Goal: Complete application form: Complete application form

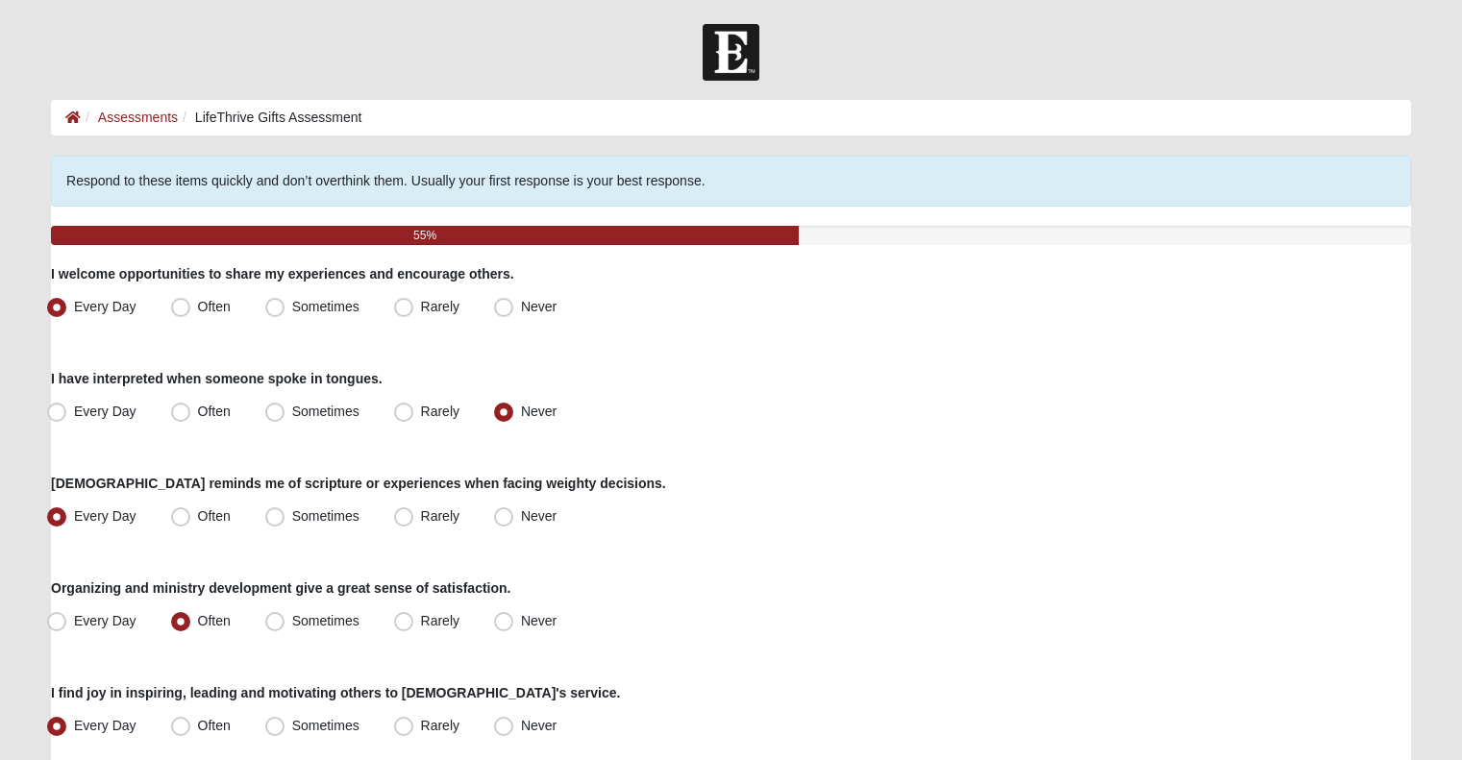
scroll to position [1411, 0]
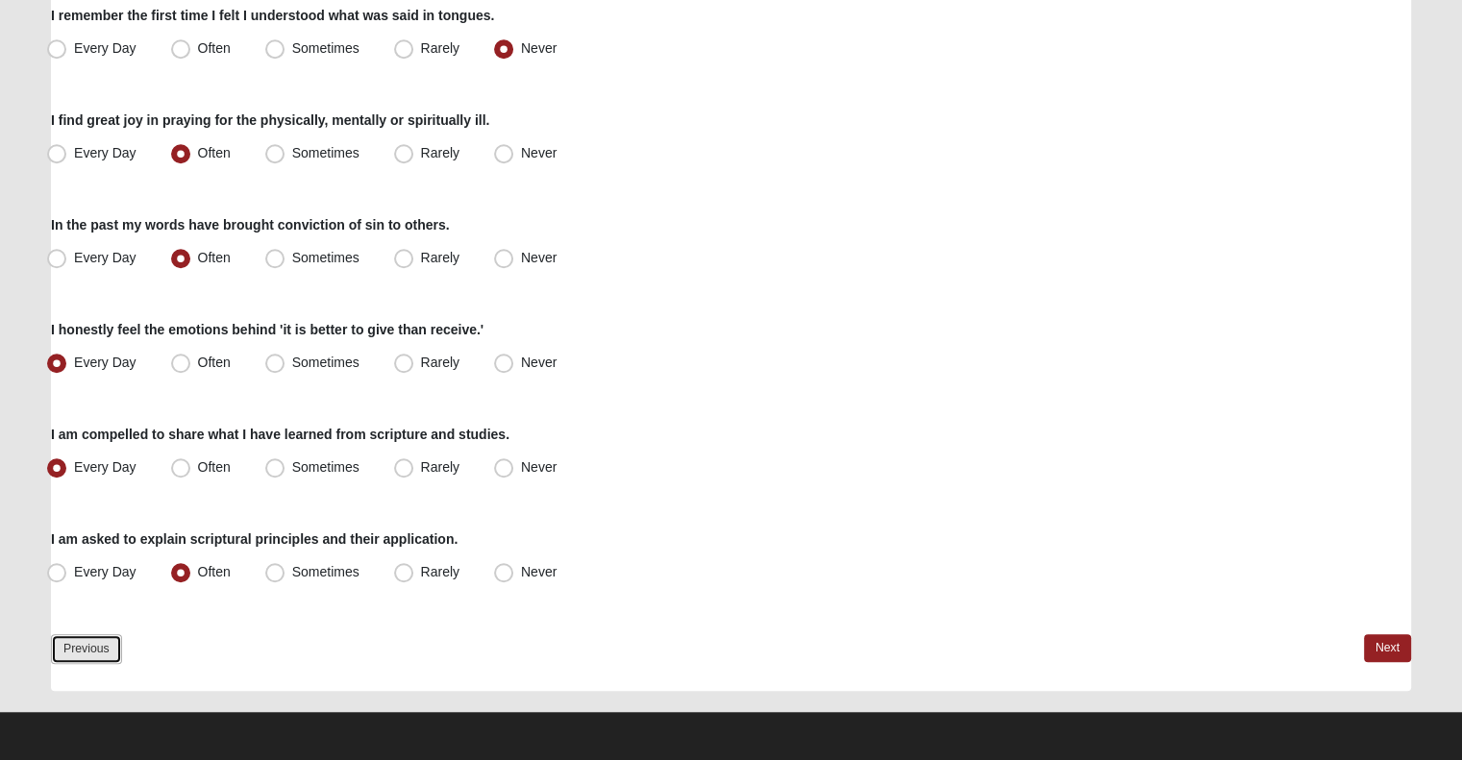
click at [71, 637] on link "Previous" at bounding box center [86, 649] width 71 height 30
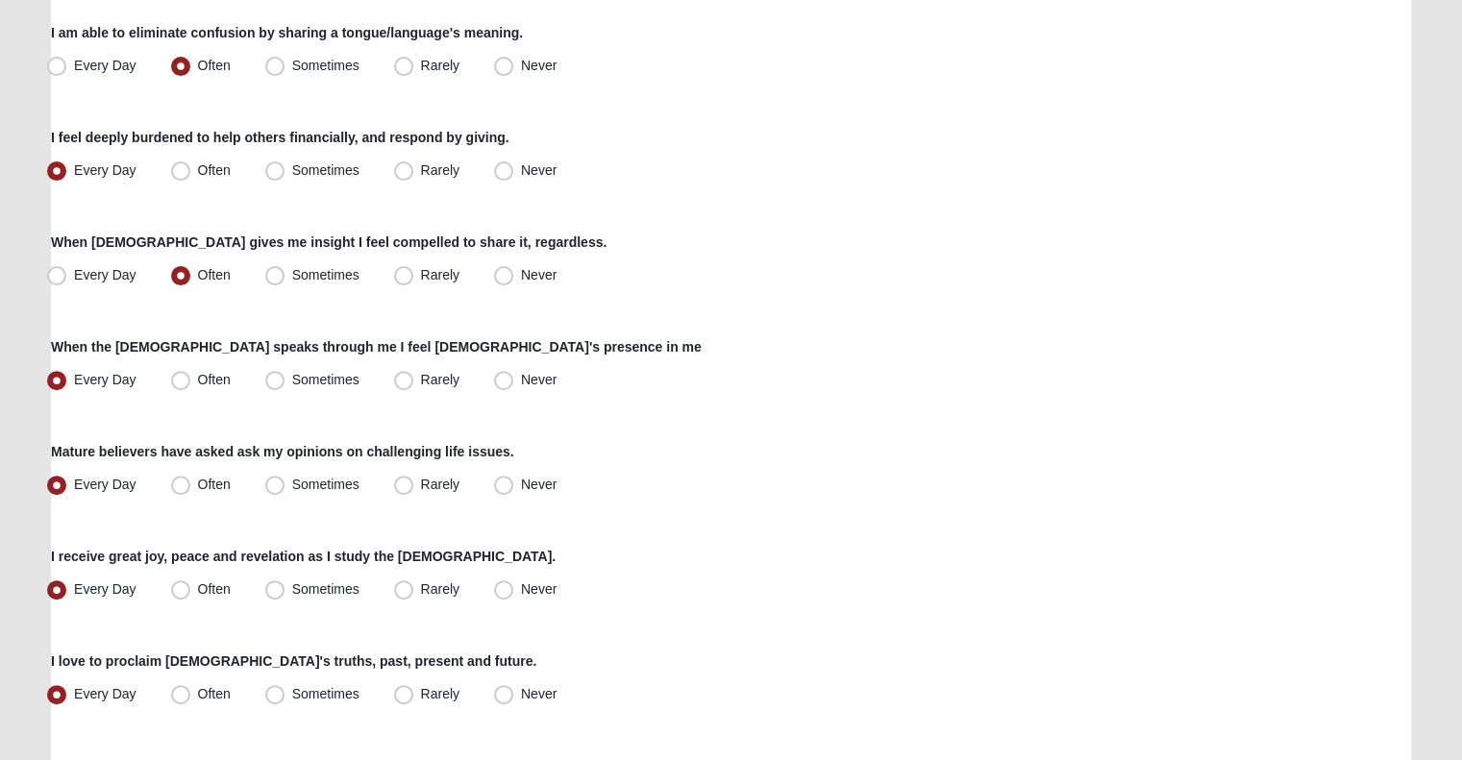
scroll to position [0, 0]
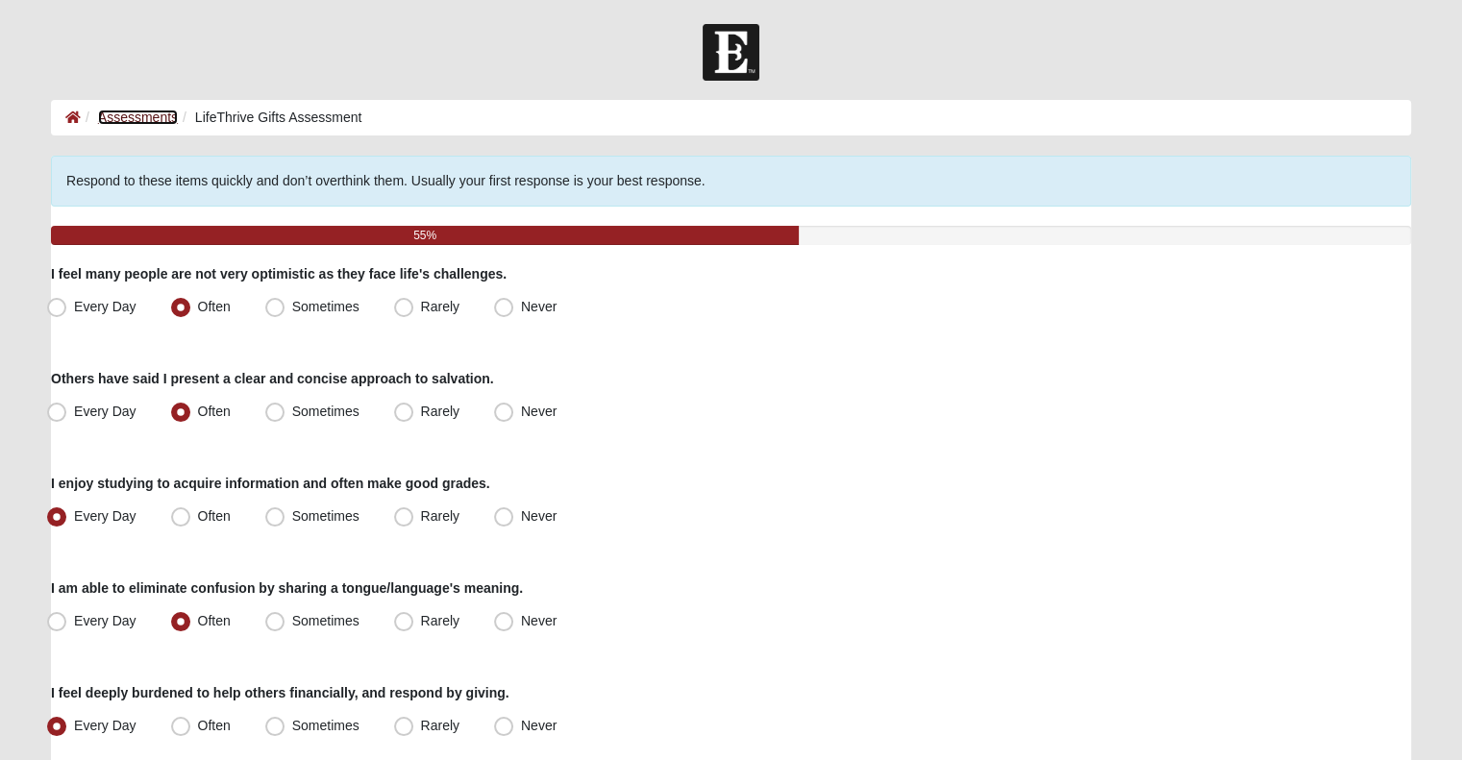
click at [123, 117] on link "Assessments" at bounding box center [138, 117] width 80 height 15
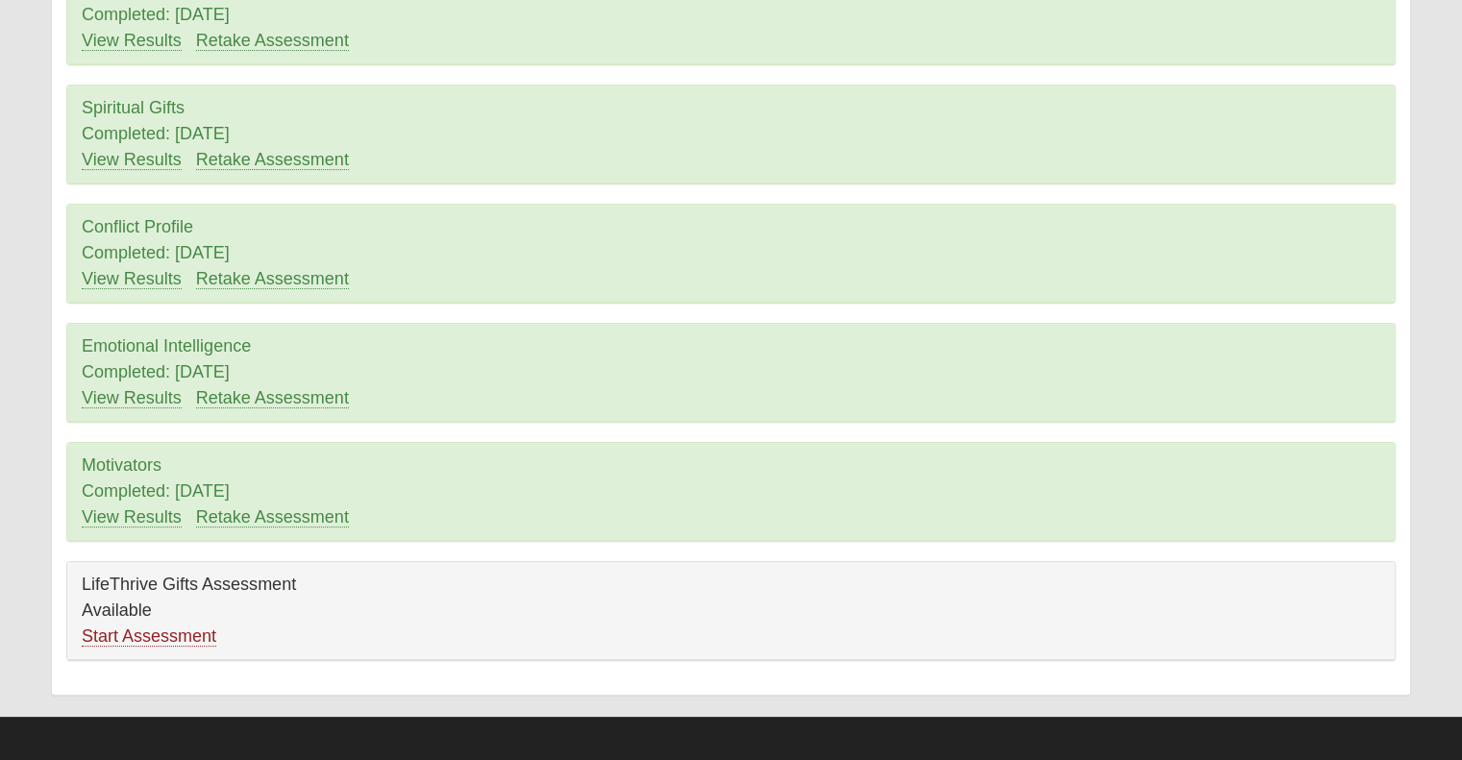
scroll to position [247, 0]
click at [144, 637] on link "Start Assessment" at bounding box center [149, 636] width 135 height 20
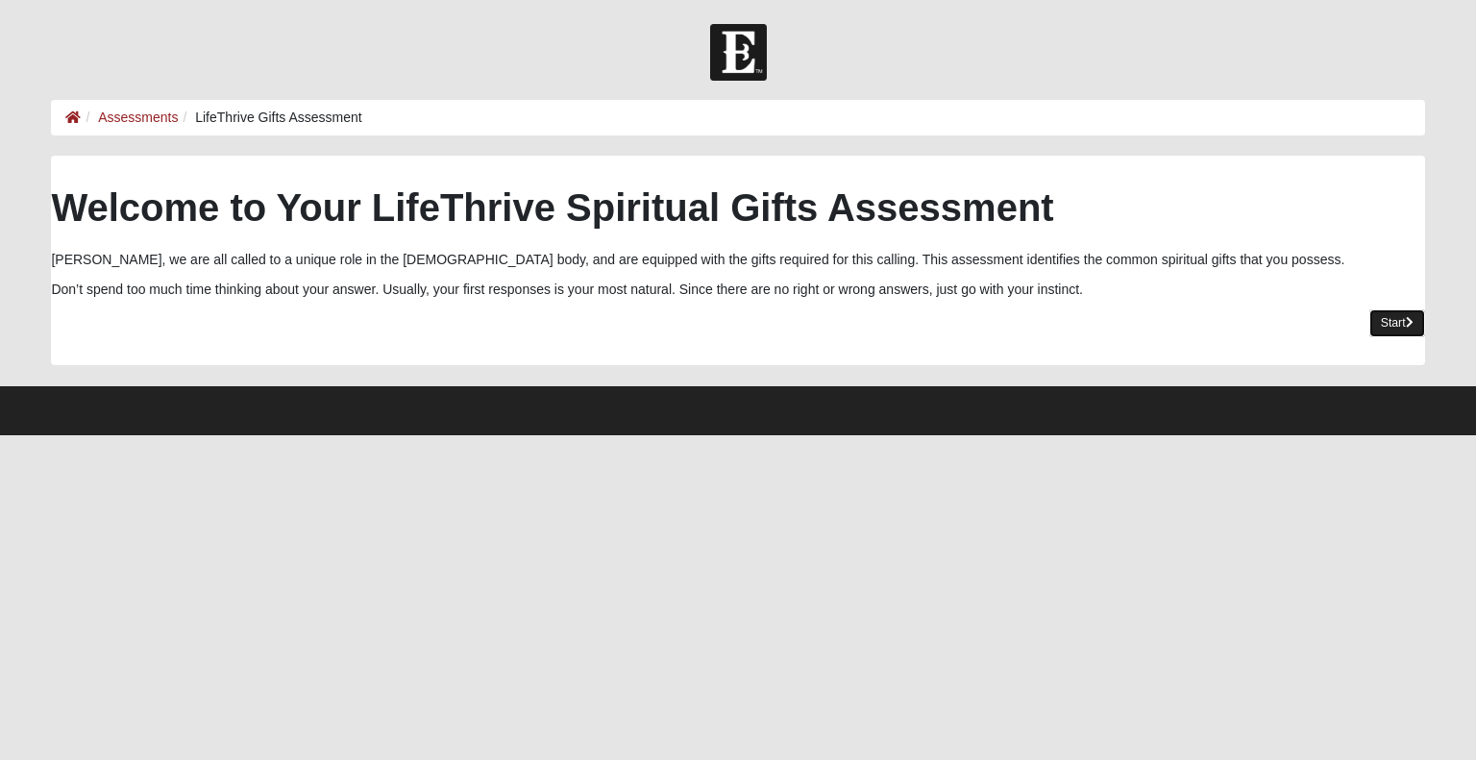
click at [1388, 324] on link "Start" at bounding box center [1397, 323] width 56 height 28
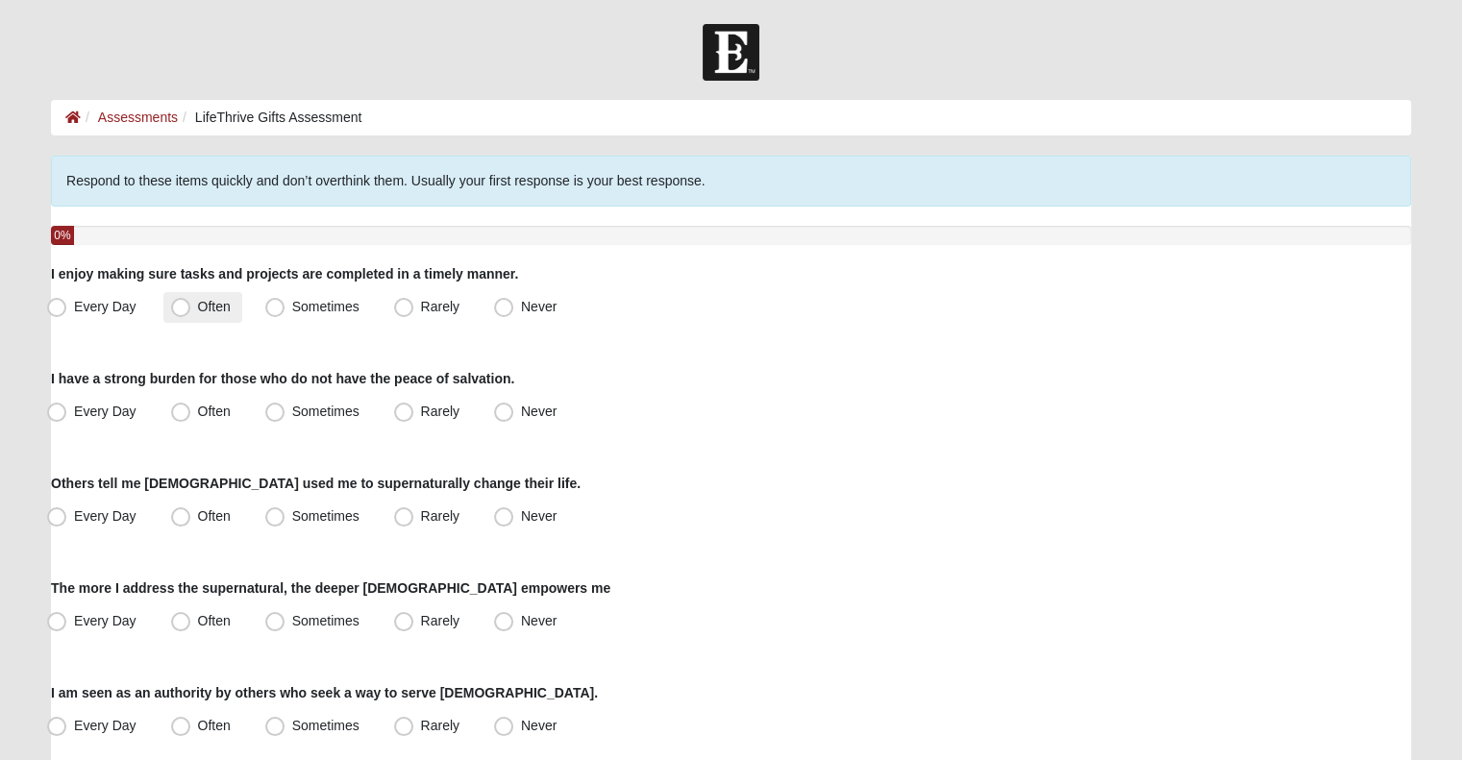
click at [205, 301] on span "Often" at bounding box center [214, 306] width 33 height 15
click at [191, 301] on input "Often" at bounding box center [185, 307] width 12 height 12
radio input "true"
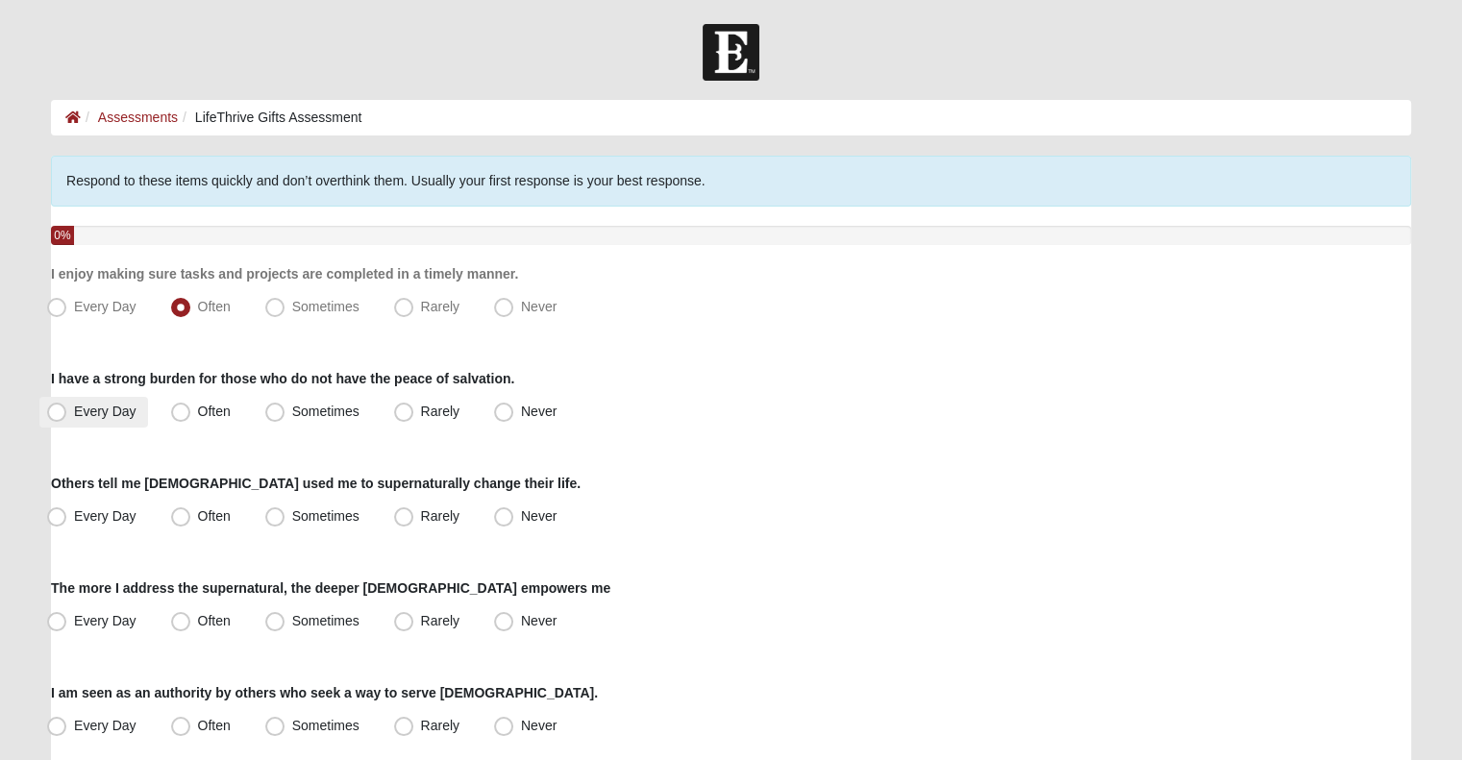
click at [111, 412] on span "Every Day" at bounding box center [105, 411] width 62 height 15
click at [67, 412] on input "Every Day" at bounding box center [61, 412] width 12 height 12
radio input "true"
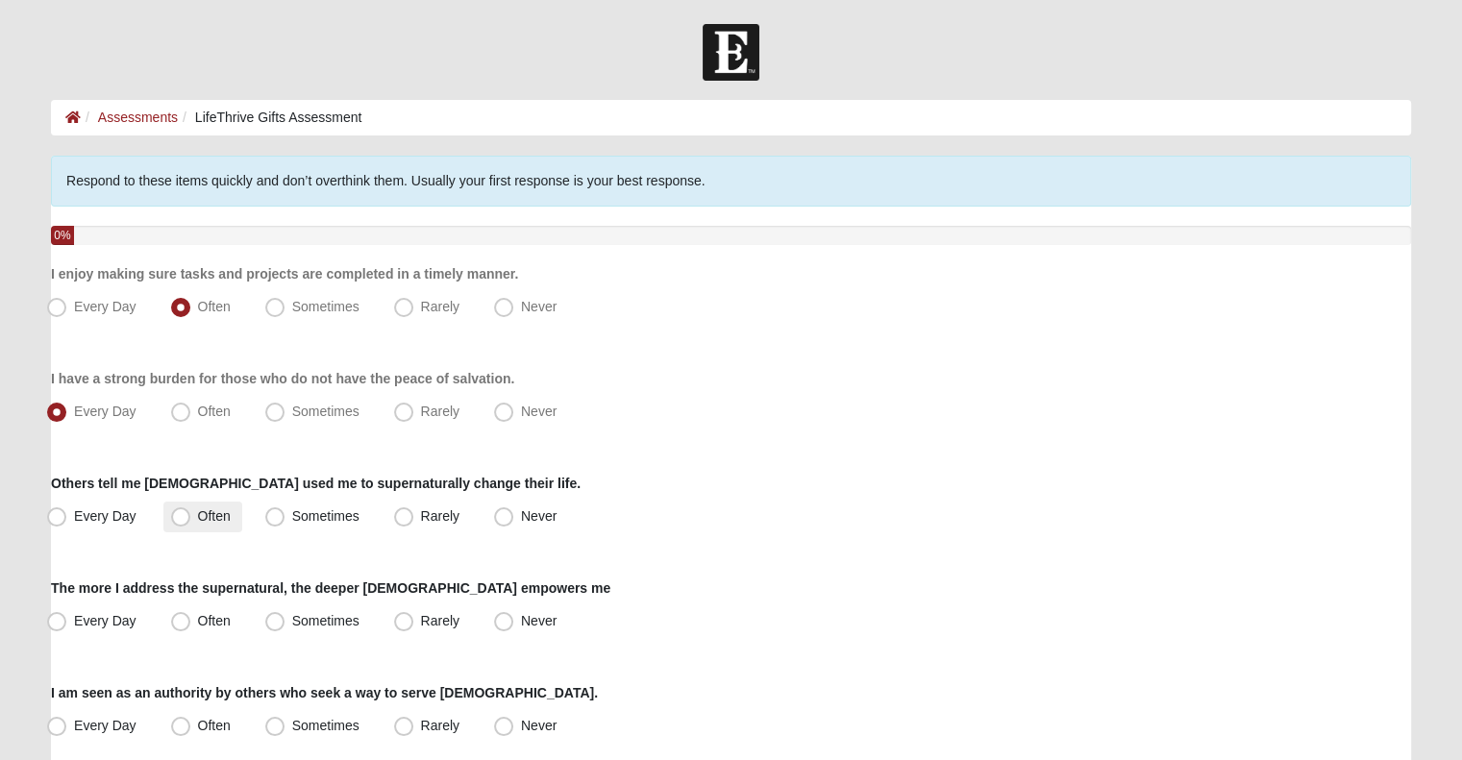
click at [234, 529] on label "Often" at bounding box center [202, 517] width 79 height 31
click at [191, 523] on input "Often" at bounding box center [185, 516] width 12 height 12
radio input "true"
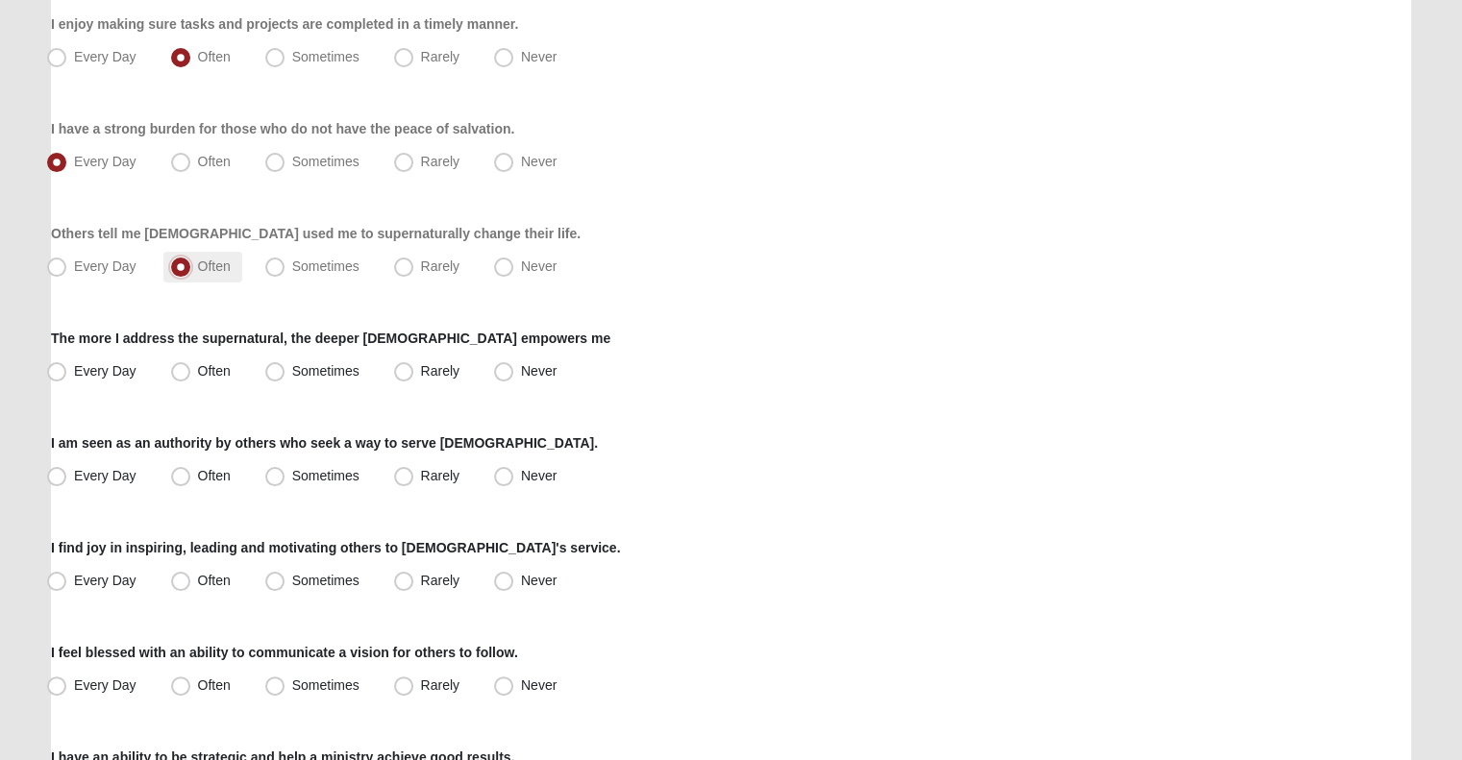
scroll to position [250, 0]
click at [113, 372] on span "Every Day" at bounding box center [105, 370] width 62 height 15
click at [67, 372] on input "Every Day" at bounding box center [61, 371] width 12 height 12
radio input "true"
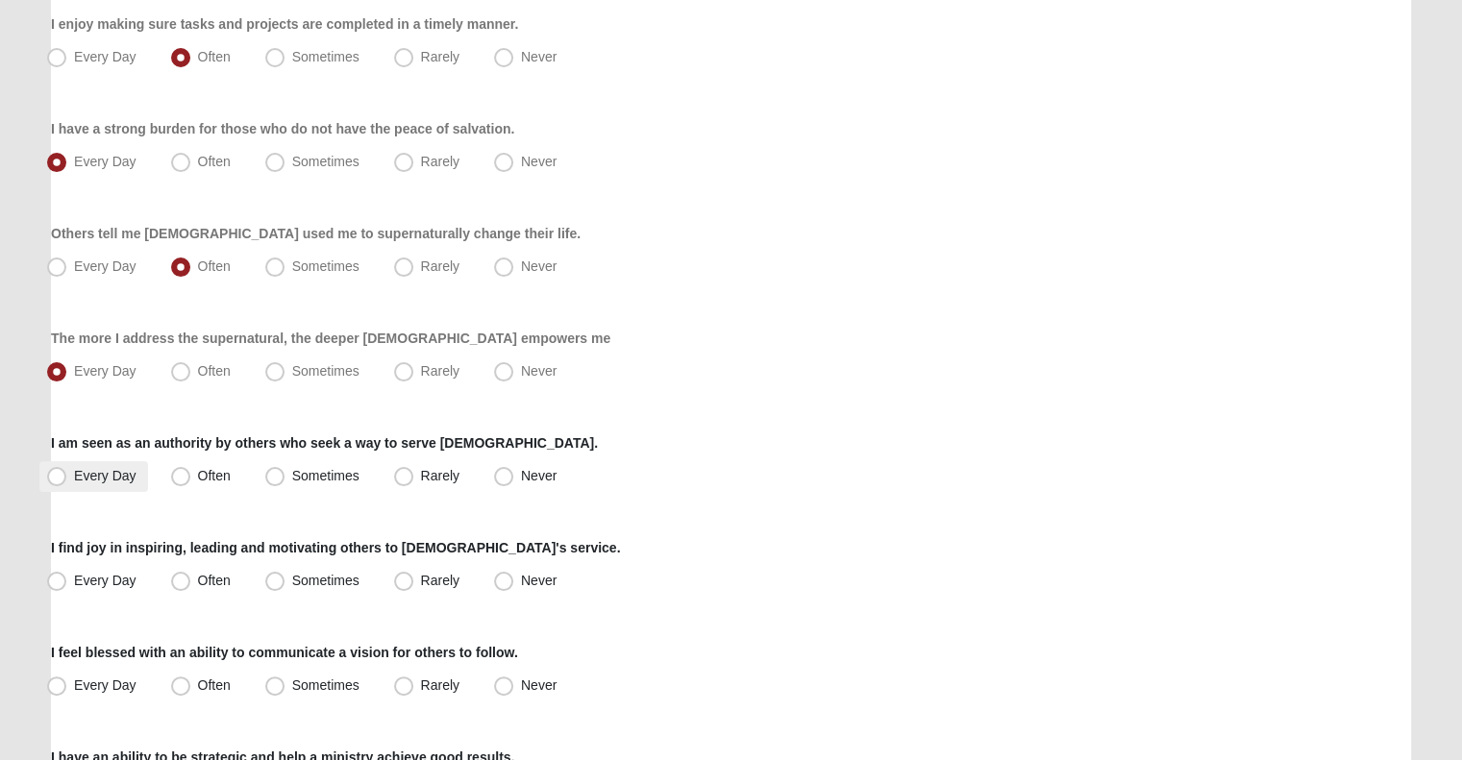
click at [89, 472] on span "Every Day" at bounding box center [105, 475] width 62 height 15
click at [67, 472] on input "Every Day" at bounding box center [61, 476] width 12 height 12
radio input "true"
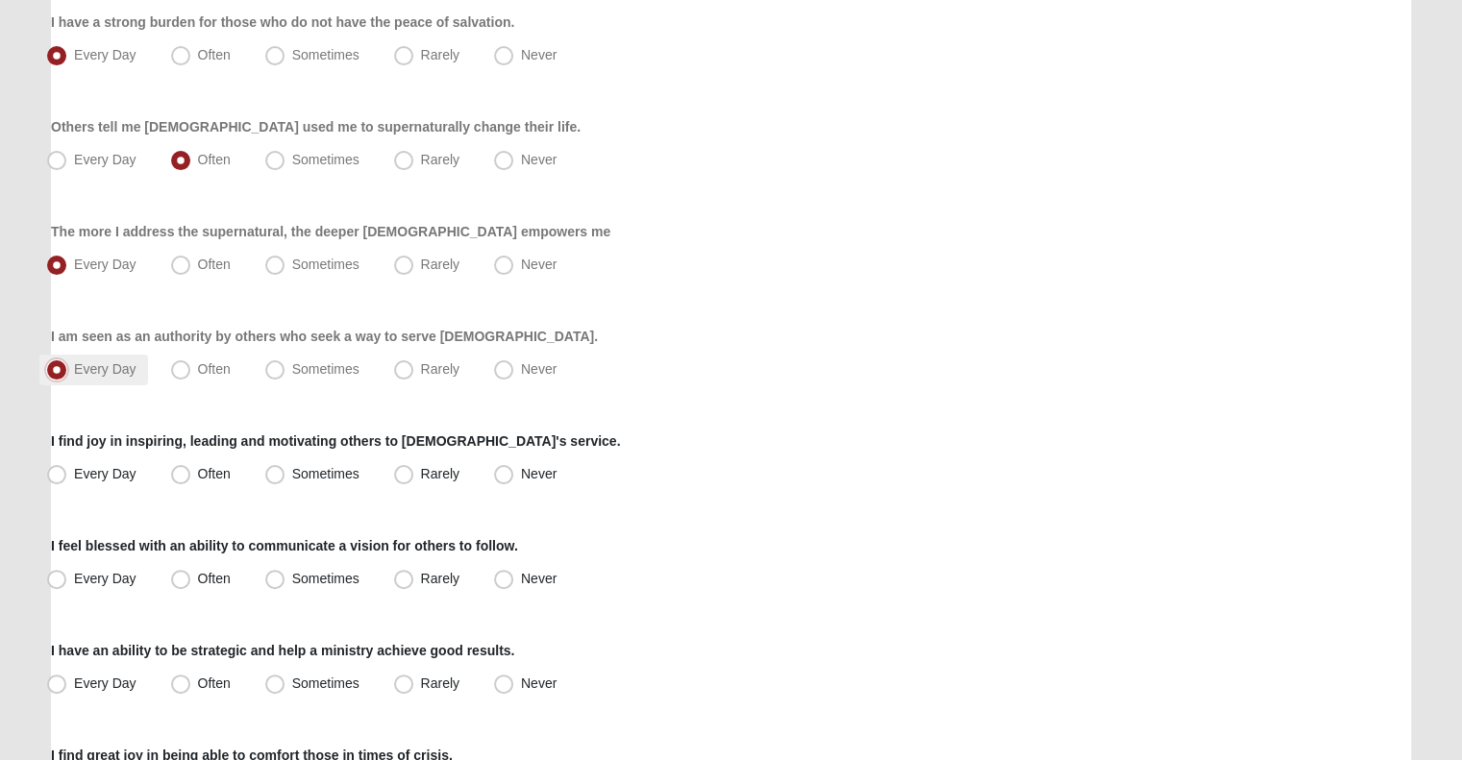
scroll to position [357, 0]
click at [89, 472] on span "Every Day" at bounding box center [105, 472] width 62 height 15
click at [67, 472] on input "Every Day" at bounding box center [61, 473] width 12 height 12
radio input "true"
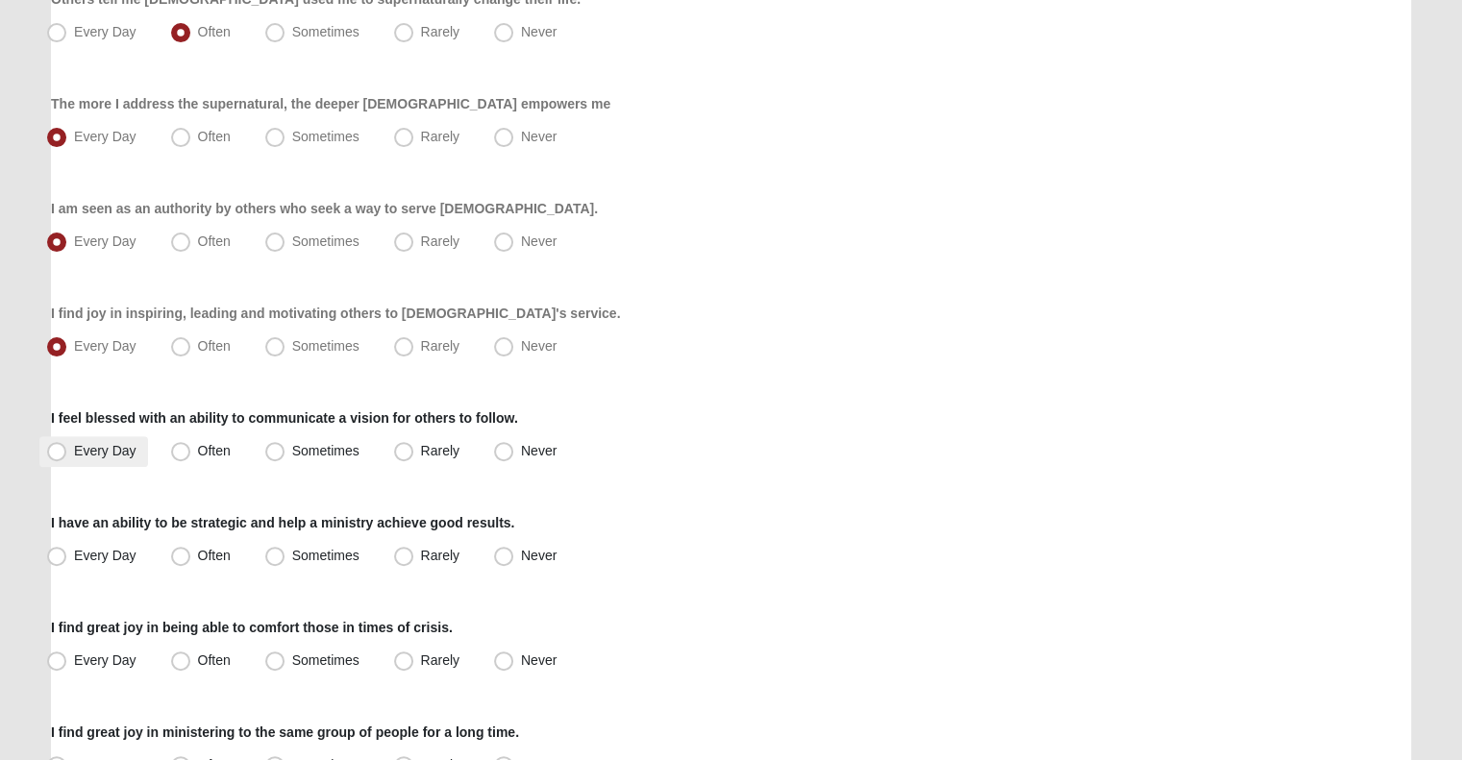
click at [102, 440] on label "Every Day" at bounding box center [93, 451] width 109 height 31
click at [67, 445] on input "Every Day" at bounding box center [61, 451] width 12 height 12
radio input "true"
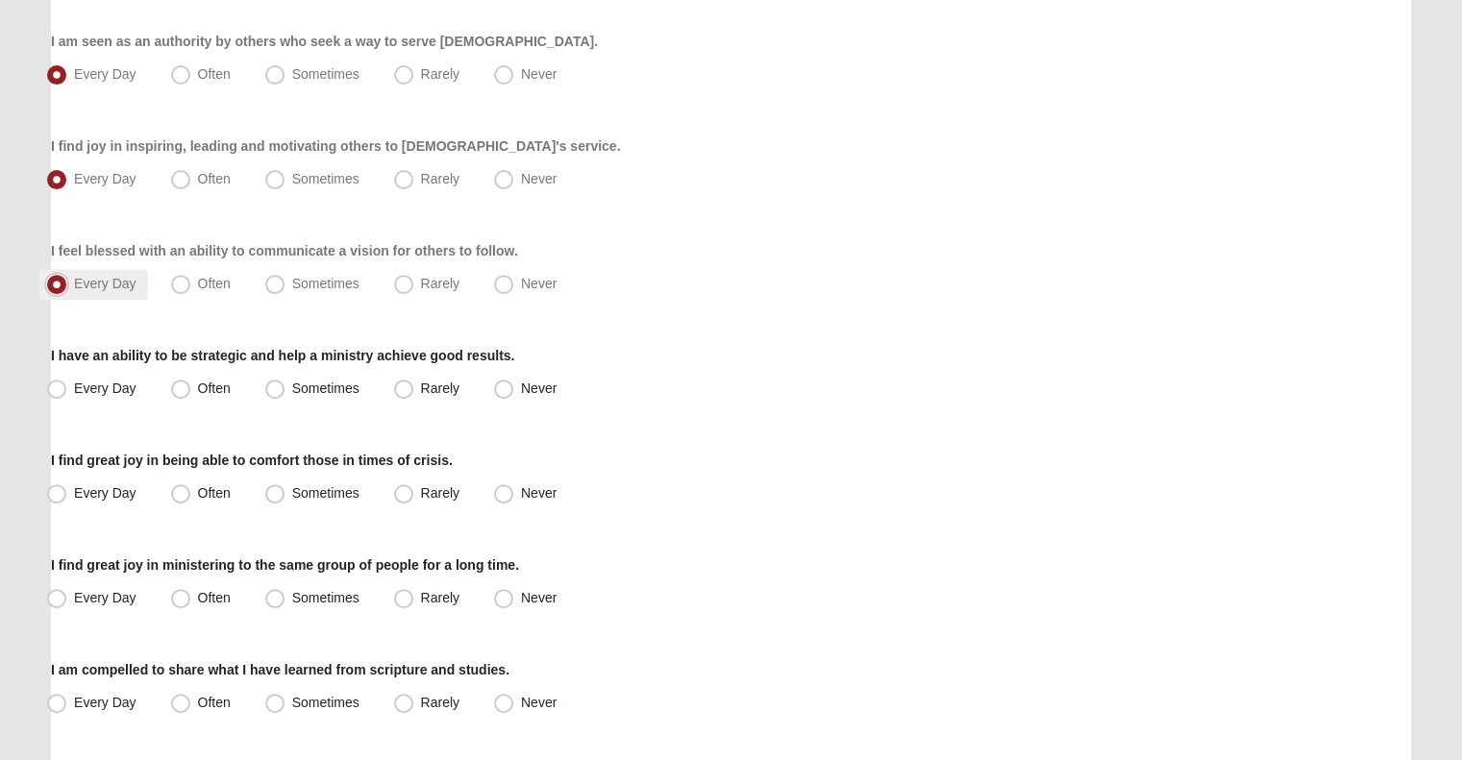
scroll to position [653, 0]
click at [110, 396] on label "Every Day" at bounding box center [93, 388] width 109 height 31
click at [67, 394] on input "Every Day" at bounding box center [61, 388] width 12 height 12
radio input "true"
click at [205, 494] on span "Often" at bounding box center [214, 491] width 33 height 15
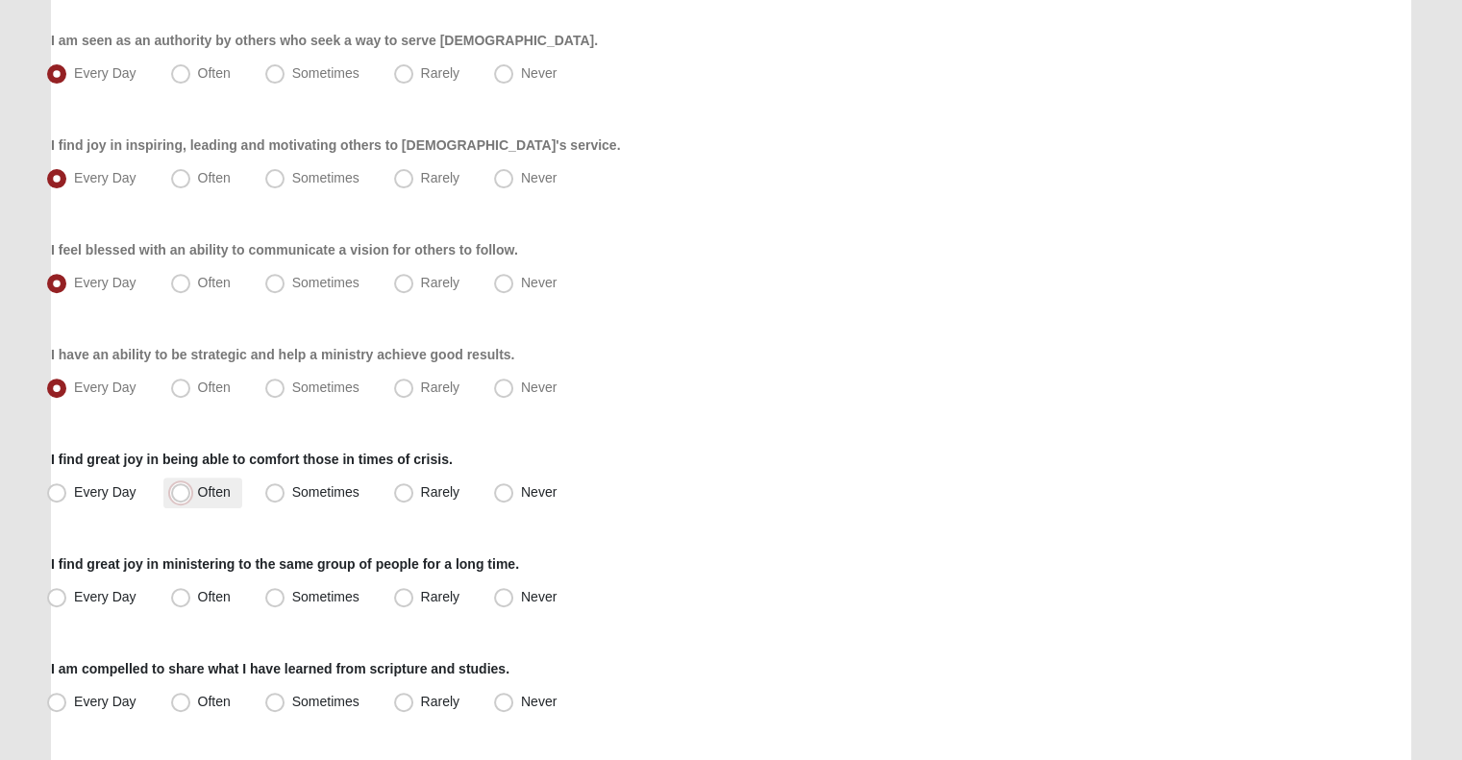
click at [191, 494] on input "Often" at bounding box center [185, 492] width 12 height 12
radio input "true"
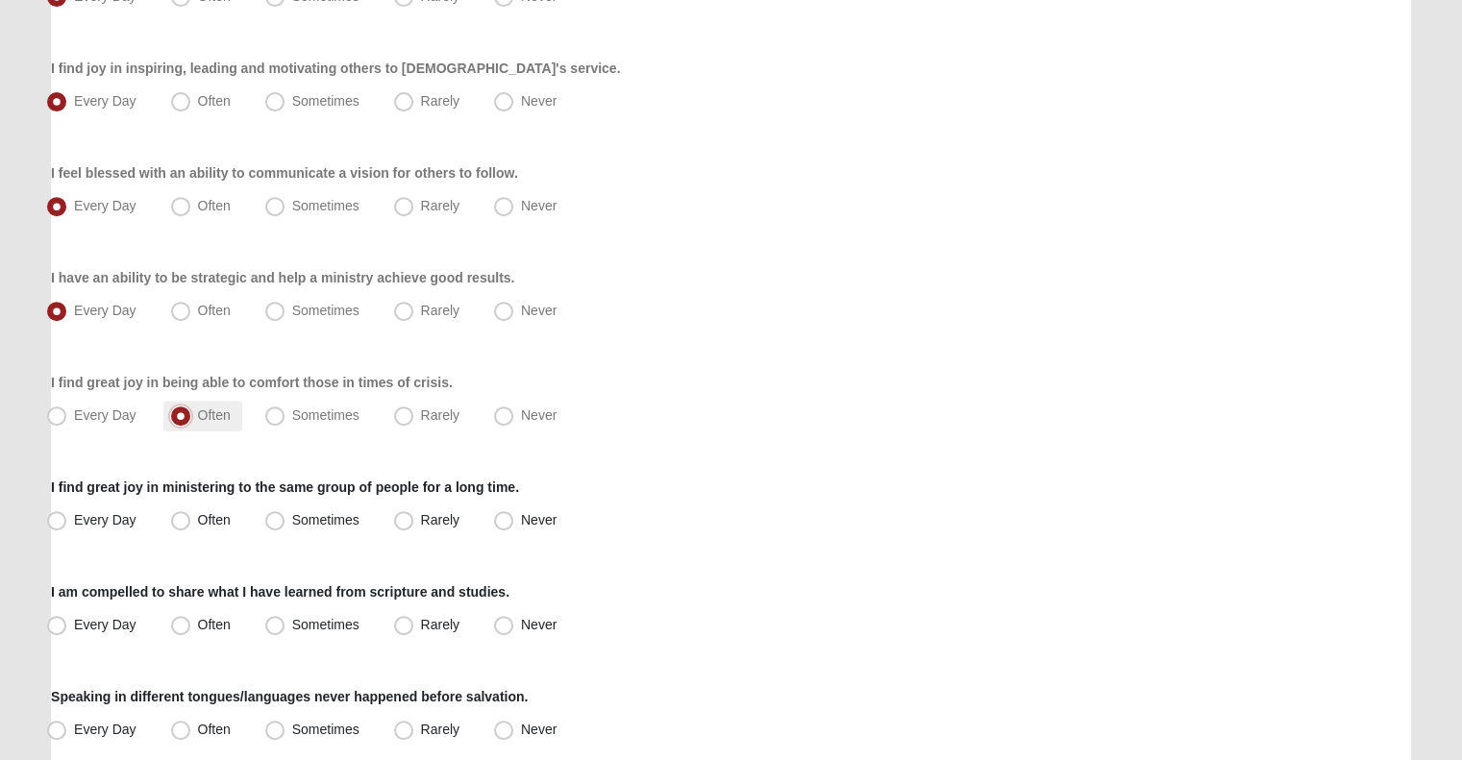
scroll to position [884, 0]
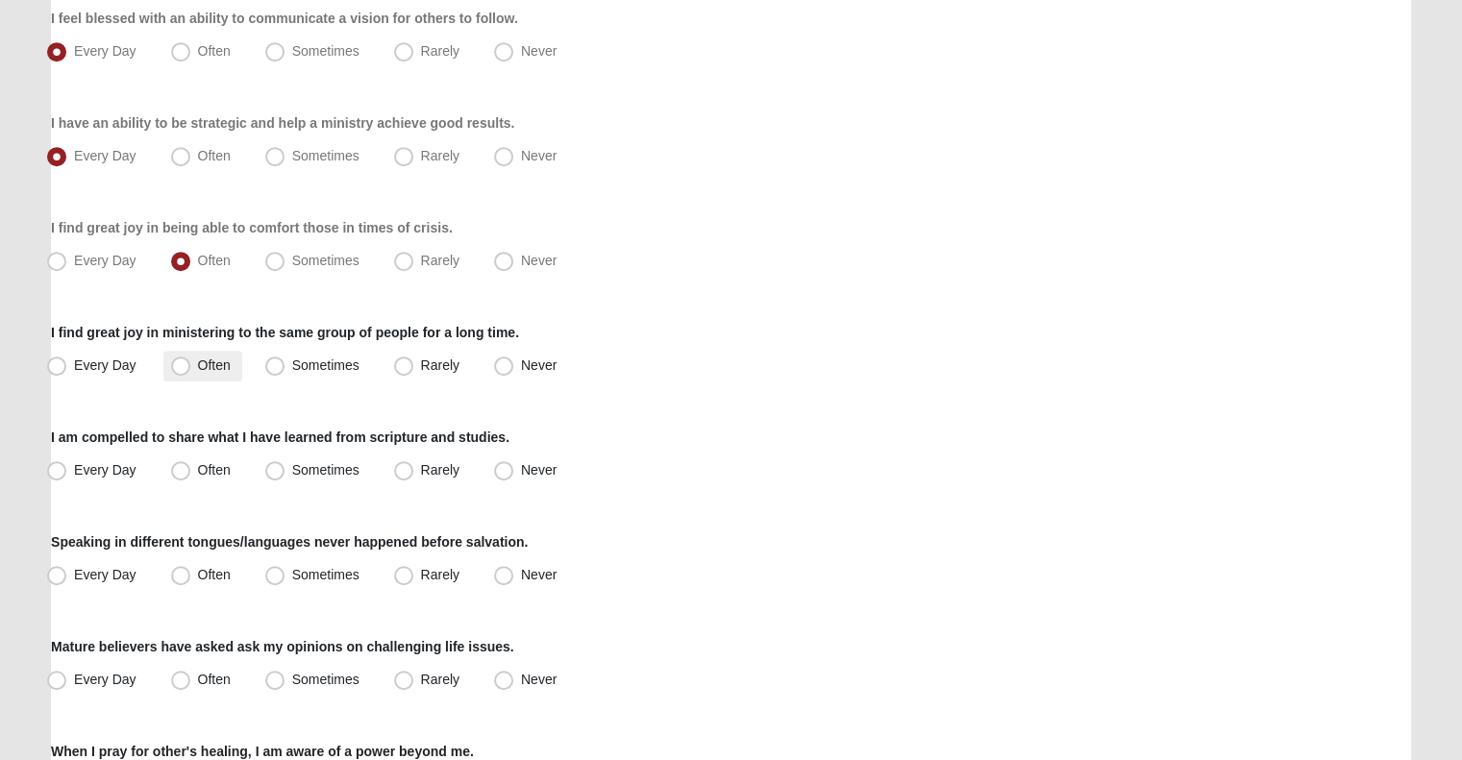
click at [229, 369] on span "Often" at bounding box center [214, 364] width 33 height 15
click at [191, 369] on input "Often" at bounding box center [185, 365] width 12 height 12
radio input "true"
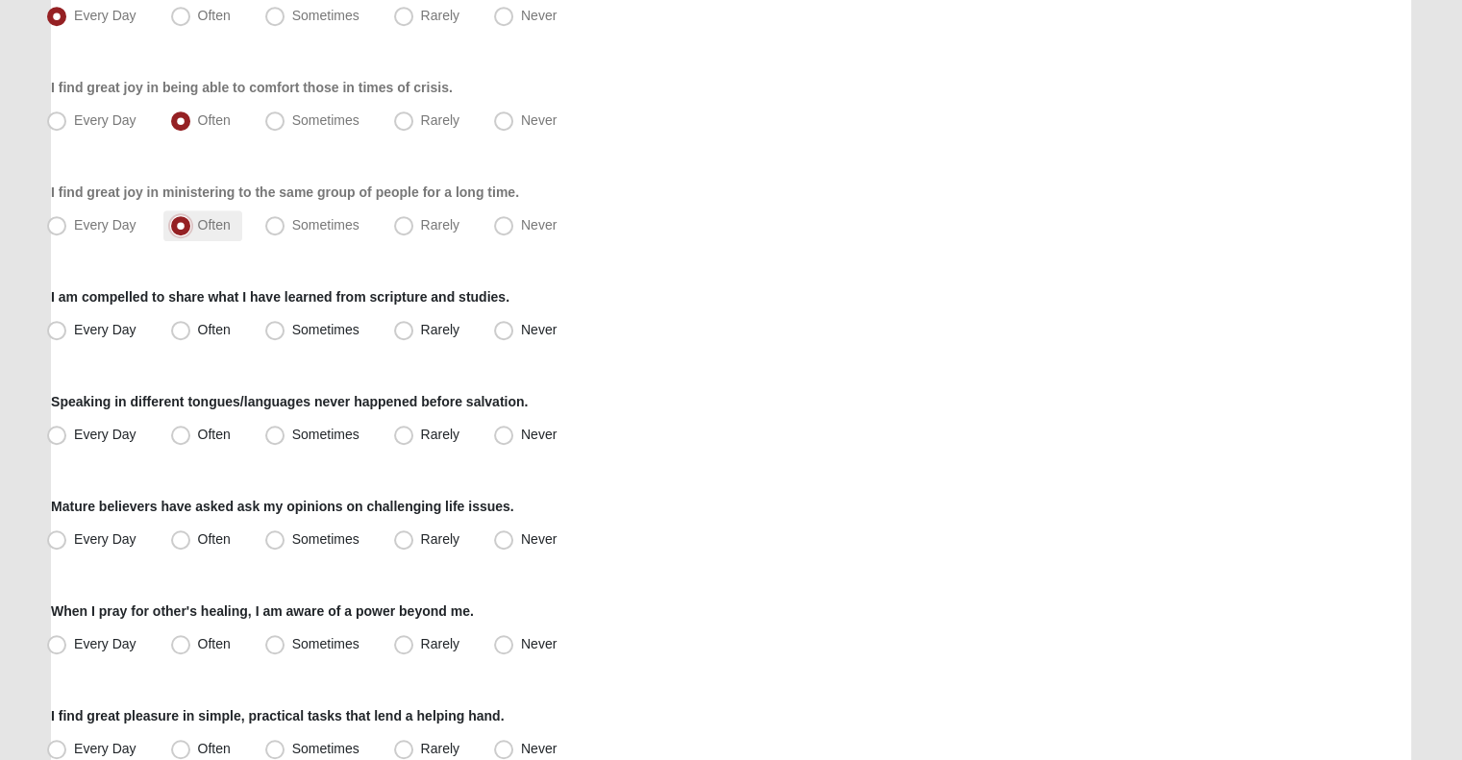
scroll to position [1025, 0]
click at [86, 328] on span "Every Day" at bounding box center [105, 328] width 62 height 15
click at [67, 328] on input "Every Day" at bounding box center [61, 329] width 12 height 12
radio input "true"
click at [523, 419] on label "Never" at bounding box center [527, 434] width 82 height 31
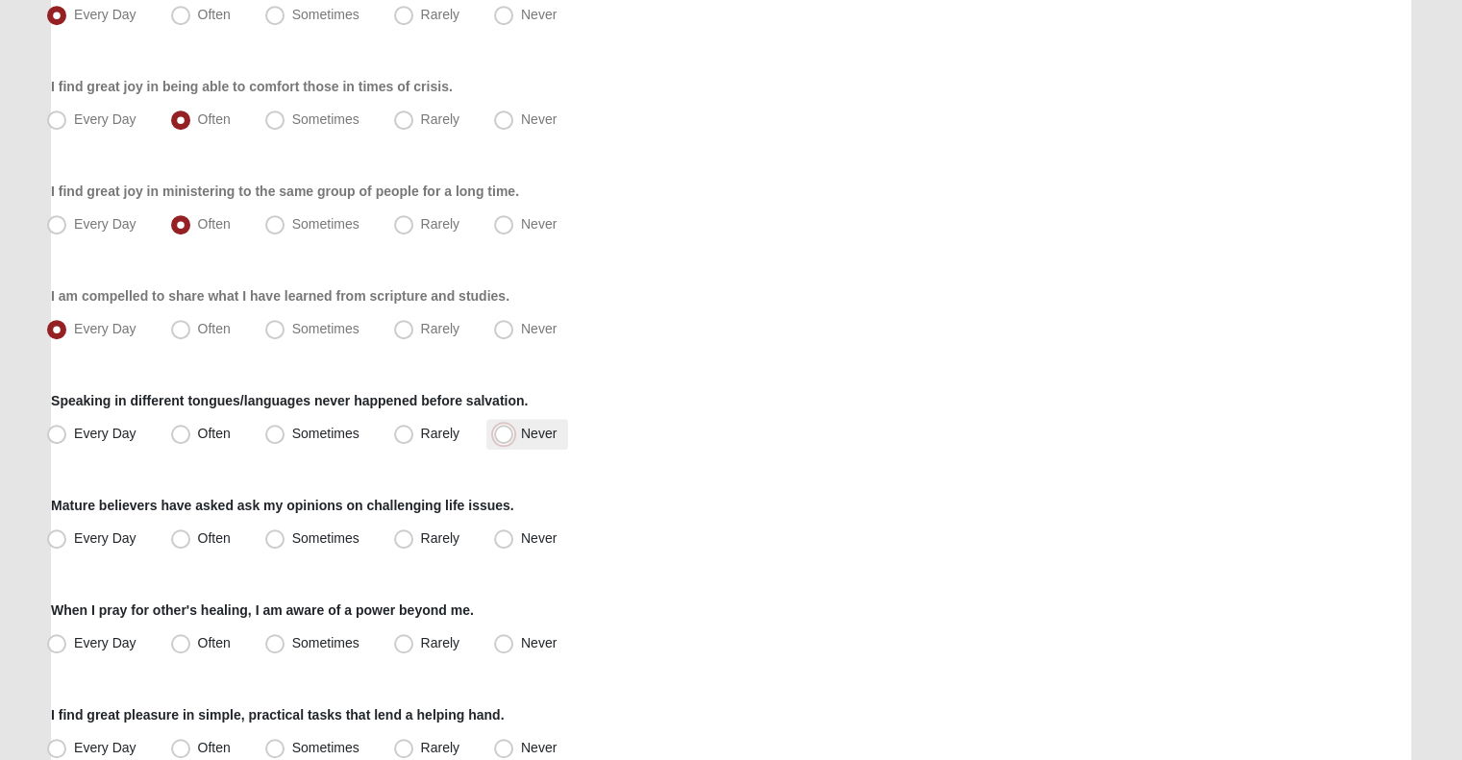
click at [514, 428] on input "Never" at bounding box center [508, 434] width 12 height 12
radio input "true"
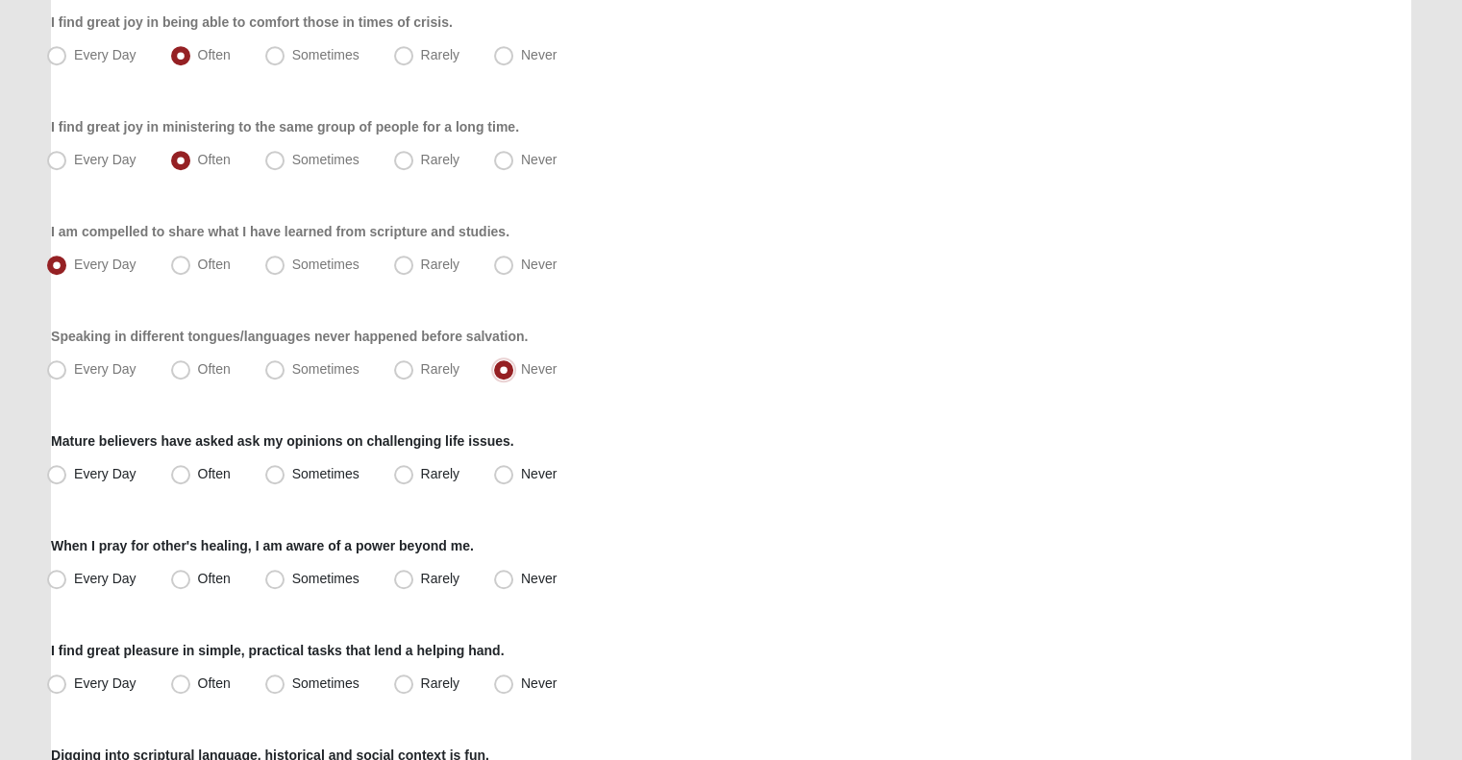
scroll to position [1090, 0]
click at [93, 368] on span "Every Day" at bounding box center [105, 368] width 62 height 15
click at [67, 368] on input "Every Day" at bounding box center [61, 369] width 12 height 12
radio input "true"
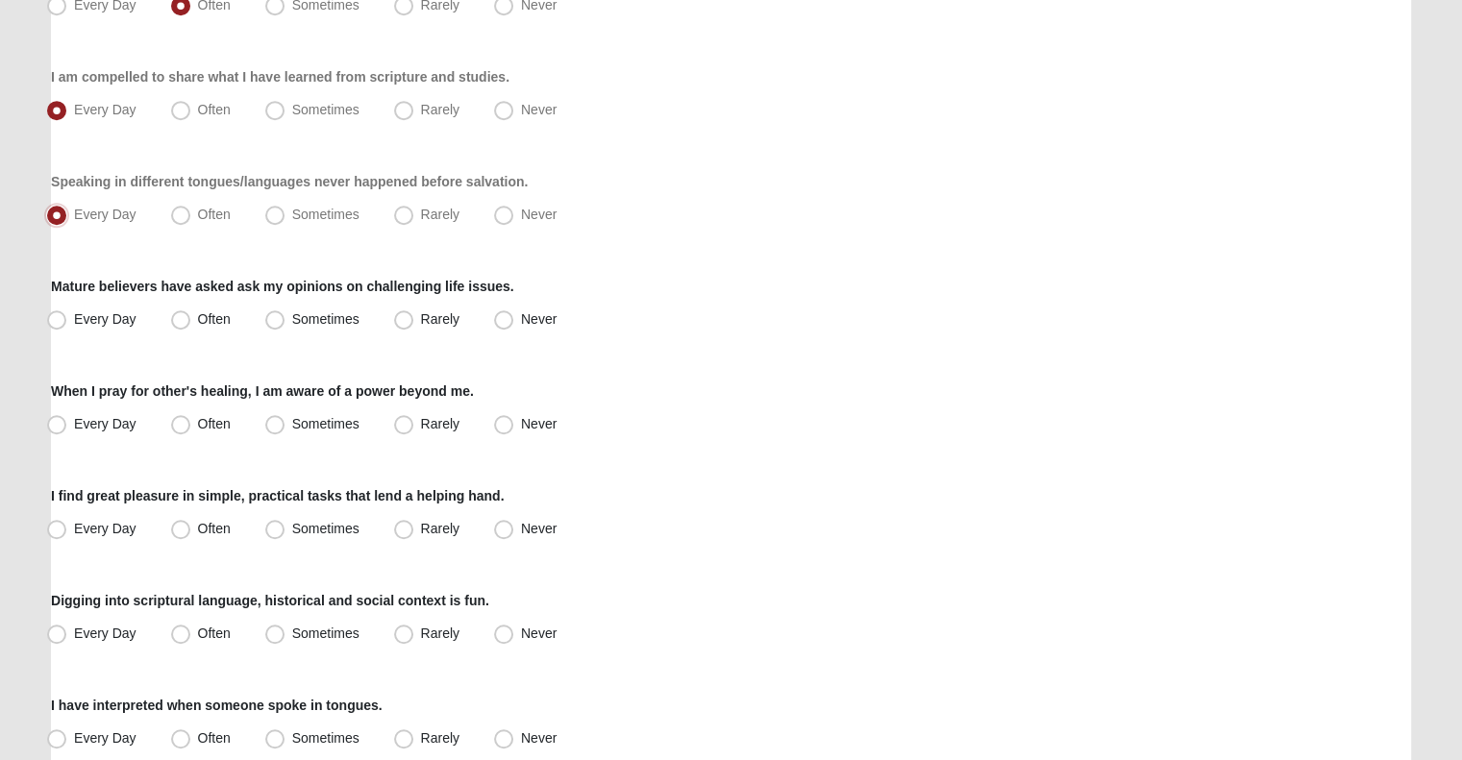
scroll to position [1249, 0]
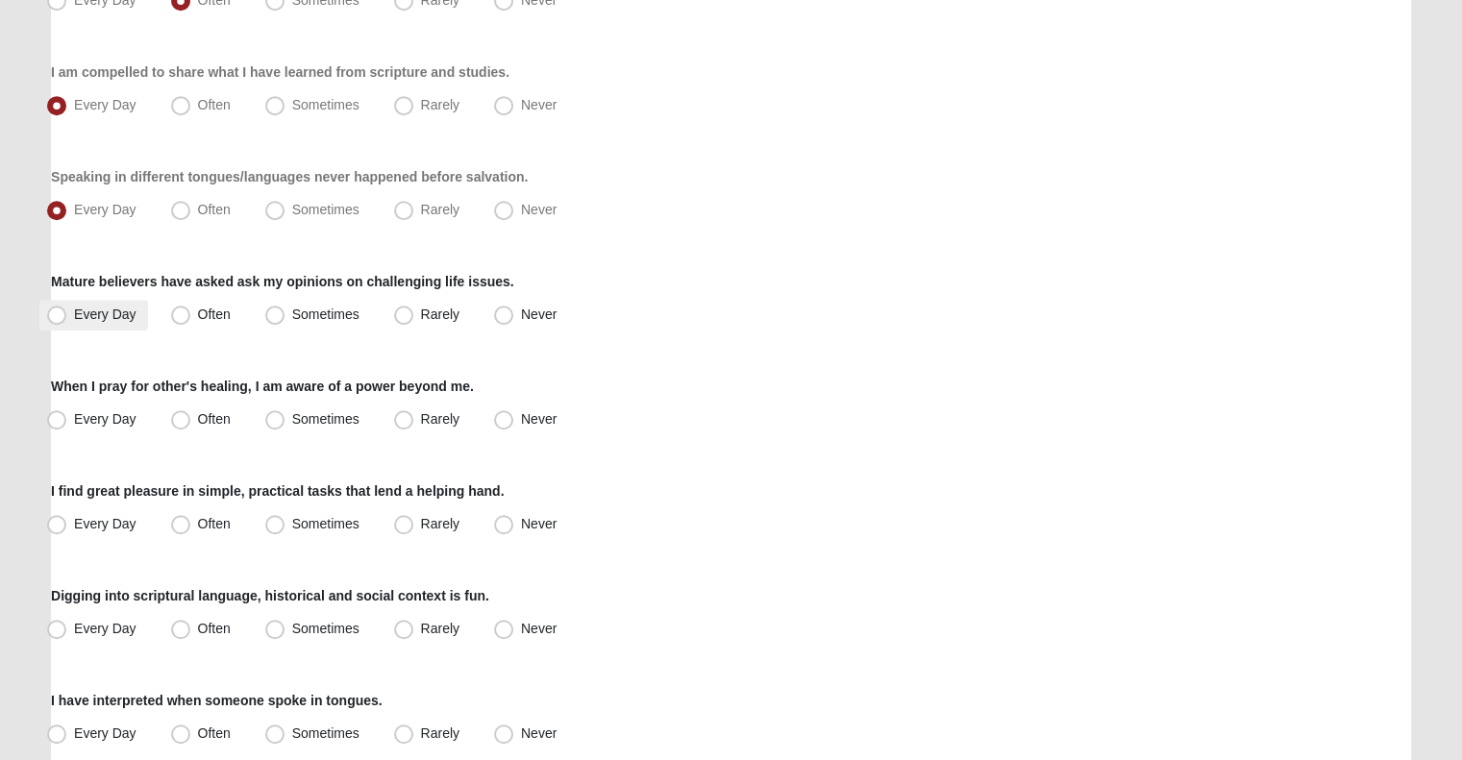
click at [112, 322] on label "Every Day" at bounding box center [93, 315] width 109 height 31
click at [67, 321] on input "Every Day" at bounding box center [61, 314] width 12 height 12
radio input "true"
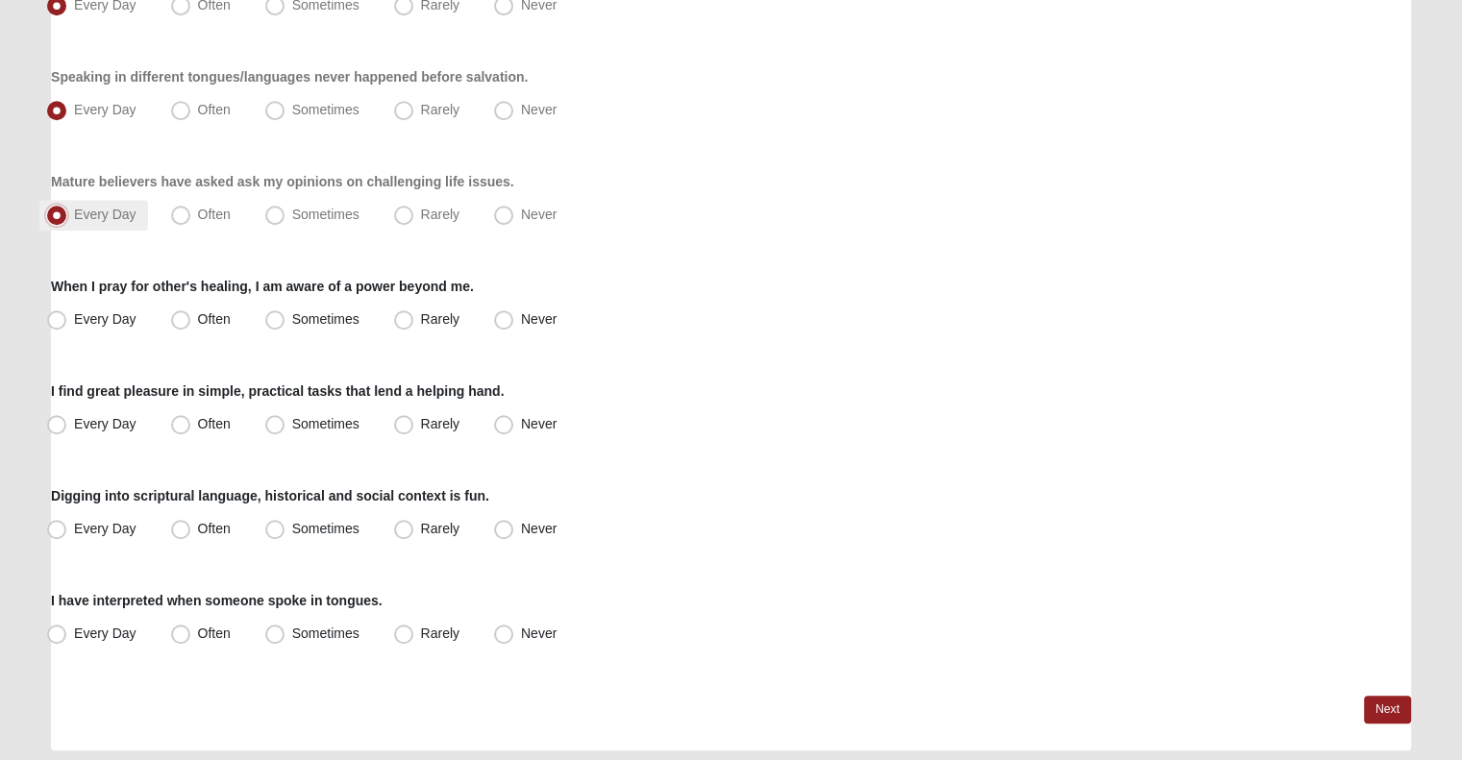
scroll to position [1352, 0]
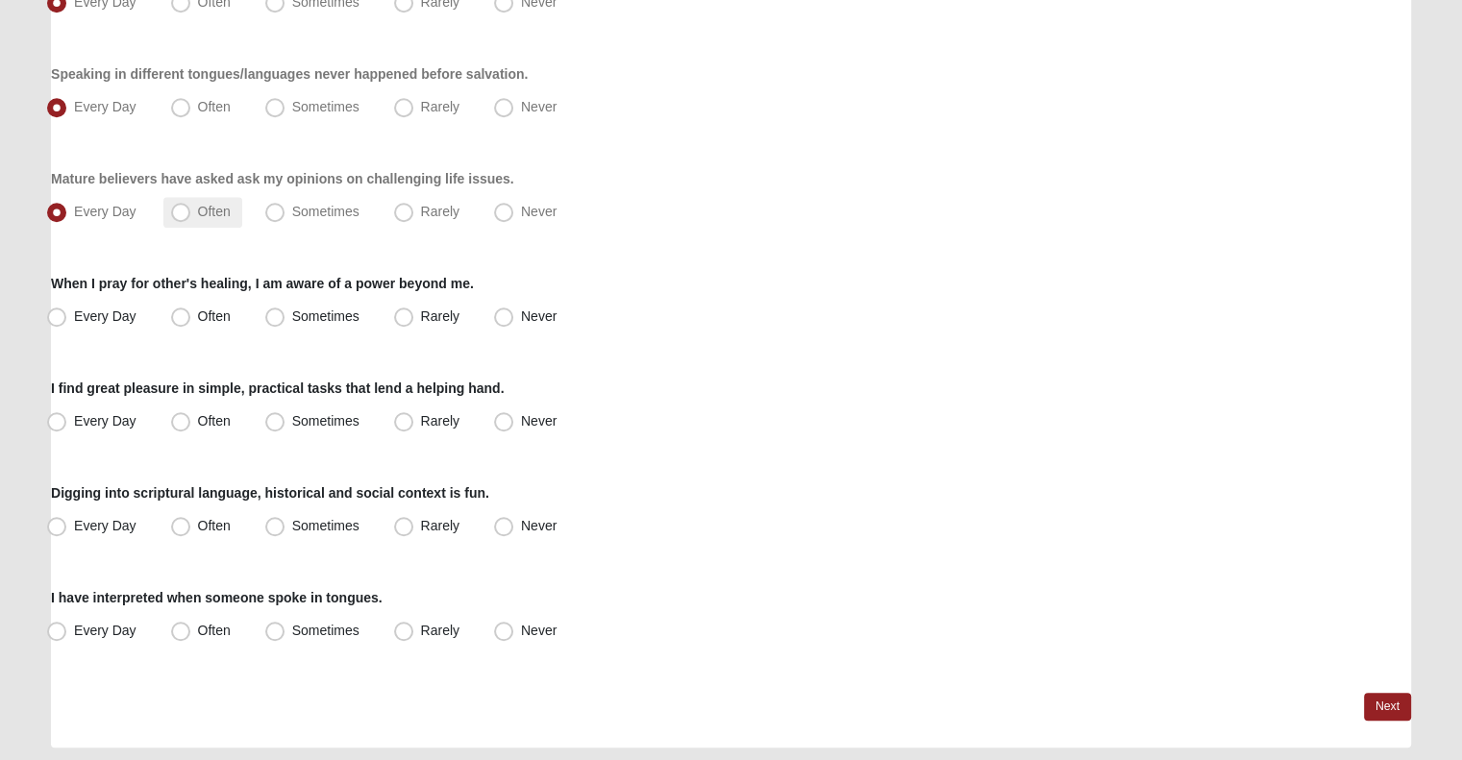
click at [192, 214] on label "Often" at bounding box center [202, 212] width 79 height 31
click at [191, 214] on input "Often" at bounding box center [185, 212] width 12 height 12
radio input "true"
click at [118, 305] on label "Every Day" at bounding box center [93, 317] width 109 height 31
click at [67, 310] on input "Every Day" at bounding box center [61, 316] width 12 height 12
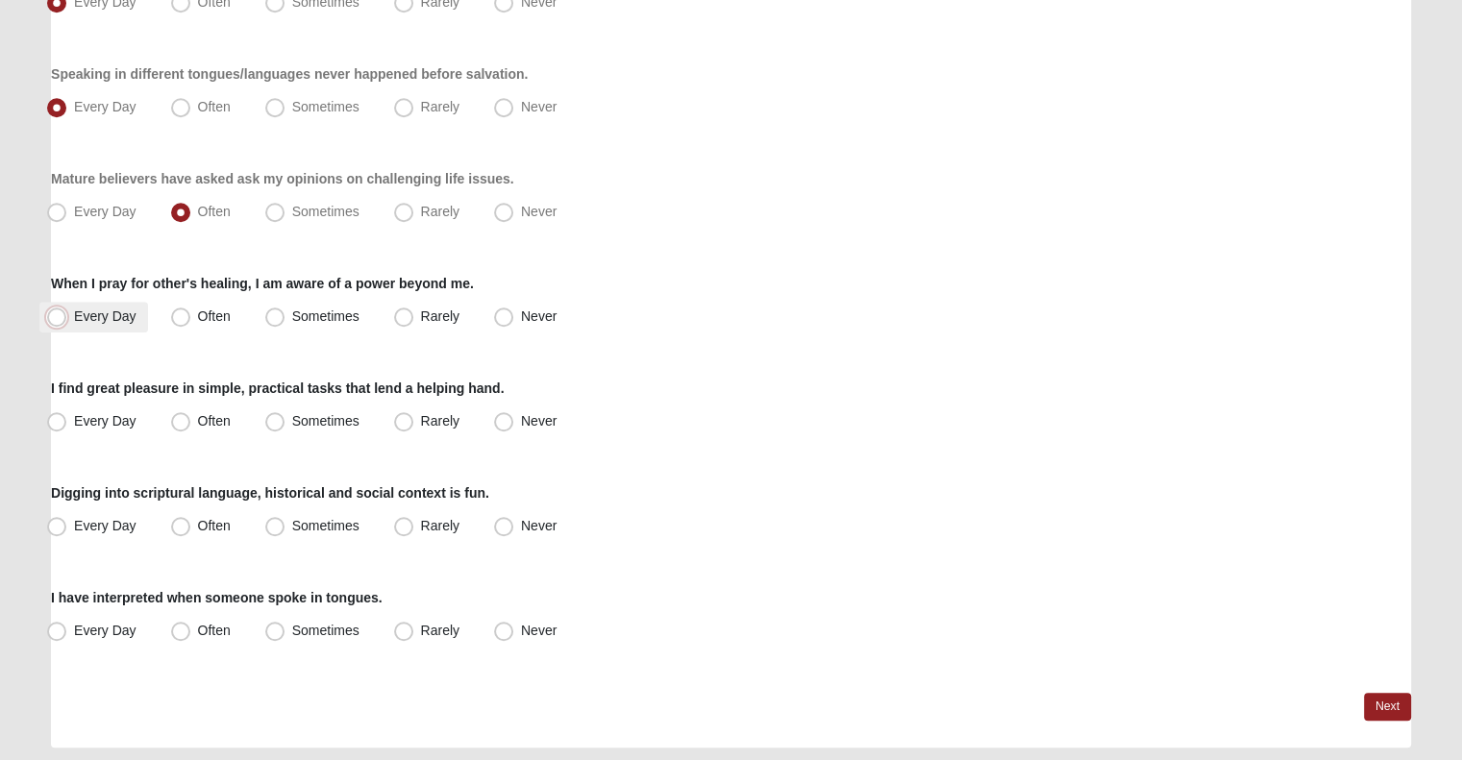
radio input "true"
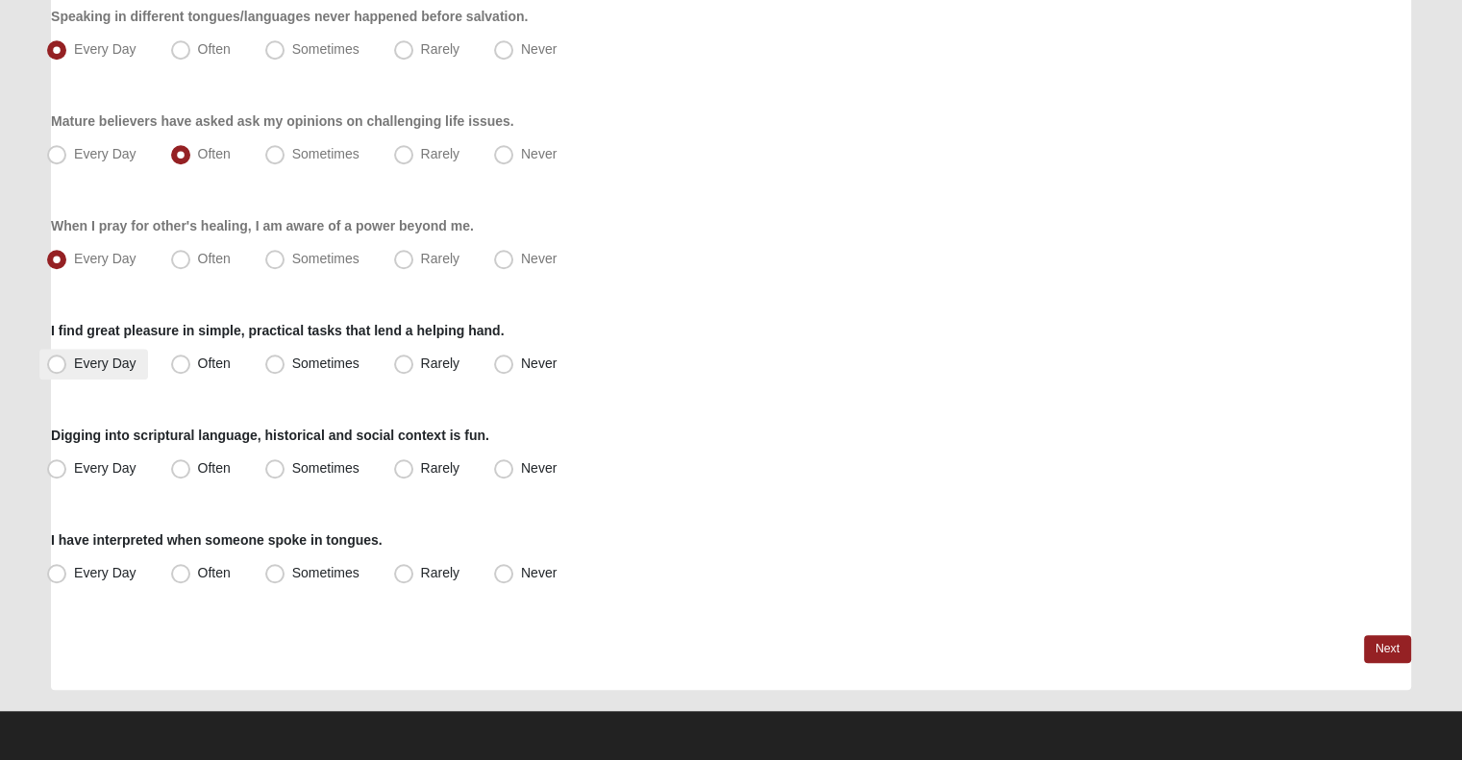
click at [135, 361] on span "Every Day" at bounding box center [105, 363] width 62 height 15
click at [67, 361] on input "Every Day" at bounding box center [61, 363] width 12 height 12
radio input "true"
click at [78, 480] on label "Every Day" at bounding box center [93, 469] width 109 height 31
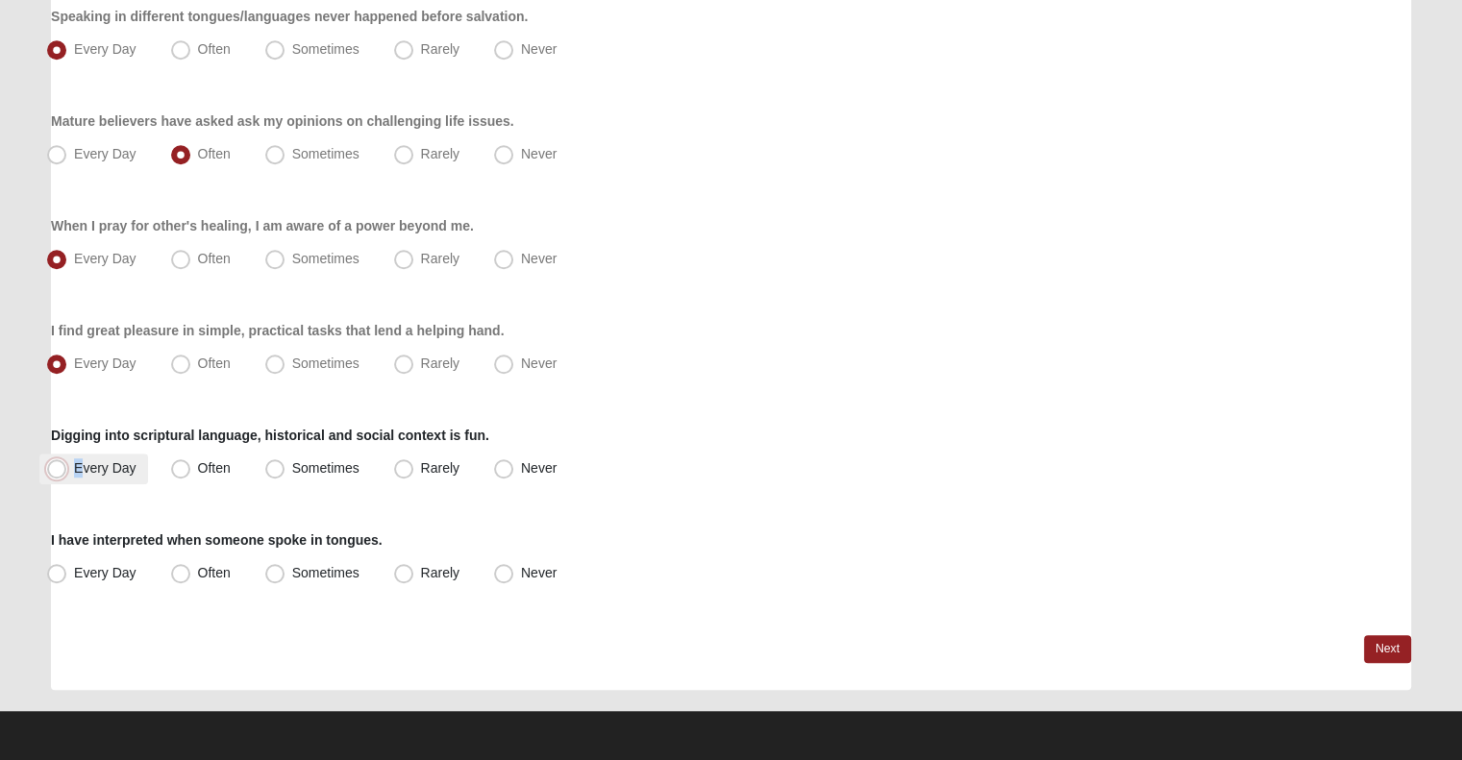
click at [67, 475] on input "Every Day" at bounding box center [61, 468] width 12 height 12
radio input "true"
click at [521, 572] on span "Never" at bounding box center [539, 572] width 36 height 15
click at [506, 572] on input "Never" at bounding box center [508, 573] width 12 height 12
radio input "true"
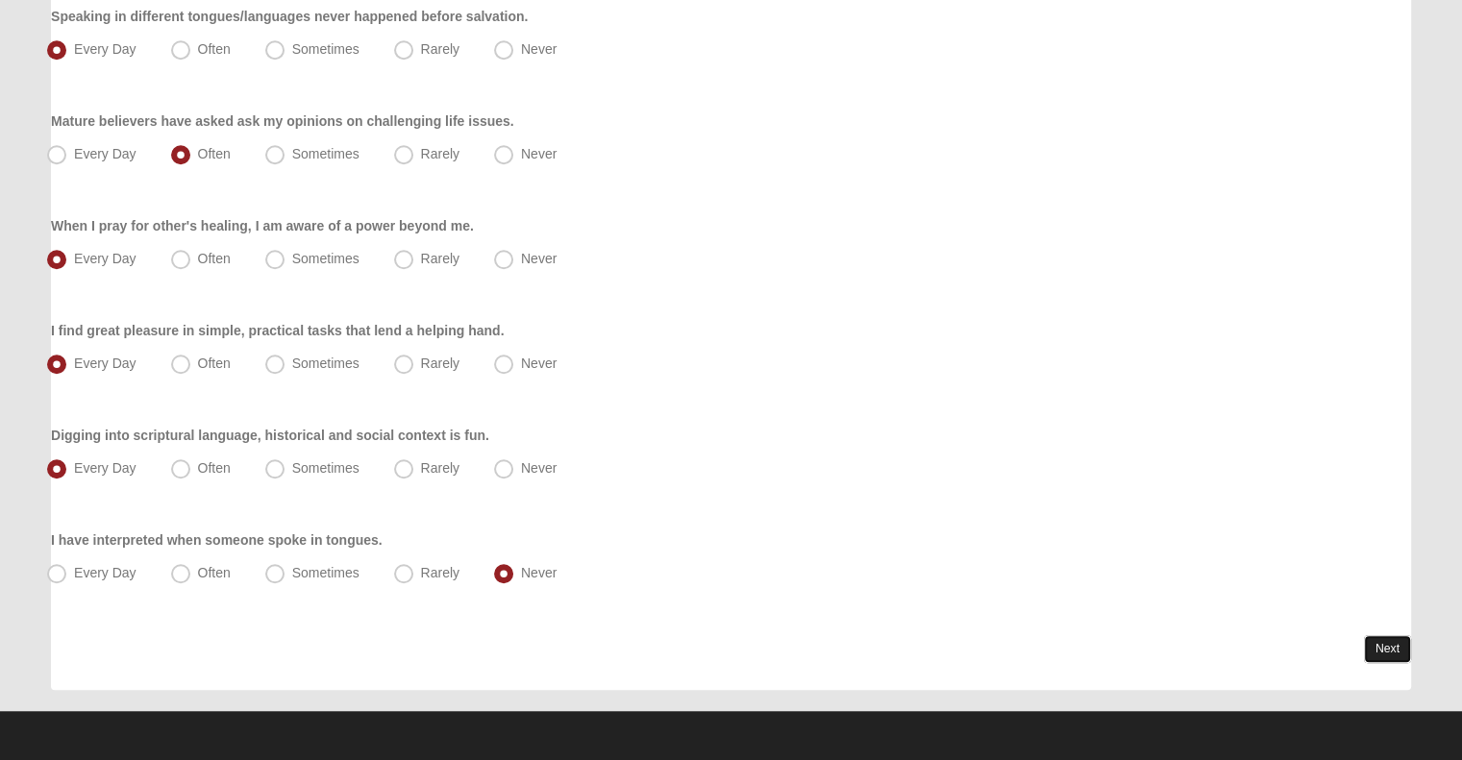
click at [1381, 638] on link "Next" at bounding box center [1387, 649] width 47 height 28
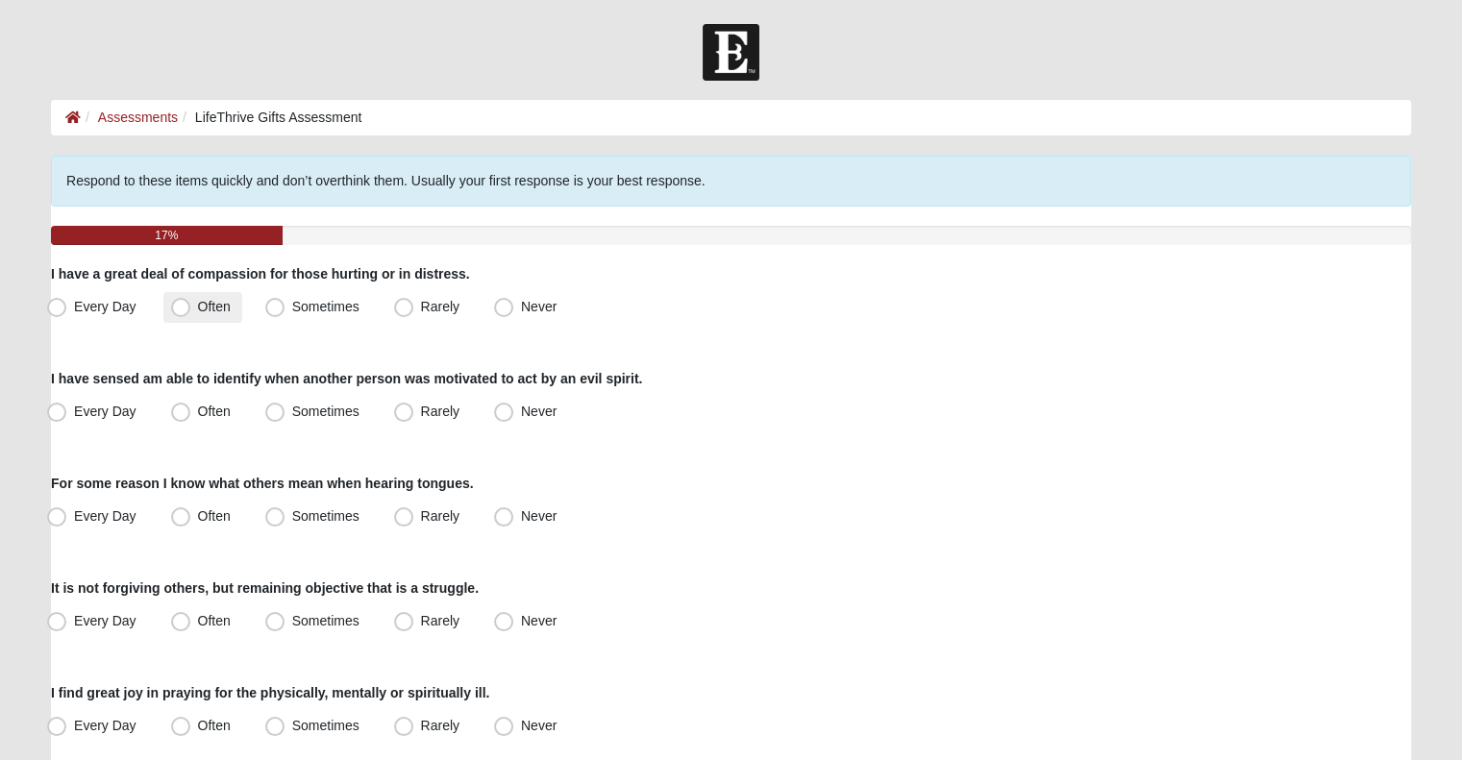
click at [193, 316] on label "Often" at bounding box center [202, 307] width 79 height 31
click at [191, 313] on input "Often" at bounding box center [185, 307] width 12 height 12
radio input "true"
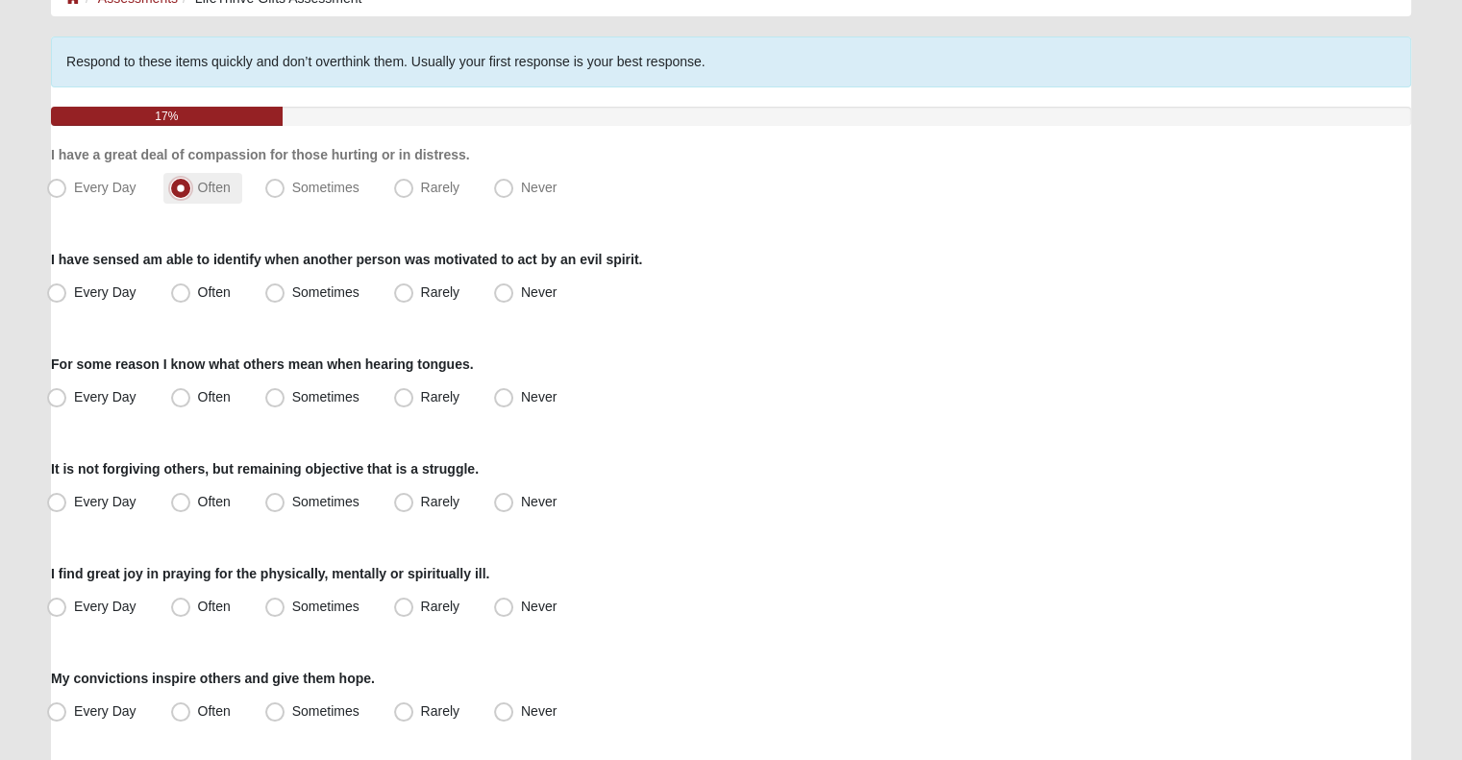
scroll to position [142, 0]
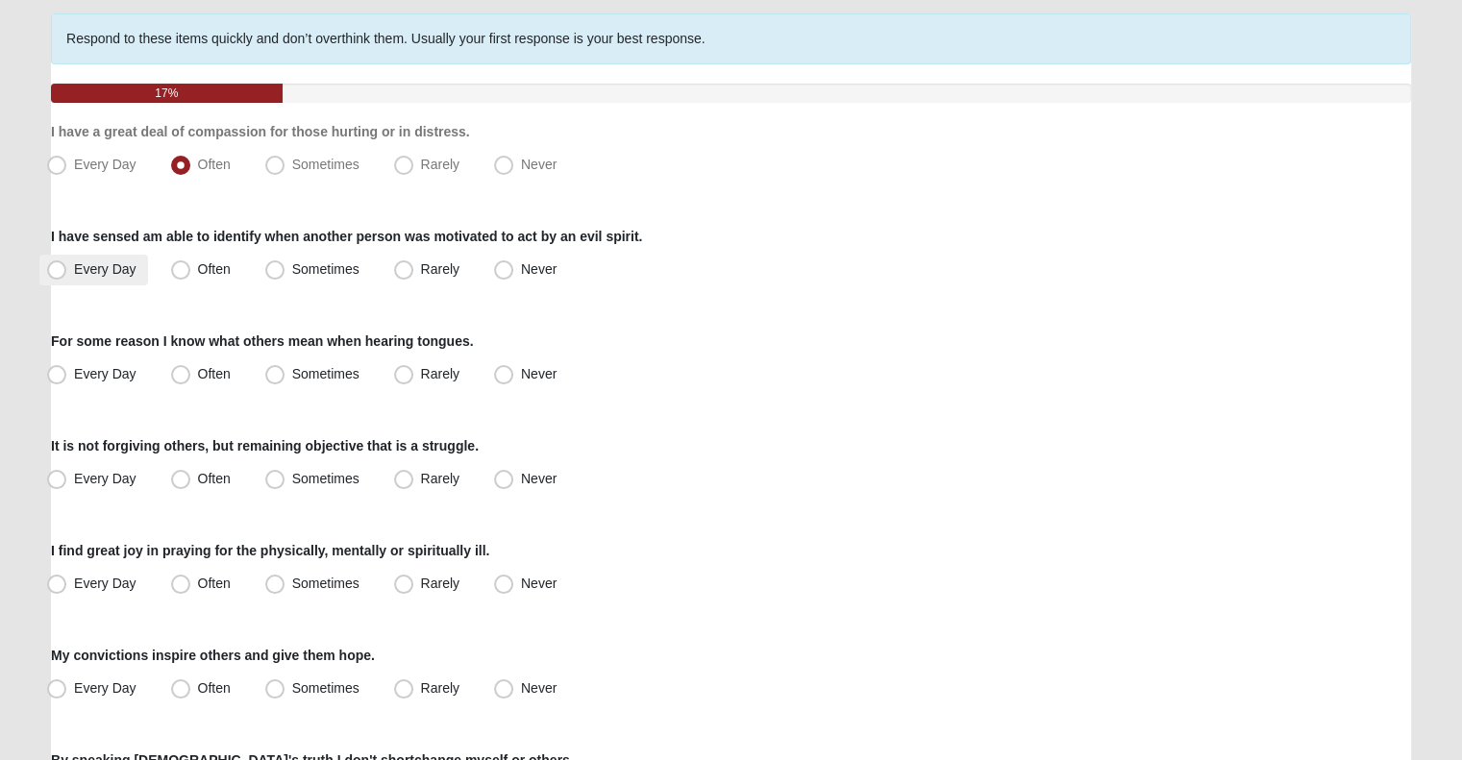
click at [112, 272] on span "Every Day" at bounding box center [105, 268] width 62 height 15
click at [67, 272] on input "Every Day" at bounding box center [61, 269] width 12 height 12
radio input "true"
click at [521, 366] on span "Never" at bounding box center [539, 373] width 36 height 15
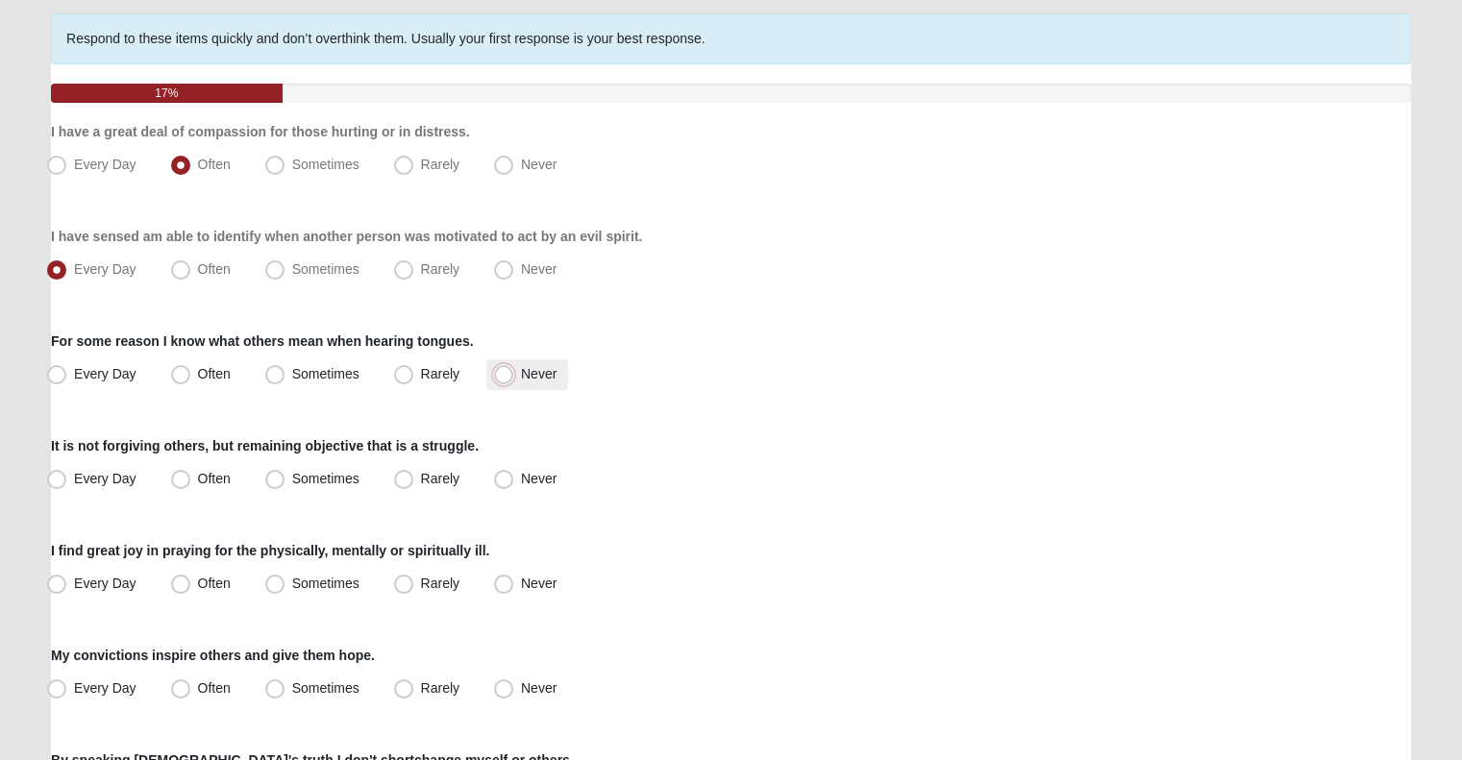
click at [512, 368] on input "Never" at bounding box center [508, 374] width 12 height 12
radio input "true"
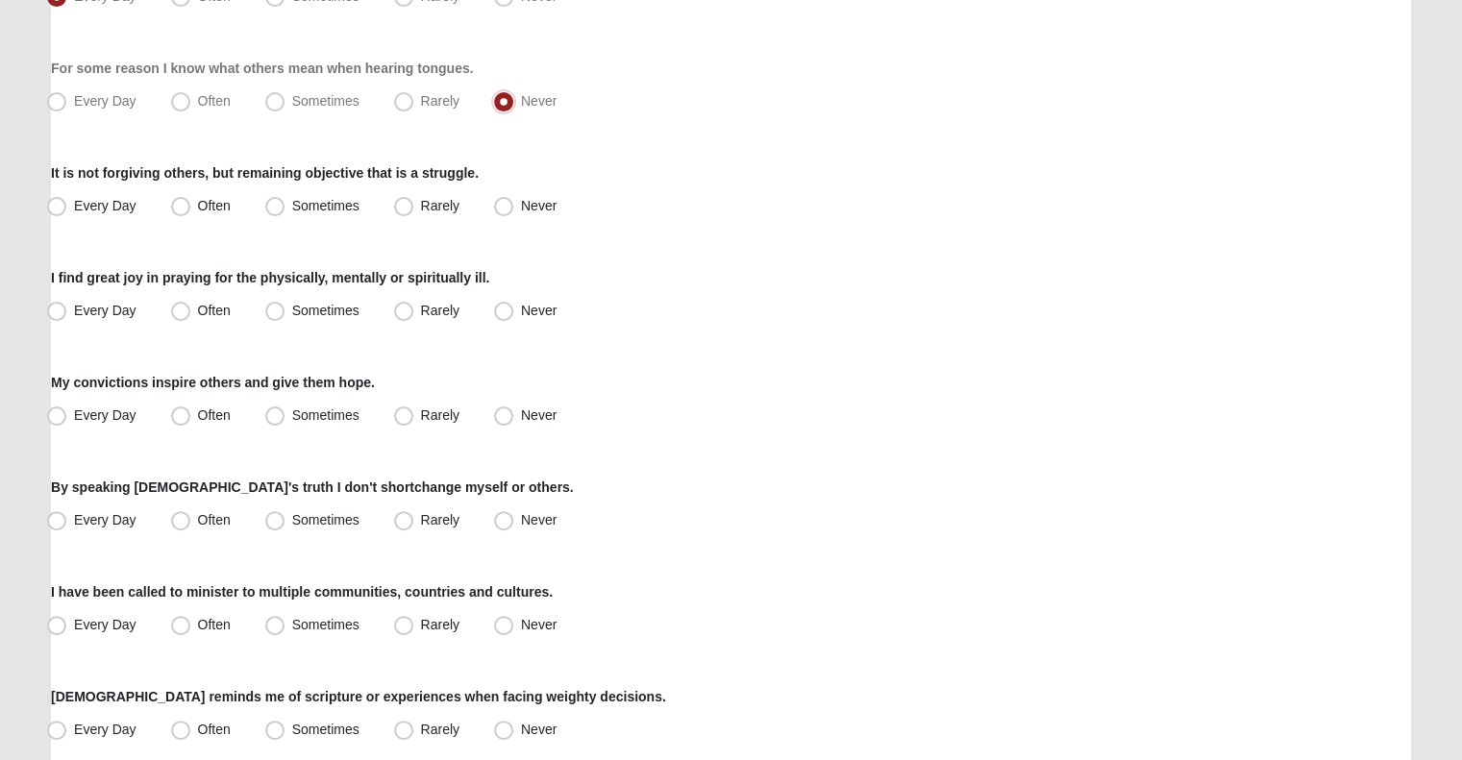
scroll to position [438, 0]
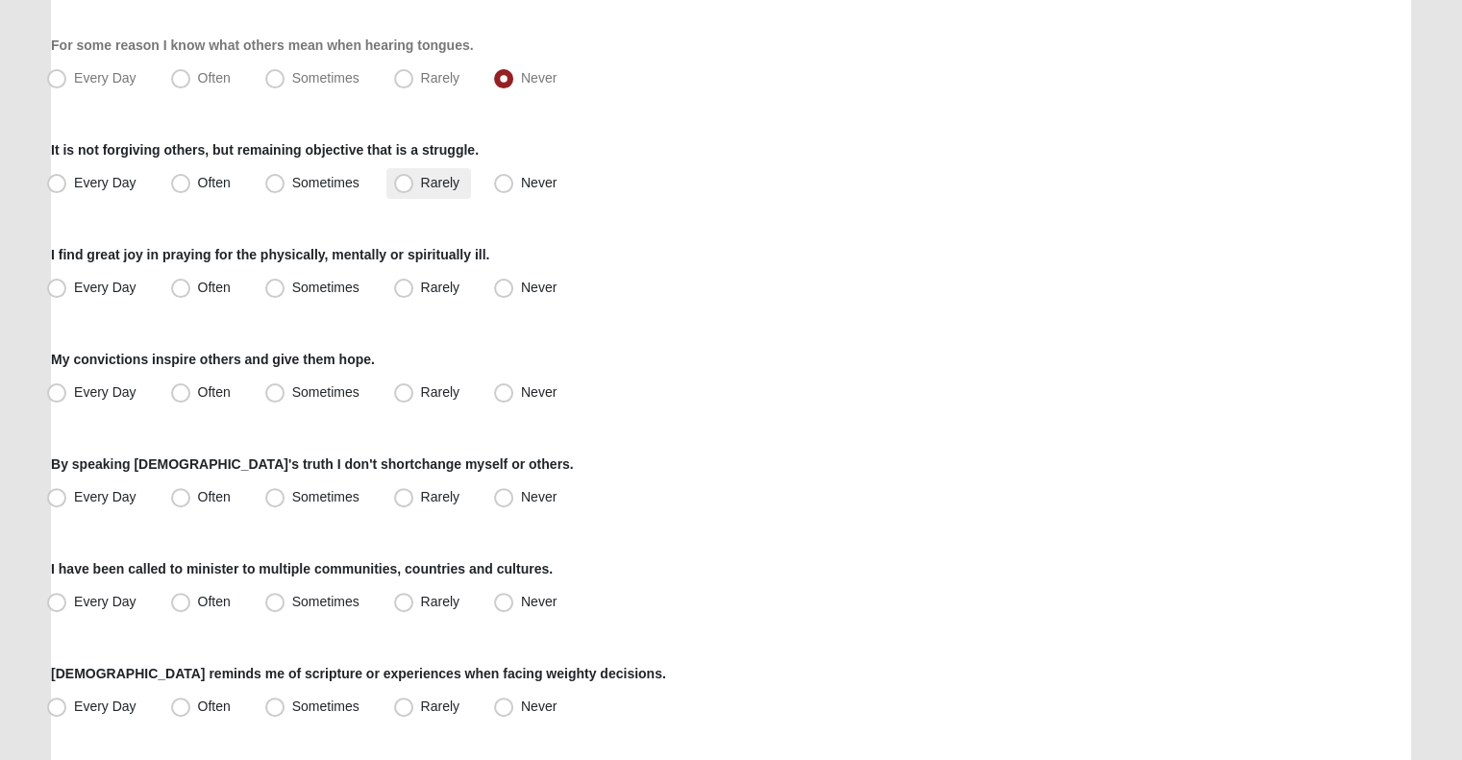
click at [405, 193] on label "Rarely" at bounding box center [428, 183] width 85 height 31
click at [405, 189] on input "Rarely" at bounding box center [408, 183] width 12 height 12
radio input "true"
click at [220, 298] on label "Often" at bounding box center [202, 288] width 79 height 31
click at [191, 294] on input "Often" at bounding box center [185, 288] width 12 height 12
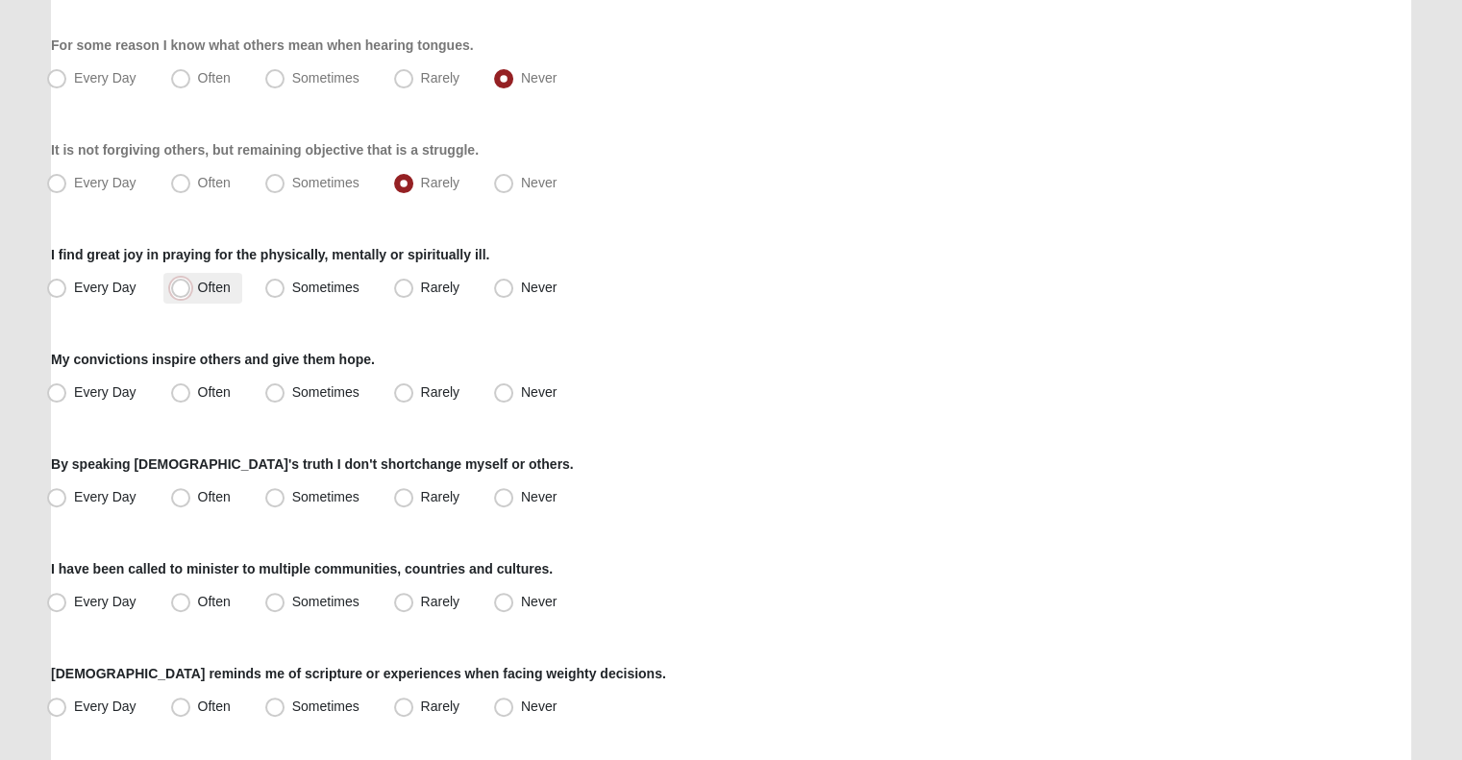
radio input "true"
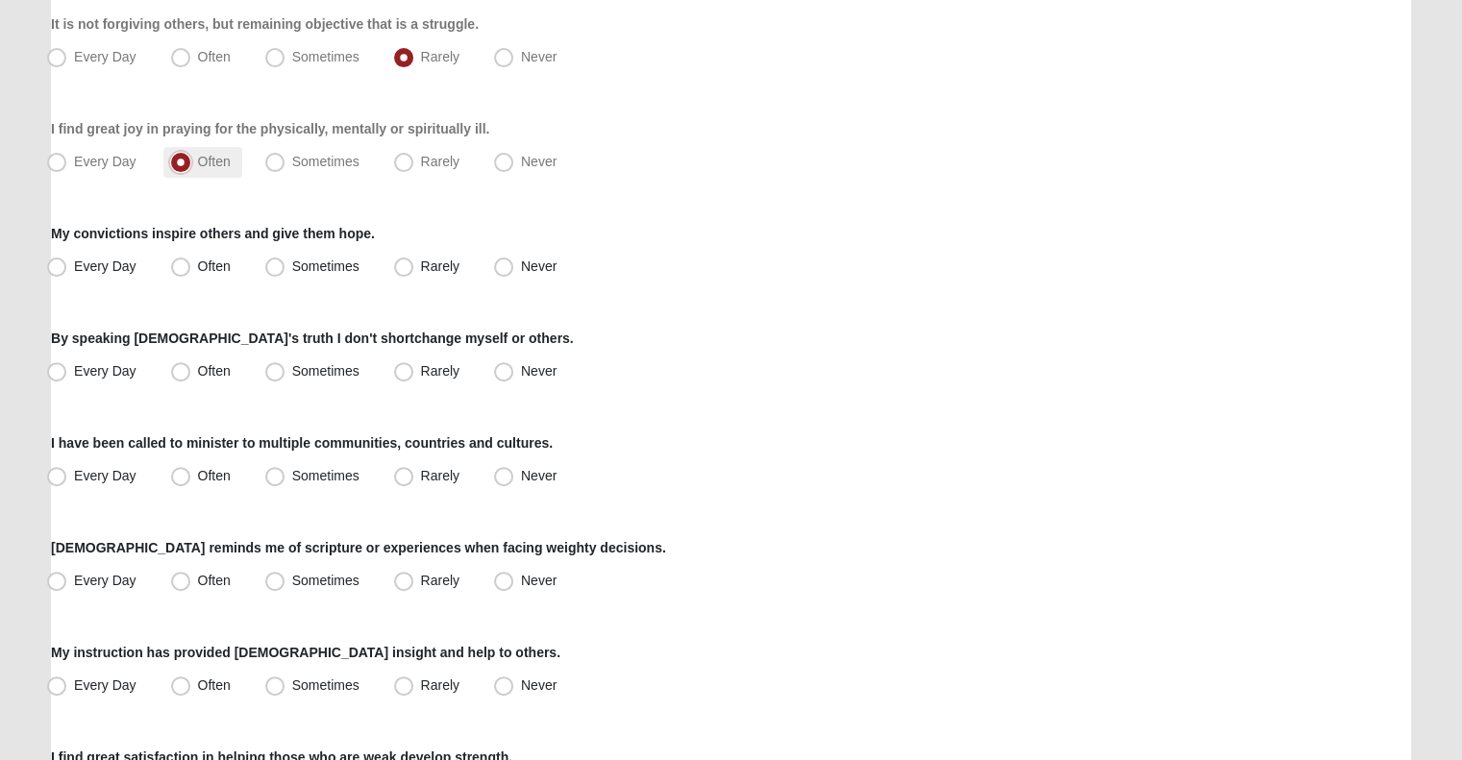
scroll to position [592, 0]
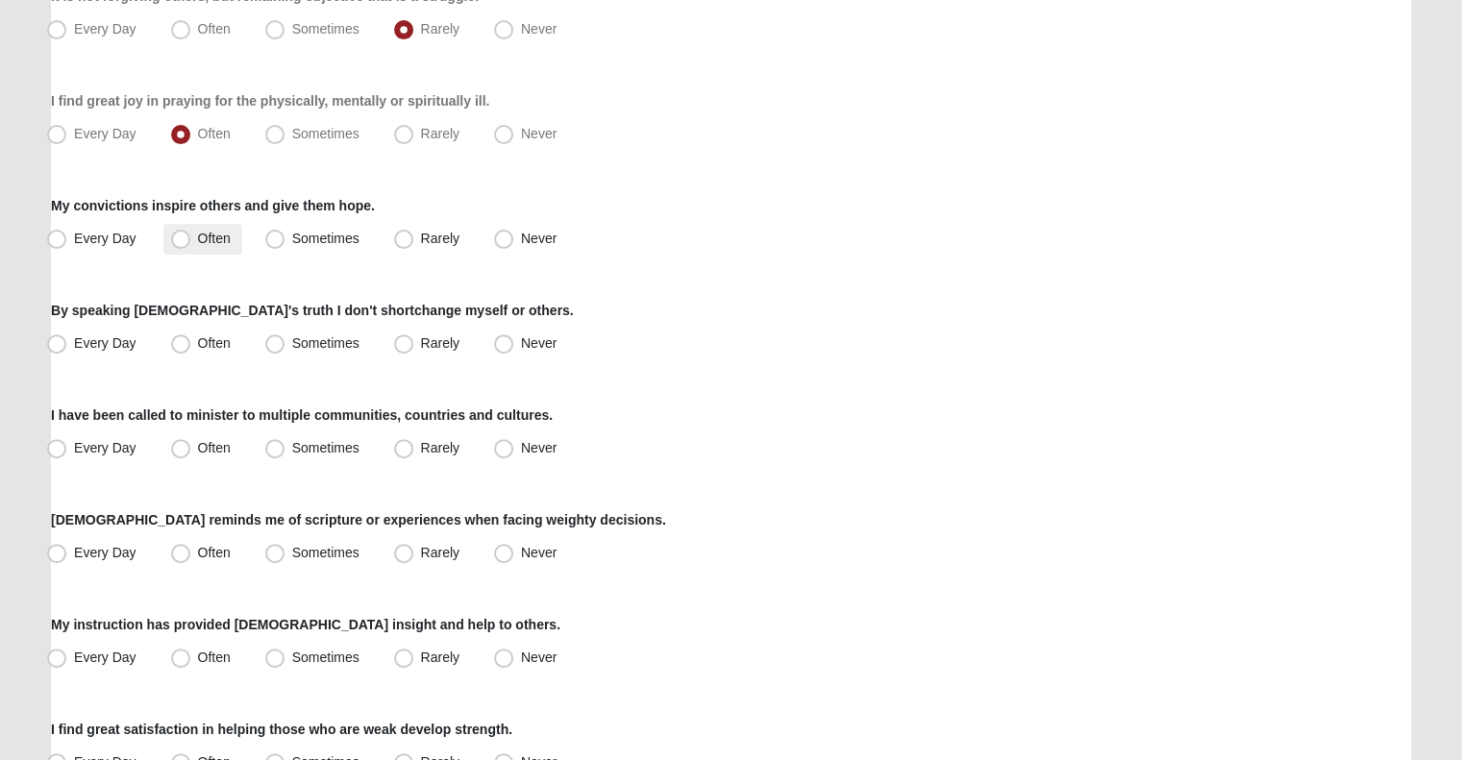
click at [198, 238] on span "Often" at bounding box center [214, 238] width 33 height 15
click at [181, 238] on input "Often" at bounding box center [185, 239] width 12 height 12
radio input "true"
click at [83, 345] on span "Every Day" at bounding box center [105, 342] width 62 height 15
click at [67, 345] on input "Every Day" at bounding box center [61, 343] width 12 height 12
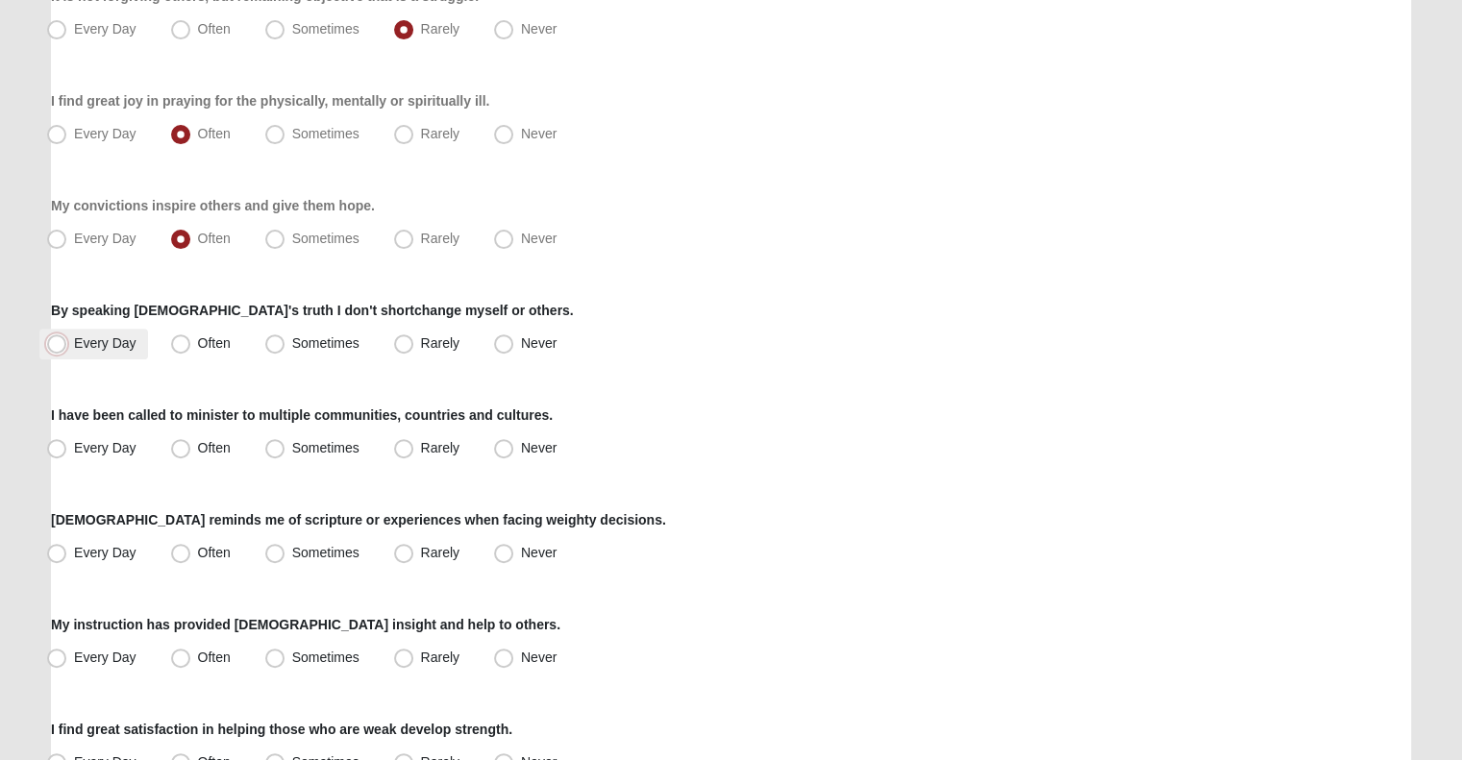
radio input "true"
click at [318, 450] on span "Sometimes" at bounding box center [325, 447] width 67 height 15
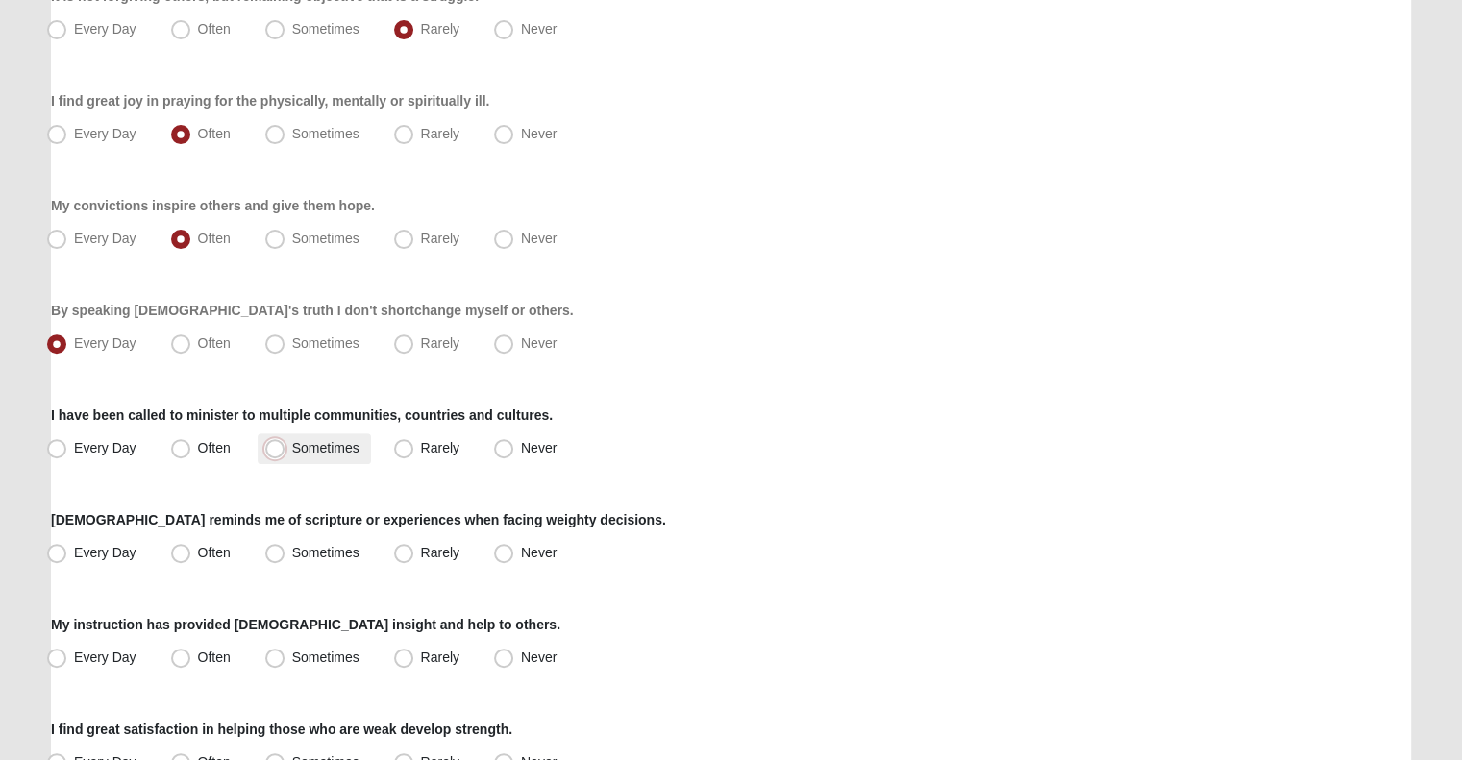
click at [285, 450] on input "Sometimes" at bounding box center [279, 448] width 12 height 12
radio input "true"
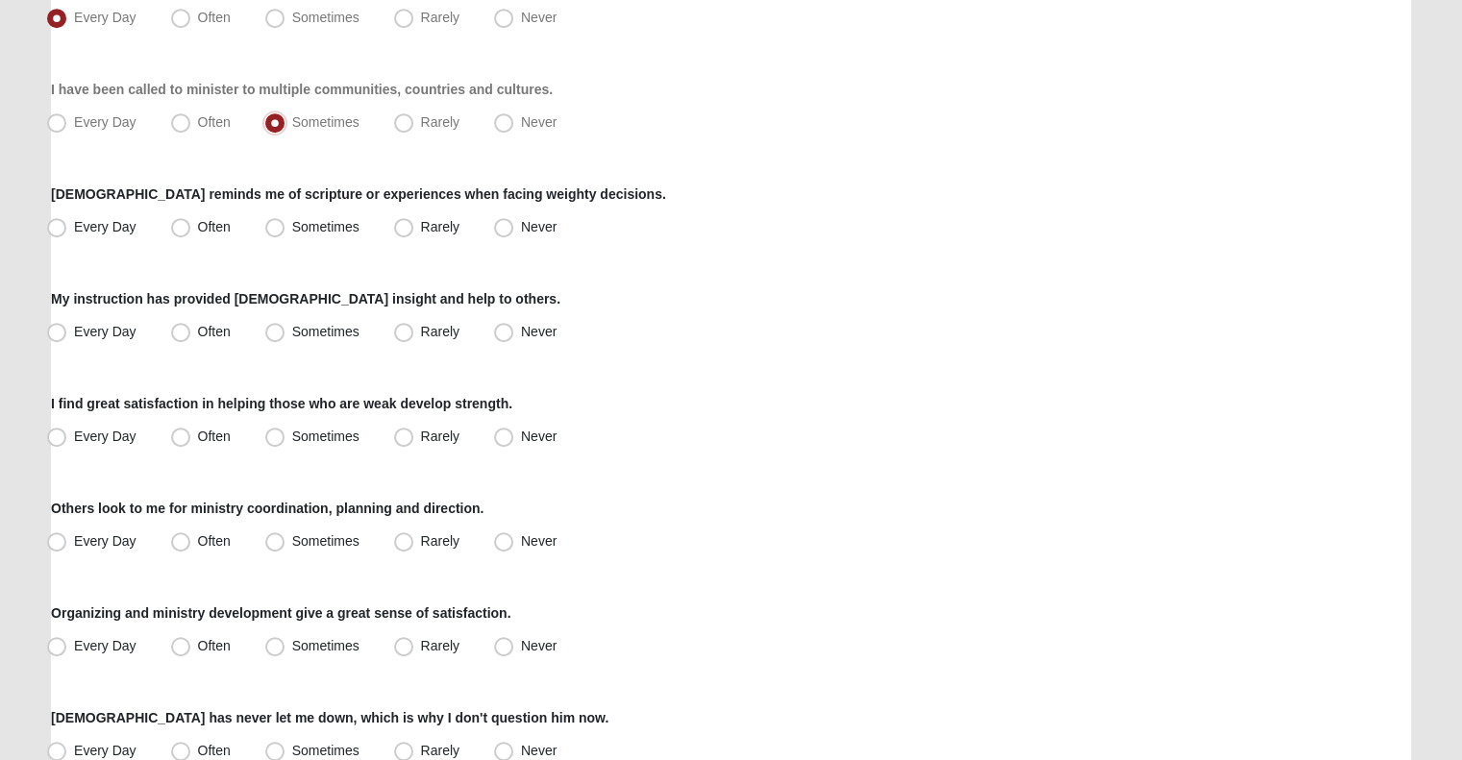
scroll to position [934, 0]
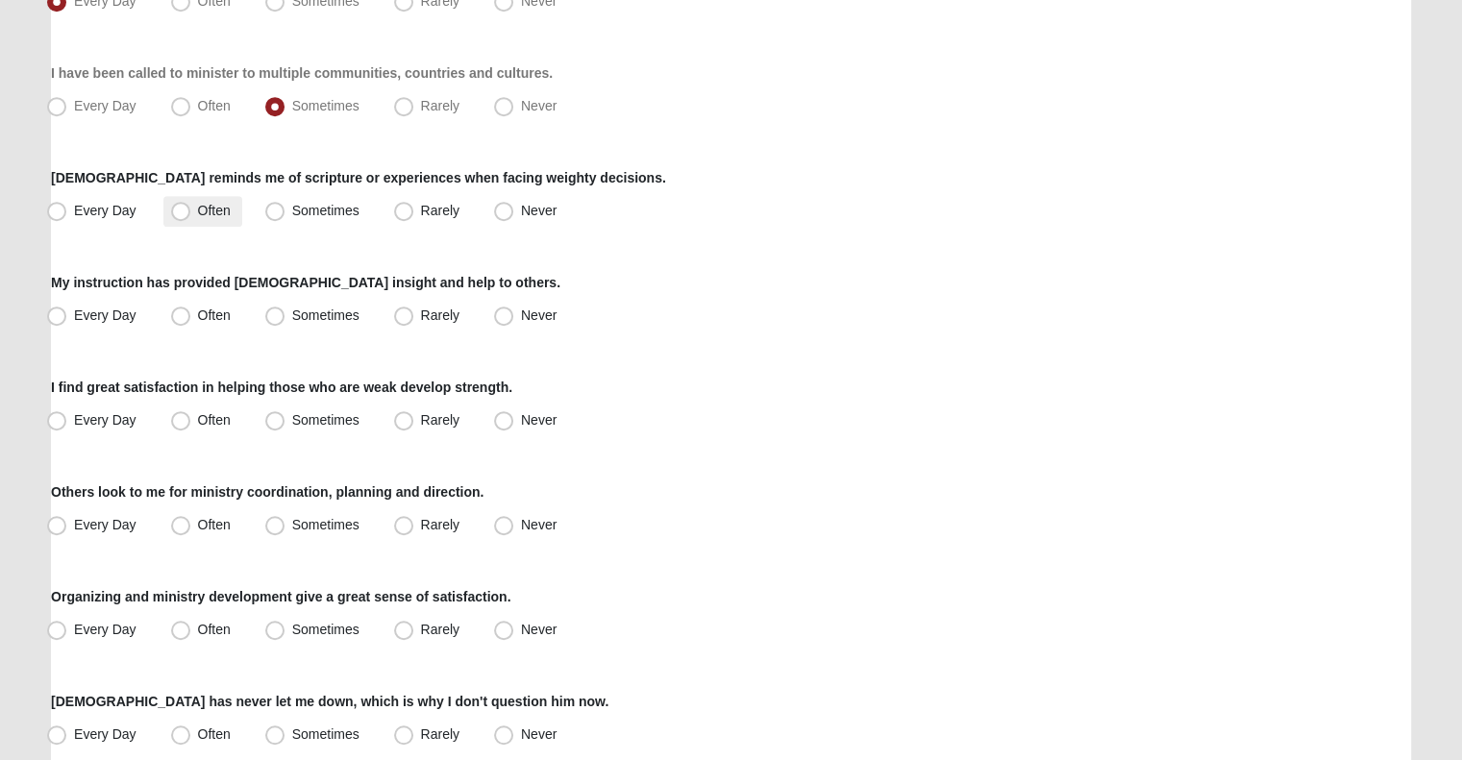
click at [171, 221] on label "Often" at bounding box center [202, 211] width 79 height 31
click at [179, 217] on input "Often" at bounding box center [185, 211] width 12 height 12
radio input "true"
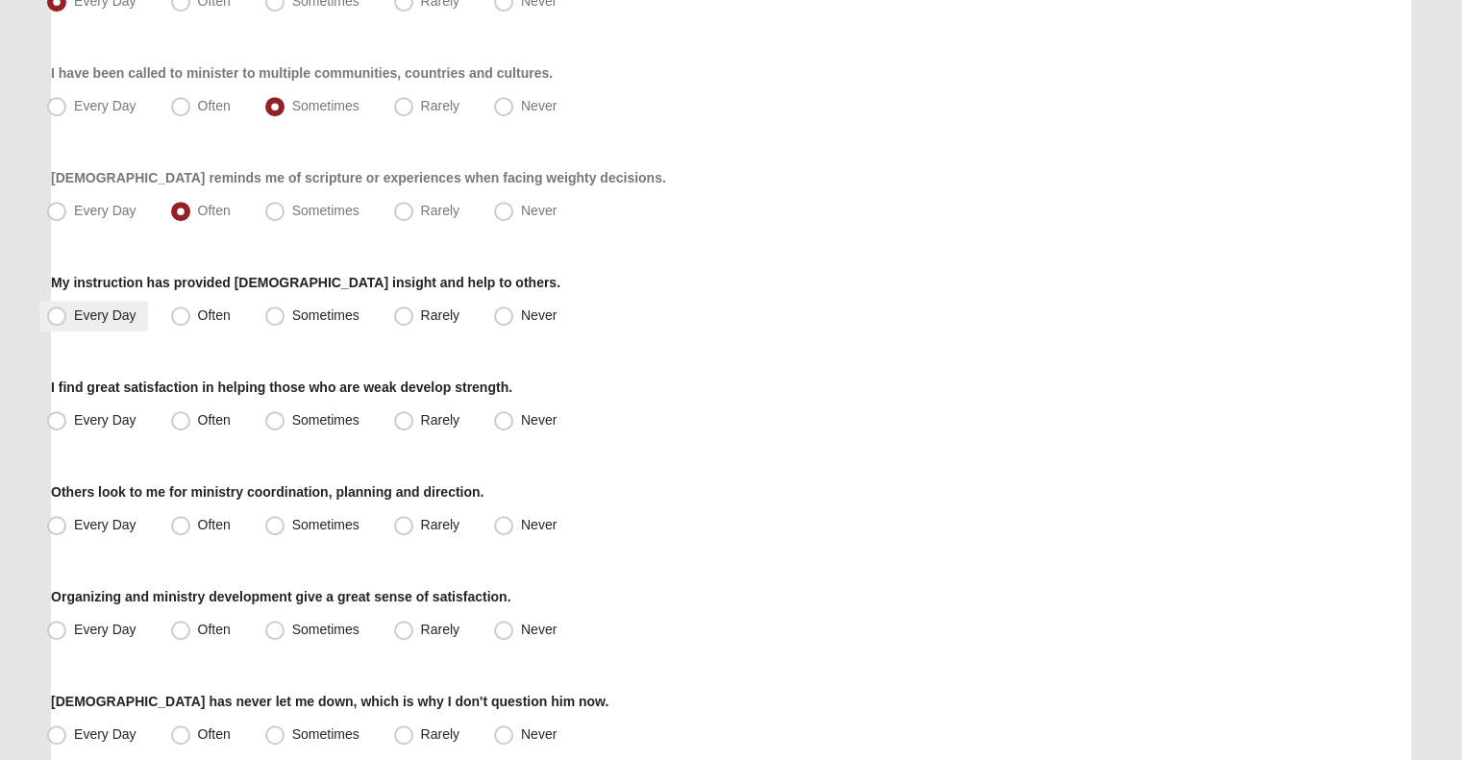
click at [91, 322] on label "Every Day" at bounding box center [93, 316] width 109 height 31
click at [67, 322] on input "Every Day" at bounding box center [61, 315] width 12 height 12
radio input "true"
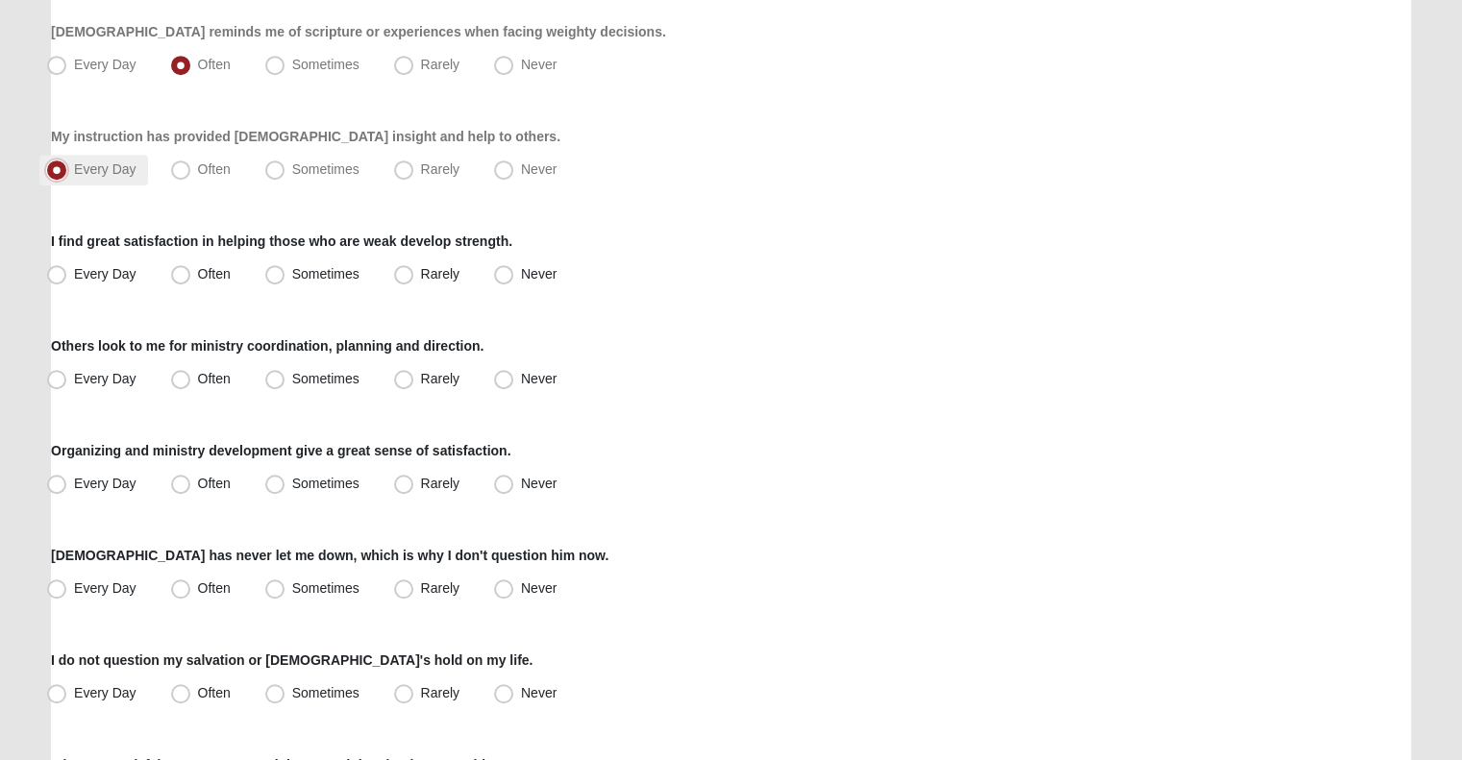
scroll to position [1082, 0]
click at [107, 277] on span "Every Day" at bounding box center [105, 271] width 62 height 15
click at [67, 277] on input "Every Day" at bounding box center [61, 272] width 12 height 12
radio input "true"
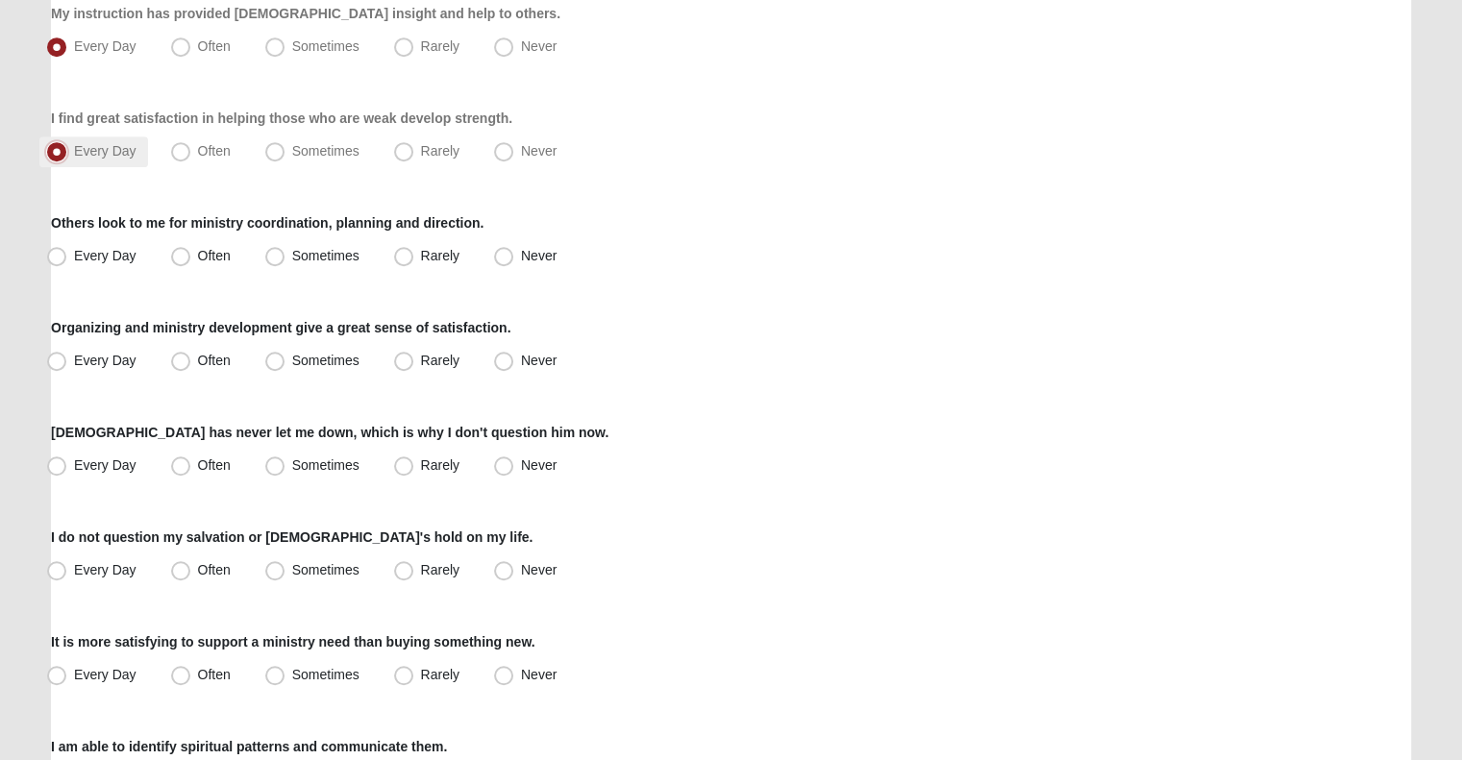
scroll to position [1203, 0]
click at [203, 262] on label "Often" at bounding box center [202, 256] width 79 height 31
click at [191, 262] on input "Often" at bounding box center [185, 256] width 12 height 12
radio input "true"
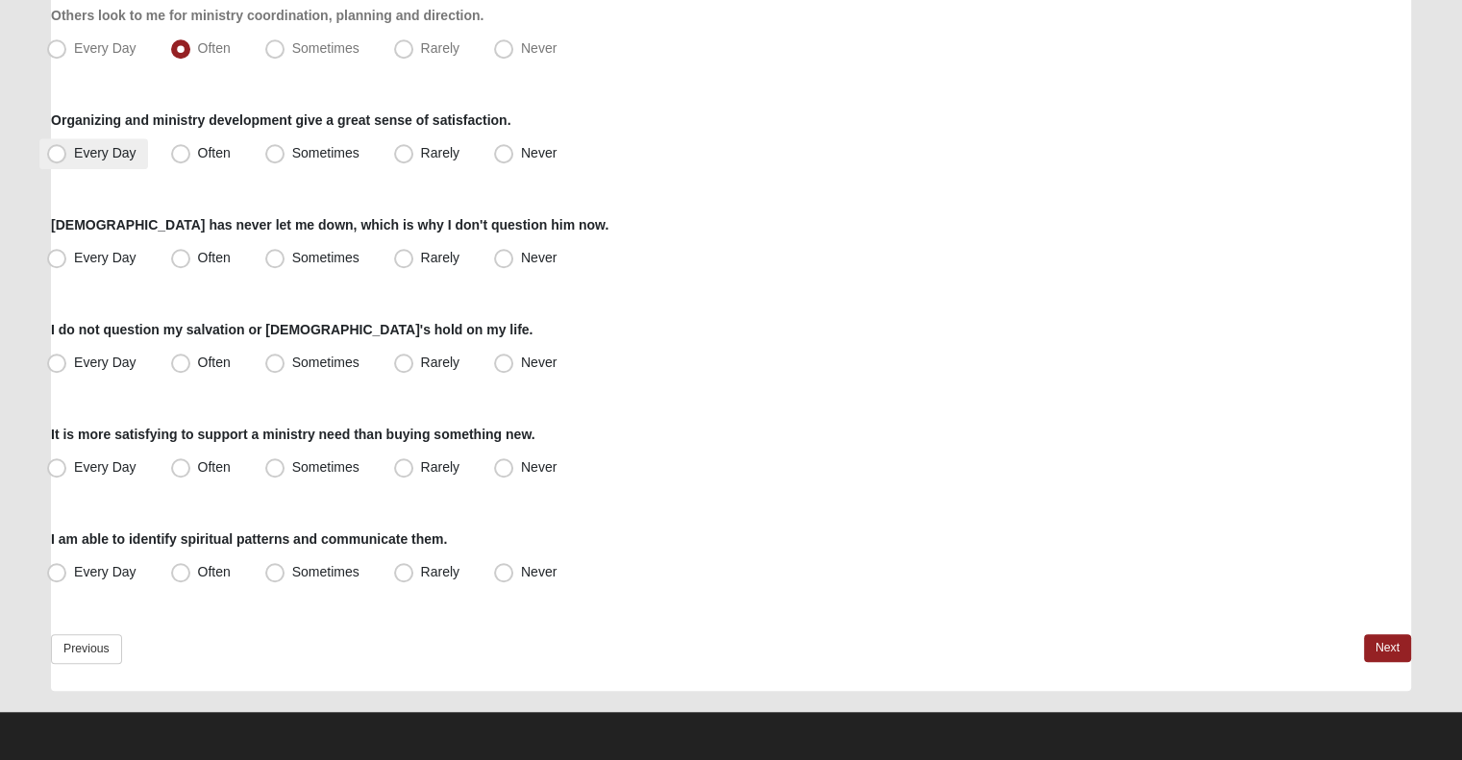
click at [104, 153] on span "Every Day" at bounding box center [105, 152] width 62 height 15
click at [67, 153] on input "Every Day" at bounding box center [61, 153] width 12 height 12
radio input "true"
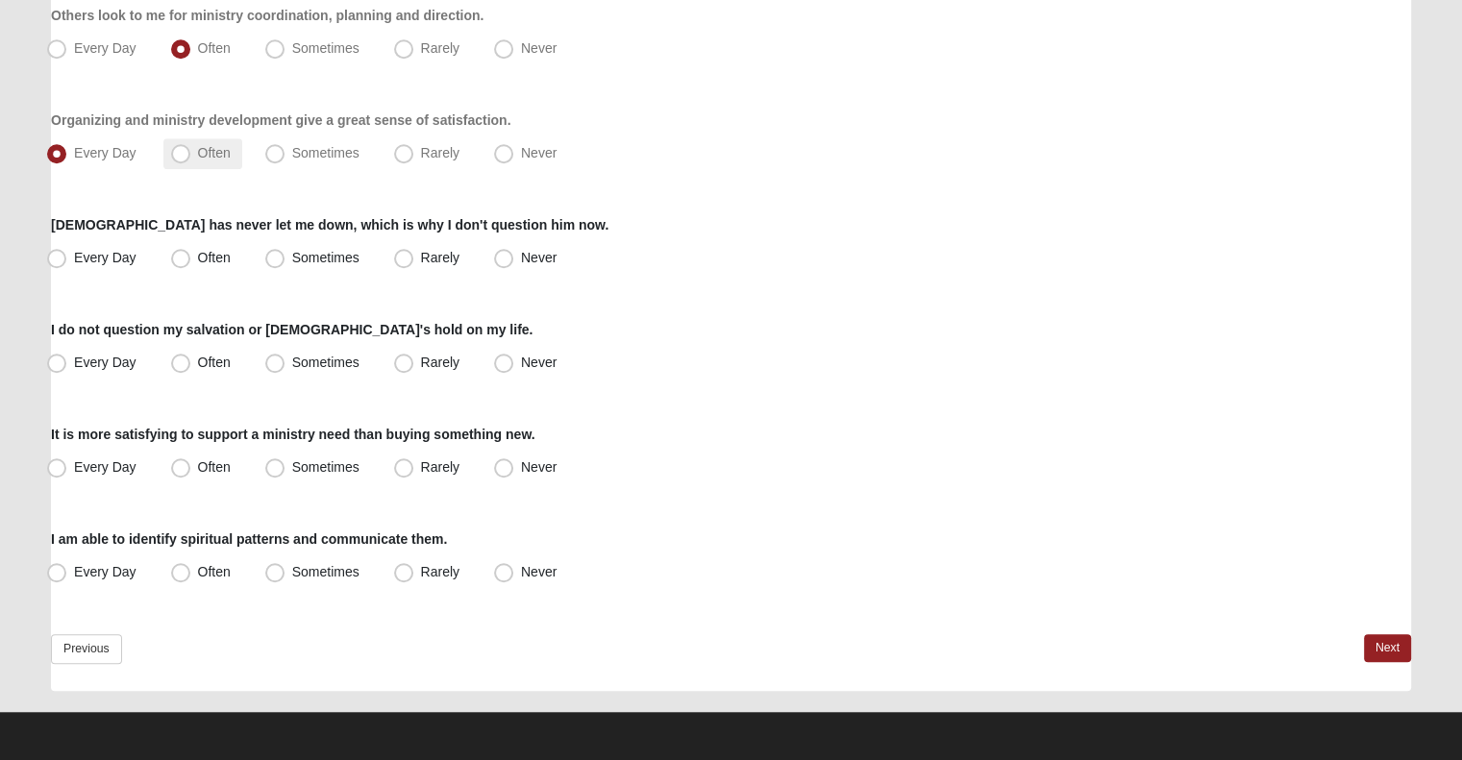
click at [198, 150] on span "Often" at bounding box center [214, 152] width 33 height 15
click at [188, 150] on input "Often" at bounding box center [185, 153] width 12 height 12
radio input "true"
click at [103, 256] on span "Every Day" at bounding box center [105, 257] width 62 height 15
click at [67, 256] on input "Every Day" at bounding box center [61, 258] width 12 height 12
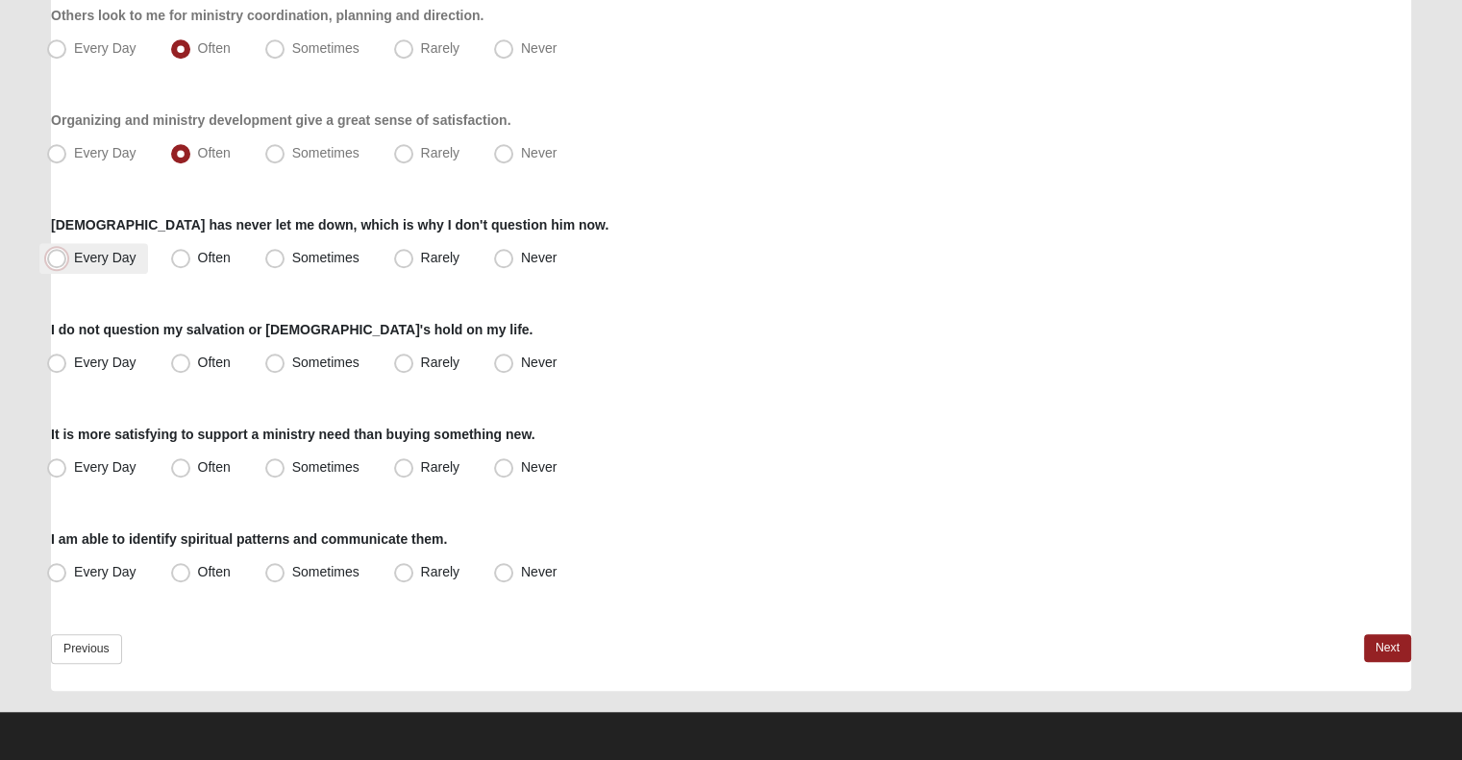
radio input "true"
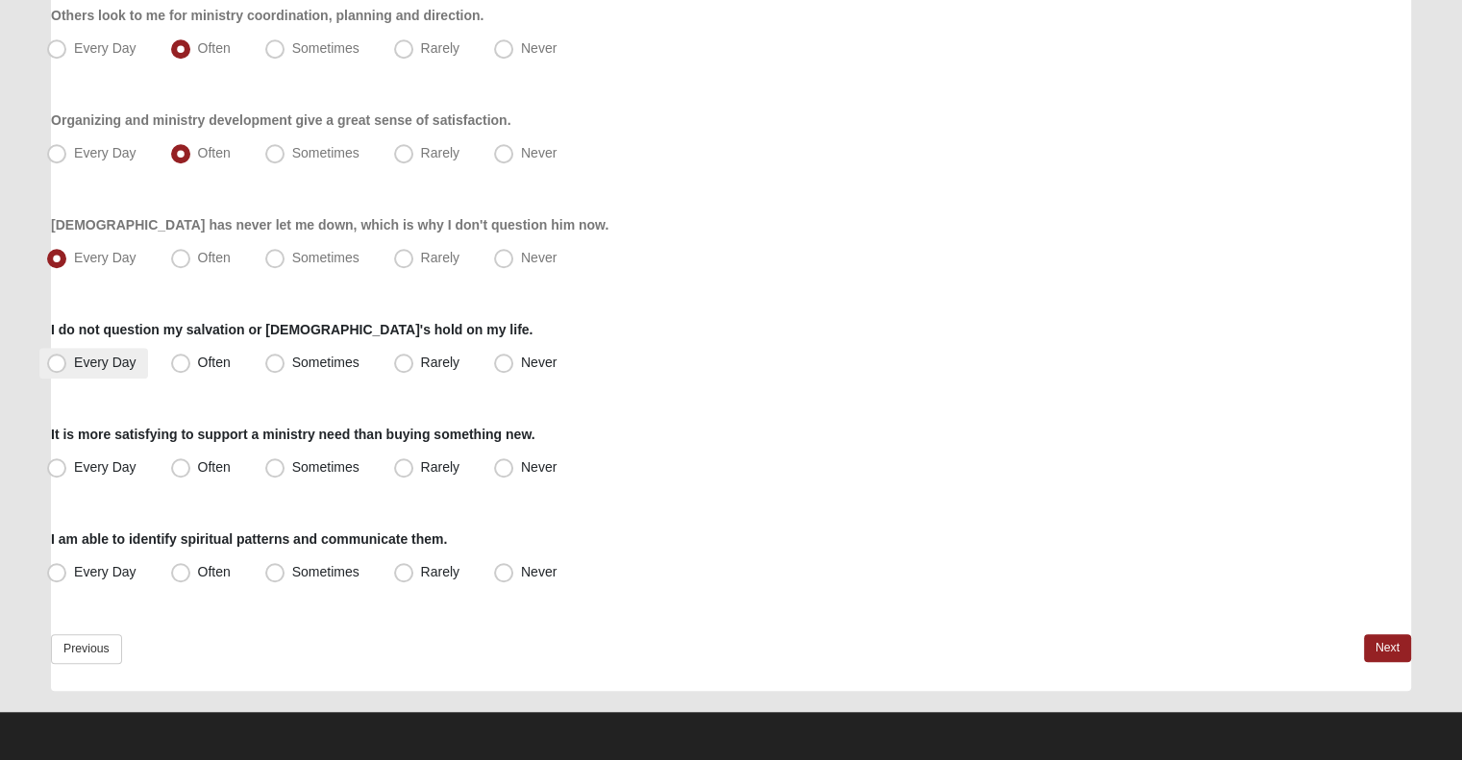
click at [80, 364] on span "Every Day" at bounding box center [105, 362] width 62 height 15
click at [67, 364] on input "Every Day" at bounding box center [61, 363] width 12 height 12
radio input "true"
click at [197, 478] on label "Often" at bounding box center [202, 468] width 79 height 31
click at [191, 474] on input "Often" at bounding box center [185, 467] width 12 height 12
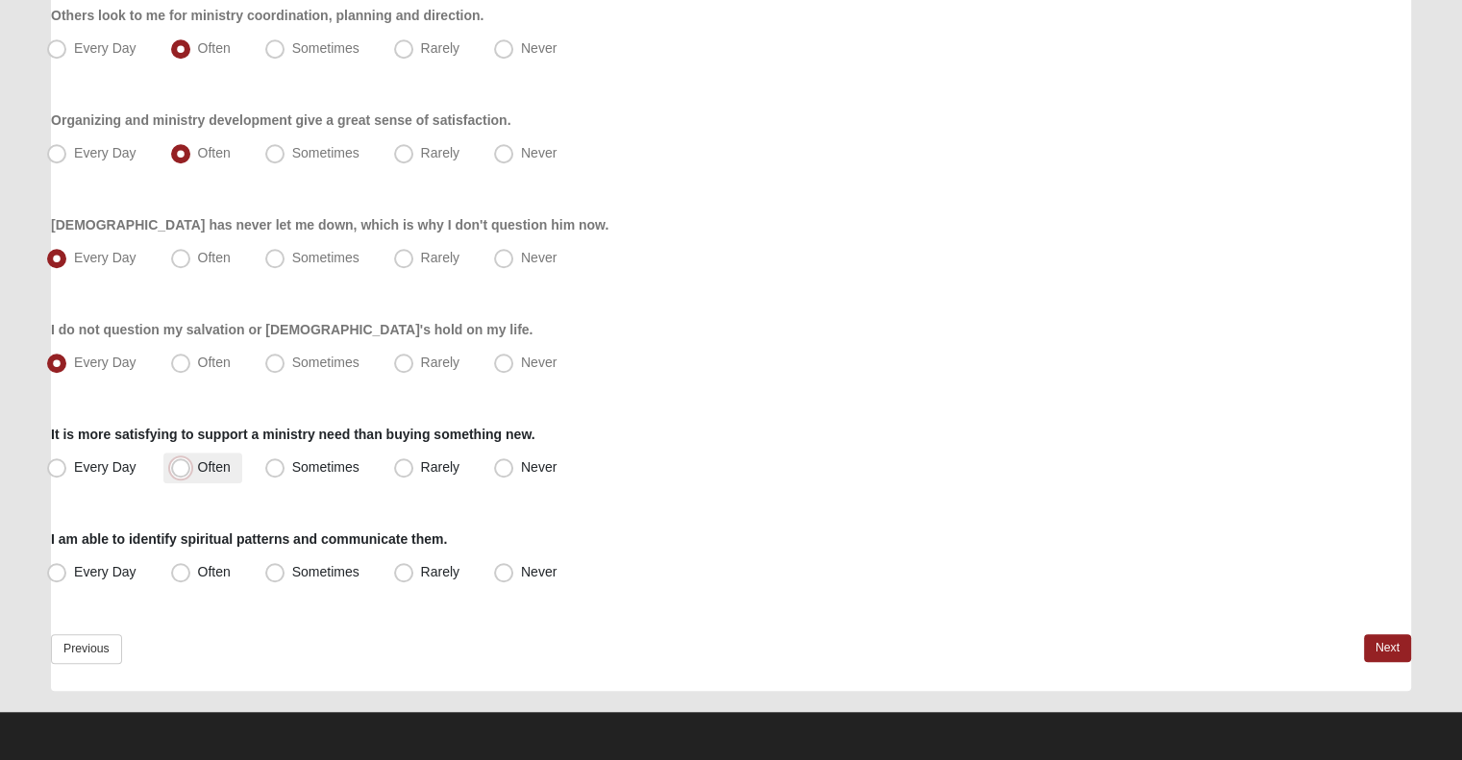
radio input "true"
click at [196, 564] on label "Often" at bounding box center [202, 572] width 79 height 31
click at [191, 566] on input "Often" at bounding box center [185, 572] width 12 height 12
radio input "true"
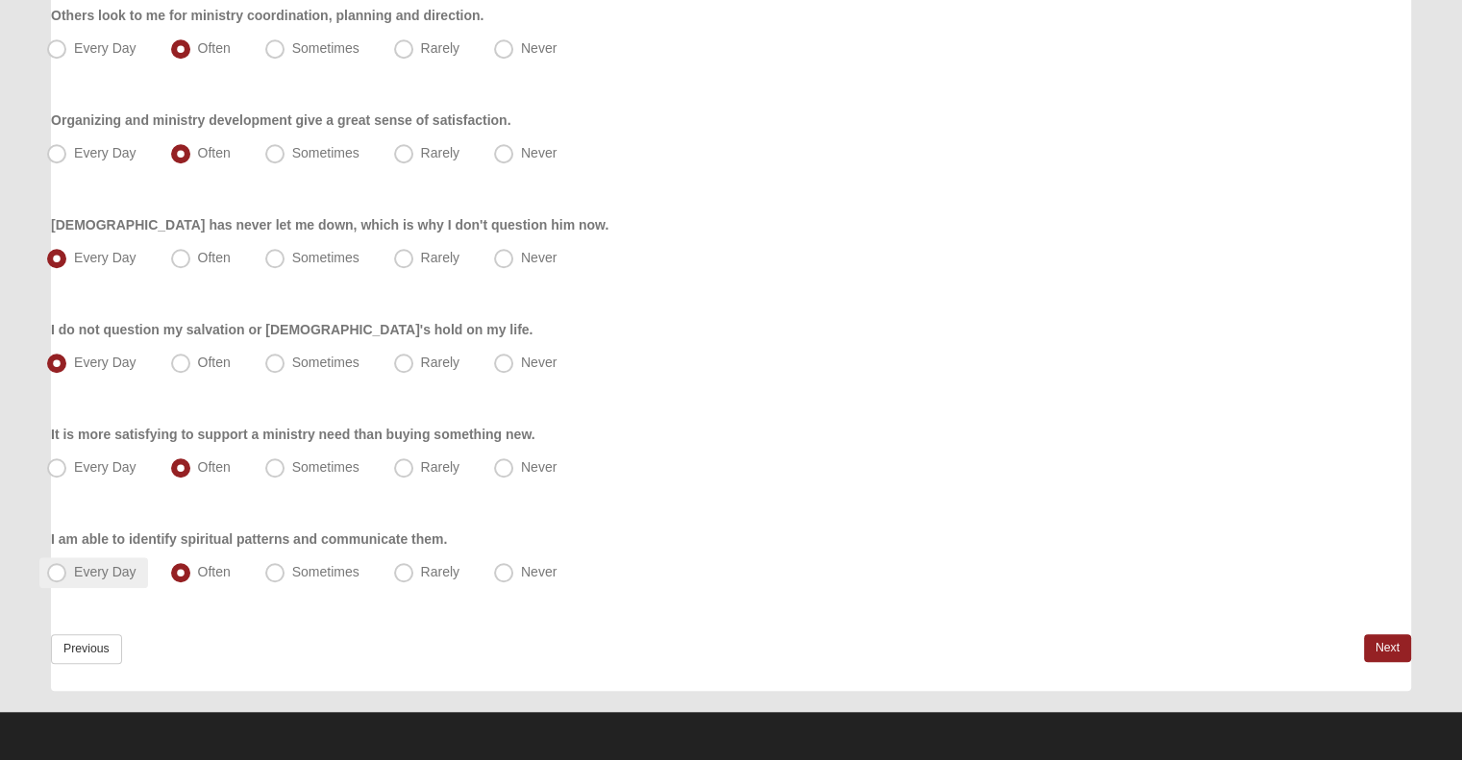
click at [91, 564] on span "Every Day" at bounding box center [105, 571] width 62 height 15
click at [67, 566] on input "Every Day" at bounding box center [61, 572] width 12 height 12
radio input "true"
click at [1386, 642] on link "Next" at bounding box center [1387, 648] width 47 height 28
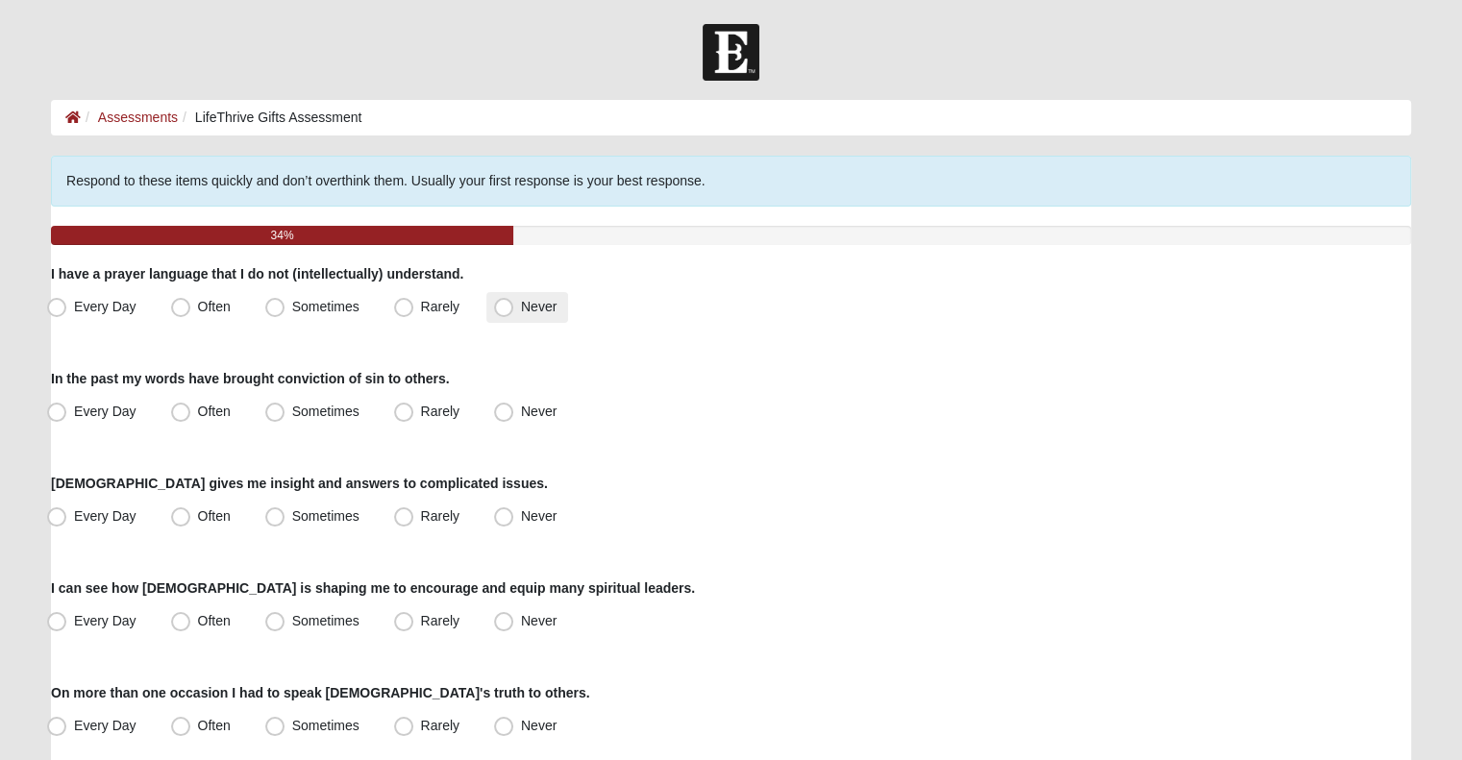
click at [539, 312] on span "Never" at bounding box center [539, 306] width 36 height 15
click at [514, 312] on input "Never" at bounding box center [508, 307] width 12 height 12
radio input "true"
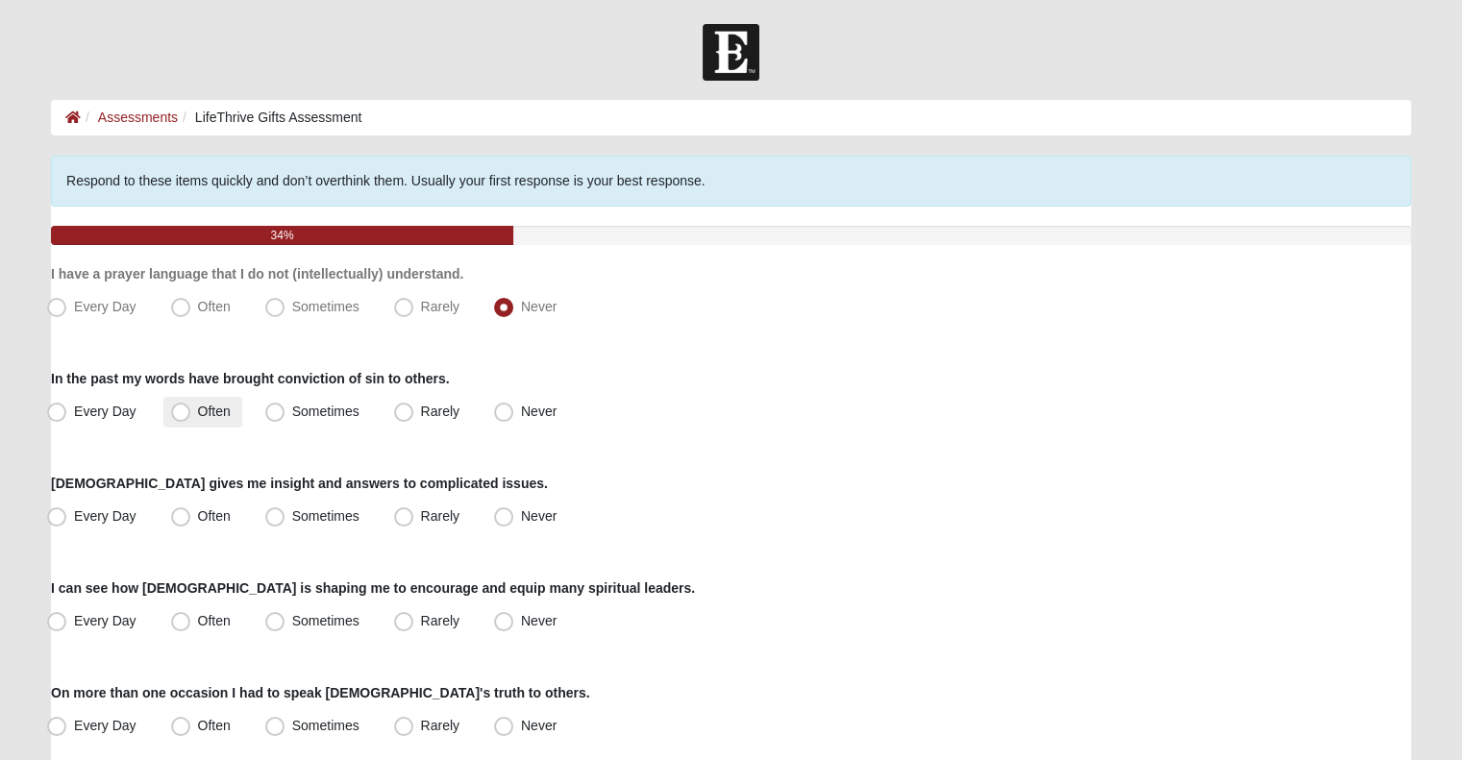
click at [168, 420] on label "Often" at bounding box center [202, 412] width 79 height 31
click at [179, 418] on input "Often" at bounding box center [185, 412] width 12 height 12
radio input "true"
click at [292, 419] on span "Sometimes" at bounding box center [325, 411] width 67 height 15
click at [273, 418] on input "Sometimes" at bounding box center [279, 412] width 12 height 12
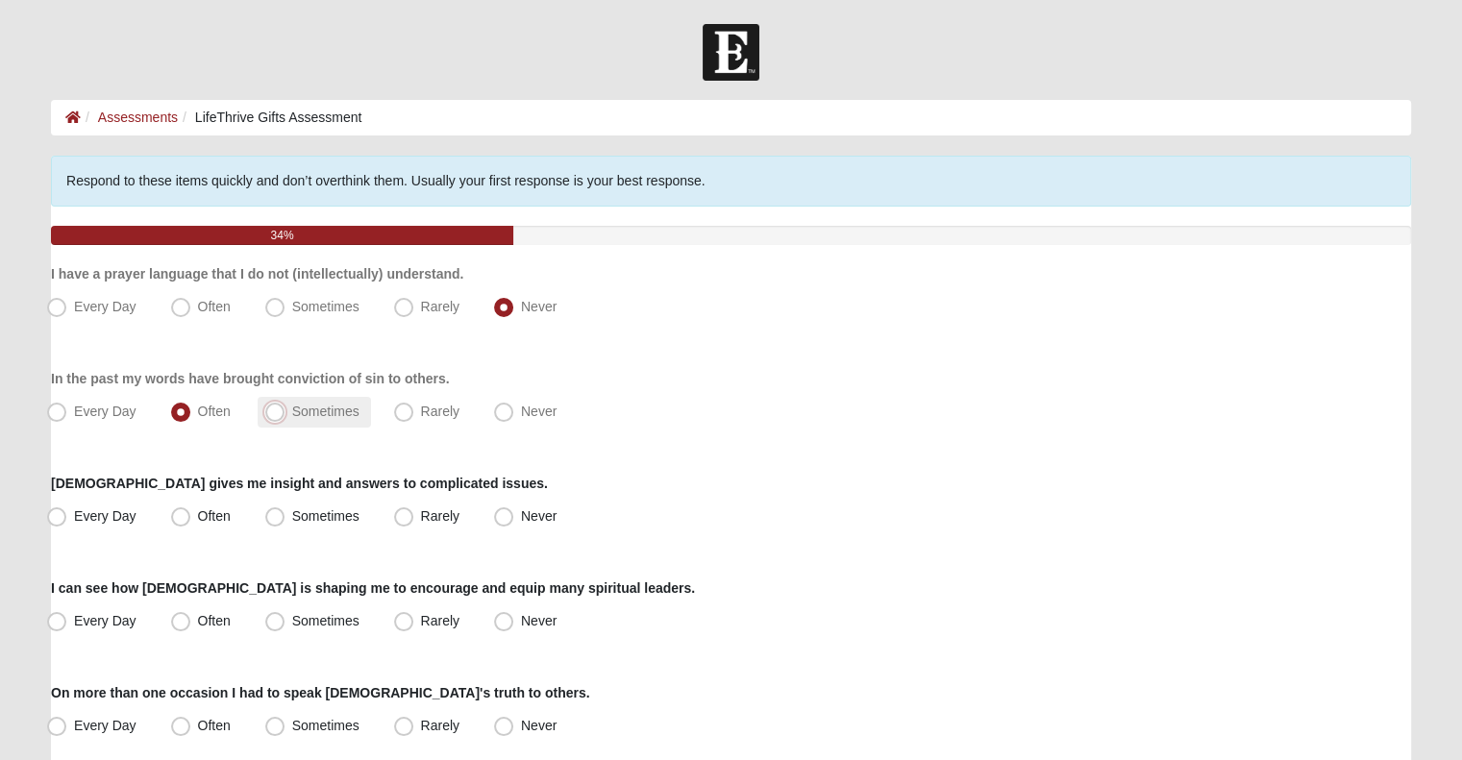
radio input "true"
click at [224, 524] on label "Often" at bounding box center [202, 517] width 79 height 31
click at [191, 523] on input "Often" at bounding box center [185, 516] width 12 height 12
radio input "true"
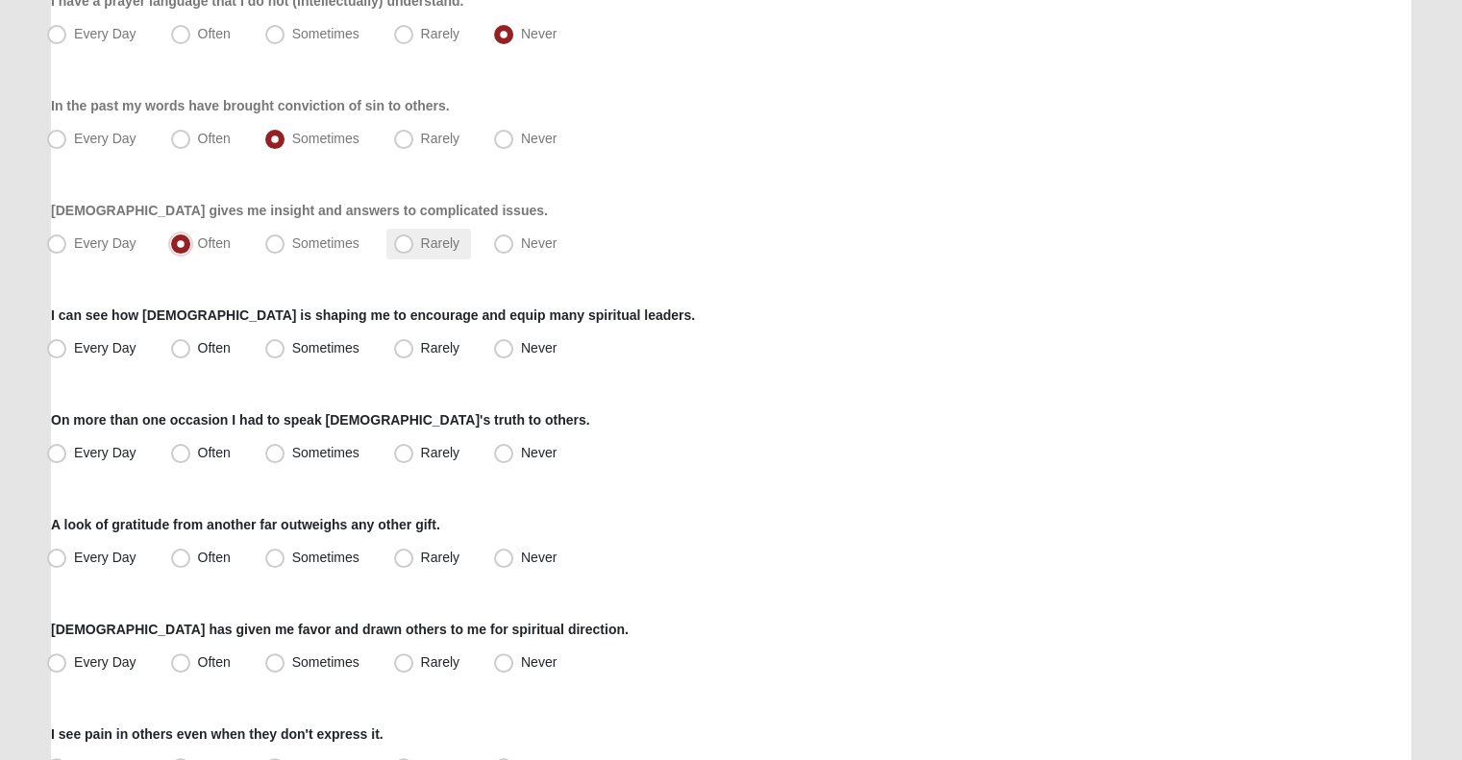
scroll to position [273, 0]
click at [73, 358] on label "Every Day" at bounding box center [93, 348] width 109 height 31
click at [67, 355] on input "Every Day" at bounding box center [61, 348] width 12 height 12
radio input "true"
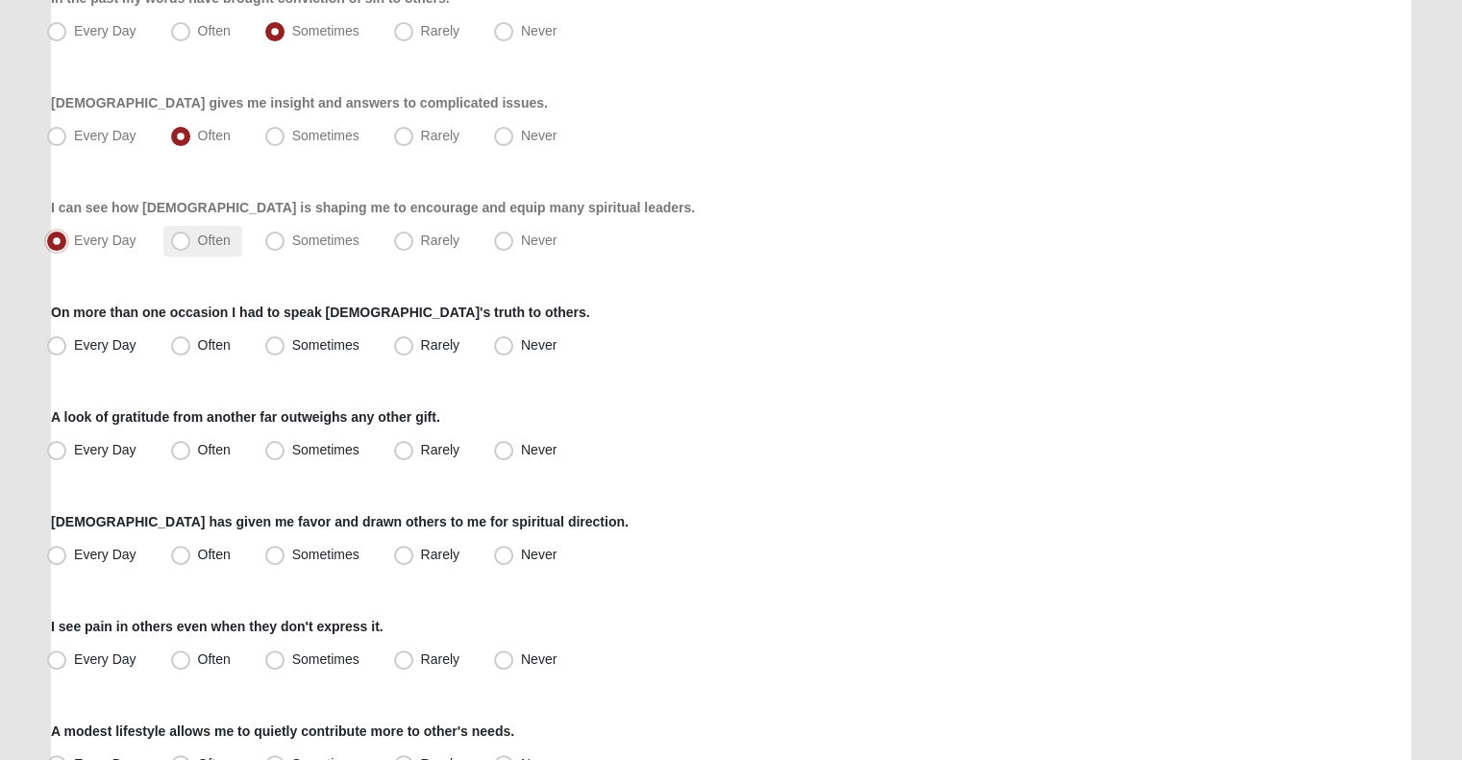
scroll to position [383, 0]
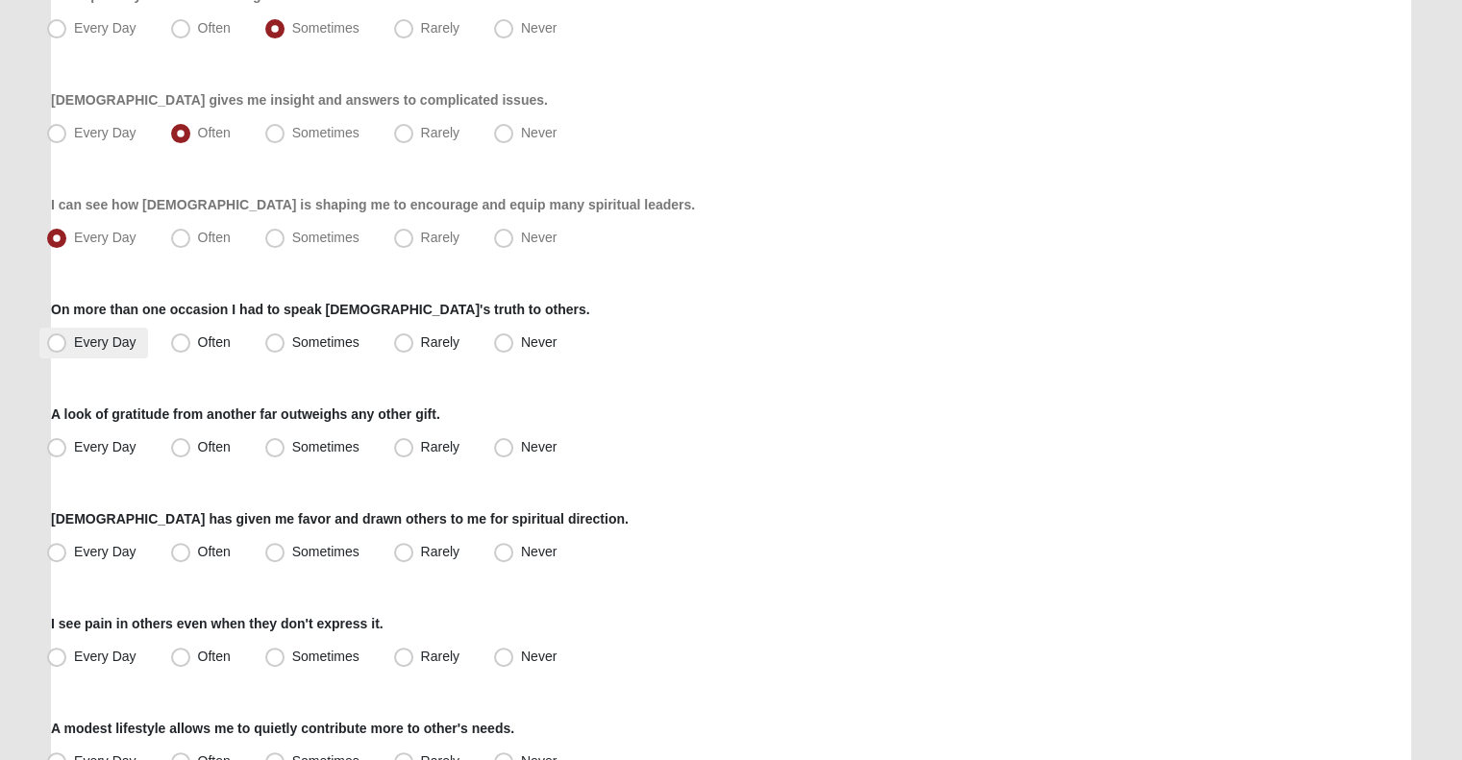
click at [74, 334] on span "Every Day" at bounding box center [105, 341] width 62 height 15
click at [58, 336] on input "Every Day" at bounding box center [61, 342] width 12 height 12
radio input "true"
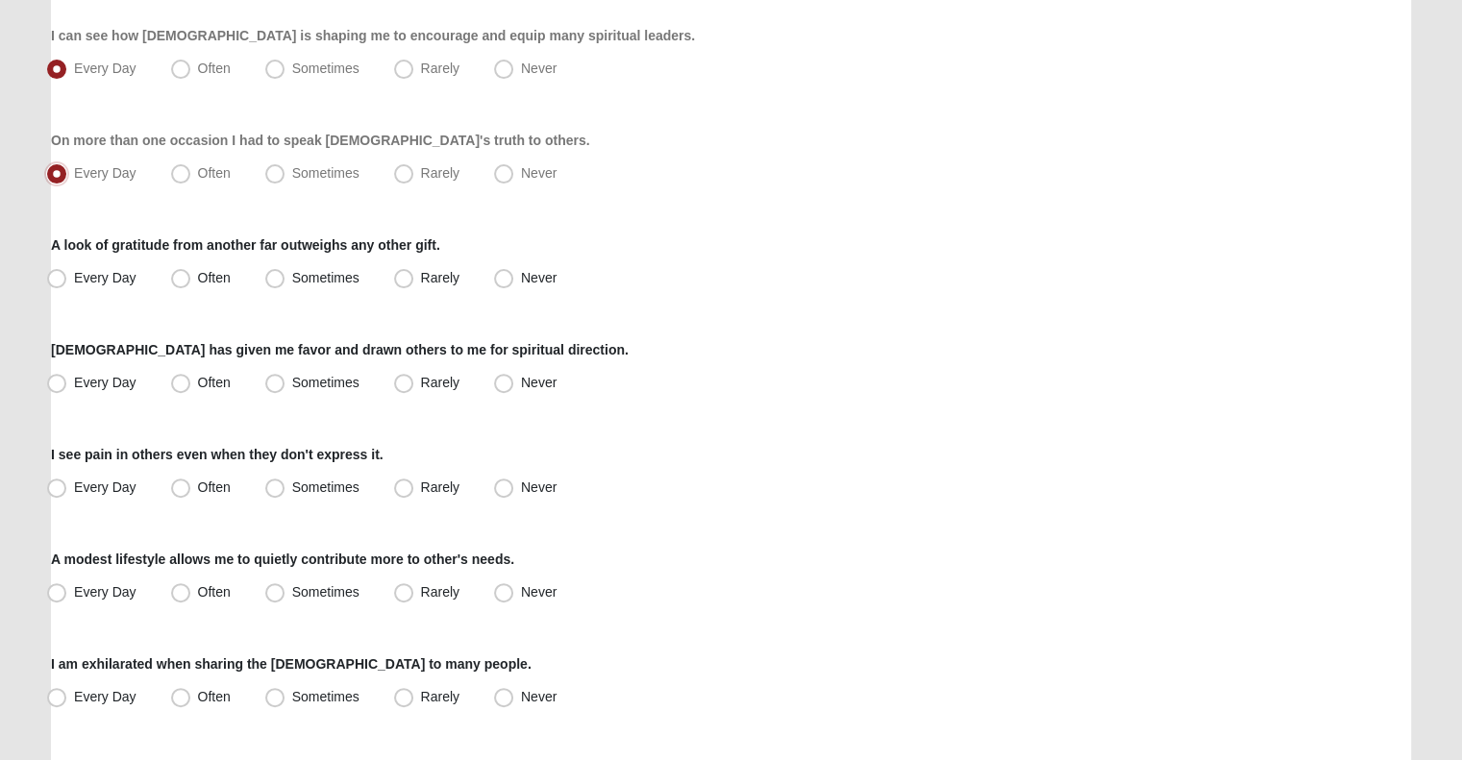
scroll to position [567, 0]
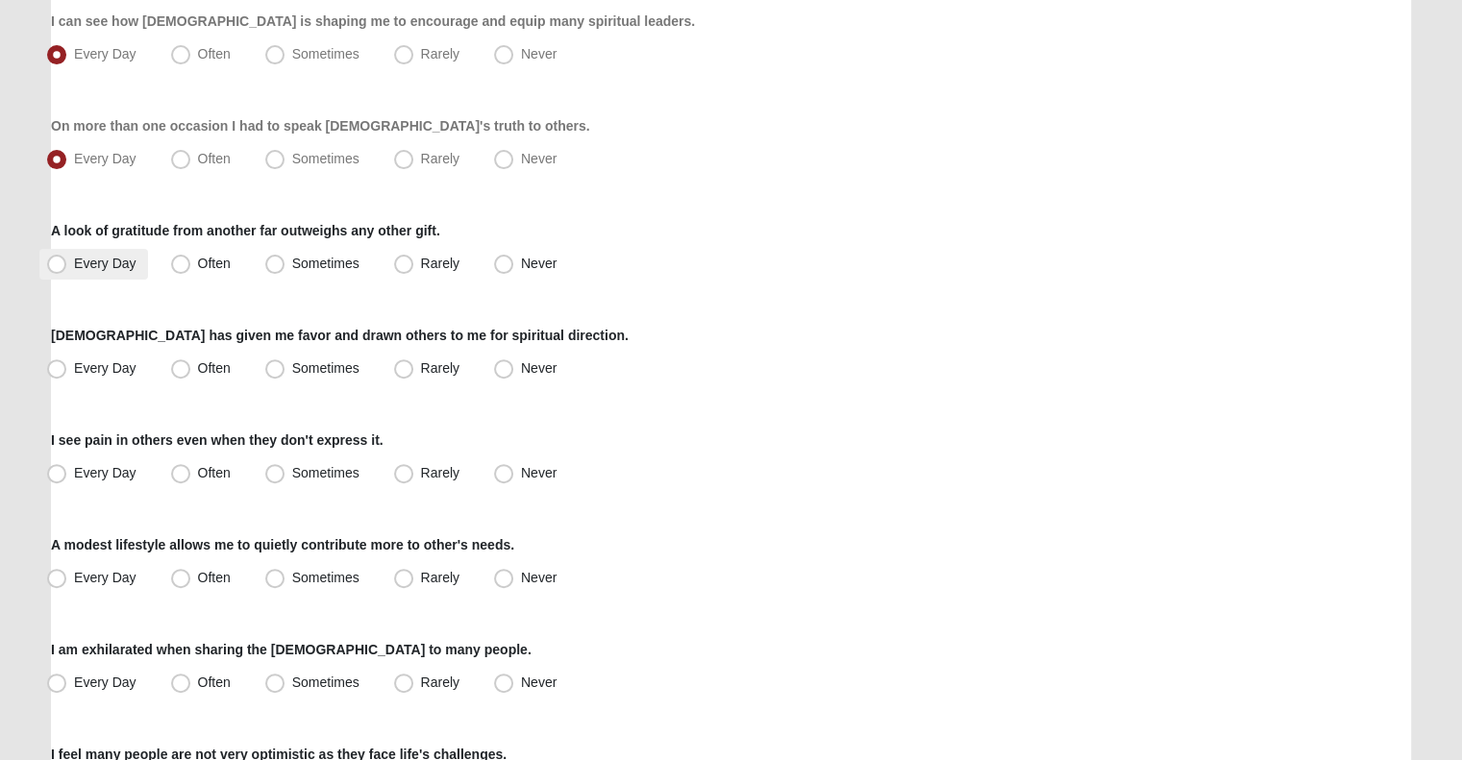
click at [126, 262] on span "Every Day" at bounding box center [105, 263] width 62 height 15
click at [67, 262] on input "Every Day" at bounding box center [61, 264] width 12 height 12
radio input "true"
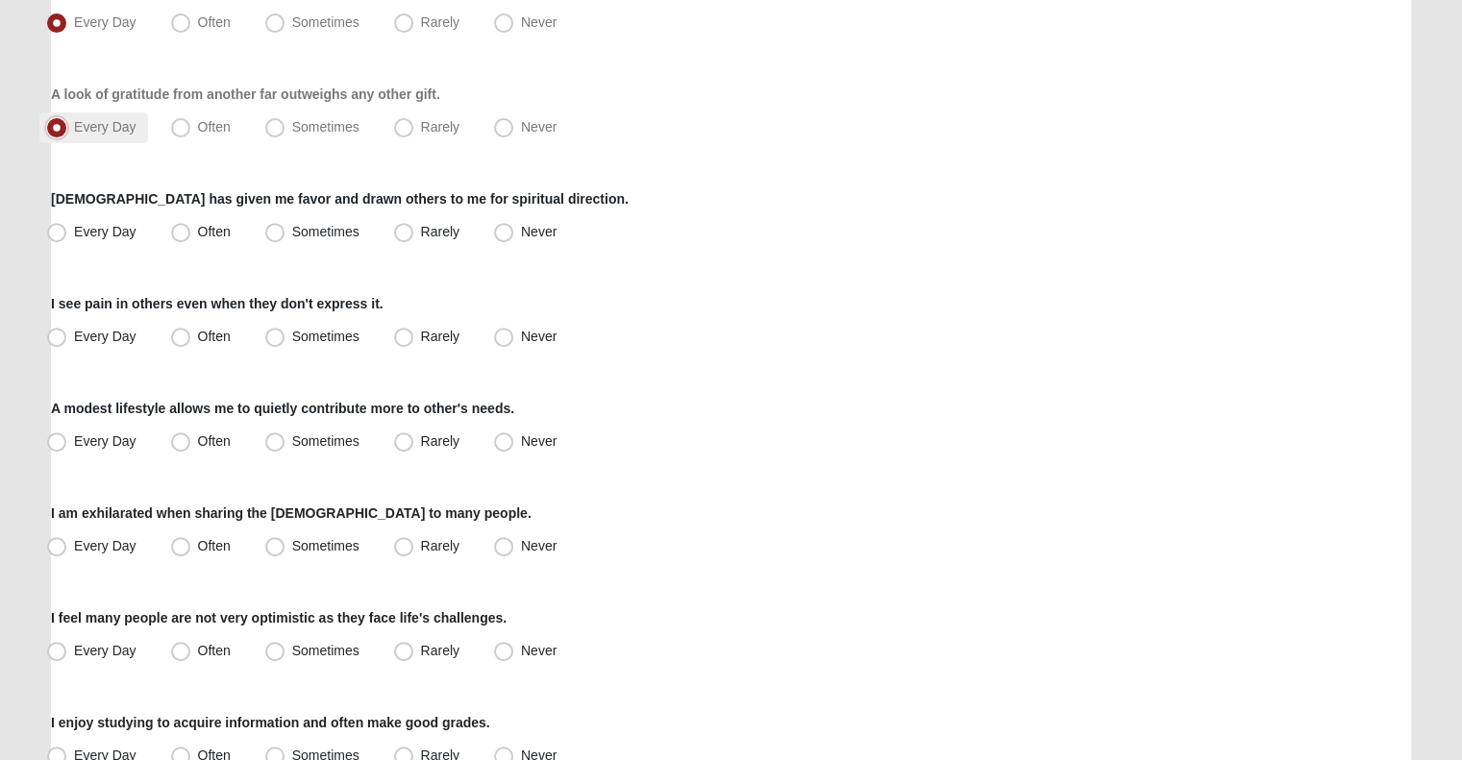
scroll to position [710, 0]
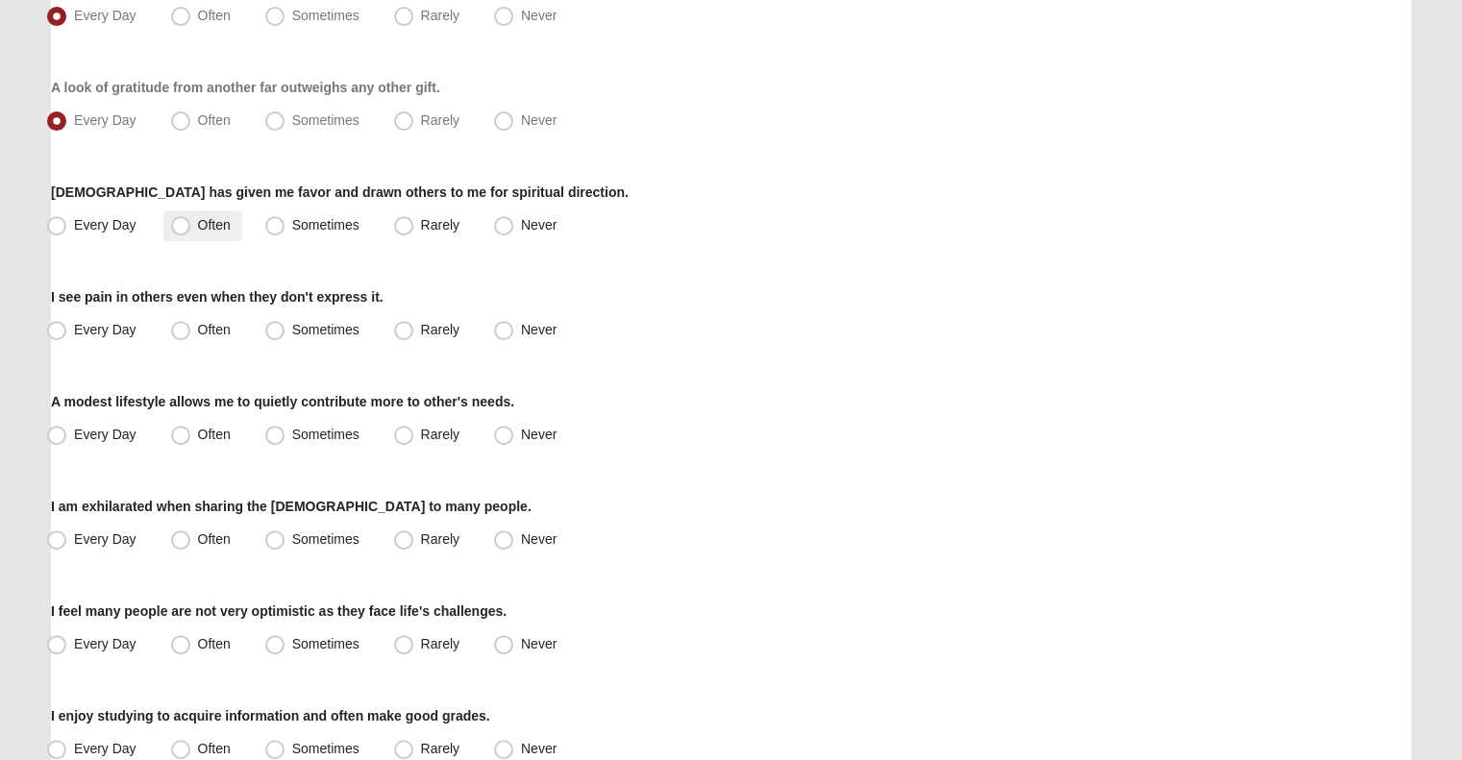
click at [163, 234] on label "Often" at bounding box center [202, 225] width 79 height 31
click at [179, 232] on input "Often" at bounding box center [185, 225] width 12 height 12
radio input "true"
click at [107, 333] on span "Every Day" at bounding box center [105, 329] width 62 height 15
click at [67, 333] on input "Every Day" at bounding box center [61, 330] width 12 height 12
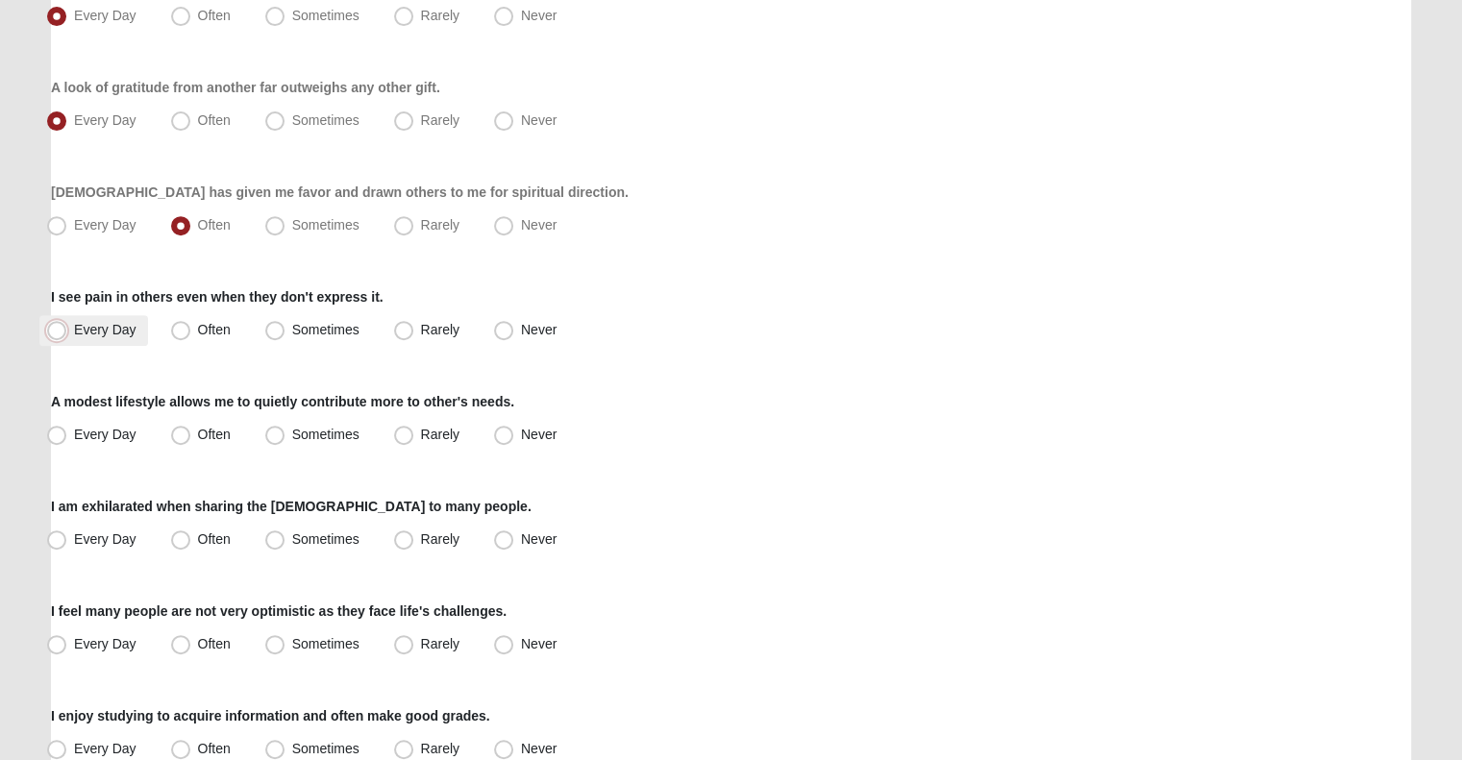
radio input "true"
click at [193, 322] on label "Often" at bounding box center [202, 330] width 79 height 31
click at [191, 324] on input "Often" at bounding box center [185, 330] width 12 height 12
radio input "true"
click at [192, 430] on label "Often" at bounding box center [202, 435] width 79 height 31
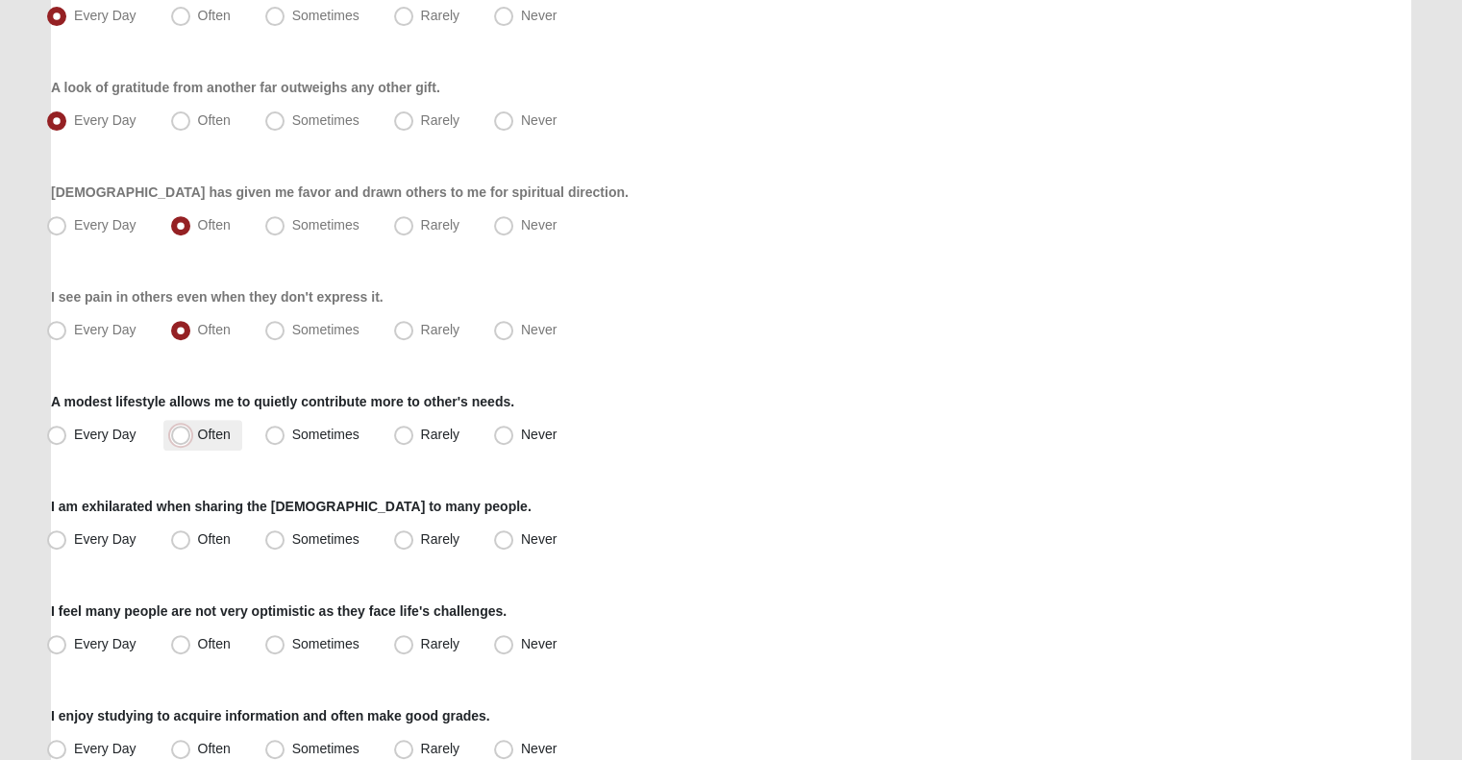
click at [191, 430] on input "Often" at bounding box center [185, 435] width 12 height 12
radio input "true"
click at [94, 445] on label "Every Day" at bounding box center [93, 435] width 109 height 31
click at [67, 441] on input "Every Day" at bounding box center [61, 435] width 12 height 12
radio input "true"
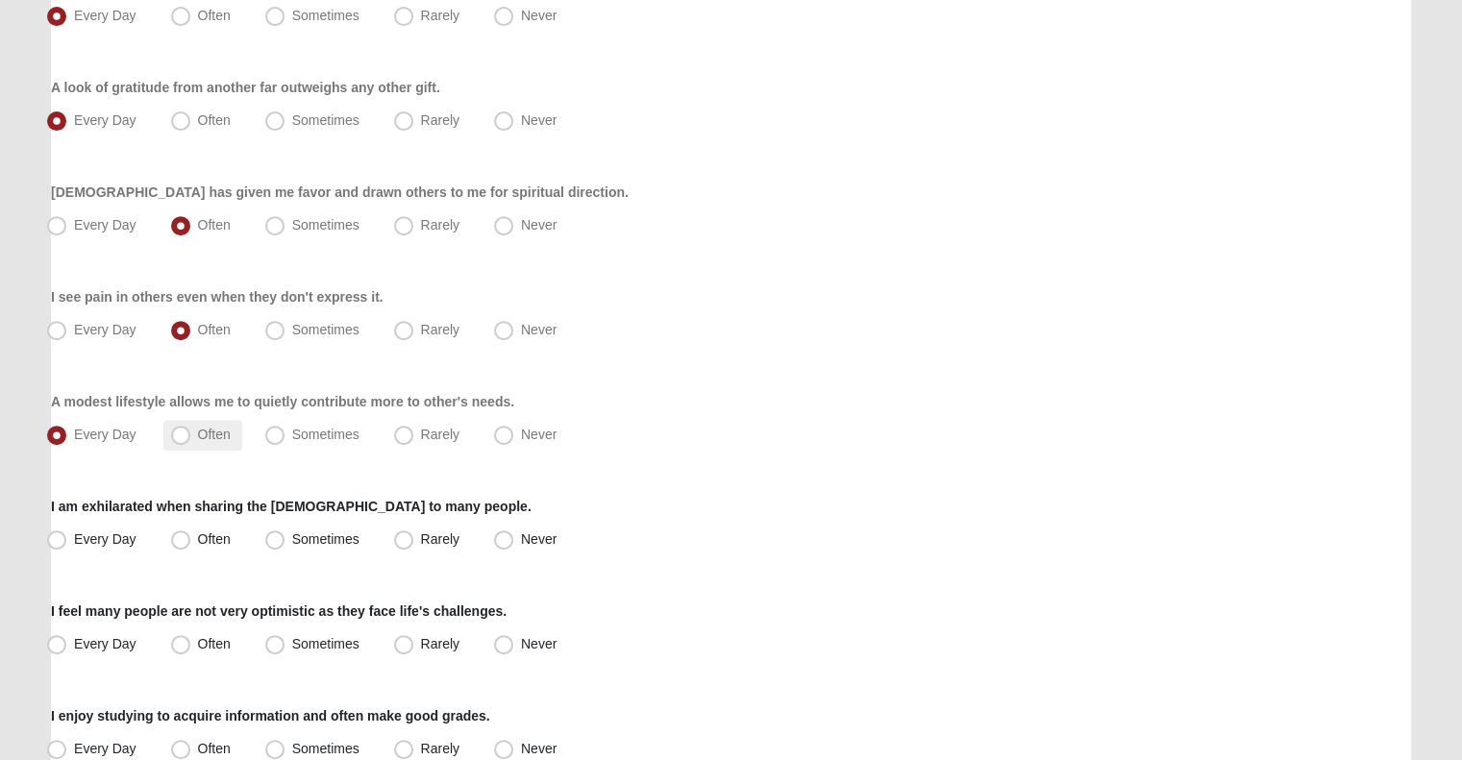
click at [198, 442] on span "Often" at bounding box center [214, 434] width 33 height 15
click at [179, 441] on input "Often" at bounding box center [185, 435] width 12 height 12
radio input "true"
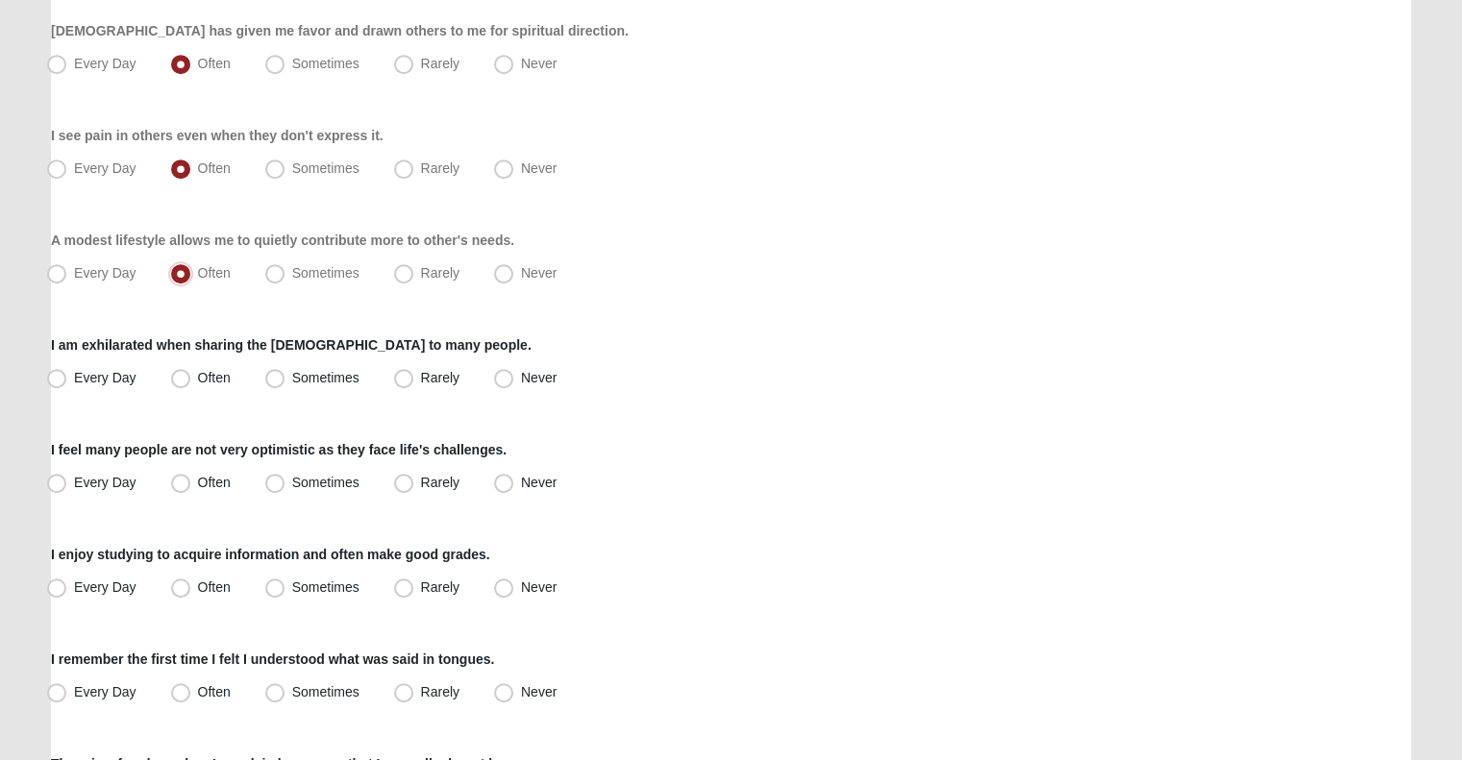
scroll to position [898, 0]
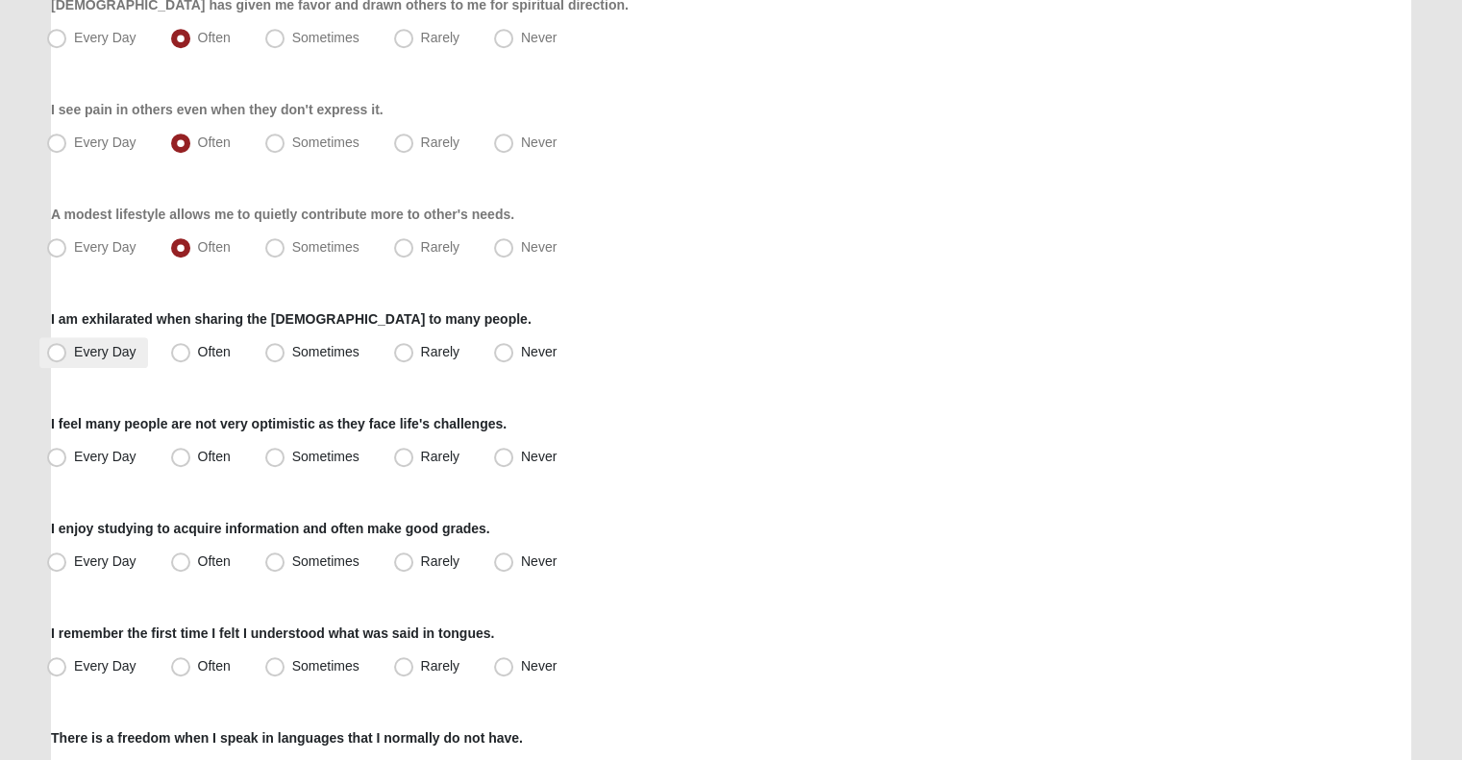
click at [74, 345] on span "Every Day" at bounding box center [105, 351] width 62 height 15
click at [58, 346] on input "Every Day" at bounding box center [61, 352] width 12 height 12
radio input "true"
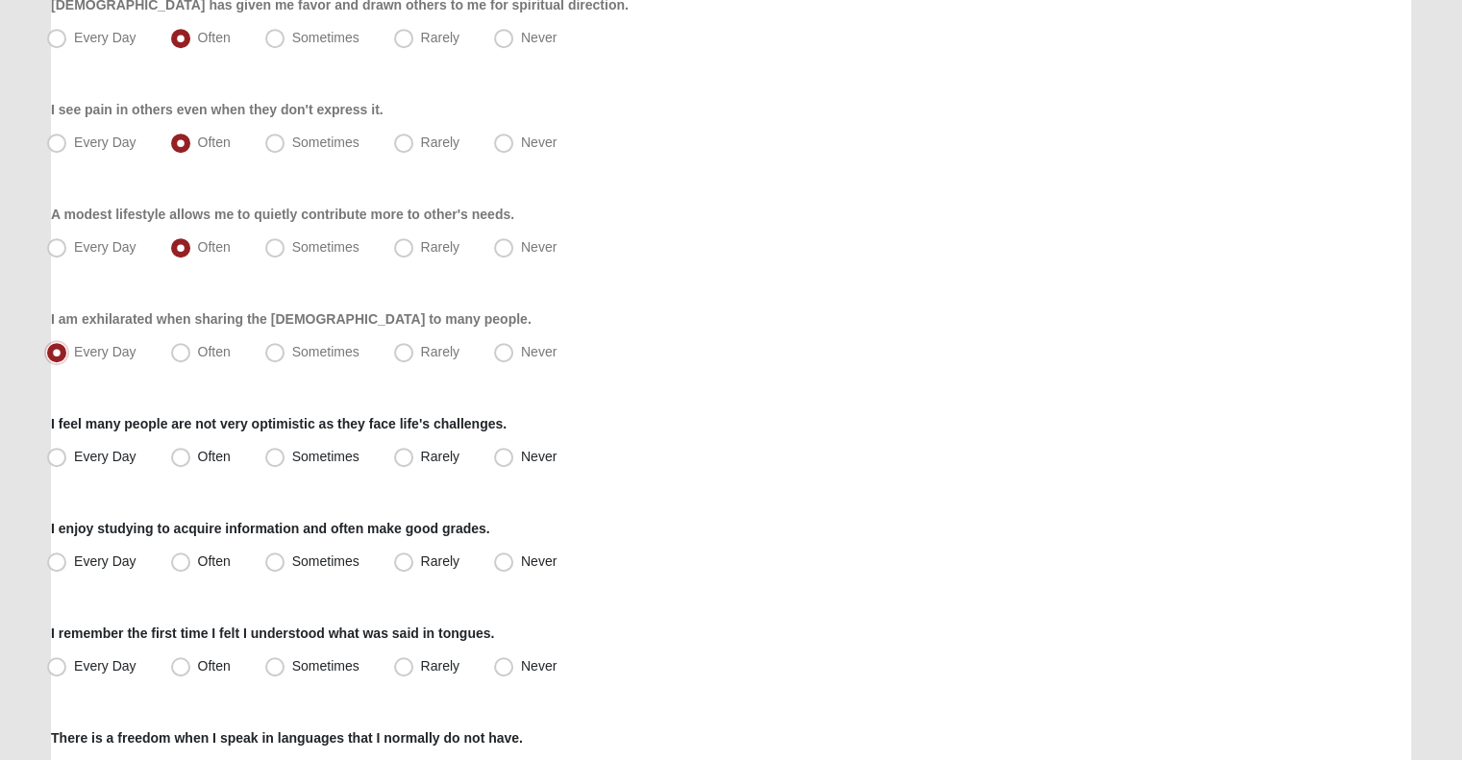
scroll to position [1101, 0]
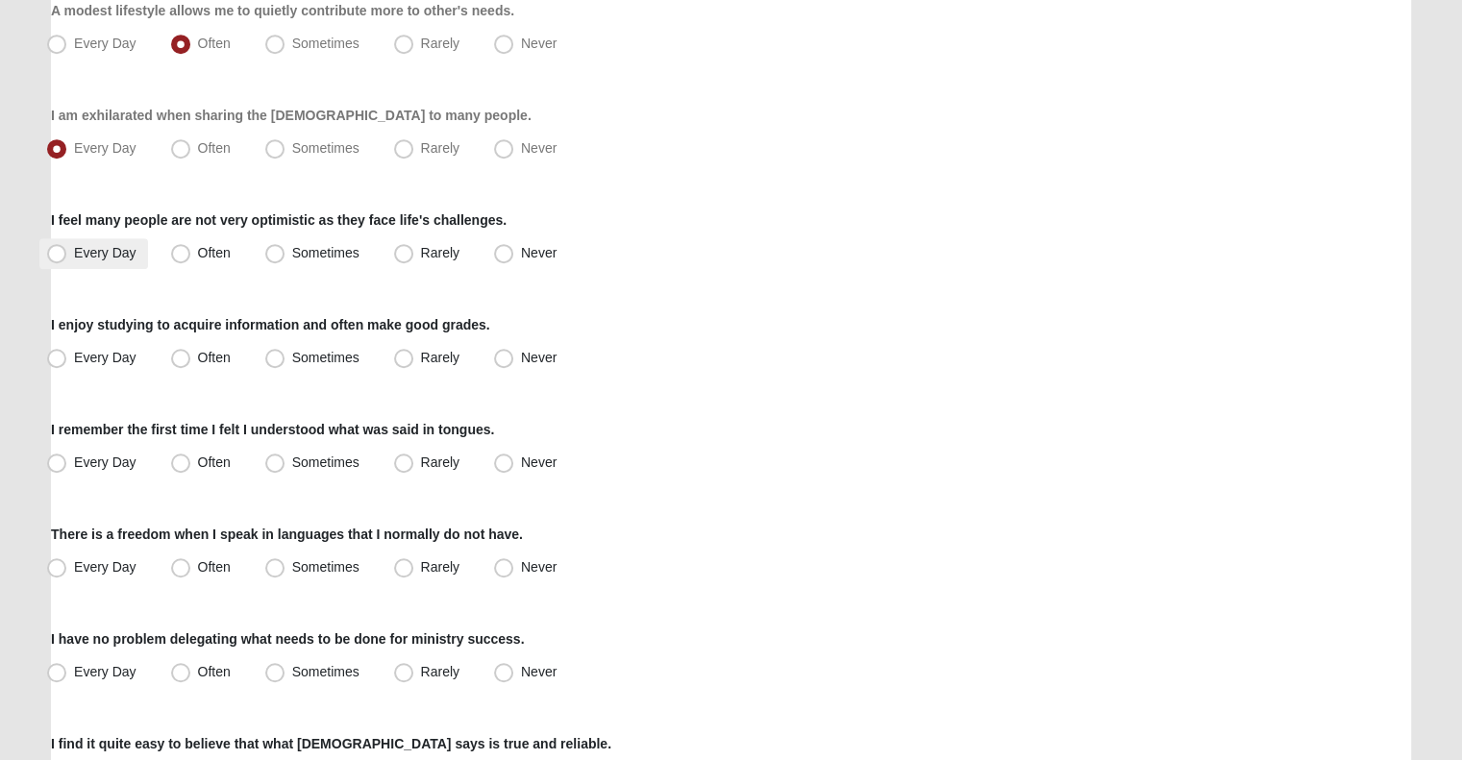
click at [90, 246] on span "Every Day" at bounding box center [105, 252] width 62 height 15
click at [67, 247] on input "Every Day" at bounding box center [61, 253] width 12 height 12
radio input "true"
click at [79, 343] on label "Every Day" at bounding box center [93, 358] width 109 height 31
click at [67, 352] on input "Every Day" at bounding box center [61, 358] width 12 height 12
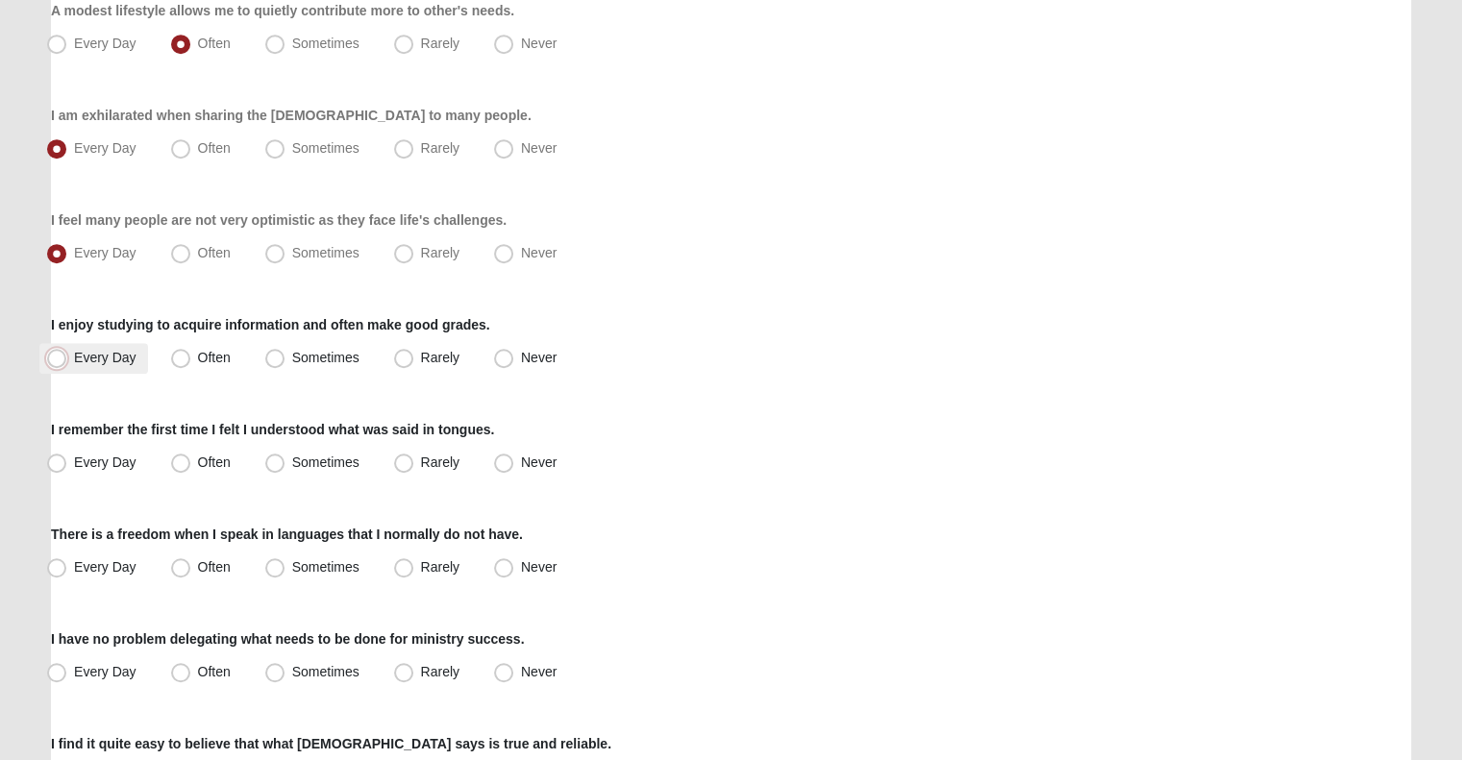
radio input "true"
click at [521, 464] on span "Never" at bounding box center [539, 462] width 36 height 15
click at [502, 464] on input "Never" at bounding box center [508, 462] width 12 height 12
radio input "true"
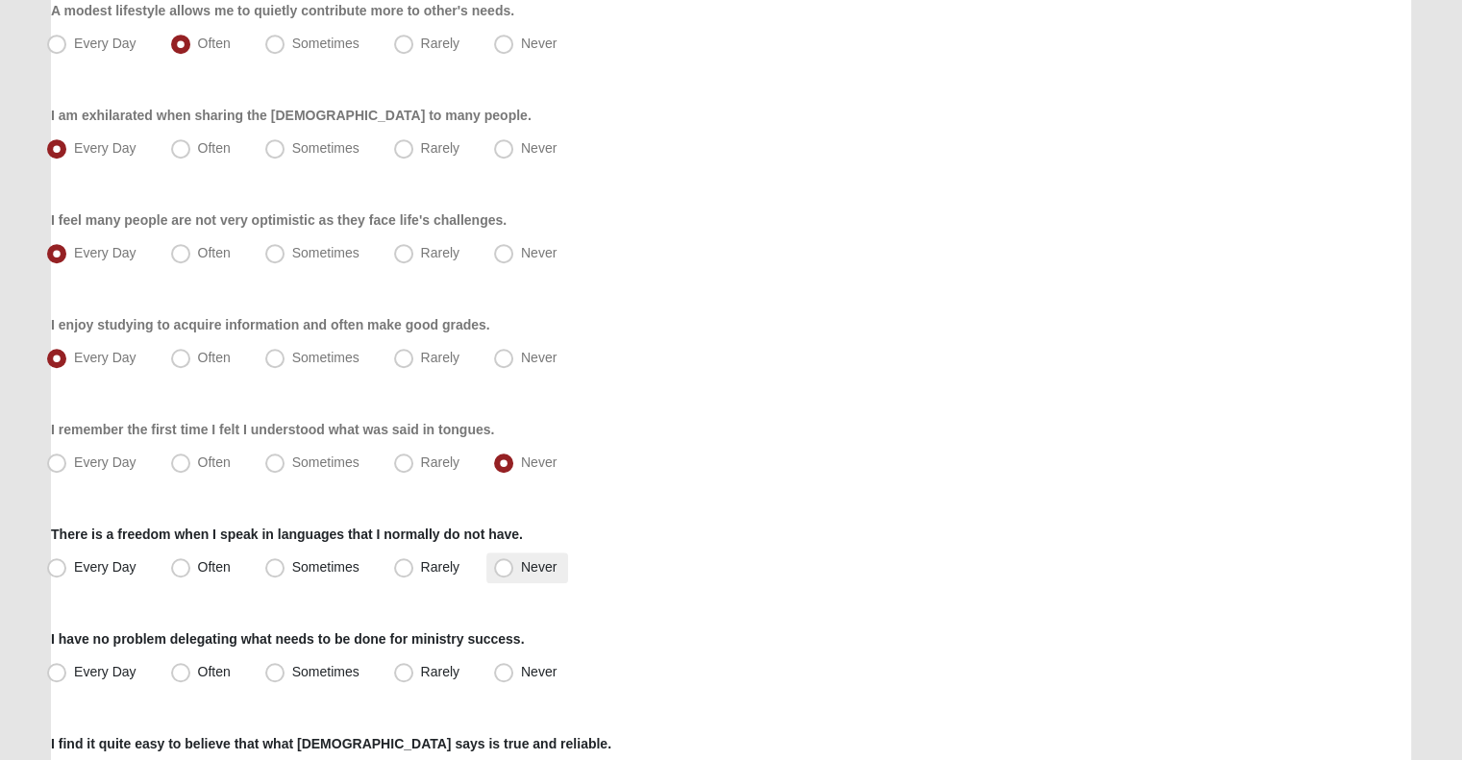
click at [516, 572] on label "Never" at bounding box center [527, 568] width 82 height 31
click at [514, 572] on input "Never" at bounding box center [508, 567] width 12 height 12
radio input "true"
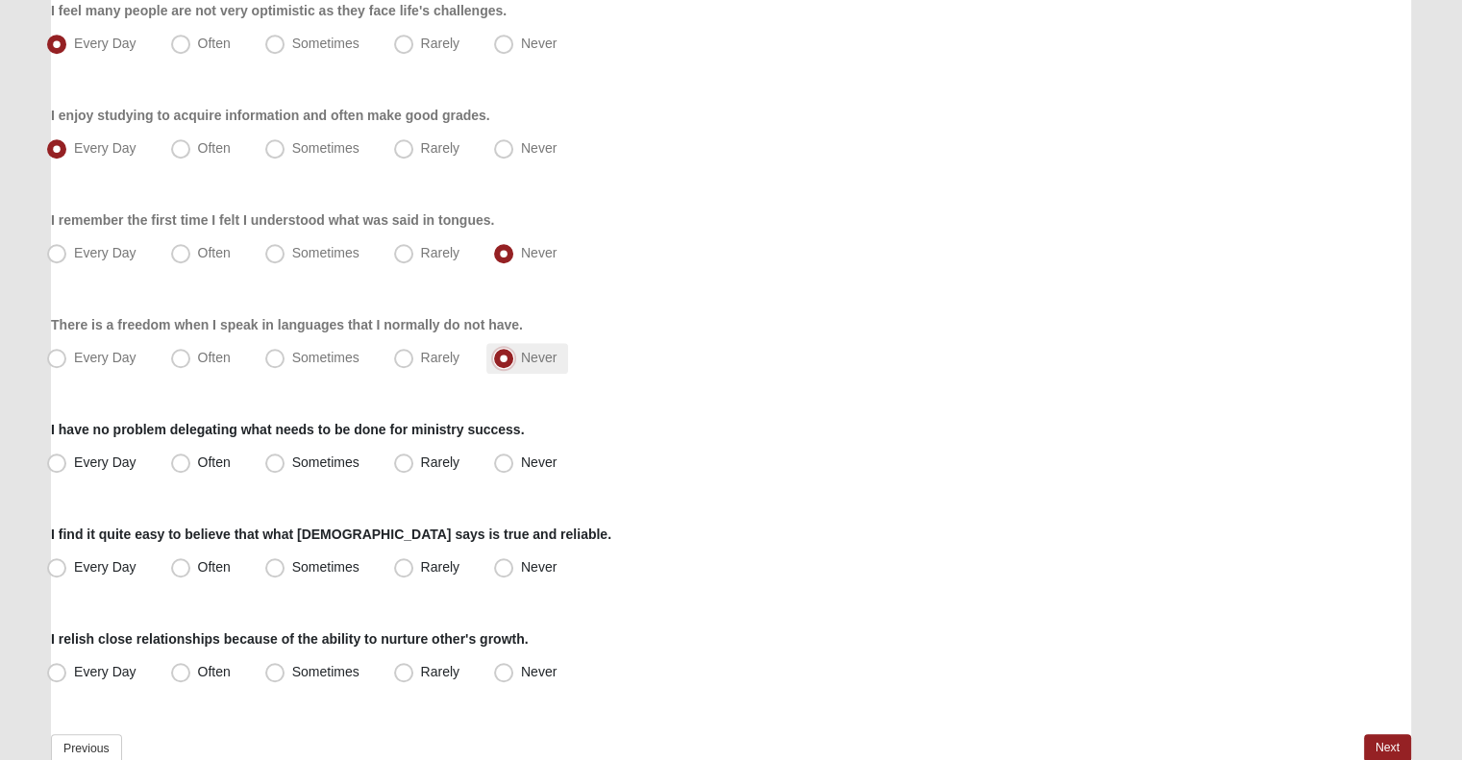
scroll to position [1333, 0]
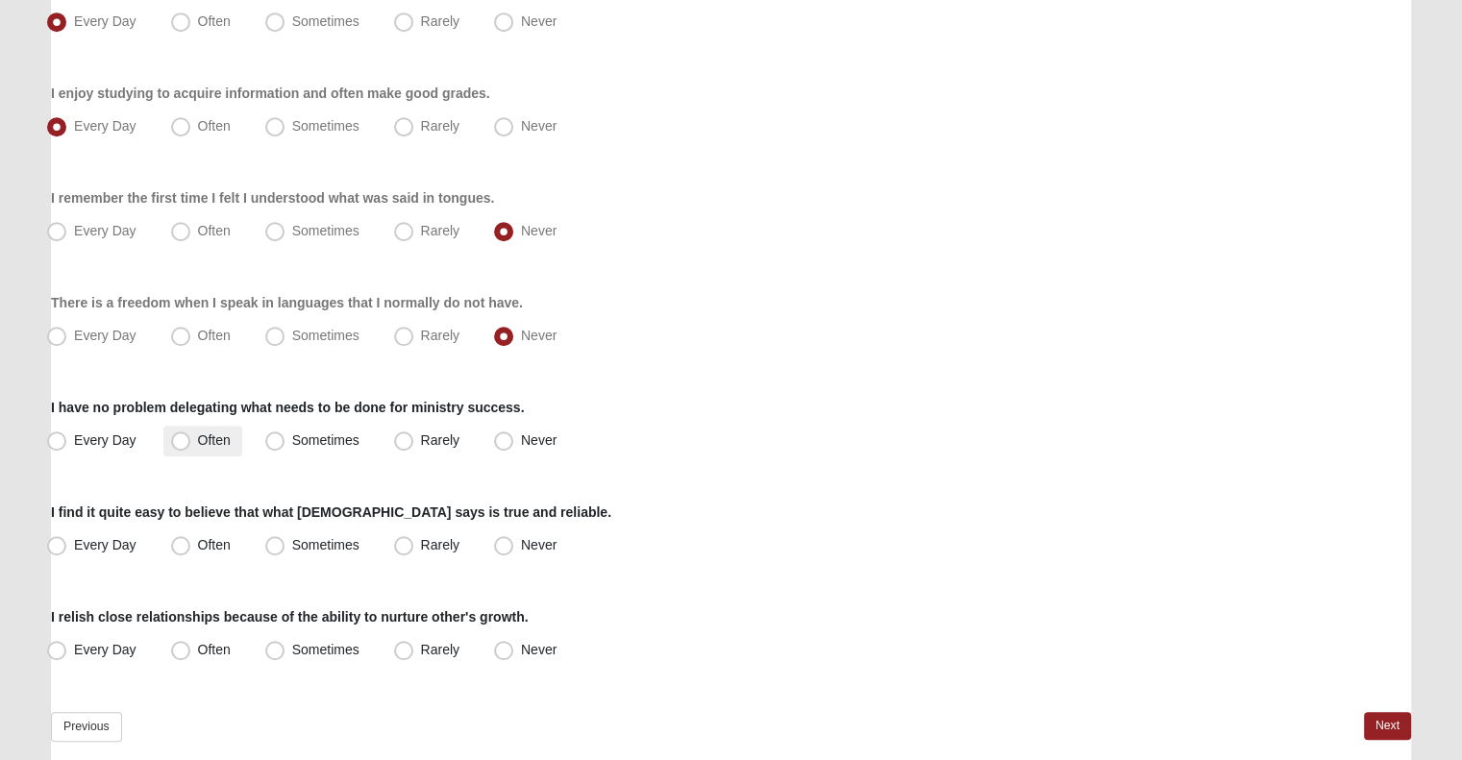
click at [209, 454] on label "Often" at bounding box center [202, 441] width 79 height 31
click at [191, 447] on input "Often" at bounding box center [185, 440] width 12 height 12
radio input "true"
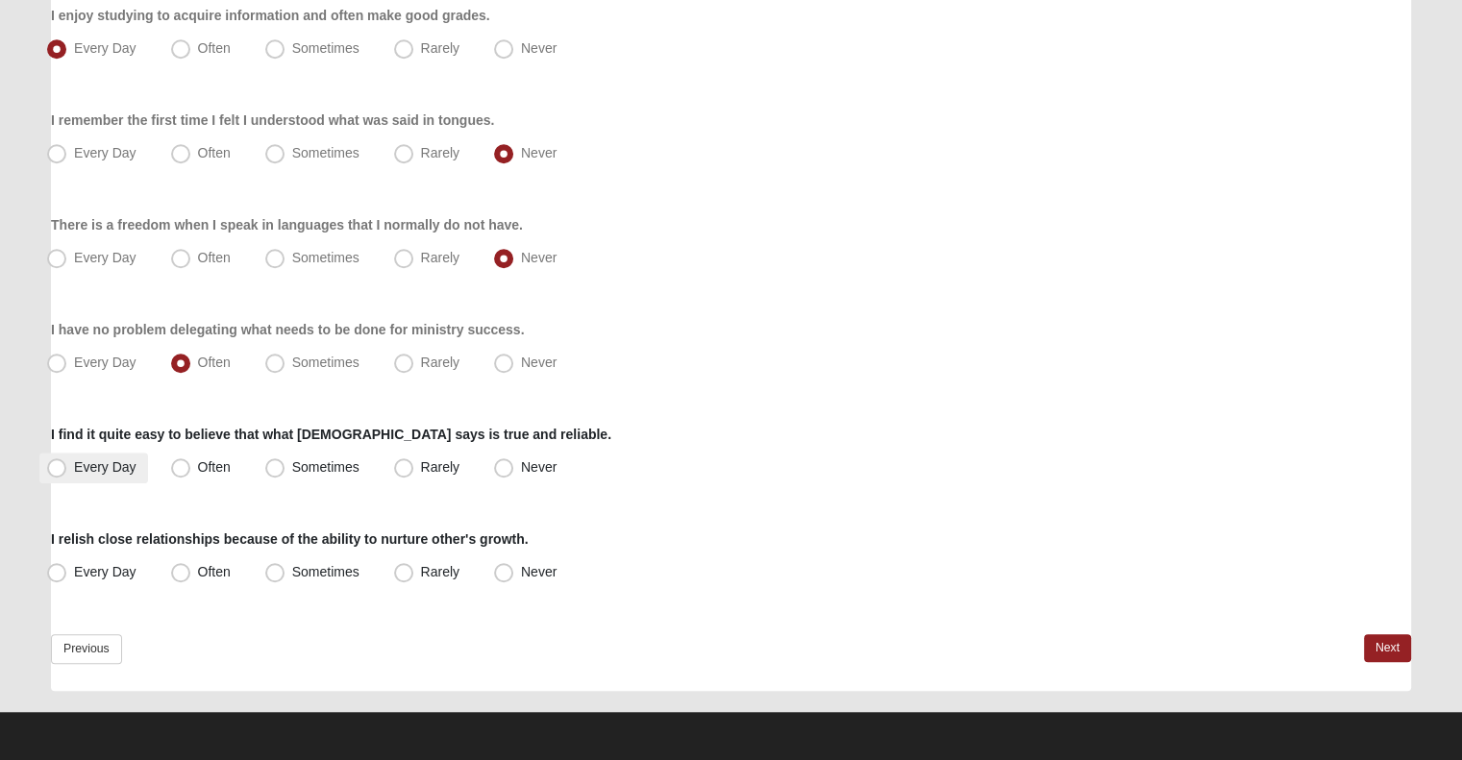
click at [111, 453] on label "Every Day" at bounding box center [93, 468] width 109 height 31
click at [67, 461] on input "Every Day" at bounding box center [61, 467] width 12 height 12
radio input "true"
click at [220, 566] on span "Often" at bounding box center [214, 571] width 33 height 15
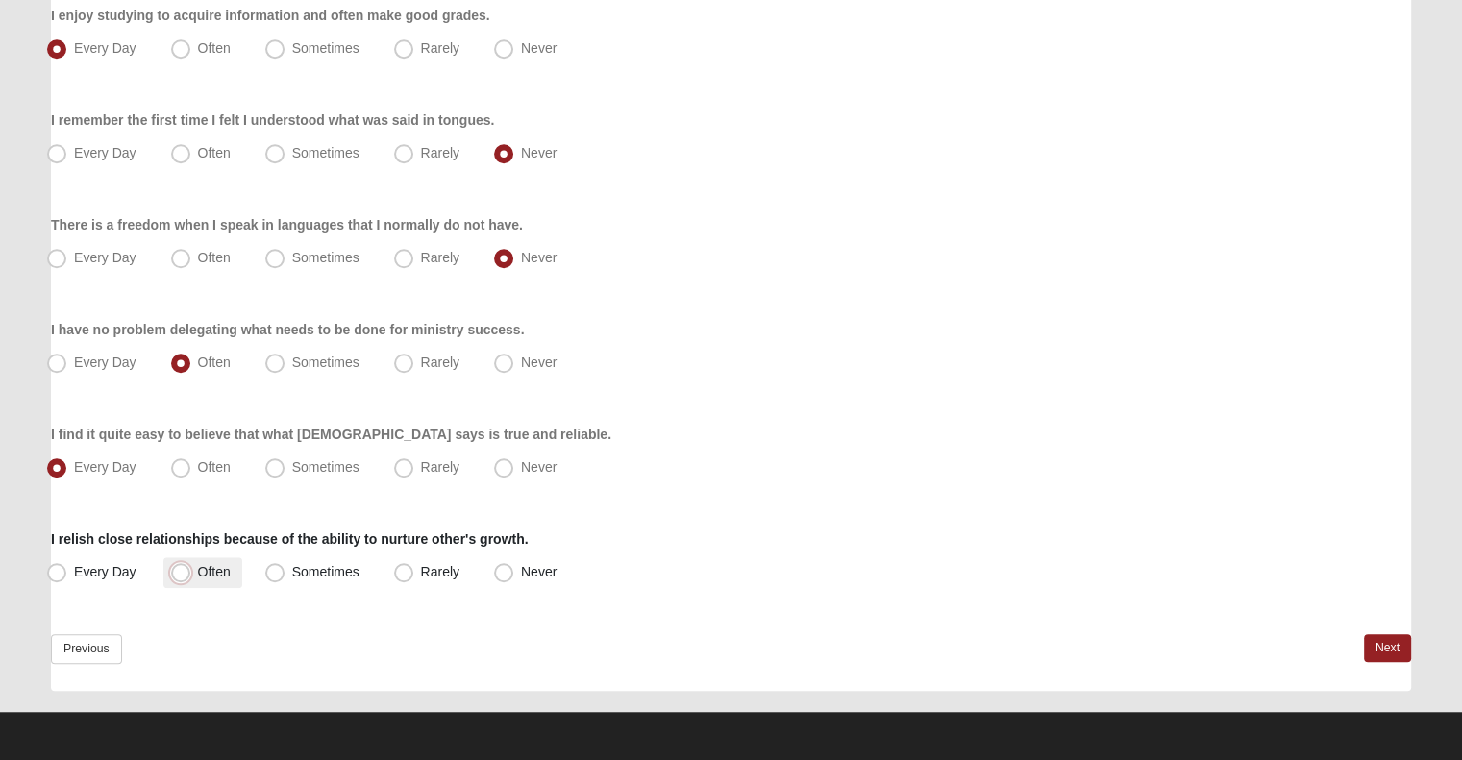
click at [191, 566] on input "Often" at bounding box center [185, 572] width 12 height 12
radio input "true"
click at [1384, 659] on link "Next" at bounding box center [1387, 648] width 47 height 28
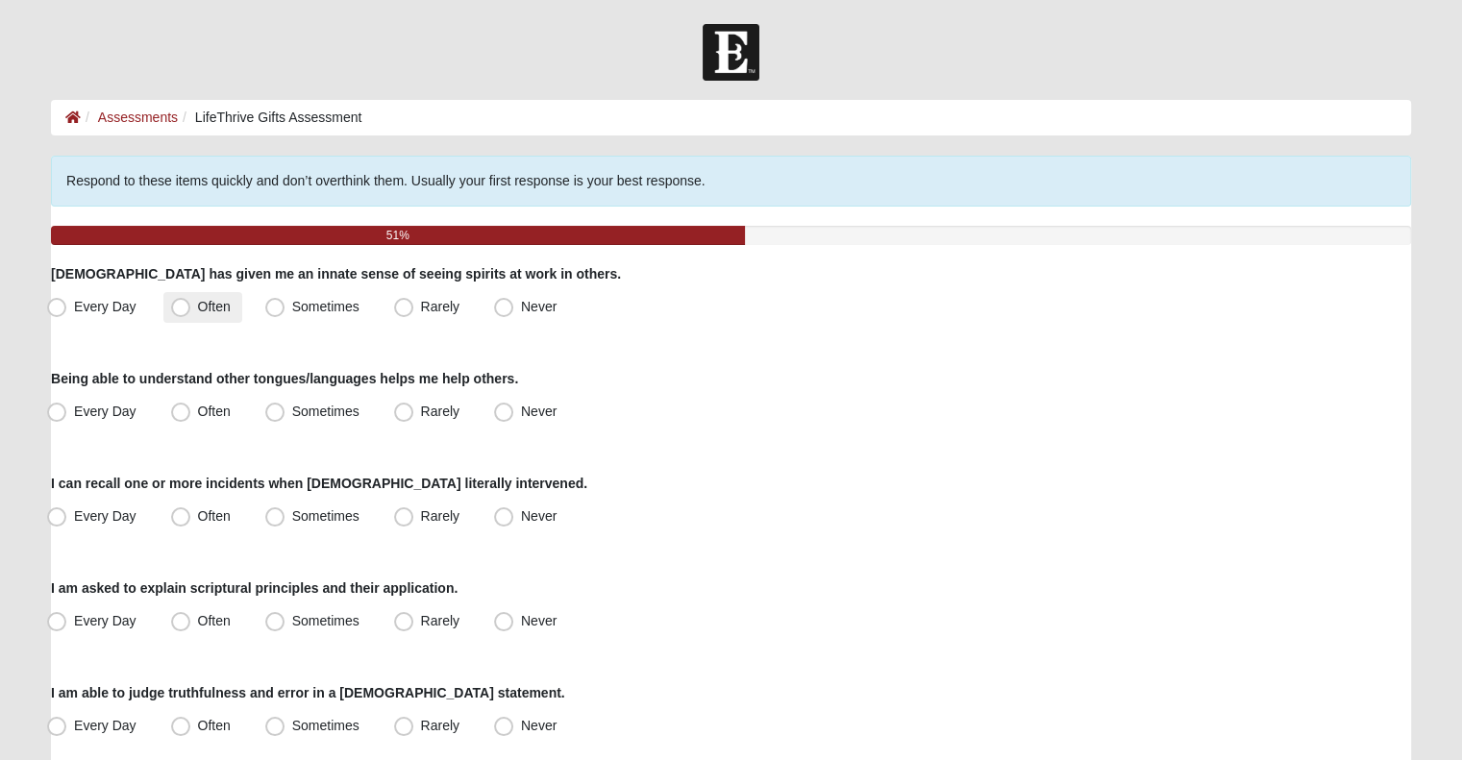
click at [165, 308] on label "Often" at bounding box center [202, 307] width 79 height 31
click at [179, 308] on input "Often" at bounding box center [185, 307] width 12 height 12
radio input "true"
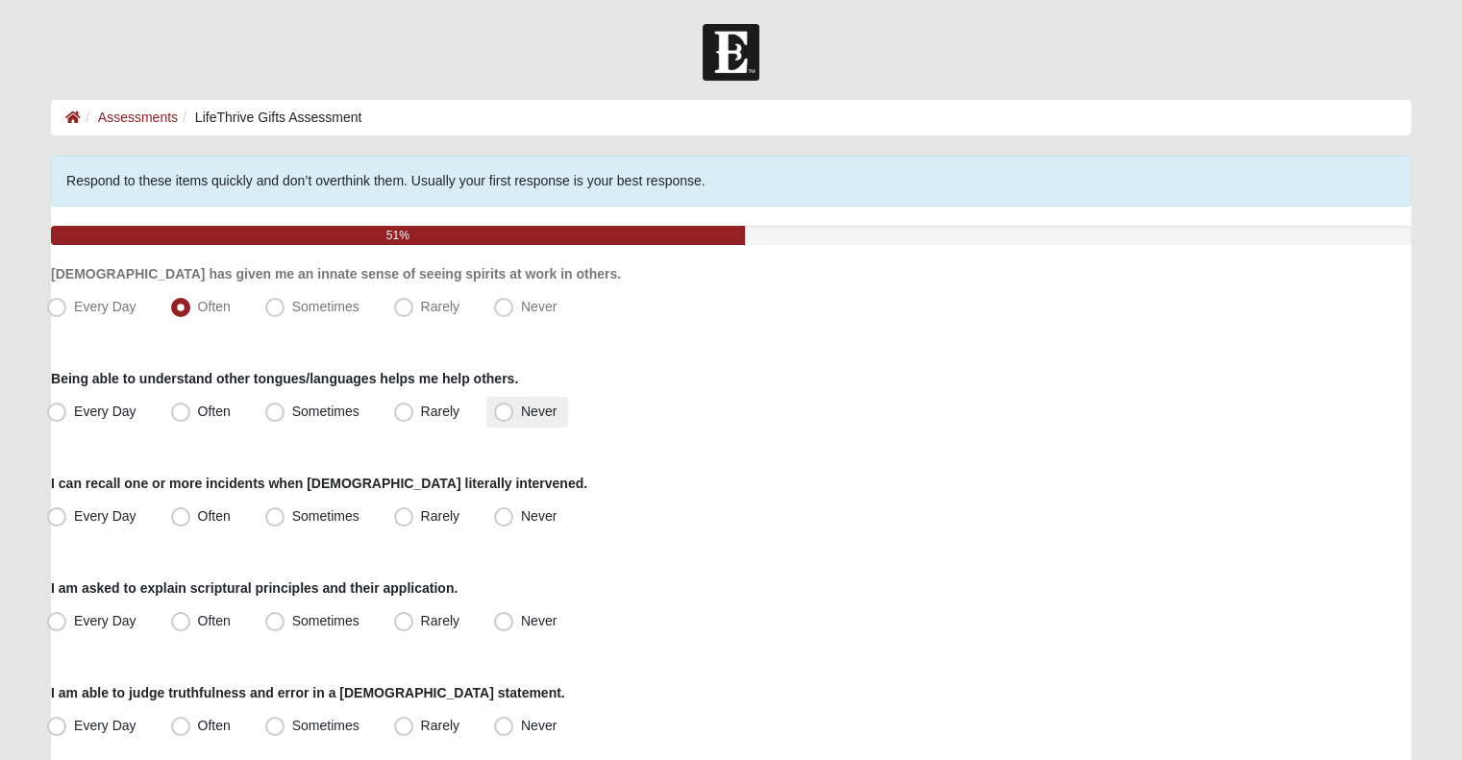
click at [521, 414] on span "Never" at bounding box center [539, 411] width 36 height 15
click at [514, 414] on input "Never" at bounding box center [508, 412] width 12 height 12
radio input "true"
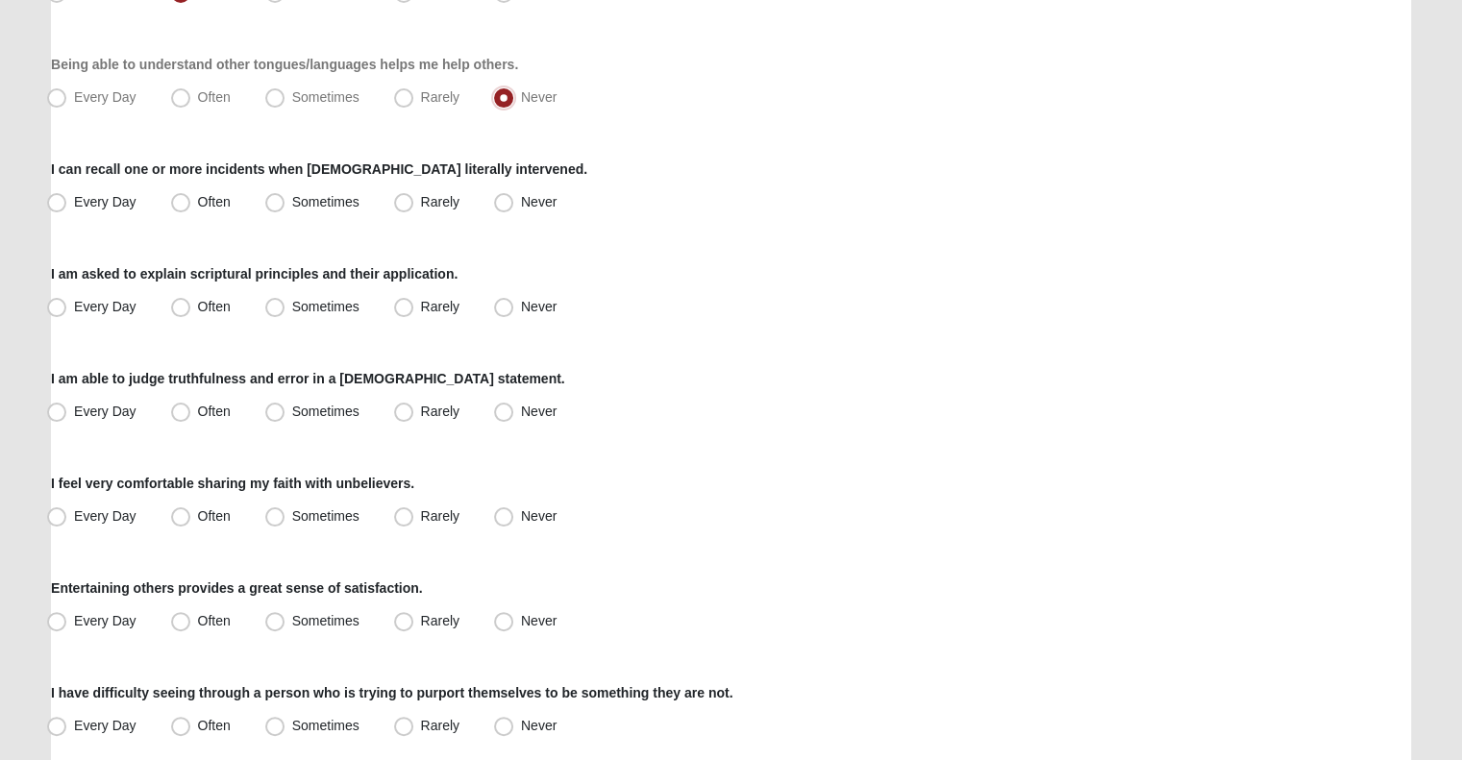
scroll to position [326, 0]
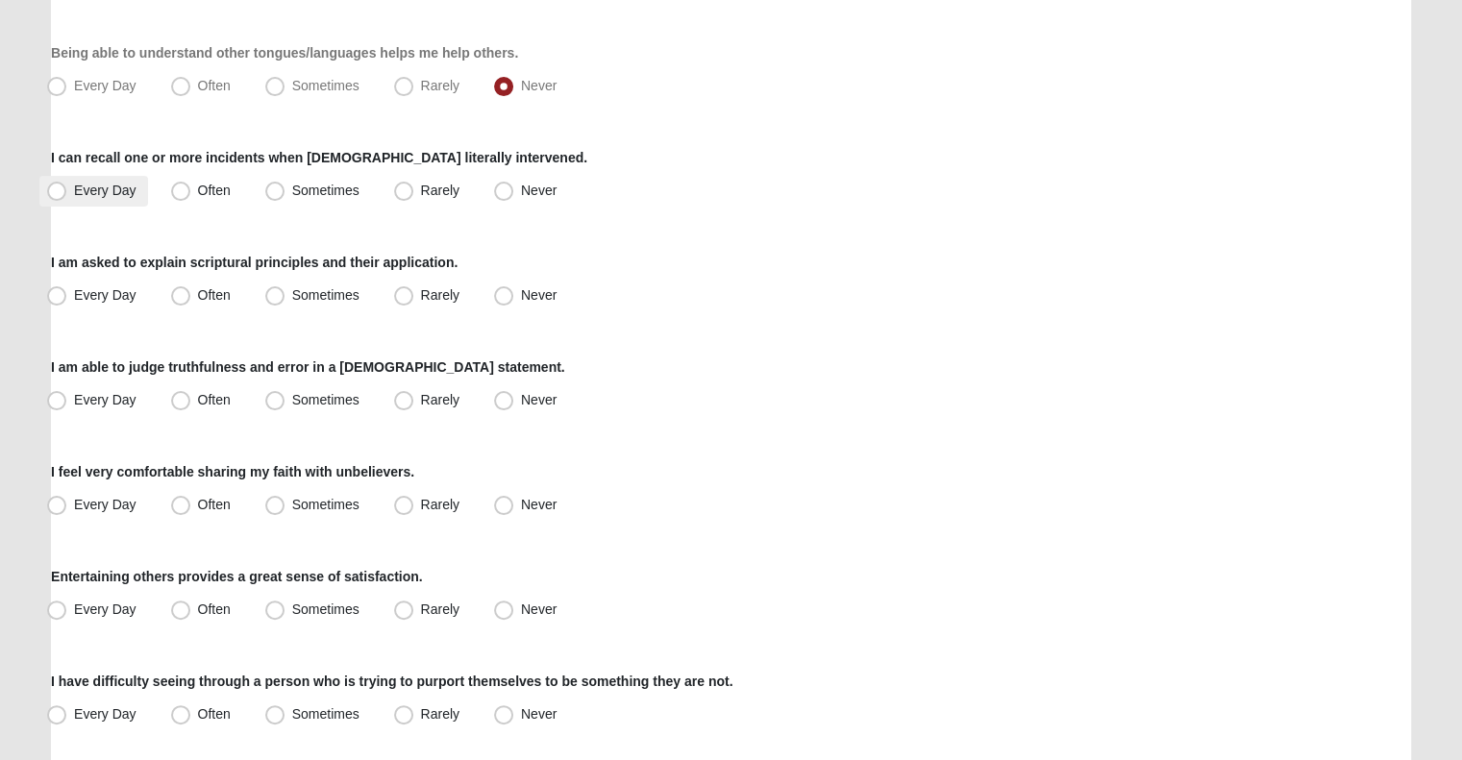
click at [121, 192] on span "Every Day" at bounding box center [105, 190] width 62 height 15
click at [67, 192] on input "Every Day" at bounding box center [61, 191] width 12 height 12
radio input "true"
click at [121, 192] on span "Every Day" at bounding box center [105, 190] width 62 height 15
click at [67, 192] on input "Every Day" at bounding box center [61, 191] width 12 height 12
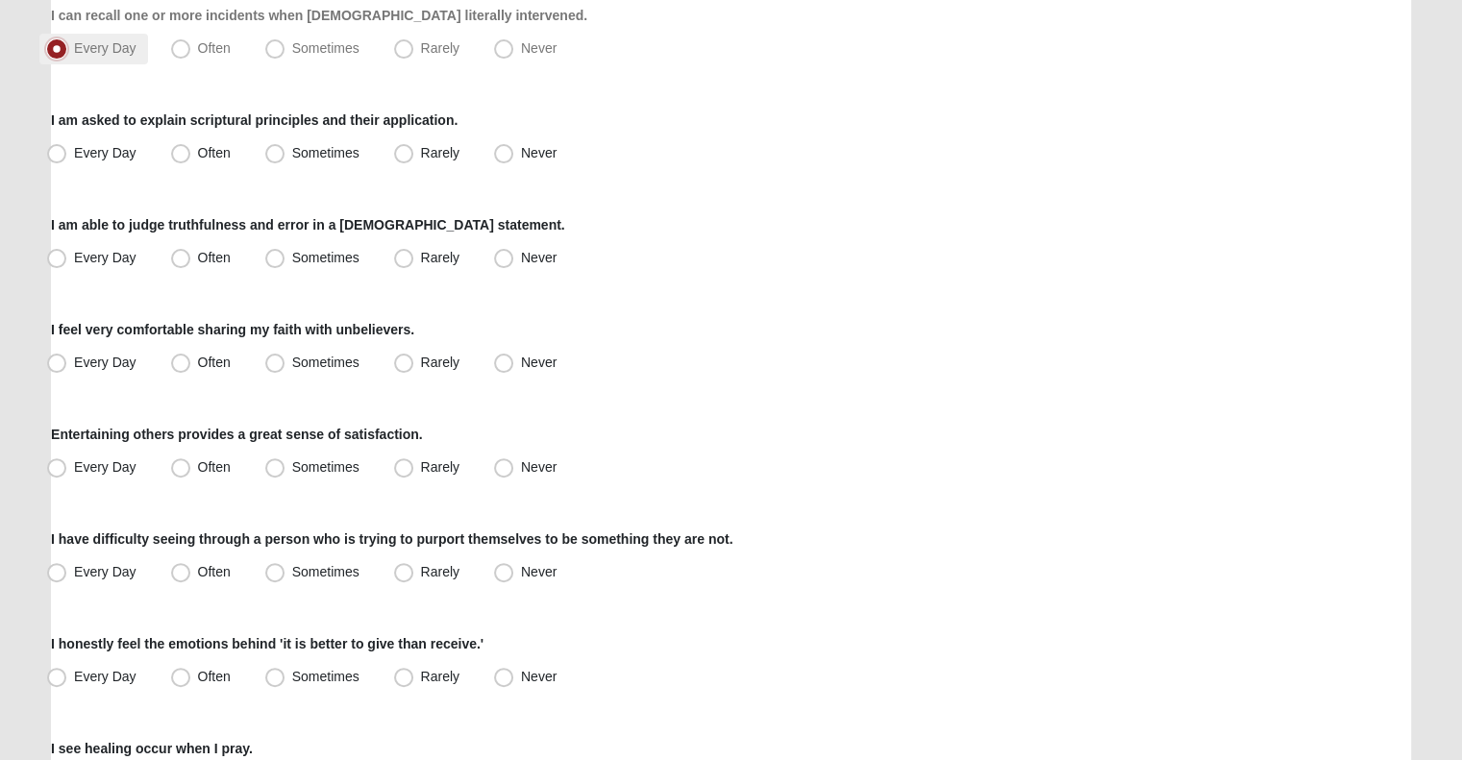
scroll to position [471, 0]
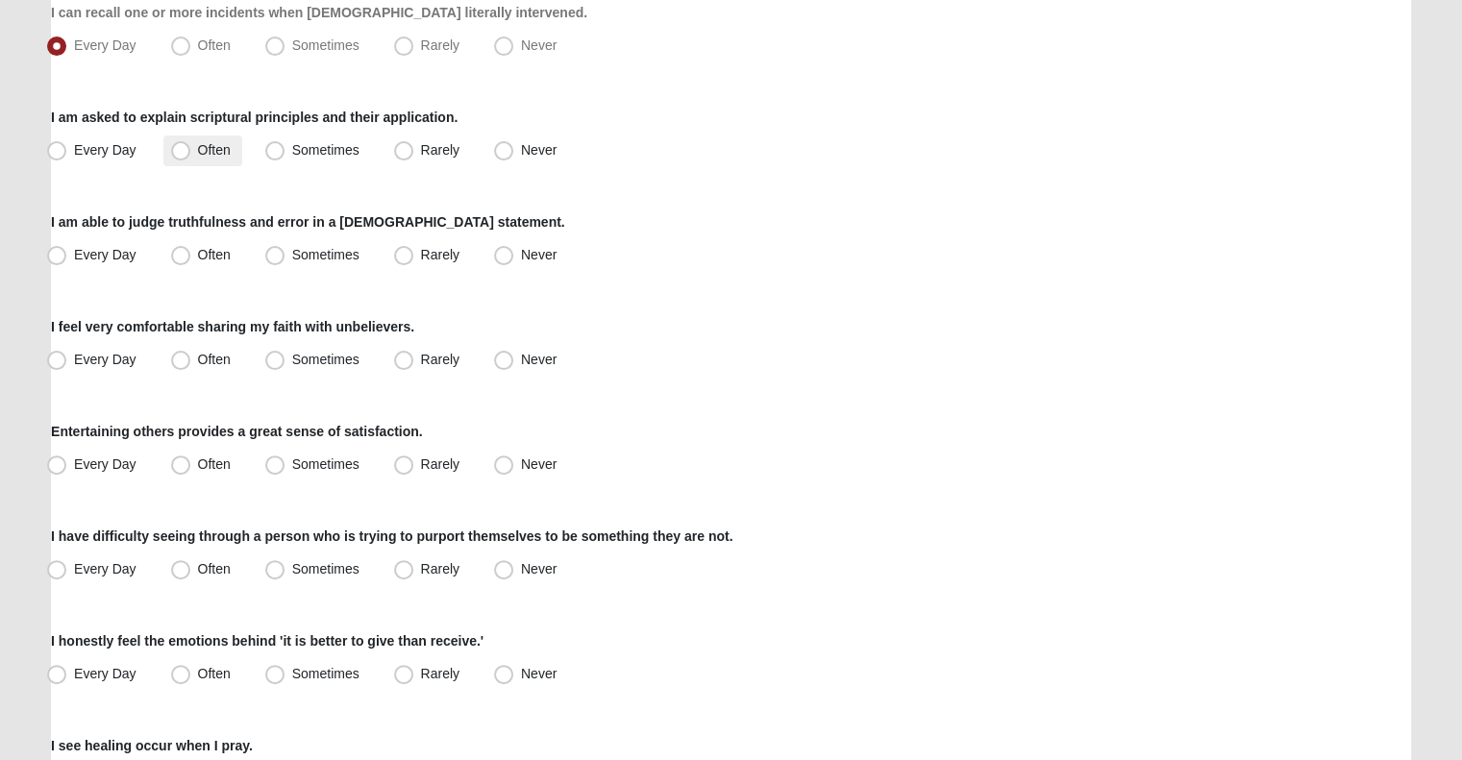
click at [208, 137] on label "Often" at bounding box center [202, 151] width 79 height 31
click at [191, 144] on input "Often" at bounding box center [185, 150] width 12 height 12
radio input "true"
click at [225, 265] on label "Often" at bounding box center [202, 255] width 79 height 31
click at [191, 261] on input "Often" at bounding box center [185, 255] width 12 height 12
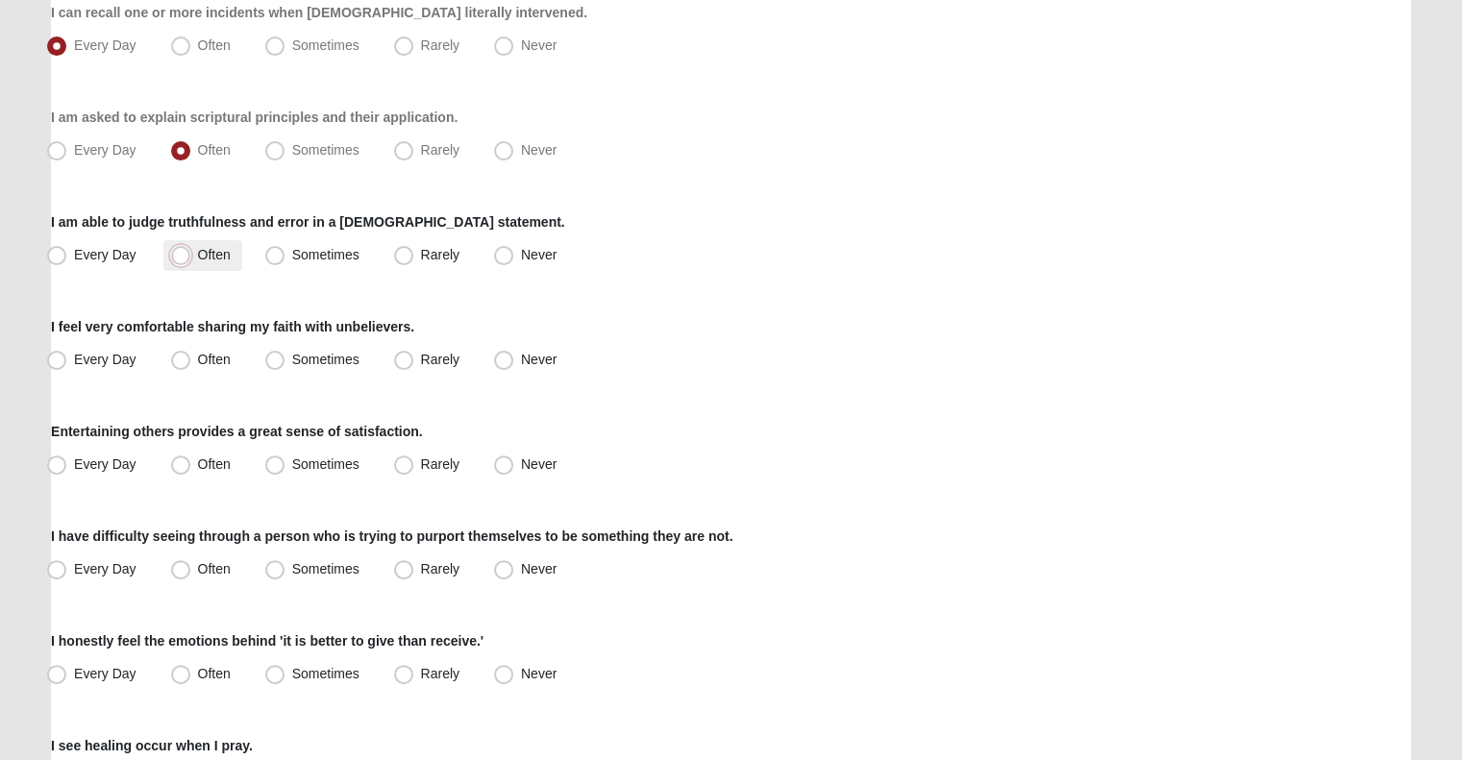
radio input "true"
click at [111, 252] on span "Every Day" at bounding box center [105, 254] width 62 height 15
click at [67, 252] on input "Every Day" at bounding box center [61, 255] width 12 height 12
radio input "true"
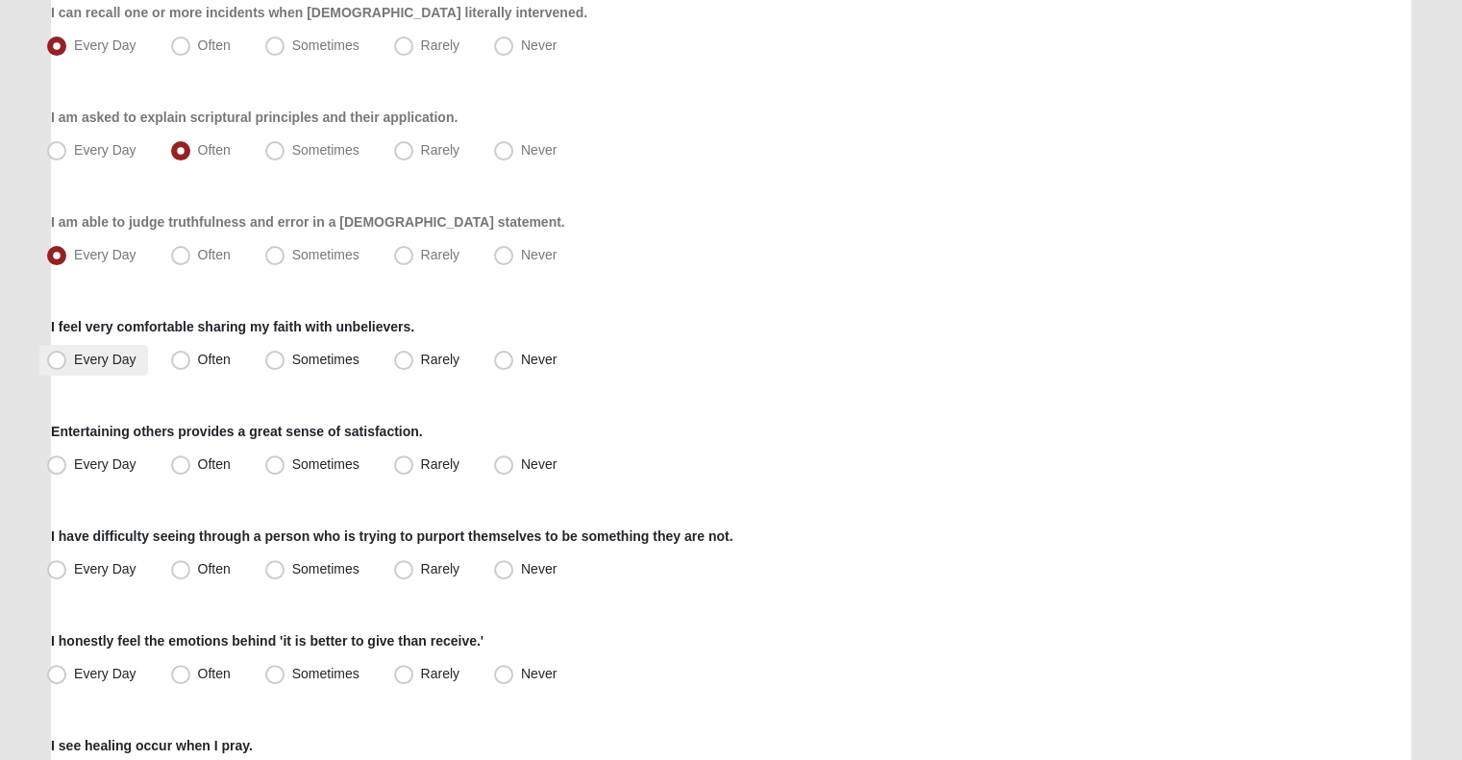
click at [119, 367] on label "Every Day" at bounding box center [93, 360] width 109 height 31
click at [67, 366] on input "Every Day" at bounding box center [61, 360] width 12 height 12
radio input "true"
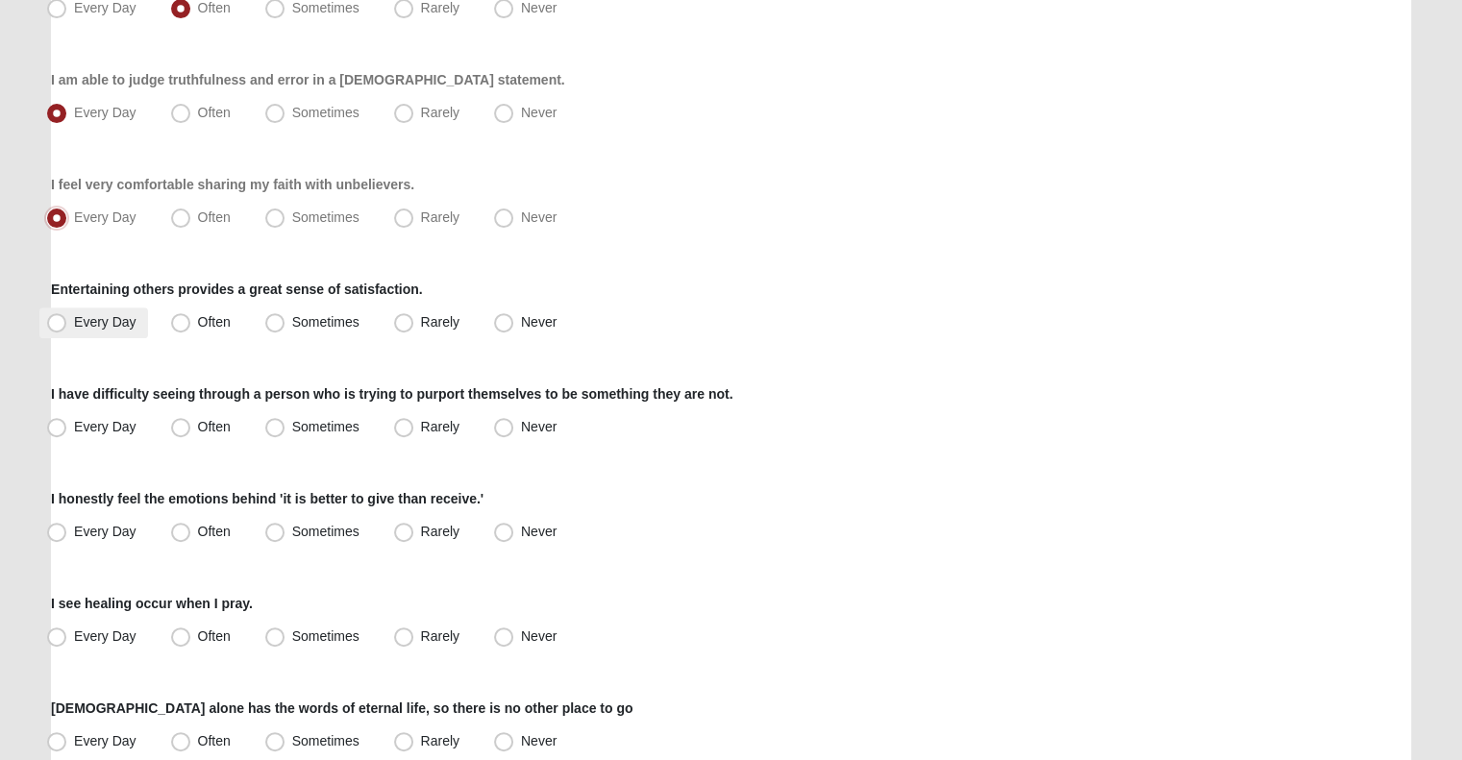
scroll to position [617, 0]
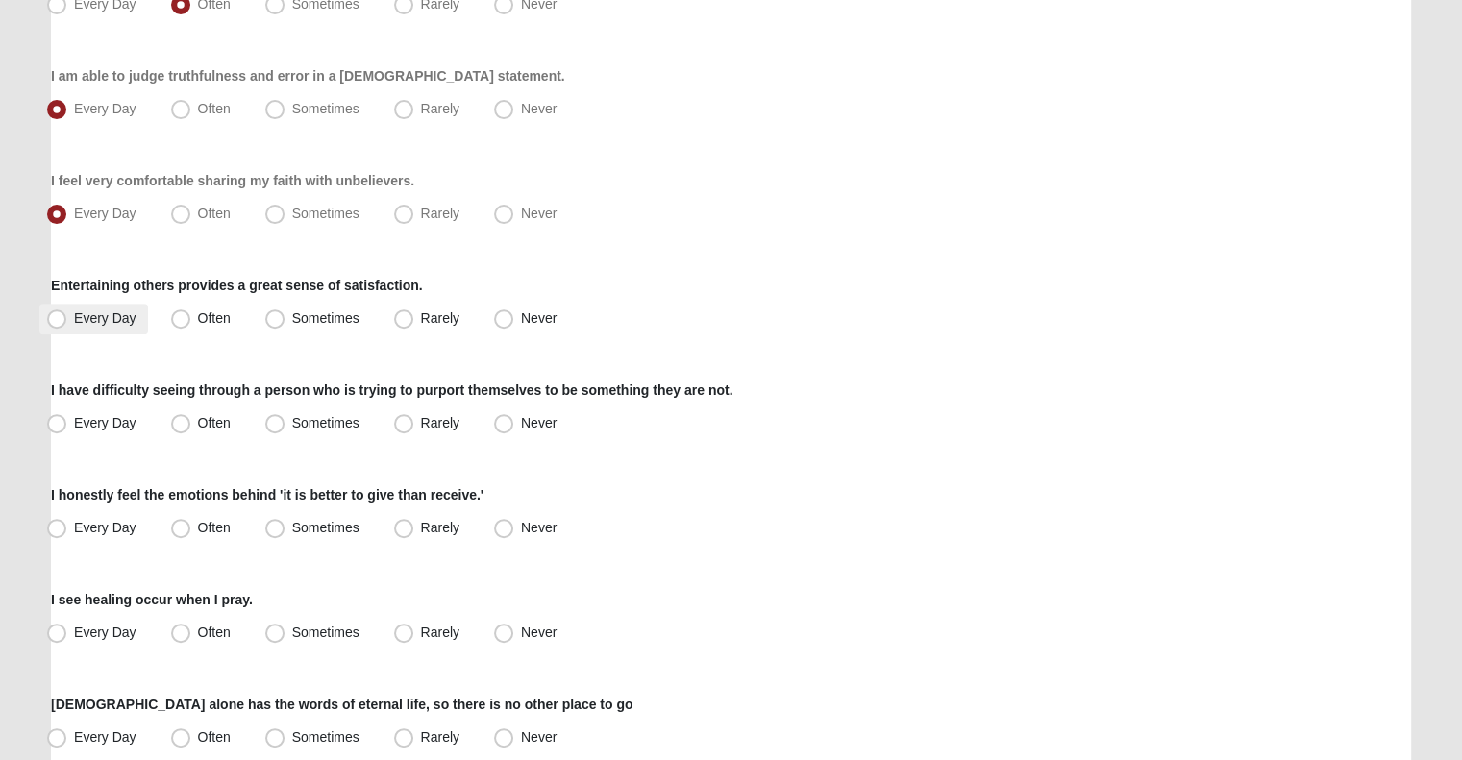
click at [113, 314] on span "Every Day" at bounding box center [105, 317] width 62 height 15
click at [67, 314] on input "Every Day" at bounding box center [61, 318] width 12 height 12
radio input "true"
click at [208, 420] on span "Often" at bounding box center [214, 422] width 33 height 15
click at [191, 420] on input "Often" at bounding box center [185, 423] width 12 height 12
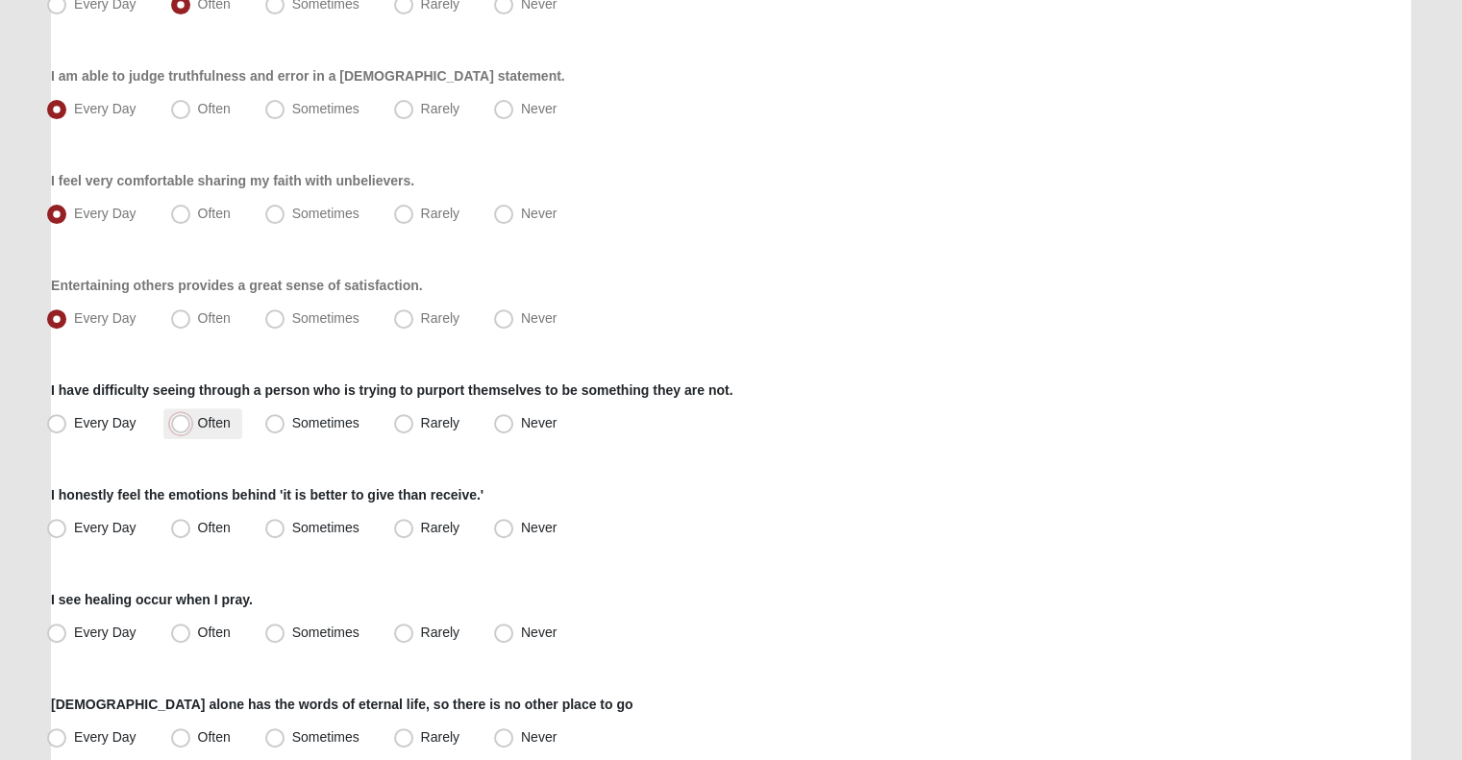
radio input "true"
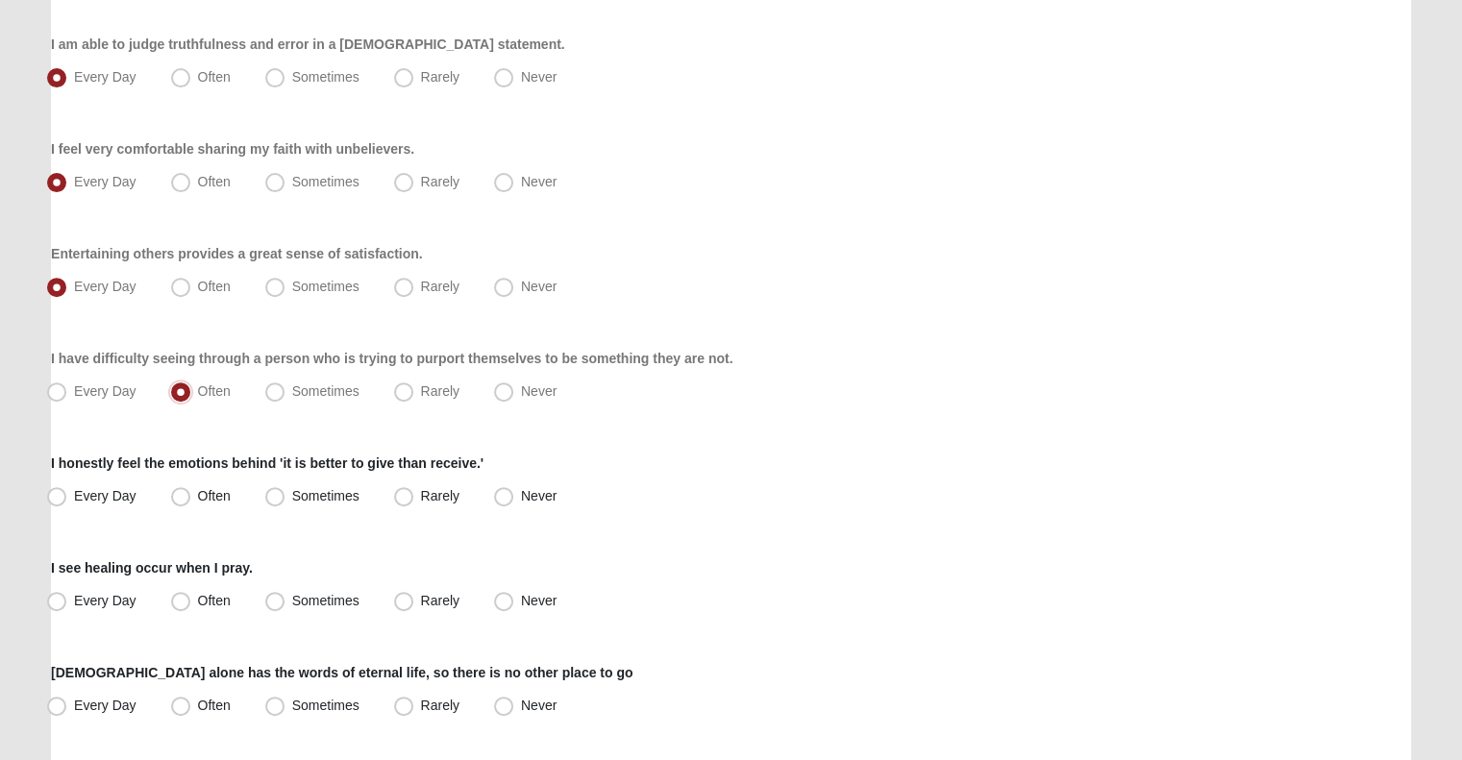
scroll to position [661, 0]
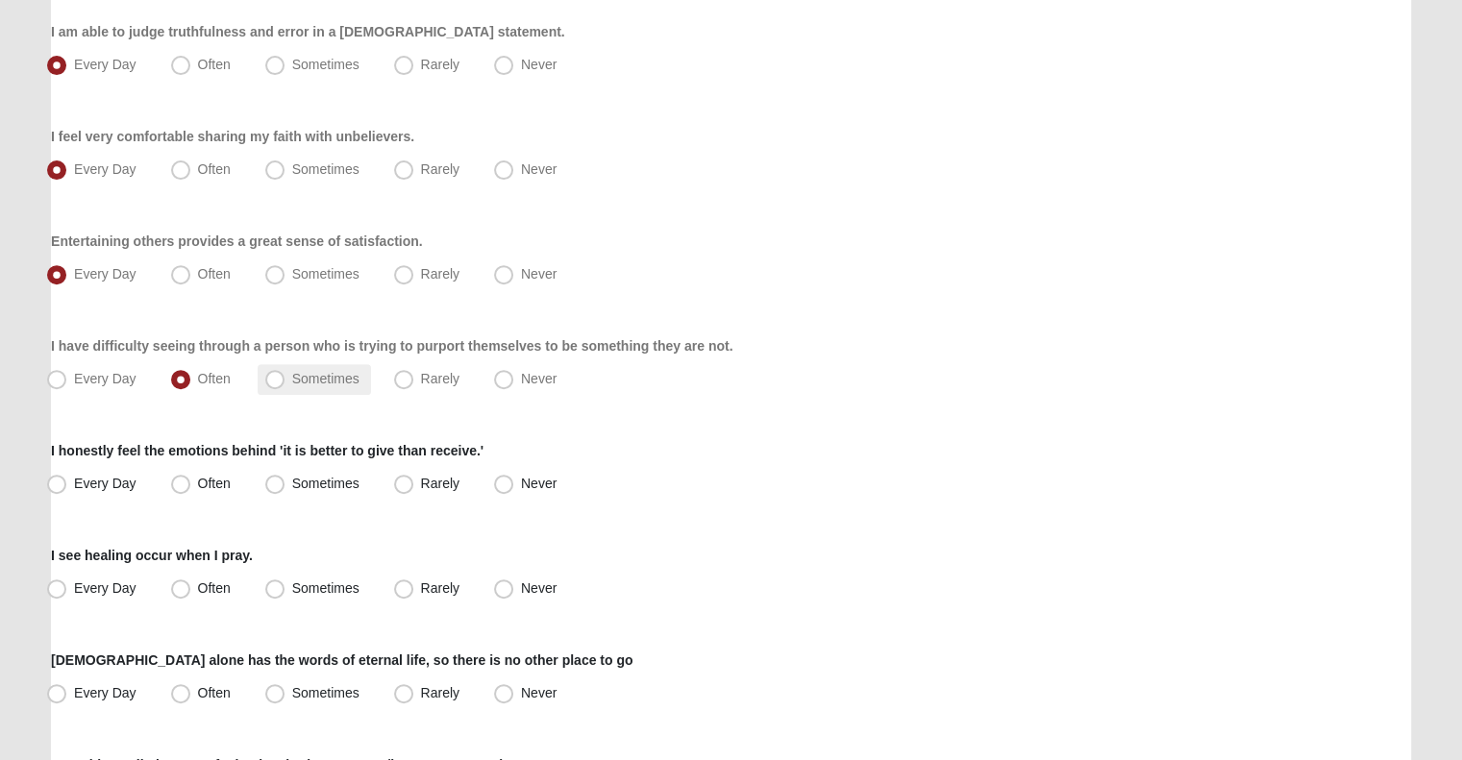
click at [298, 388] on label "Sometimes" at bounding box center [314, 379] width 113 height 31
click at [285, 385] on input "Sometimes" at bounding box center [279, 379] width 12 height 12
radio input "true"
click at [93, 476] on span "Every Day" at bounding box center [105, 483] width 62 height 15
click at [67, 478] on input "Every Day" at bounding box center [61, 484] width 12 height 12
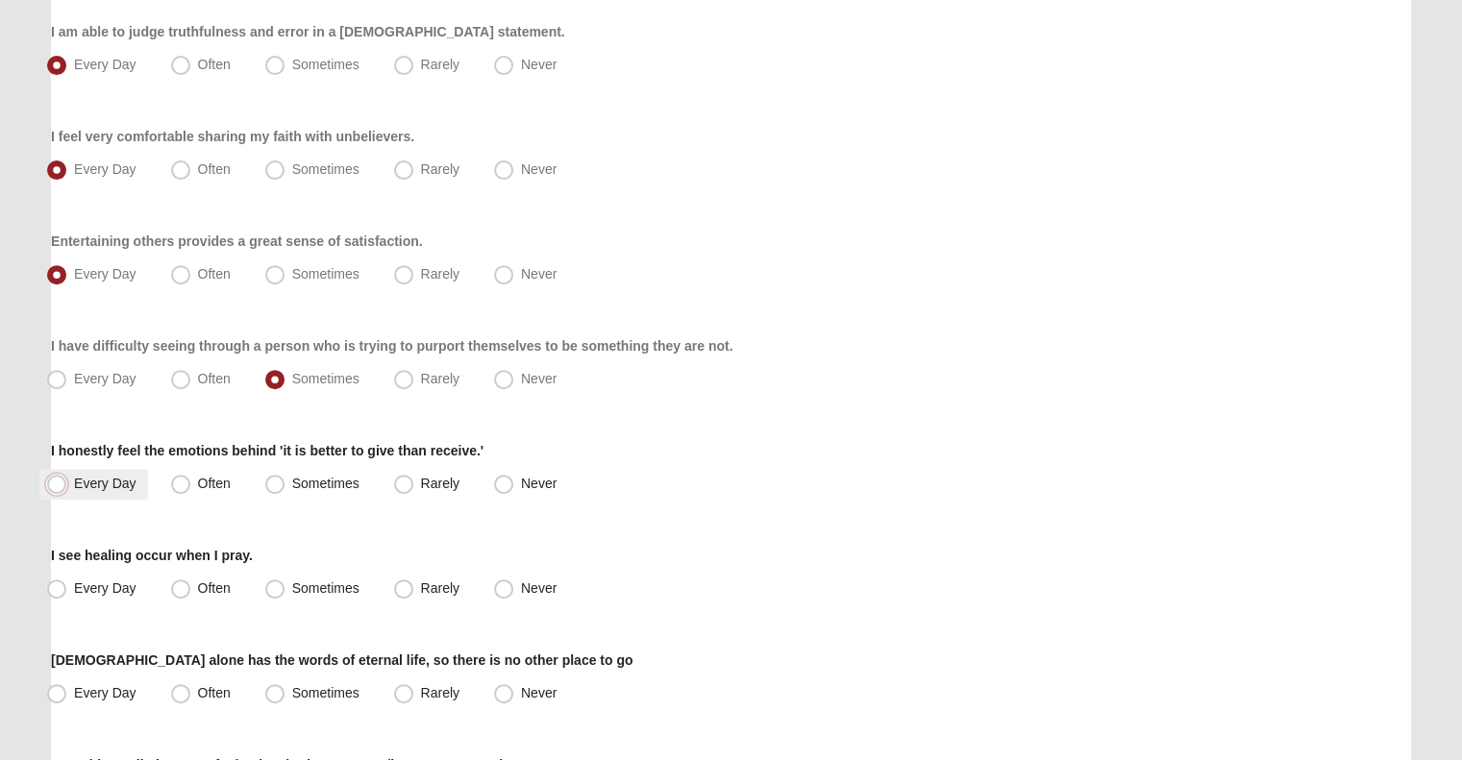
radio input "true"
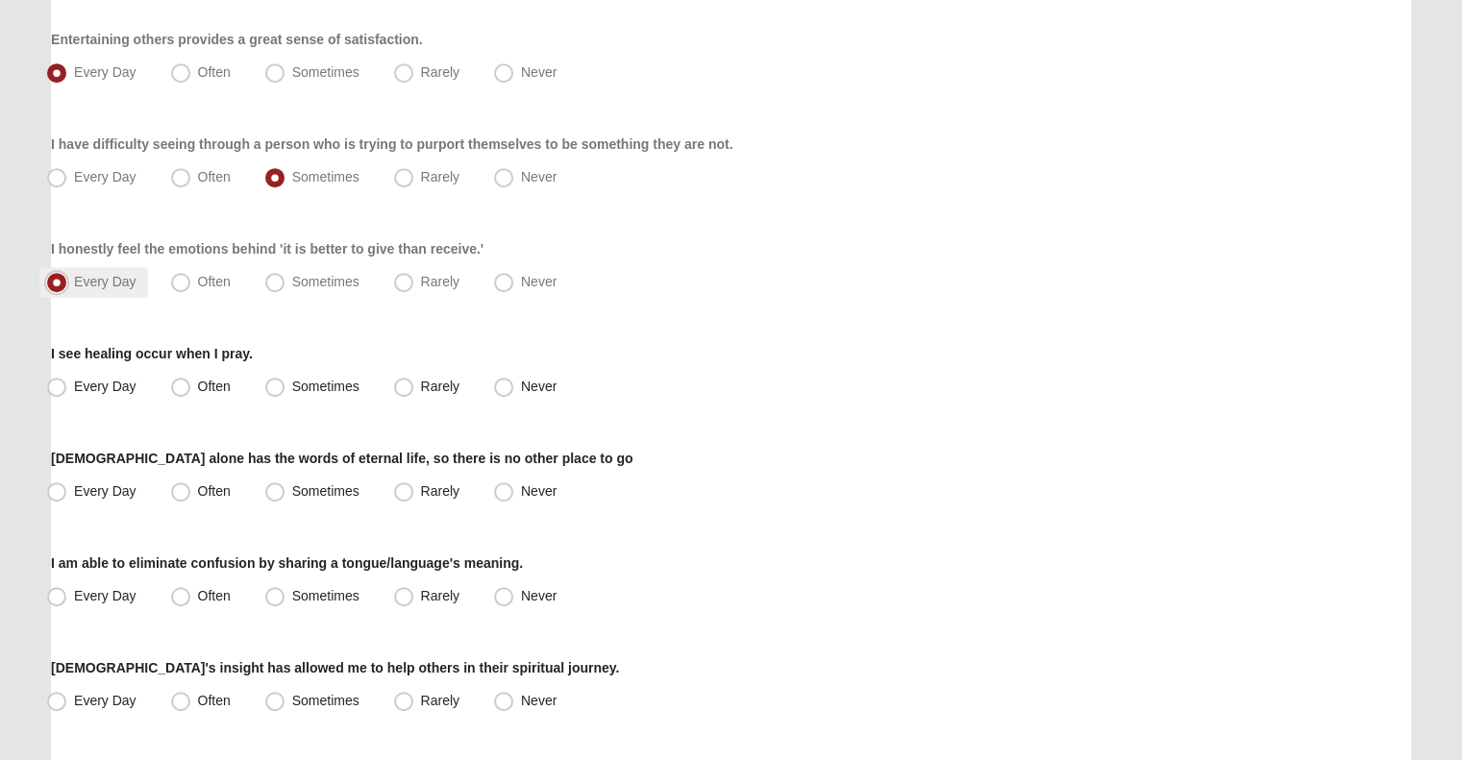
scroll to position [907, 0]
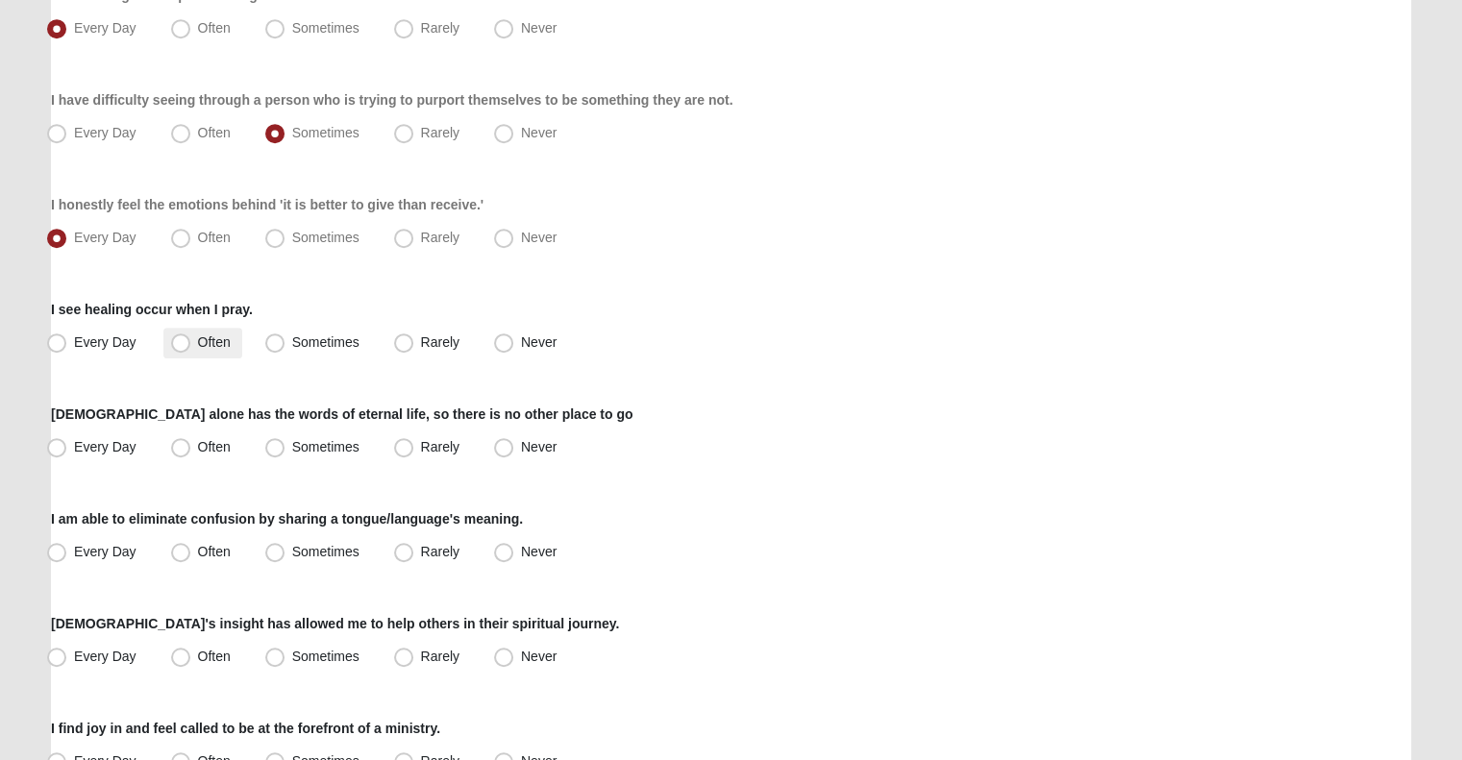
click at [231, 336] on label "Often" at bounding box center [202, 343] width 79 height 31
click at [191, 336] on input "Often" at bounding box center [185, 342] width 12 height 12
radio input "true"
click at [304, 353] on label "Sometimes" at bounding box center [314, 343] width 113 height 31
click at [285, 349] on input "Sometimes" at bounding box center [279, 342] width 12 height 12
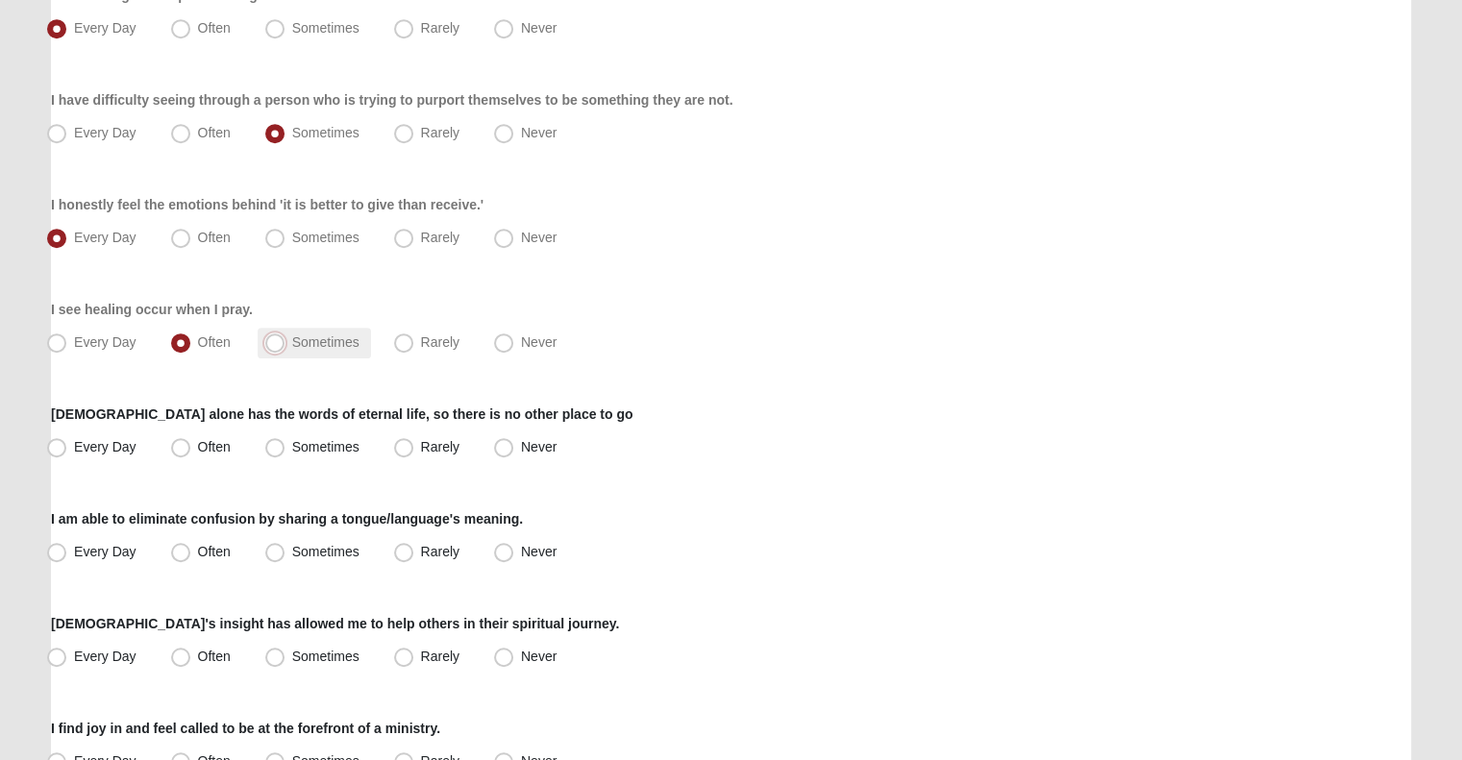
radio input "true"
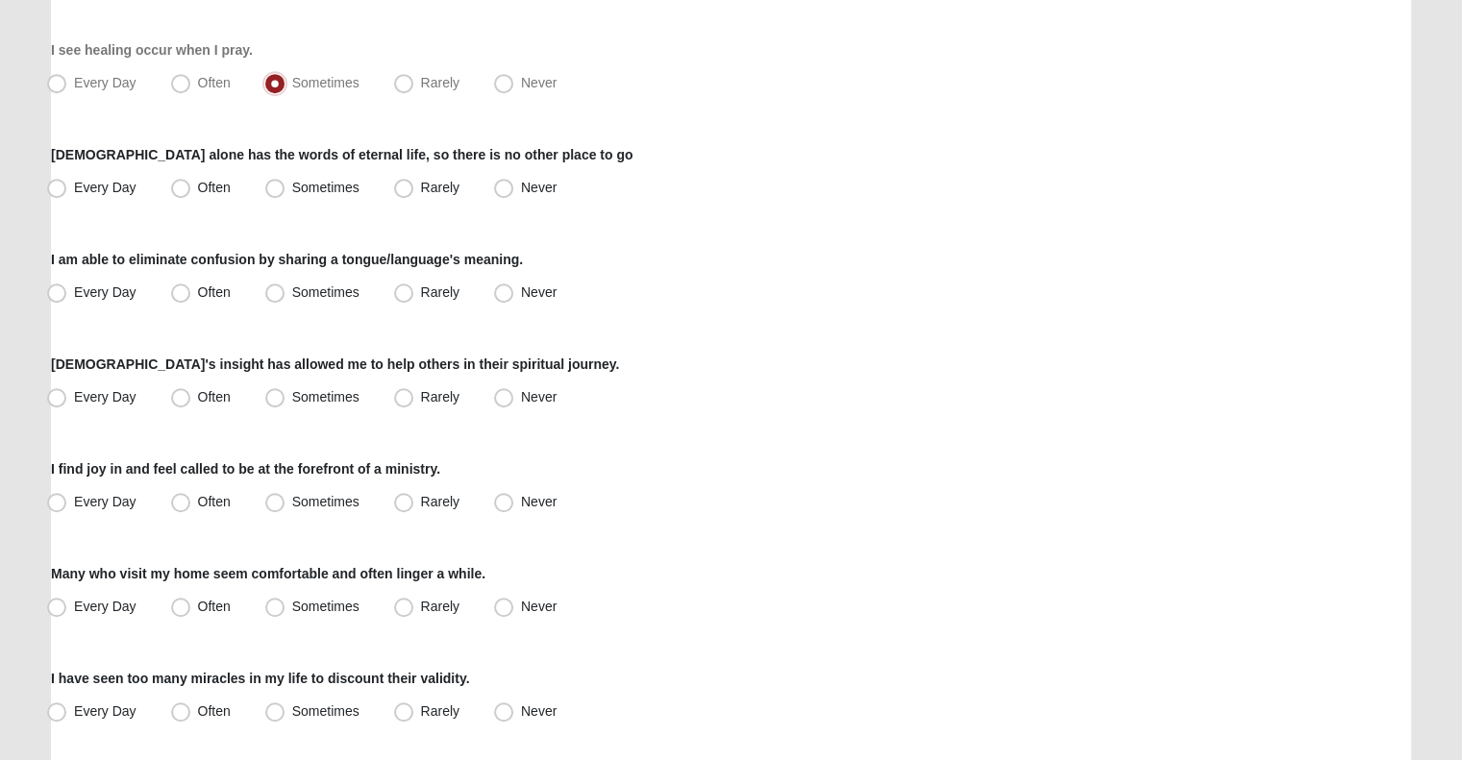
scroll to position [1169, 0]
click at [74, 190] on span "Every Day" at bounding box center [105, 185] width 62 height 15
click at [67, 190] on input "Every Day" at bounding box center [61, 186] width 12 height 12
radio input "true"
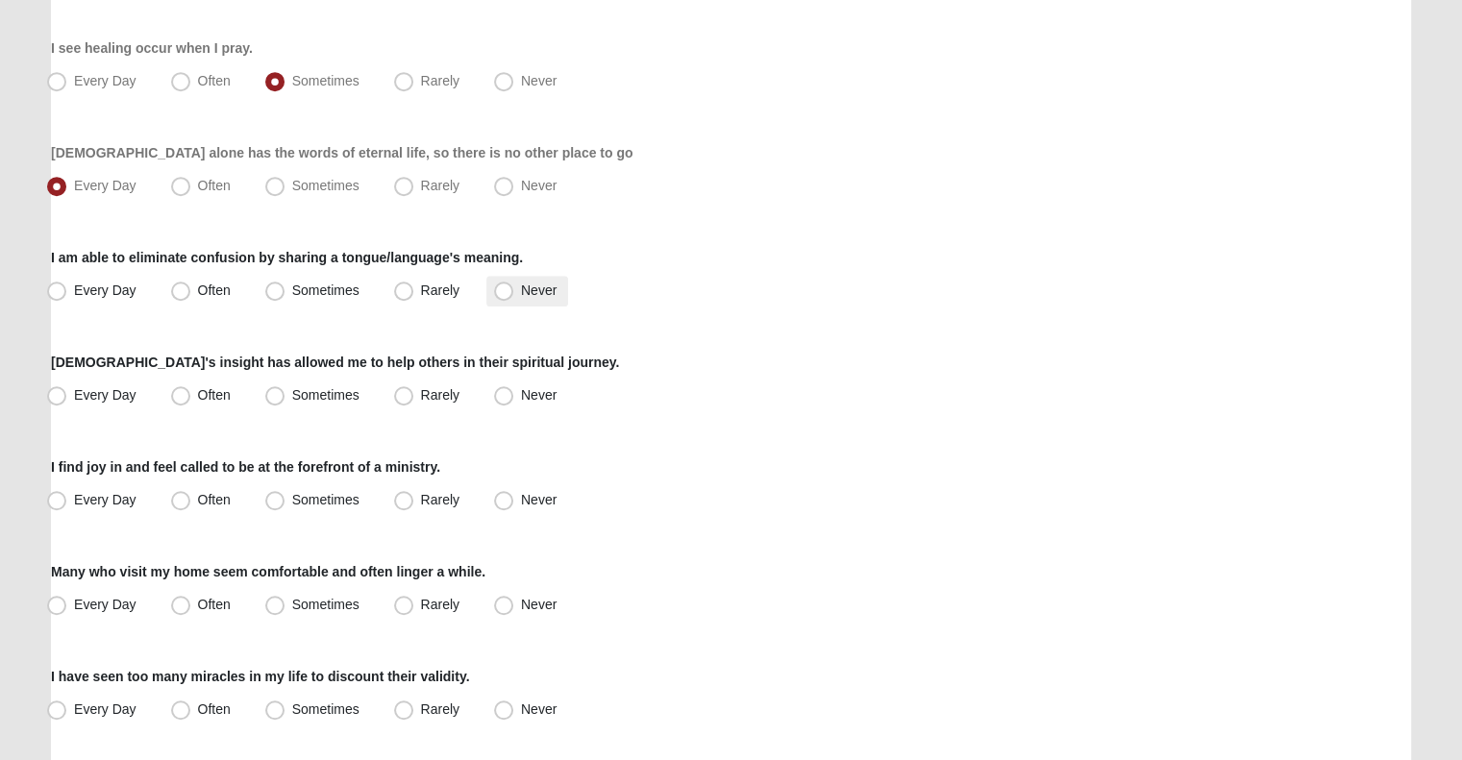
click at [540, 284] on span "Never" at bounding box center [539, 290] width 36 height 15
click at [514, 284] on input "Never" at bounding box center [508, 290] width 12 height 12
radio input "true"
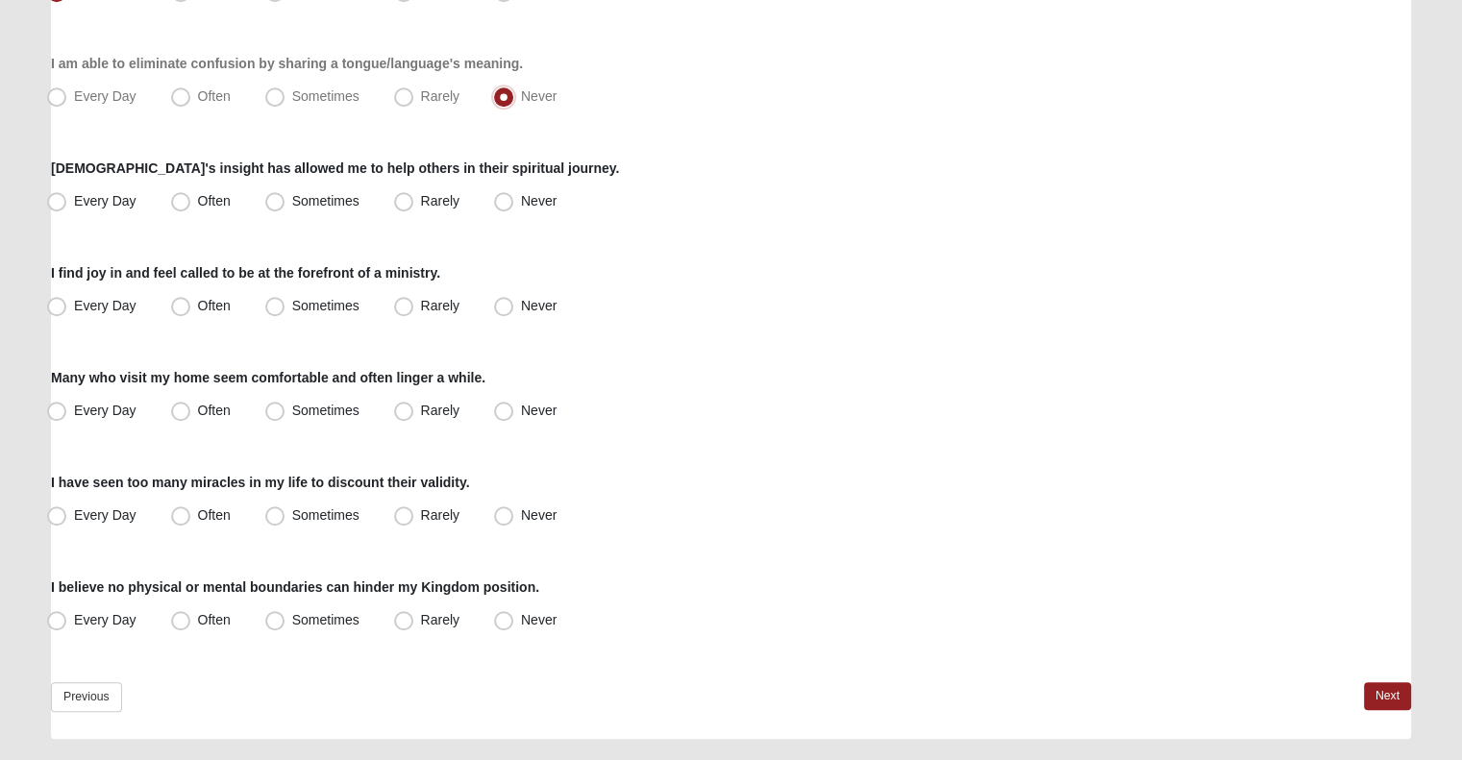
scroll to position [1364, 0]
click at [109, 192] on span "Every Day" at bounding box center [105, 199] width 62 height 15
click at [67, 194] on input "Every Day" at bounding box center [61, 200] width 12 height 12
radio input "true"
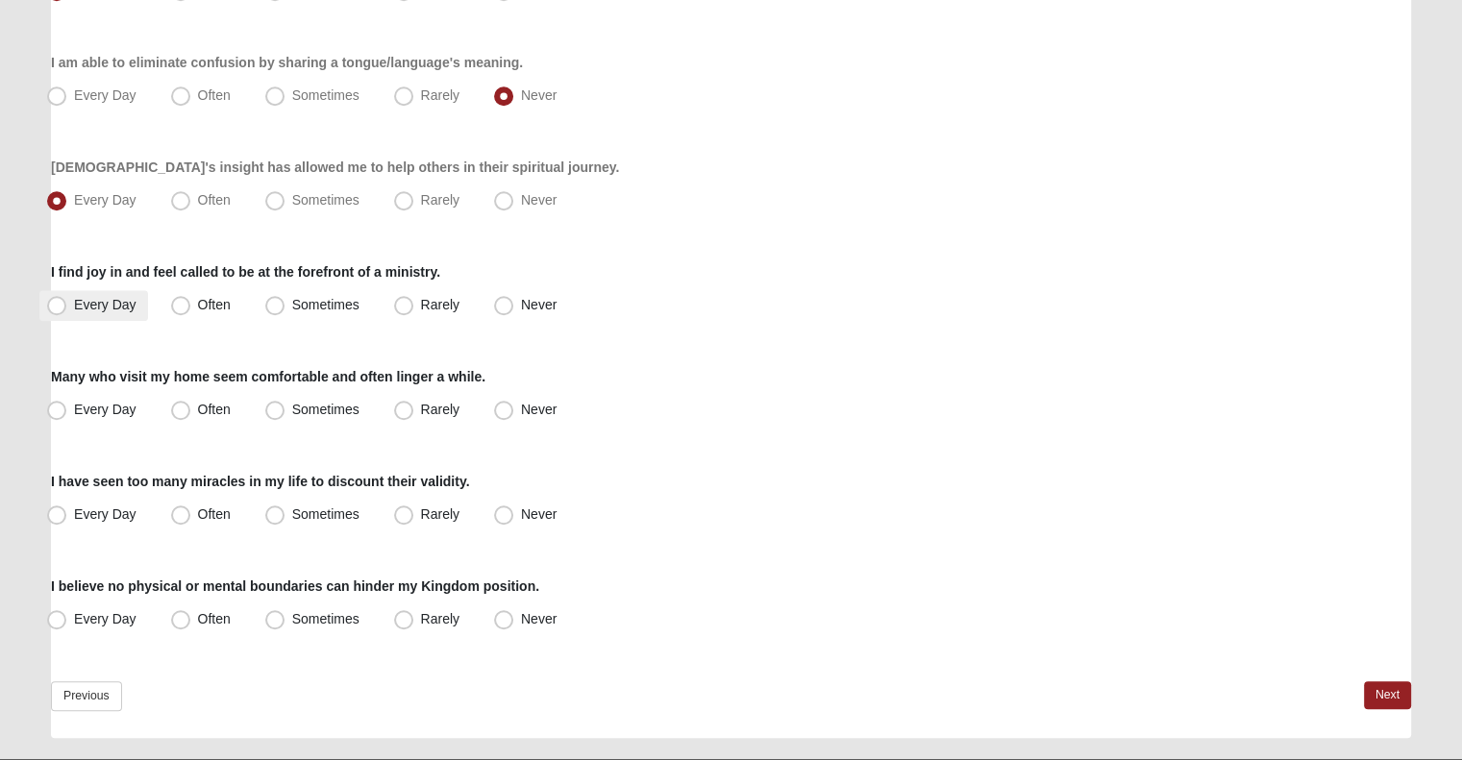
click at [96, 310] on span "Every Day" at bounding box center [105, 304] width 62 height 15
click at [67, 310] on input "Every Day" at bounding box center [61, 305] width 12 height 12
radio input "true"
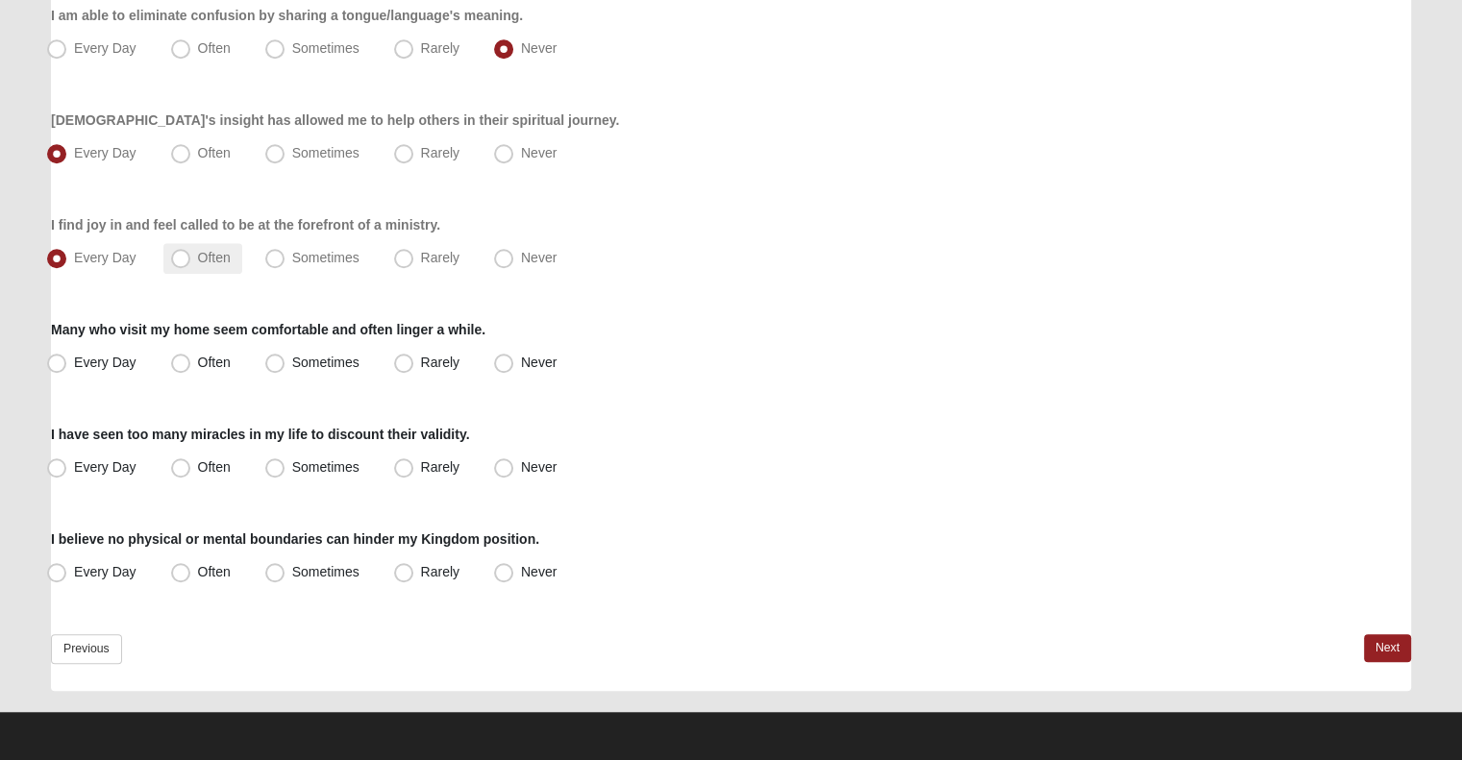
click at [167, 262] on label "Often" at bounding box center [202, 258] width 79 height 31
click at [179, 262] on input "Often" at bounding box center [185, 258] width 12 height 12
radio input "true"
click at [96, 351] on label "Every Day" at bounding box center [93, 363] width 109 height 31
click at [67, 357] on input "Every Day" at bounding box center [61, 363] width 12 height 12
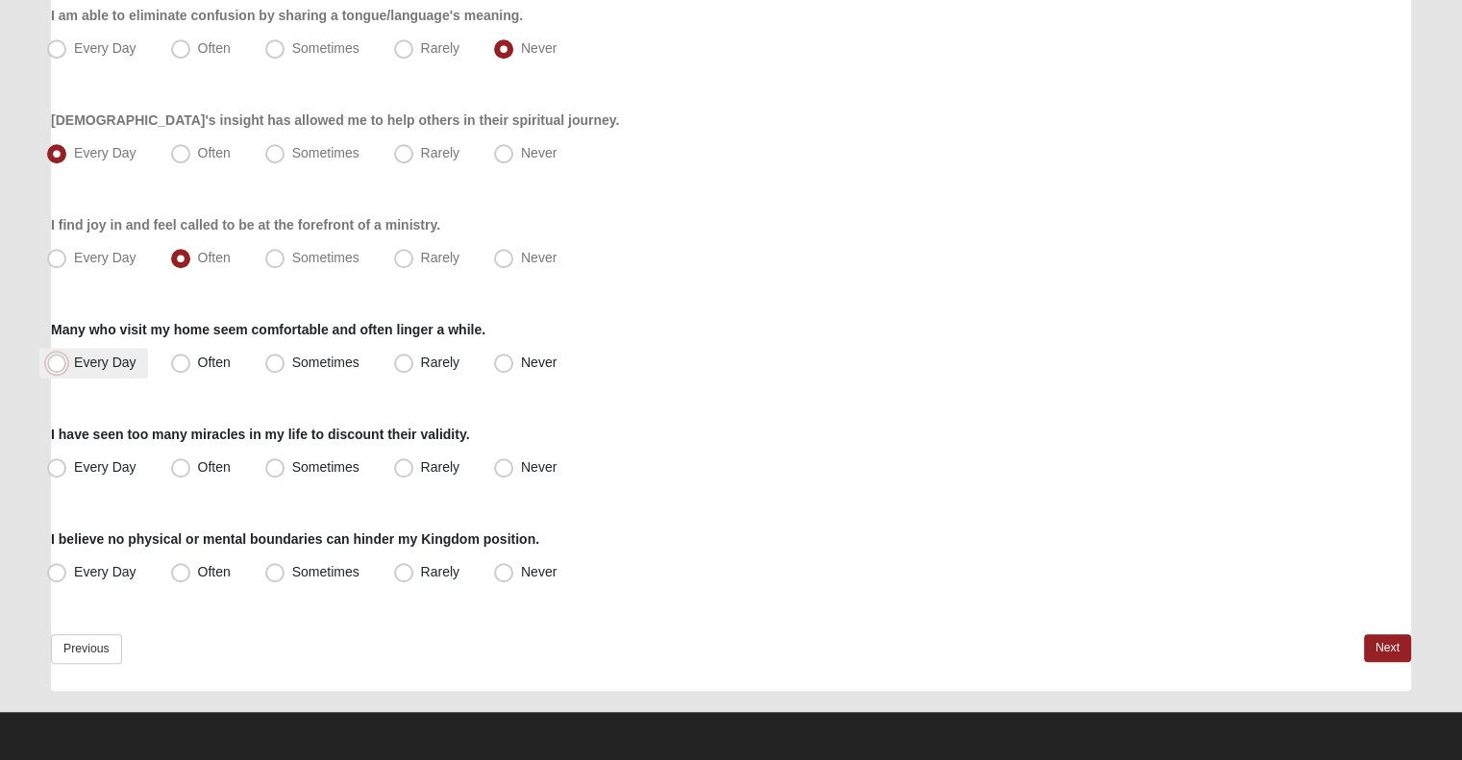
radio input "true"
click at [95, 462] on span "Every Day" at bounding box center [105, 466] width 62 height 15
click at [67, 462] on input "Every Day" at bounding box center [61, 467] width 12 height 12
radio input "true"
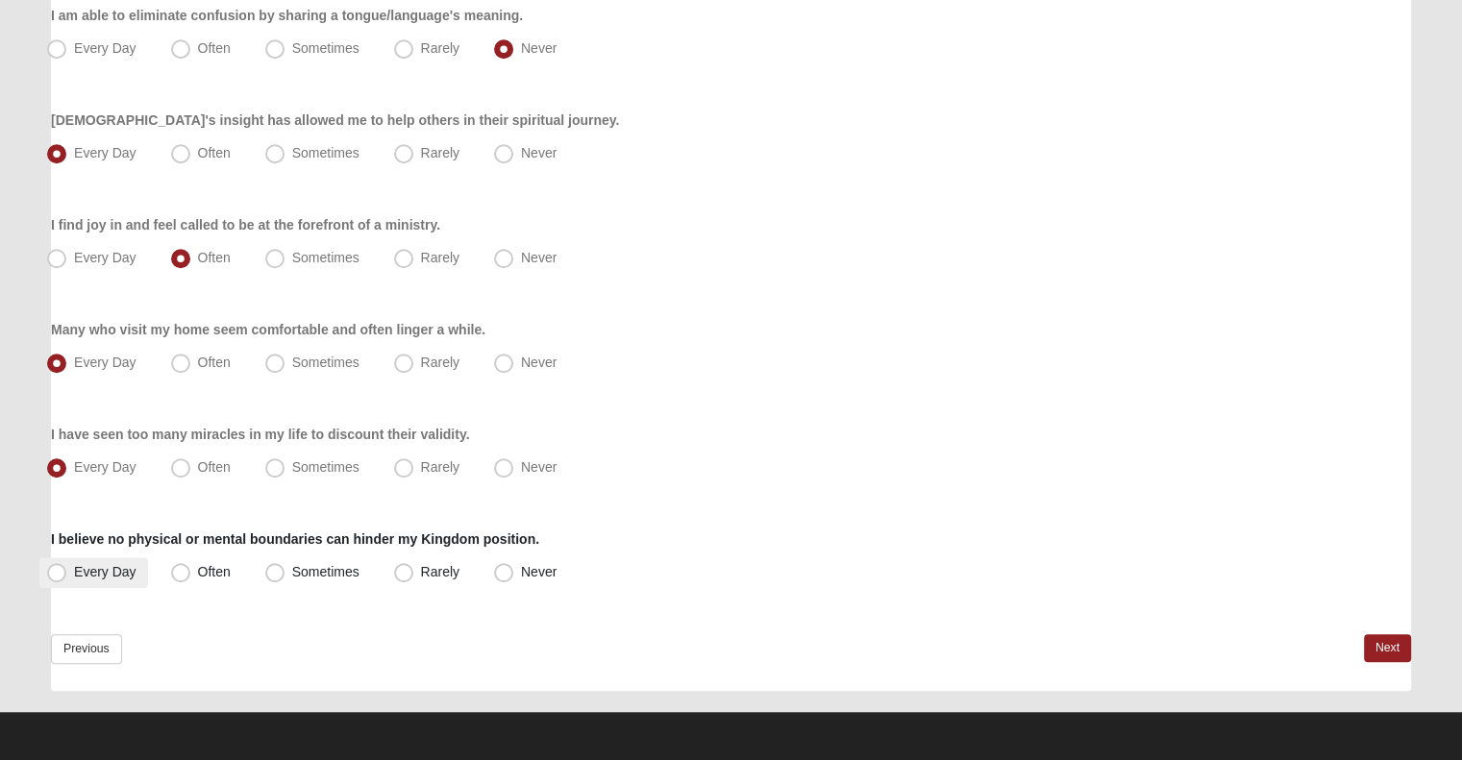
click at [86, 573] on span "Every Day" at bounding box center [105, 571] width 62 height 15
click at [67, 573] on input "Every Day" at bounding box center [61, 572] width 12 height 12
radio input "true"
click at [1380, 636] on link "Next" at bounding box center [1387, 648] width 47 height 28
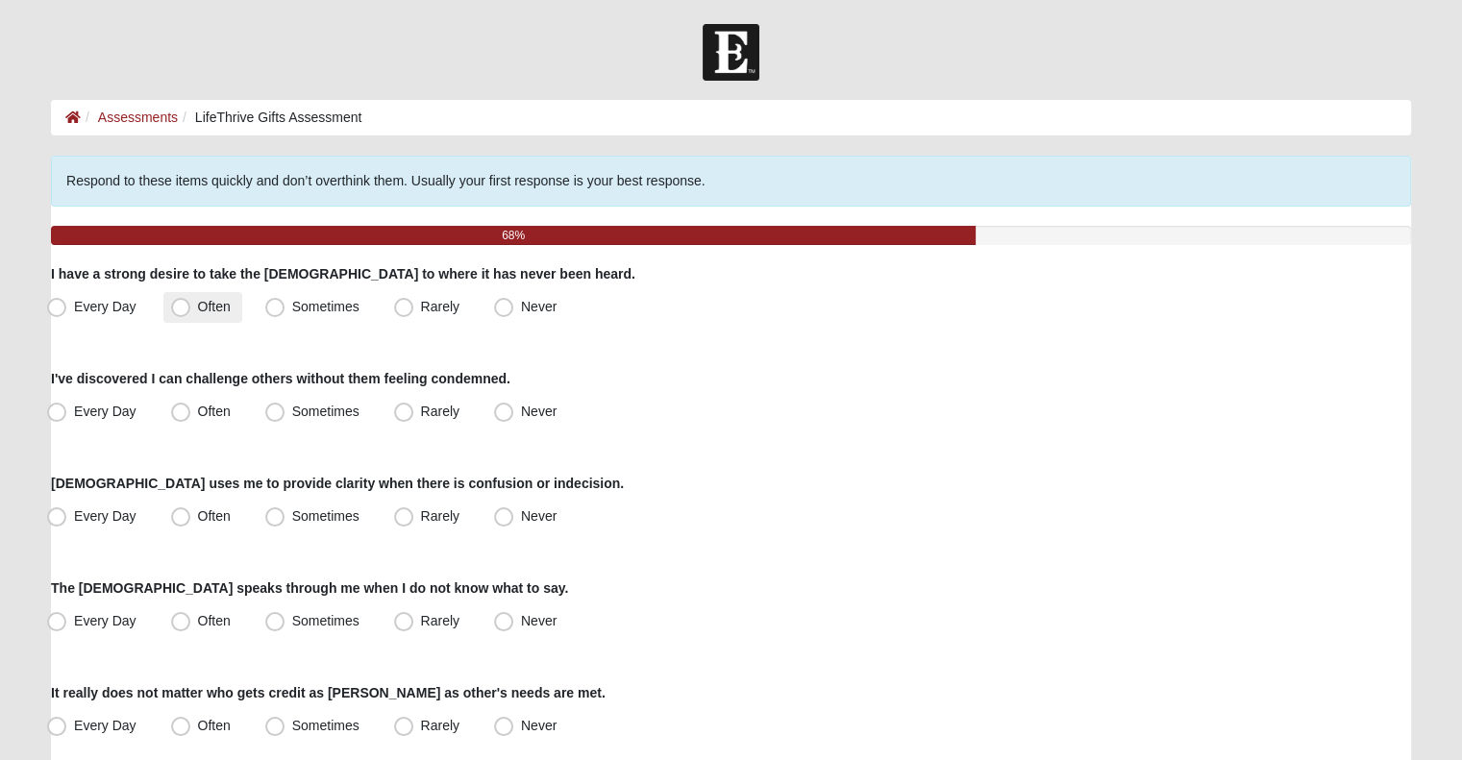
click at [204, 299] on span "Often" at bounding box center [214, 306] width 33 height 15
click at [191, 301] on input "Often" at bounding box center [185, 307] width 12 height 12
radio input "true"
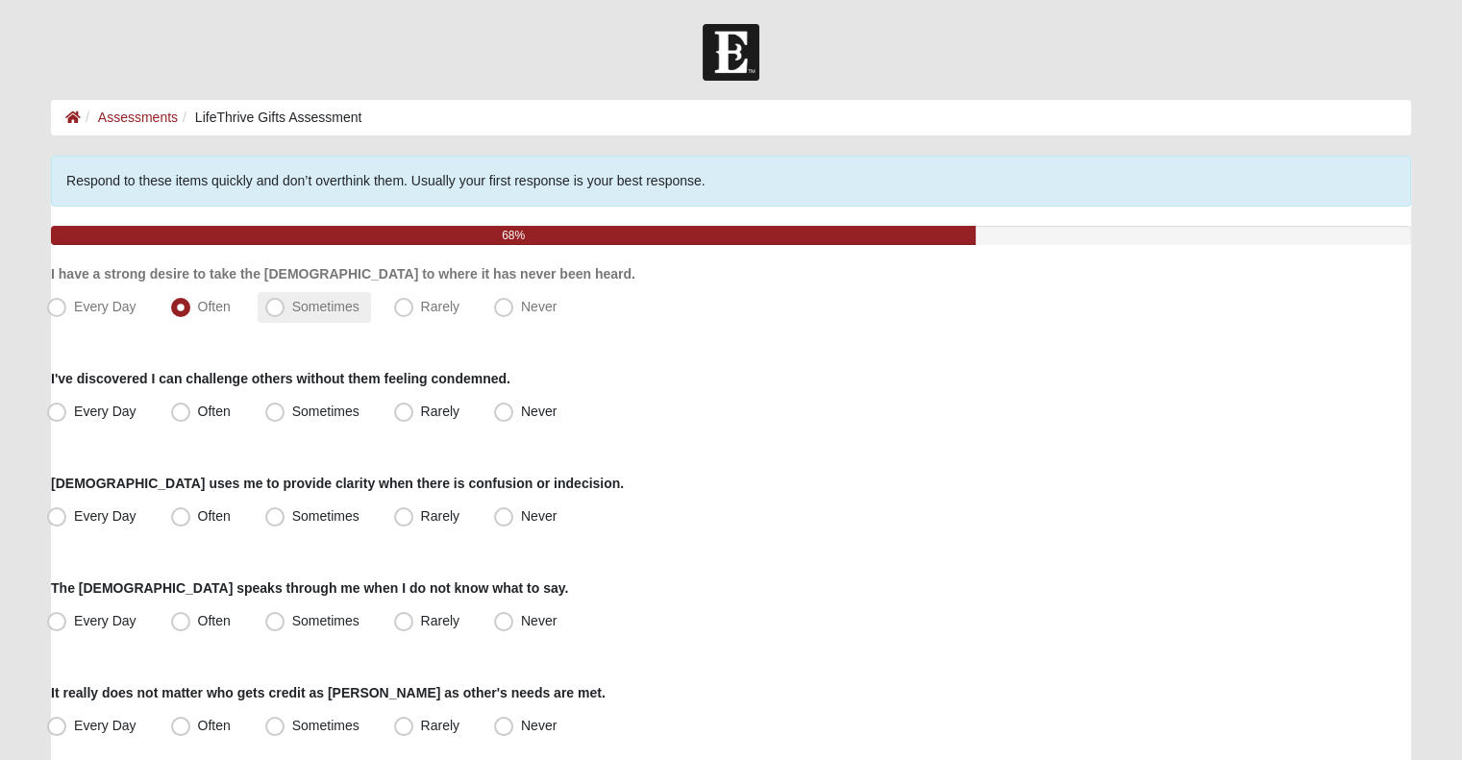
click at [309, 295] on label "Sometimes" at bounding box center [314, 307] width 113 height 31
click at [285, 301] on input "Sometimes" at bounding box center [279, 307] width 12 height 12
radio input "true"
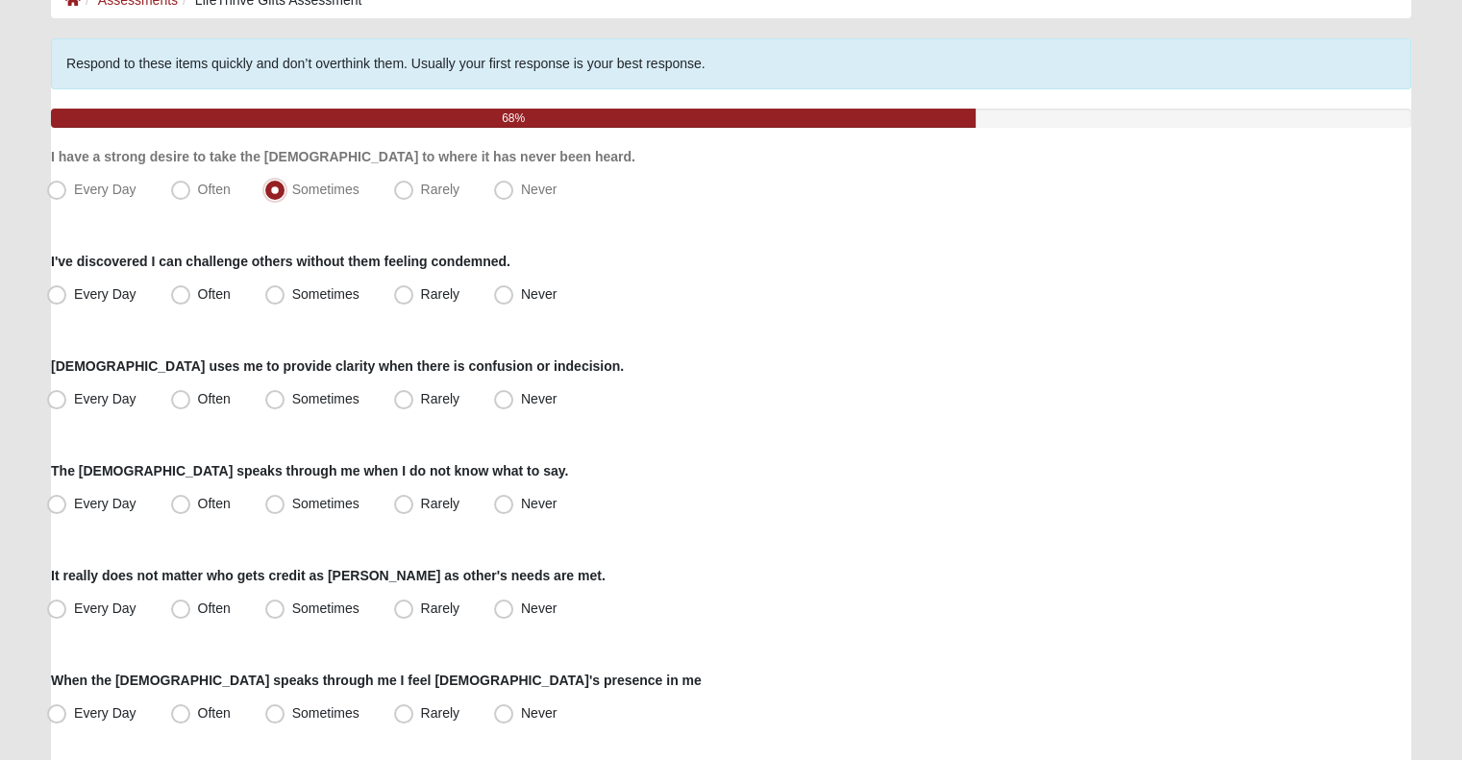
scroll to position [127, 0]
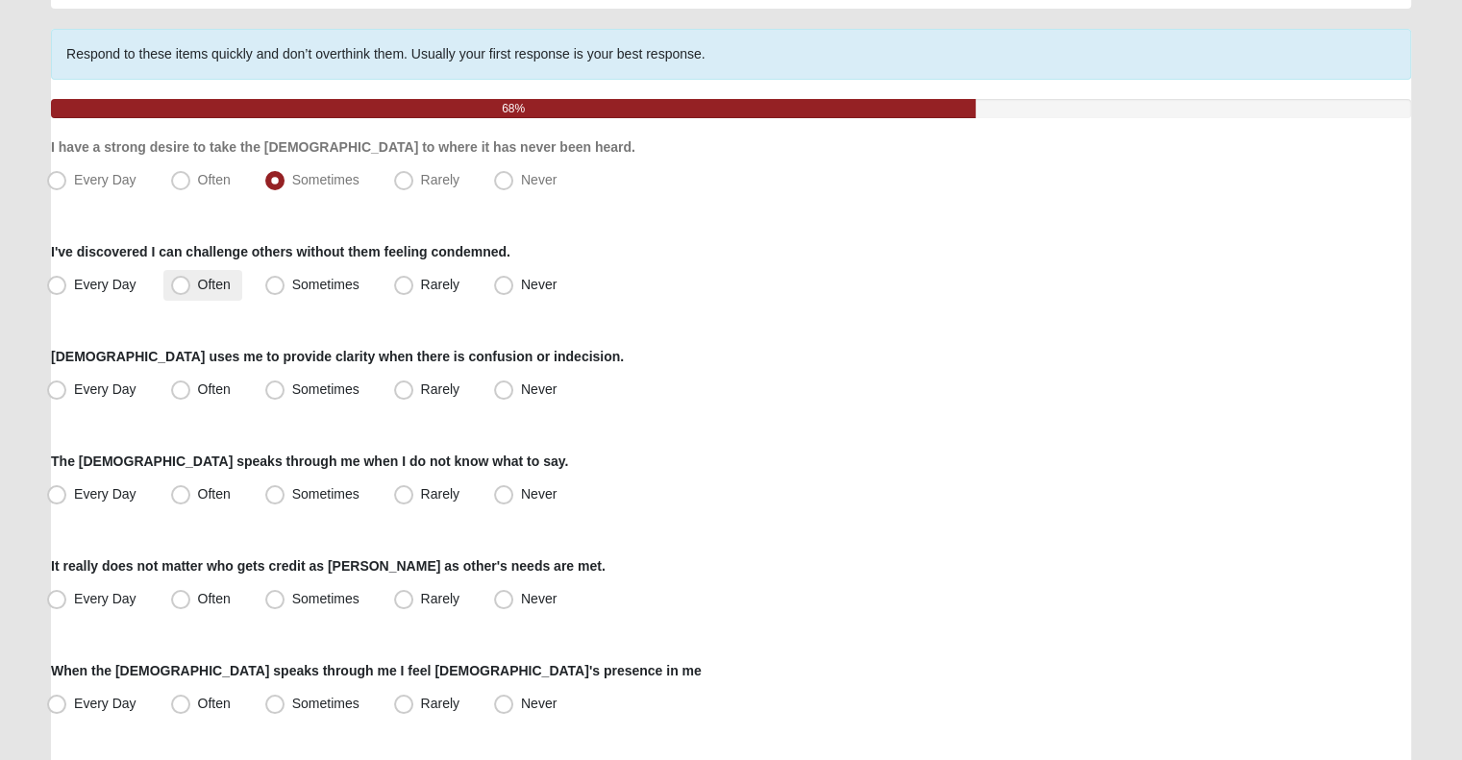
click at [198, 278] on span "Often" at bounding box center [214, 284] width 33 height 15
click at [185, 279] on input "Often" at bounding box center [185, 285] width 12 height 12
radio input "true"
click at [198, 391] on span "Often" at bounding box center [214, 389] width 33 height 15
click at [191, 391] on input "Often" at bounding box center [185, 389] width 12 height 12
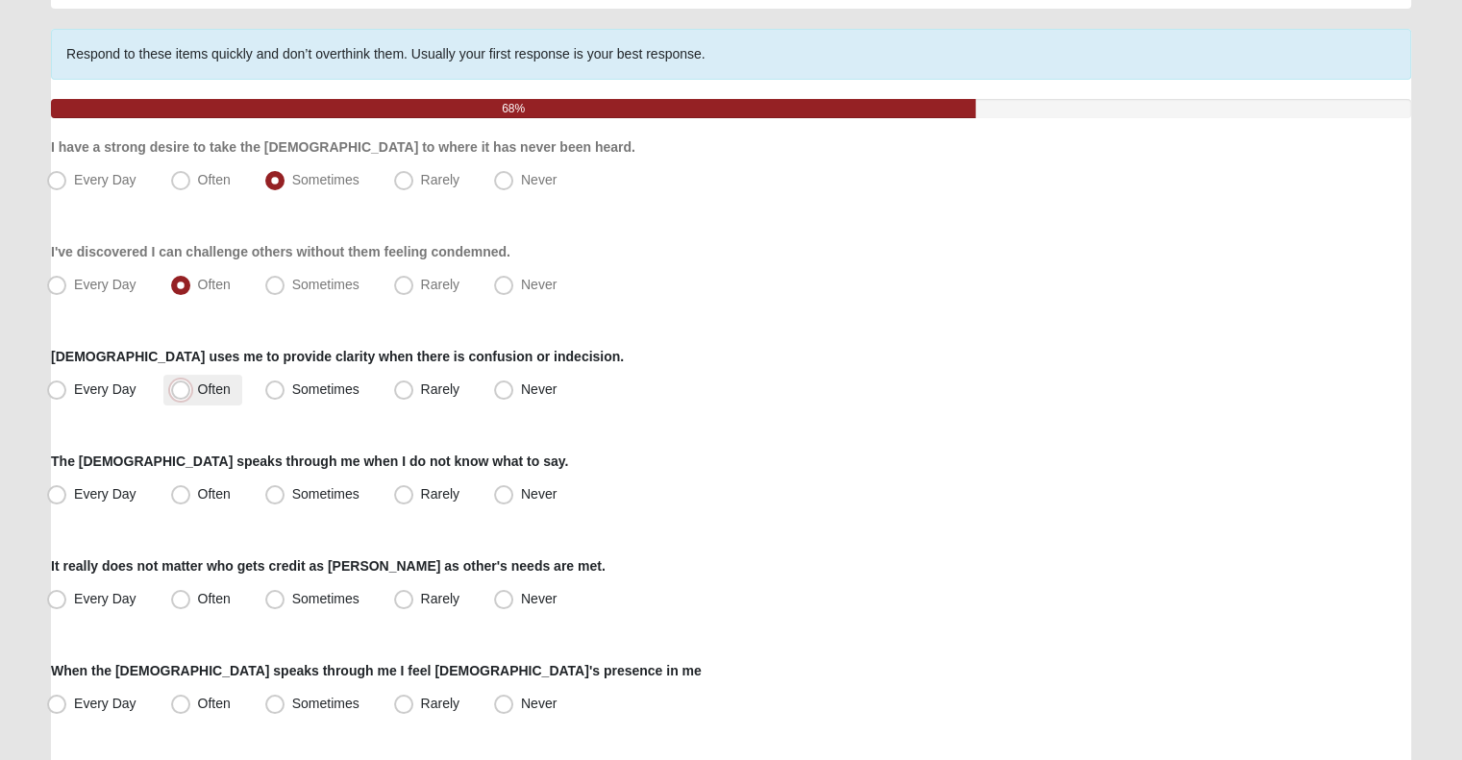
radio input "true"
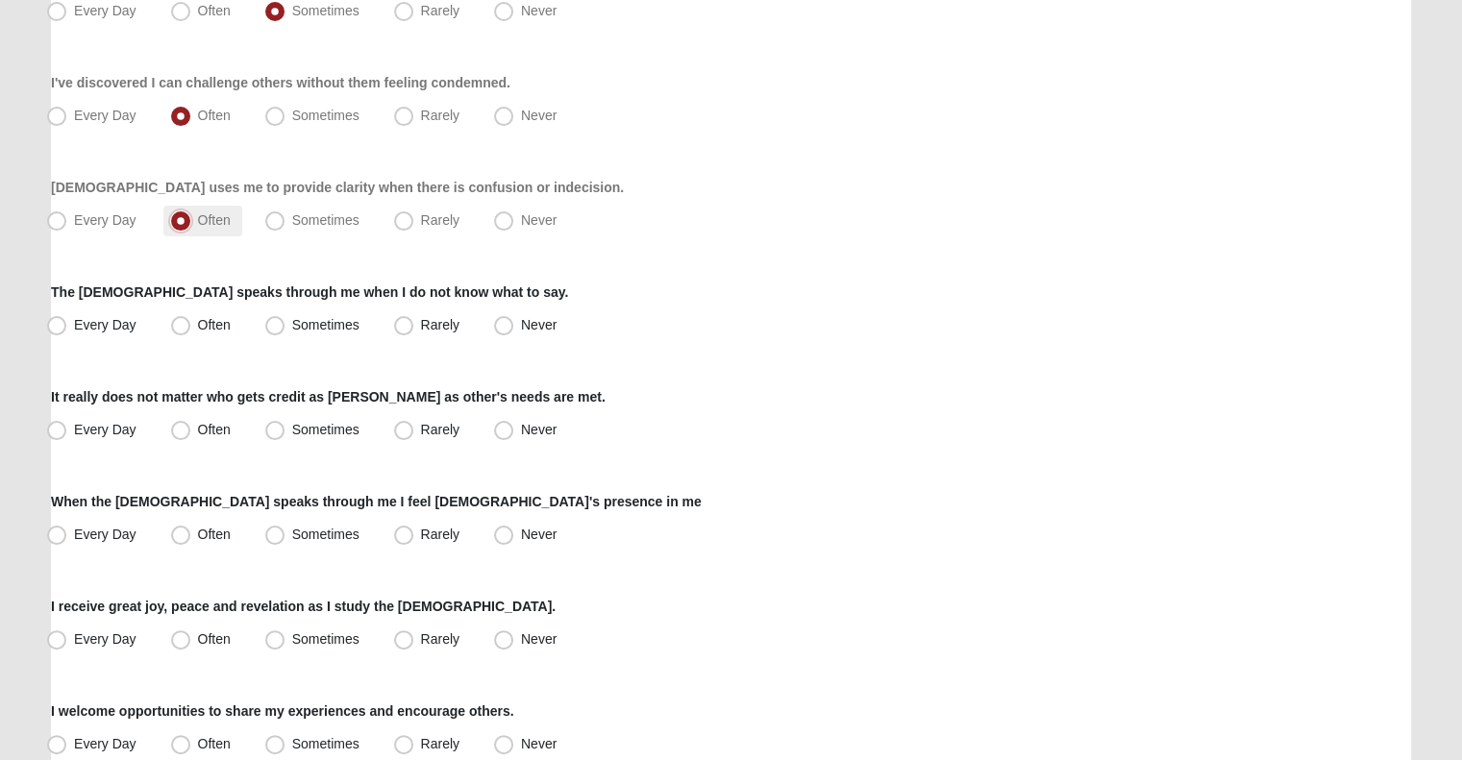
scroll to position [317, 0]
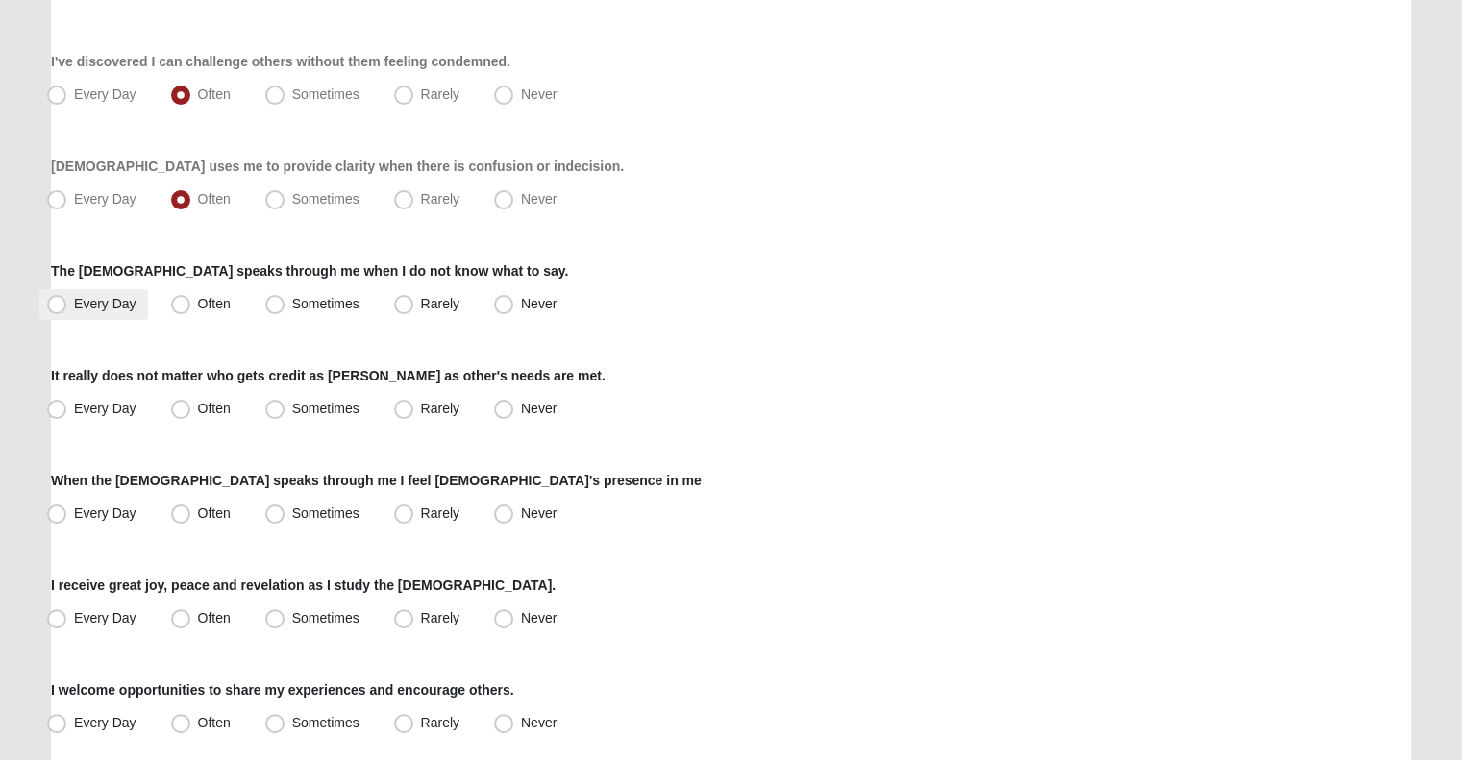
click at [119, 287] on div "The Holy Spirit speaks through me when I do not know what to say. Every Day Oft…" at bounding box center [731, 290] width 1360 height 59
click at [202, 298] on span "Often" at bounding box center [214, 303] width 33 height 15
click at [191, 298] on input "Often" at bounding box center [185, 304] width 12 height 12
radio input "true"
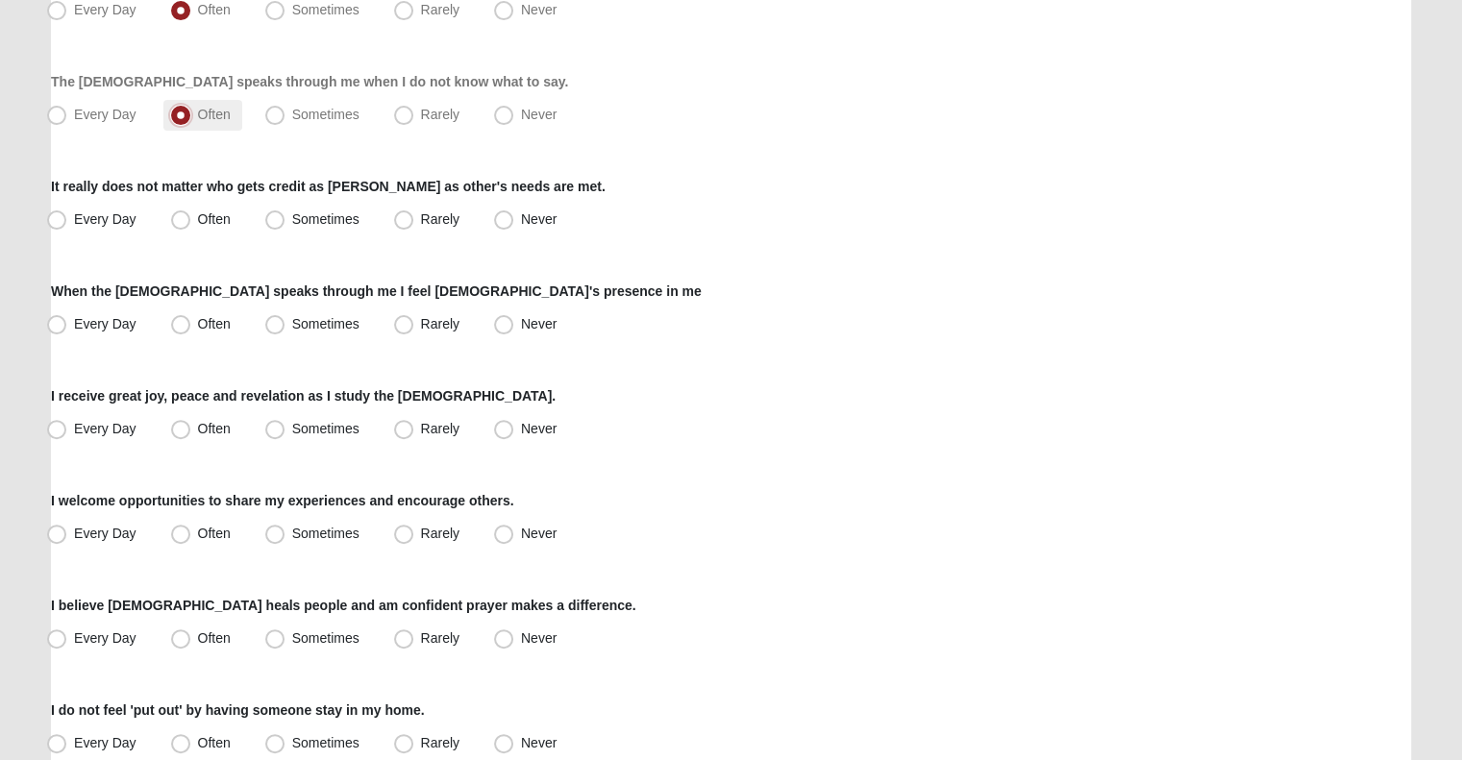
scroll to position [550, 0]
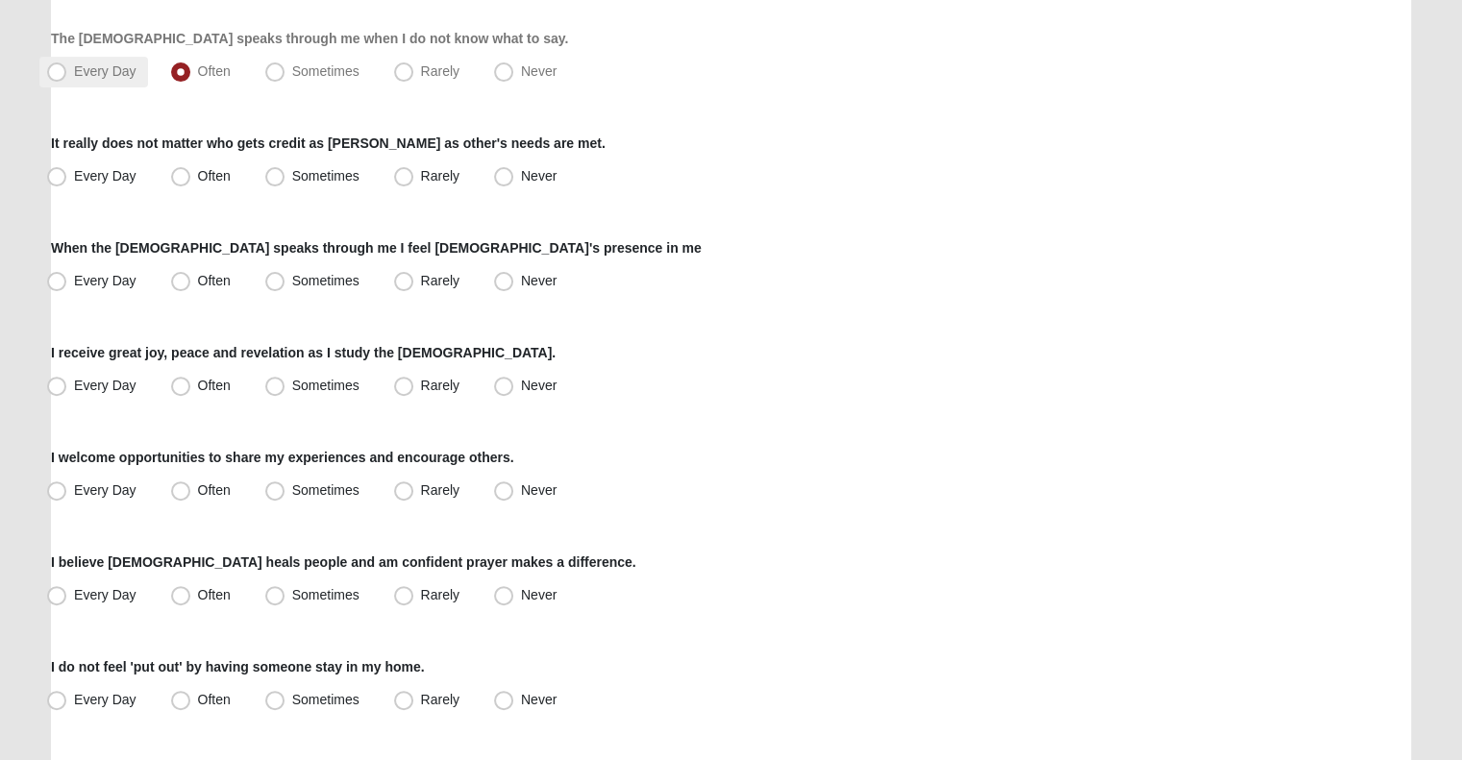
click at [104, 76] on span "Every Day" at bounding box center [105, 70] width 62 height 15
click at [67, 76] on input "Every Day" at bounding box center [61, 71] width 12 height 12
radio input "true"
click at [127, 181] on span "Every Day" at bounding box center [105, 175] width 62 height 15
click at [67, 181] on input "Every Day" at bounding box center [61, 176] width 12 height 12
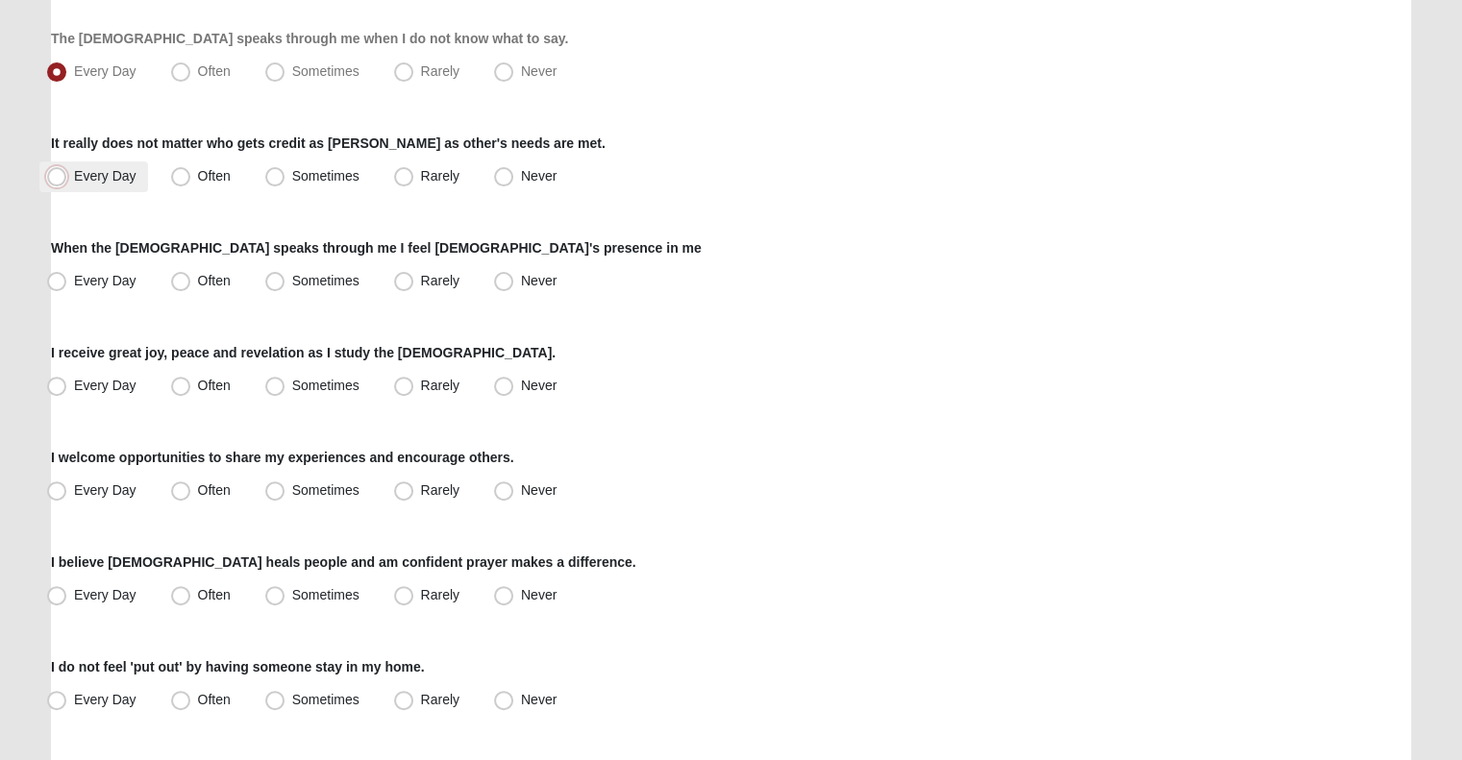
radio input "true"
click at [132, 285] on span "Every Day" at bounding box center [105, 280] width 62 height 15
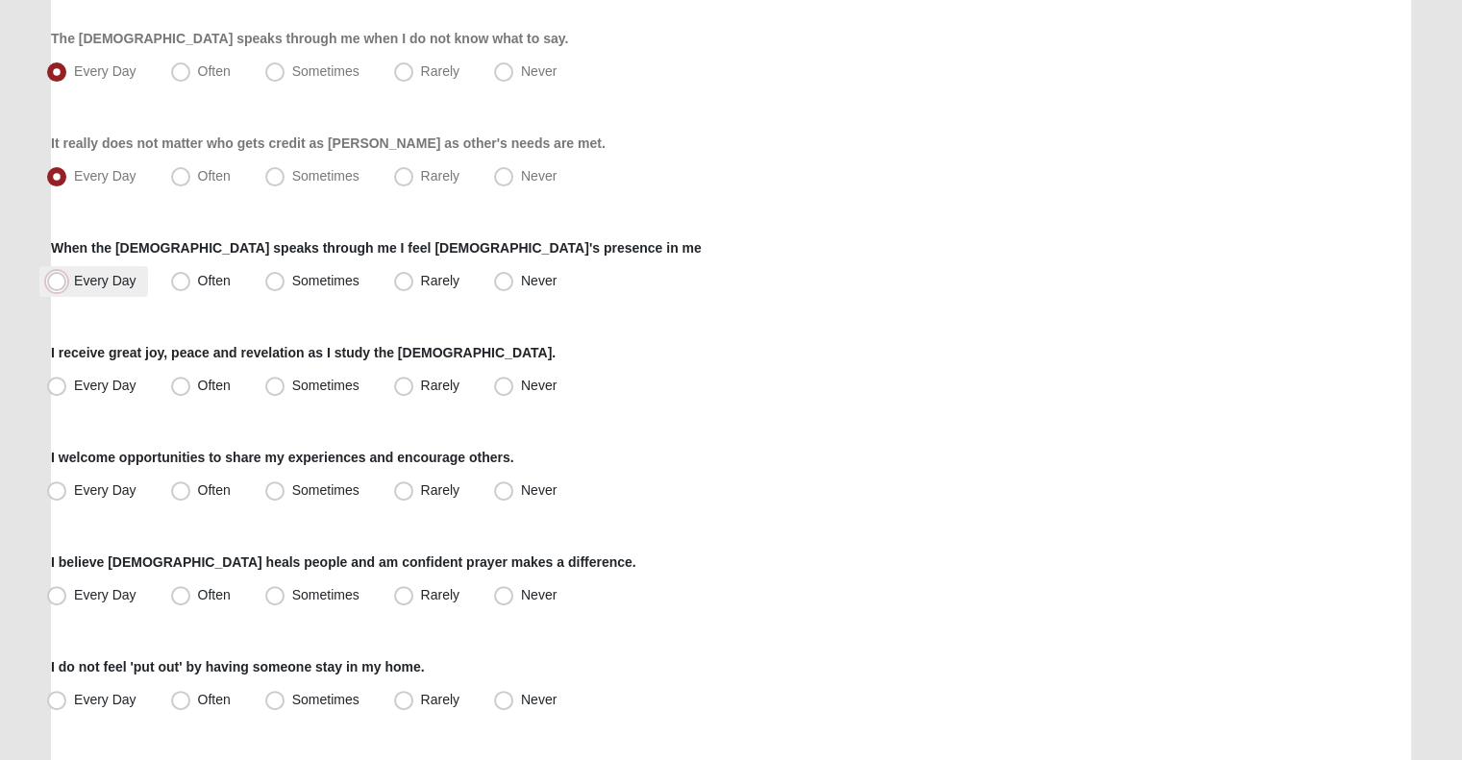
click at [67, 285] on input "Every Day" at bounding box center [61, 281] width 12 height 12
radio input "true"
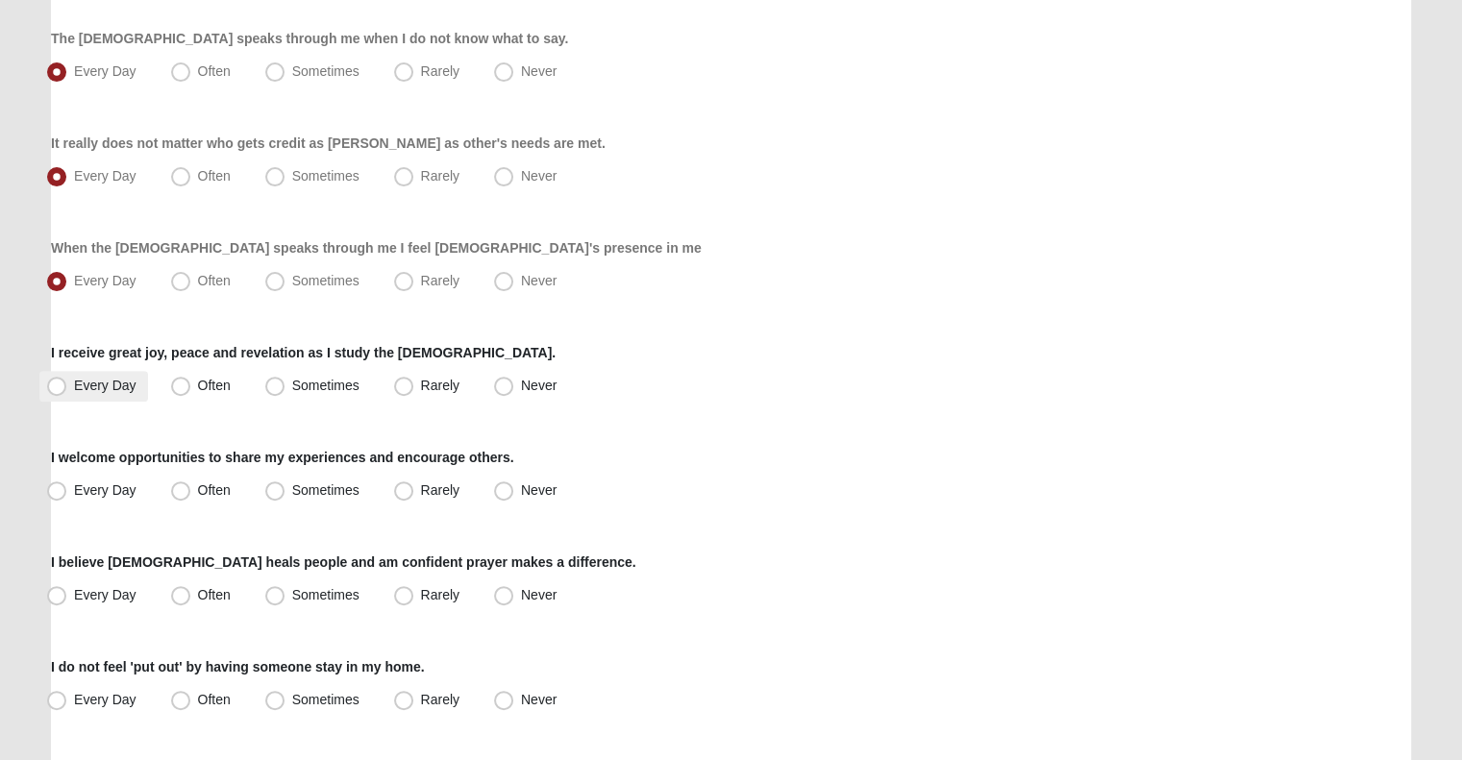
click at [100, 376] on label "Every Day" at bounding box center [93, 386] width 109 height 31
click at [67, 380] on input "Every Day" at bounding box center [61, 386] width 12 height 12
radio input "true"
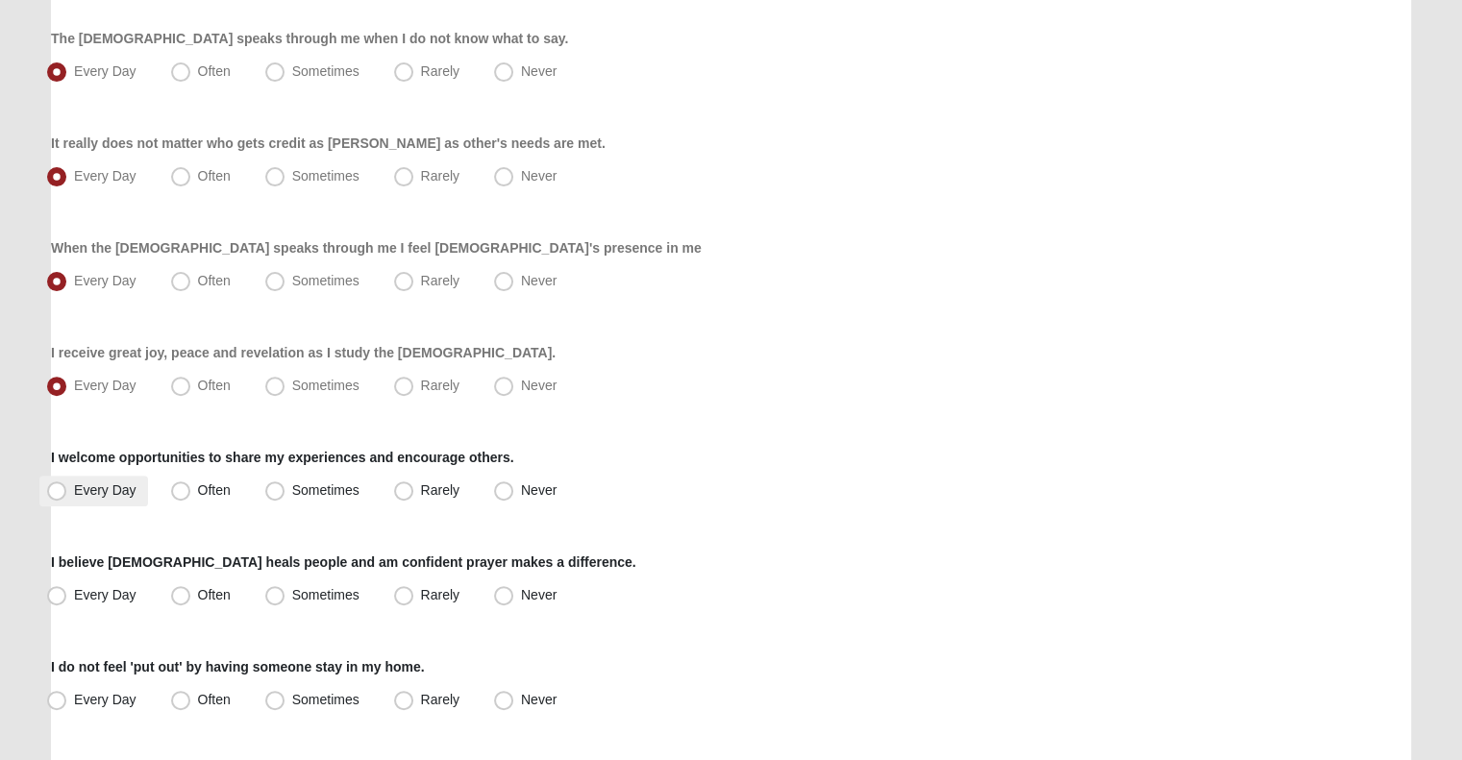
click at [78, 487] on span "Every Day" at bounding box center [105, 489] width 62 height 15
click at [67, 487] on input "Every Day" at bounding box center [61, 490] width 12 height 12
radio input "true"
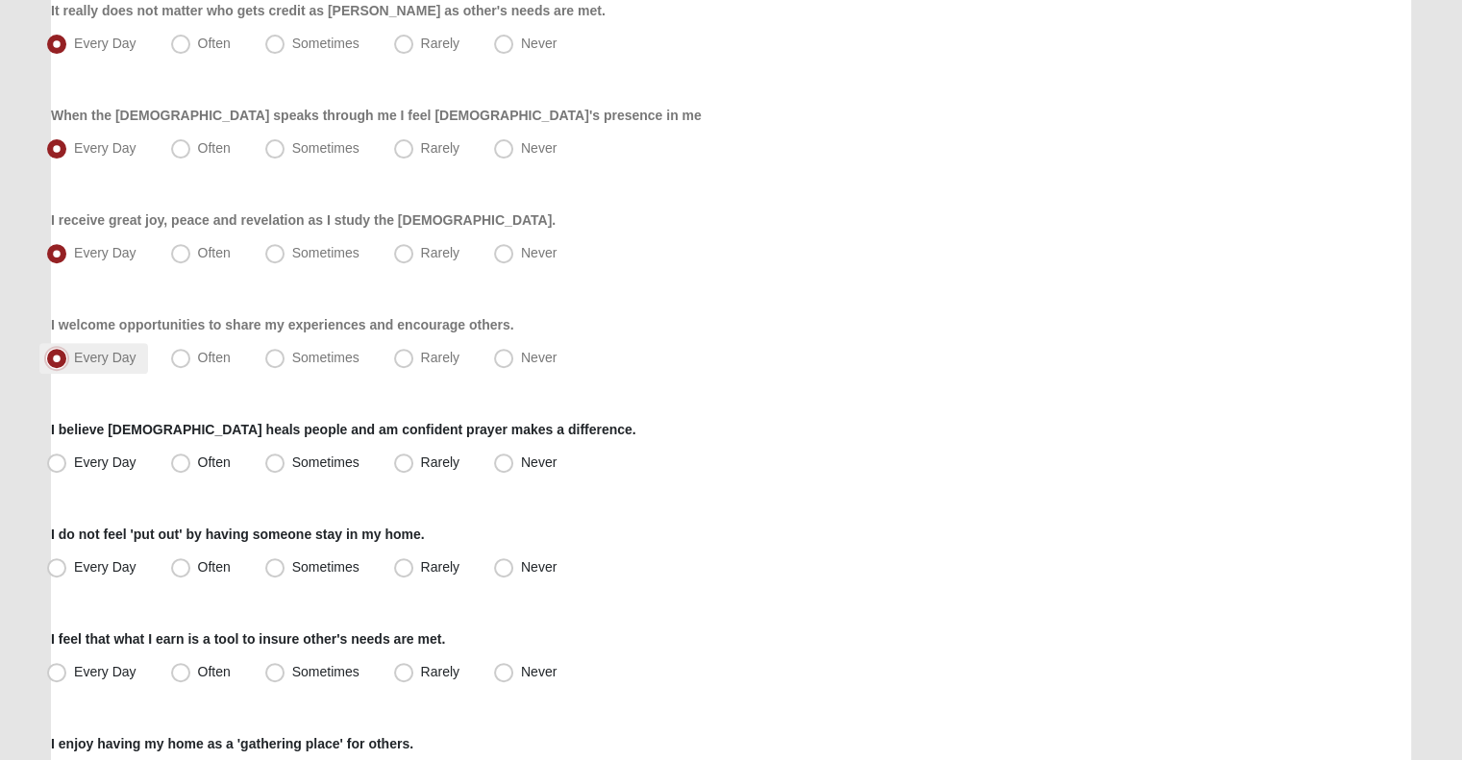
scroll to position [683, 0]
click at [90, 449] on label "Every Day" at bounding box center [93, 462] width 109 height 31
click at [67, 456] on input "Every Day" at bounding box center [61, 462] width 12 height 12
radio input "true"
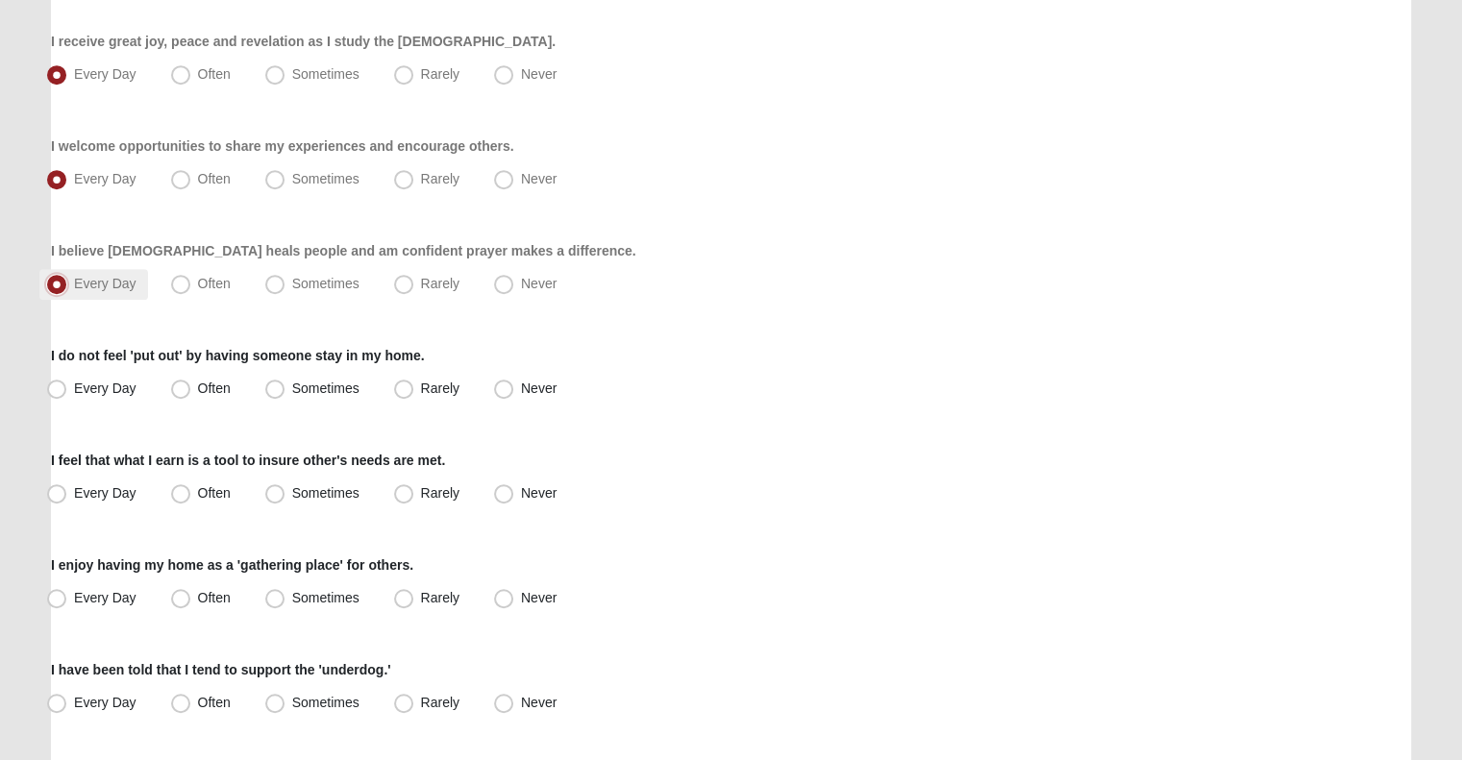
scroll to position [865, 0]
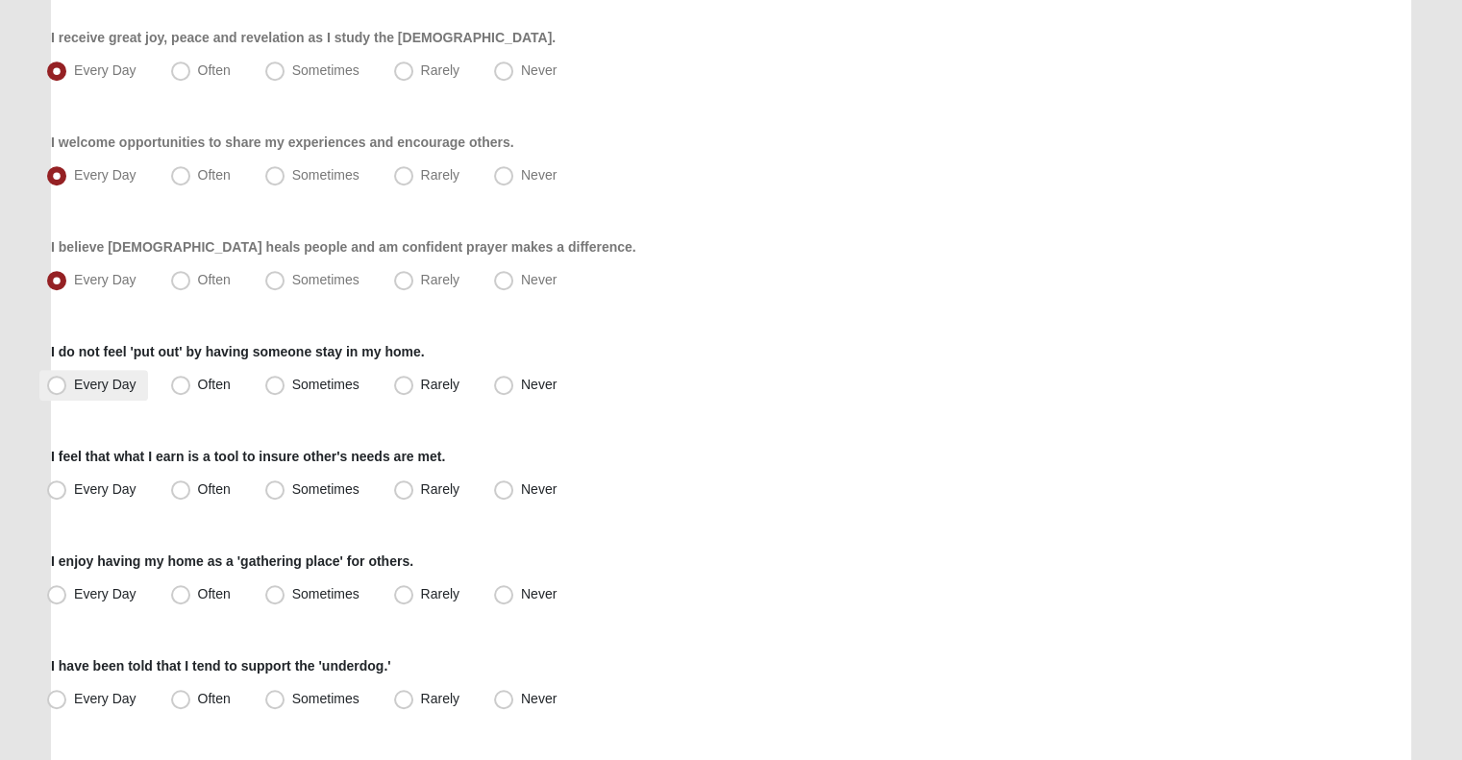
click at [129, 387] on span "Every Day" at bounding box center [105, 384] width 62 height 15
click at [67, 387] on input "Every Day" at bounding box center [61, 385] width 12 height 12
radio input "true"
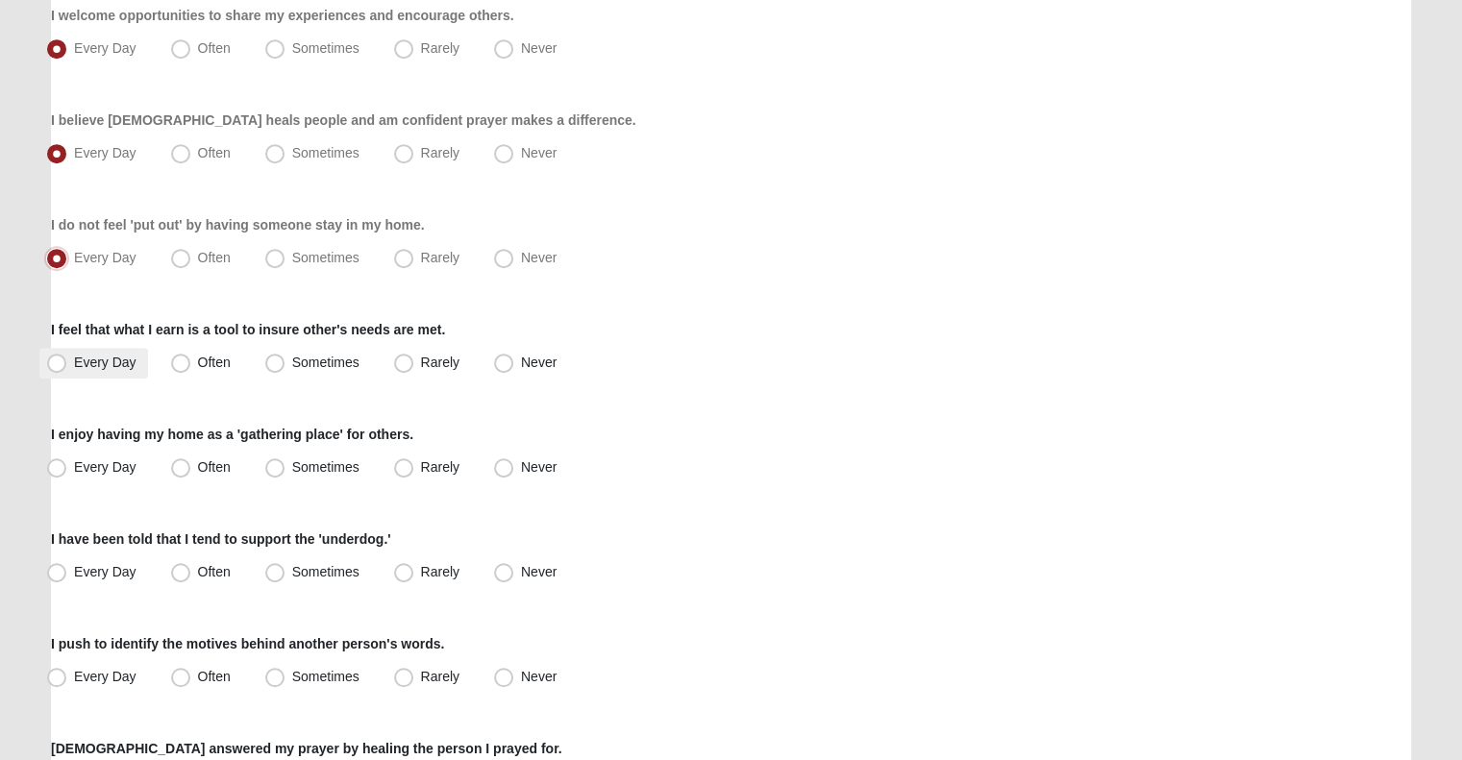
scroll to position [992, 0]
click at [111, 355] on span "Every Day" at bounding box center [105, 362] width 62 height 15
click at [67, 357] on input "Every Day" at bounding box center [61, 363] width 12 height 12
radio input "true"
click at [89, 473] on span "Every Day" at bounding box center [105, 466] width 62 height 15
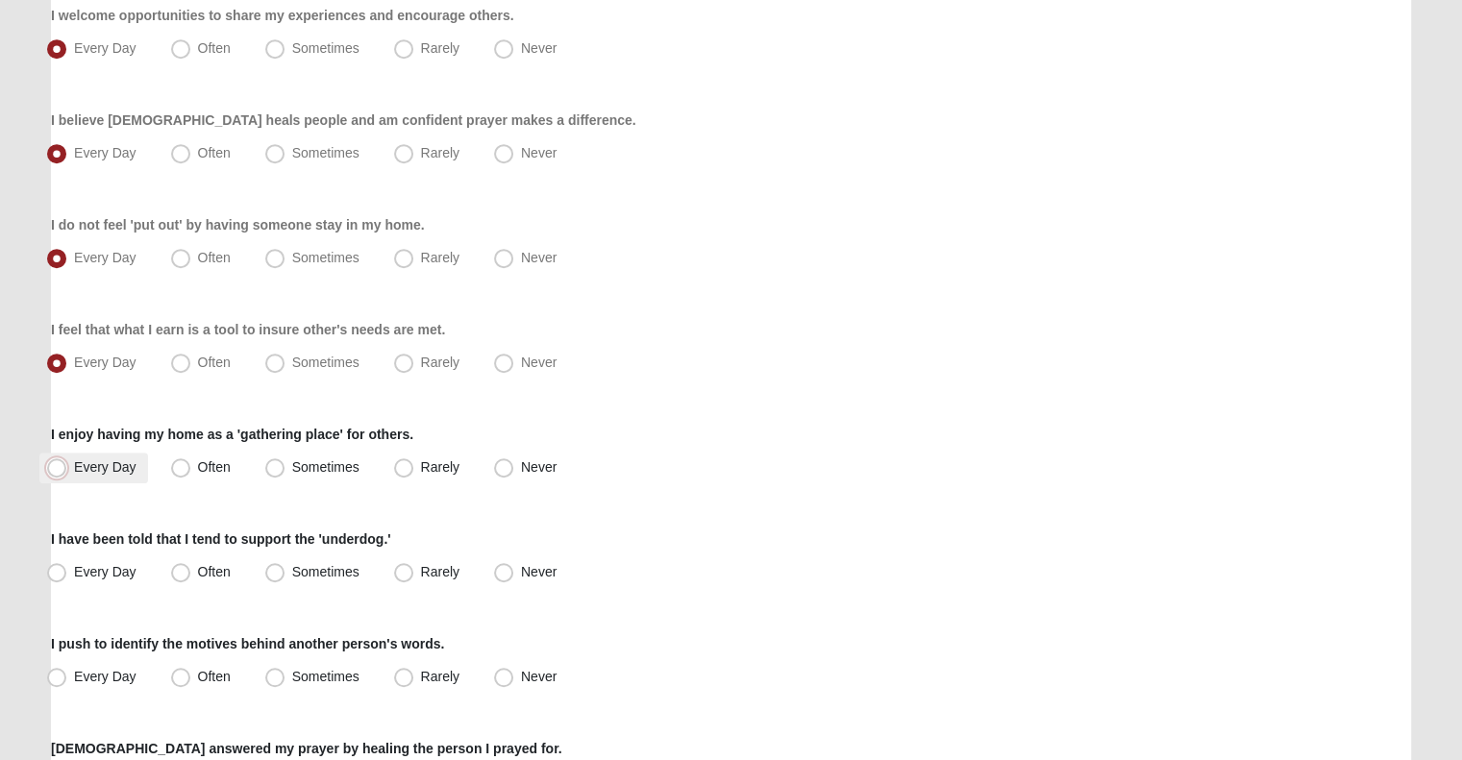
click at [67, 473] on input "Every Day" at bounding box center [61, 467] width 12 height 12
radio input "true"
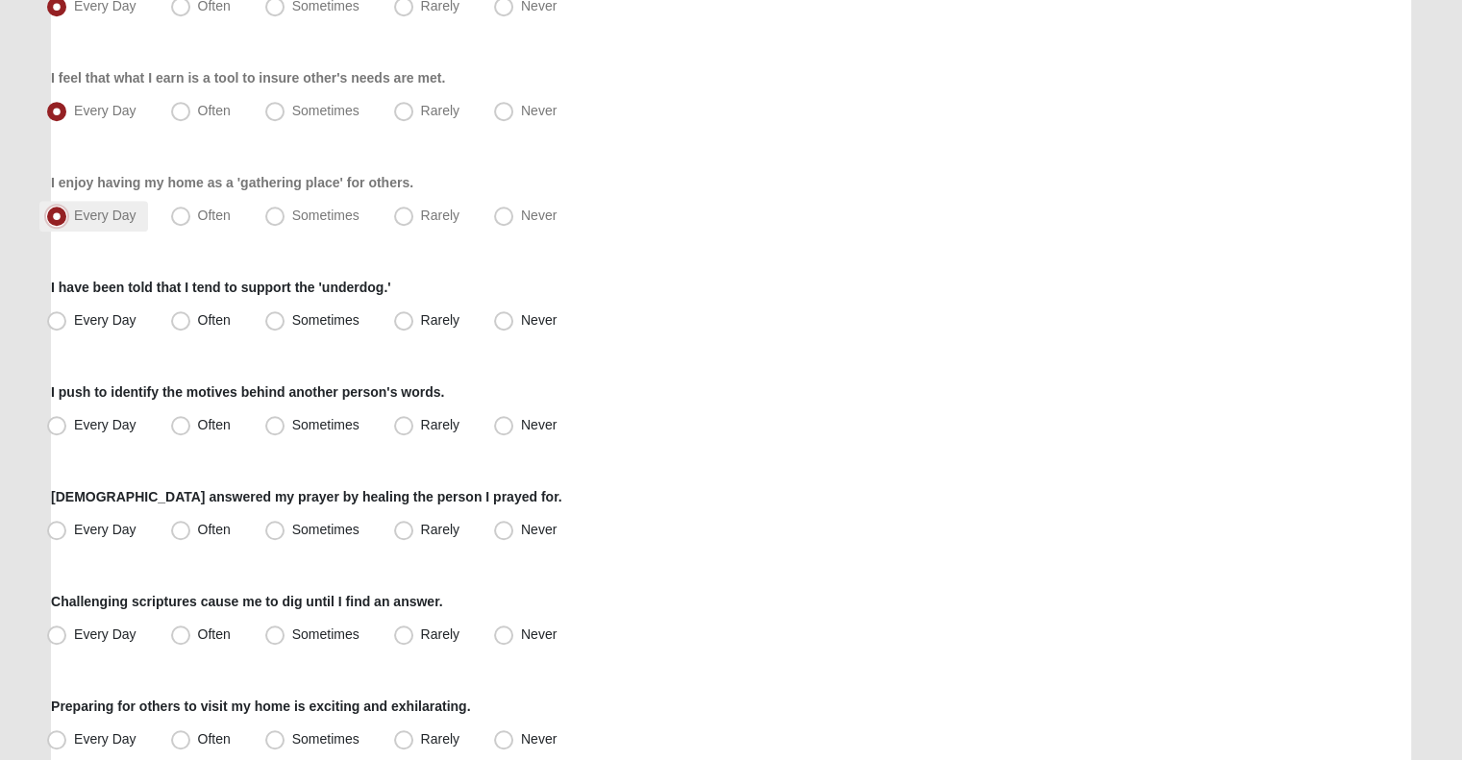
scroll to position [1242, 0]
click at [198, 214] on span "Often" at bounding box center [214, 216] width 33 height 15
click at [188, 214] on input "Often" at bounding box center [185, 217] width 12 height 12
radio input "true"
click at [219, 319] on span "Often" at bounding box center [214, 321] width 33 height 15
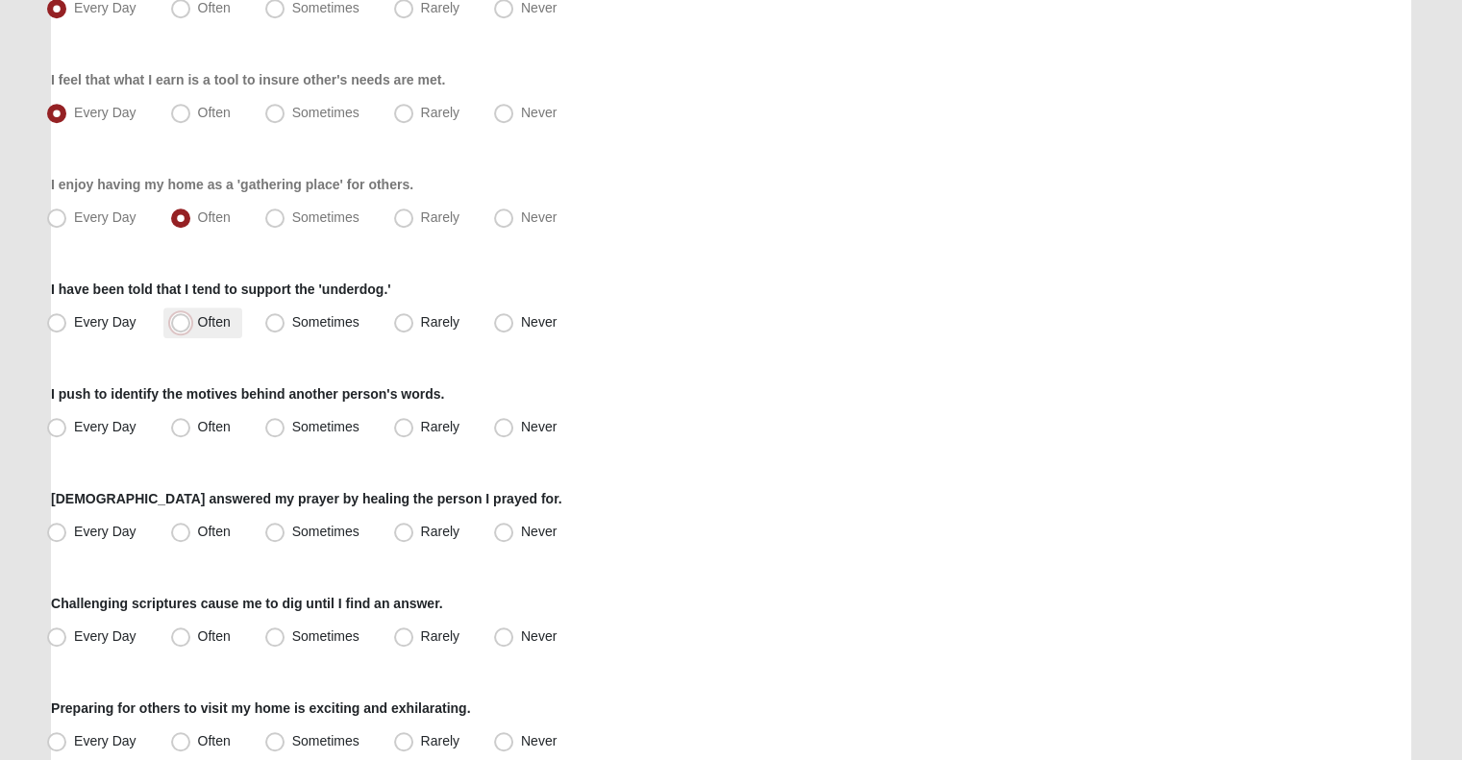
click at [191, 319] on input "Often" at bounding box center [185, 322] width 12 height 12
radio input "true"
click at [213, 439] on label "Often" at bounding box center [202, 427] width 79 height 31
click at [191, 433] on input "Often" at bounding box center [185, 427] width 12 height 12
radio input "true"
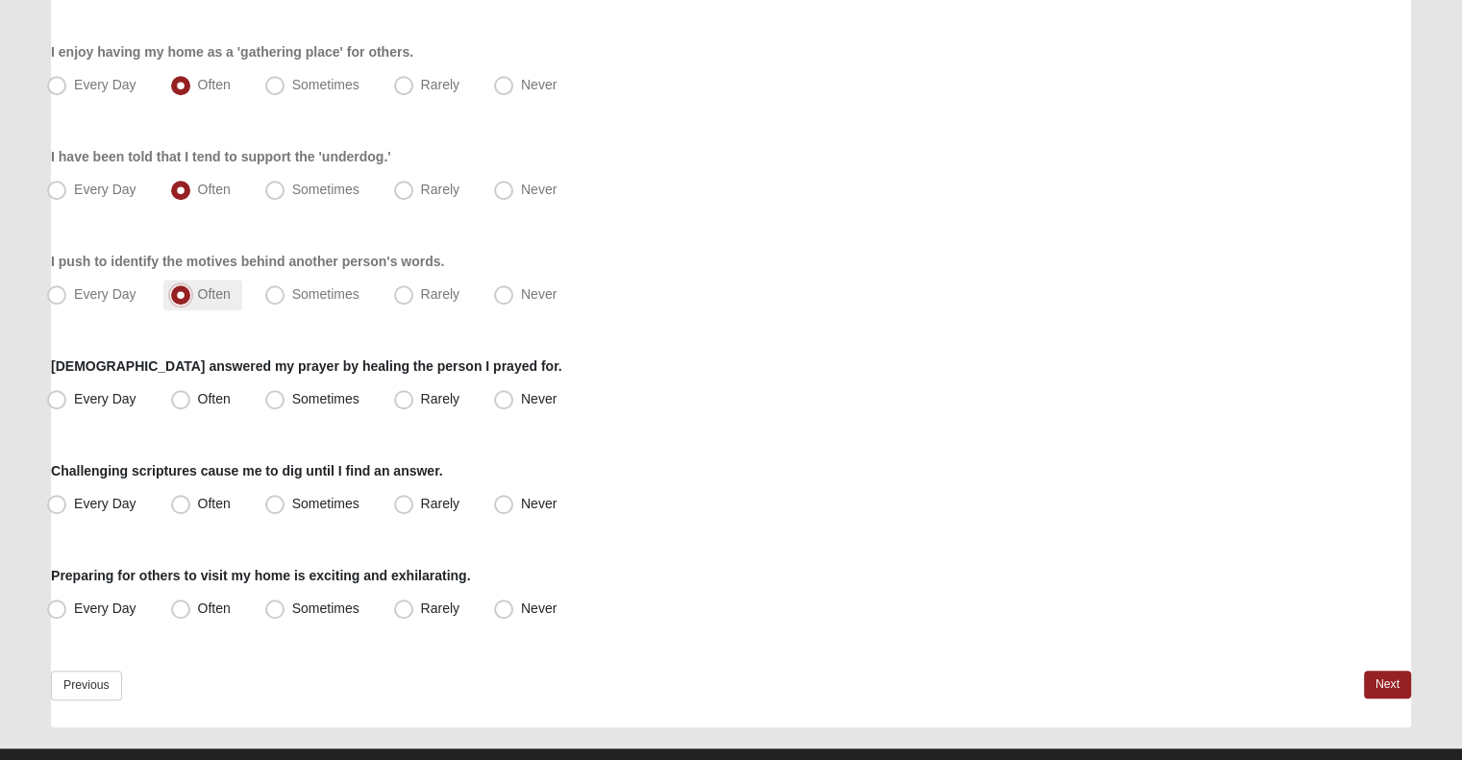
scroll to position [1372, 0]
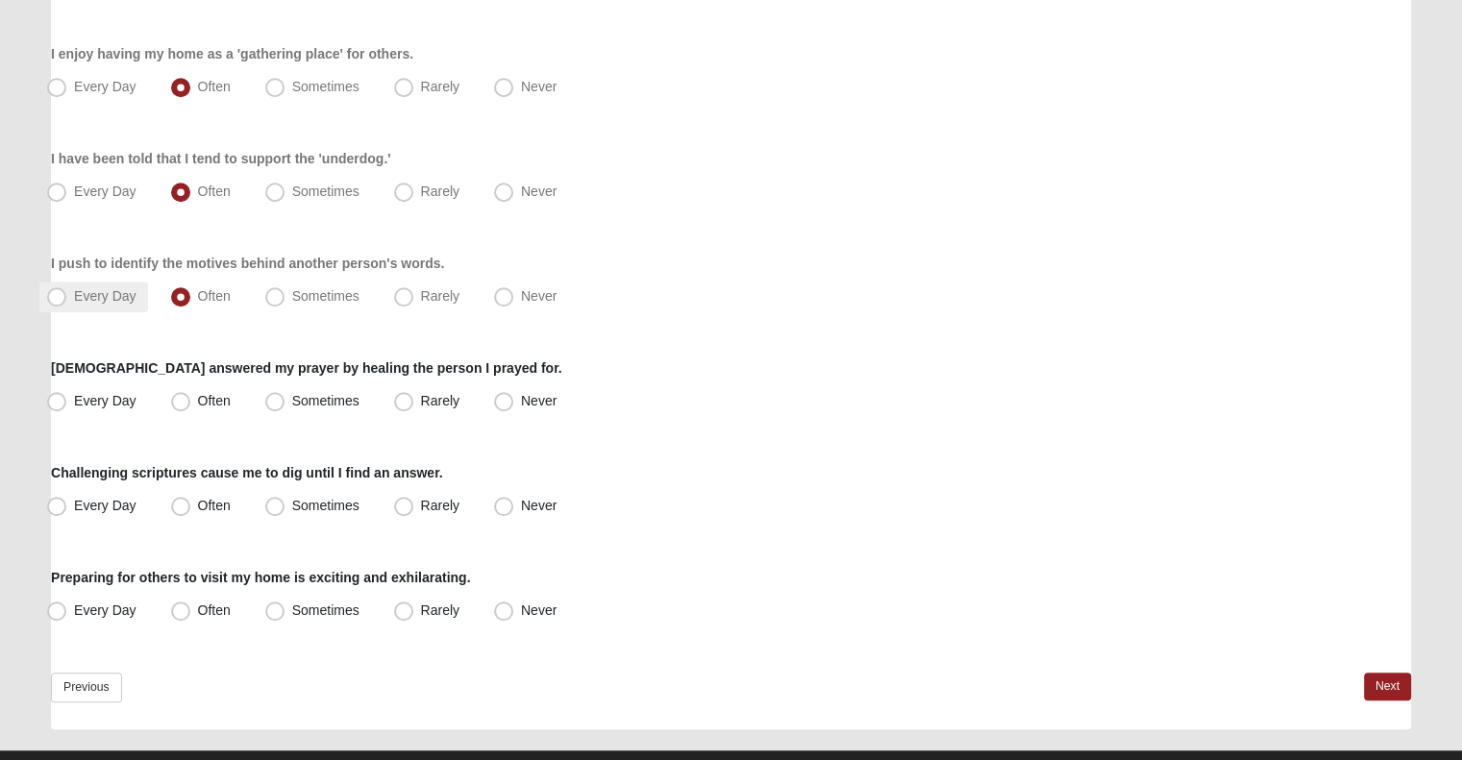
click at [120, 289] on span "Every Day" at bounding box center [105, 295] width 62 height 15
click at [67, 290] on input "Every Day" at bounding box center [61, 296] width 12 height 12
radio input "true"
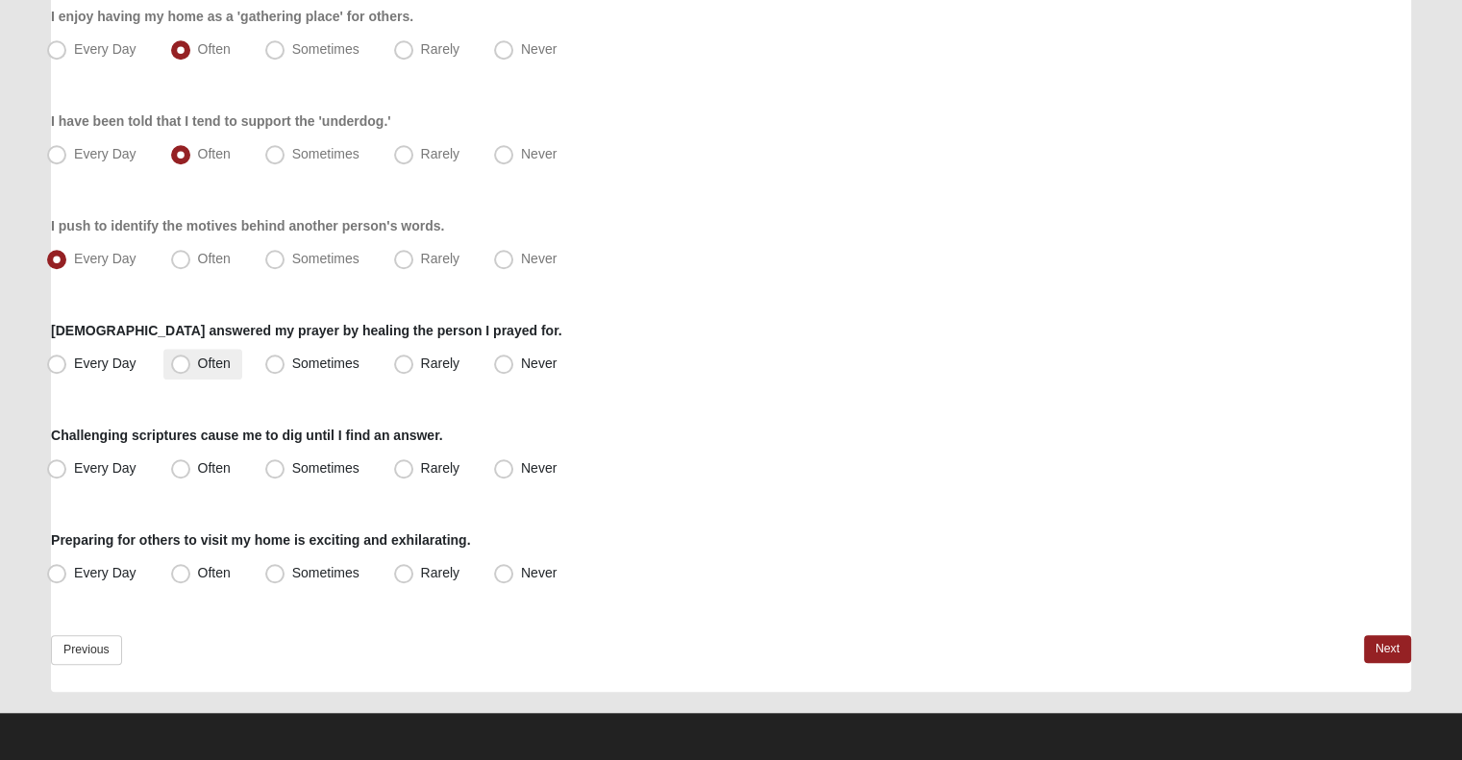
click at [190, 374] on label "Often" at bounding box center [202, 364] width 79 height 31
click at [190, 370] on input "Often" at bounding box center [185, 363] width 12 height 12
radio input "true"
click at [104, 472] on span "Every Day" at bounding box center [105, 467] width 62 height 15
click at [67, 472] on input "Every Day" at bounding box center [61, 468] width 12 height 12
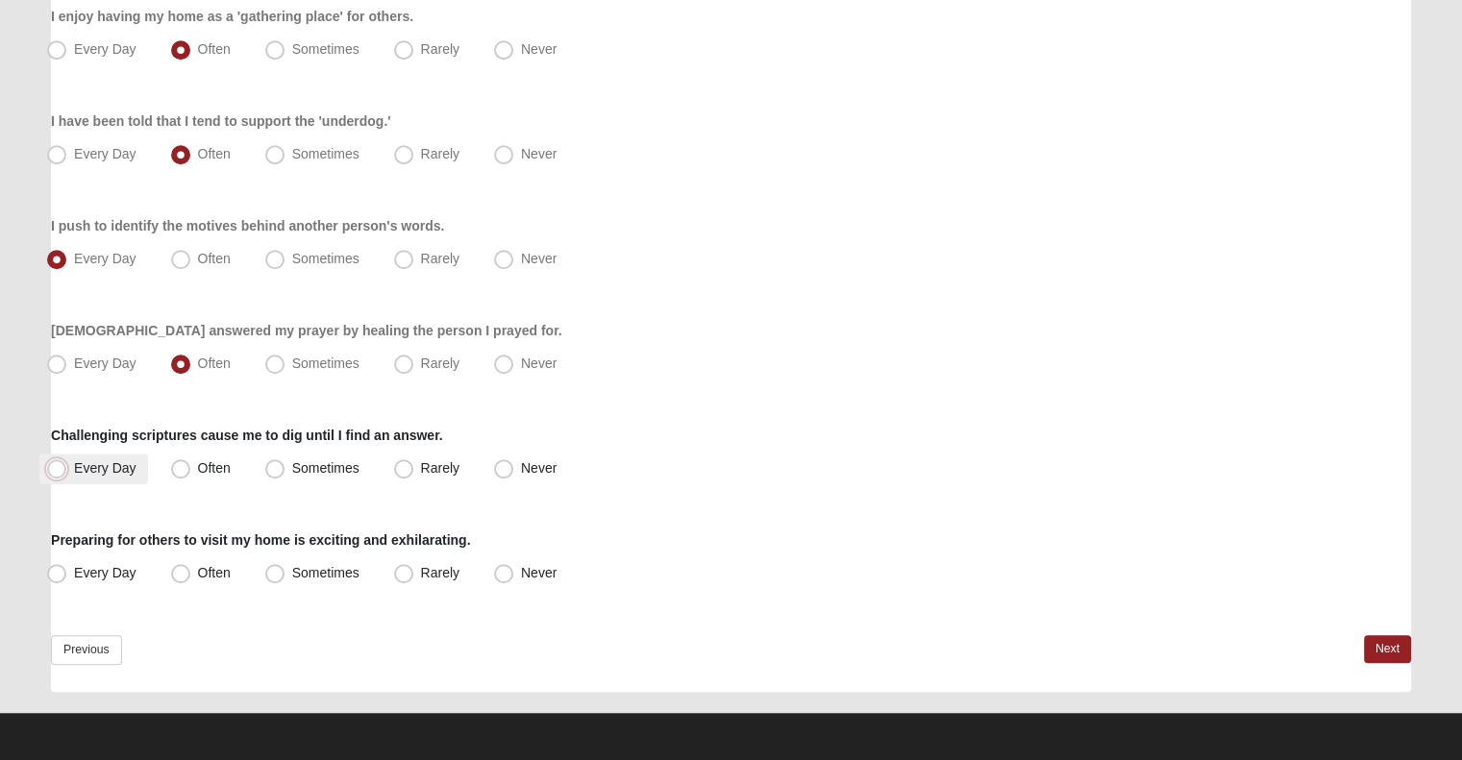
radio input "true"
click at [91, 573] on span "Every Day" at bounding box center [105, 572] width 62 height 15
click at [67, 573] on input "Every Day" at bounding box center [61, 573] width 12 height 12
radio input "true"
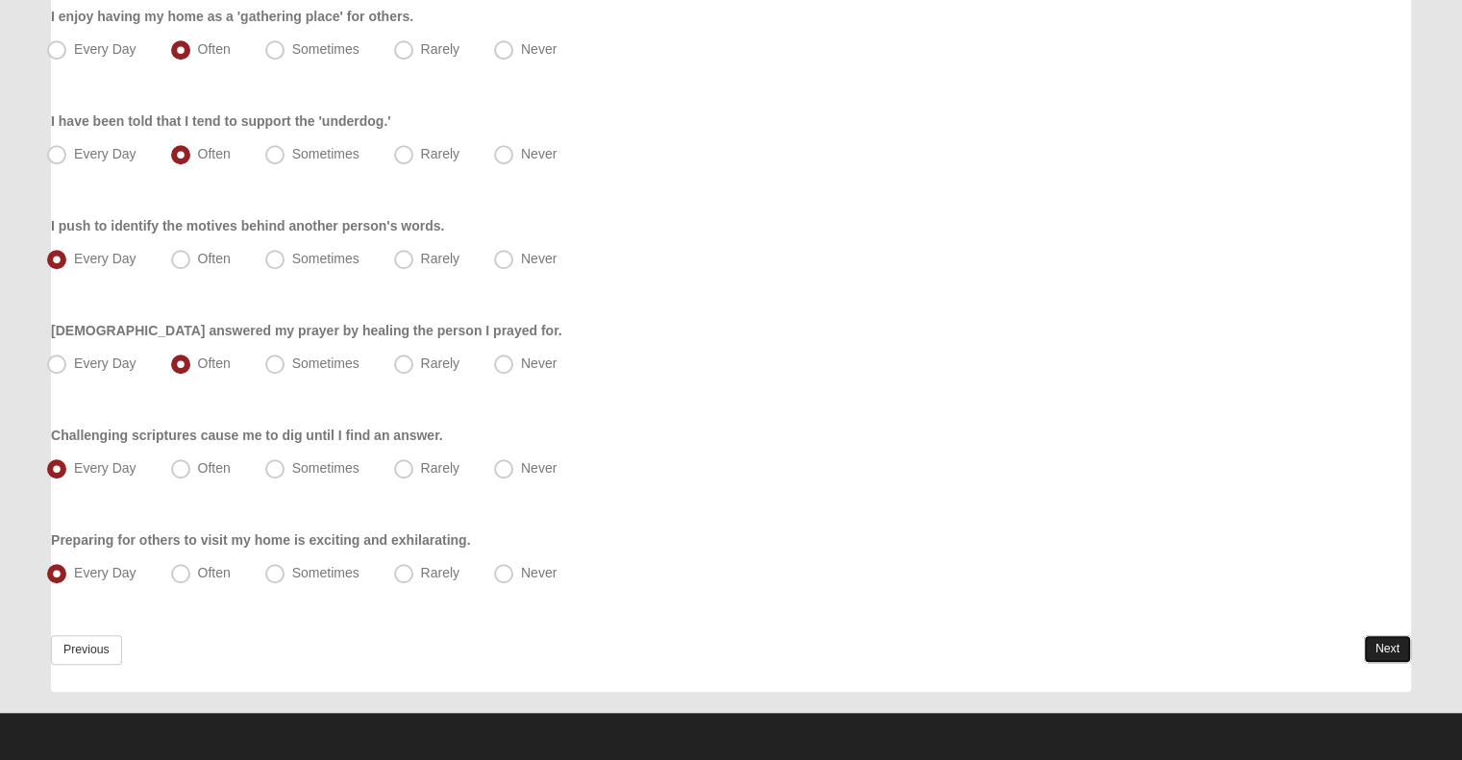
click at [1368, 639] on link "Next" at bounding box center [1387, 649] width 47 height 28
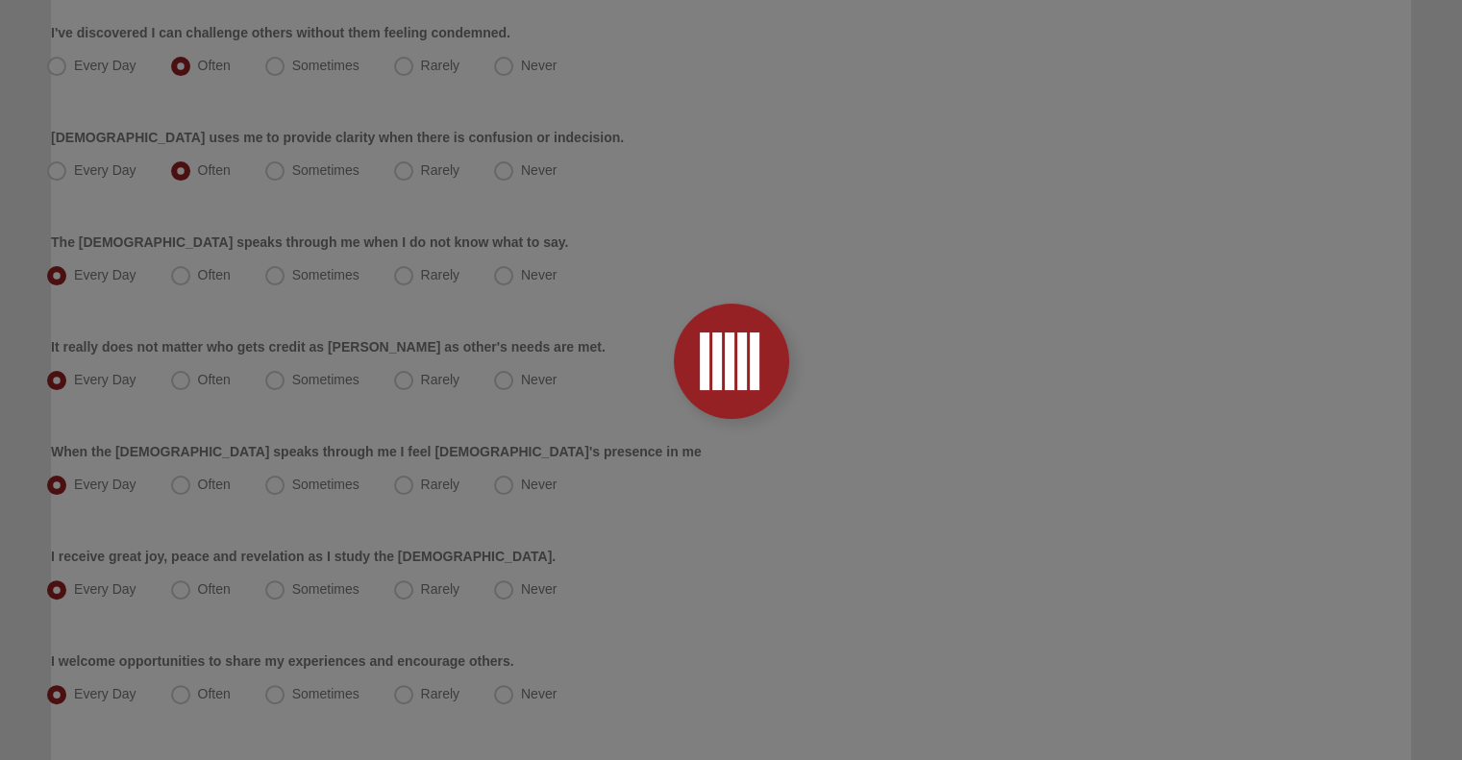
scroll to position [0, 0]
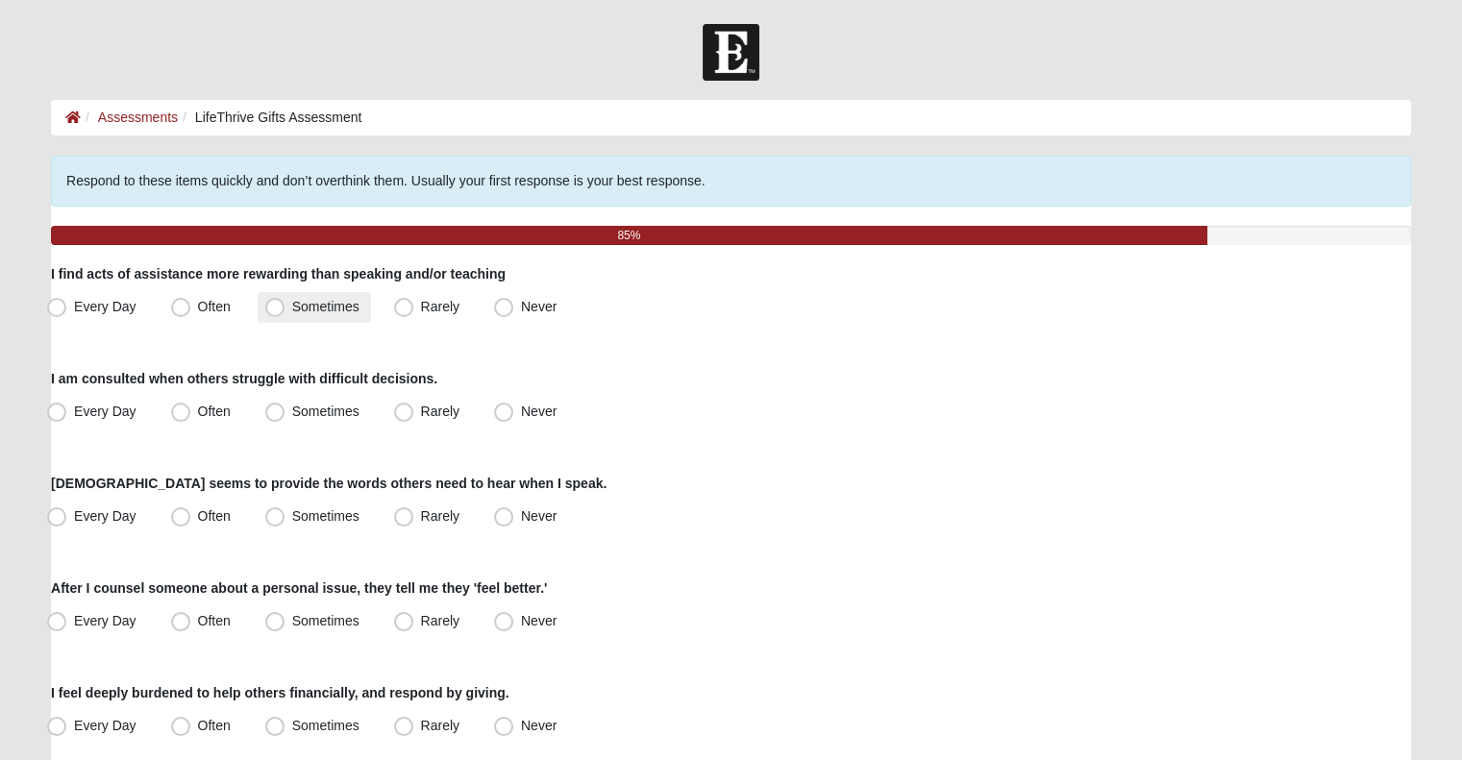
click at [292, 299] on span "Sometimes" at bounding box center [325, 306] width 67 height 15
click at [283, 301] on input "Sometimes" at bounding box center [279, 307] width 12 height 12
radio input "true"
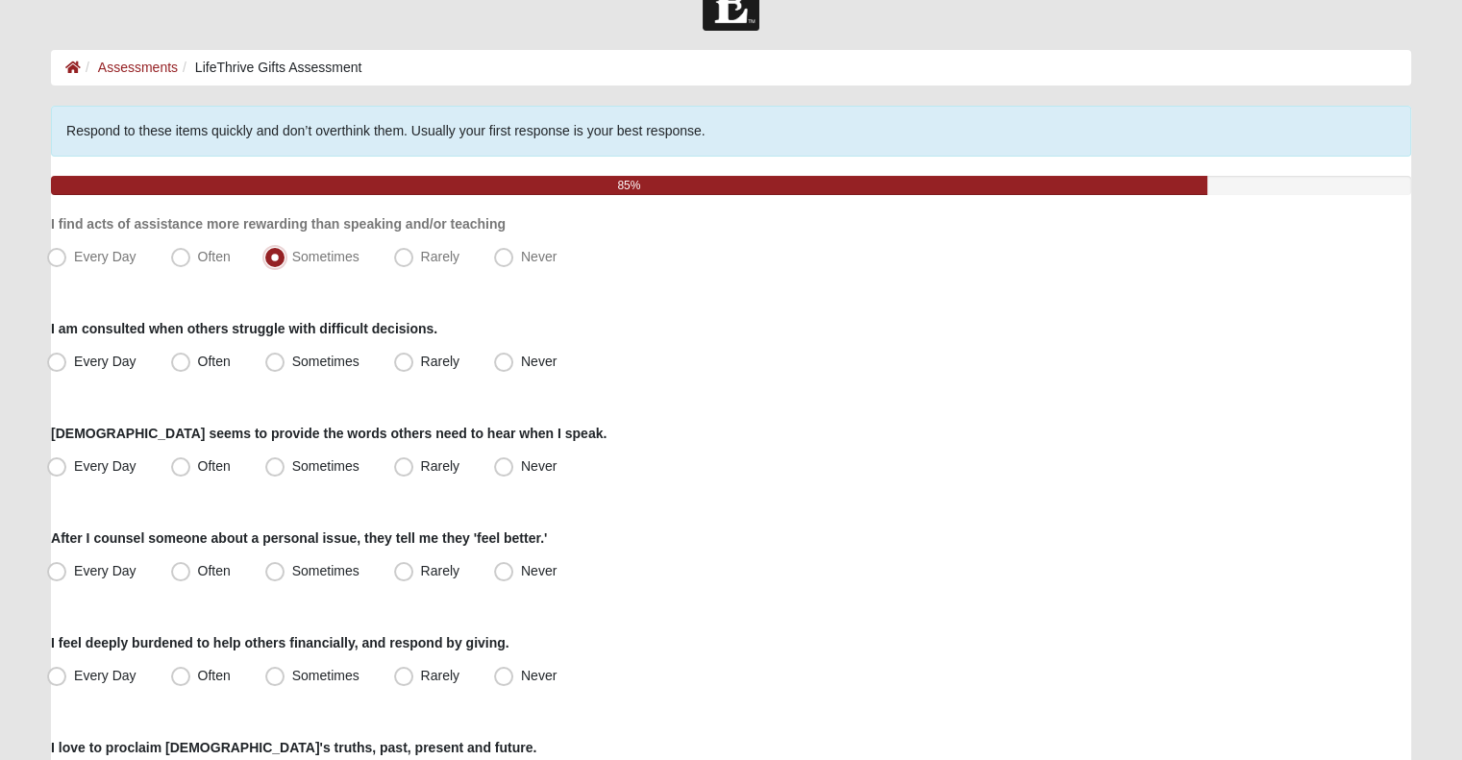
scroll to position [50, 0]
click at [421, 264] on span "Rarely" at bounding box center [440, 256] width 38 height 15
click at [404, 263] on input "Rarely" at bounding box center [408, 257] width 12 height 12
radio input "true"
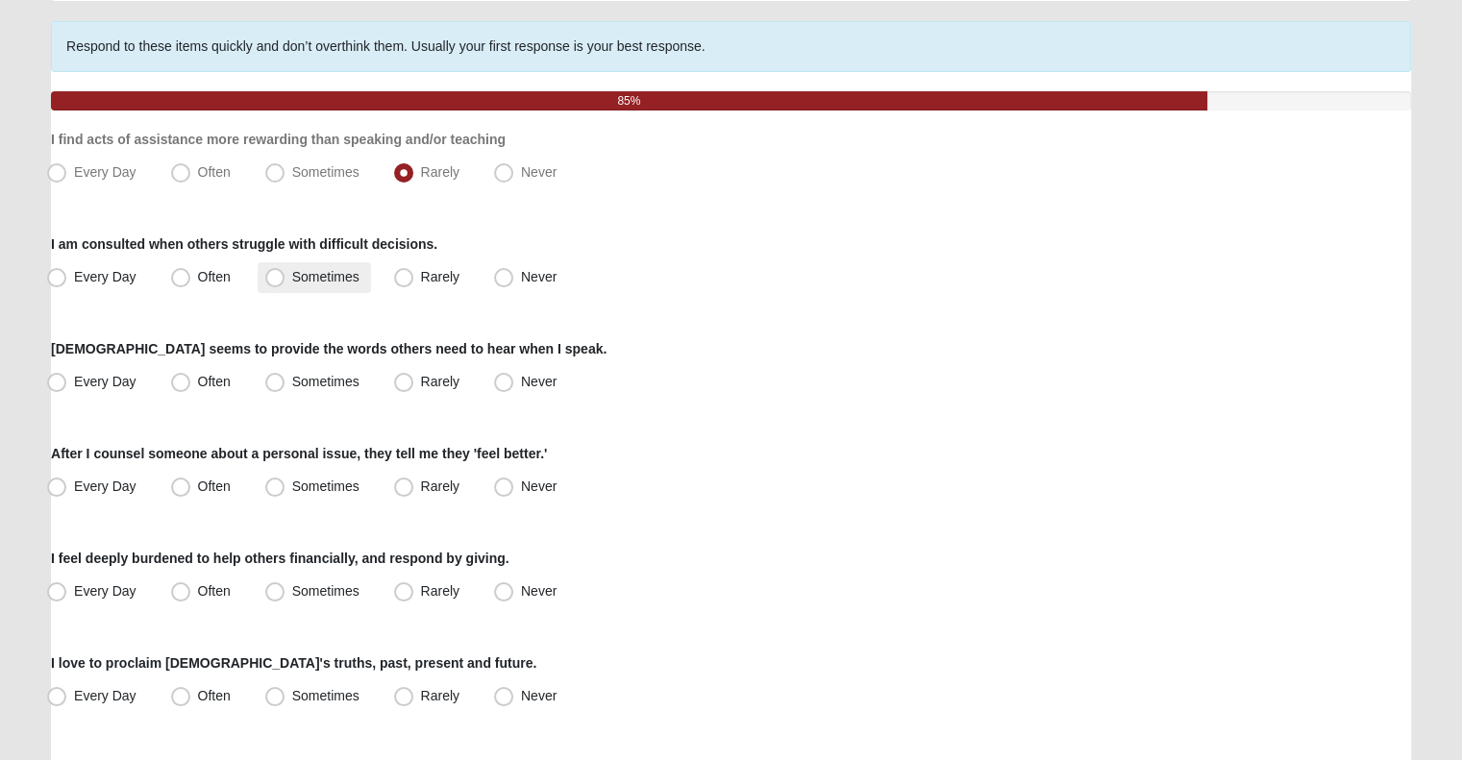
click at [296, 269] on span "Sometimes" at bounding box center [325, 276] width 67 height 15
click at [285, 271] on input "Sometimes" at bounding box center [279, 277] width 12 height 12
radio input "true"
click at [222, 272] on span "Often" at bounding box center [214, 276] width 33 height 15
click at [191, 272] on input "Often" at bounding box center [185, 277] width 12 height 12
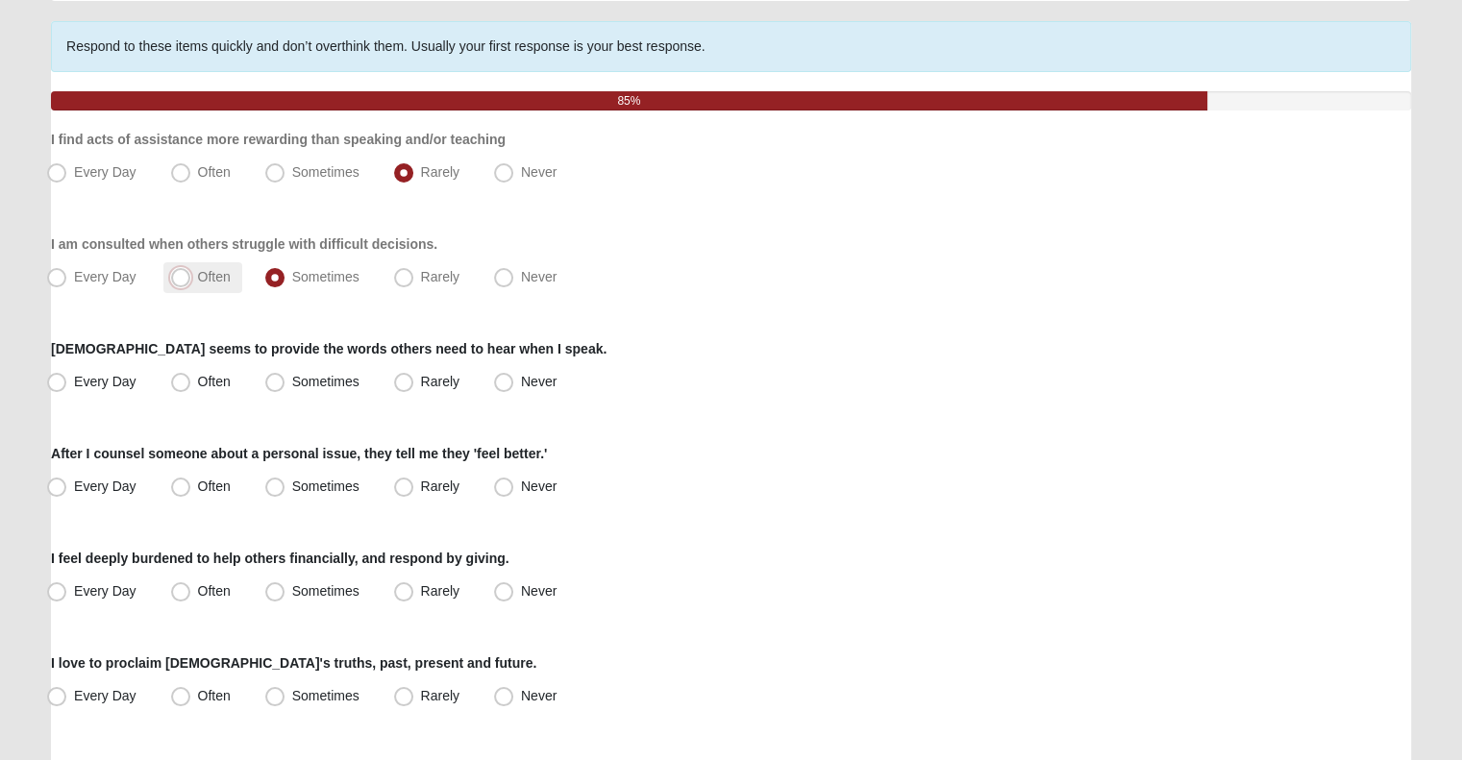
radio input "true"
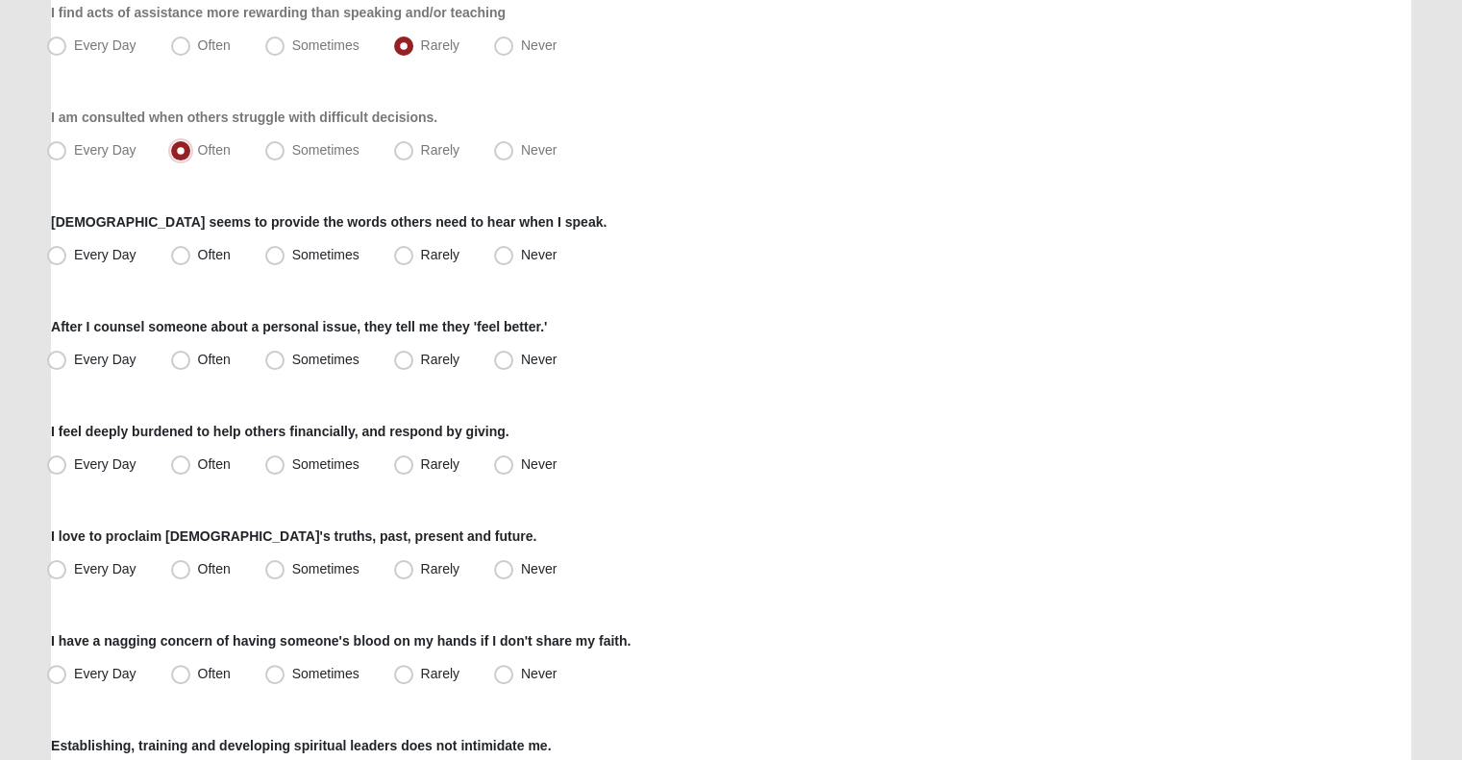
scroll to position [273, 0]
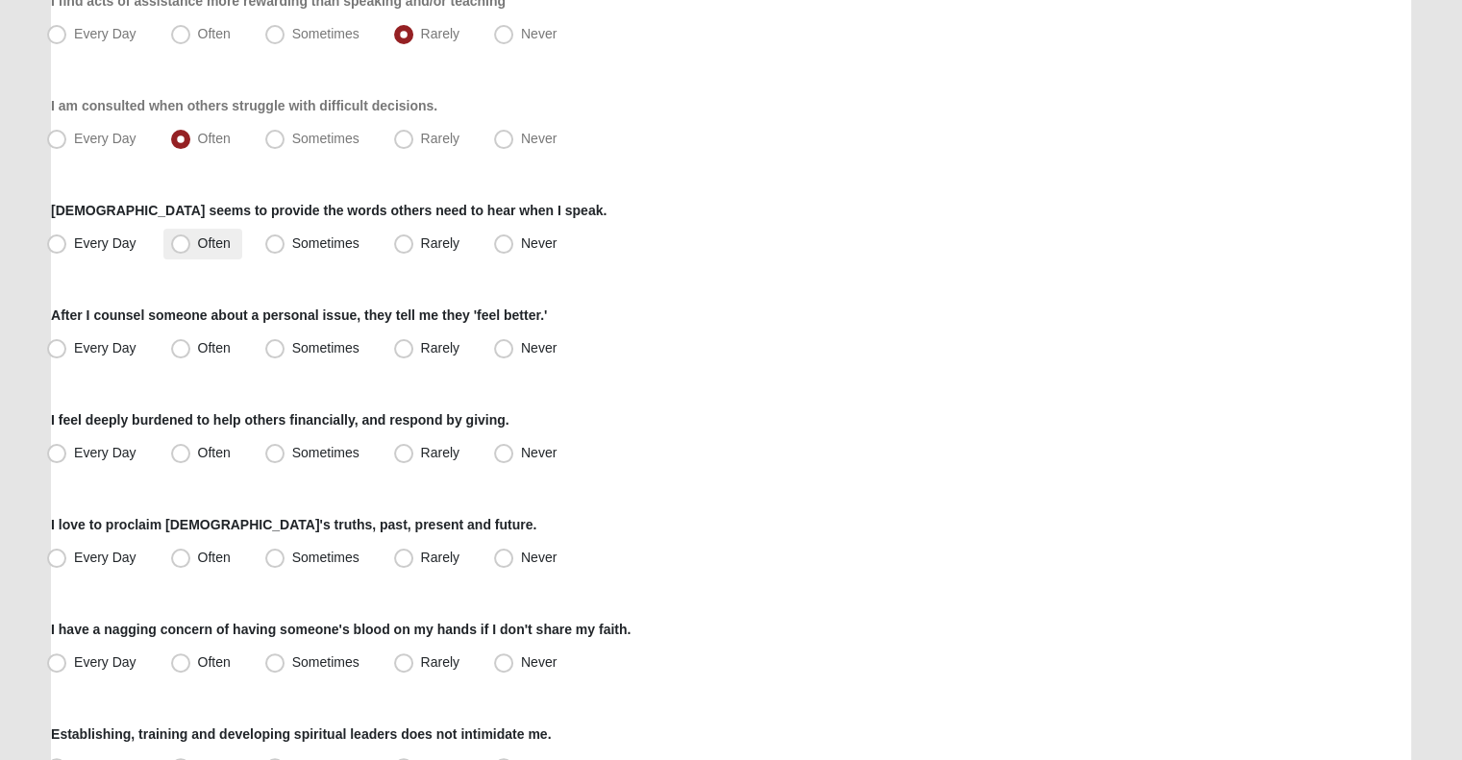
click at [210, 246] on span "Often" at bounding box center [214, 242] width 33 height 15
click at [191, 246] on input "Often" at bounding box center [185, 243] width 12 height 12
radio input "true"
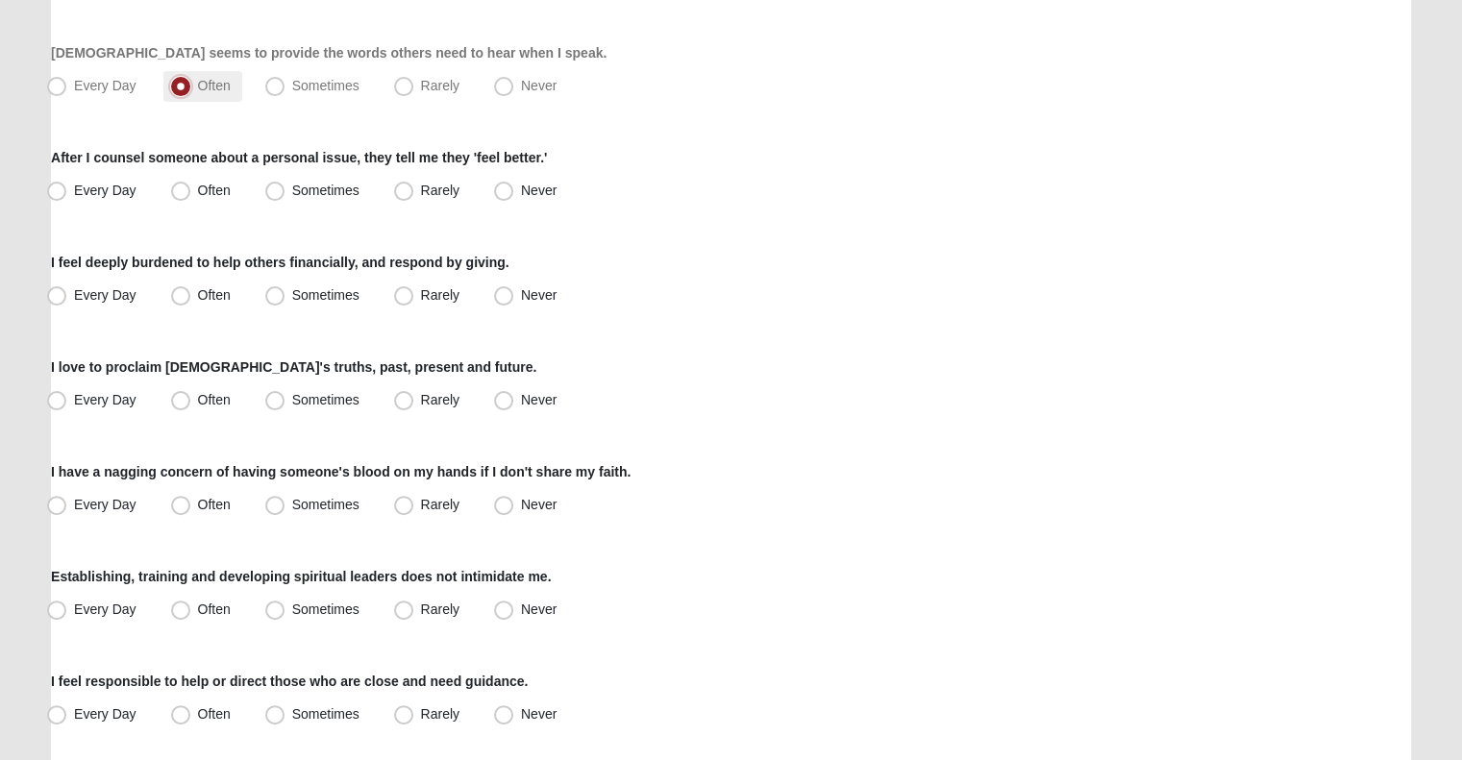
scroll to position [438, 0]
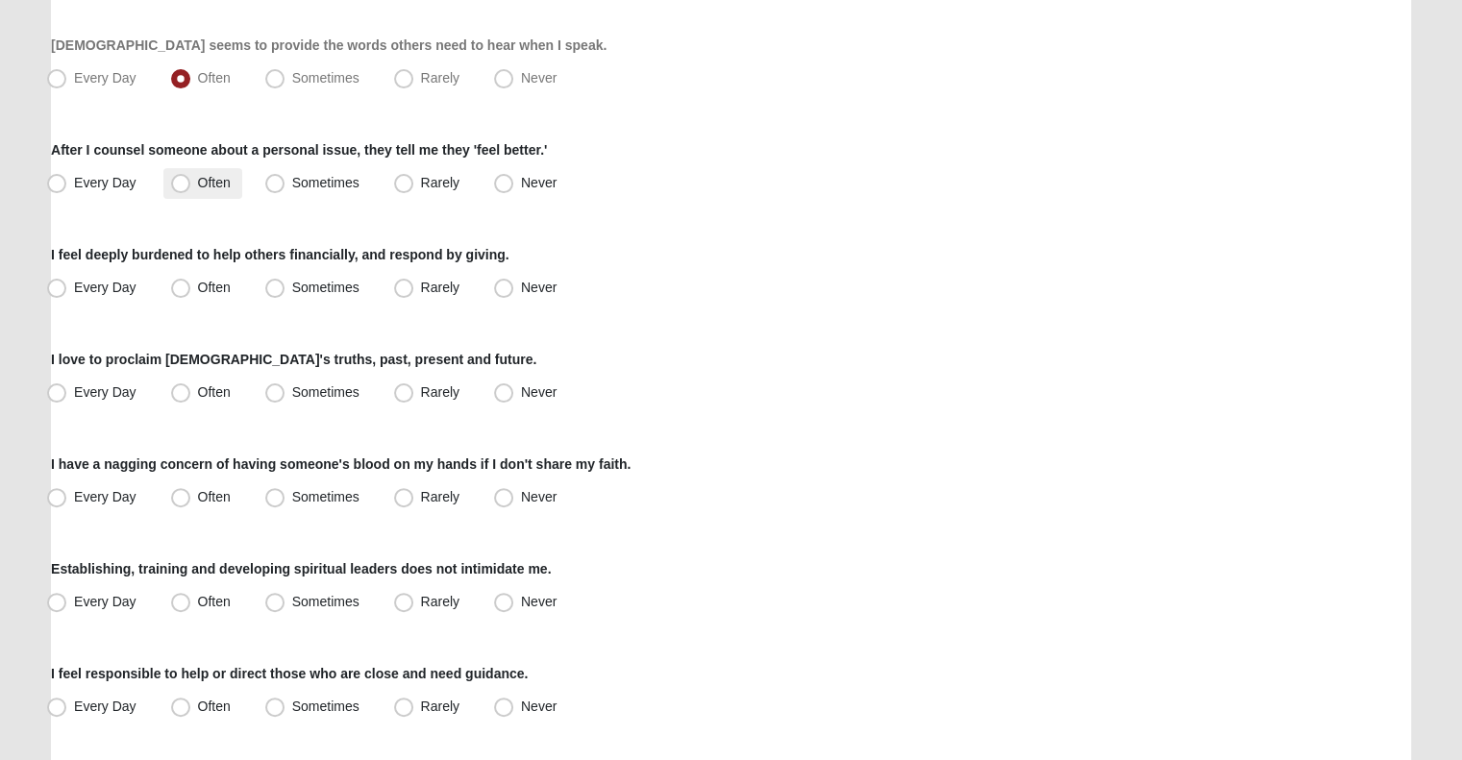
click at [204, 185] on span "Often" at bounding box center [214, 182] width 33 height 15
click at [191, 185] on input "Often" at bounding box center [185, 183] width 12 height 12
radio input "true"
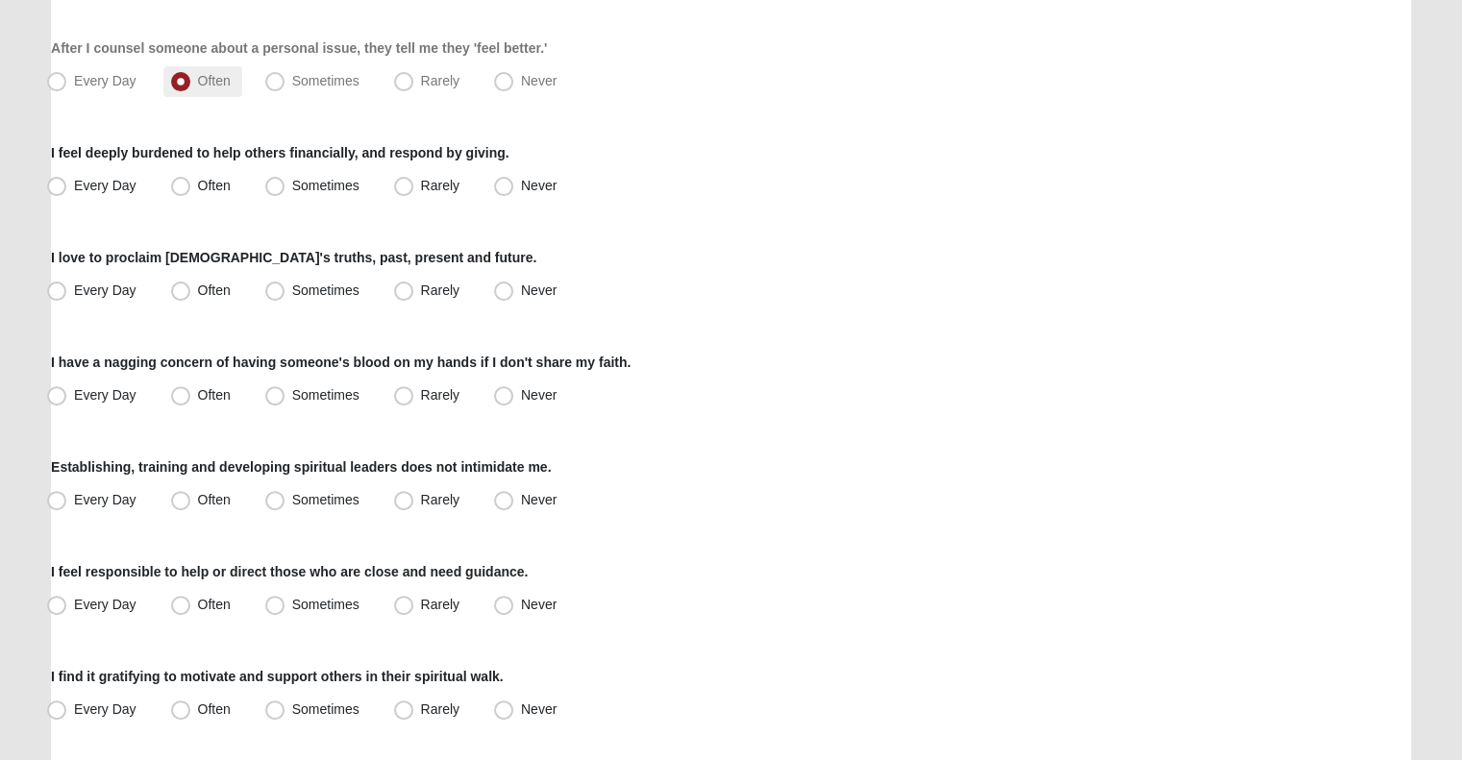
click at [204, 185] on span "Often" at bounding box center [214, 185] width 33 height 15
click at [191, 185] on input "Often" at bounding box center [185, 186] width 12 height 12
radio input "true"
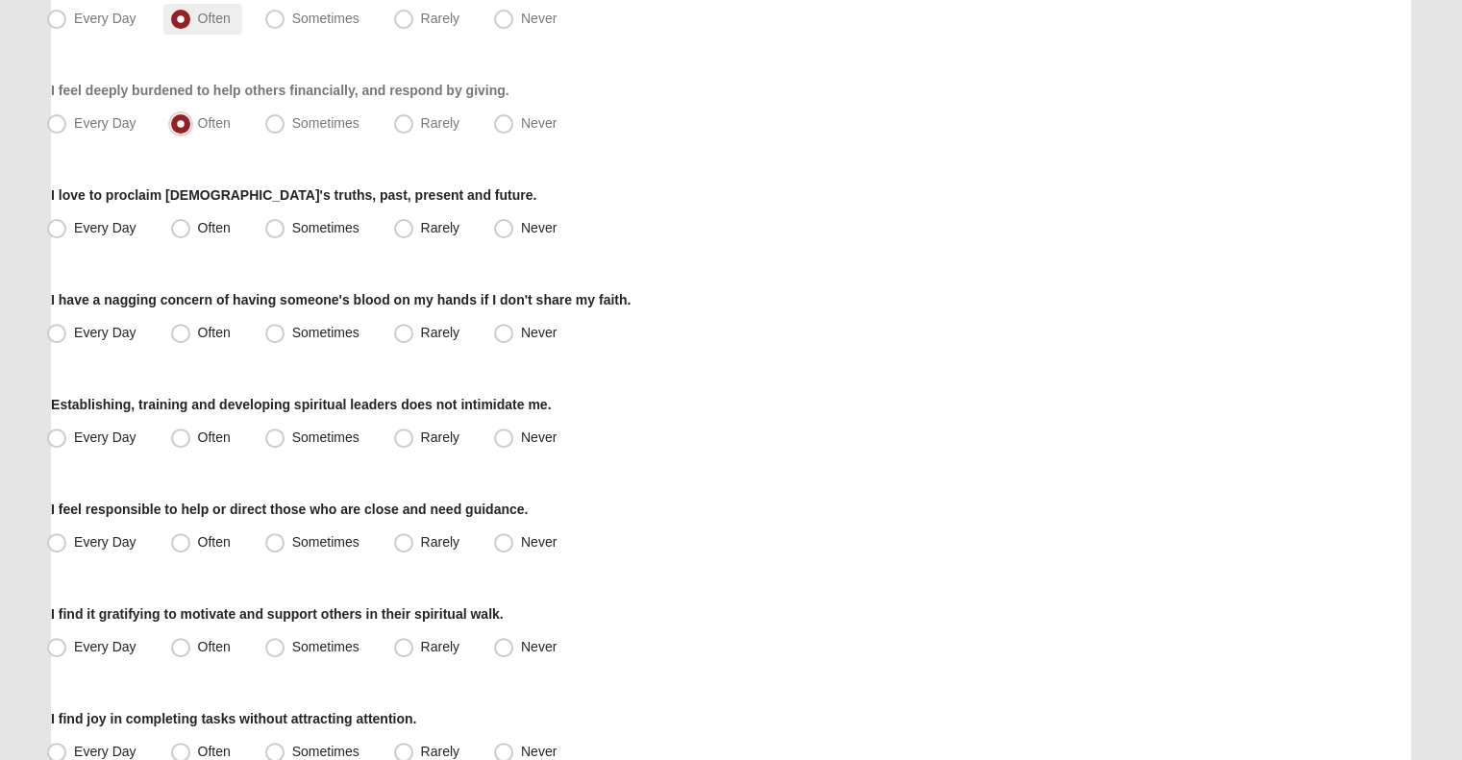
scroll to position [604, 0]
click at [127, 236] on label "Every Day" at bounding box center [93, 227] width 109 height 31
click at [67, 234] on input "Every Day" at bounding box center [61, 227] width 12 height 12
radio input "true"
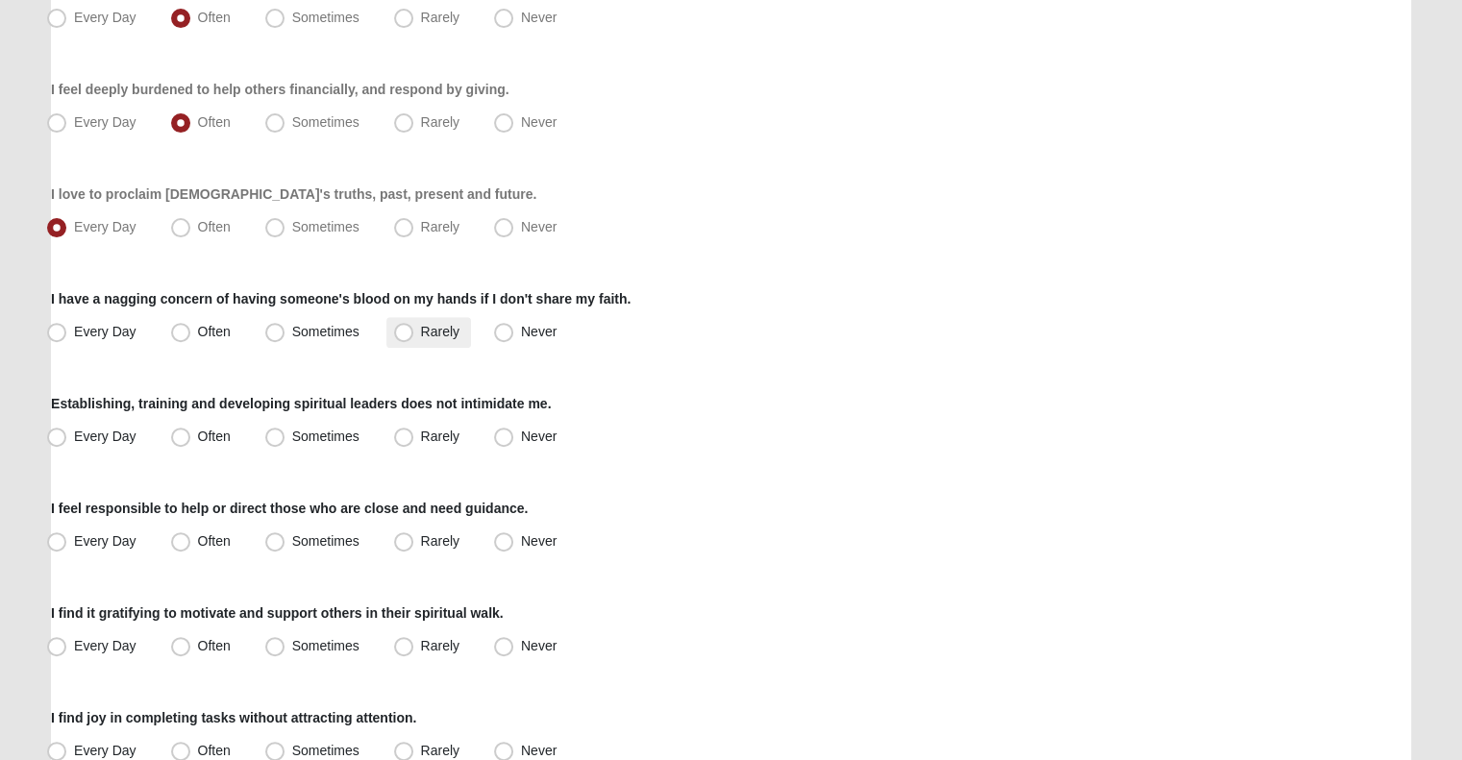
click at [415, 335] on label "Rarely" at bounding box center [428, 332] width 85 height 31
click at [414, 335] on input "Rarely" at bounding box center [408, 332] width 12 height 12
radio input "true"
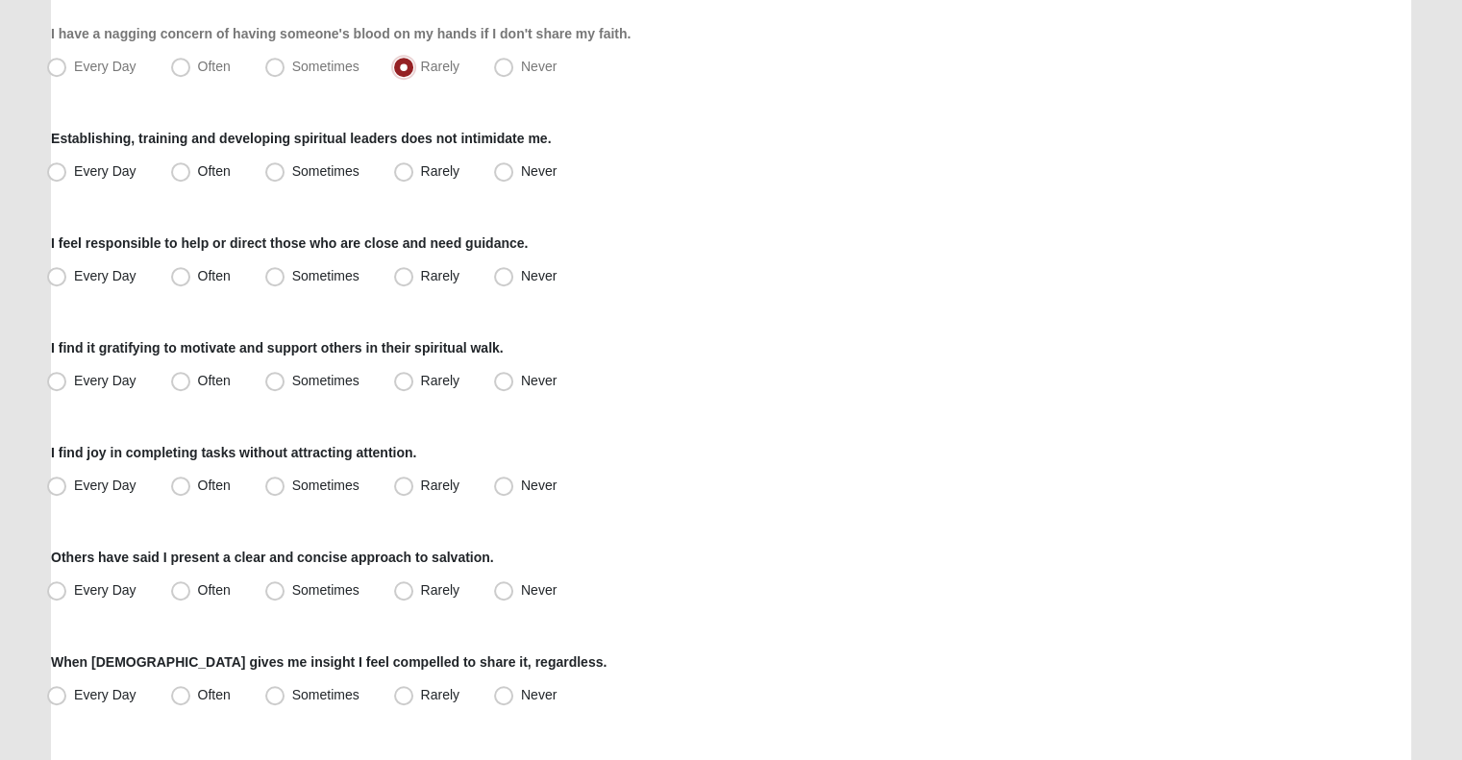
scroll to position [869, 0]
click at [86, 173] on span "Every Day" at bounding box center [105, 170] width 62 height 15
click at [67, 173] on input "Every Day" at bounding box center [61, 171] width 12 height 12
radio input "true"
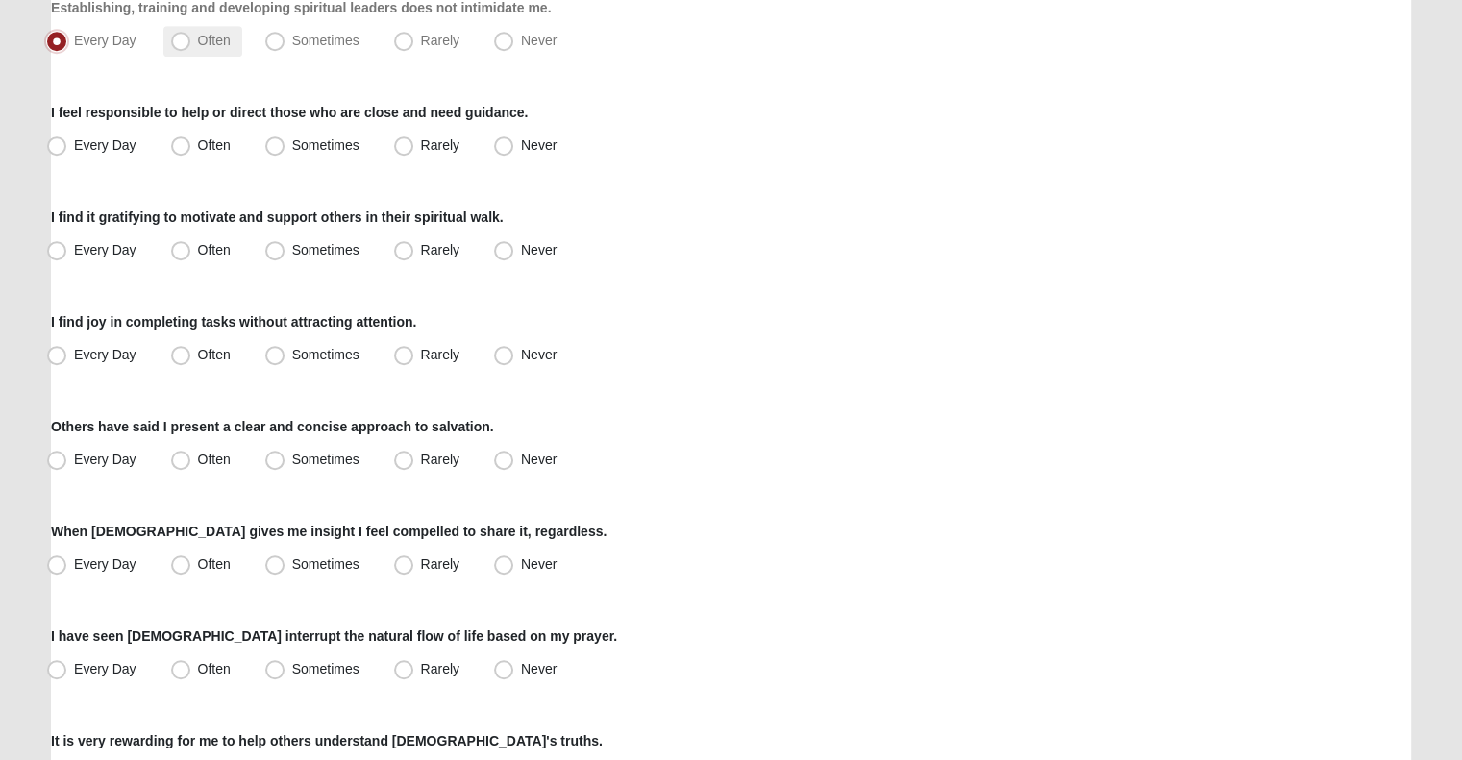
scroll to position [999, 0]
click at [95, 133] on label "Every Day" at bounding box center [93, 146] width 109 height 31
click at [67, 139] on input "Every Day" at bounding box center [61, 145] width 12 height 12
radio input "true"
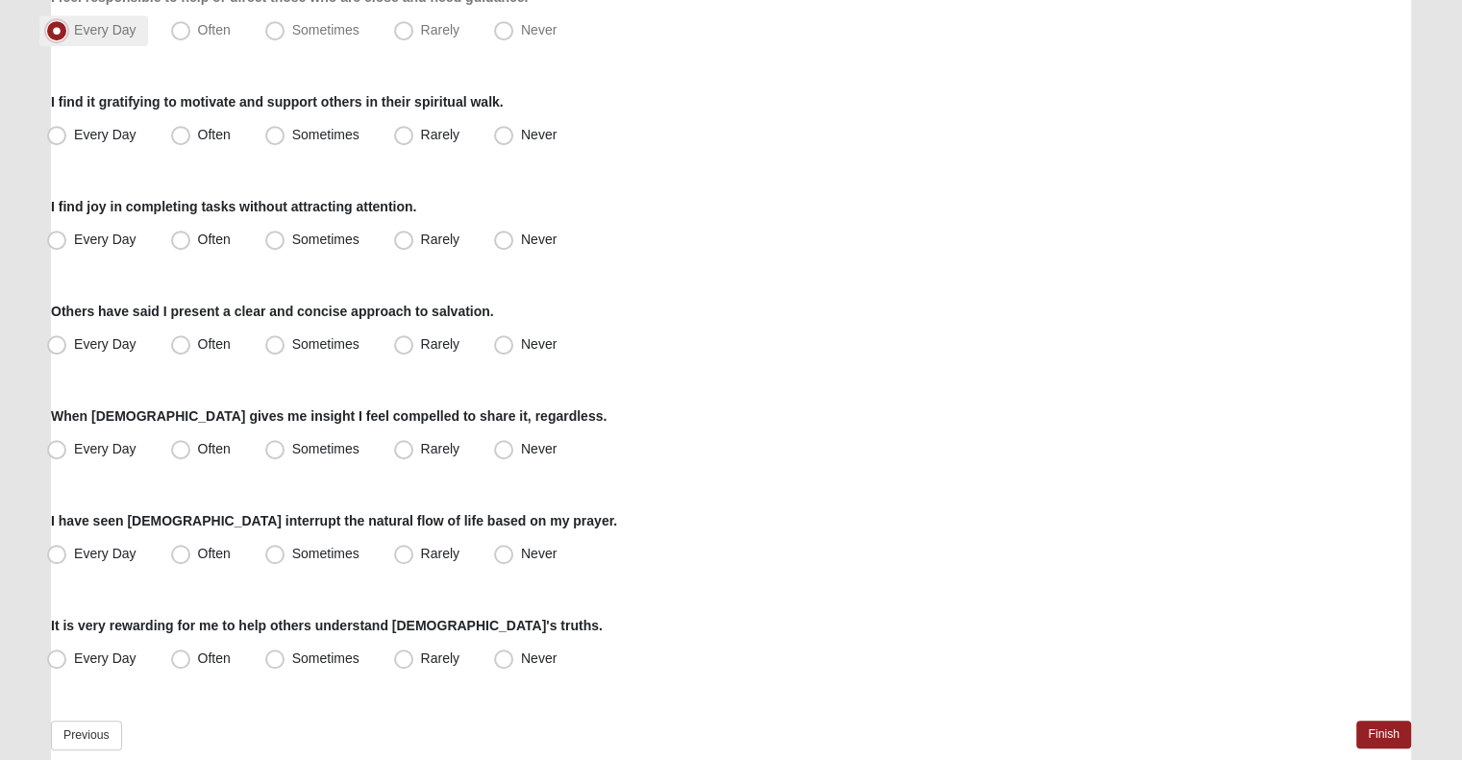
scroll to position [1119, 0]
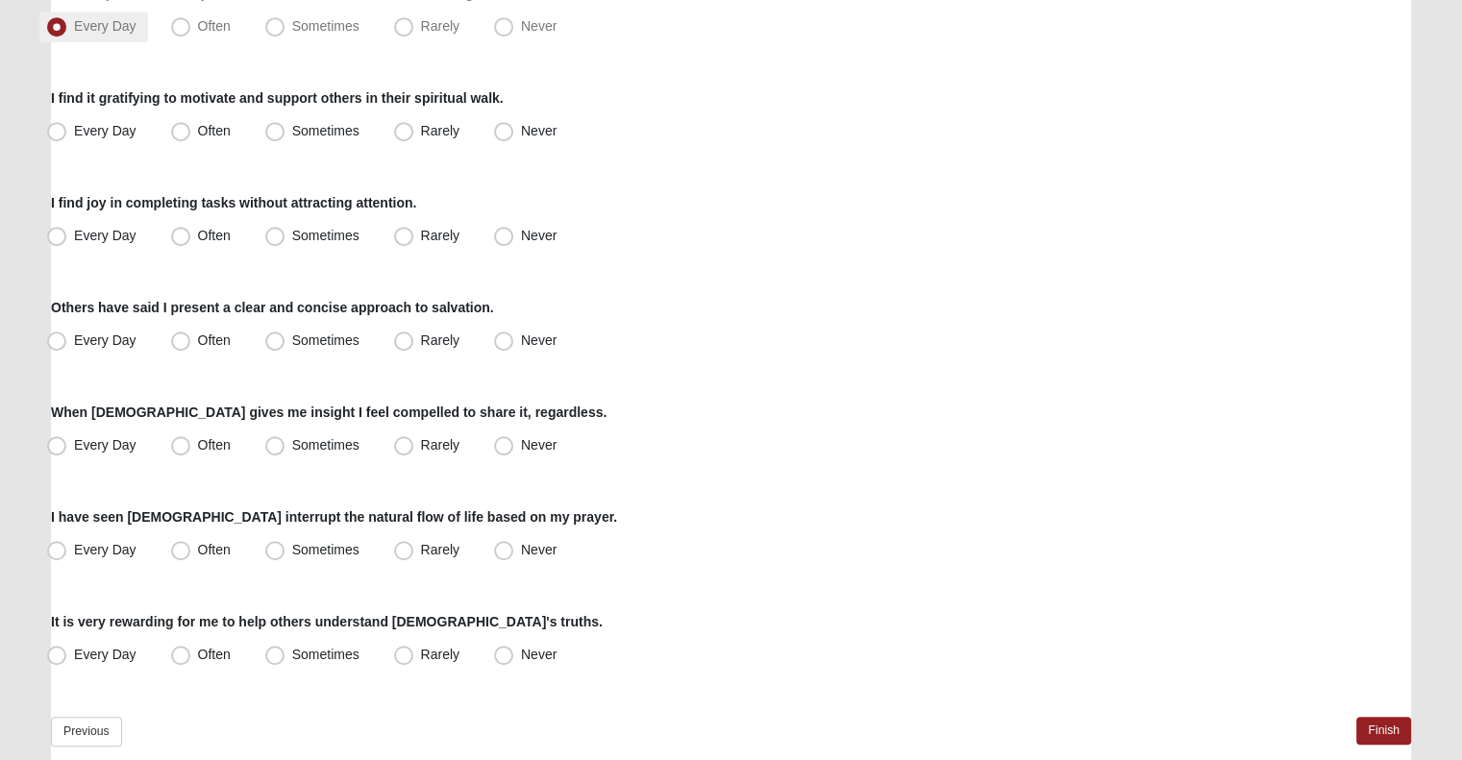
click at [95, 133] on span "Every Day" at bounding box center [105, 130] width 62 height 15
click at [67, 133] on input "Every Day" at bounding box center [61, 131] width 12 height 12
radio input "true"
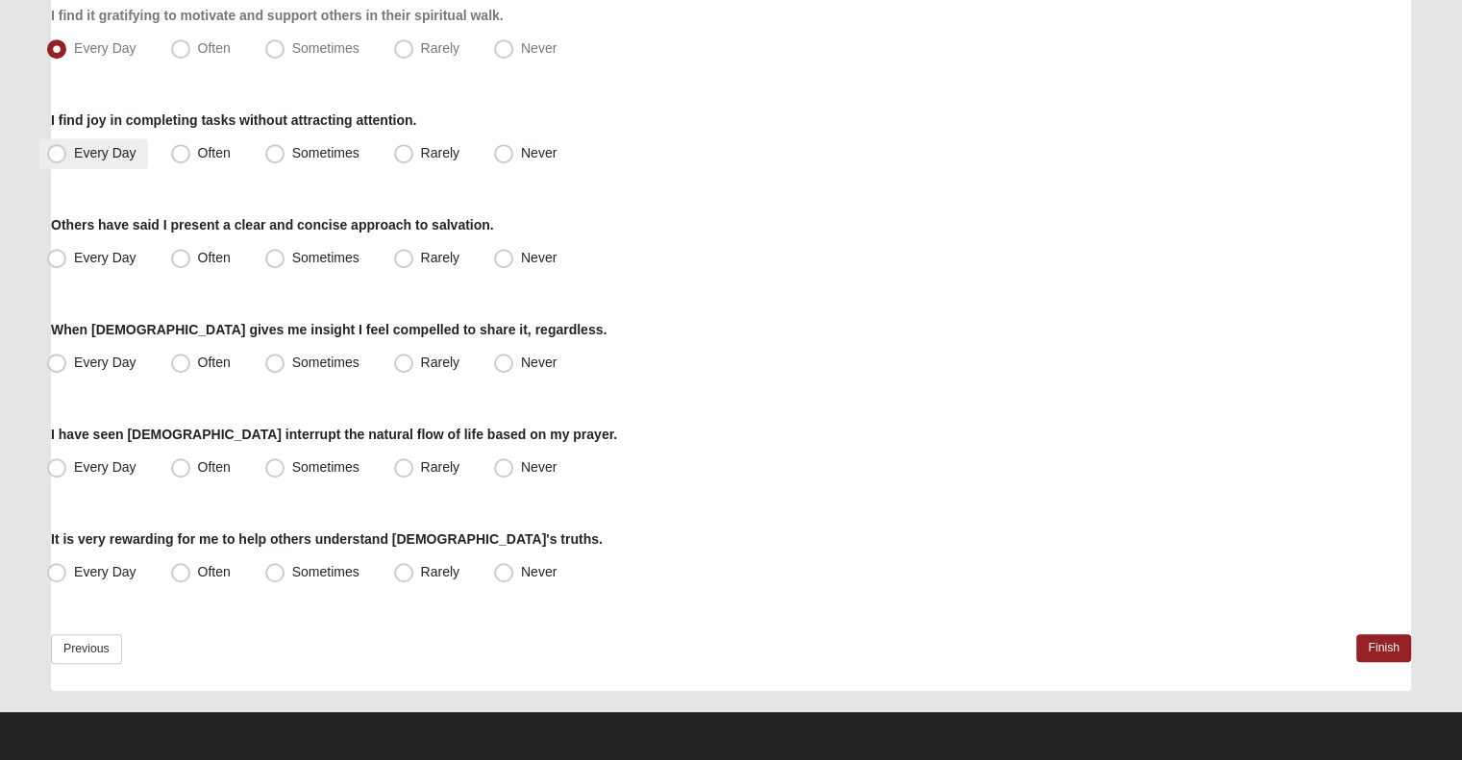
click at [93, 157] on span "Every Day" at bounding box center [105, 152] width 62 height 15
click at [67, 157] on input "Every Day" at bounding box center [61, 153] width 12 height 12
radio input "true"
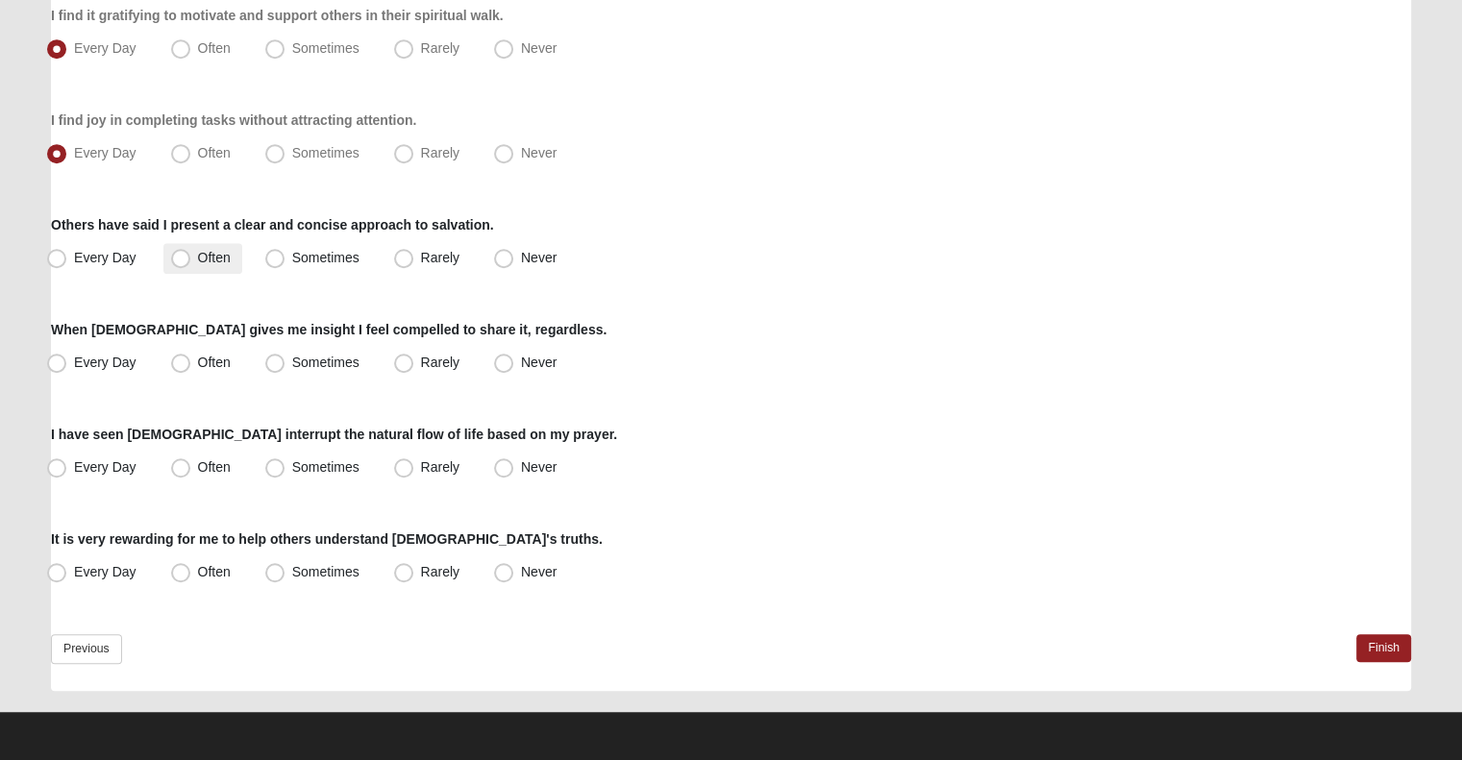
click at [225, 257] on span "Often" at bounding box center [214, 257] width 33 height 15
click at [191, 257] on input "Often" at bounding box center [185, 258] width 12 height 12
radio input "true"
click at [109, 263] on span "Every Day" at bounding box center [105, 257] width 62 height 15
click at [67, 263] on input "Every Day" at bounding box center [61, 258] width 12 height 12
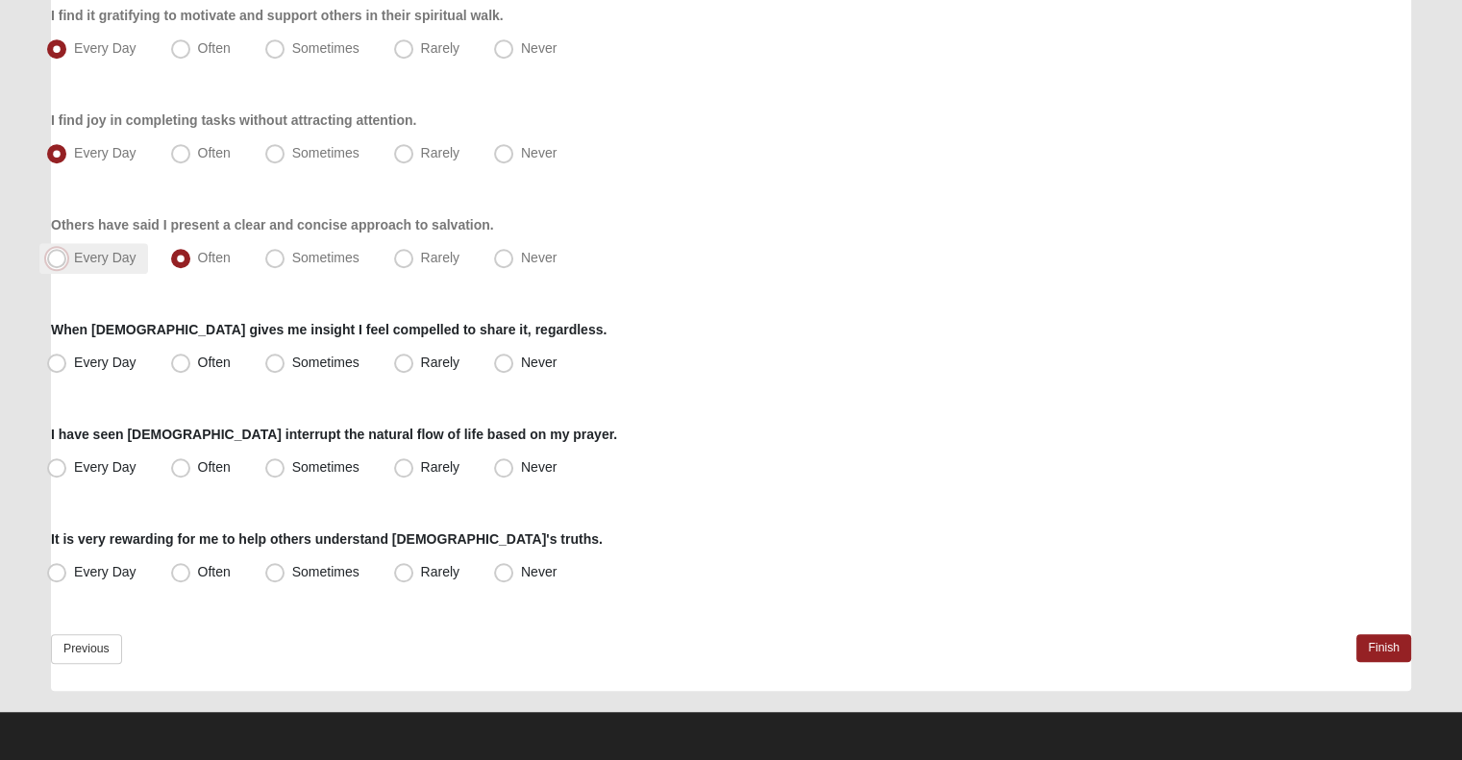
radio input "true"
click at [198, 360] on span "Often" at bounding box center [214, 362] width 33 height 15
click at [188, 360] on input "Often" at bounding box center [185, 363] width 12 height 12
radio input "true"
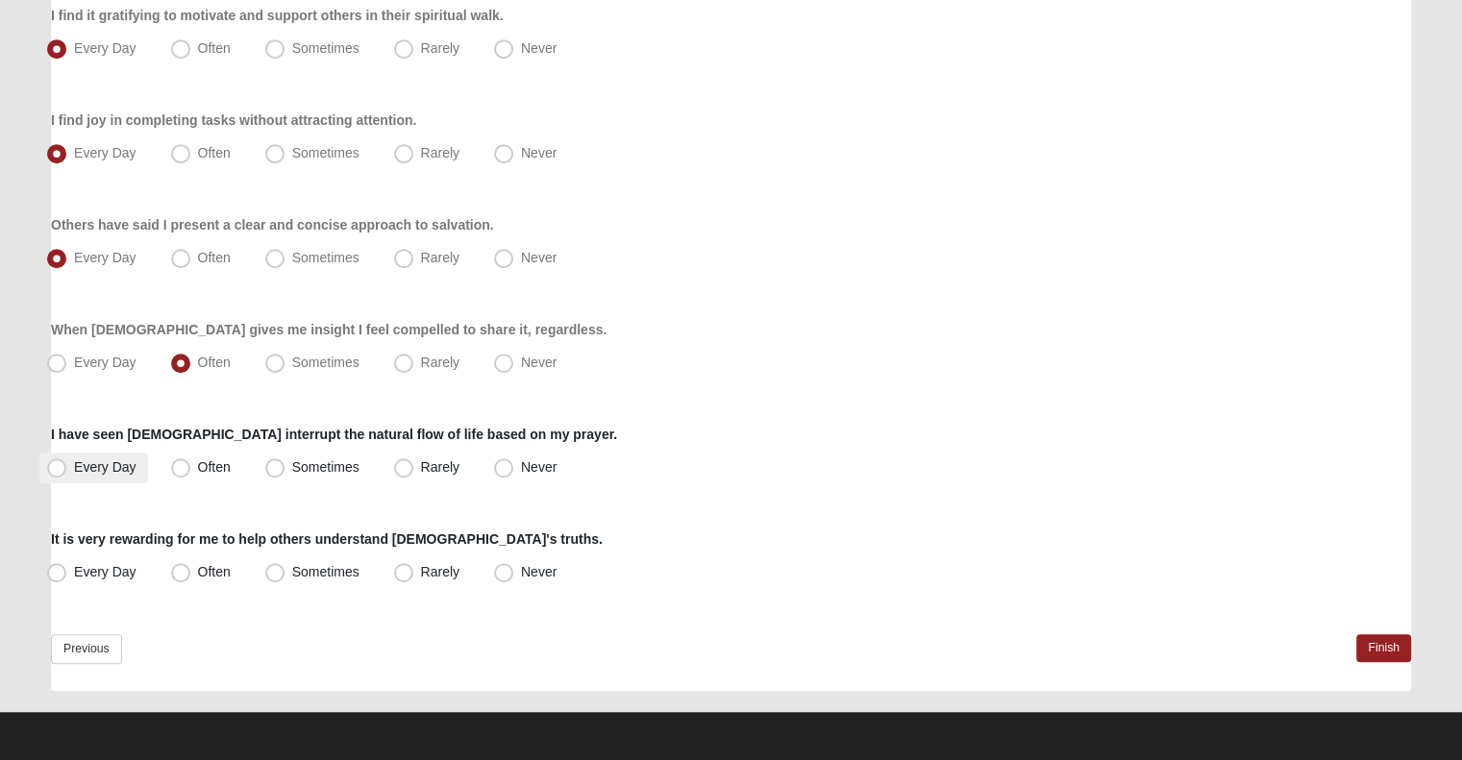
click at [96, 469] on span "Every Day" at bounding box center [105, 466] width 62 height 15
click at [67, 469] on input "Every Day" at bounding box center [61, 467] width 12 height 12
radio input "true"
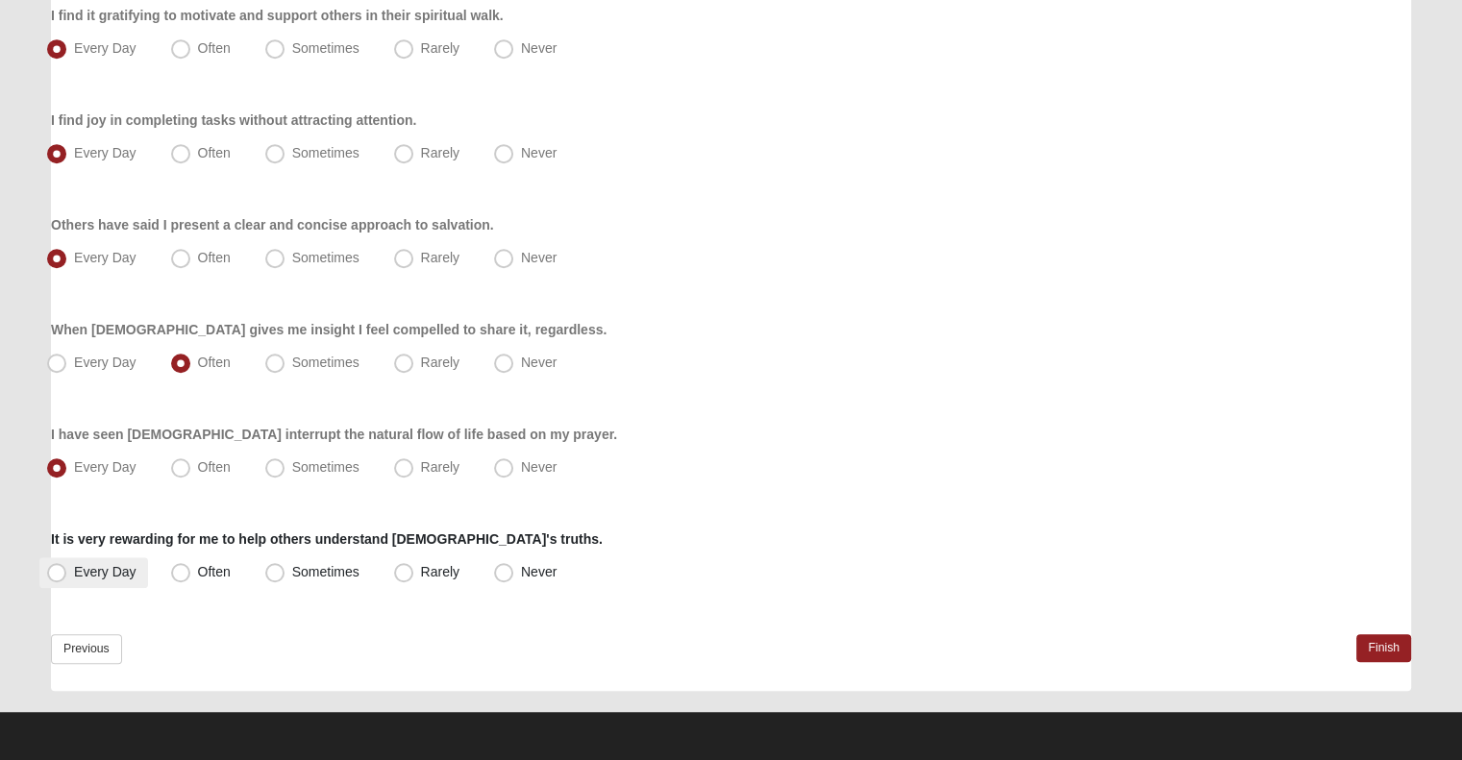
click at [111, 566] on span "Every Day" at bounding box center [105, 571] width 62 height 15
click at [67, 566] on input "Every Day" at bounding box center [61, 572] width 12 height 12
radio input "true"
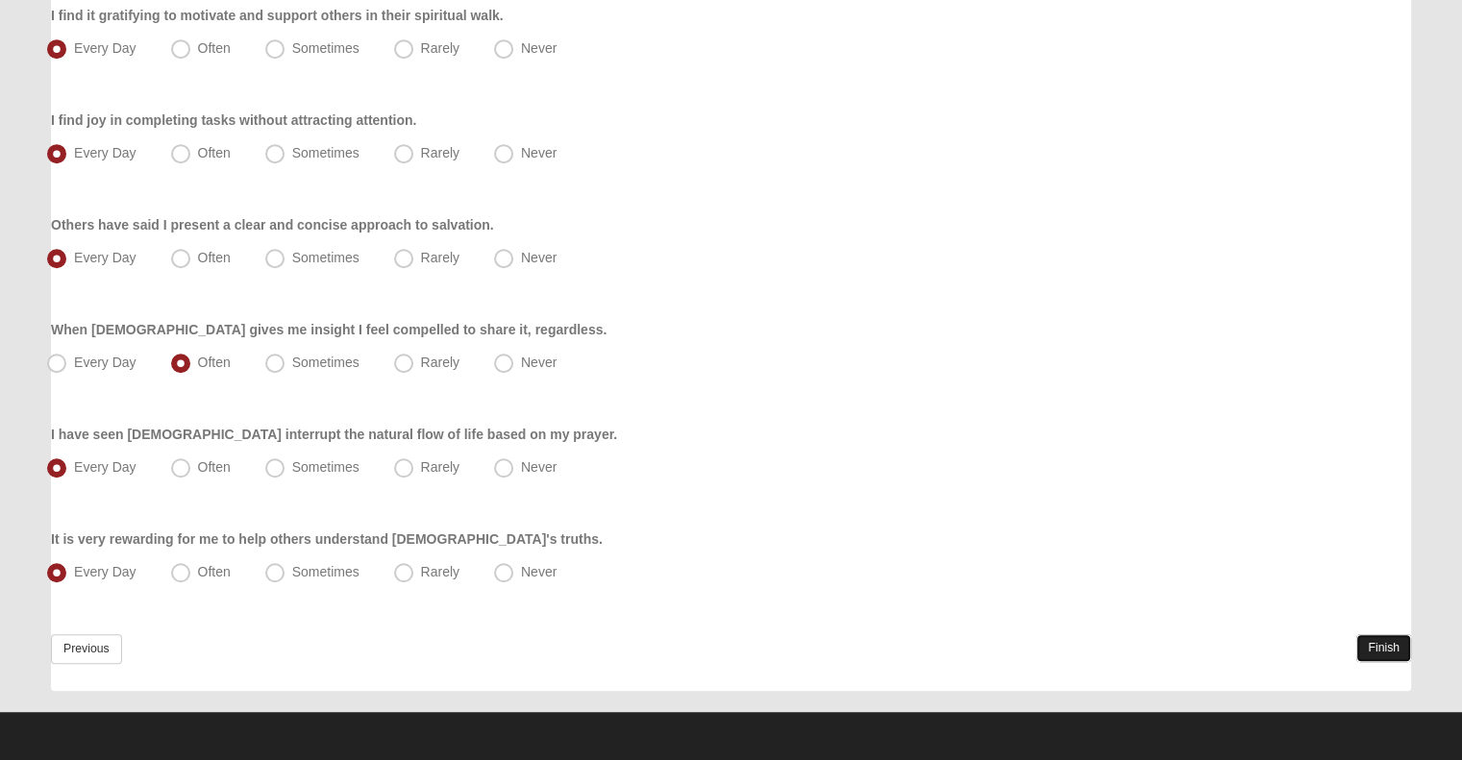
click at [1371, 650] on link "Finish" at bounding box center [1383, 648] width 55 height 28
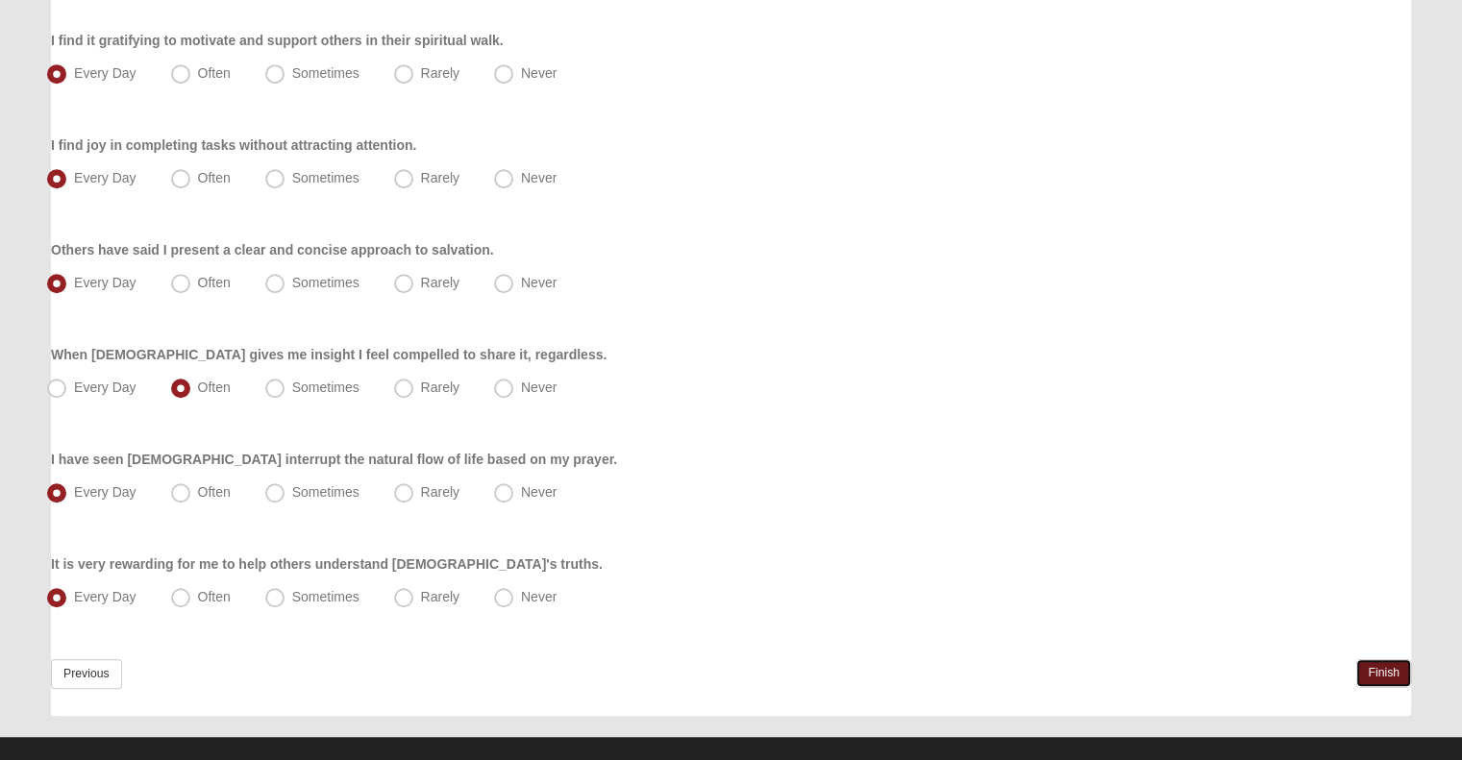
scroll to position [1292, 0]
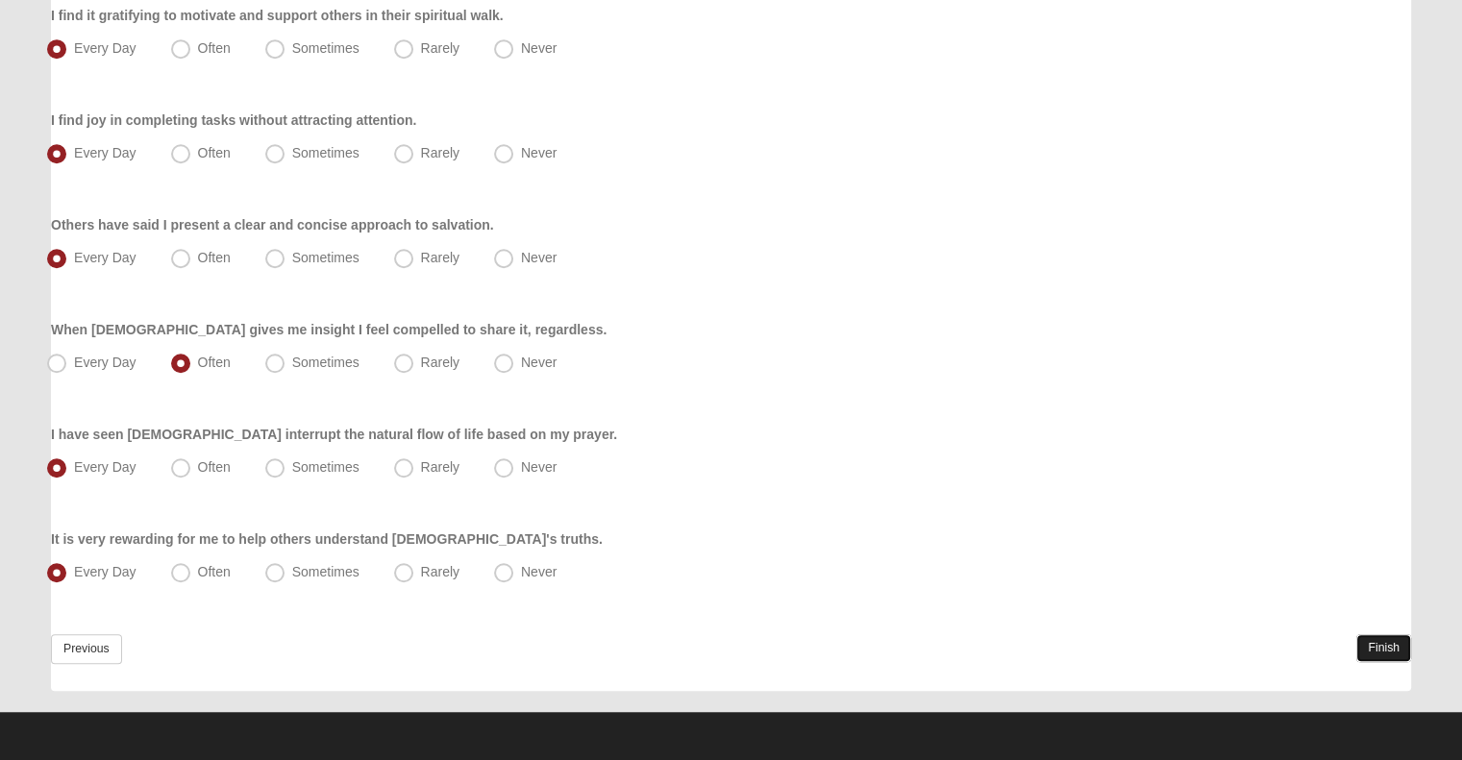
click at [1384, 636] on link "Finish" at bounding box center [1383, 648] width 55 height 28
click at [1379, 644] on link "Finish" at bounding box center [1383, 648] width 55 height 28
click at [100, 653] on link "Previous" at bounding box center [86, 649] width 71 height 30
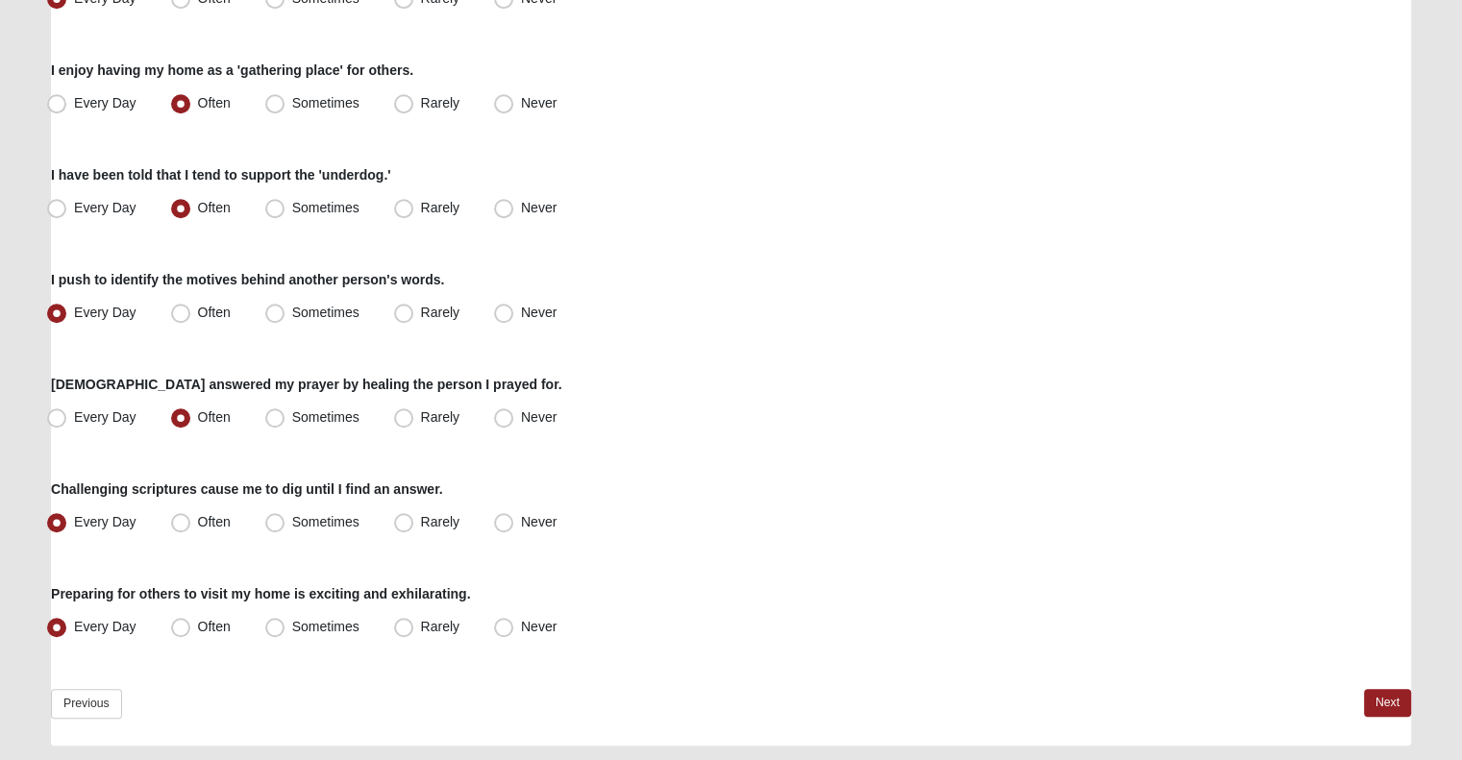
scroll to position [1411, 0]
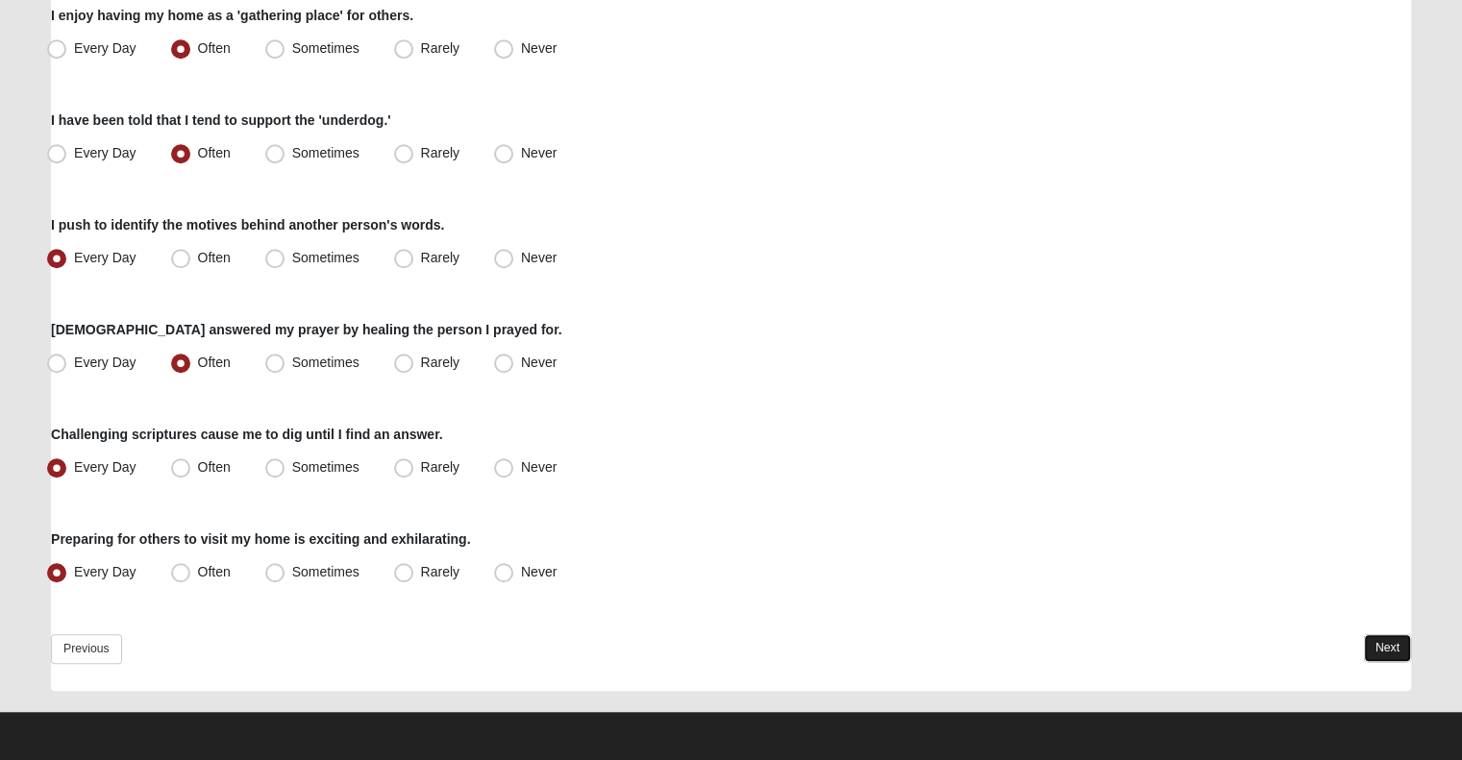
click at [1372, 642] on link "Next" at bounding box center [1387, 648] width 47 height 28
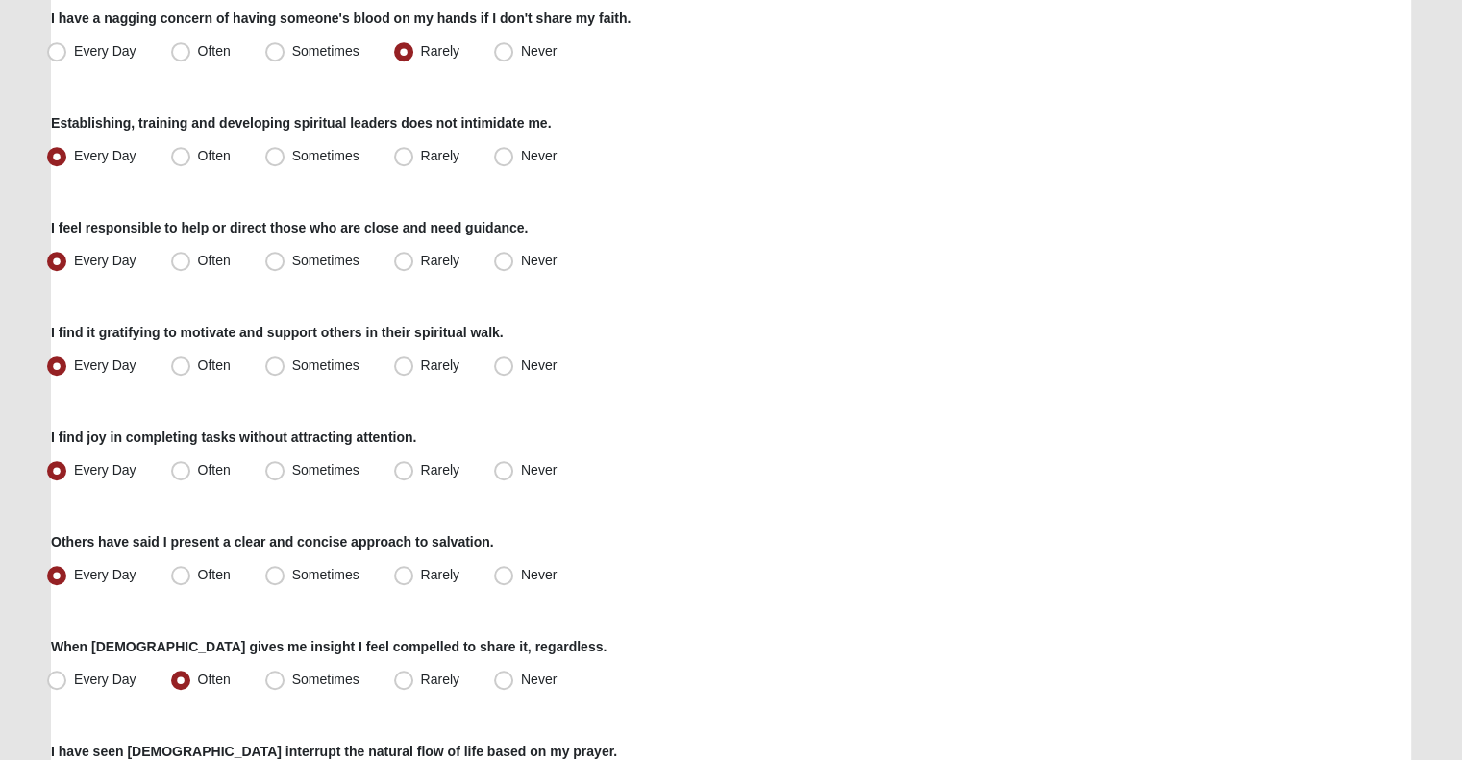
scroll to position [1201, 0]
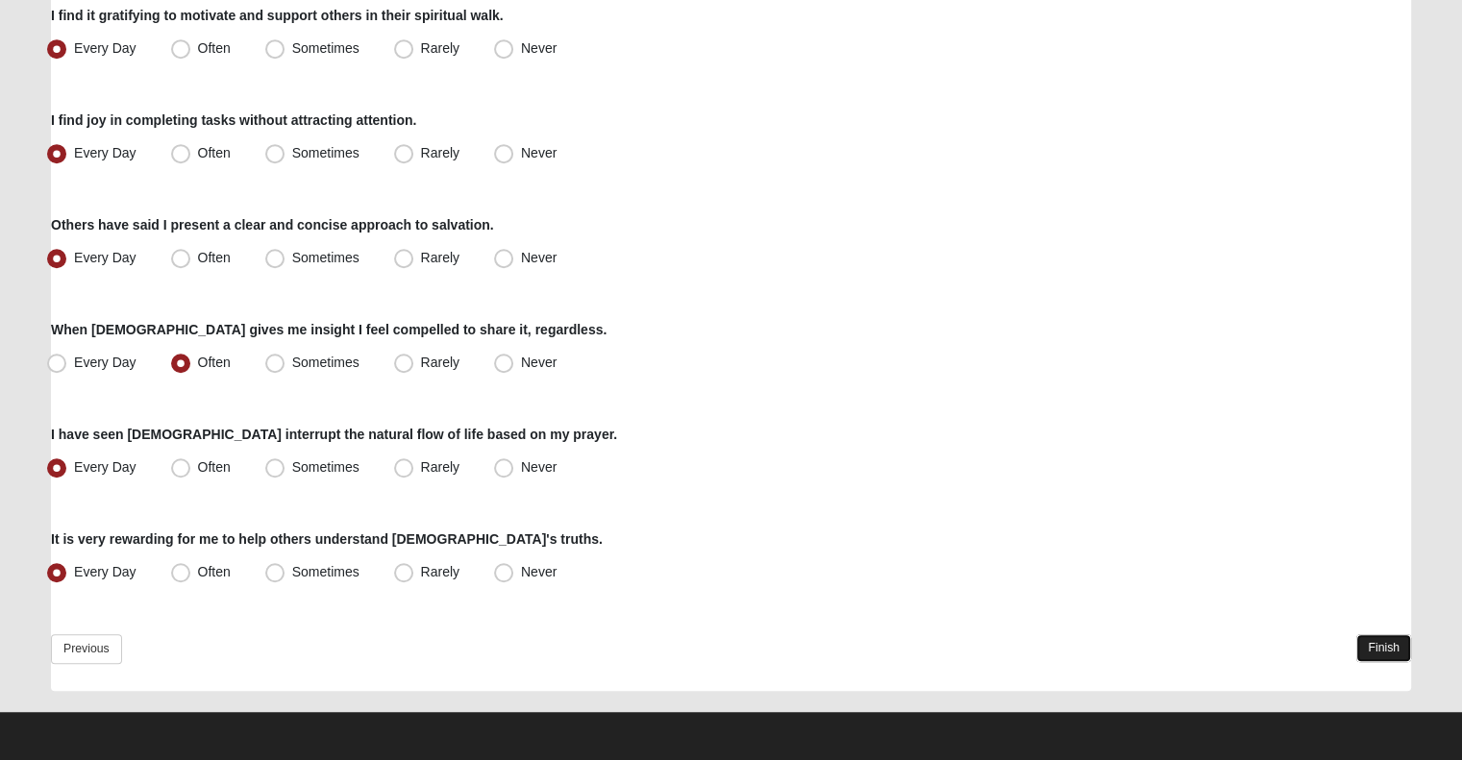
click at [1378, 637] on link "Finish" at bounding box center [1383, 648] width 55 height 28
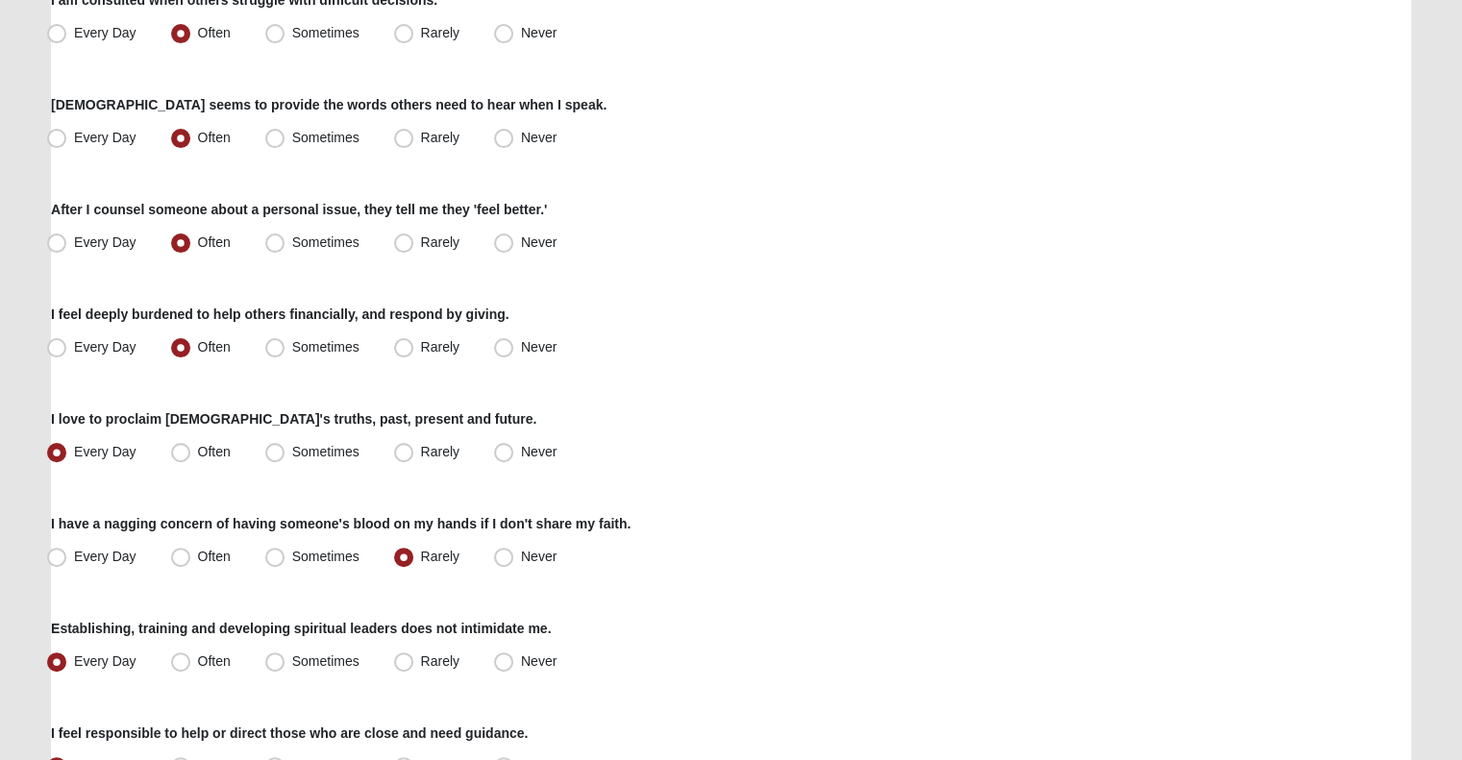
scroll to position [0, 0]
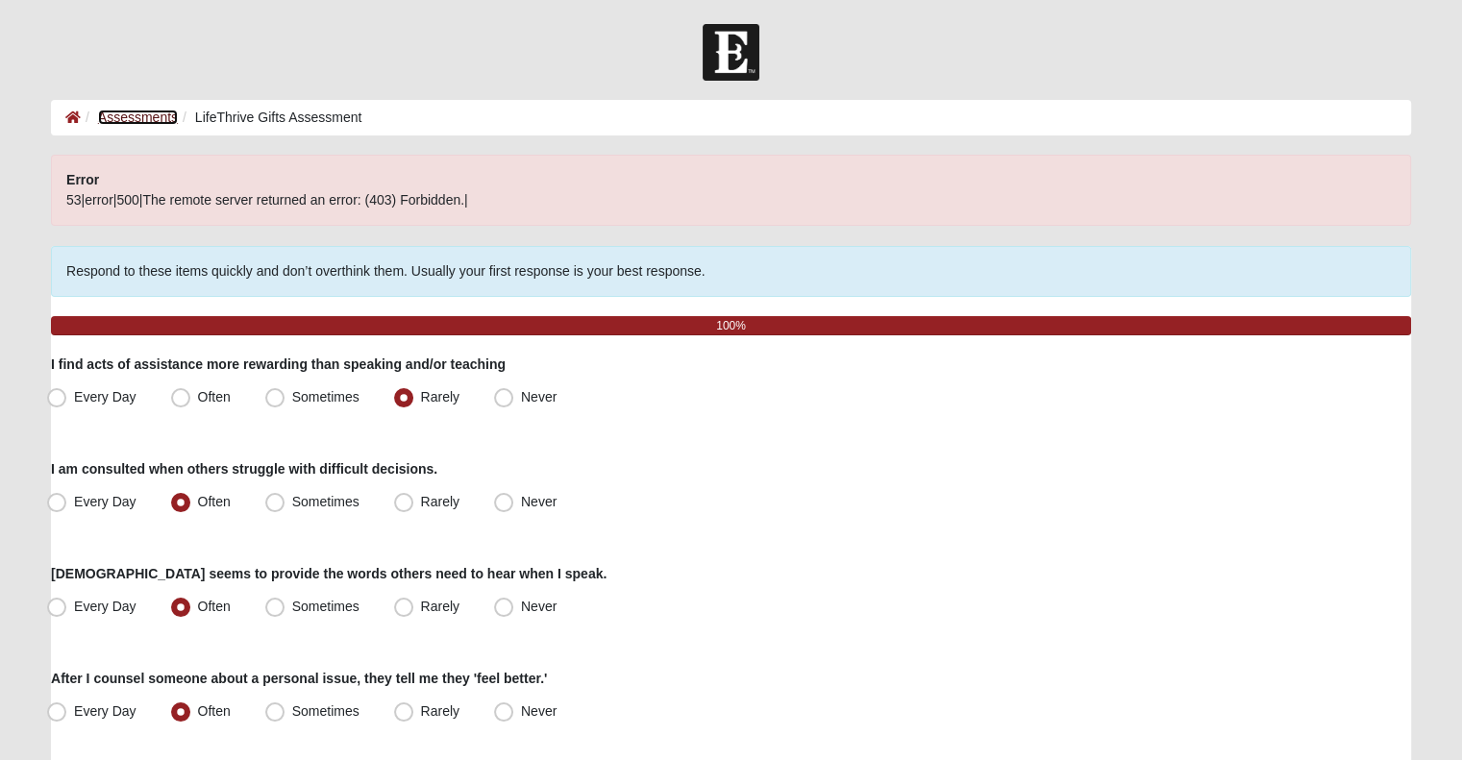
click at [132, 111] on link "Assessments" at bounding box center [138, 117] width 80 height 15
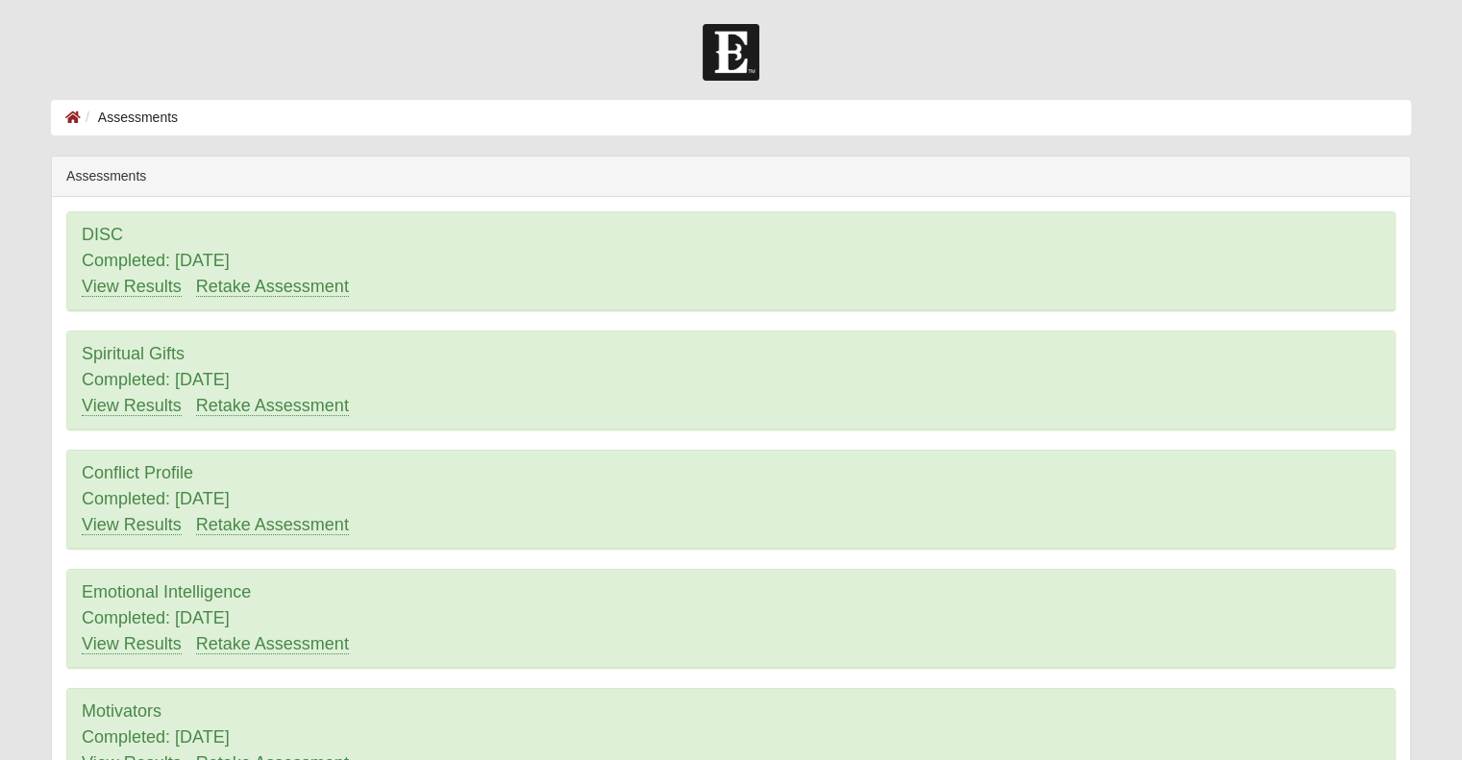
click at [68, 126] on li at bounding box center [72, 118] width 15 height 20
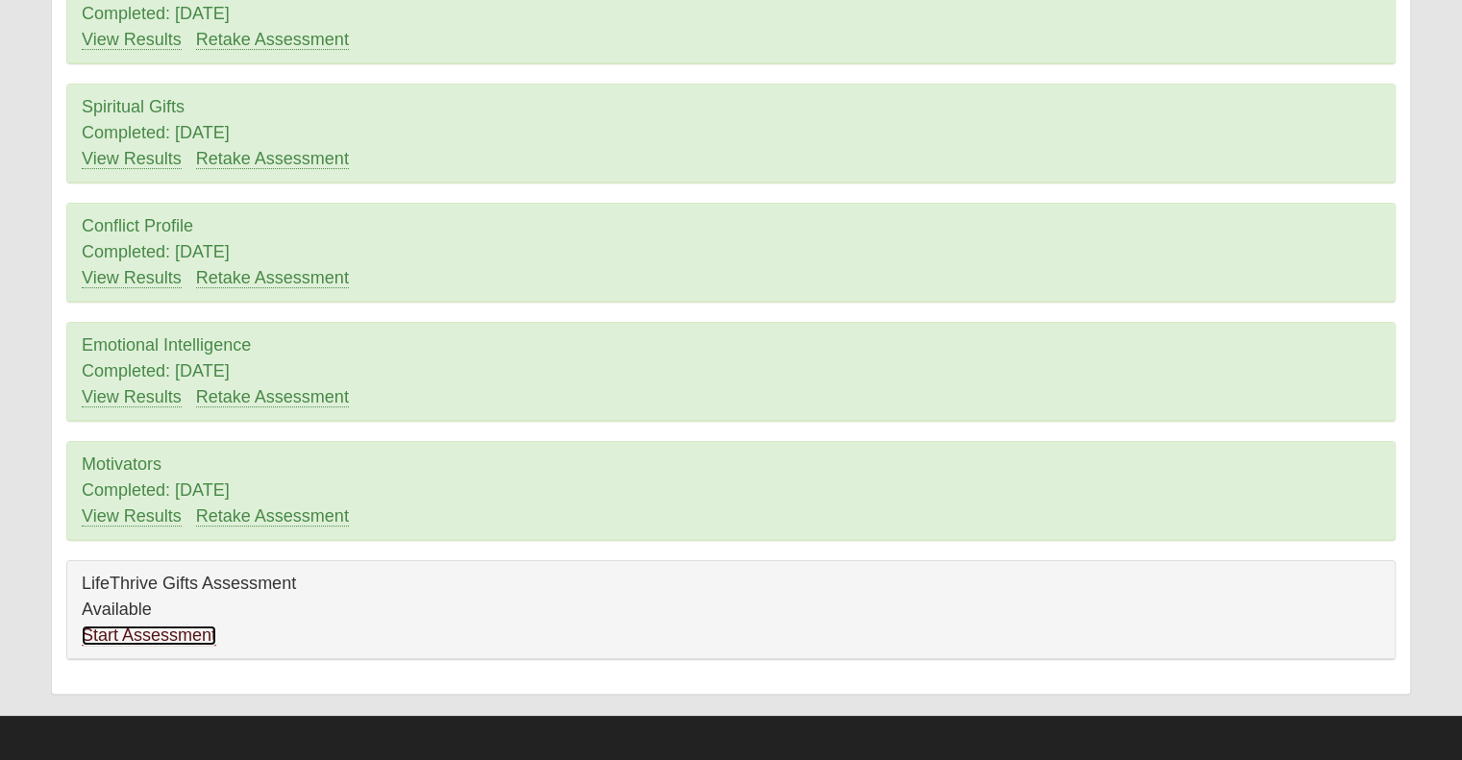
click at [156, 633] on link "Start Assessment" at bounding box center [149, 636] width 135 height 20
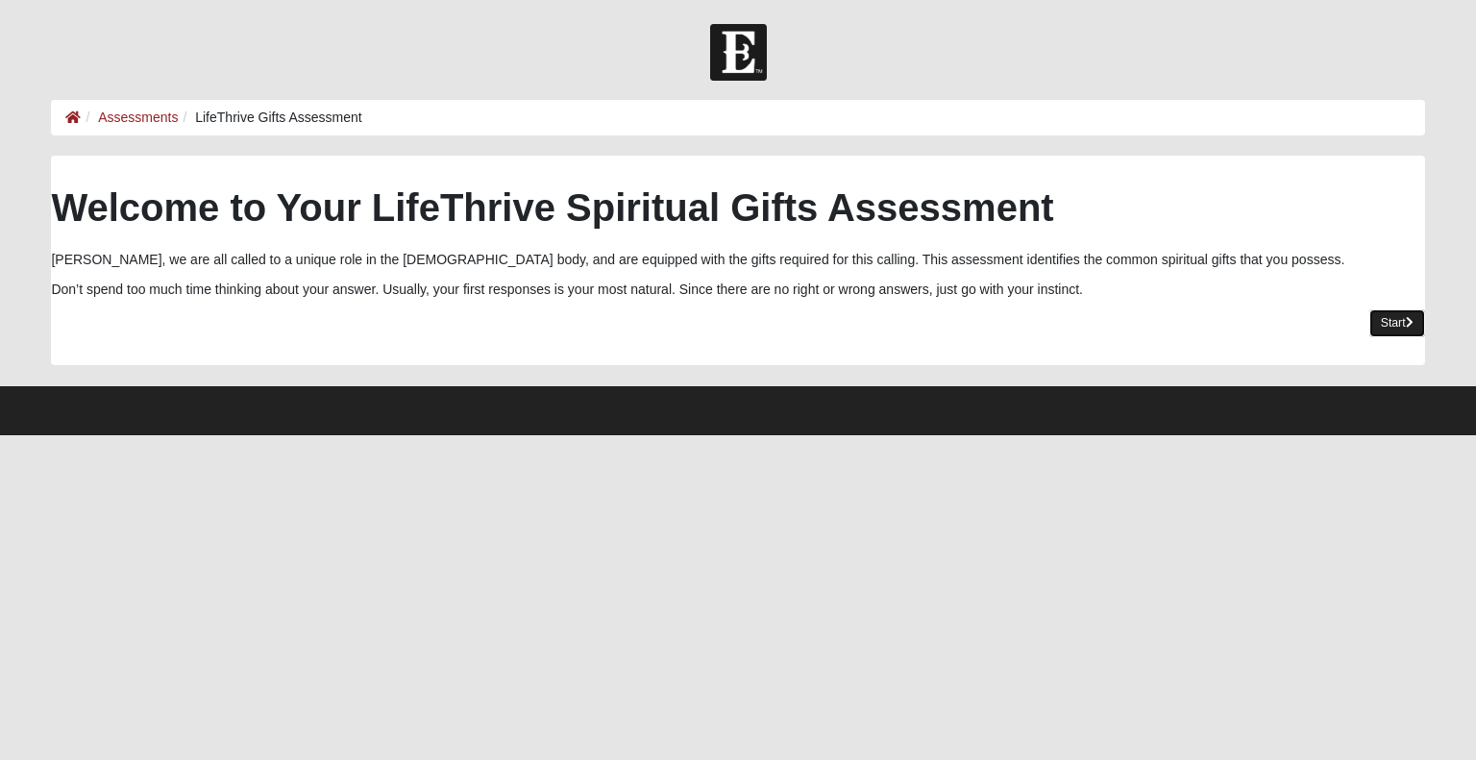
click at [1379, 323] on link "Start" at bounding box center [1397, 323] width 56 height 28
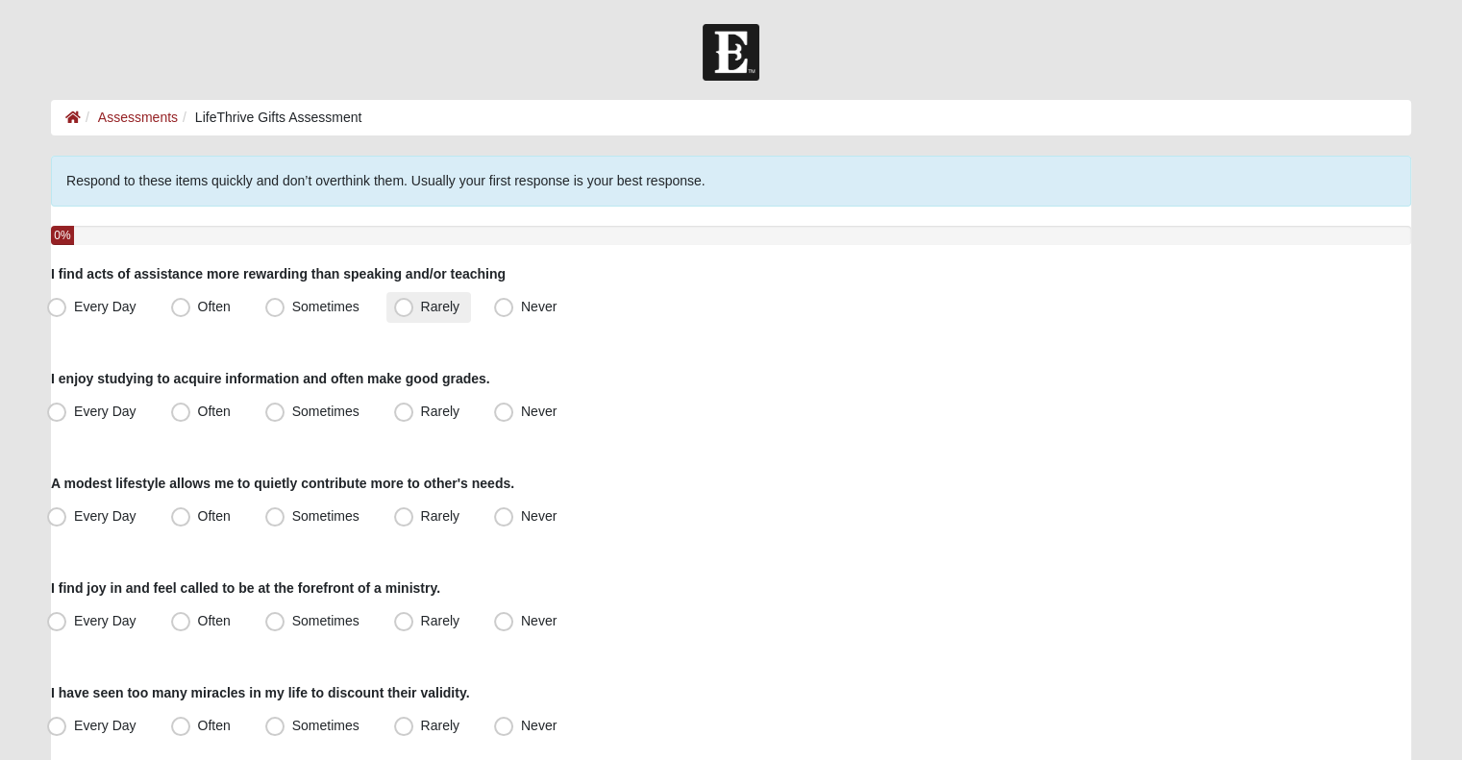
click at [455, 304] on span "Rarely" at bounding box center [440, 306] width 38 height 15
click at [414, 304] on input "Rarely" at bounding box center [408, 307] width 12 height 12
radio input "true"
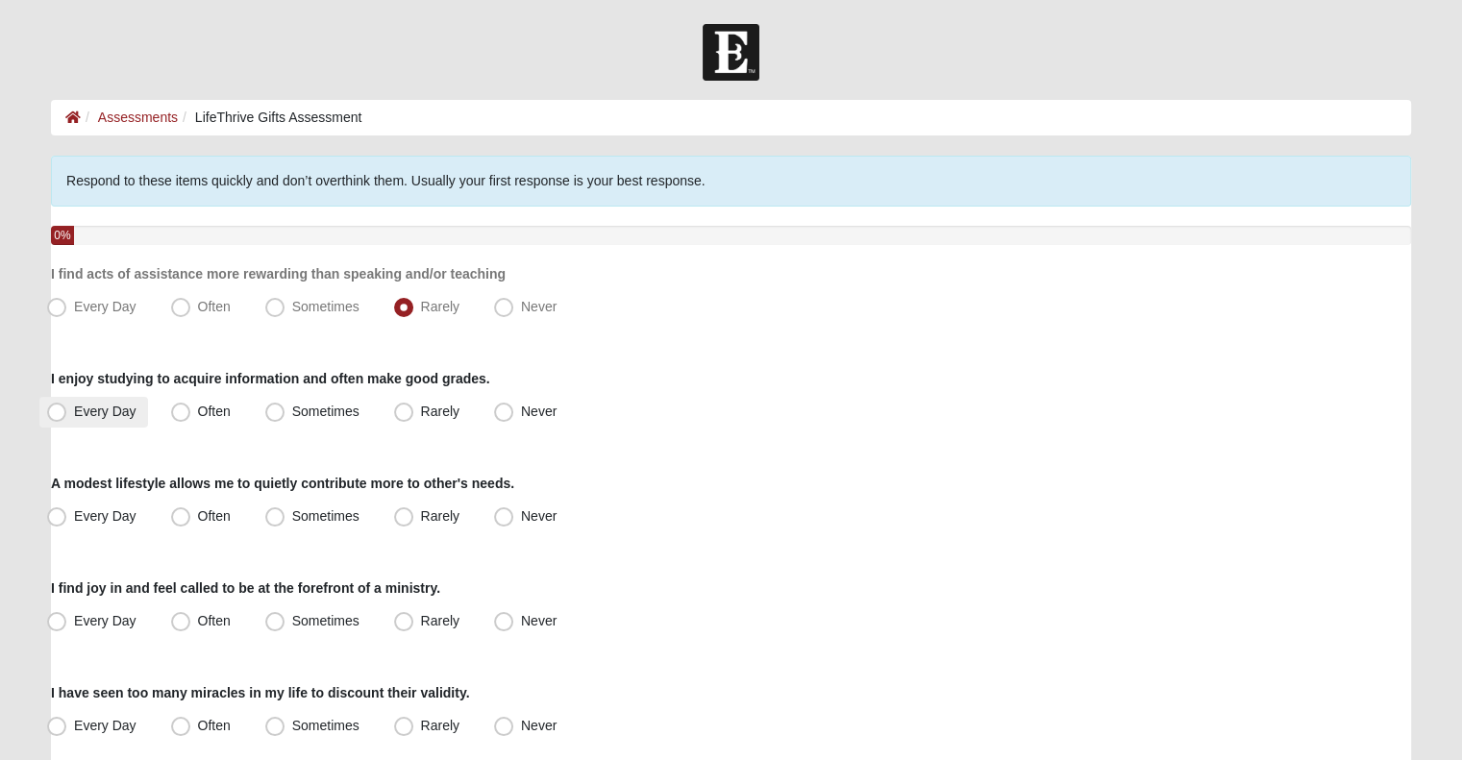
click at [119, 402] on label "Every Day" at bounding box center [93, 412] width 109 height 31
click at [67, 406] on input "Every Day" at bounding box center [61, 412] width 12 height 12
radio input "true"
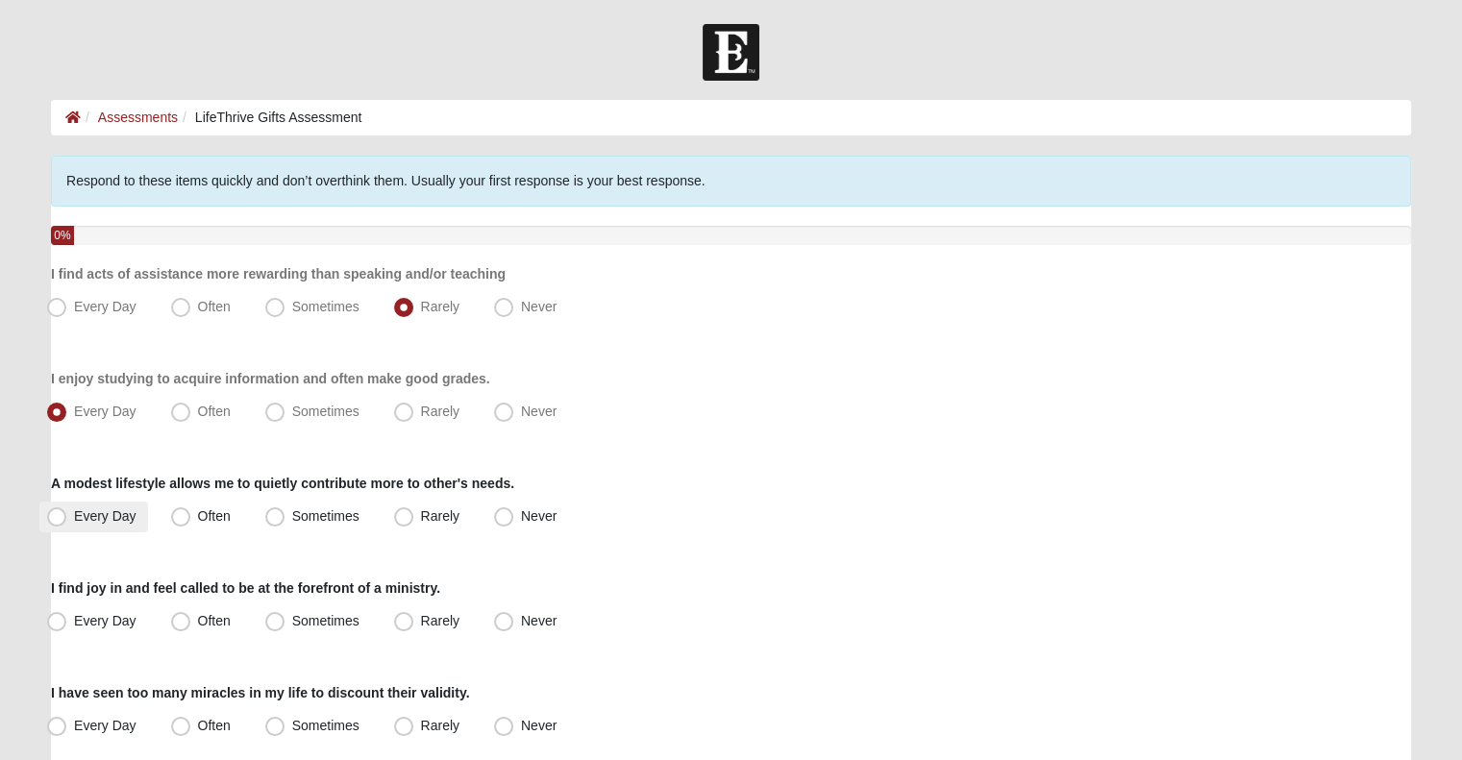
click at [115, 509] on span "Every Day" at bounding box center [105, 515] width 62 height 15
click at [67, 510] on input "Every Day" at bounding box center [61, 516] width 12 height 12
radio input "true"
click at [85, 624] on span "Every Day" at bounding box center [105, 620] width 62 height 15
click at [67, 624] on input "Every Day" at bounding box center [61, 621] width 12 height 12
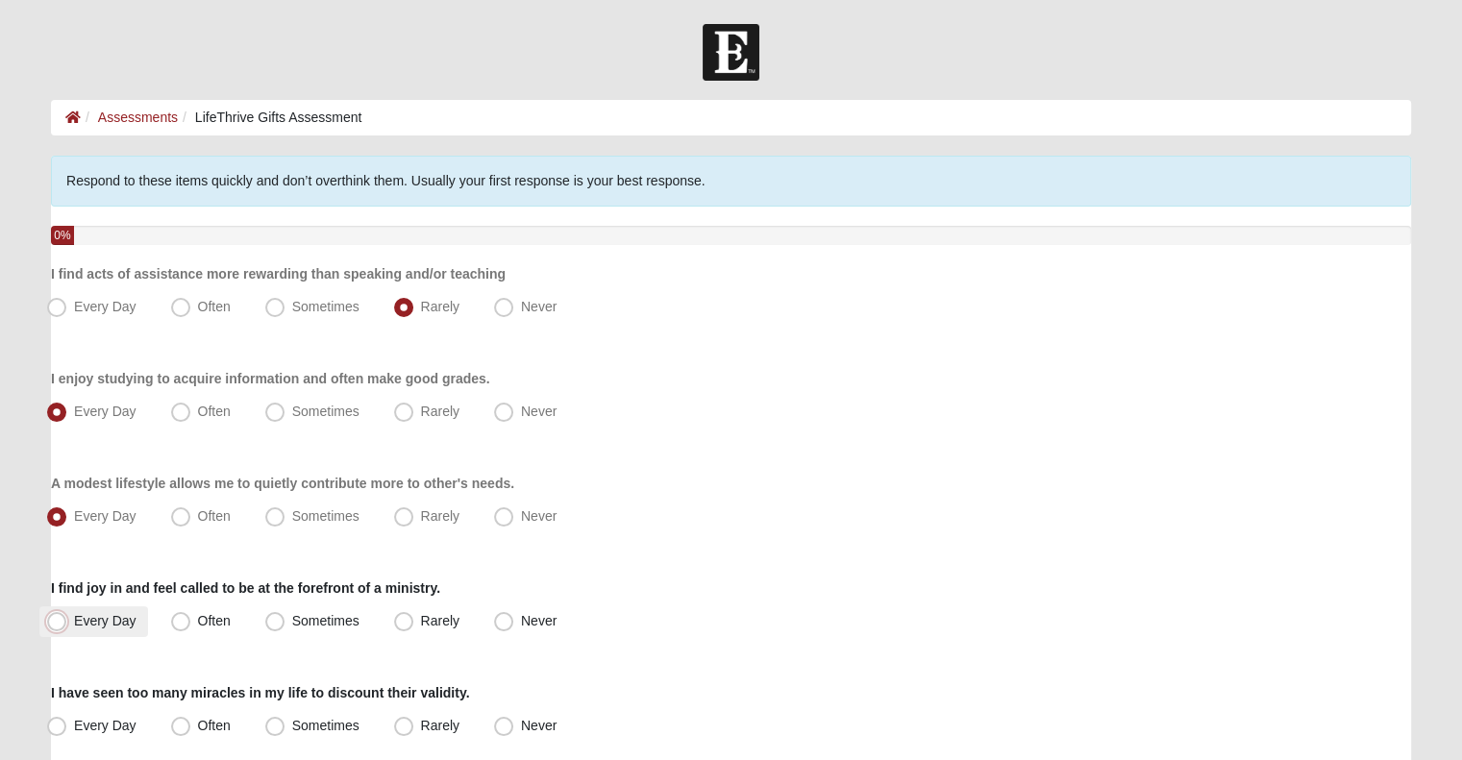
radio input "true"
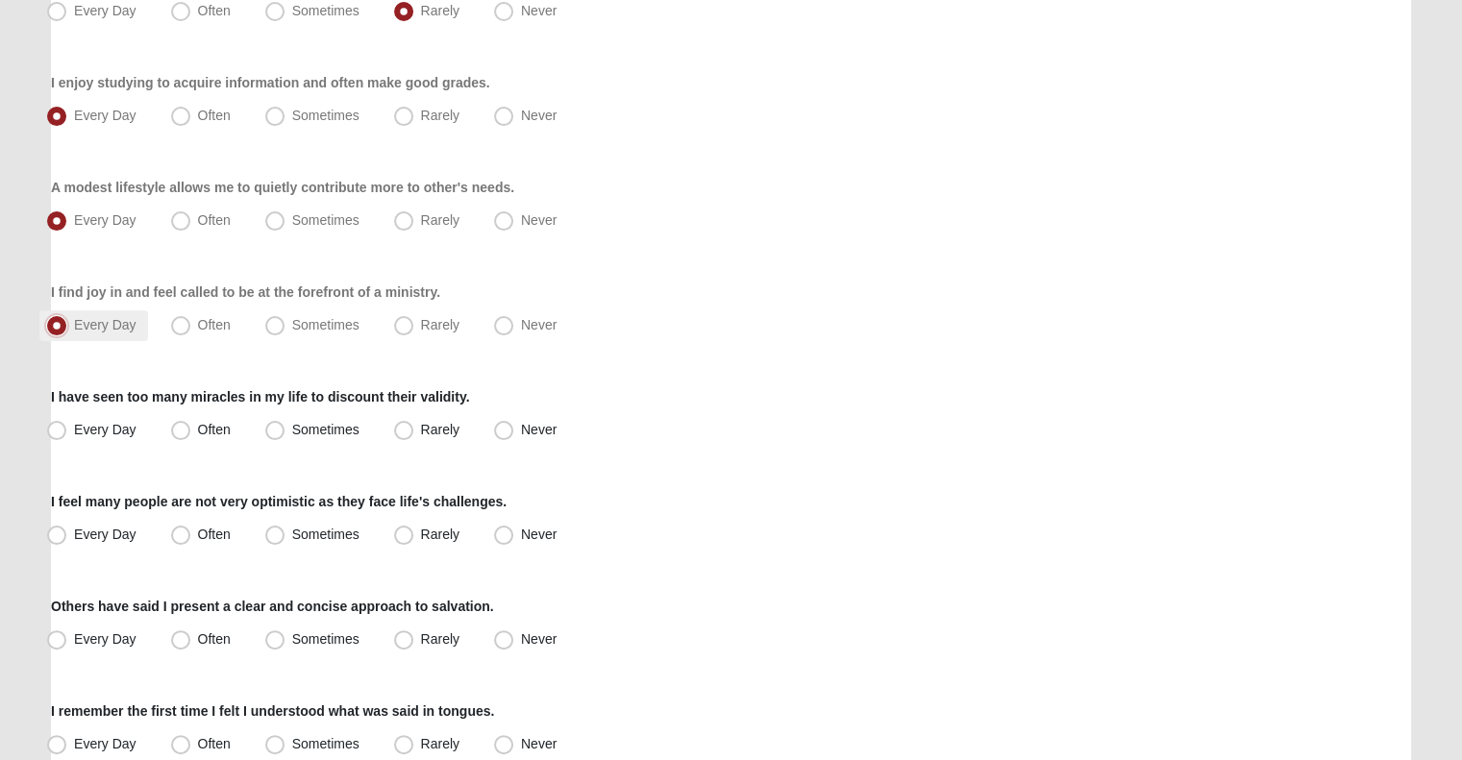
scroll to position [302, 0]
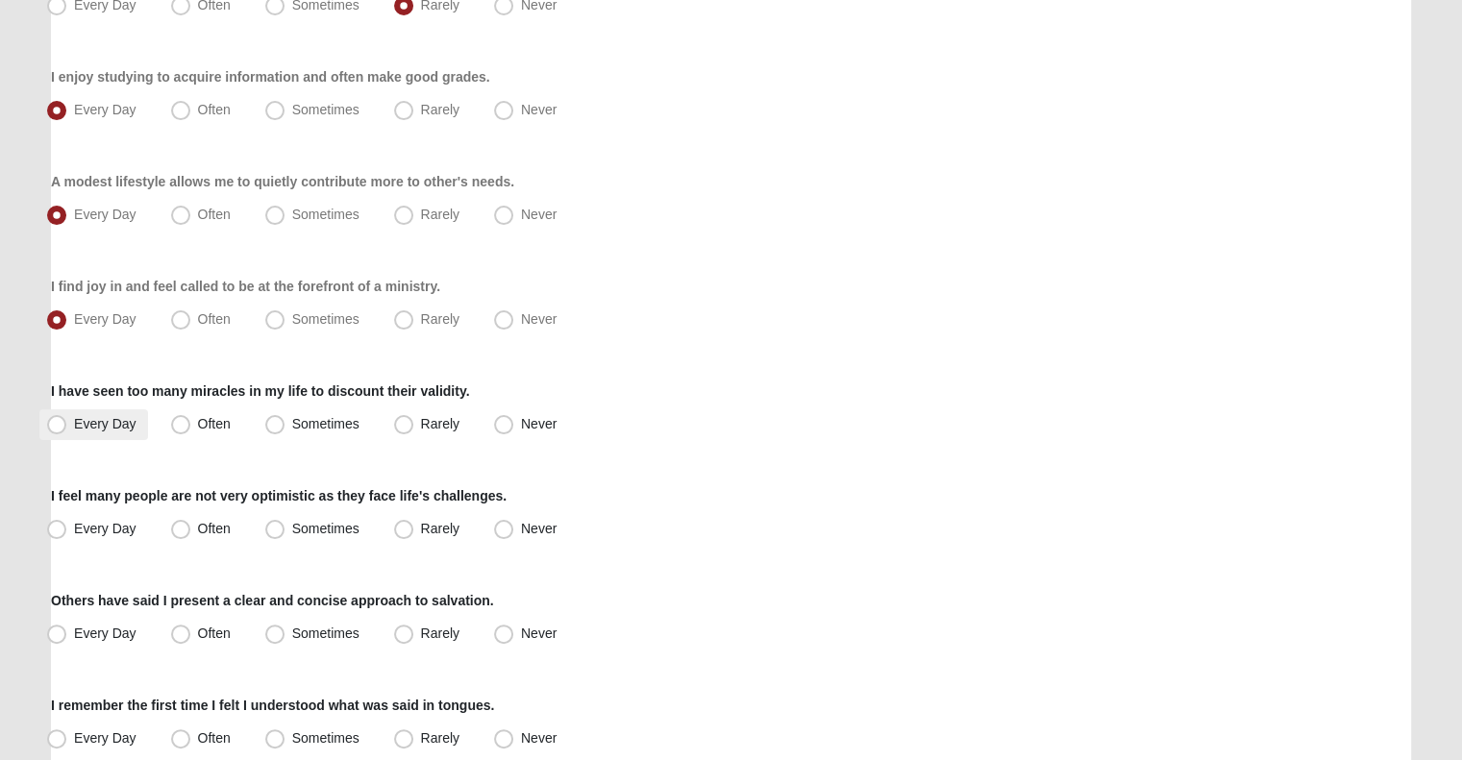
click at [89, 435] on label "Every Day" at bounding box center [93, 424] width 109 height 31
click at [67, 431] on input "Every Day" at bounding box center [61, 424] width 12 height 12
radio input "true"
click at [69, 534] on label "Every Day" at bounding box center [93, 529] width 109 height 31
click at [67, 534] on input "Every Day" at bounding box center [61, 529] width 12 height 12
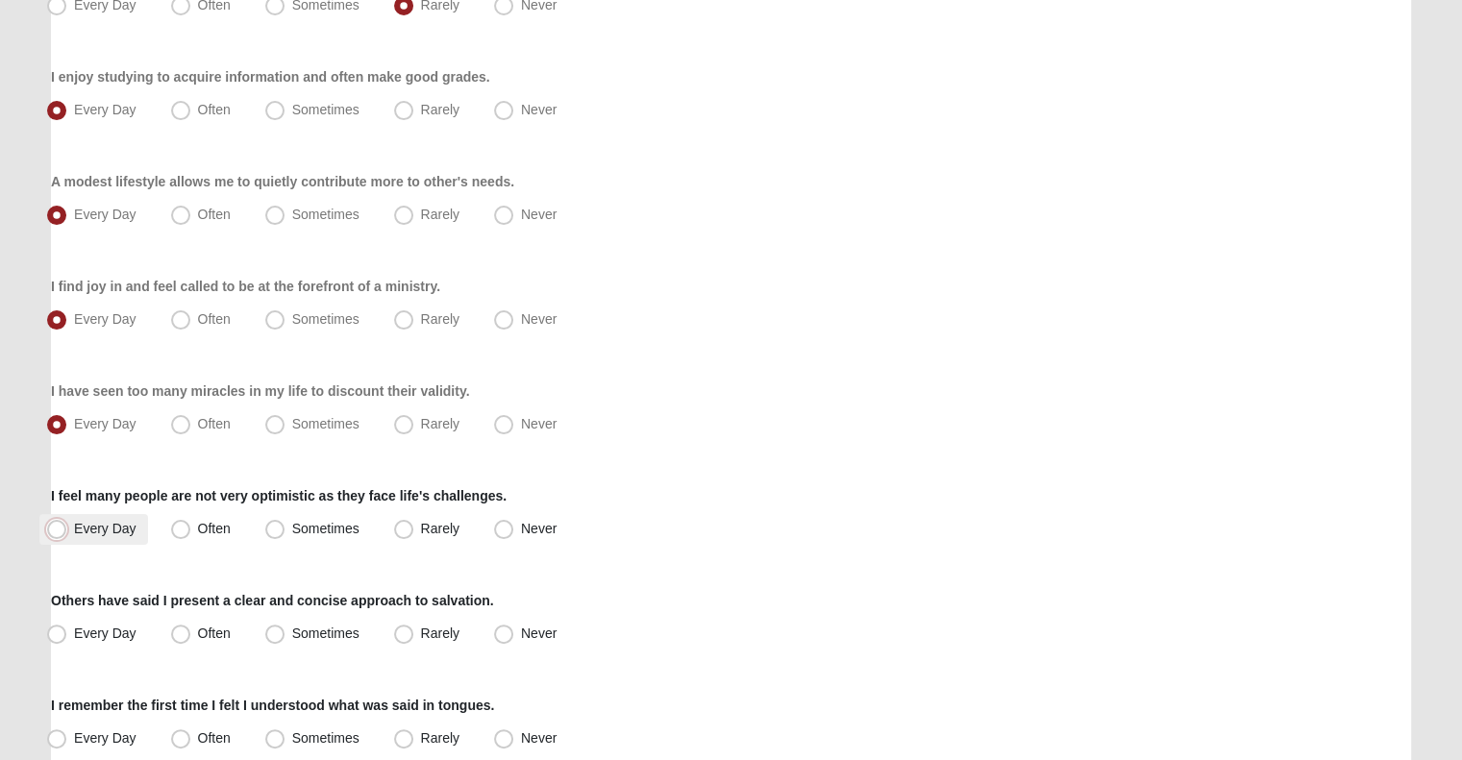
radio input "true"
click at [79, 633] on span "Every Day" at bounding box center [105, 633] width 62 height 15
click at [67, 633] on input "Every Day" at bounding box center [61, 634] width 12 height 12
radio input "true"
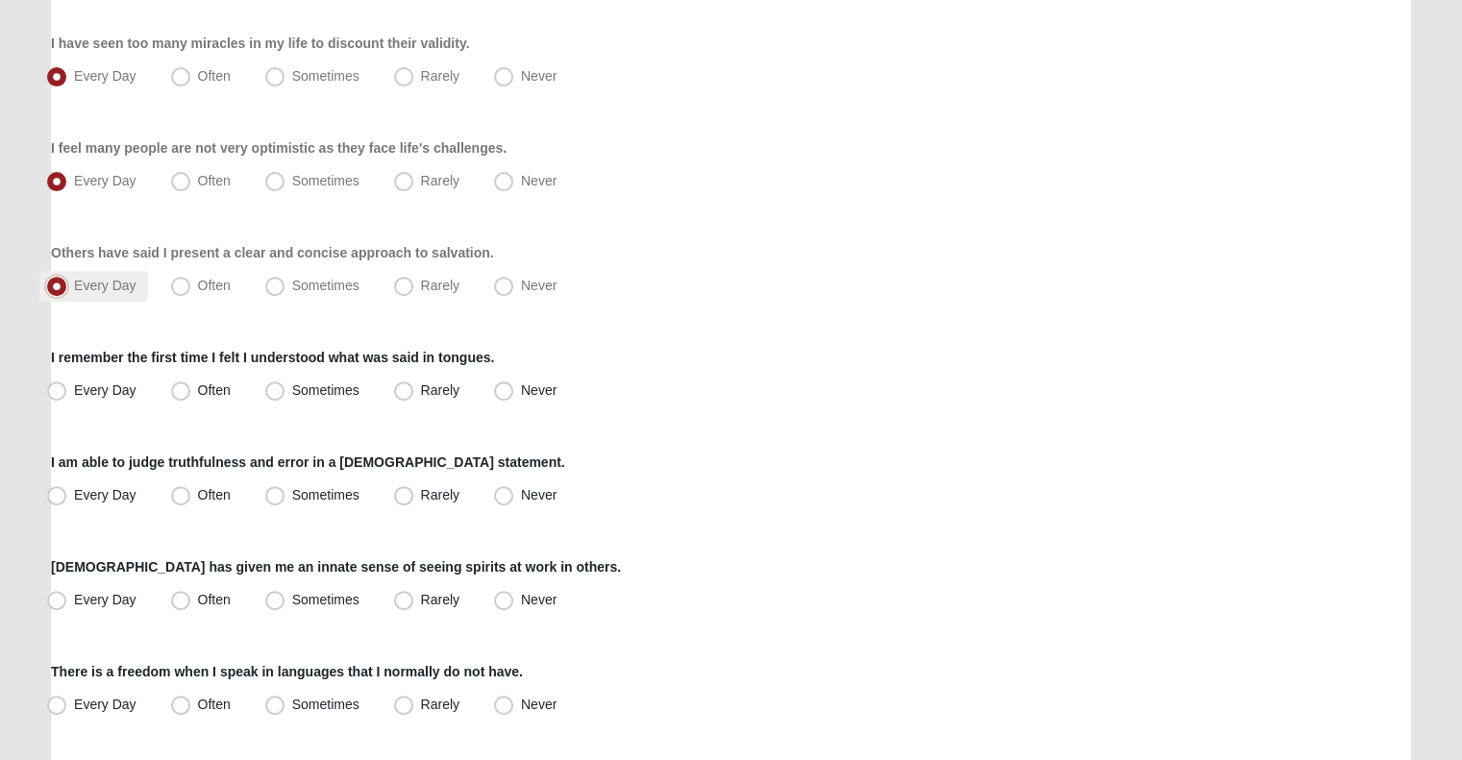
scroll to position [652, 0]
click at [524, 390] on span "Never" at bounding box center [539, 388] width 36 height 15
click at [514, 390] on input "Never" at bounding box center [508, 388] width 12 height 12
radio input "true"
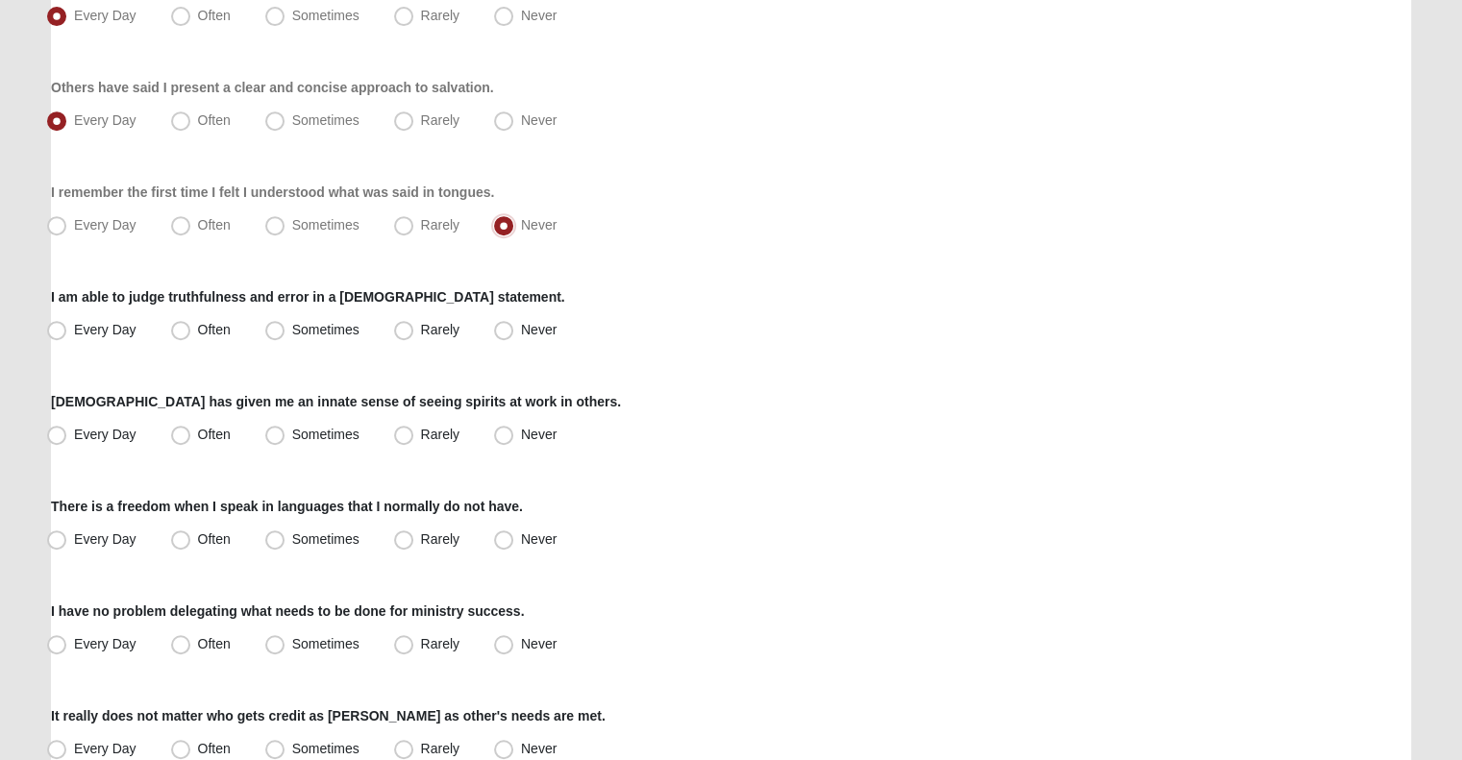
scroll to position [817, 0]
click at [117, 324] on span "Every Day" at bounding box center [105, 327] width 62 height 15
click at [67, 324] on input "Every Day" at bounding box center [61, 328] width 12 height 12
radio input "true"
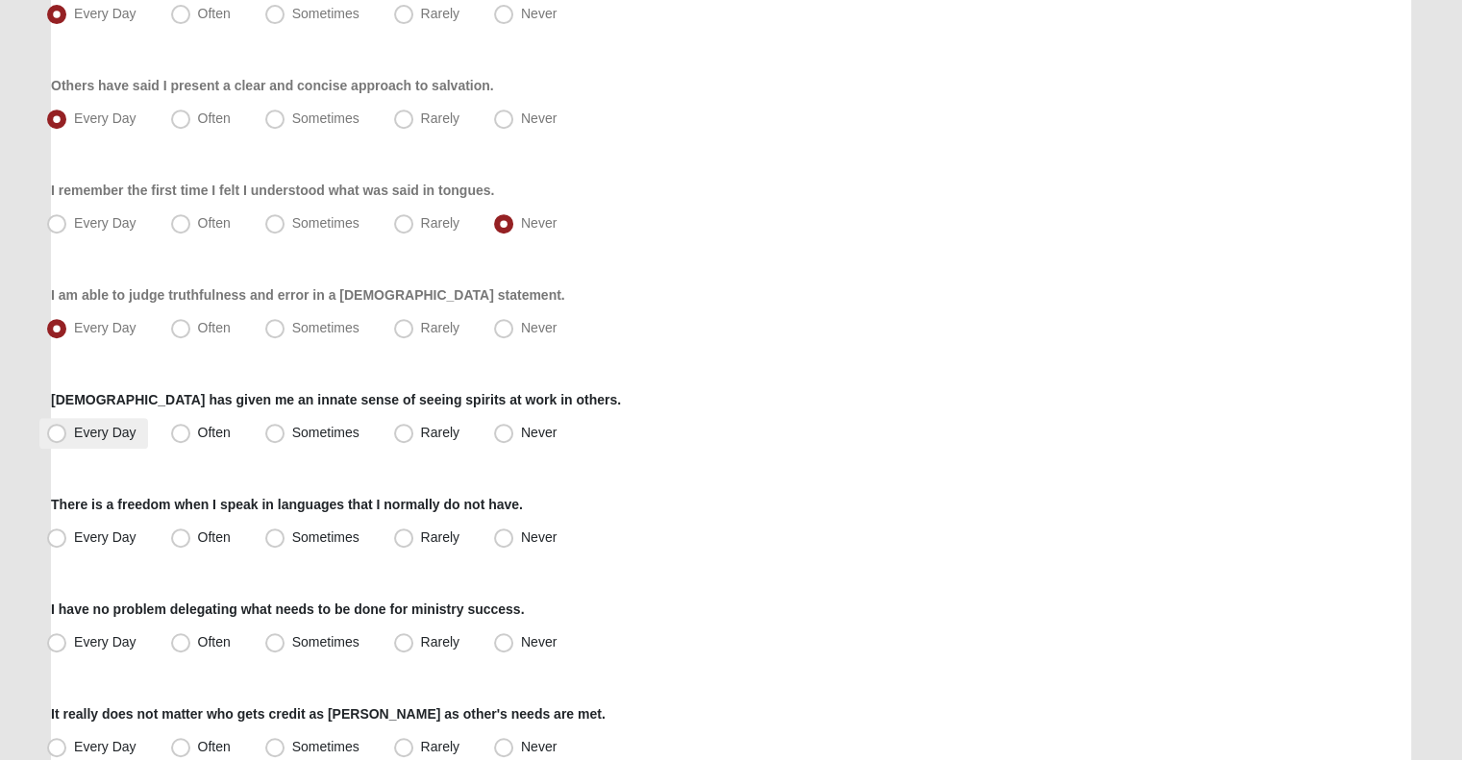
click at [107, 425] on span "Every Day" at bounding box center [105, 432] width 62 height 15
click at [67, 427] on input "Every Day" at bounding box center [61, 433] width 12 height 12
radio input "true"
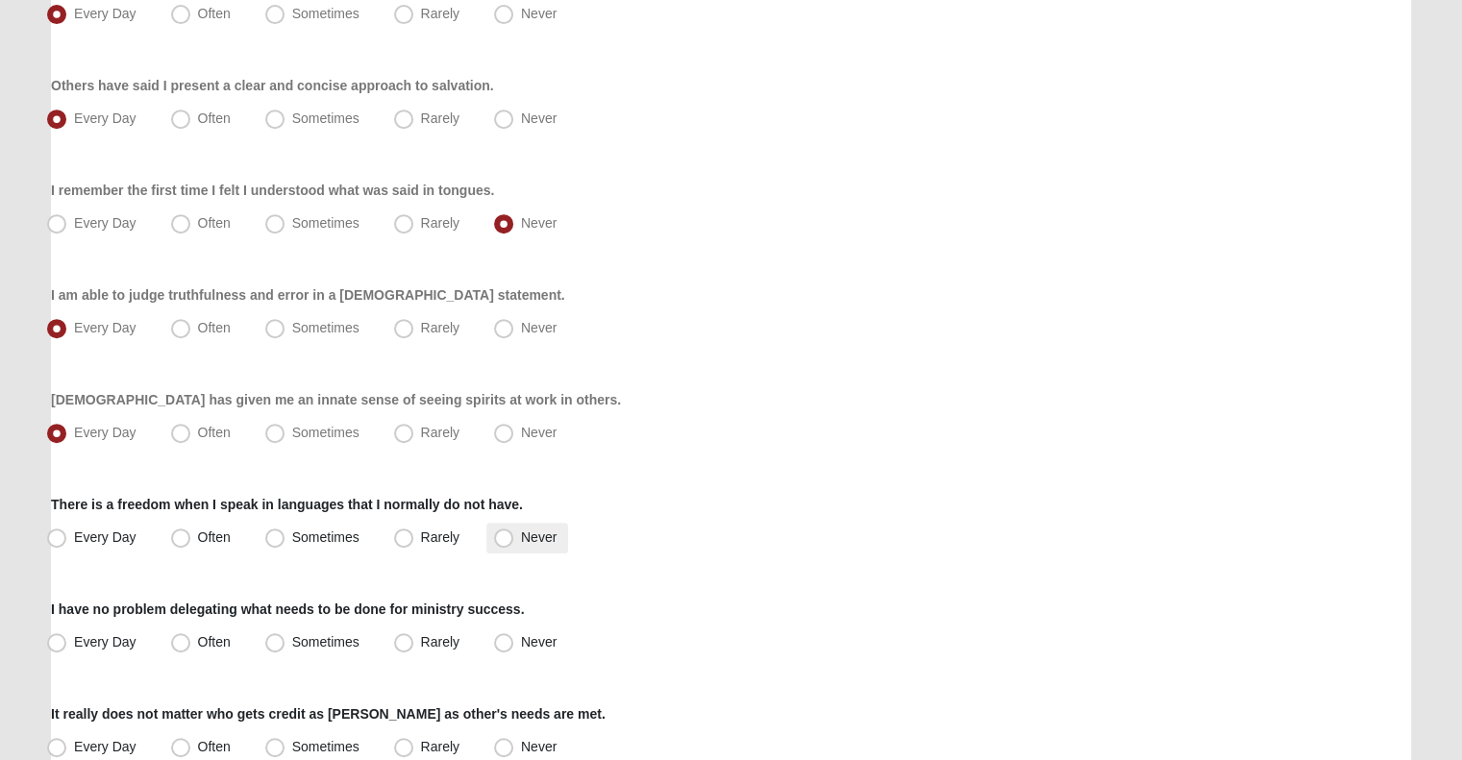
click at [521, 542] on span "Never" at bounding box center [539, 537] width 36 height 15
click at [502, 542] on input "Never" at bounding box center [508, 537] width 12 height 12
radio input "true"
click at [220, 644] on span "Often" at bounding box center [214, 641] width 33 height 15
click at [191, 644] on input "Often" at bounding box center [185, 642] width 12 height 12
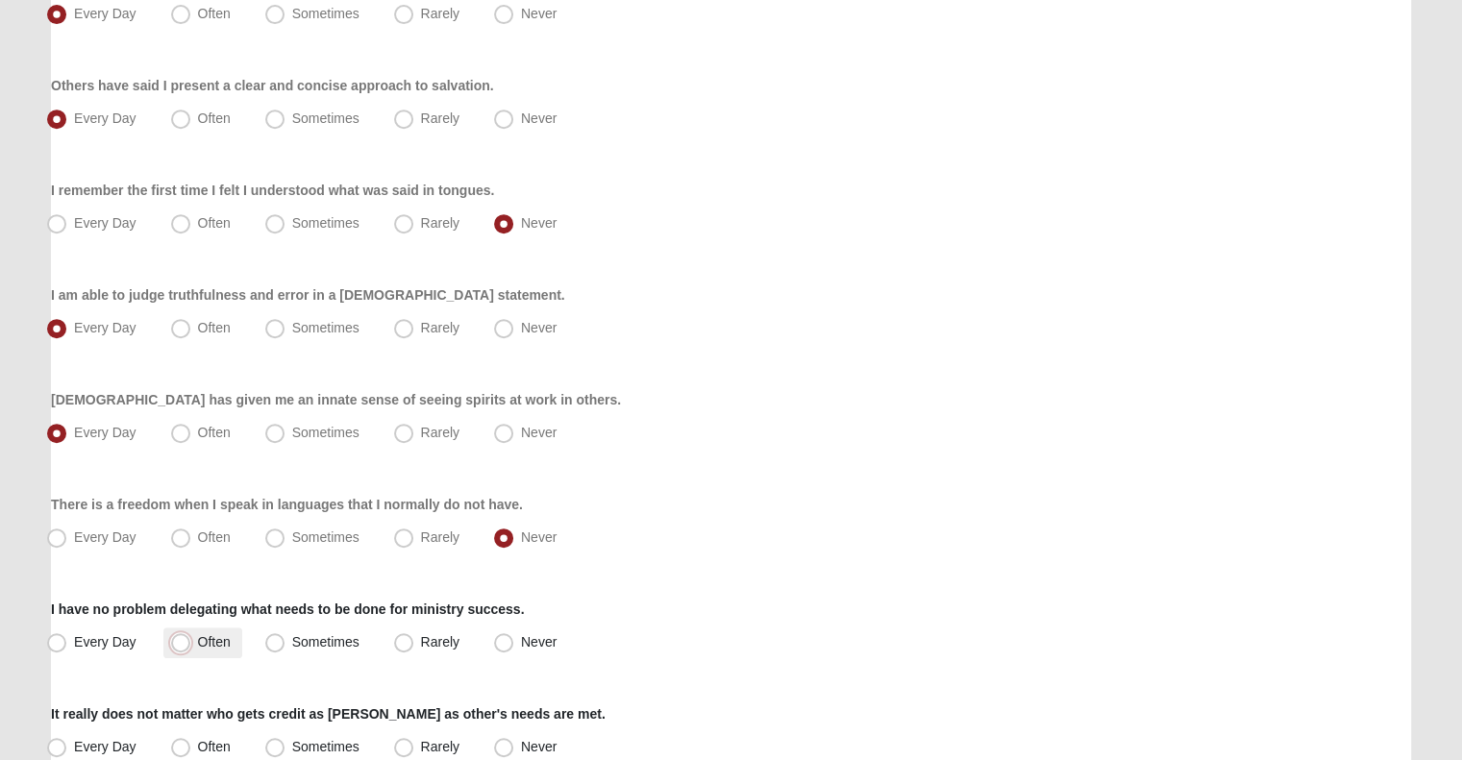
radio input "true"
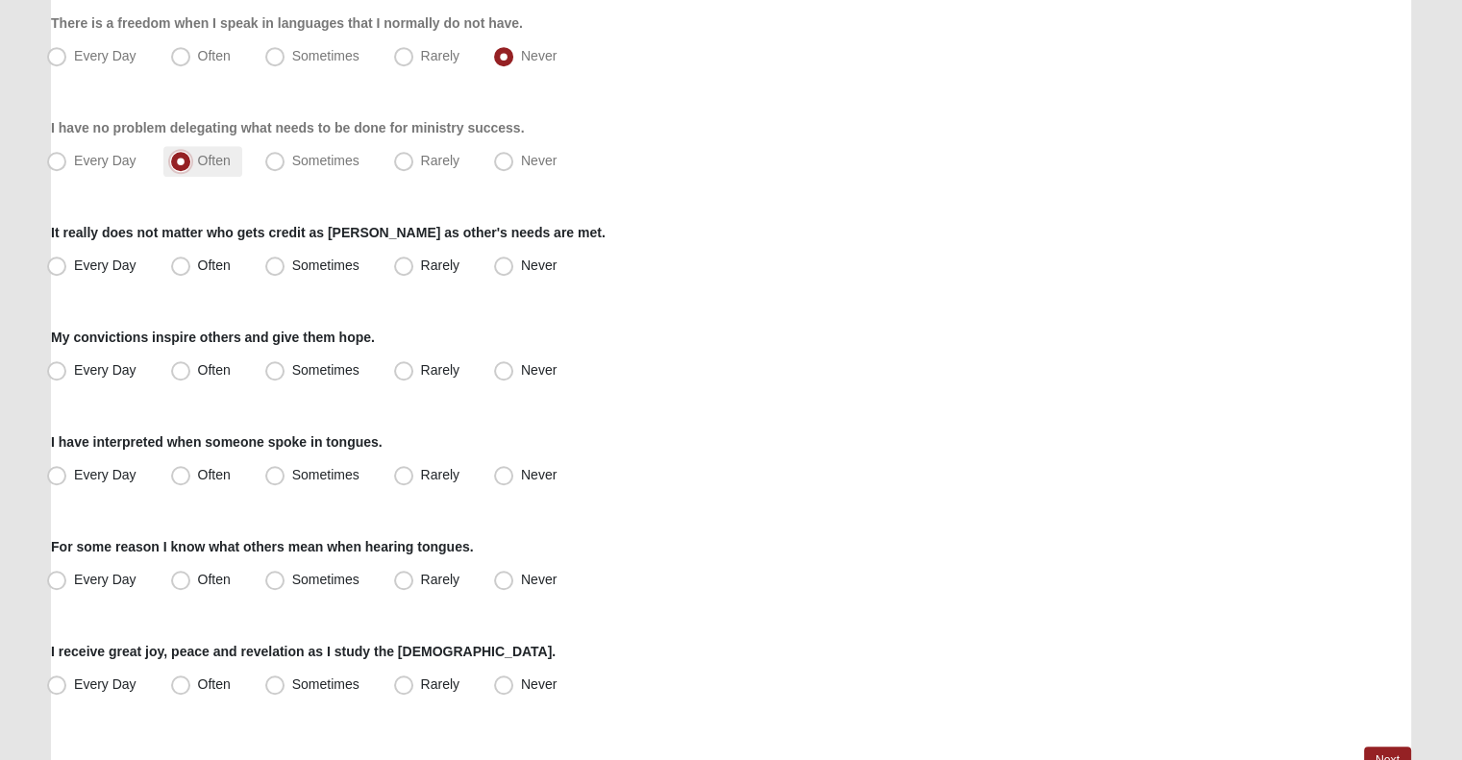
scroll to position [1299, 0]
click at [121, 165] on span "Every Day" at bounding box center [105, 159] width 62 height 15
click at [67, 165] on input "Every Day" at bounding box center [61, 160] width 12 height 12
radio input "true"
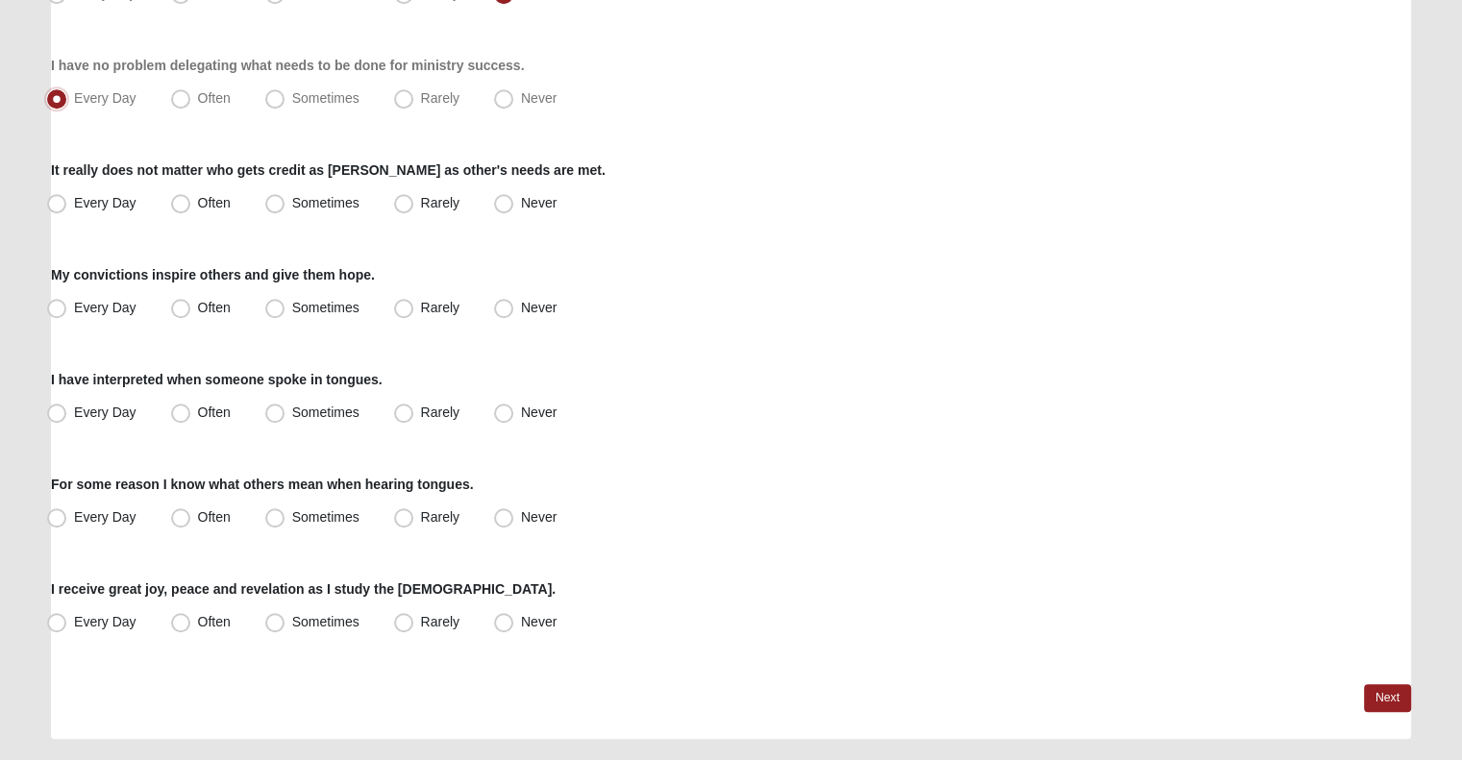
scroll to position [1365, 0]
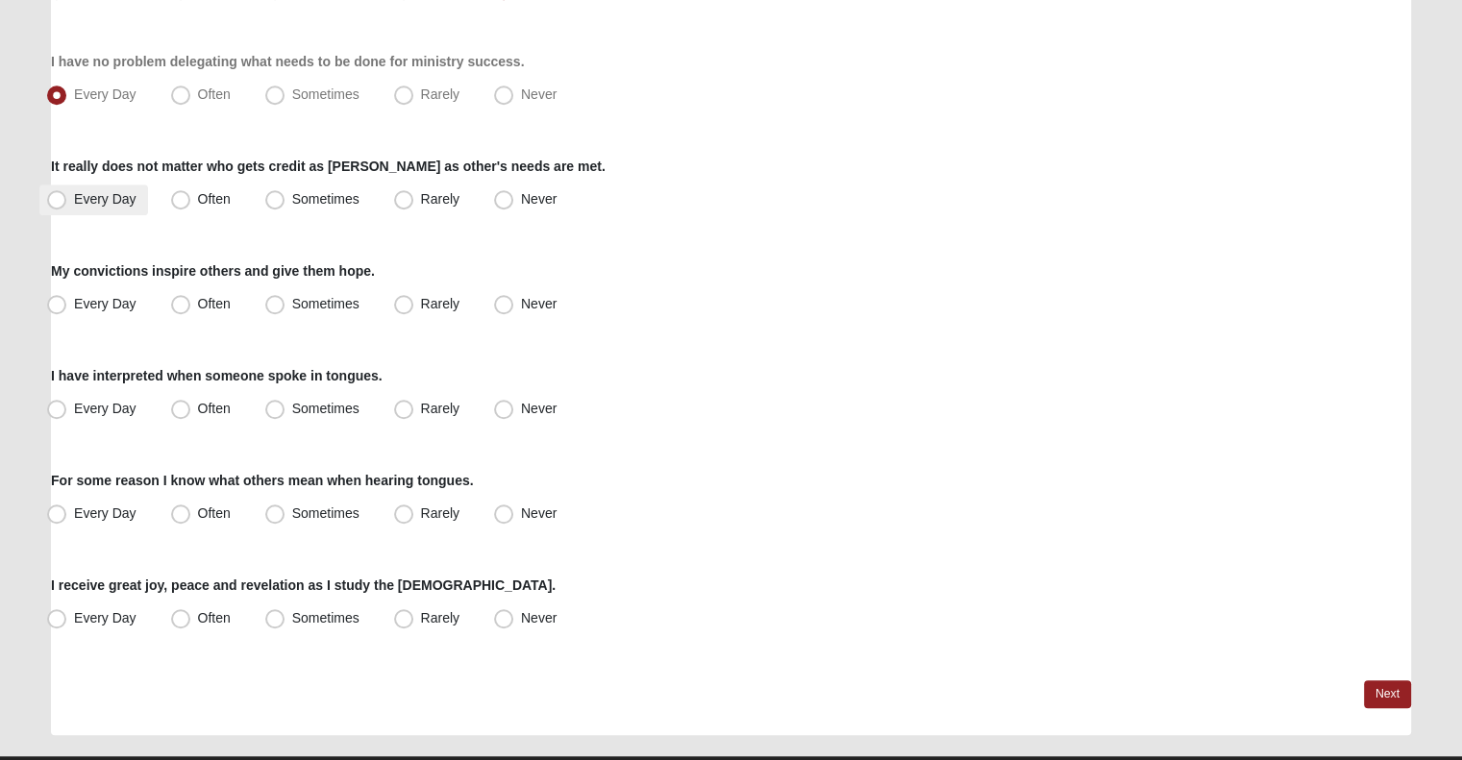
click at [120, 193] on span "Every Day" at bounding box center [105, 198] width 62 height 15
click at [67, 193] on input "Every Day" at bounding box center [61, 199] width 12 height 12
radio input "true"
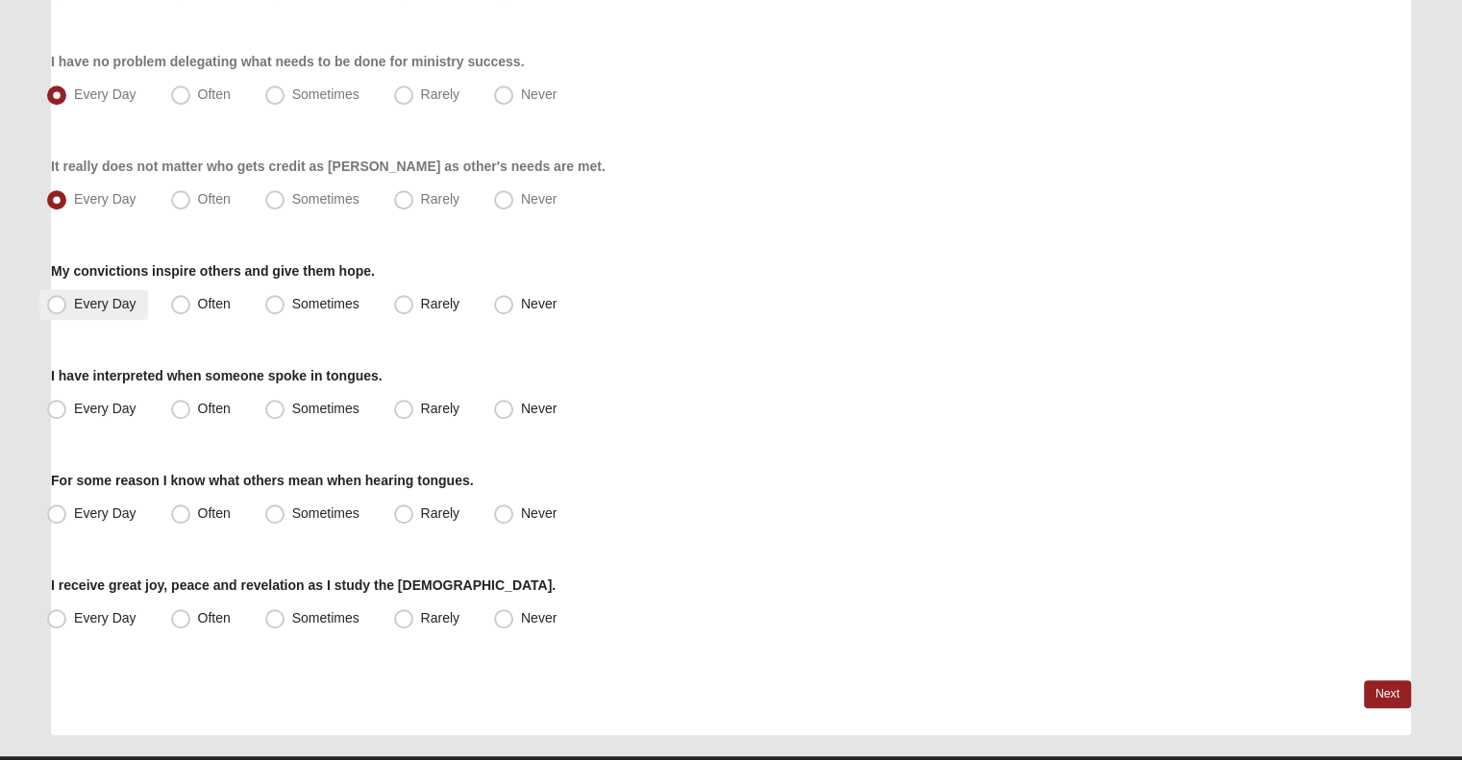
click at [100, 310] on span "Every Day" at bounding box center [105, 303] width 62 height 15
click at [67, 310] on input "Every Day" at bounding box center [61, 304] width 12 height 12
radio input "true"
click at [529, 416] on label "Never" at bounding box center [527, 409] width 82 height 31
click at [514, 415] on input "Never" at bounding box center [508, 409] width 12 height 12
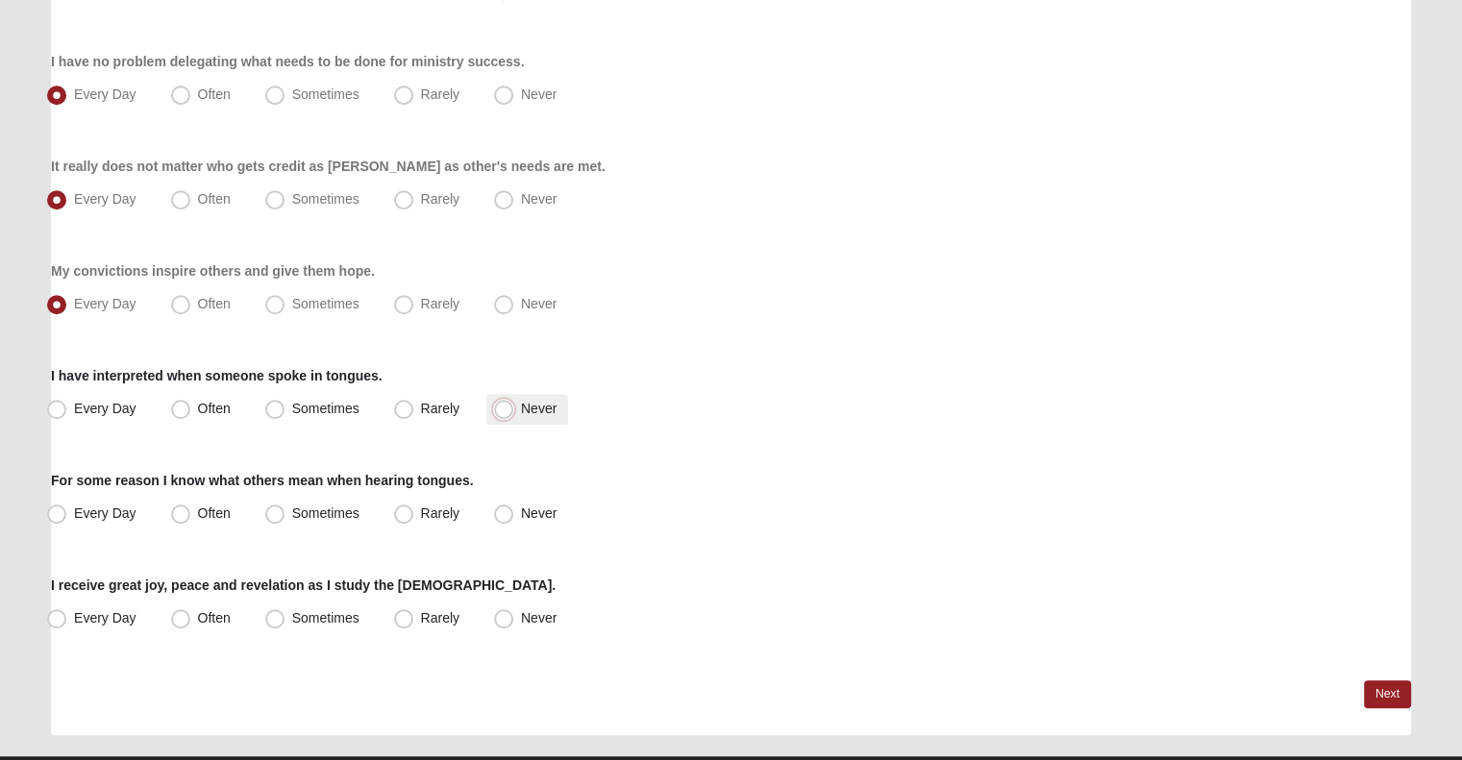
radio input "true"
click at [547, 505] on span "Never" at bounding box center [539, 512] width 36 height 15
click at [514, 507] on input "Never" at bounding box center [508, 513] width 12 height 12
radio input "true"
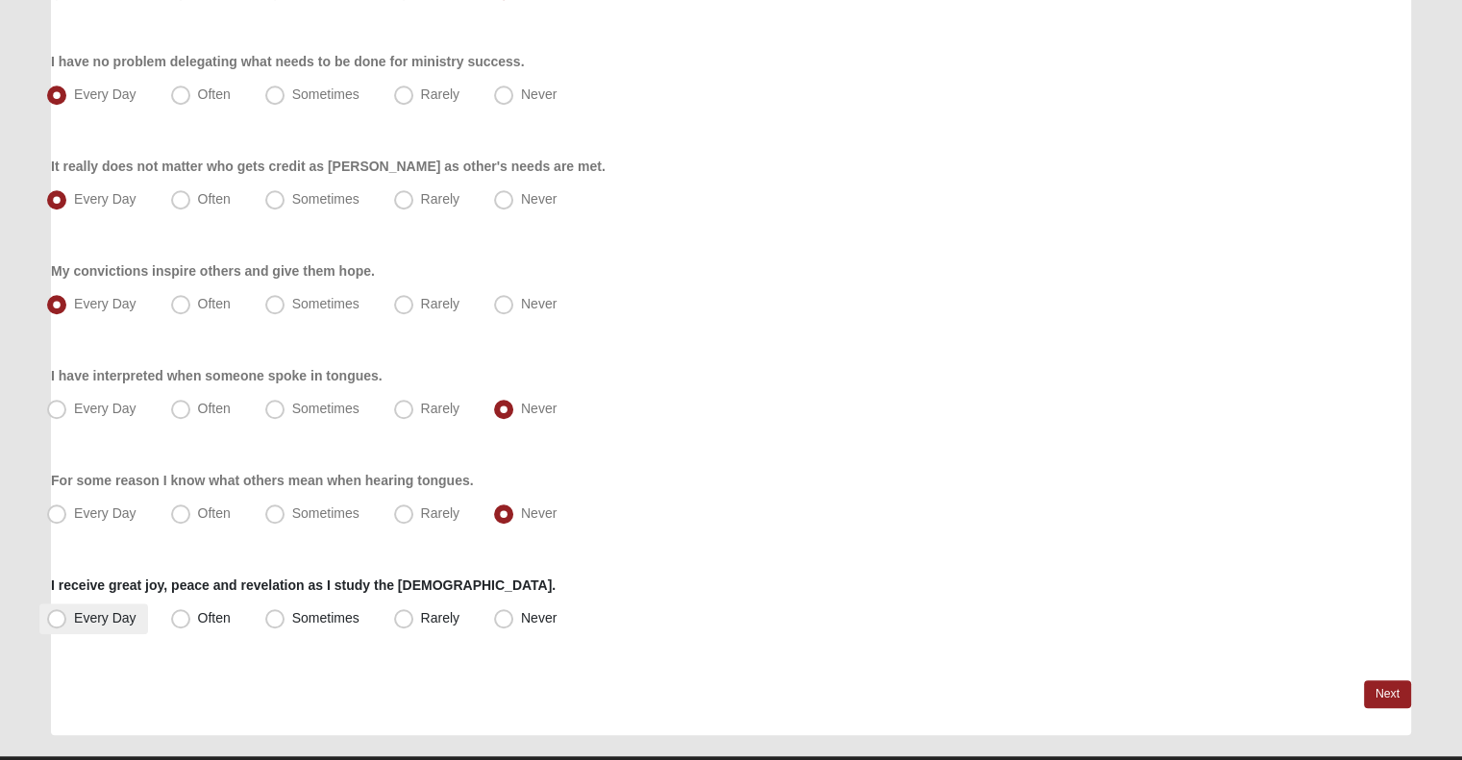
click at [104, 607] on label "Every Day" at bounding box center [93, 619] width 109 height 31
click at [67, 612] on input "Every Day" at bounding box center [61, 618] width 12 height 12
radio input "true"
click at [1365, 691] on link "Next" at bounding box center [1387, 694] width 47 height 28
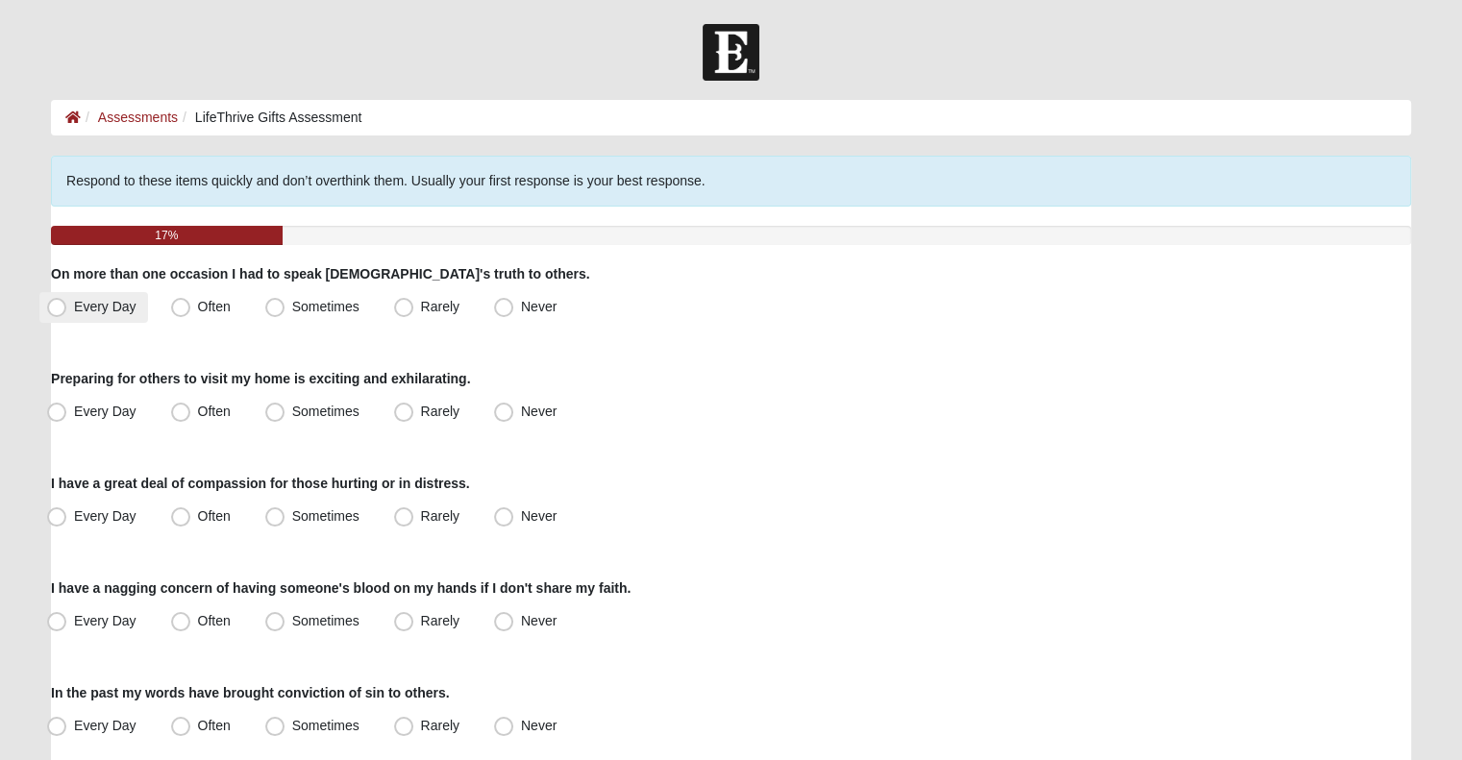
click at [94, 318] on label "Every Day" at bounding box center [93, 307] width 109 height 31
click at [67, 313] on input "Every Day" at bounding box center [61, 307] width 12 height 12
radio input "true"
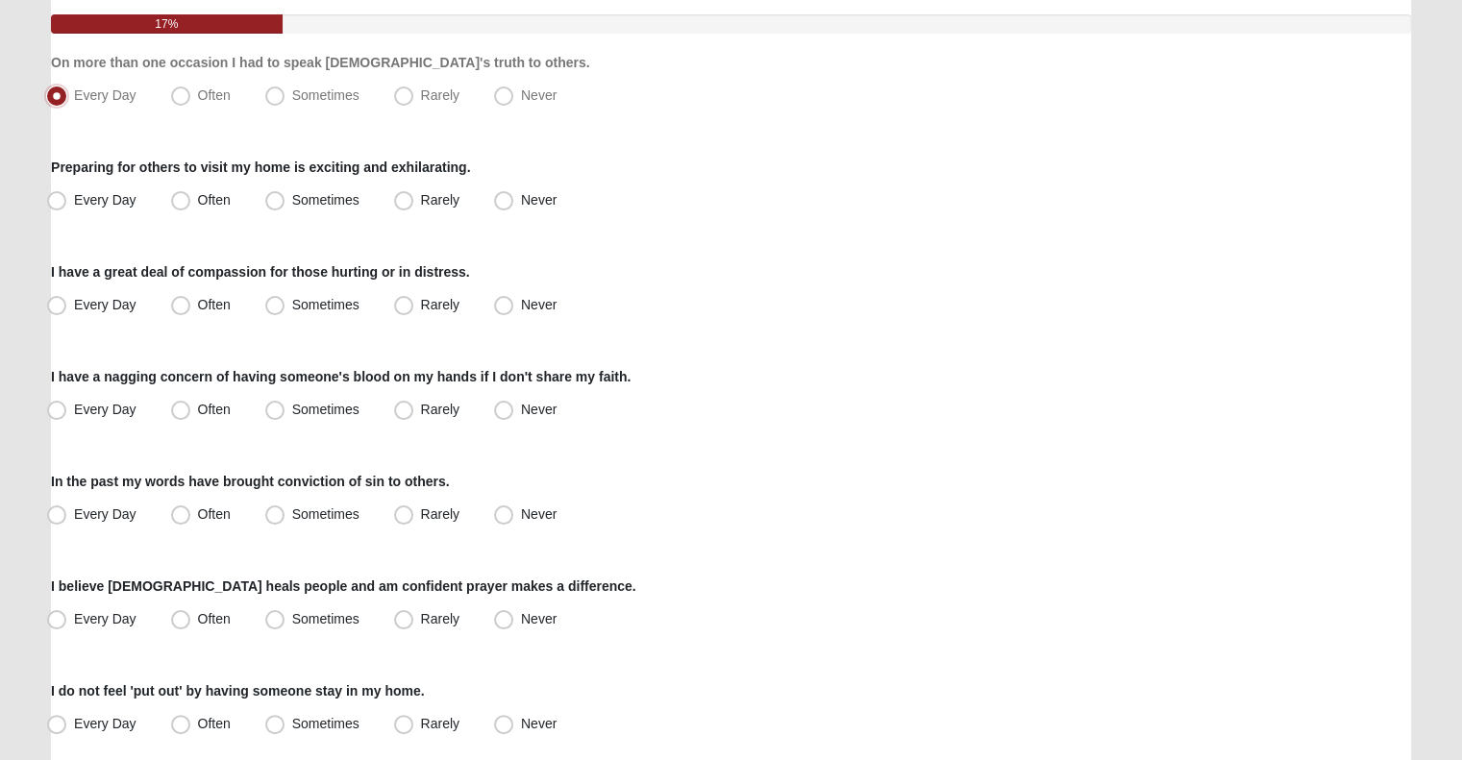
scroll to position [213, 0]
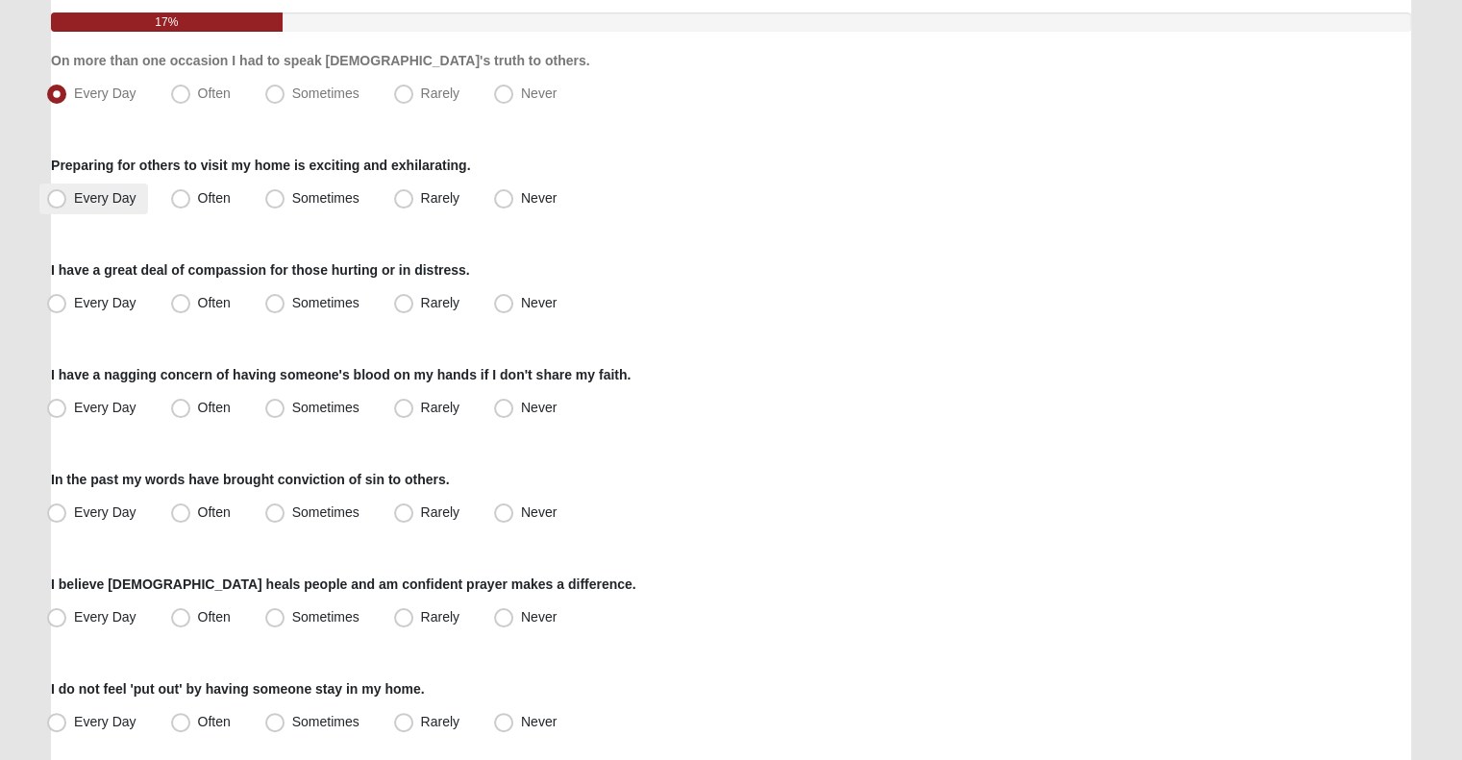
click at [86, 205] on label "Every Day" at bounding box center [93, 199] width 109 height 31
click at [67, 205] on input "Every Day" at bounding box center [61, 198] width 12 height 12
radio input "true"
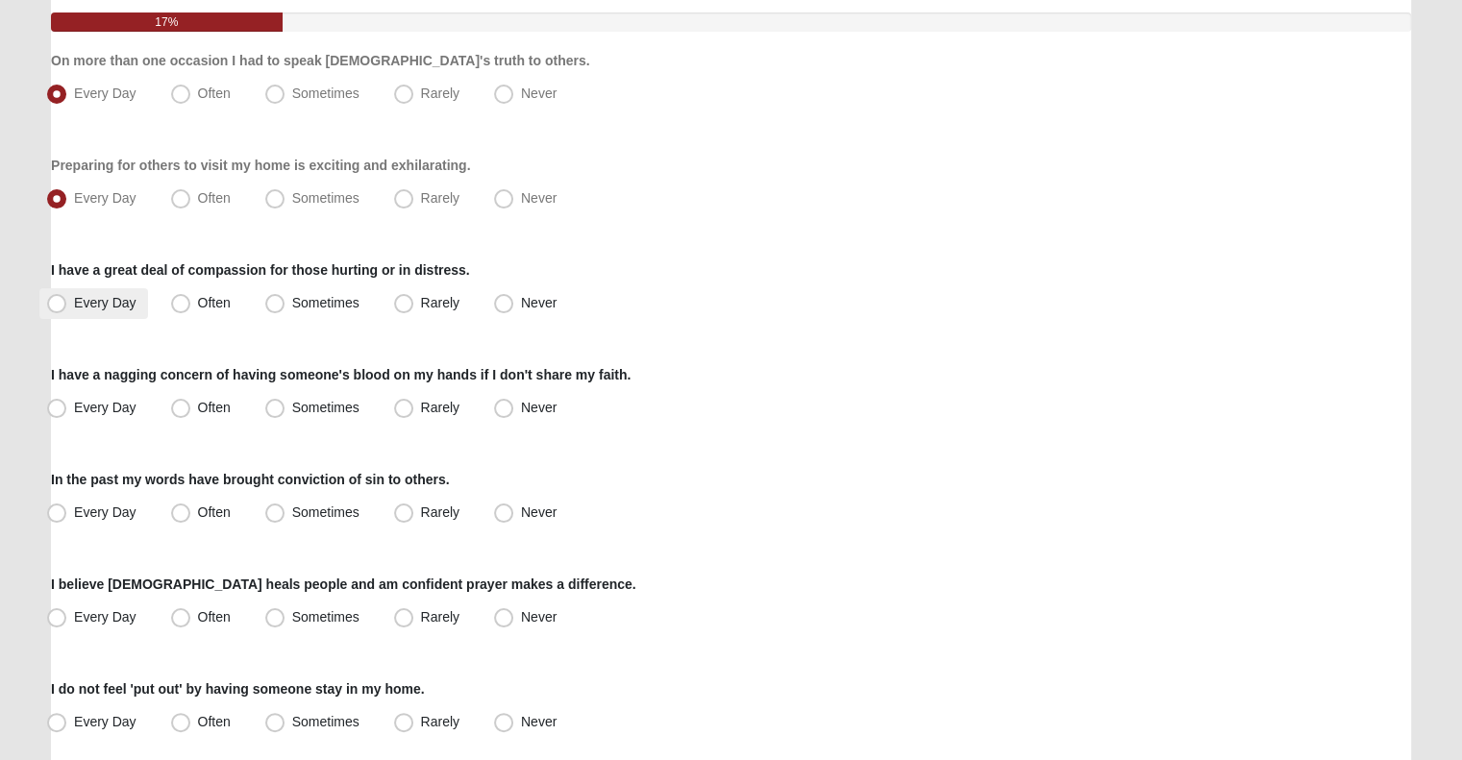
click at [111, 311] on label "Every Day" at bounding box center [93, 303] width 109 height 31
click at [67, 309] on input "Every Day" at bounding box center [61, 303] width 12 height 12
radio input "true"
click at [423, 418] on label "Rarely" at bounding box center [428, 408] width 85 height 31
click at [414, 414] on input "Rarely" at bounding box center [408, 408] width 12 height 12
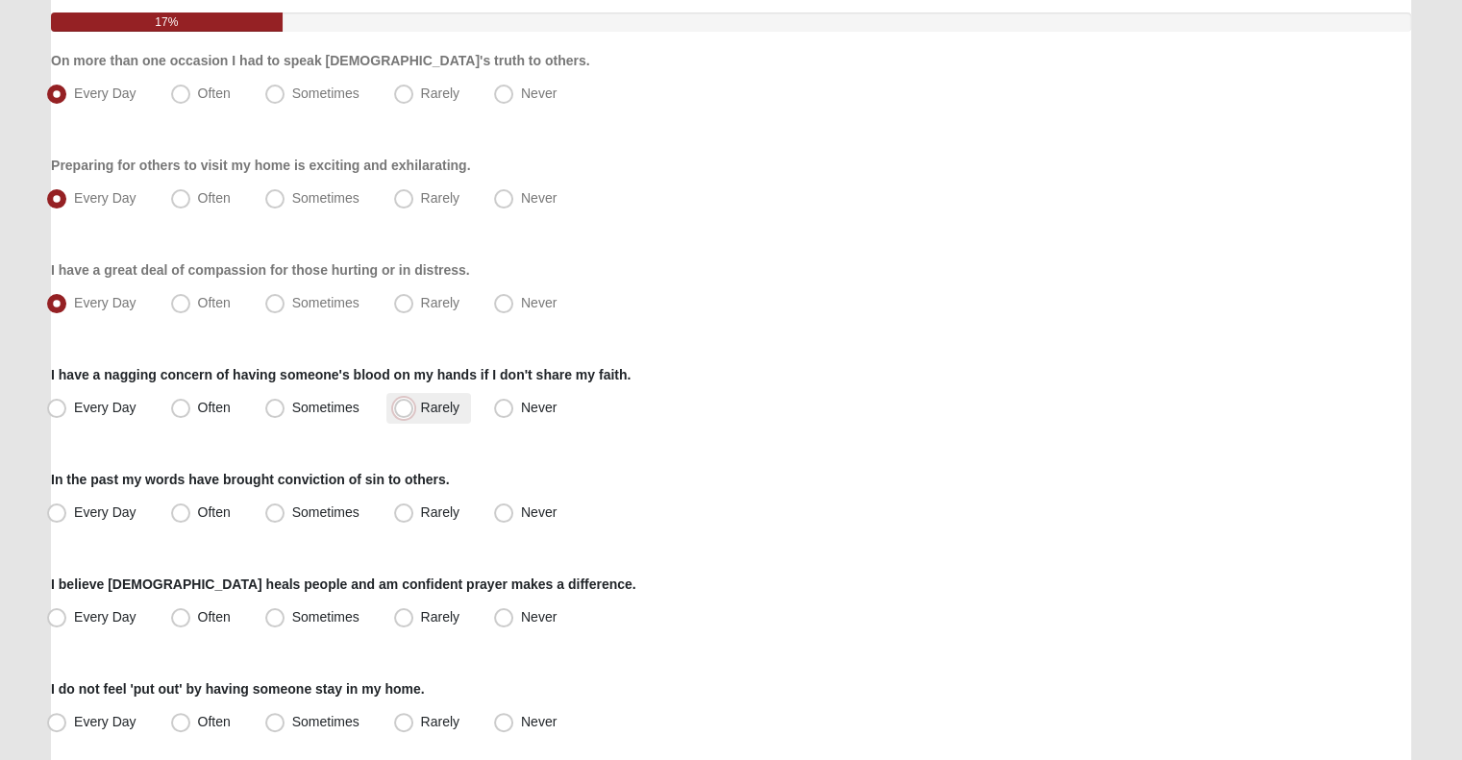
radio input "true"
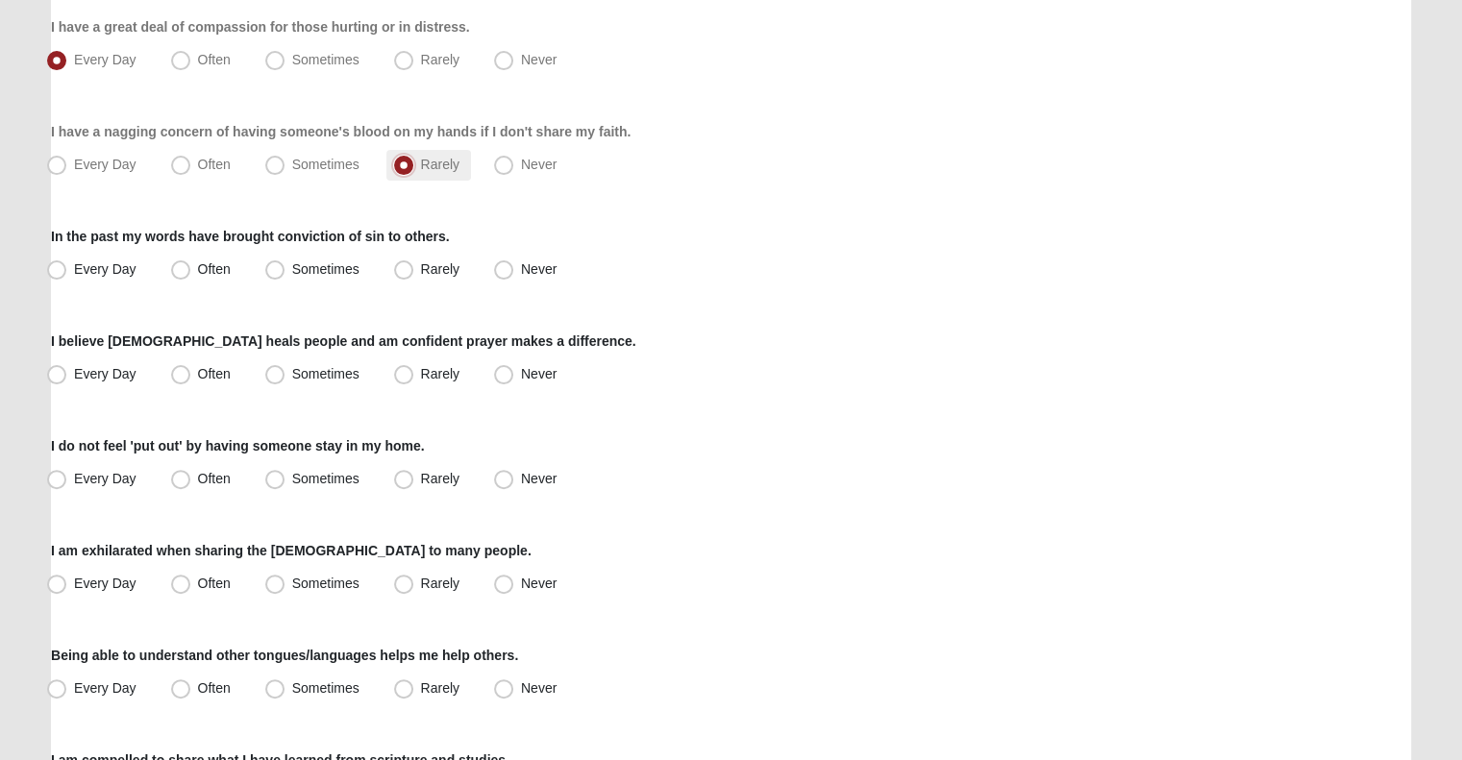
scroll to position [461, 0]
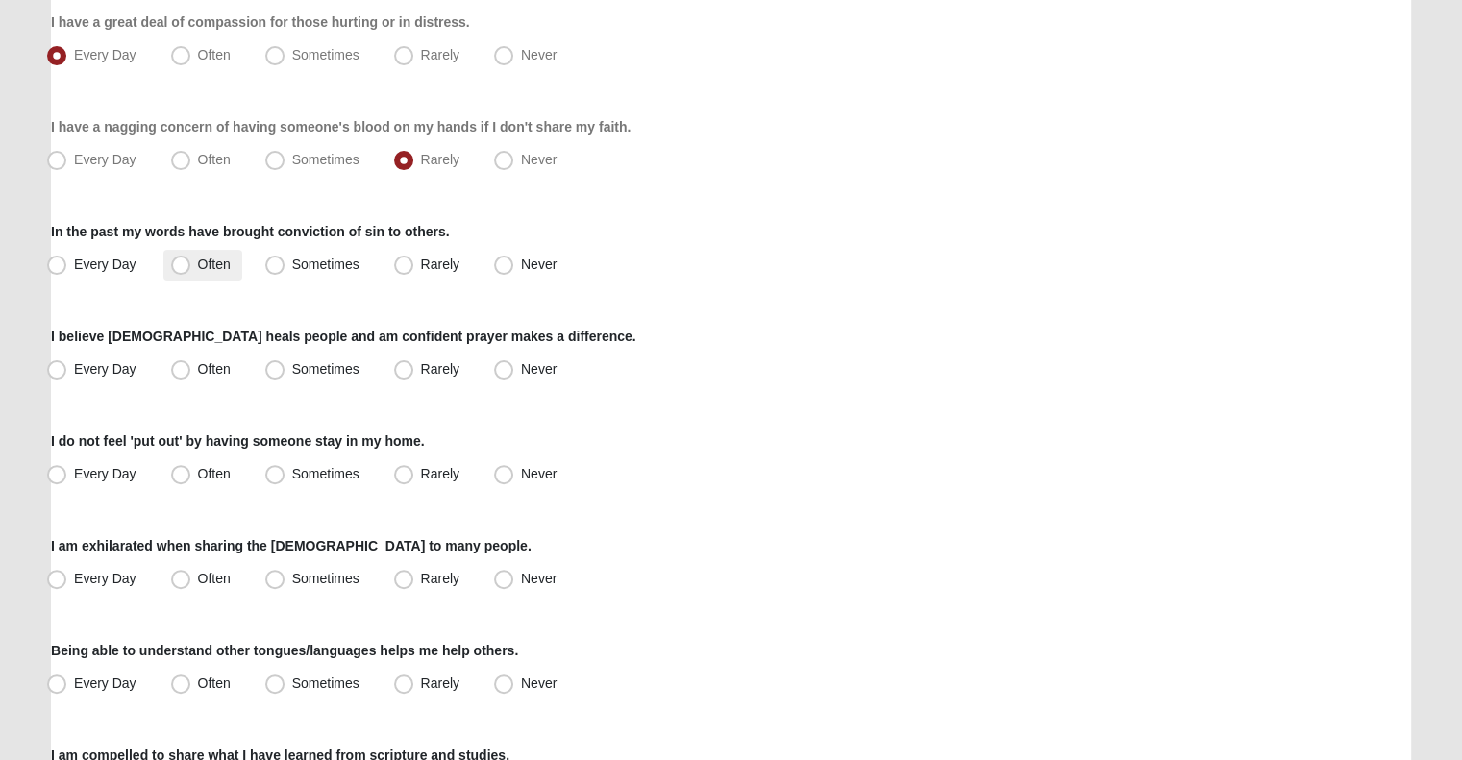
click at [223, 278] on label "Often" at bounding box center [202, 265] width 79 height 31
click at [191, 271] on input "Often" at bounding box center [185, 265] width 12 height 12
radio input "true"
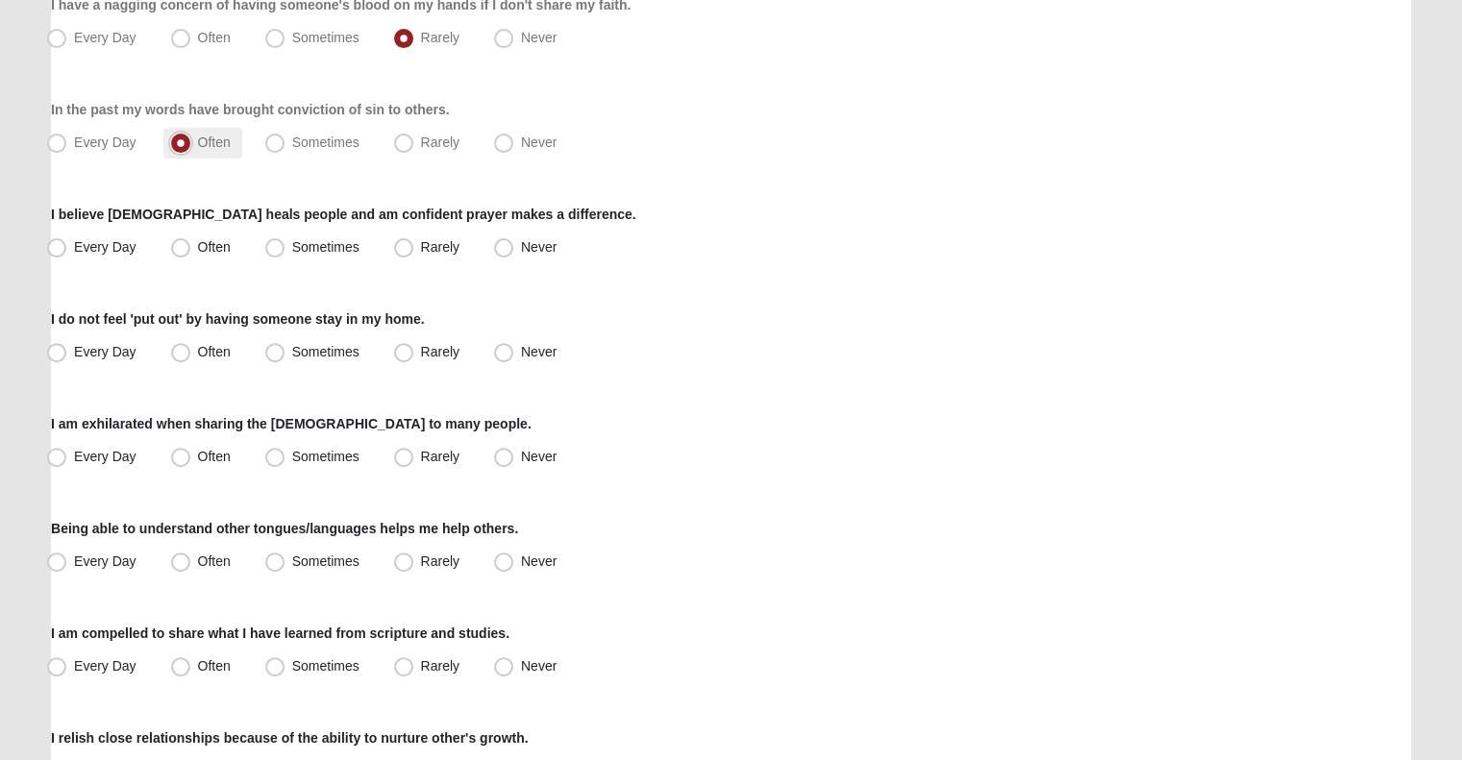
scroll to position [596, 0]
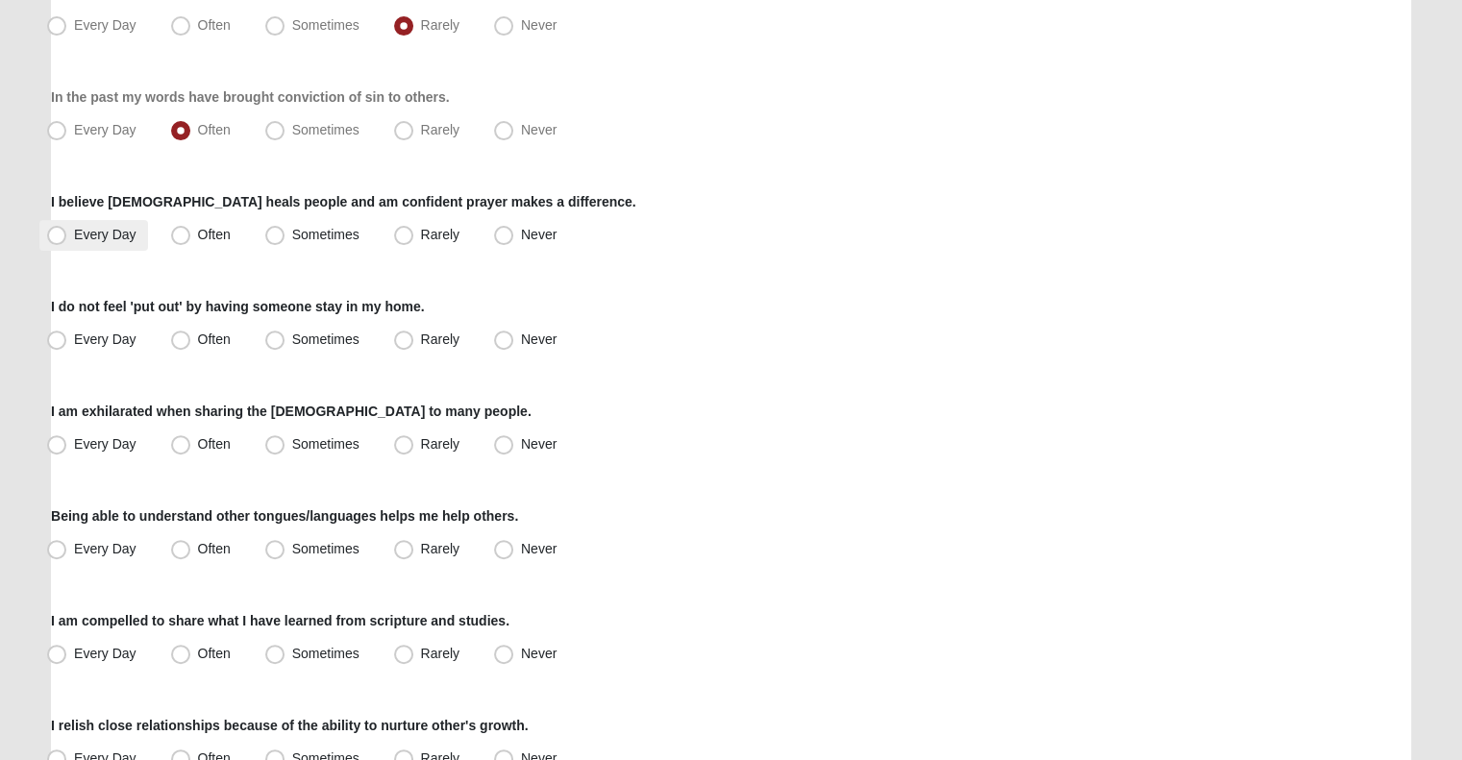
click at [141, 237] on label "Every Day" at bounding box center [93, 235] width 109 height 31
click at [67, 237] on input "Every Day" at bounding box center [61, 235] width 12 height 12
radio input "true"
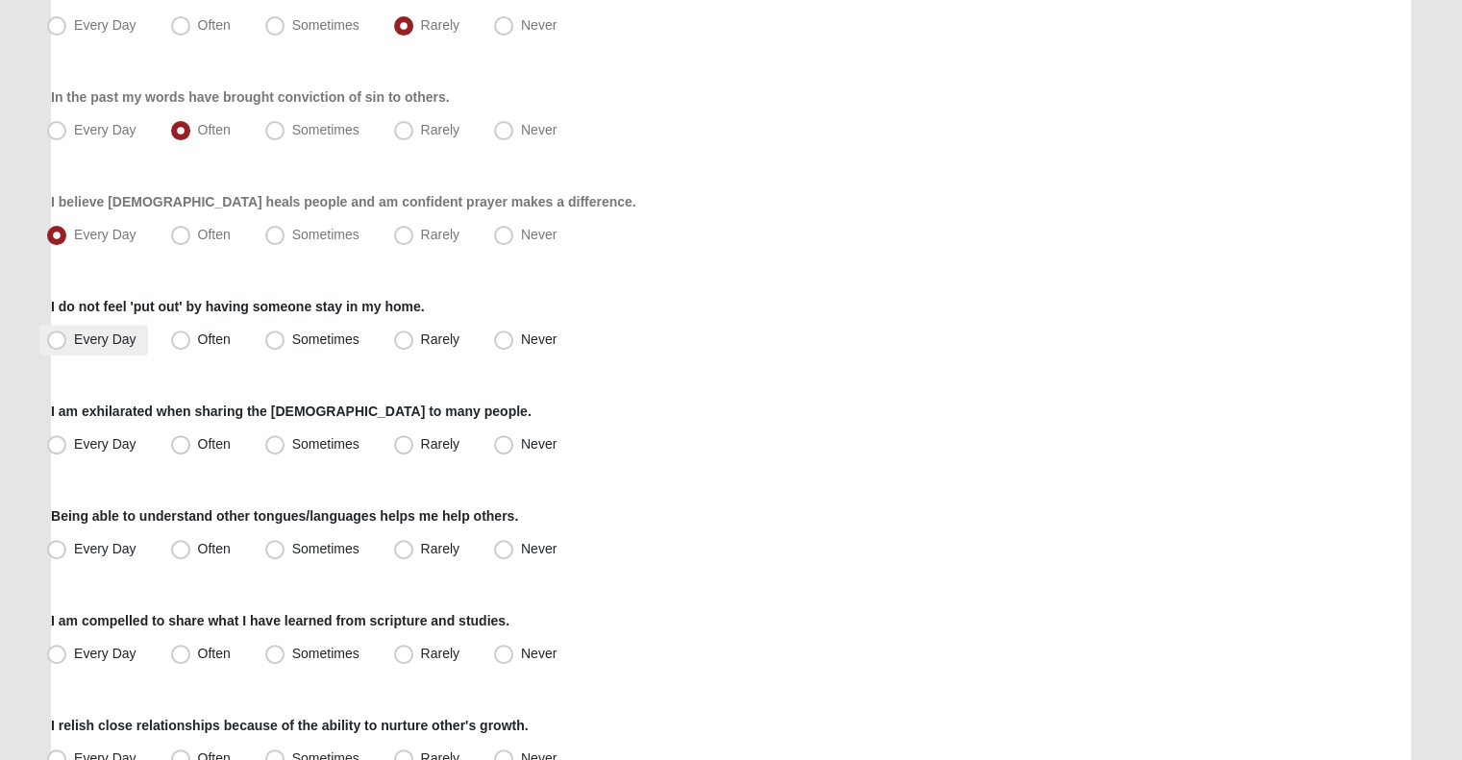
click at [111, 336] on span "Every Day" at bounding box center [105, 339] width 62 height 15
click at [67, 336] on input "Every Day" at bounding box center [61, 339] width 12 height 12
radio input "true"
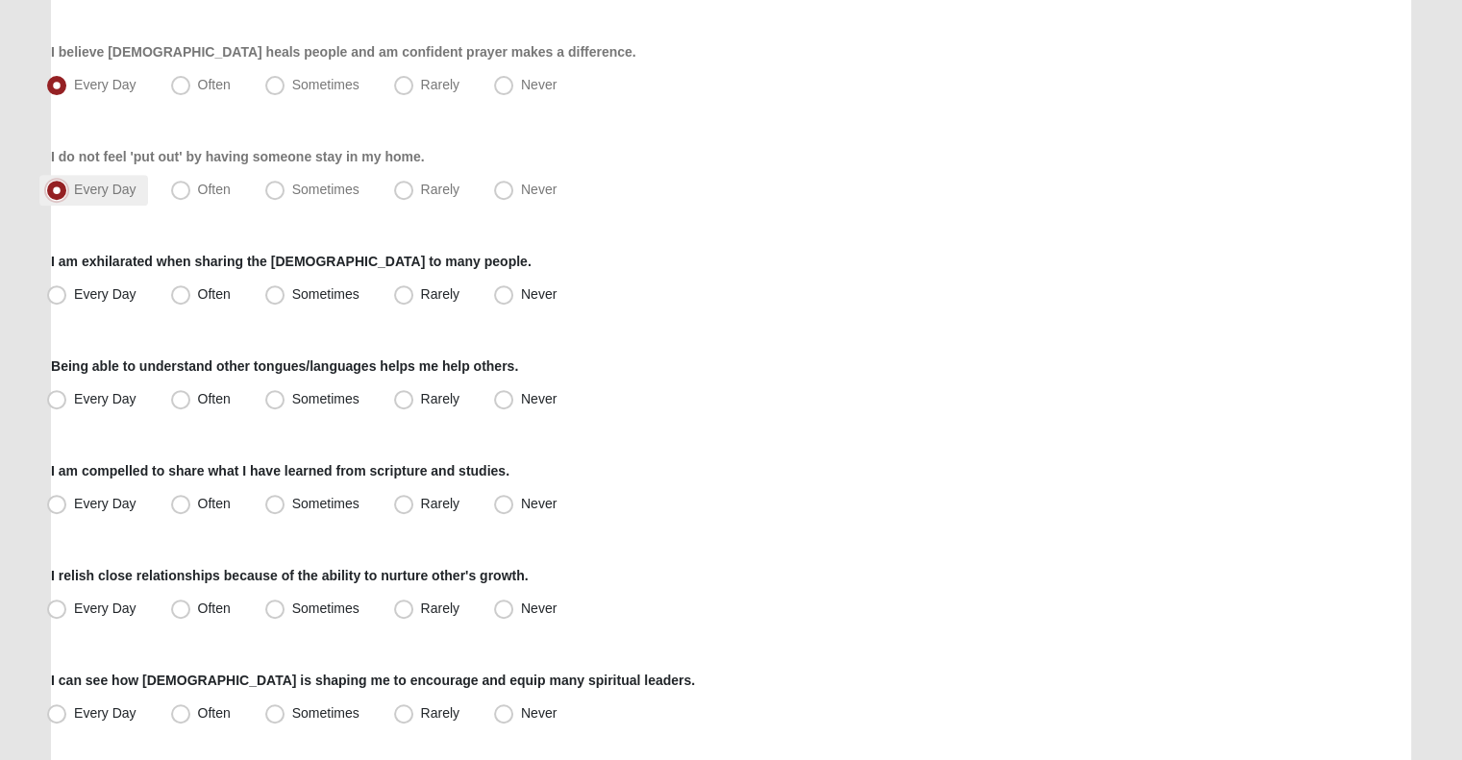
scroll to position [748, 0]
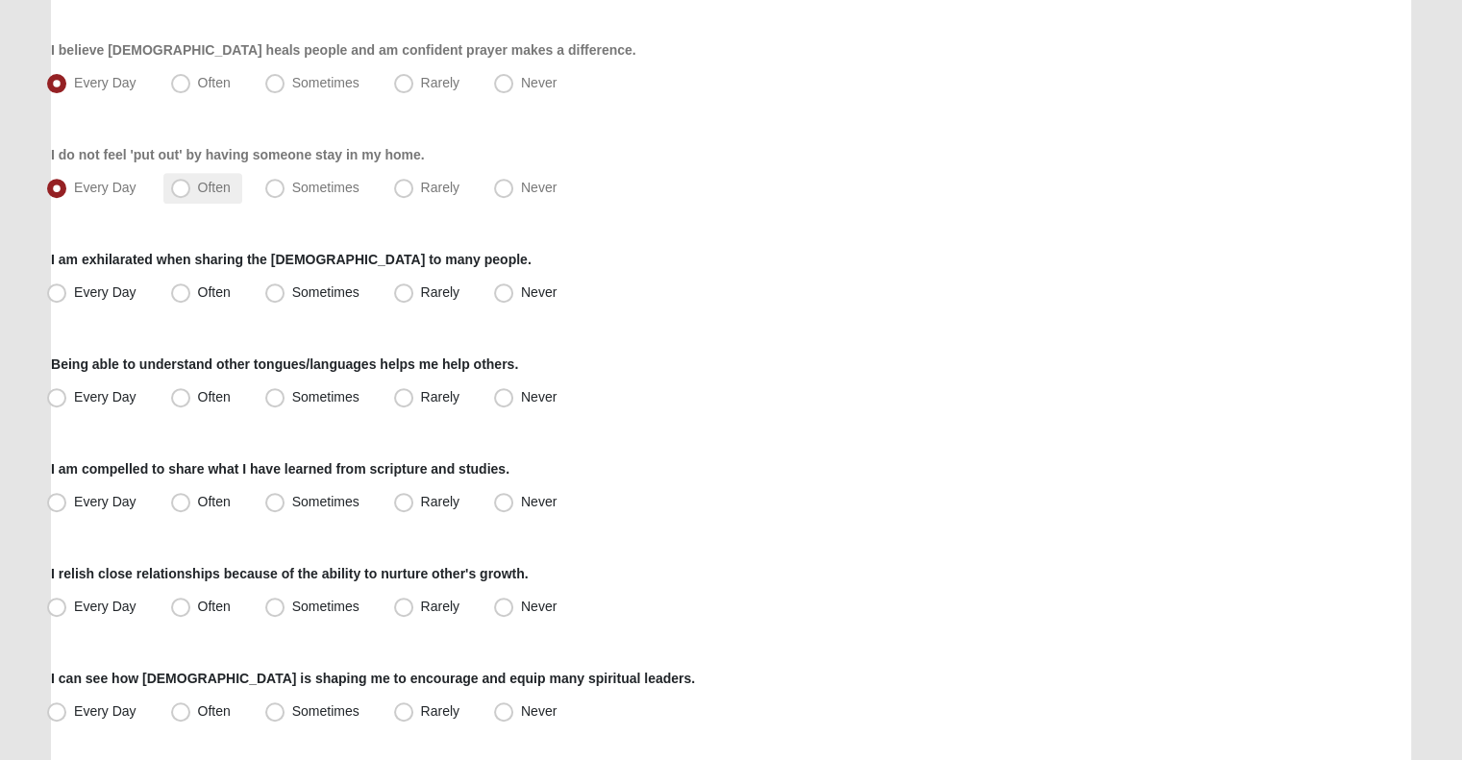
click at [201, 183] on span "Often" at bounding box center [214, 187] width 33 height 15
click at [191, 183] on input "Often" at bounding box center [185, 188] width 12 height 12
radio input "true"
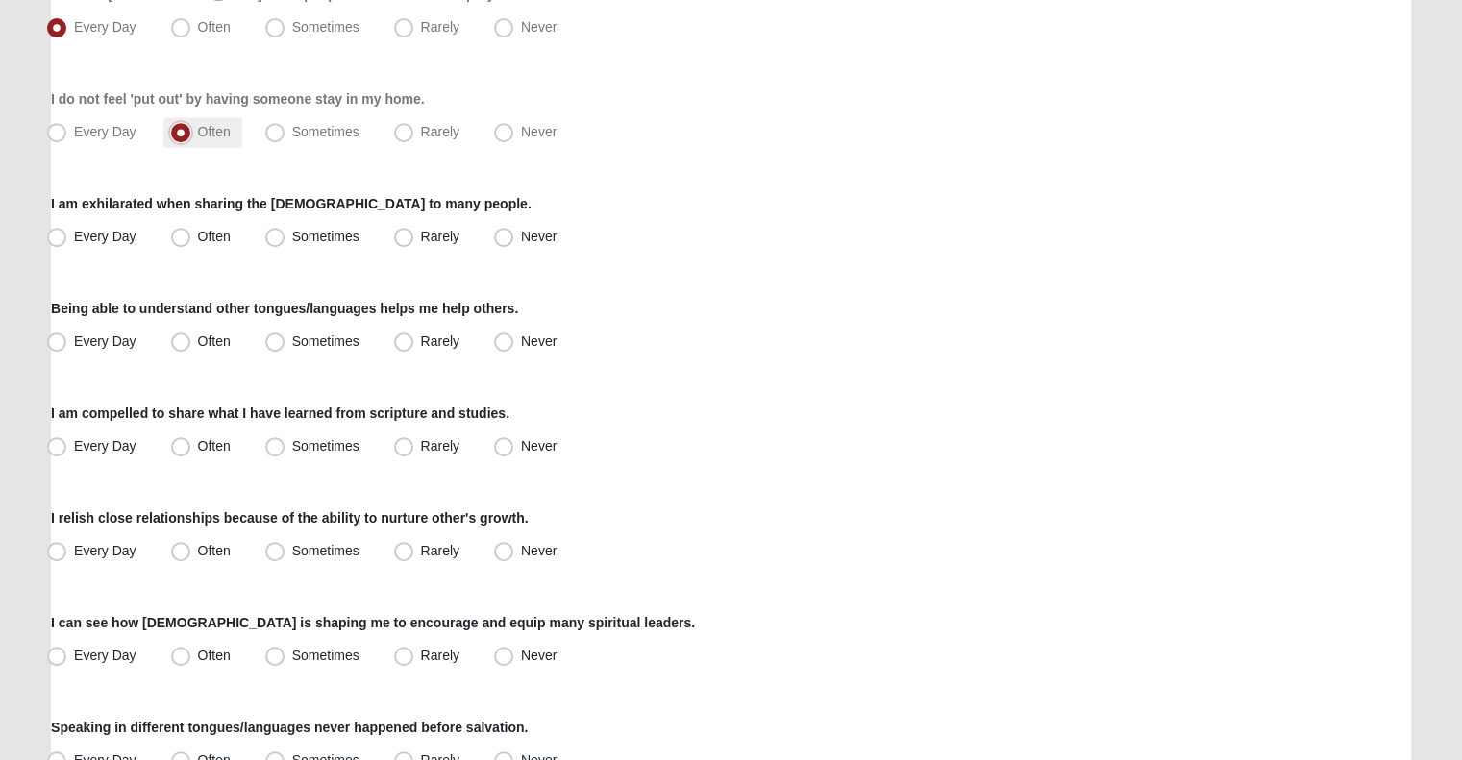
scroll to position [803, 0]
click at [92, 239] on span "Every Day" at bounding box center [105, 236] width 62 height 15
click at [67, 239] on input "Every Day" at bounding box center [61, 237] width 12 height 12
radio input "true"
click at [521, 345] on span "Never" at bounding box center [539, 340] width 36 height 15
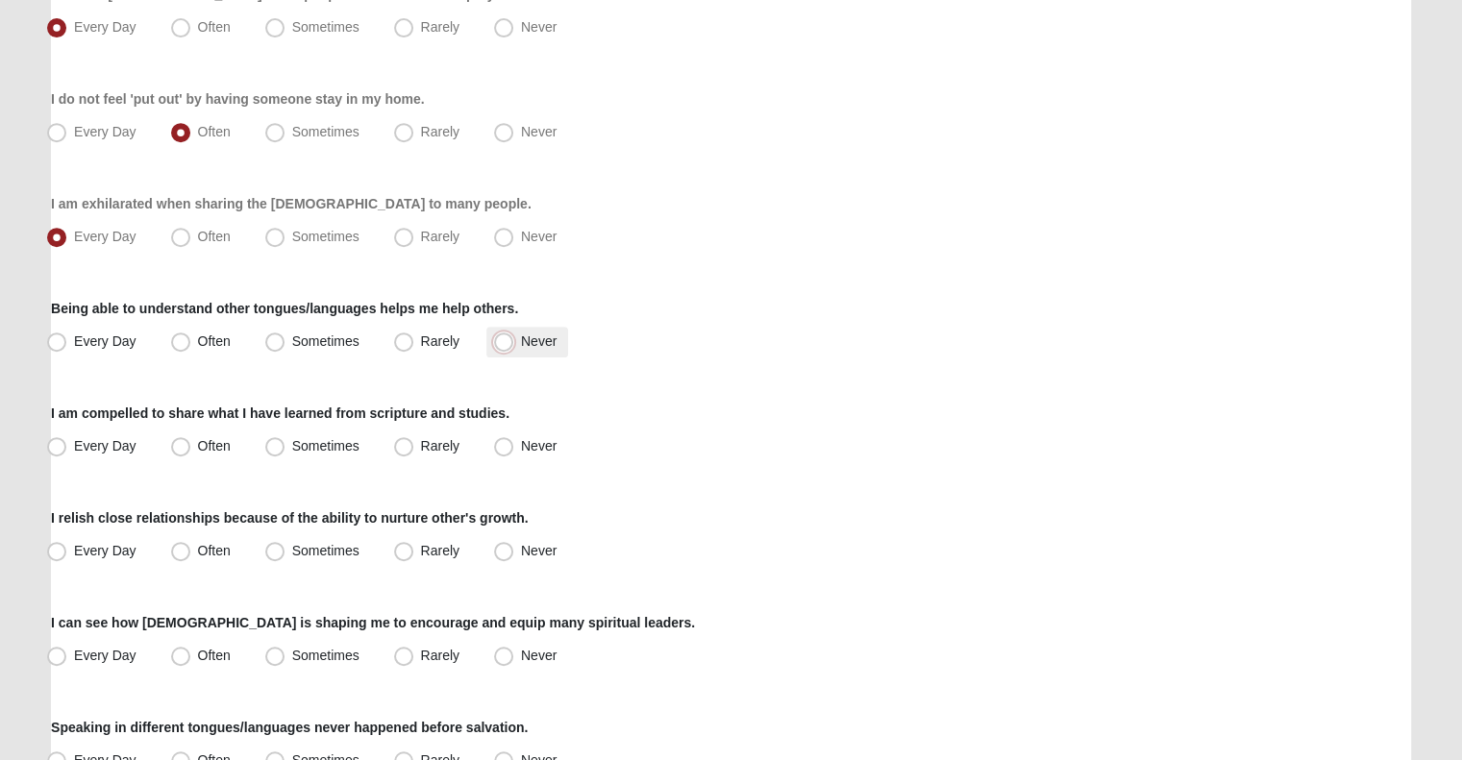
click at [508, 345] on input "Never" at bounding box center [508, 341] width 12 height 12
radio input "true"
click at [108, 449] on span "Every Day" at bounding box center [105, 445] width 62 height 15
click at [67, 449] on input "Every Day" at bounding box center [61, 446] width 12 height 12
radio input "true"
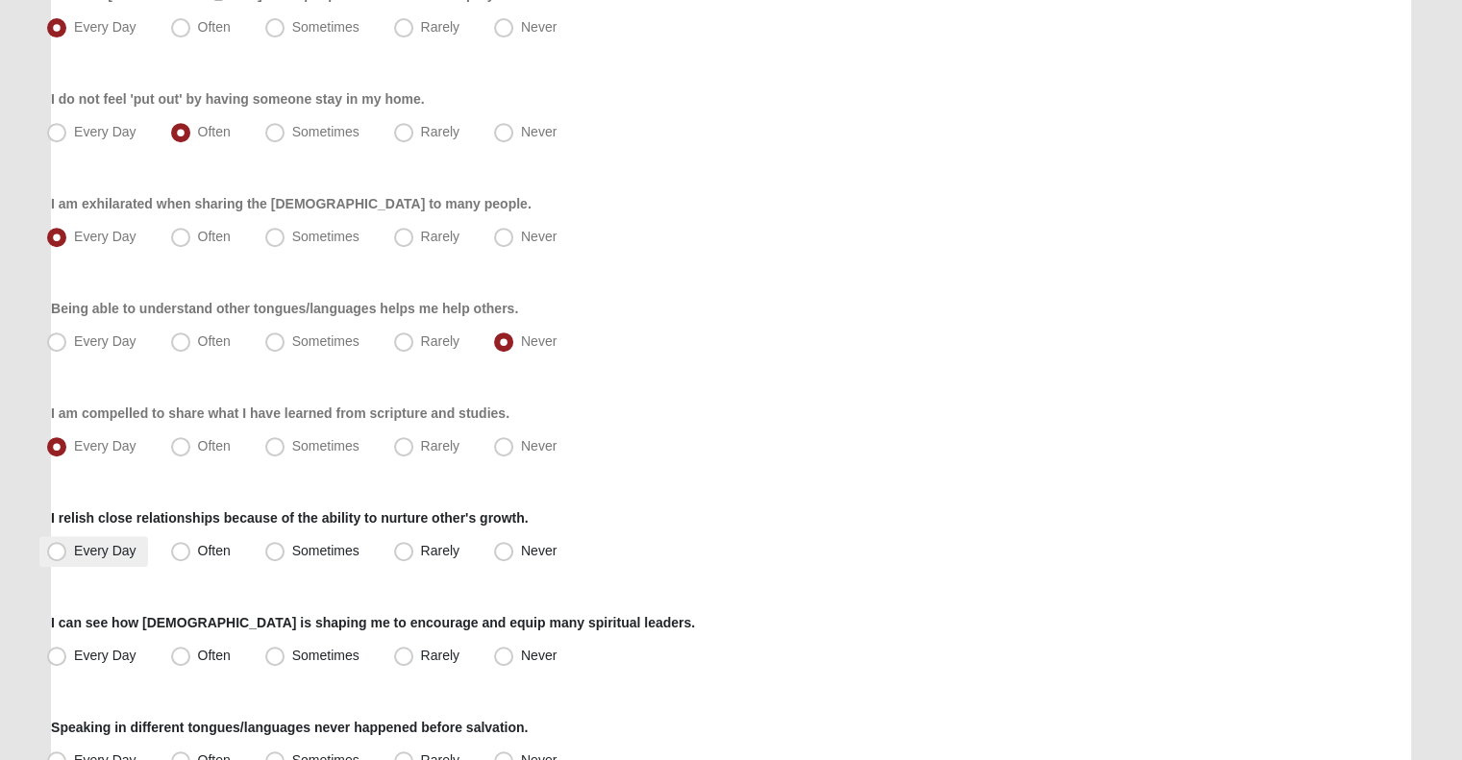
click at [103, 536] on label "Every Day" at bounding box center [93, 551] width 109 height 31
click at [67, 545] on input "Every Day" at bounding box center [61, 551] width 12 height 12
radio input "true"
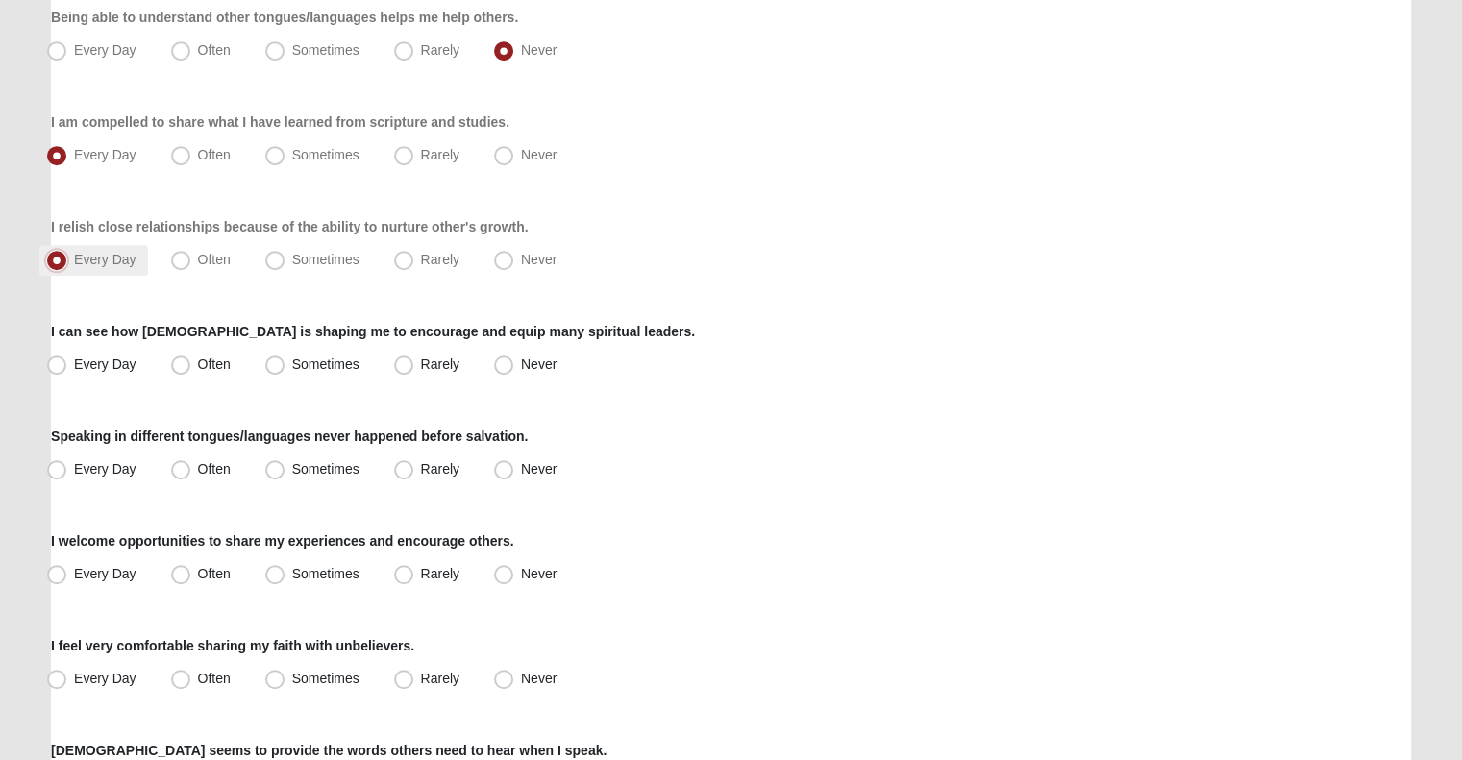
scroll to position [1096, 0]
click at [101, 362] on span "Every Day" at bounding box center [105, 363] width 62 height 15
click at [67, 362] on input "Every Day" at bounding box center [61, 363] width 12 height 12
radio input "true"
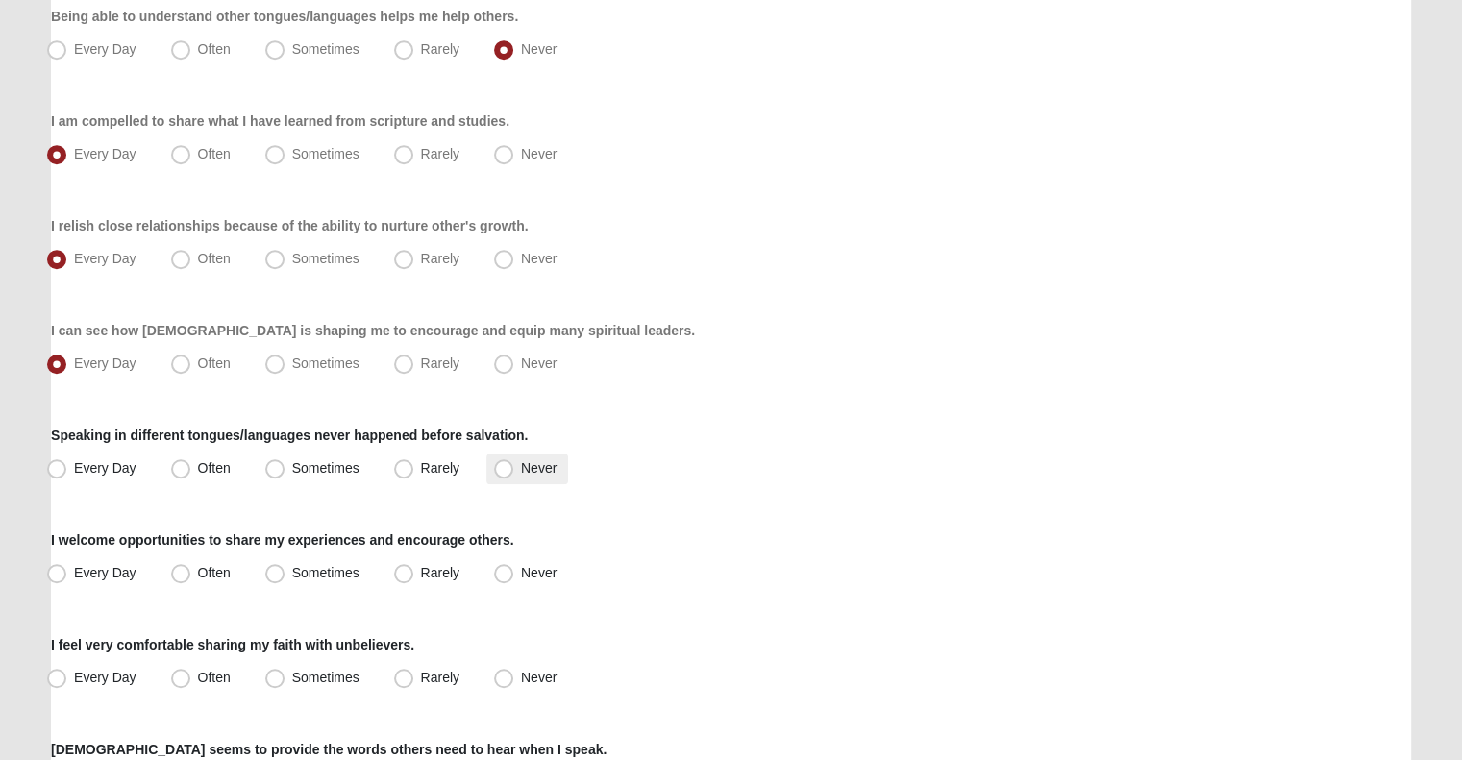
click at [526, 477] on label "Never" at bounding box center [527, 469] width 82 height 31
click at [514, 475] on input "Never" at bounding box center [508, 468] width 12 height 12
radio input "true"
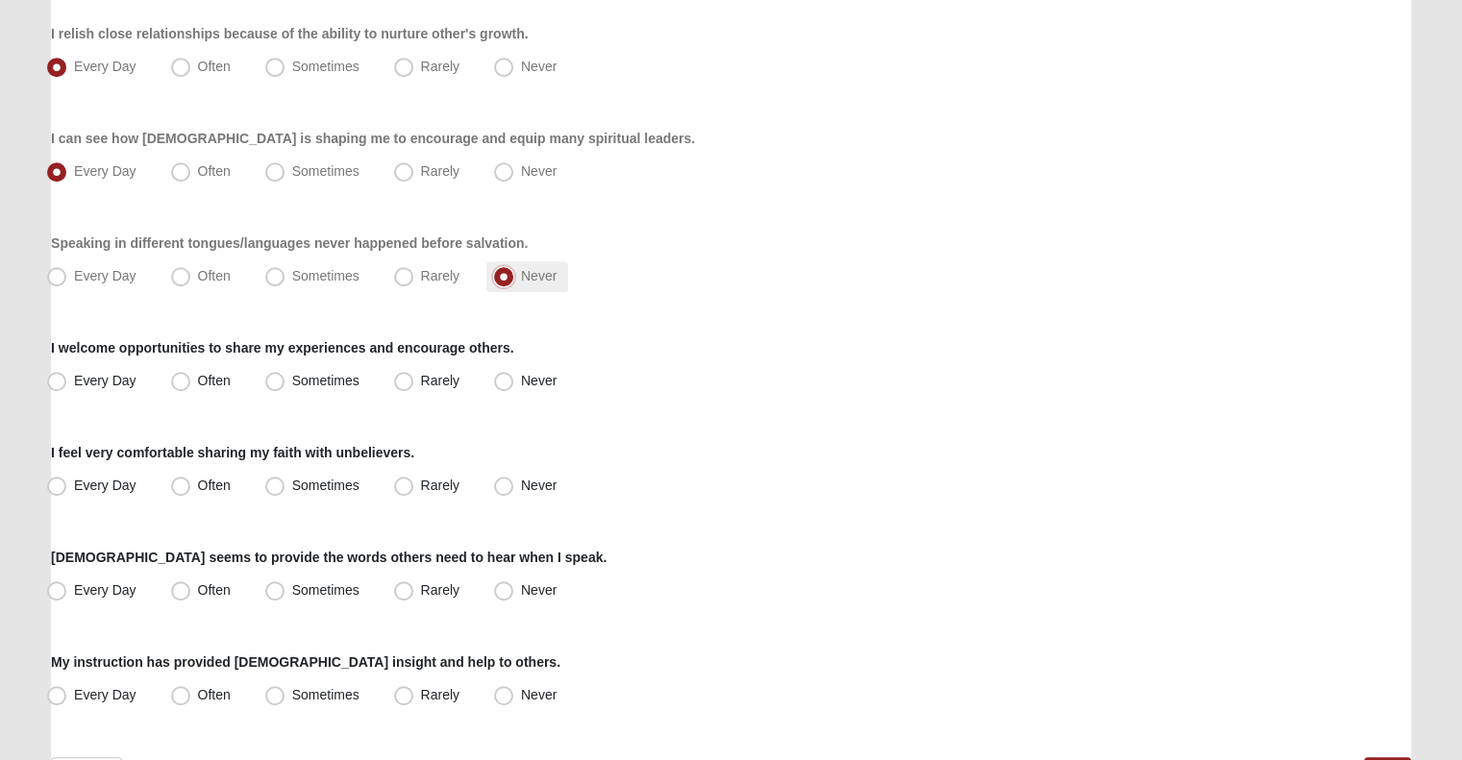
scroll to position [1290, 0]
click at [124, 273] on span "Every Day" at bounding box center [105, 273] width 62 height 15
click at [67, 273] on input "Every Day" at bounding box center [61, 274] width 12 height 12
radio input "true"
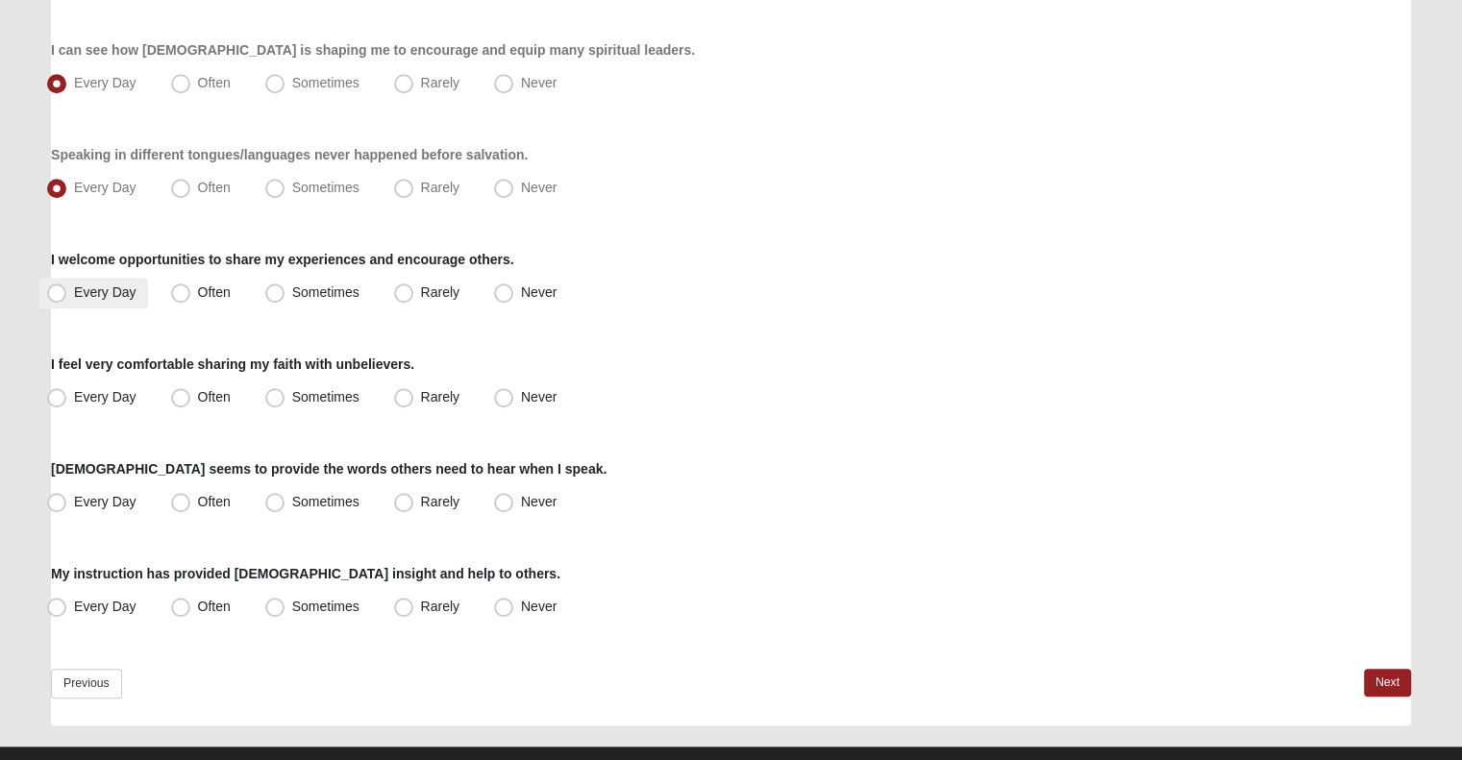
click at [74, 292] on span "Every Day" at bounding box center [105, 291] width 62 height 15
click at [63, 292] on input "Every Day" at bounding box center [61, 292] width 12 height 12
radio input "true"
click at [131, 382] on label "Every Day" at bounding box center [93, 397] width 109 height 31
click at [67, 391] on input "Every Day" at bounding box center [61, 397] width 12 height 12
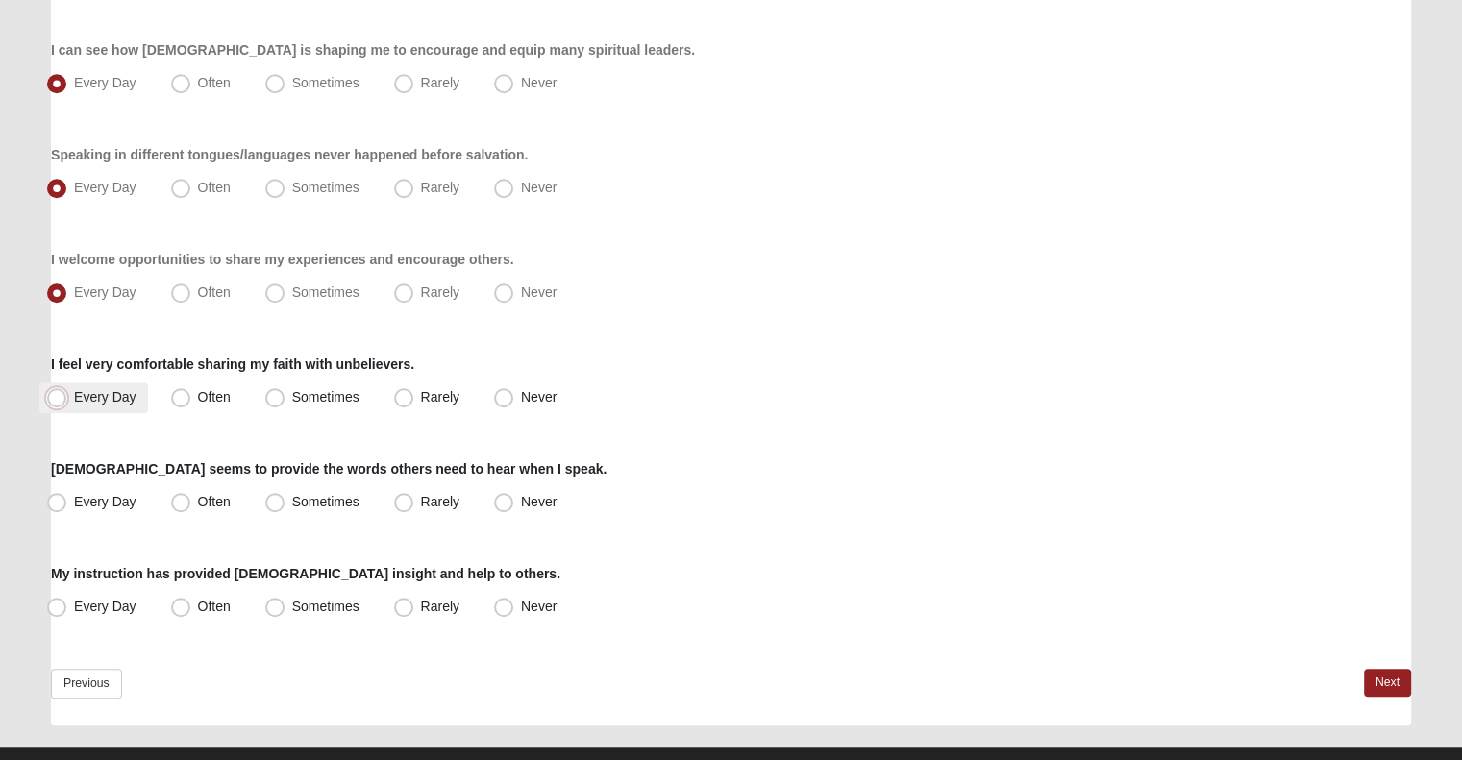
radio input "true"
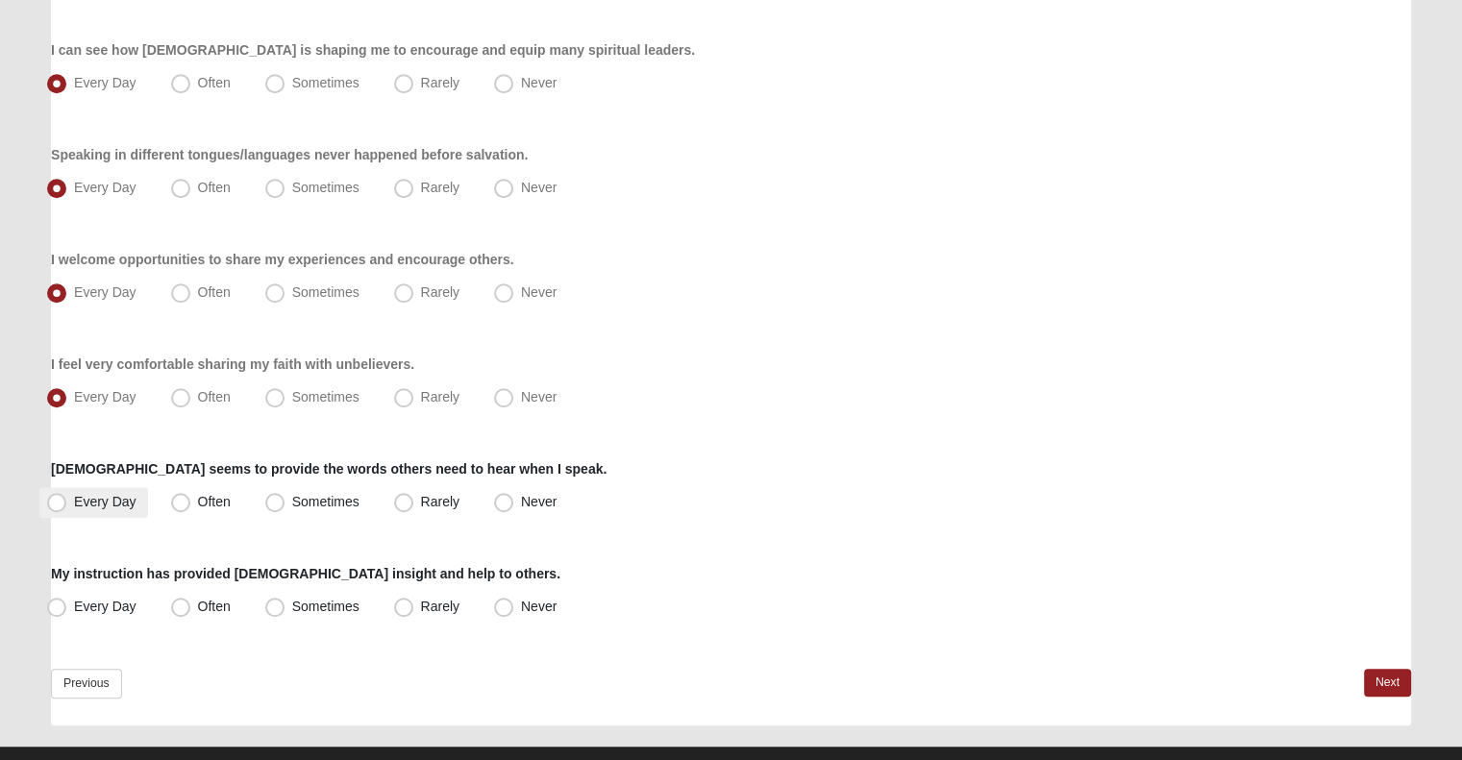
click at [106, 501] on span "Every Day" at bounding box center [105, 501] width 62 height 15
click at [67, 501] on input "Every Day" at bounding box center [61, 502] width 12 height 12
radio input "true"
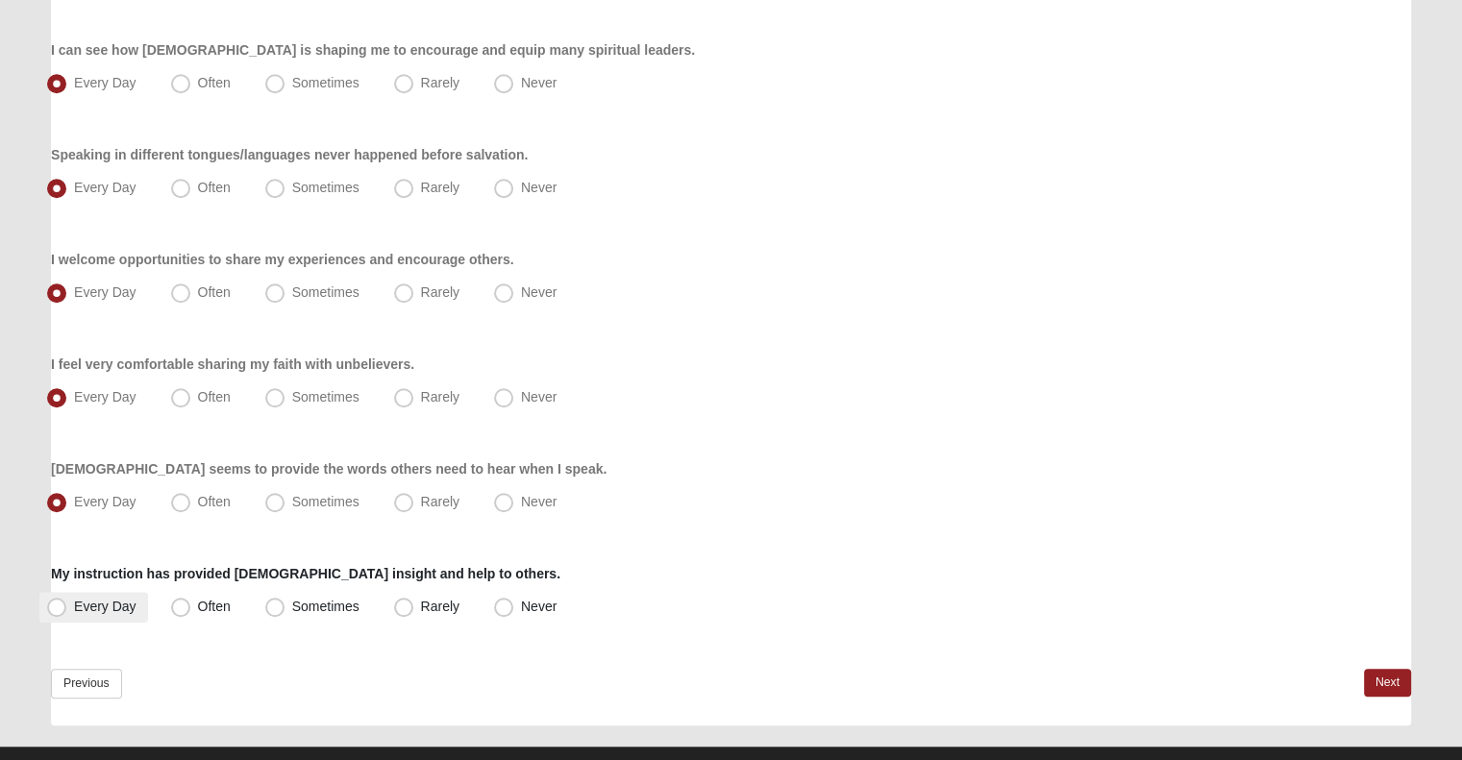
click at [119, 599] on span "Every Day" at bounding box center [105, 606] width 62 height 15
click at [67, 601] on input "Every Day" at bounding box center [61, 607] width 12 height 12
radio input "true"
click at [1380, 681] on link "Next" at bounding box center [1387, 683] width 47 height 28
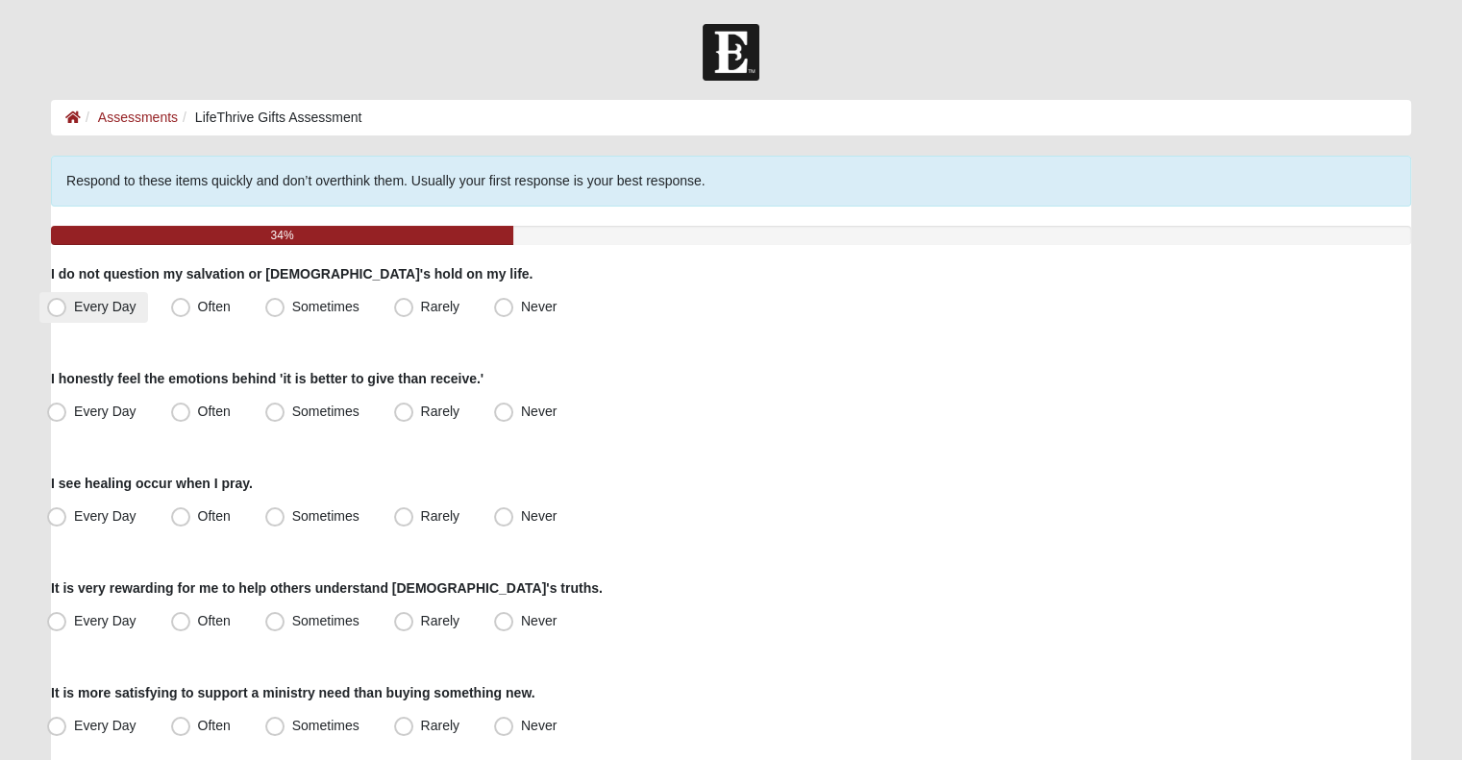
click at [111, 300] on span "Every Day" at bounding box center [105, 306] width 62 height 15
click at [67, 301] on input "Every Day" at bounding box center [61, 307] width 12 height 12
radio input "true"
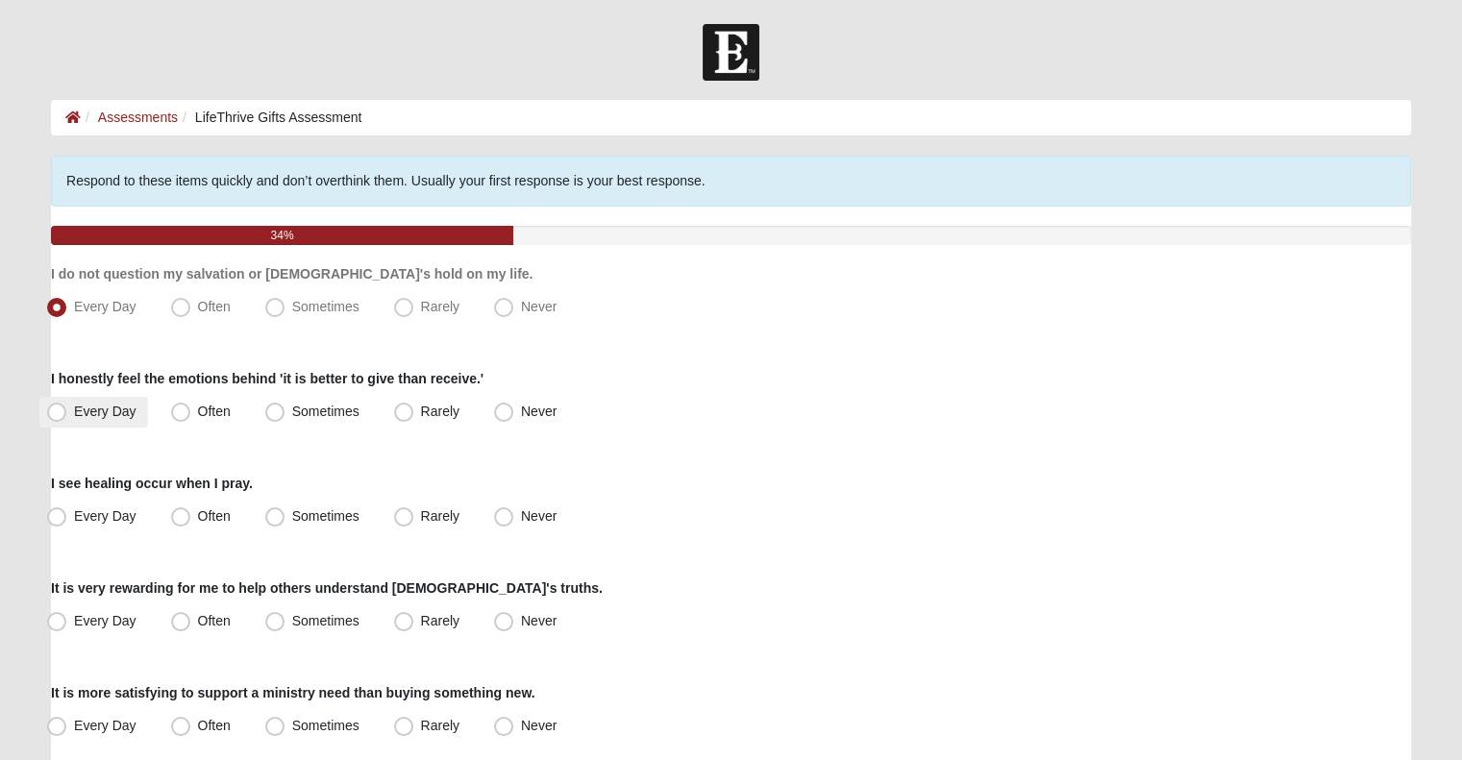
click at [108, 409] on span "Every Day" at bounding box center [105, 411] width 62 height 15
click at [67, 409] on input "Every Day" at bounding box center [61, 412] width 12 height 12
radio input "true"
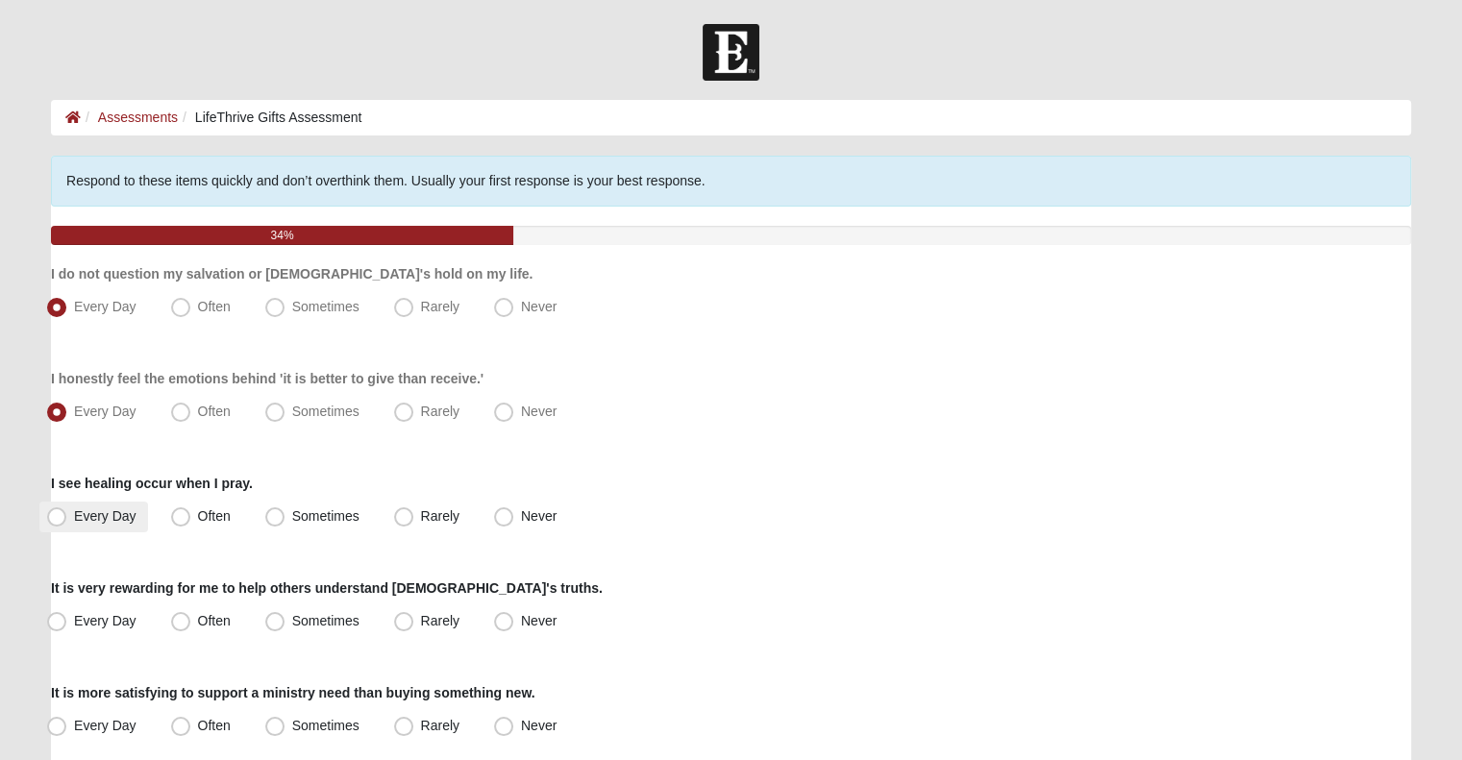
click at [108, 527] on label "Every Day" at bounding box center [93, 517] width 109 height 31
click at [67, 523] on input "Every Day" at bounding box center [61, 516] width 12 height 12
radio input "true"
click at [219, 504] on label "Often" at bounding box center [202, 517] width 79 height 31
click at [191, 510] on input "Often" at bounding box center [185, 516] width 12 height 12
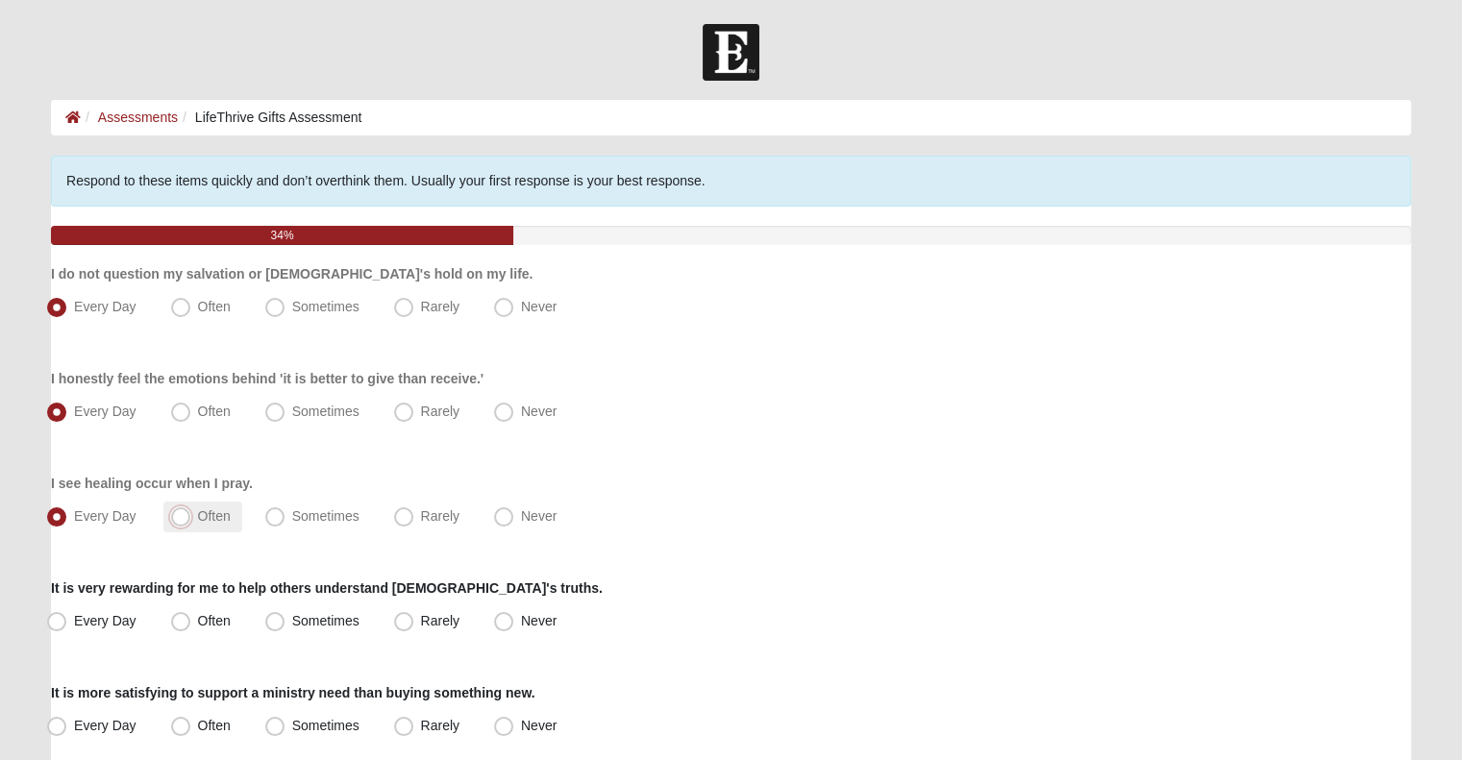
radio input "true"
click at [66, 626] on label "Every Day" at bounding box center [93, 621] width 109 height 31
click at [66, 626] on input "Every Day" at bounding box center [61, 621] width 12 height 12
radio input "true"
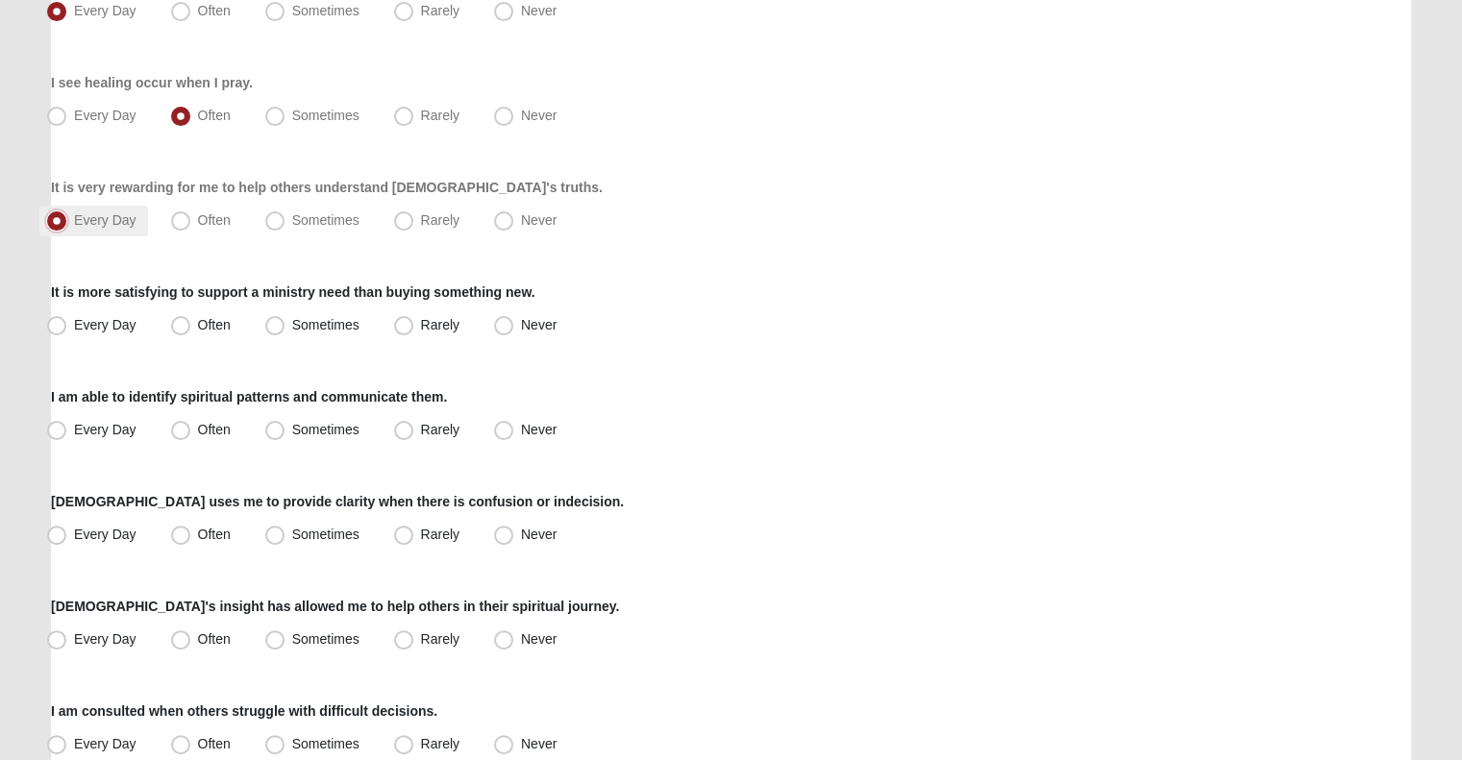
scroll to position [402, 0]
click at [117, 337] on label "Every Day" at bounding box center [93, 324] width 109 height 31
click at [67, 331] on input "Every Day" at bounding box center [61, 324] width 12 height 12
radio input "true"
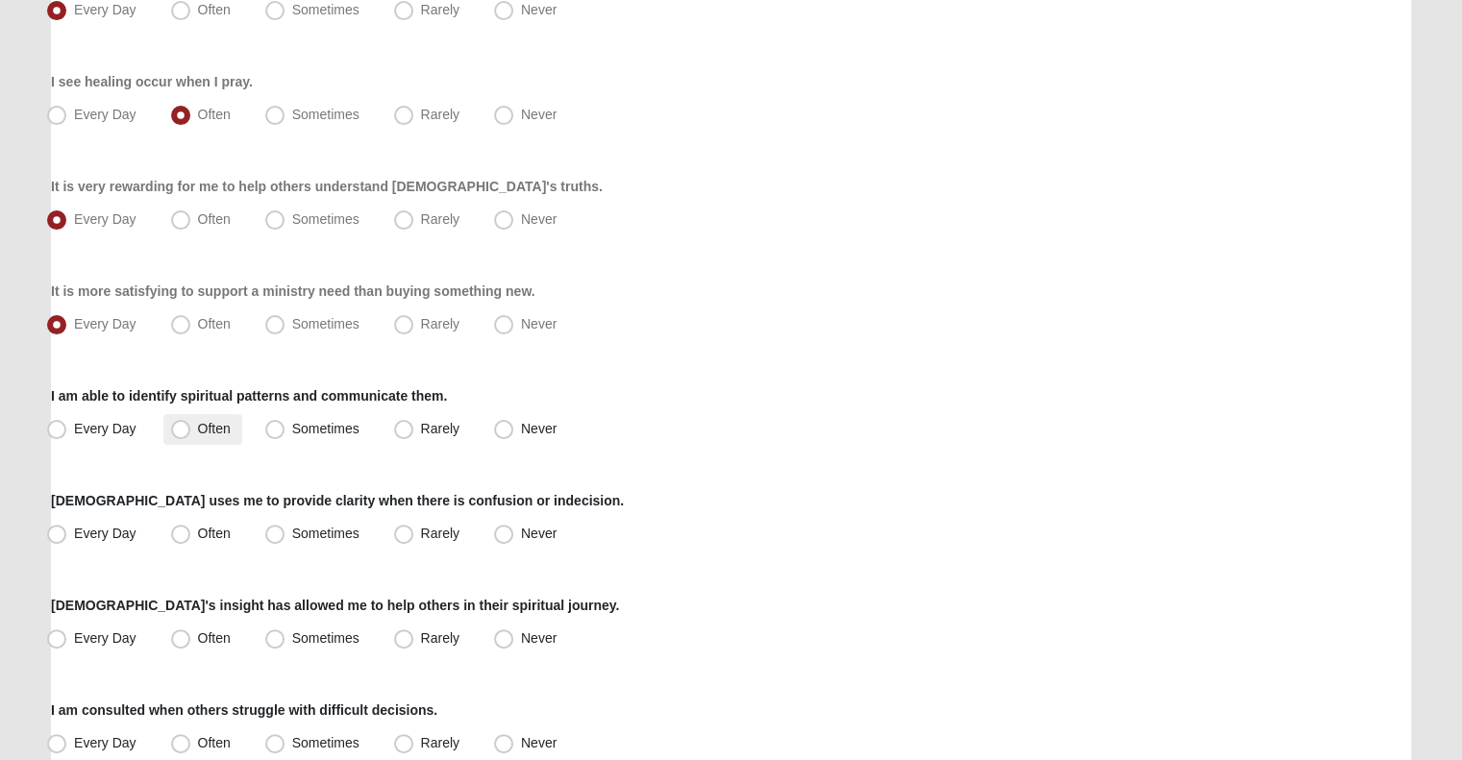
click at [204, 421] on span "Often" at bounding box center [214, 428] width 33 height 15
click at [191, 423] on input "Often" at bounding box center [185, 429] width 12 height 12
radio input "true"
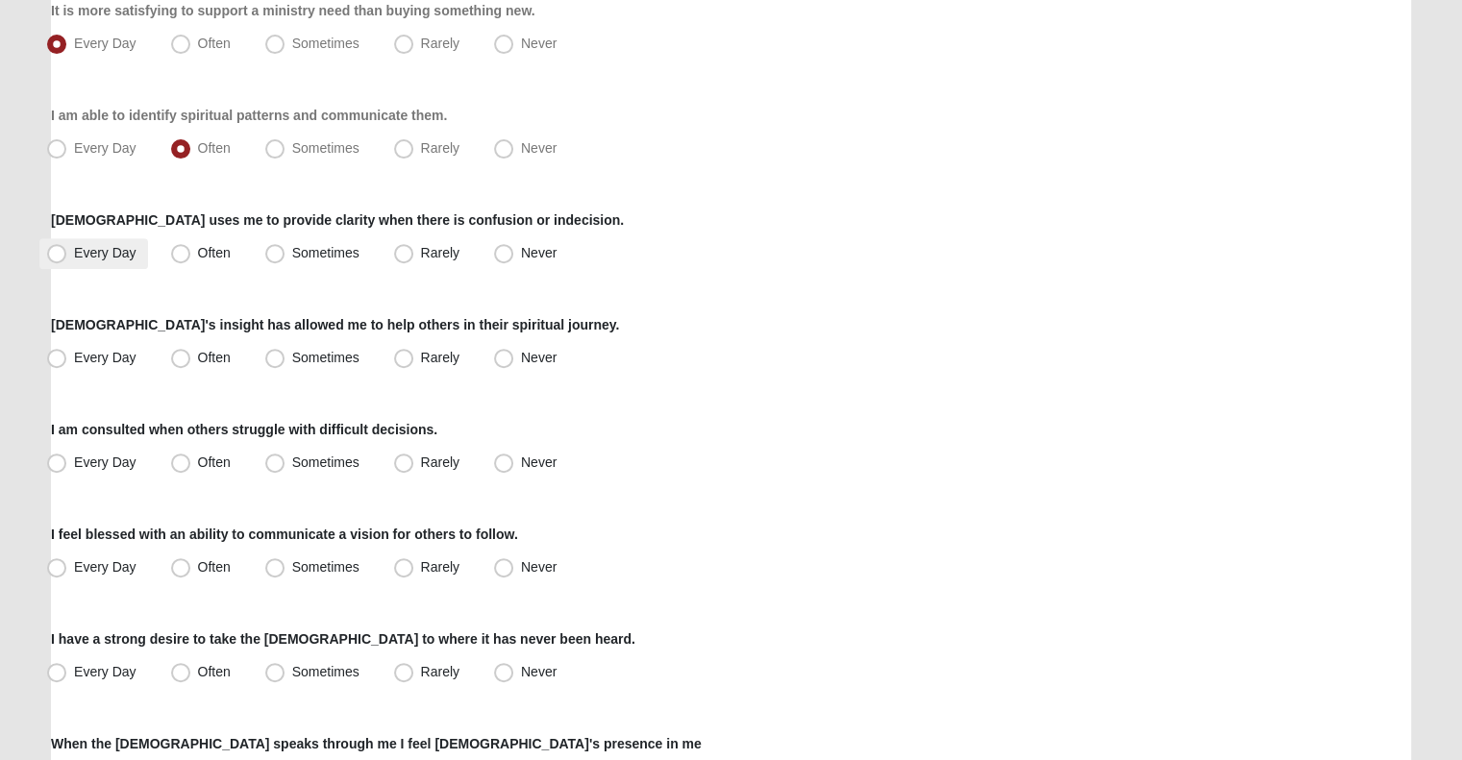
click at [100, 249] on span "Every Day" at bounding box center [105, 252] width 62 height 15
click at [67, 249] on input "Every Day" at bounding box center [61, 253] width 12 height 12
radio input "true"
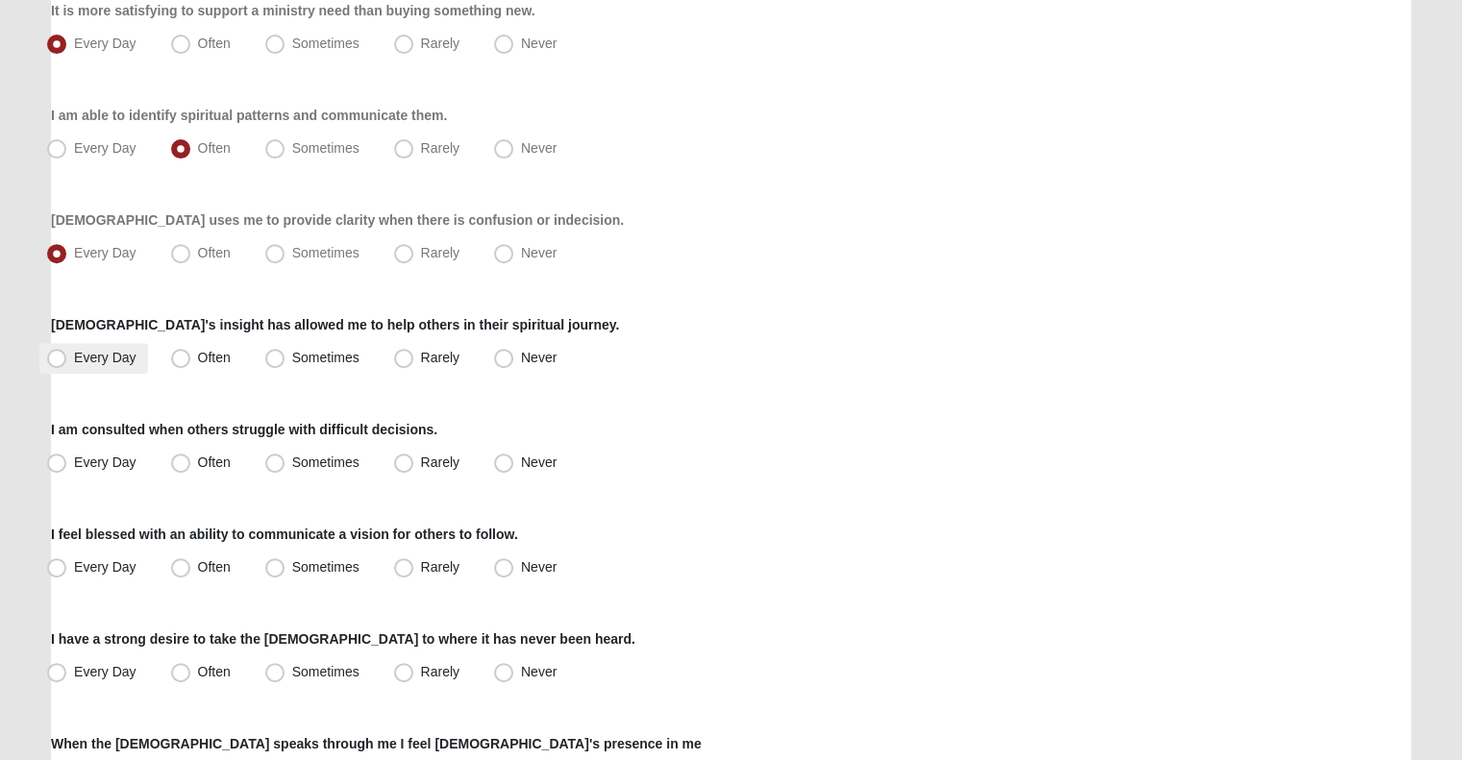
click at [86, 355] on span "Every Day" at bounding box center [105, 357] width 62 height 15
click at [67, 355] on input "Every Day" at bounding box center [61, 358] width 12 height 12
radio input "true"
click at [103, 455] on span "Every Day" at bounding box center [105, 462] width 62 height 15
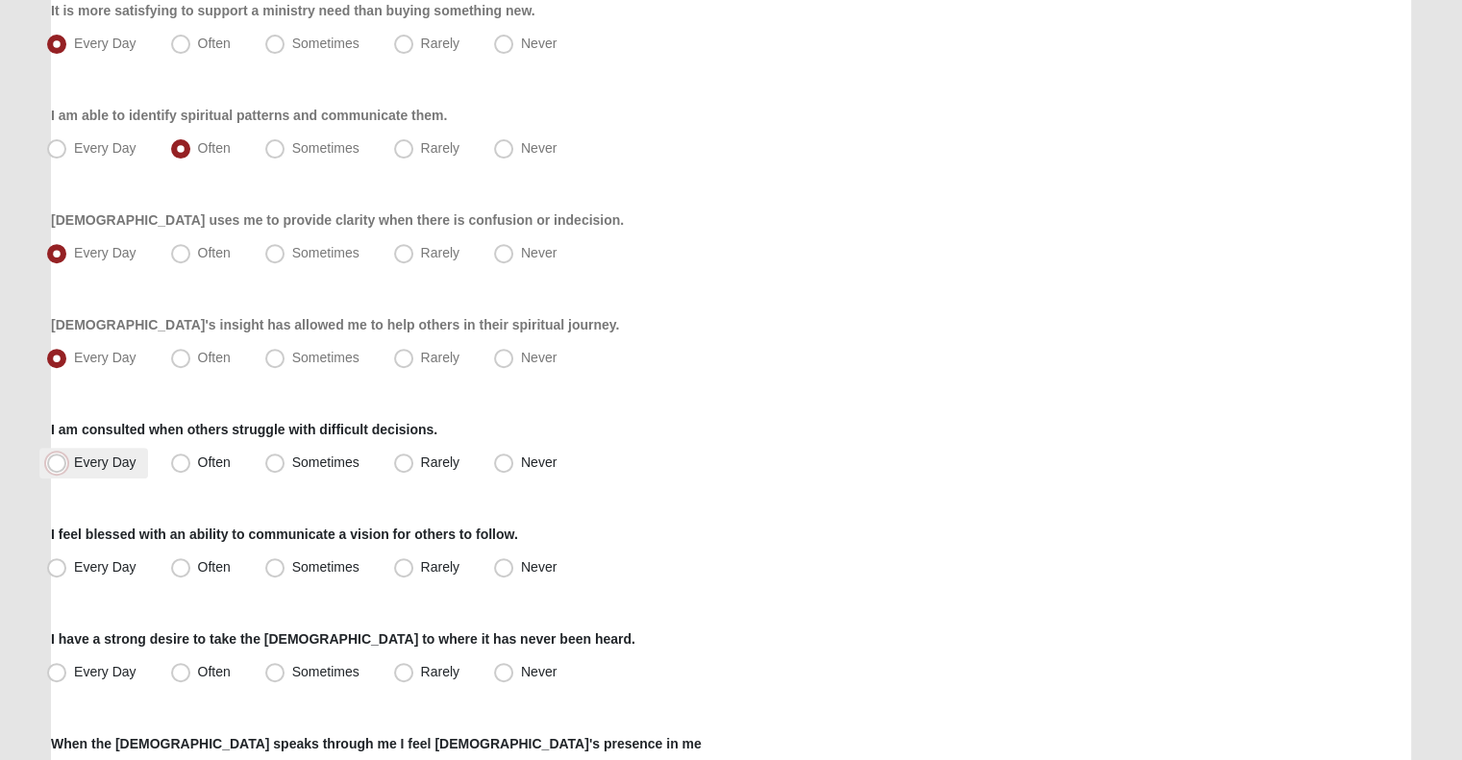
click at [67, 456] on input "Every Day" at bounding box center [61, 462] width 12 height 12
radio input "true"
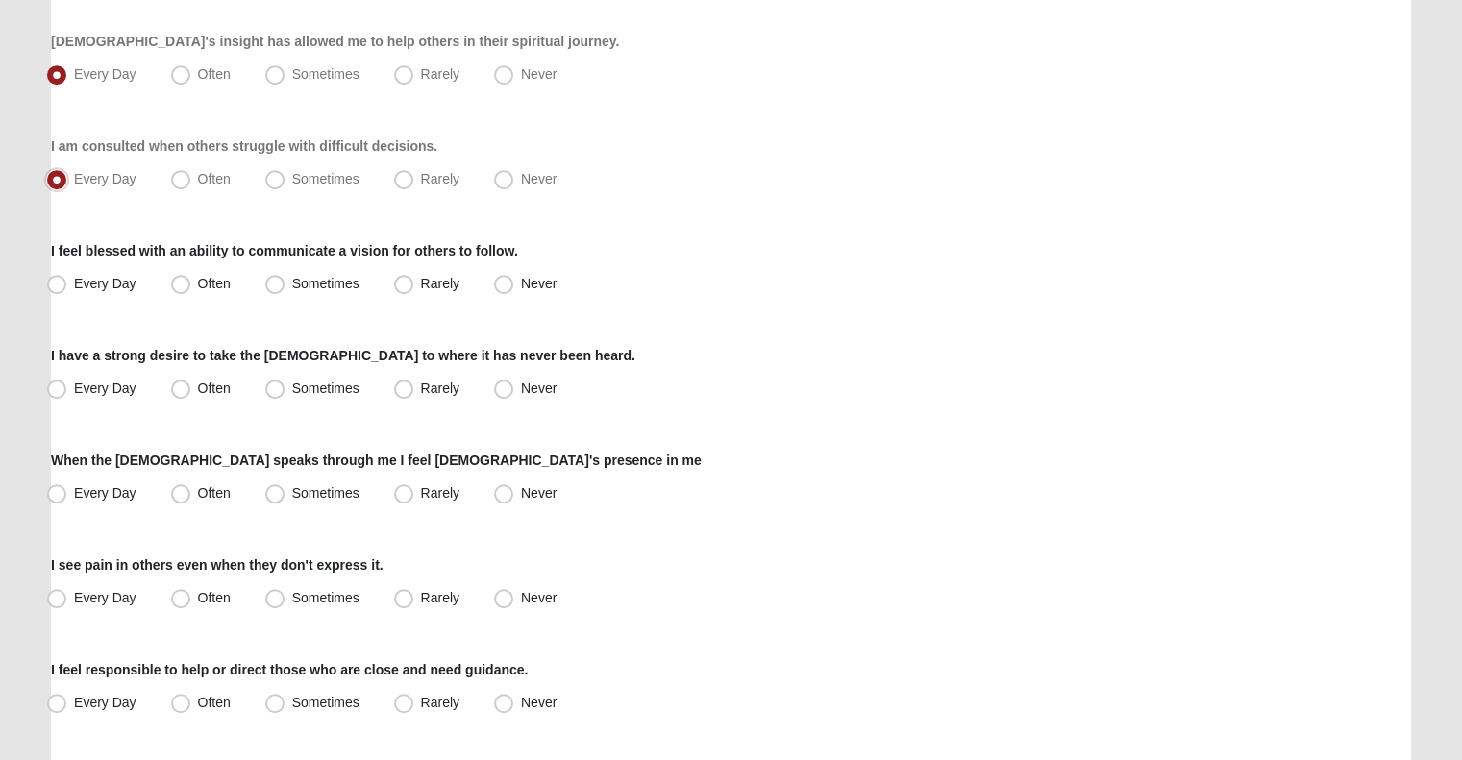
scroll to position [967, 0]
click at [198, 185] on span "Often" at bounding box center [214, 177] width 33 height 15
click at [185, 185] on input "Often" at bounding box center [185, 178] width 12 height 12
radio input "true"
click at [113, 280] on span "Every Day" at bounding box center [105, 282] width 62 height 15
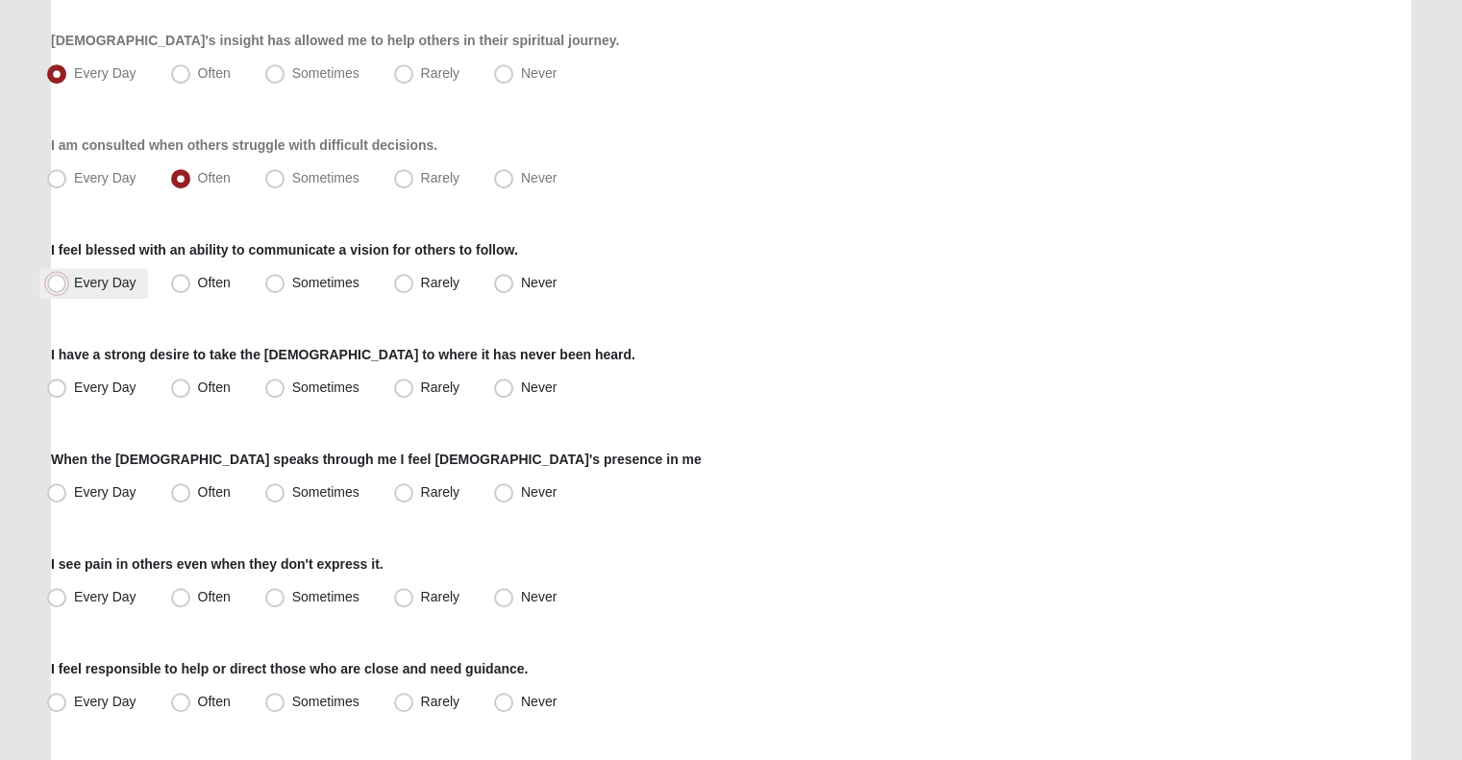
click at [67, 280] on input "Every Day" at bounding box center [61, 283] width 12 height 12
radio input "true"
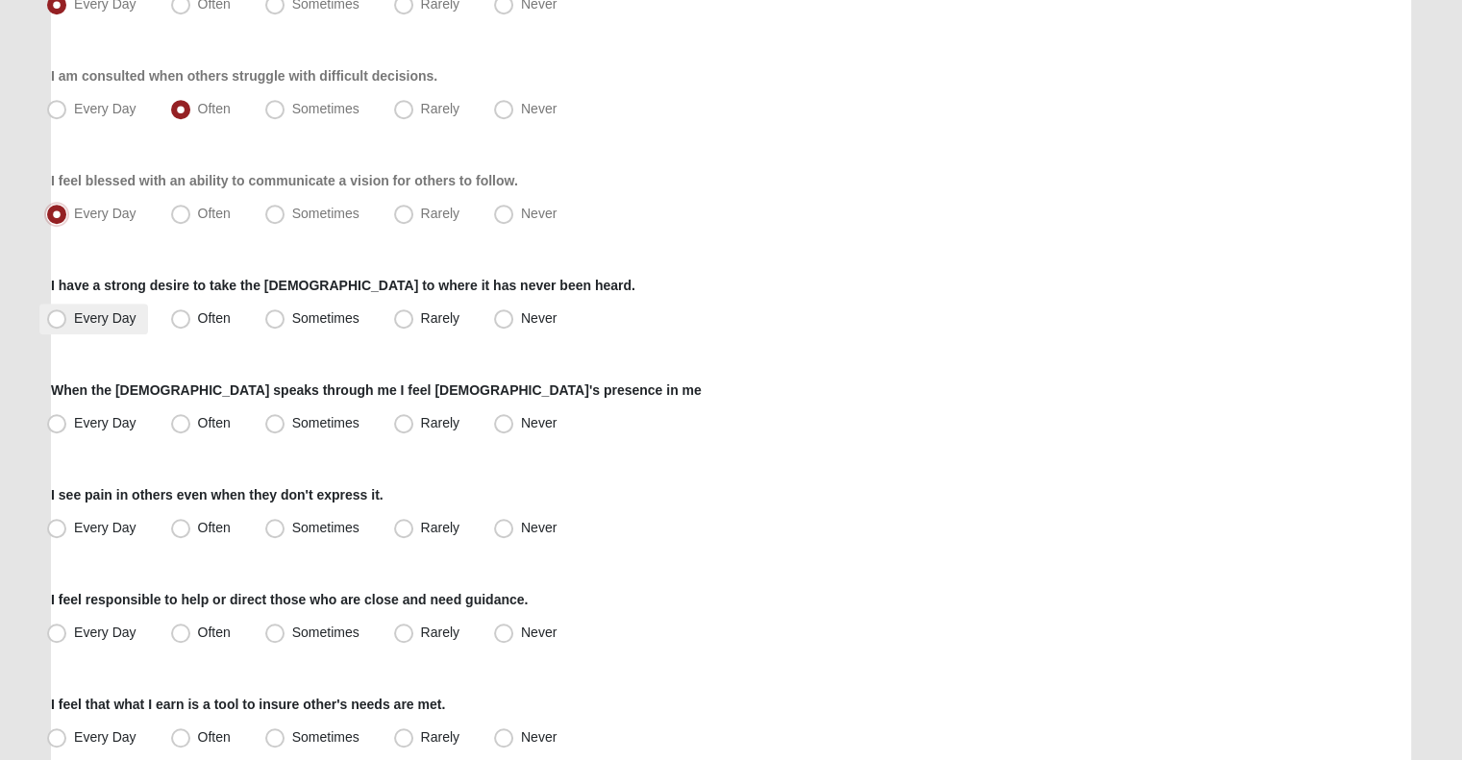
scroll to position [1047, 0]
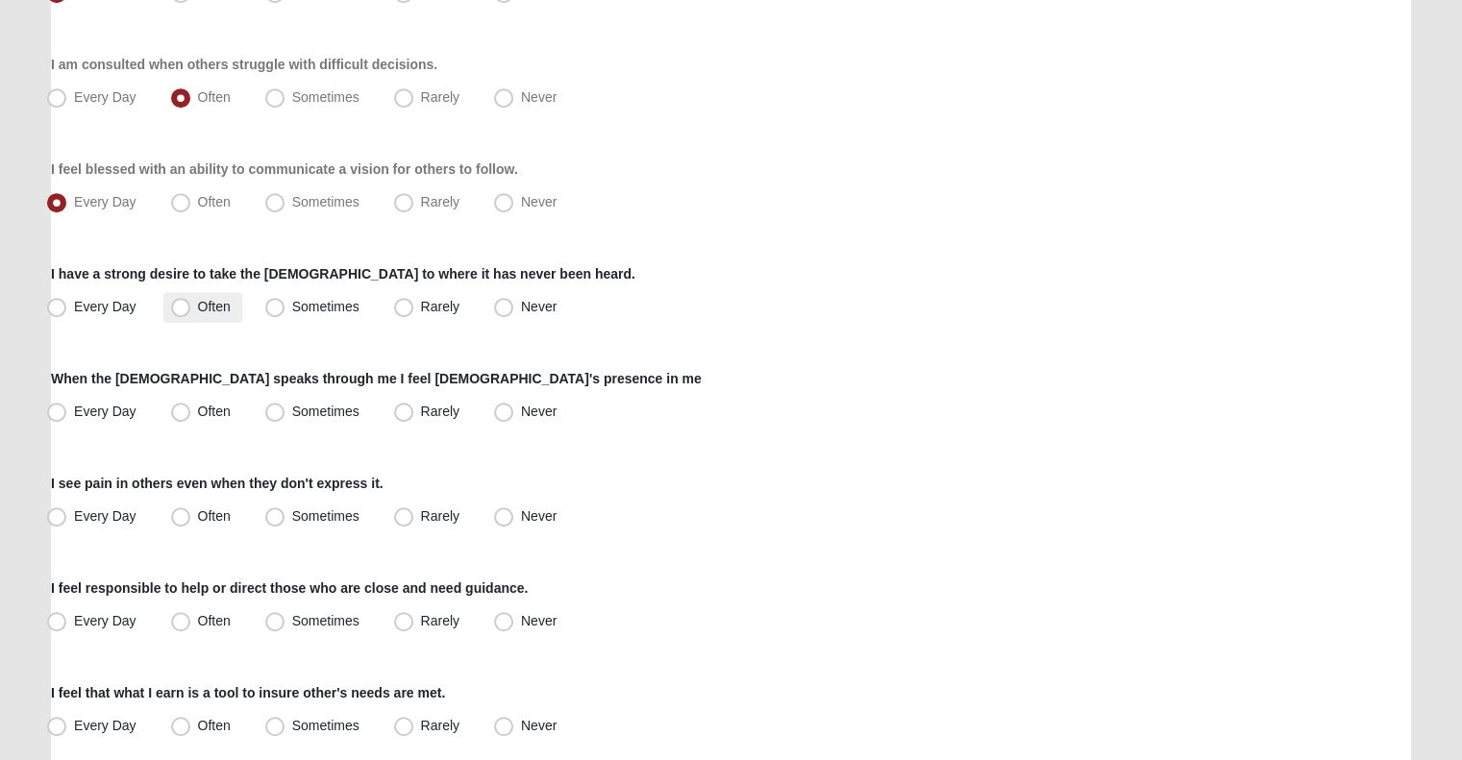
click at [204, 318] on label "Often" at bounding box center [202, 307] width 79 height 31
click at [191, 313] on input "Often" at bounding box center [185, 307] width 12 height 12
radio input "true"
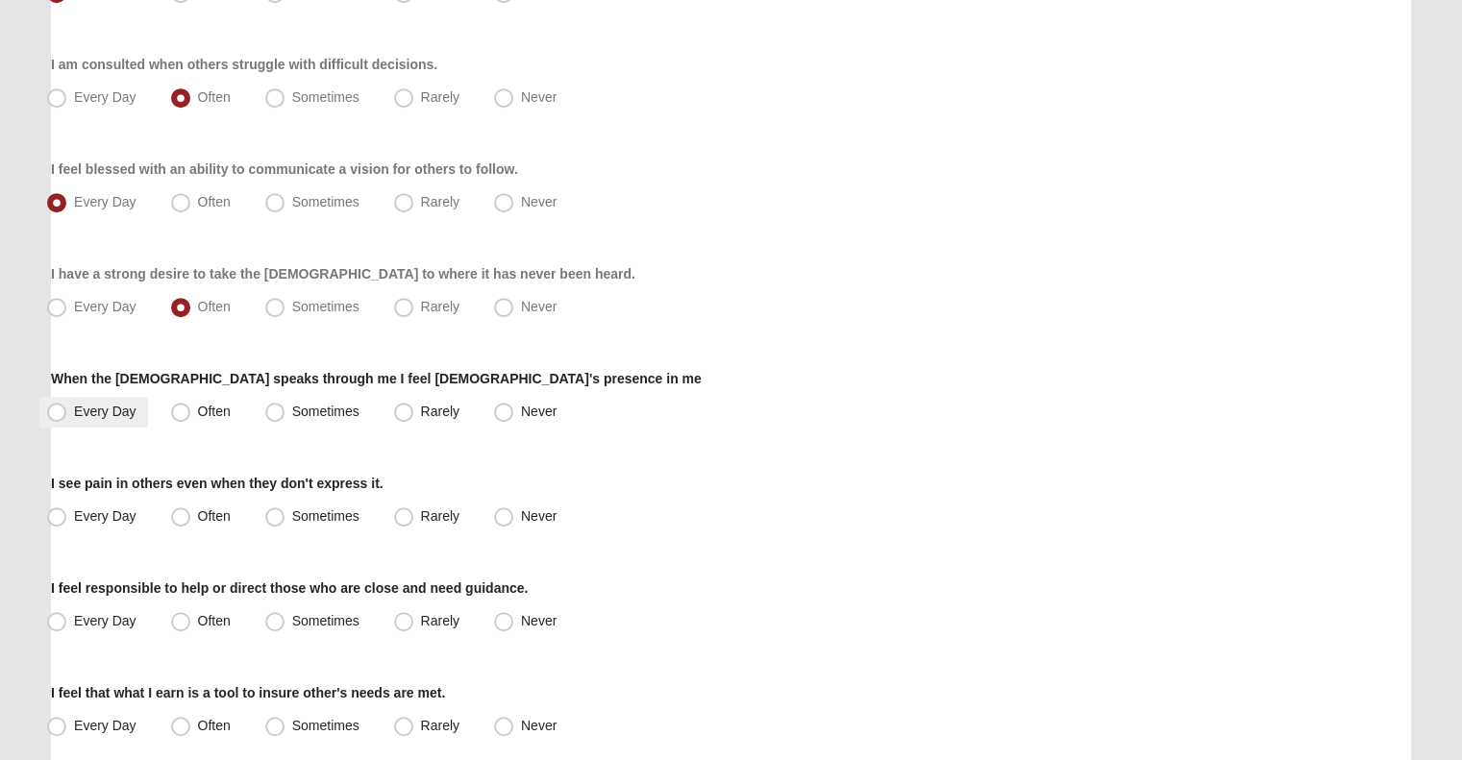
click at [109, 407] on span "Every Day" at bounding box center [105, 411] width 62 height 15
click at [67, 407] on input "Every Day" at bounding box center [61, 412] width 12 height 12
radio input "true"
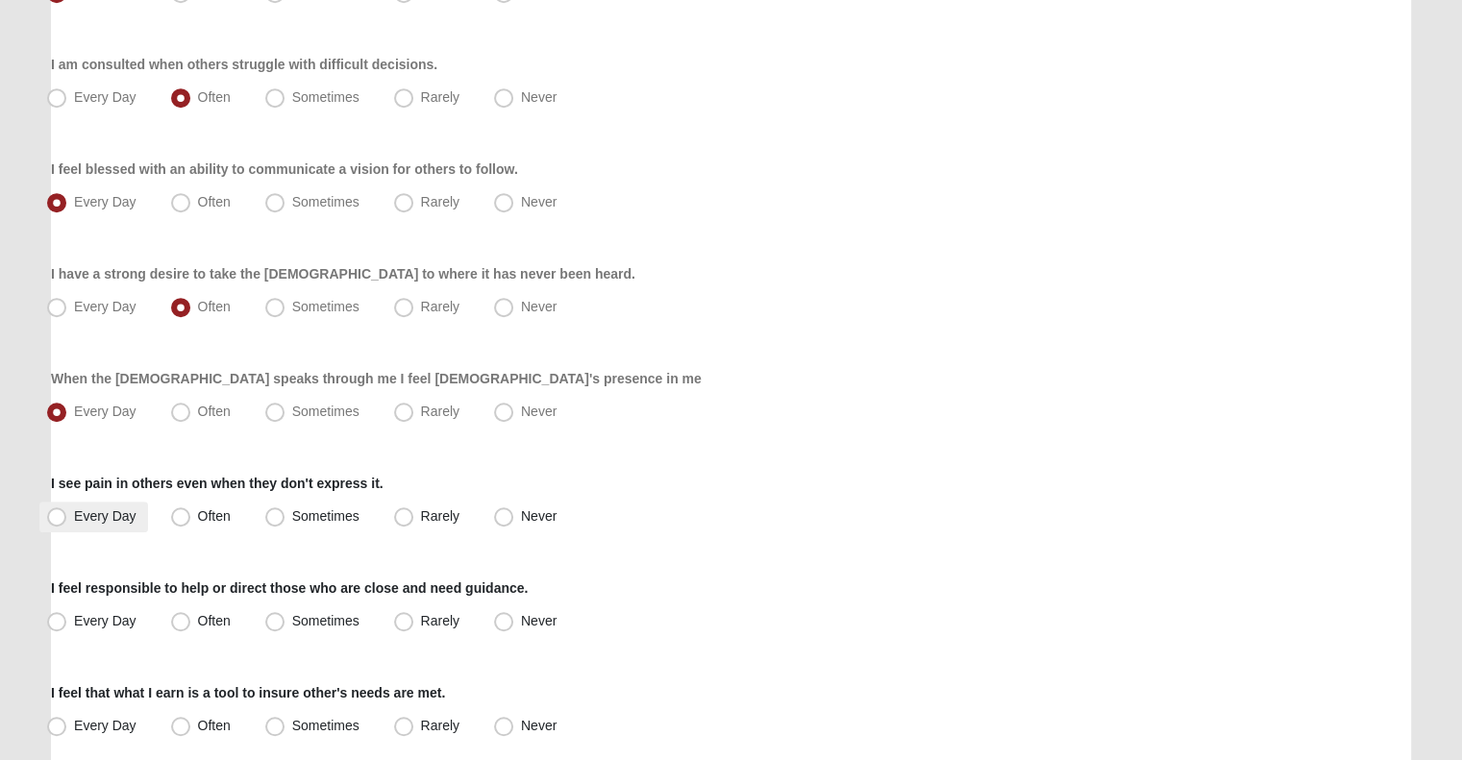
click at [119, 508] on span "Every Day" at bounding box center [105, 515] width 62 height 15
click at [67, 510] on input "Every Day" at bounding box center [61, 516] width 12 height 12
radio input "true"
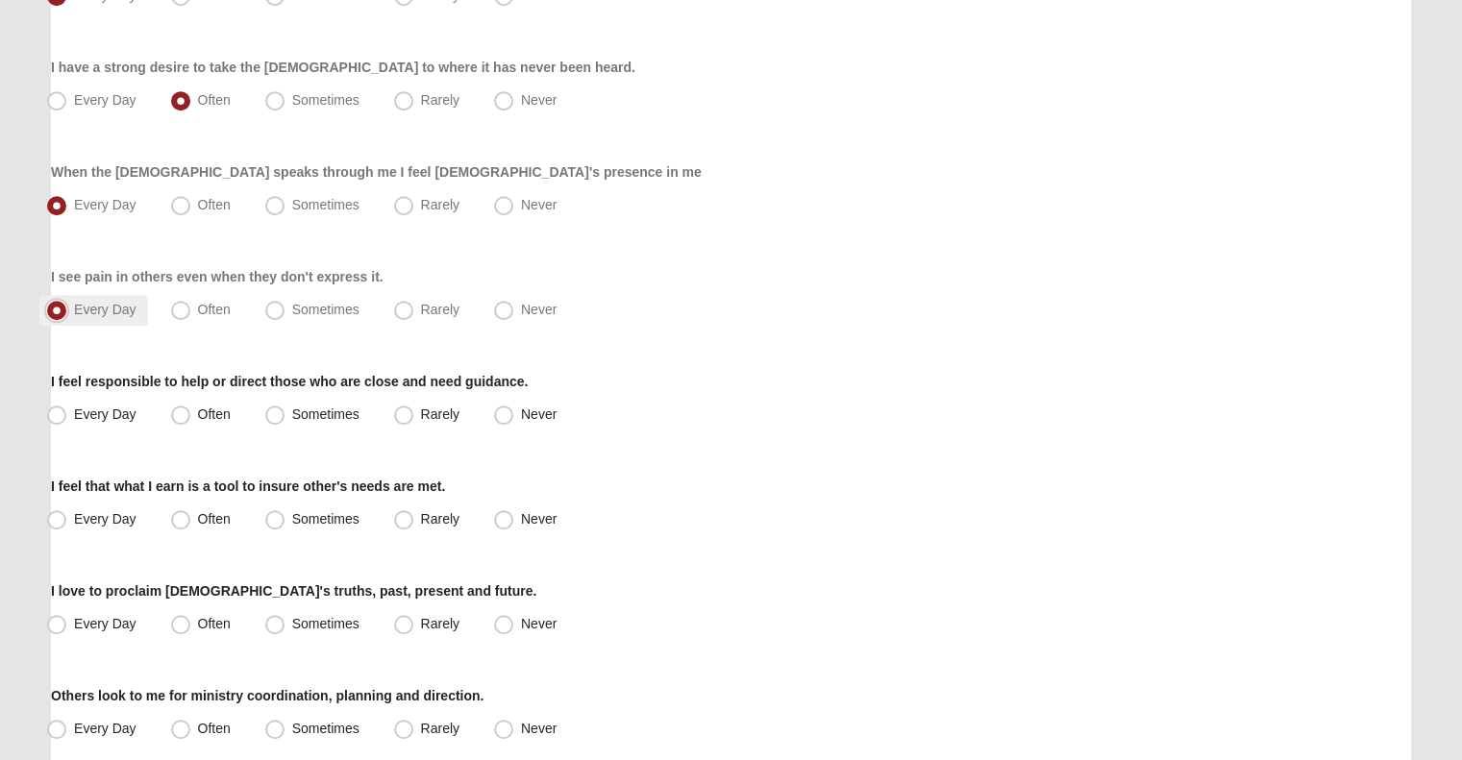
scroll to position [1296, 0]
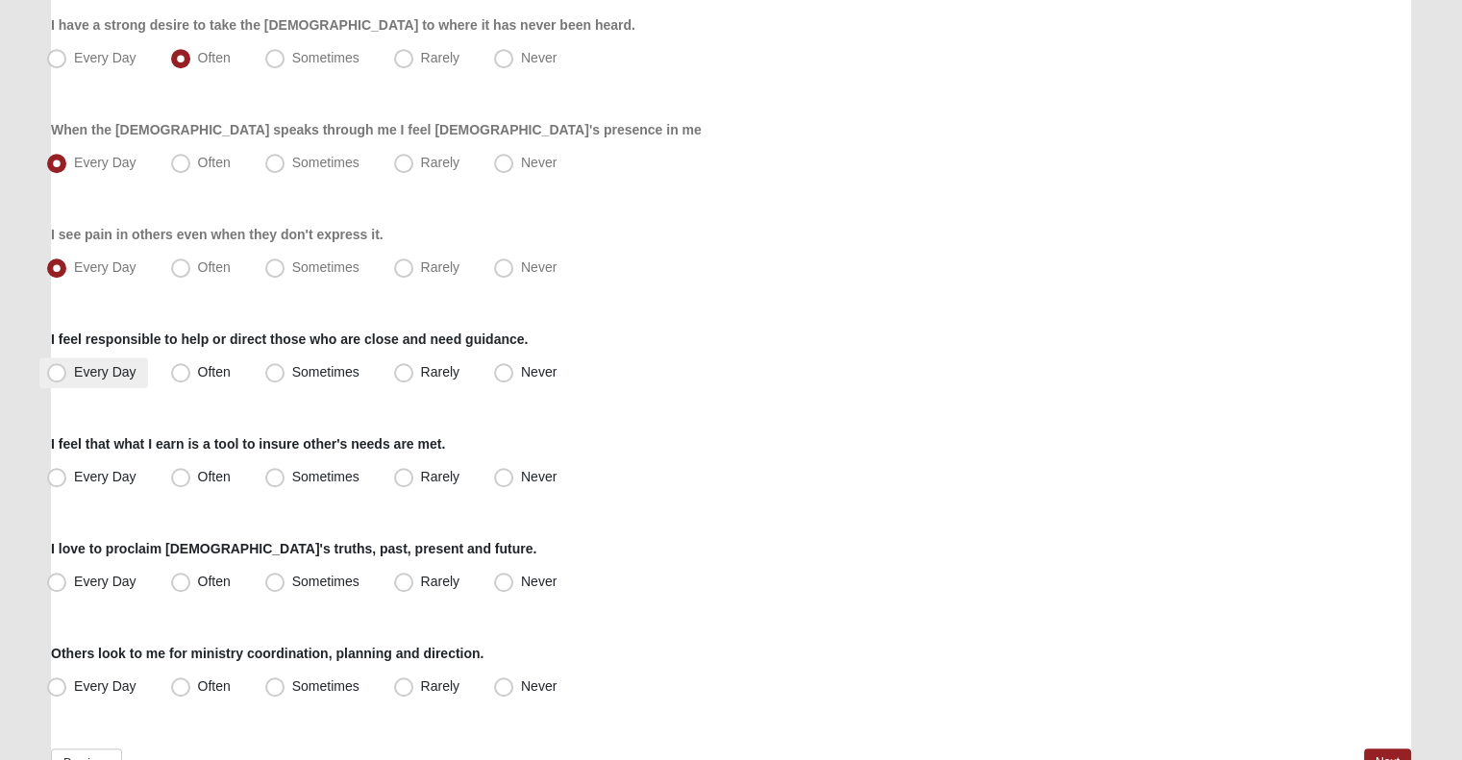
click at [115, 376] on span "Every Day" at bounding box center [105, 371] width 62 height 15
click at [67, 376] on input "Every Day" at bounding box center [61, 372] width 12 height 12
radio input "true"
click at [107, 475] on span "Every Day" at bounding box center [105, 476] width 62 height 15
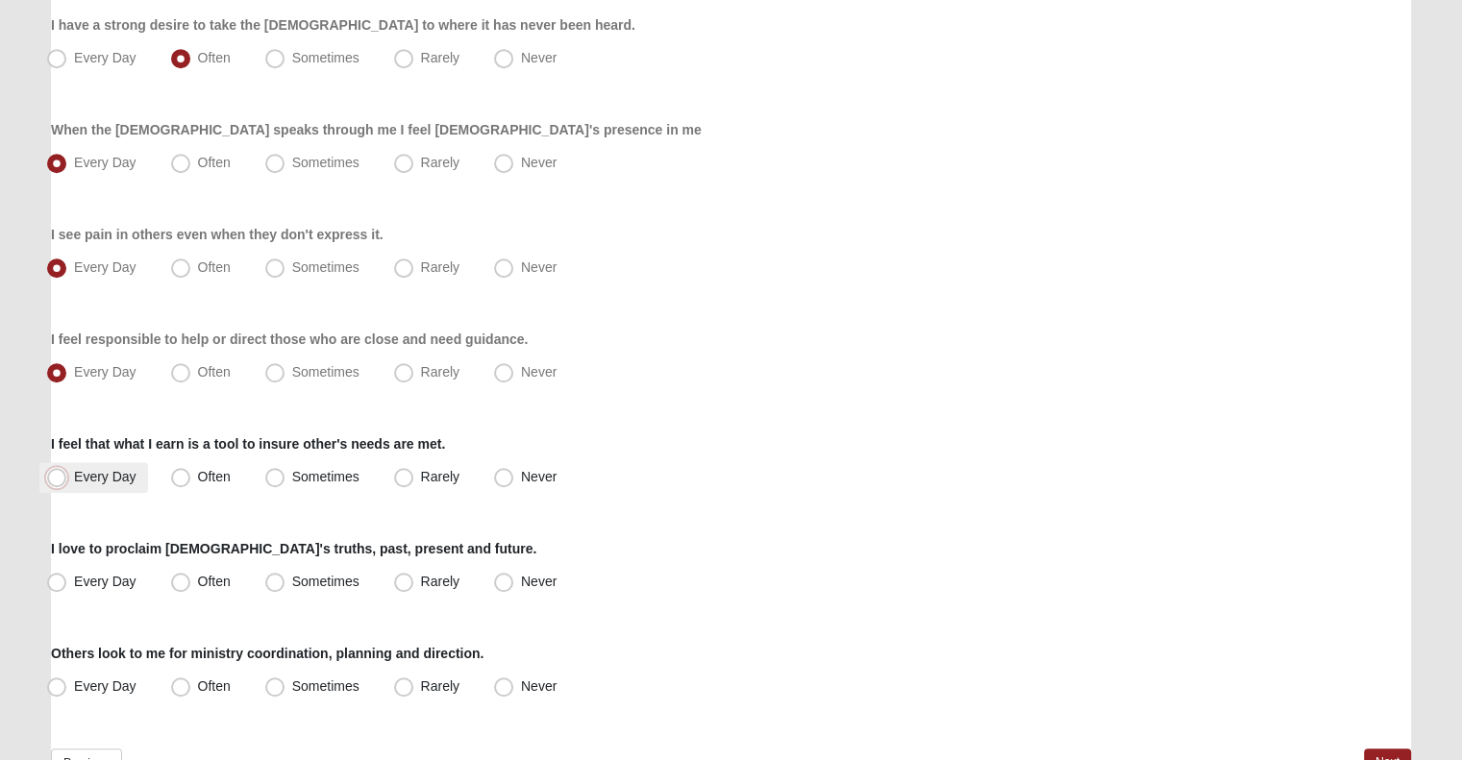
click at [67, 475] on input "Every Day" at bounding box center [61, 477] width 12 height 12
radio input "true"
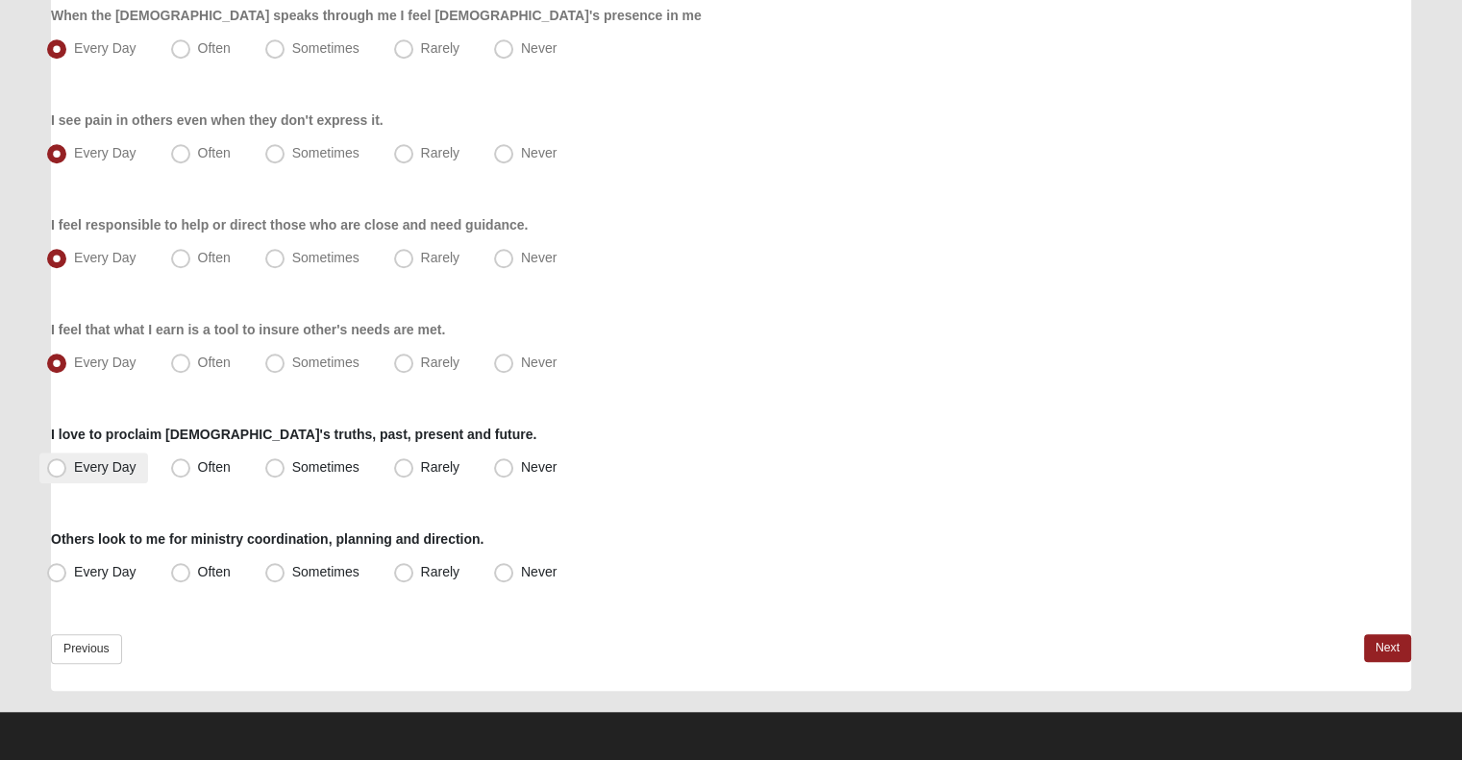
click at [113, 459] on span "Every Day" at bounding box center [105, 466] width 62 height 15
click at [67, 461] on input "Every Day" at bounding box center [61, 467] width 12 height 12
radio input "true"
click at [188, 586] on label "Often" at bounding box center [202, 572] width 79 height 31
click at [188, 579] on input "Often" at bounding box center [185, 572] width 12 height 12
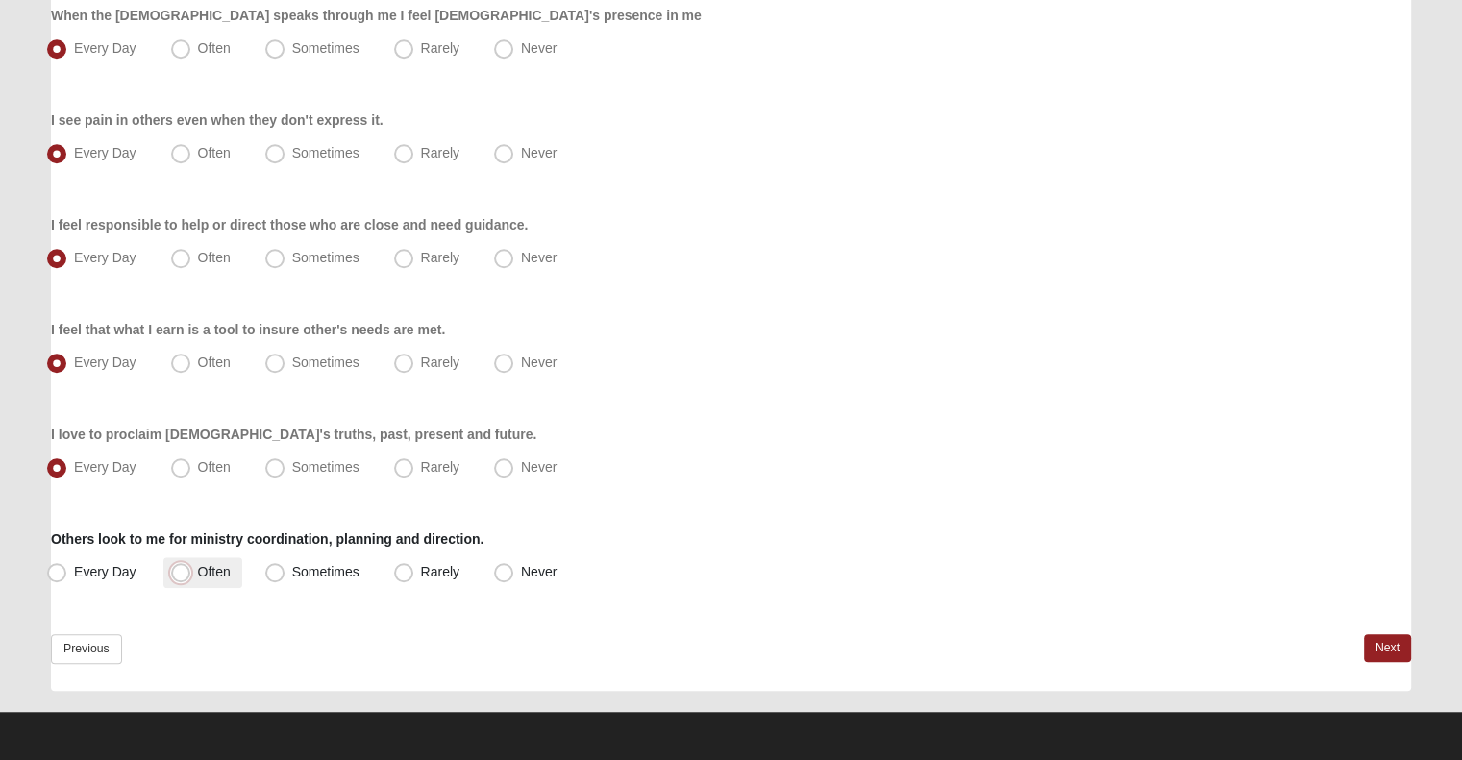
radio input "true"
click at [1365, 650] on link "Next" at bounding box center [1387, 648] width 47 height 28
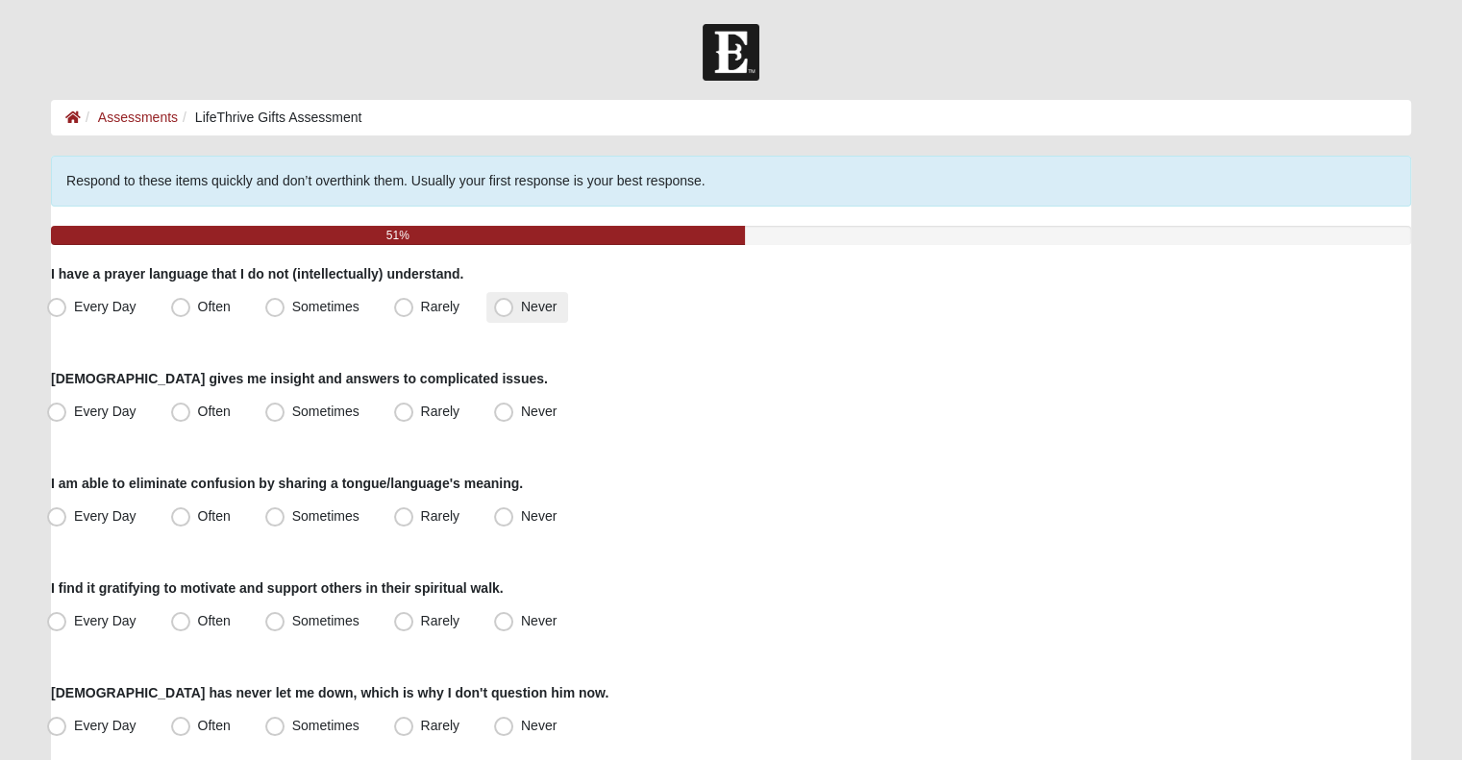
click at [538, 301] on span "Never" at bounding box center [539, 306] width 36 height 15
click at [514, 301] on input "Never" at bounding box center [508, 307] width 12 height 12
radio input "true"
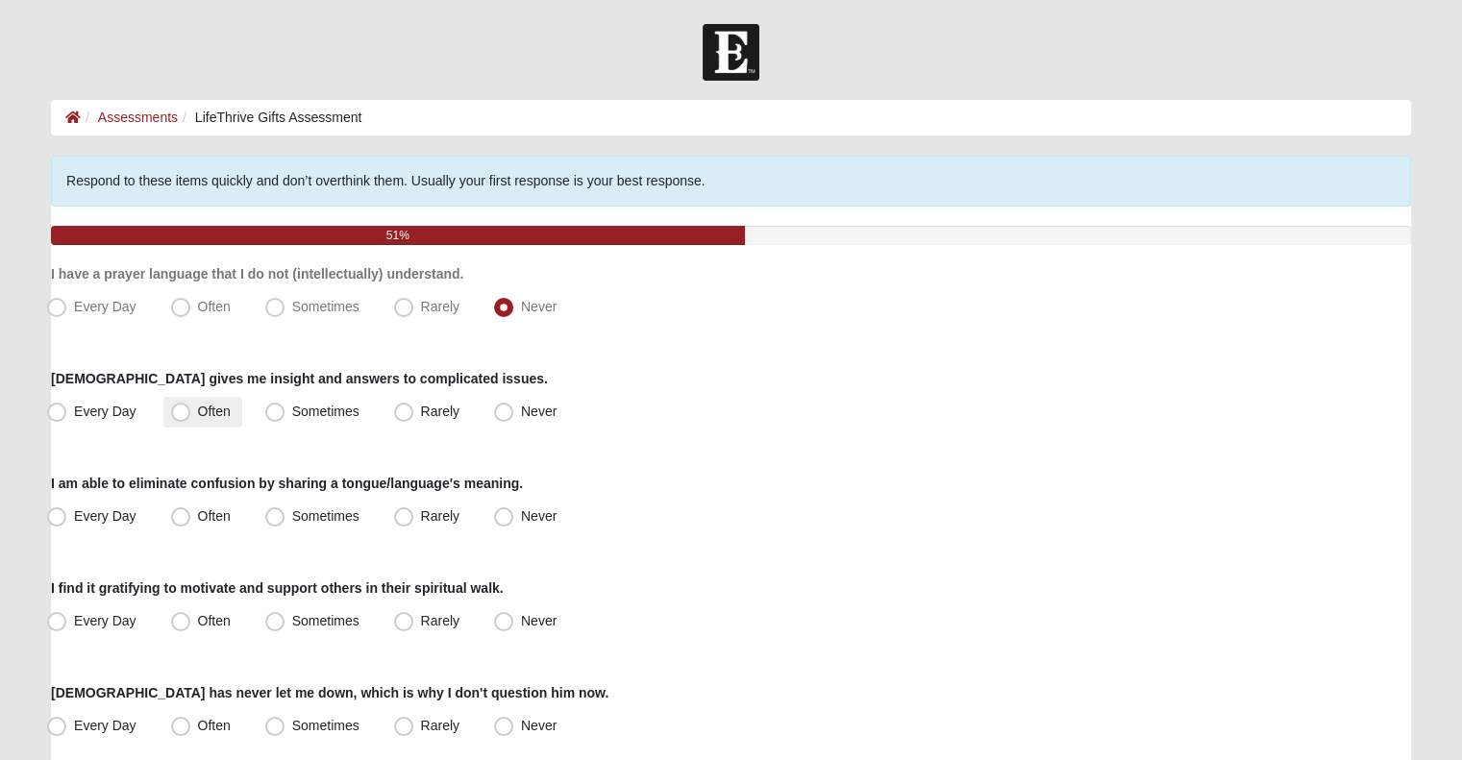
click at [198, 411] on span "Often" at bounding box center [214, 411] width 33 height 15
click at [180, 411] on input "Often" at bounding box center [185, 412] width 12 height 12
radio input "true"
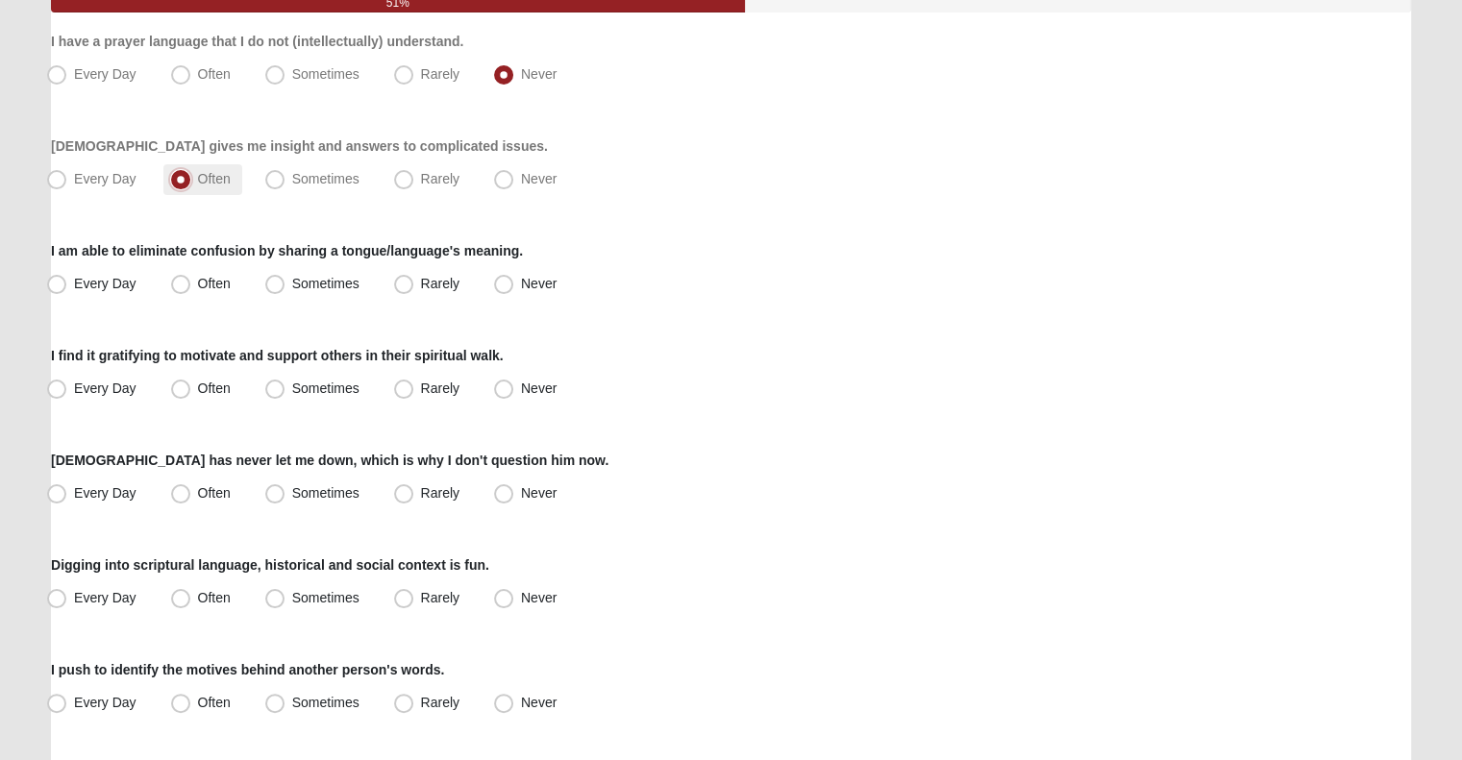
scroll to position [234, 0]
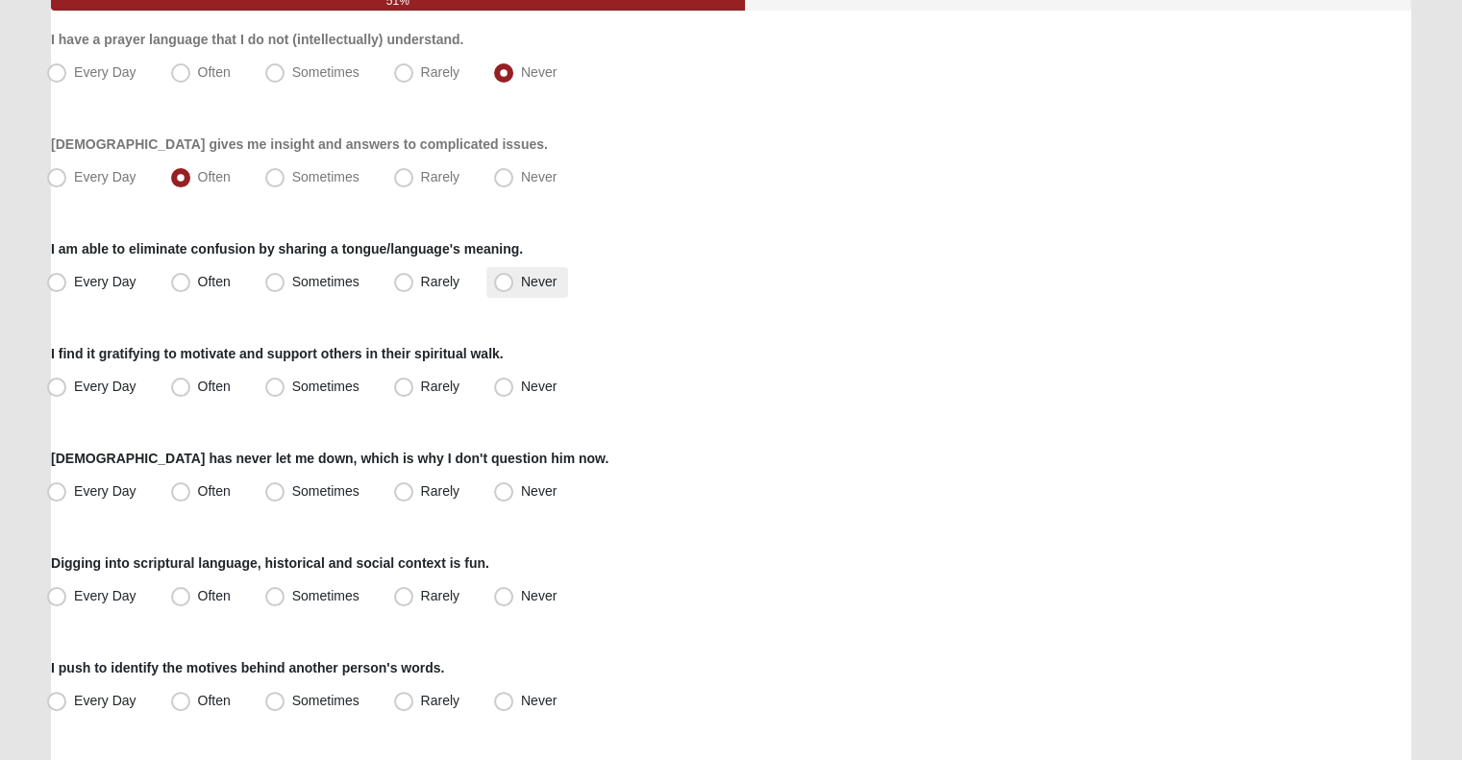
click at [538, 282] on span "Never" at bounding box center [539, 281] width 36 height 15
click at [514, 282] on input "Never" at bounding box center [508, 282] width 12 height 12
radio input "true"
click at [118, 379] on span "Every Day" at bounding box center [105, 386] width 62 height 15
click at [67, 381] on input "Every Day" at bounding box center [61, 387] width 12 height 12
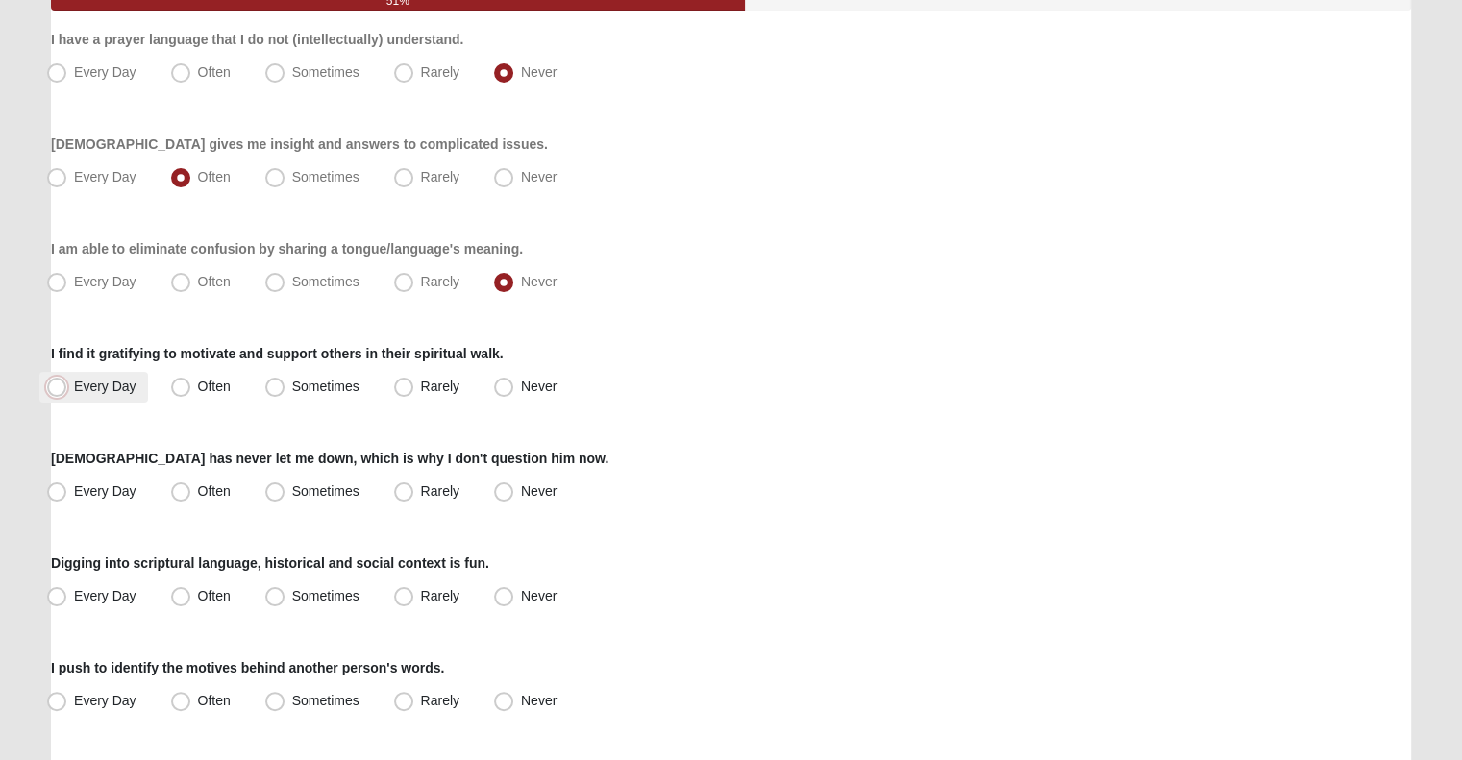
radio input "true"
click at [104, 487] on span "Every Day" at bounding box center [105, 490] width 62 height 15
click at [67, 487] on input "Every Day" at bounding box center [61, 491] width 12 height 12
radio input "true"
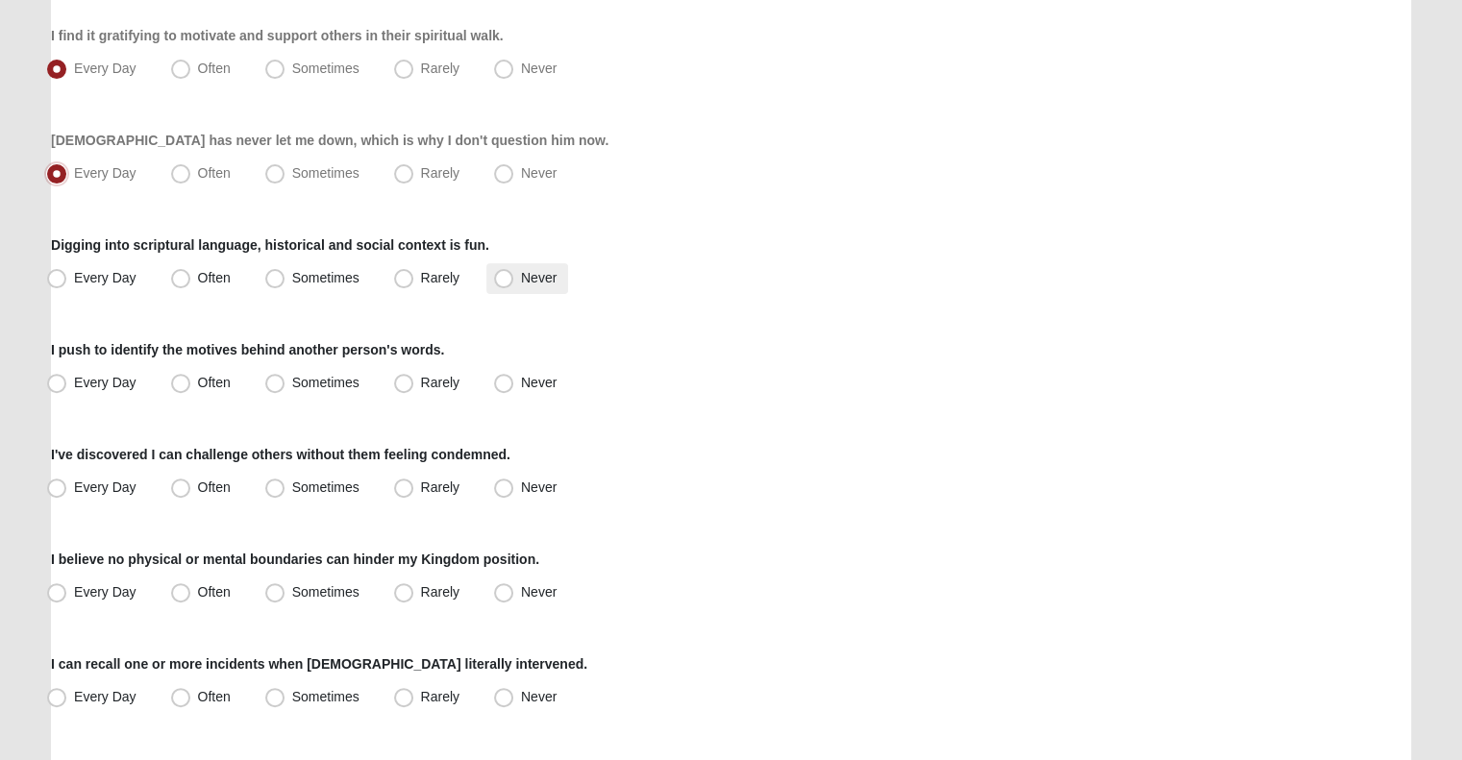
scroll to position [554, 0]
click at [104, 286] on label "Every Day" at bounding box center [93, 277] width 109 height 31
click at [67, 283] on input "Every Day" at bounding box center [61, 277] width 12 height 12
radio input "true"
click at [95, 389] on label "Every Day" at bounding box center [93, 382] width 109 height 31
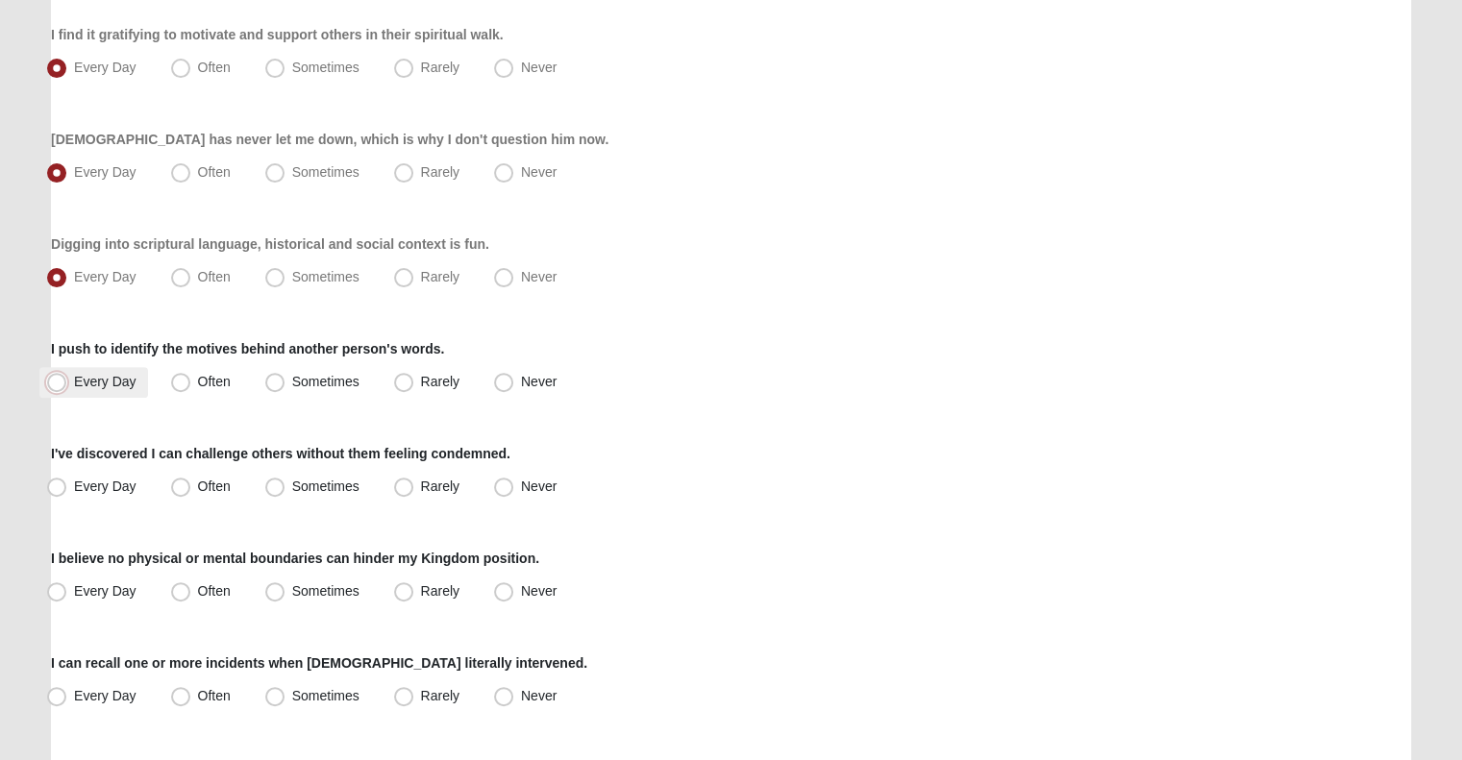
click at [67, 388] on input "Every Day" at bounding box center [61, 382] width 12 height 12
radio input "true"
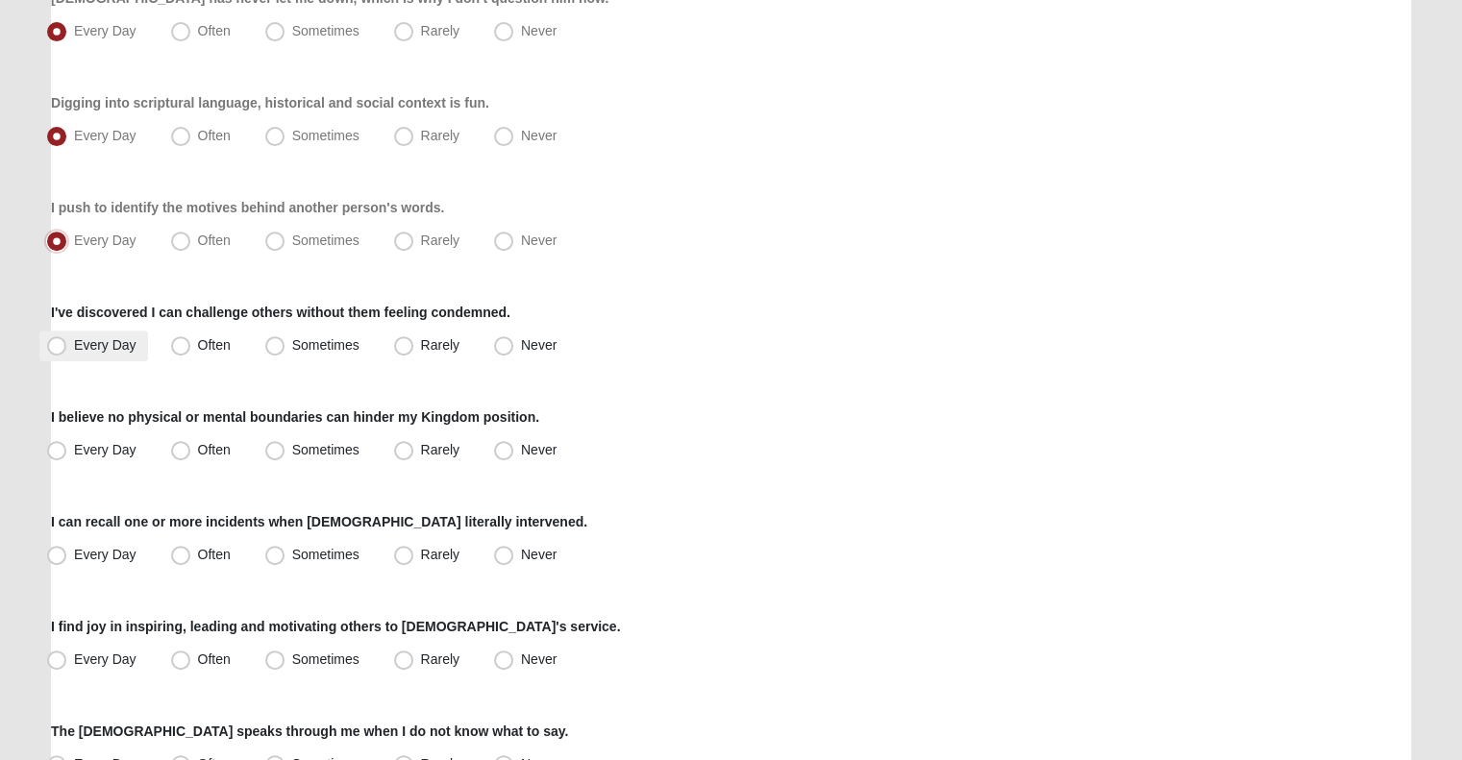
scroll to position [700, 0]
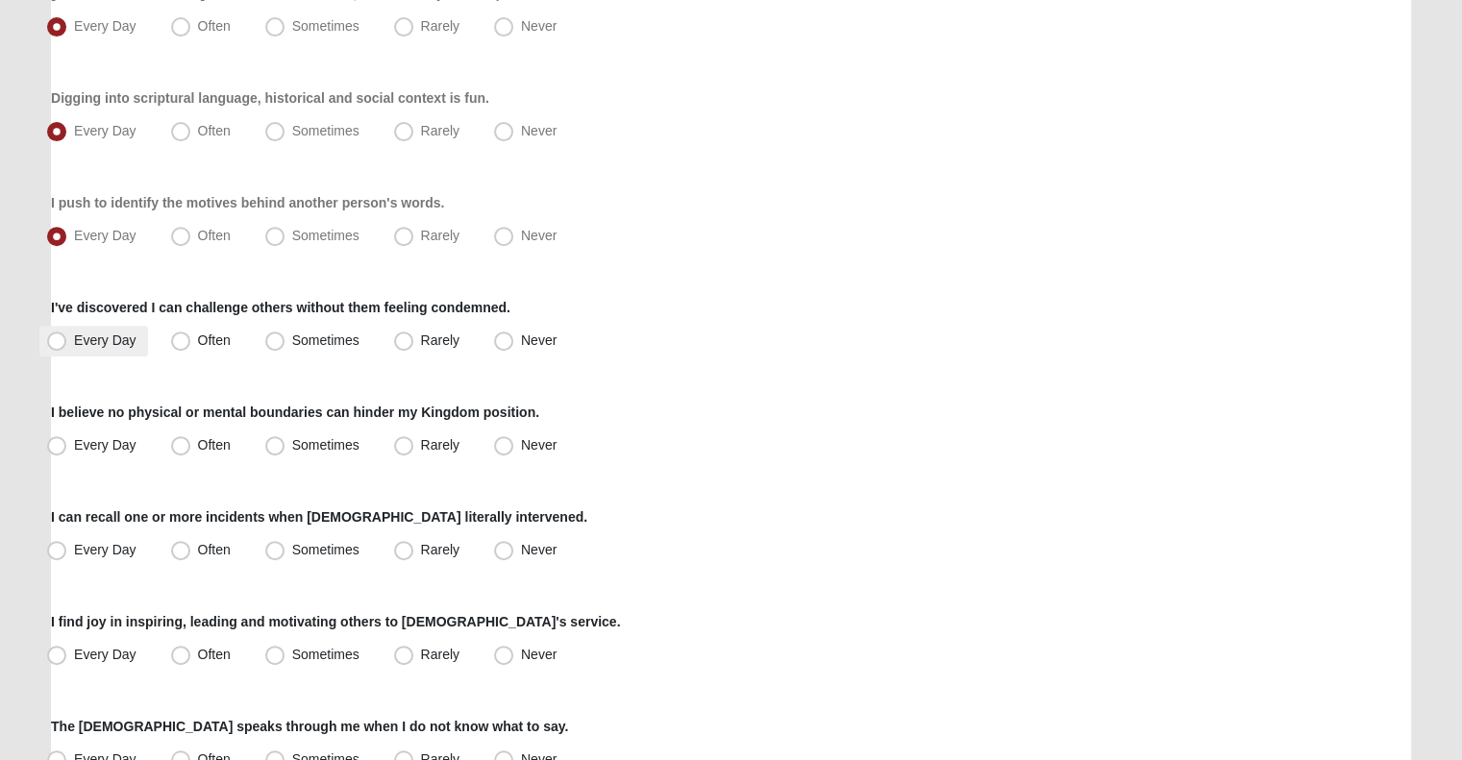
click at [111, 333] on span "Every Day" at bounding box center [105, 340] width 62 height 15
click at [67, 334] on input "Every Day" at bounding box center [61, 340] width 12 height 12
radio input "true"
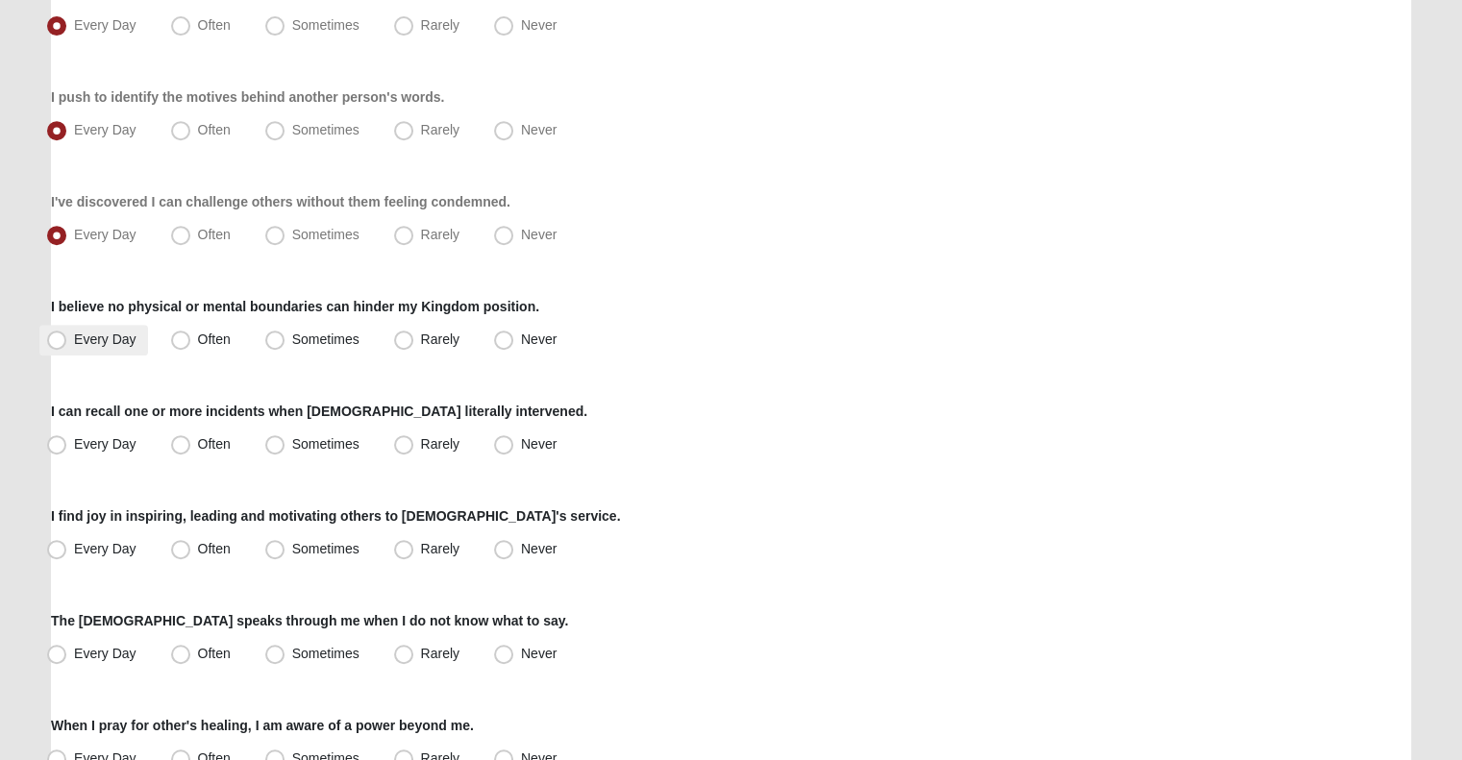
click at [103, 353] on label "Every Day" at bounding box center [93, 340] width 109 height 31
click at [67, 346] on input "Every Day" at bounding box center [61, 339] width 12 height 12
radio input "true"
click at [92, 452] on label "Every Day" at bounding box center [93, 445] width 109 height 31
click at [67, 451] on input "Every Day" at bounding box center [61, 444] width 12 height 12
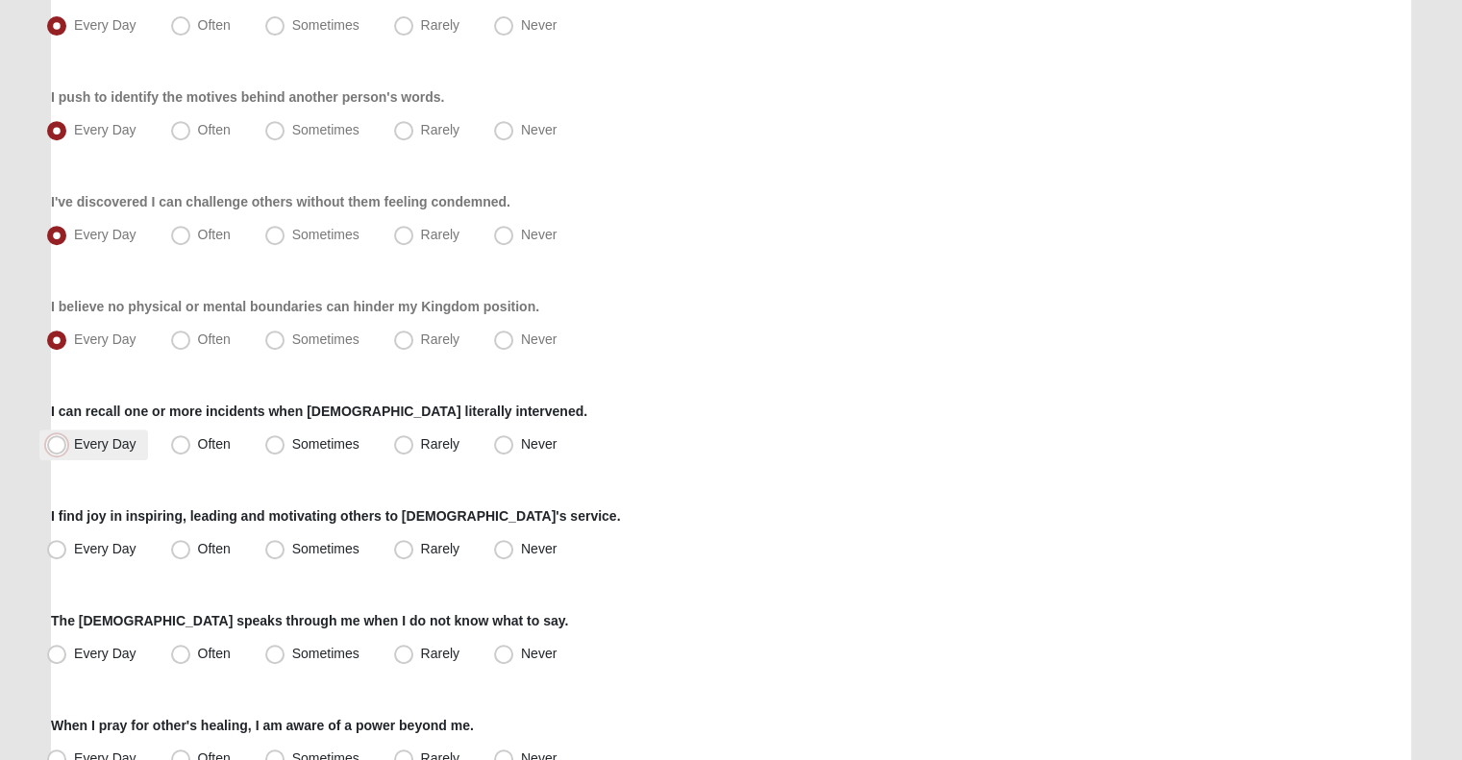
radio input "true"
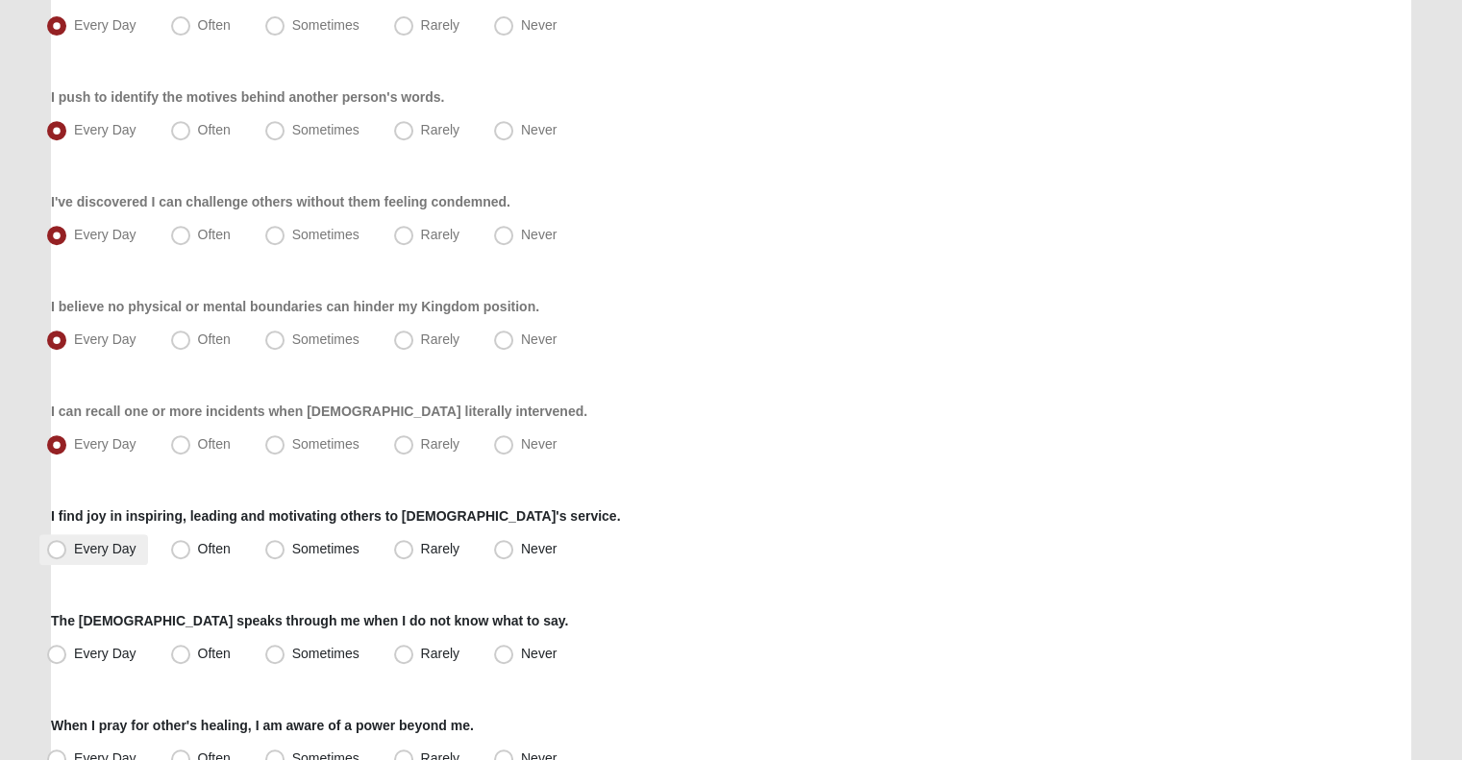
click at [102, 548] on span "Every Day" at bounding box center [105, 548] width 62 height 15
click at [67, 548] on input "Every Day" at bounding box center [61, 549] width 12 height 12
radio input "true"
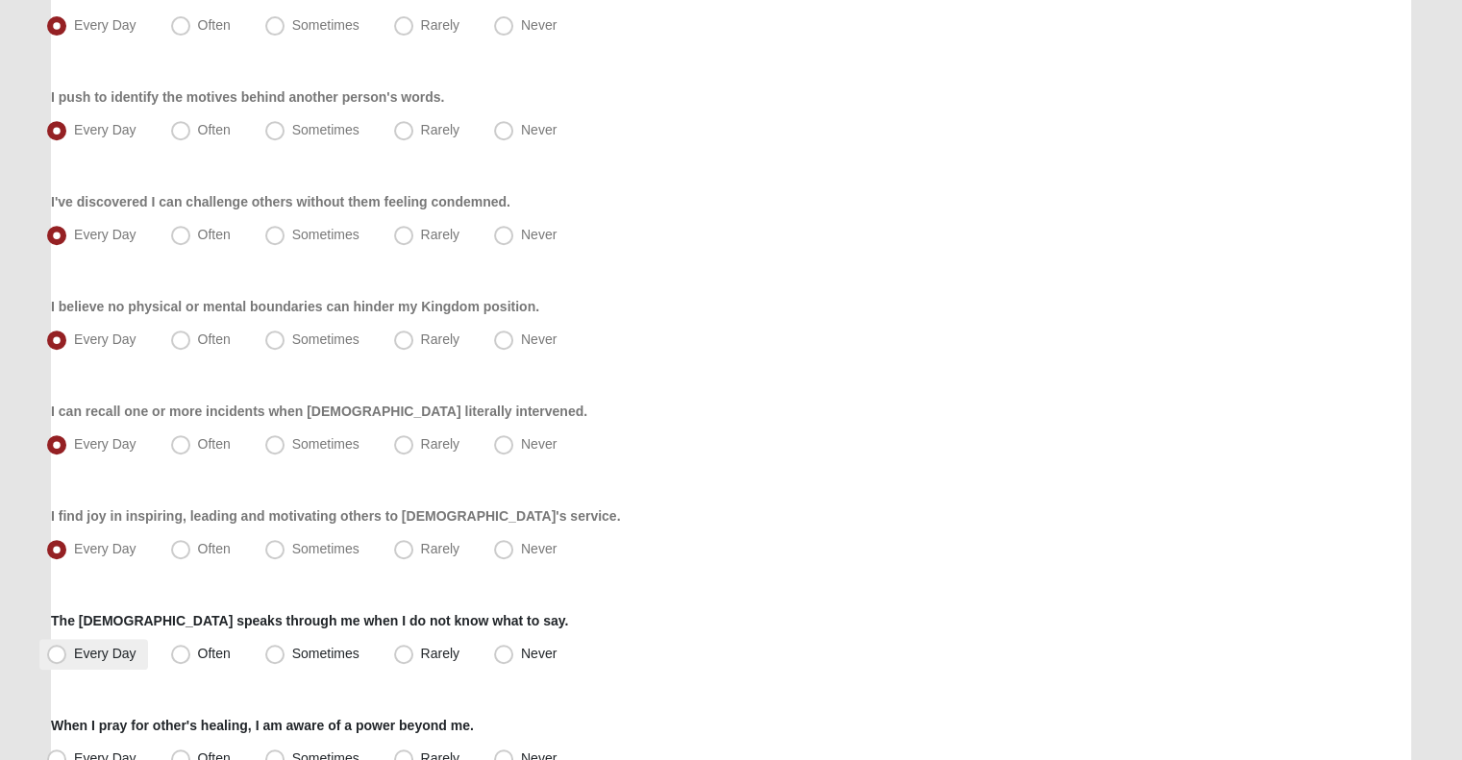
click at [88, 654] on span "Every Day" at bounding box center [105, 653] width 62 height 15
click at [67, 654] on input "Every Day" at bounding box center [61, 654] width 12 height 12
radio input "true"
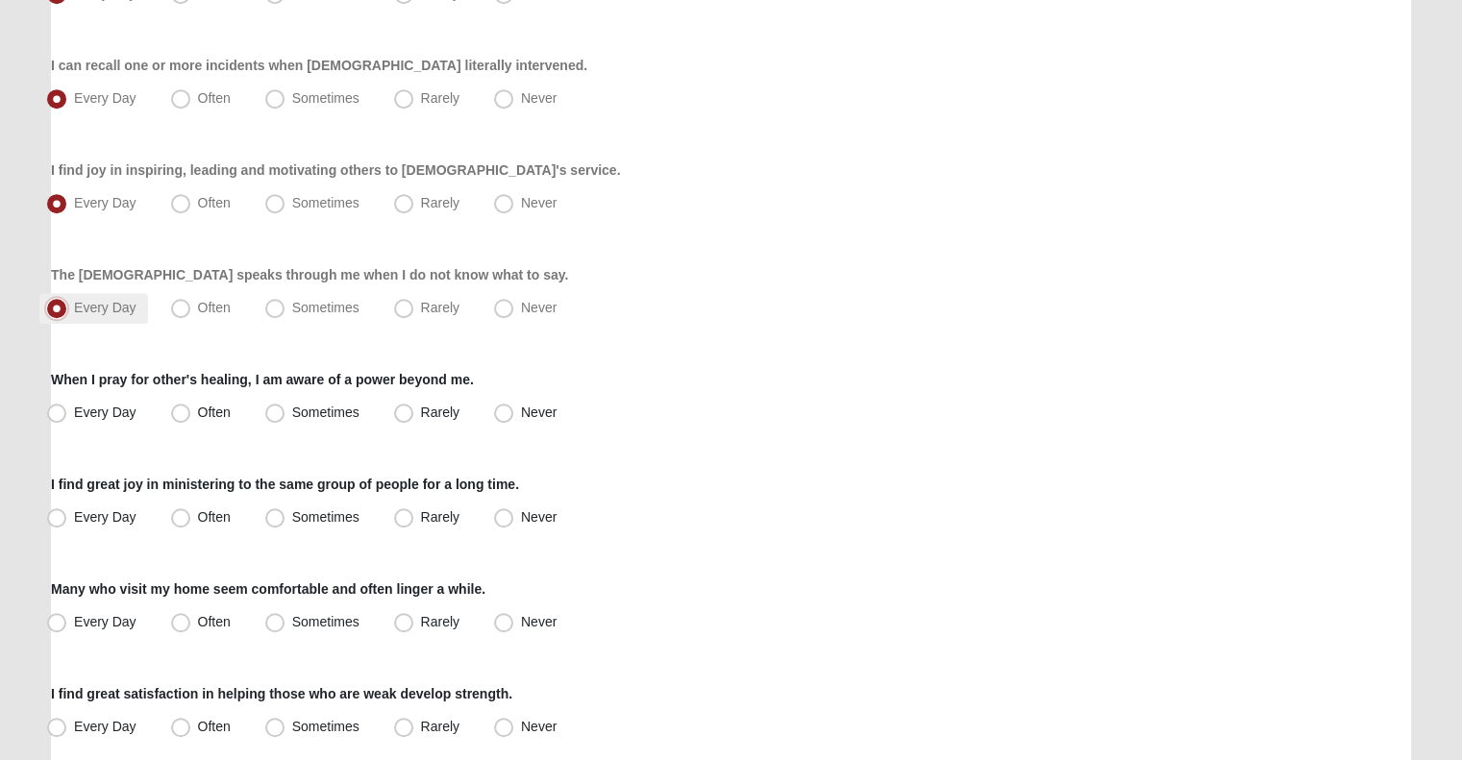
scroll to position [1167, 0]
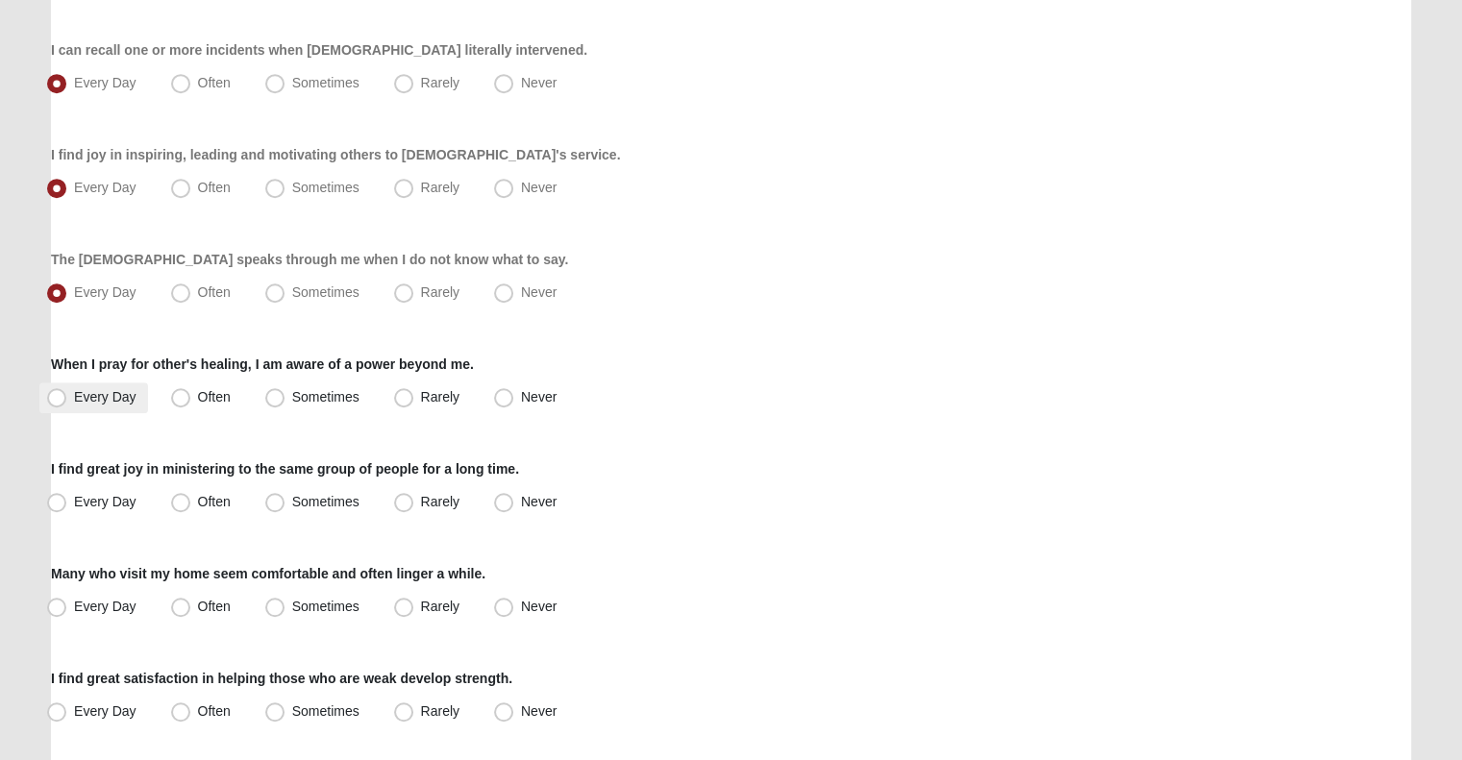
click at [132, 407] on label "Every Day" at bounding box center [93, 397] width 109 height 31
click at [67, 404] on input "Every Day" at bounding box center [61, 397] width 12 height 12
radio input "true"
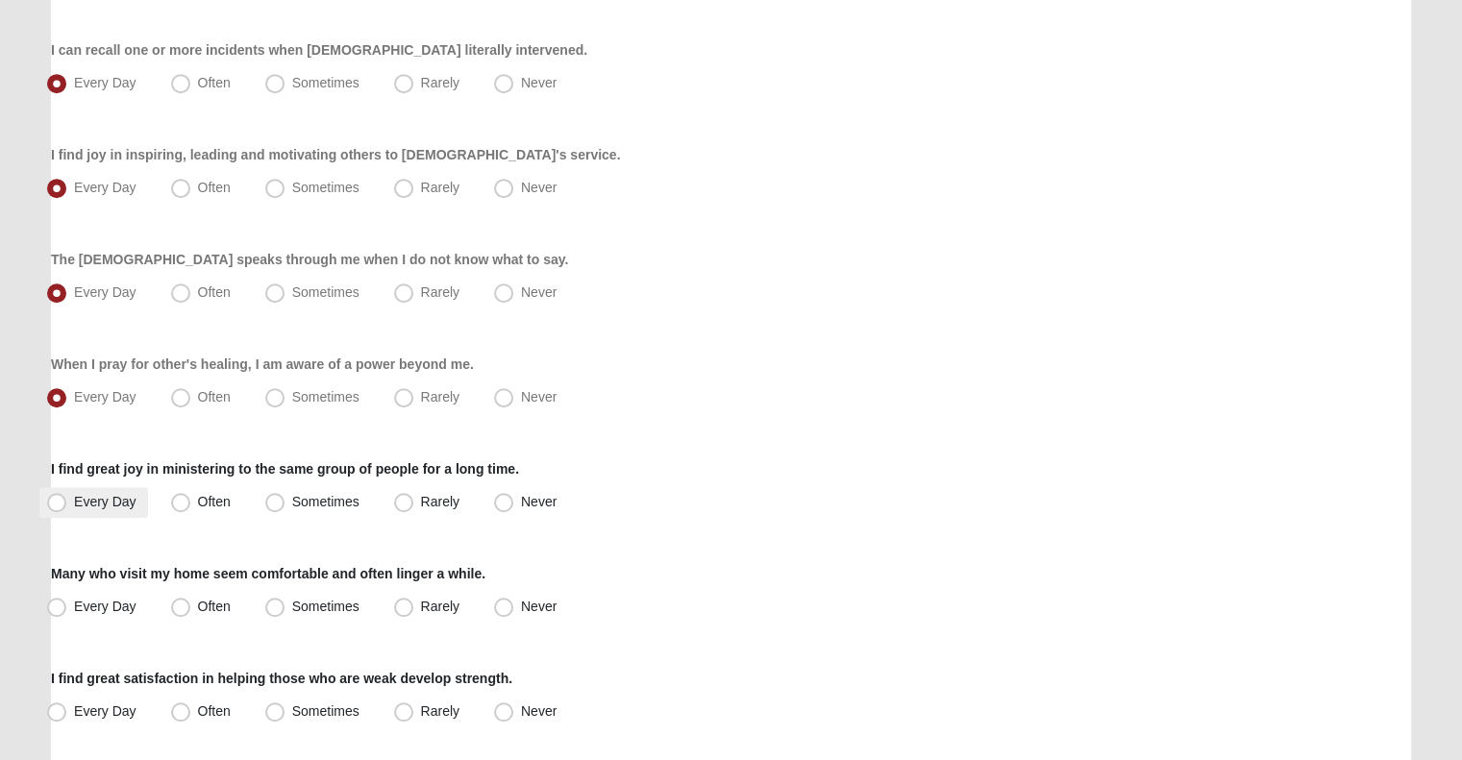
click at [109, 503] on span "Every Day" at bounding box center [105, 501] width 62 height 15
click at [67, 503] on input "Every Day" at bounding box center [61, 502] width 12 height 12
radio input "true"
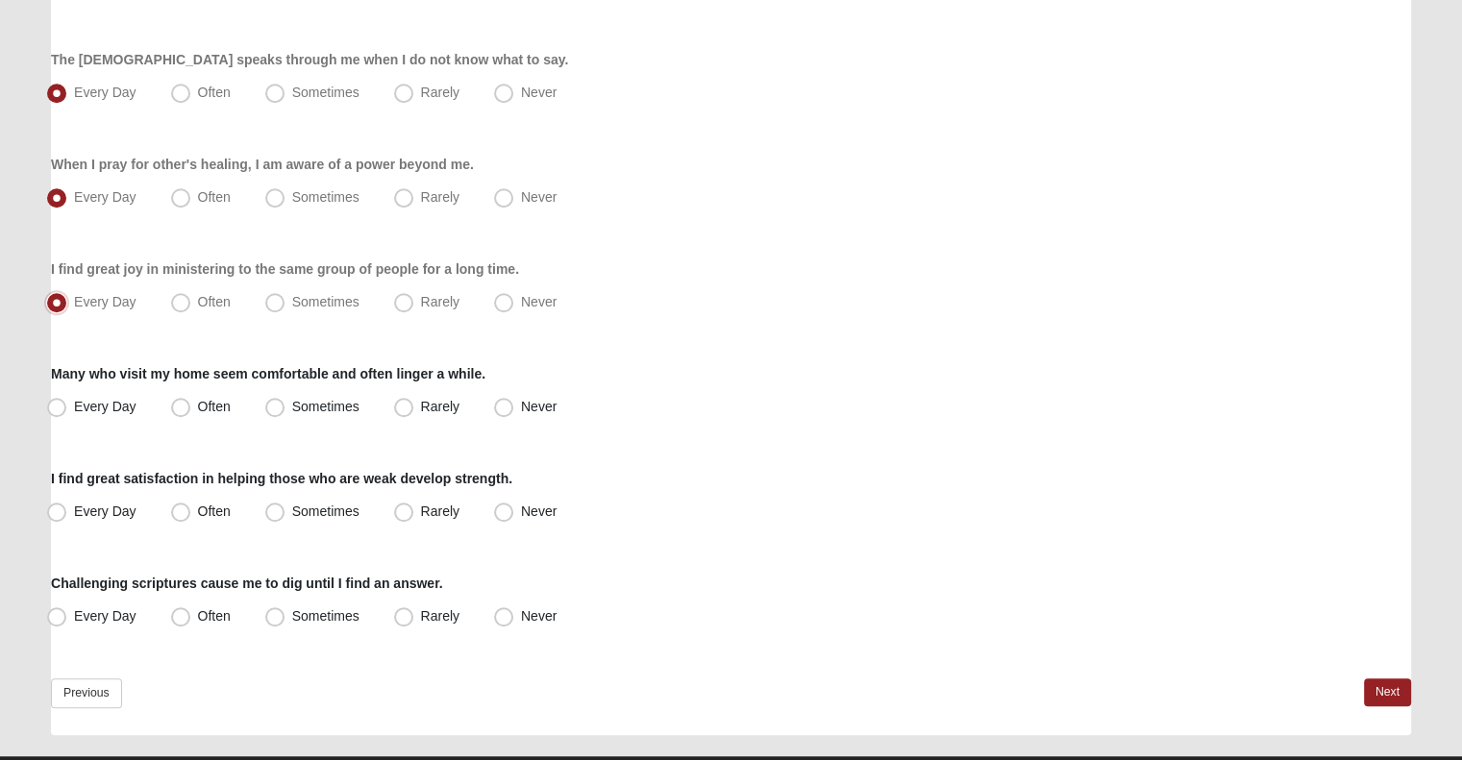
scroll to position [1411, 0]
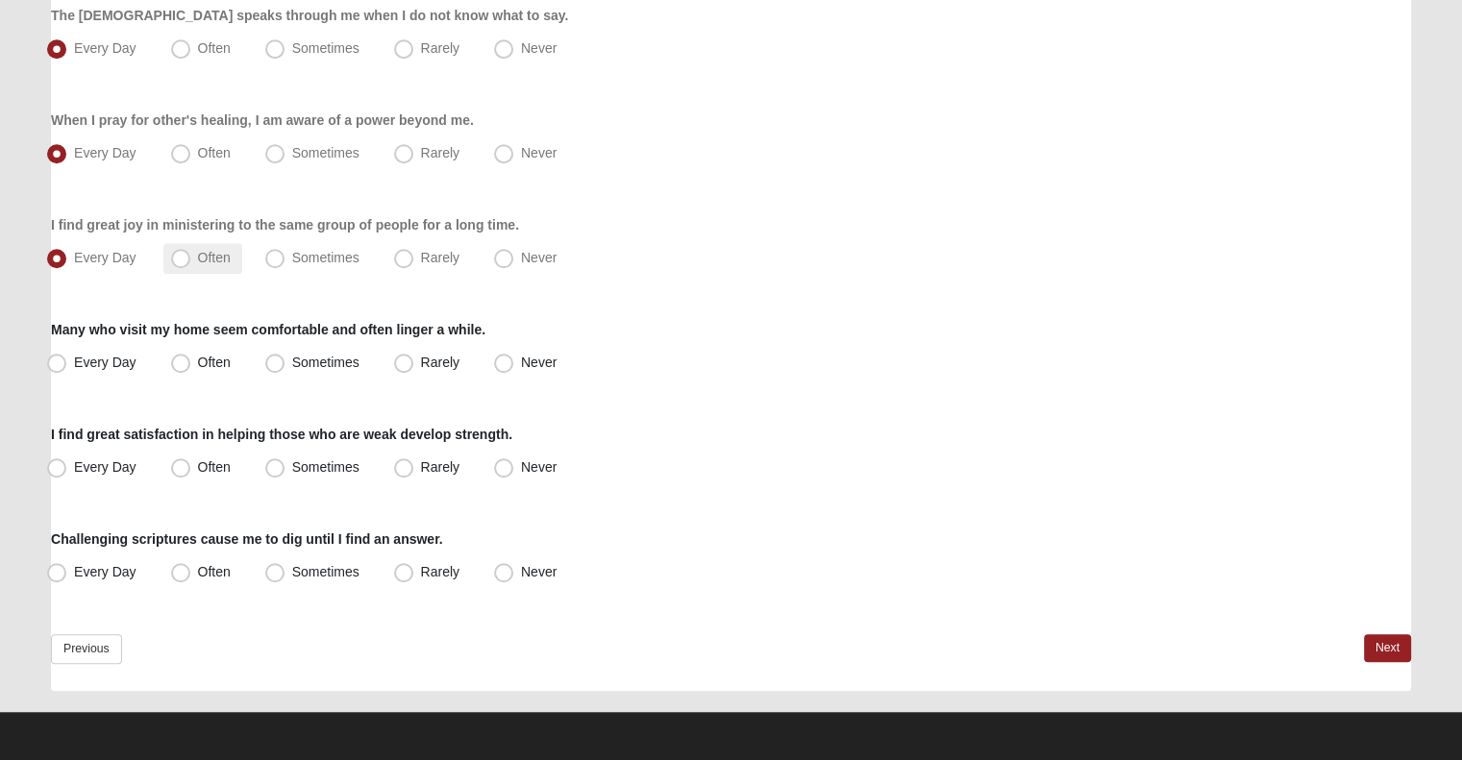
click at [198, 255] on span "Often" at bounding box center [214, 257] width 33 height 15
click at [181, 255] on input "Often" at bounding box center [185, 258] width 12 height 12
radio input "true"
click at [116, 355] on span "Every Day" at bounding box center [105, 362] width 62 height 15
click at [67, 357] on input "Every Day" at bounding box center [61, 363] width 12 height 12
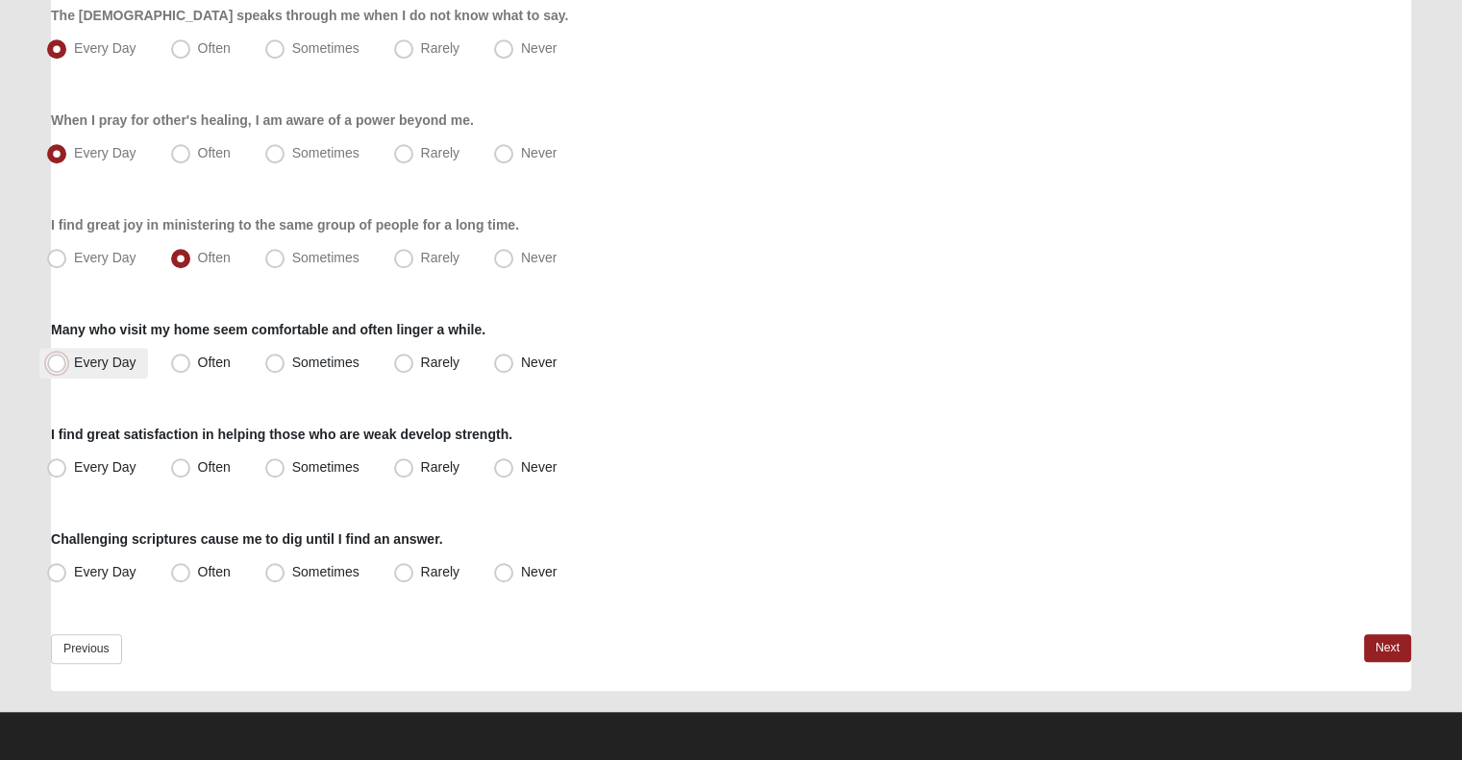
radio input "true"
click at [105, 459] on span "Every Day" at bounding box center [105, 466] width 62 height 15
click at [67, 461] on input "Every Day" at bounding box center [61, 467] width 12 height 12
radio input "true"
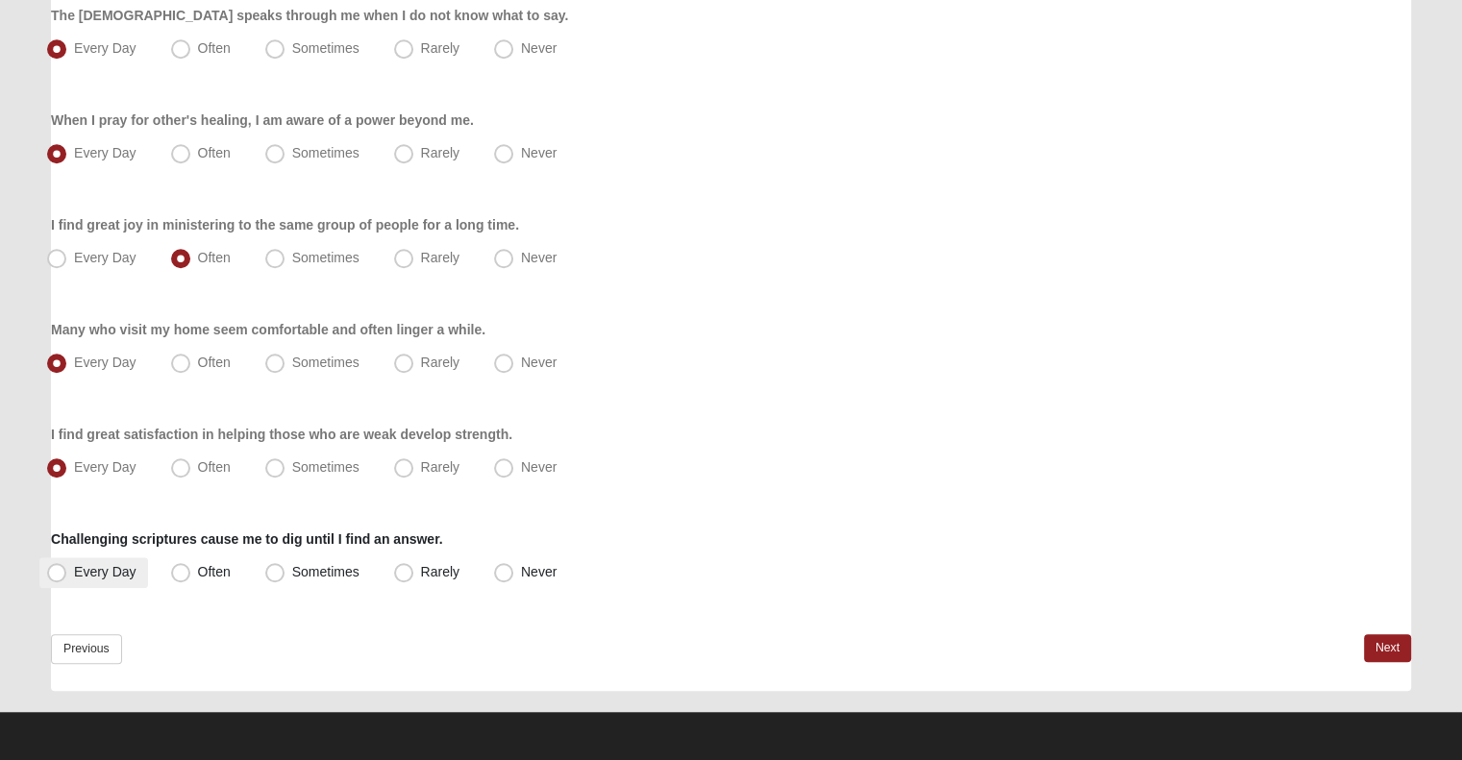
click at [90, 579] on label "Every Day" at bounding box center [93, 572] width 109 height 31
click at [67, 579] on input "Every Day" at bounding box center [61, 572] width 12 height 12
radio input "true"
click at [1365, 635] on link "Next" at bounding box center [1387, 648] width 47 height 28
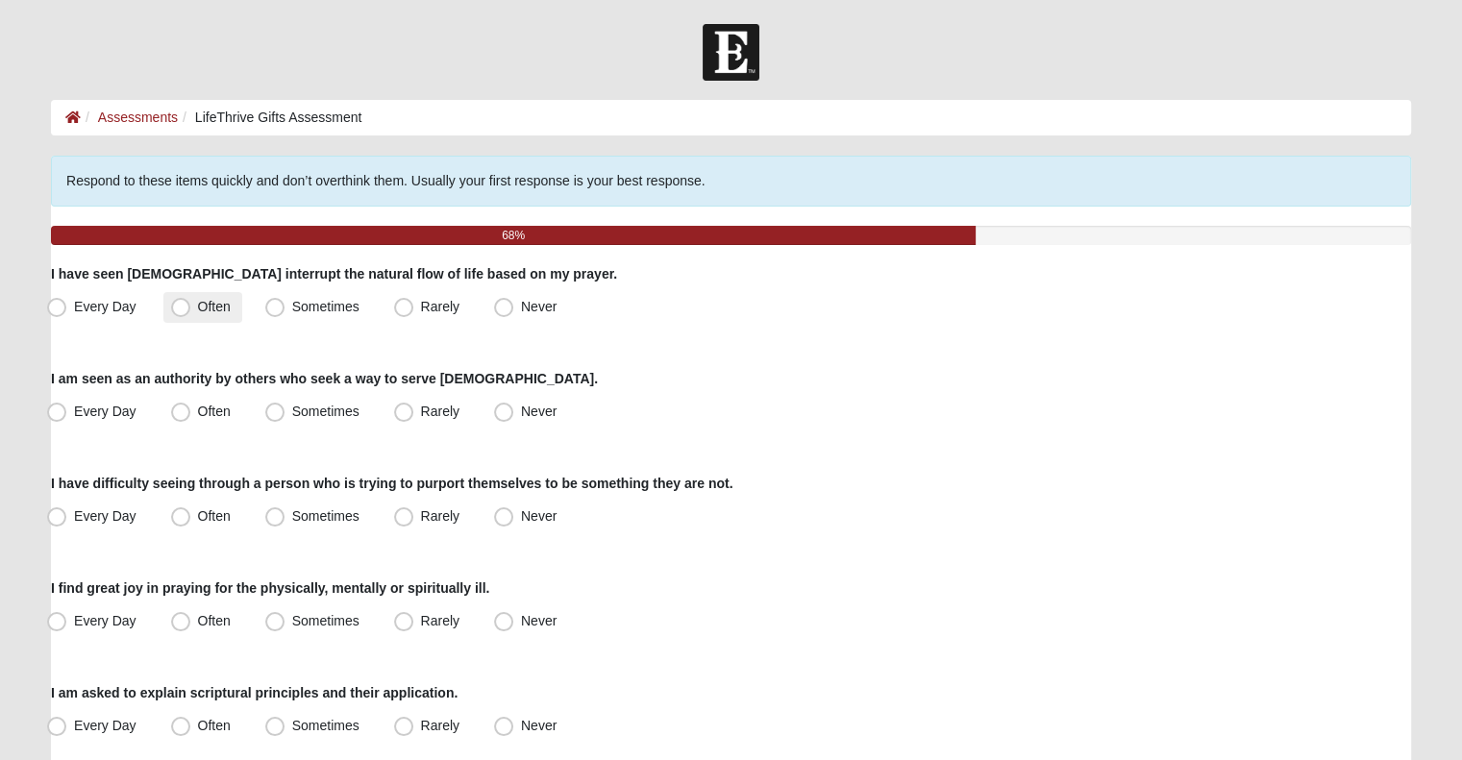
click at [210, 314] on label "Often" at bounding box center [202, 307] width 79 height 31
click at [191, 313] on input "Often" at bounding box center [185, 307] width 12 height 12
radio input "true"
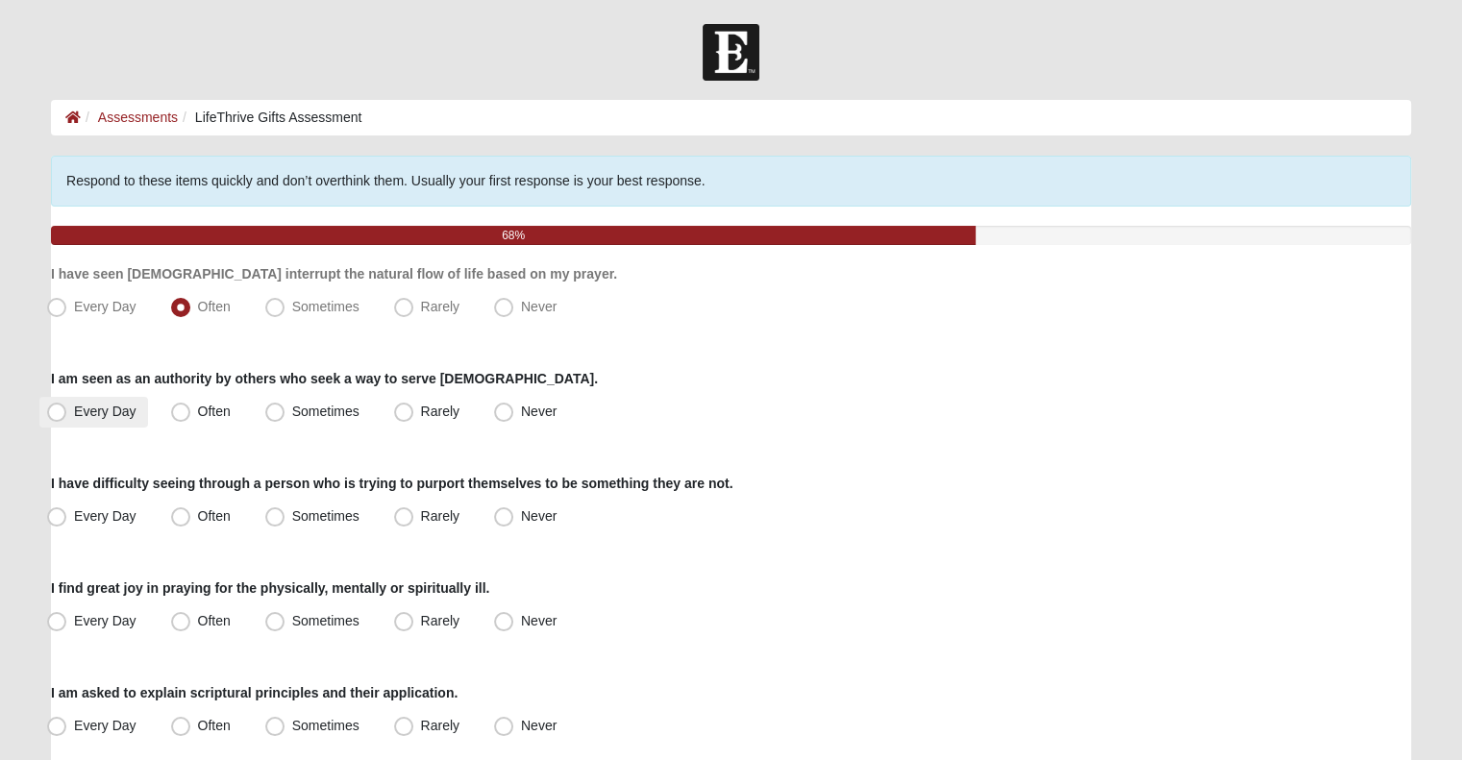
click at [90, 422] on label "Every Day" at bounding box center [93, 412] width 109 height 31
click at [67, 418] on input "Every Day" at bounding box center [61, 412] width 12 height 12
radio input "true"
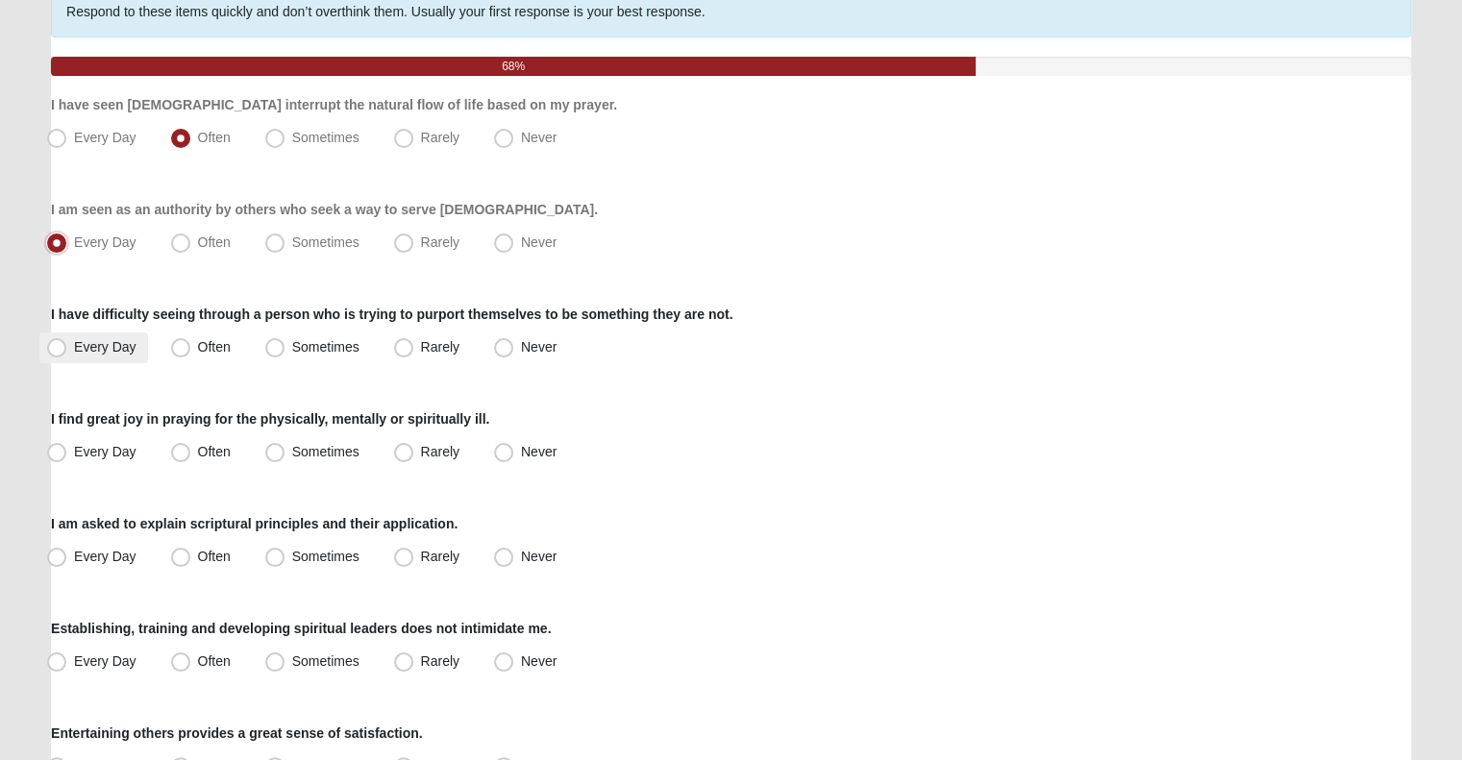
scroll to position [215, 0]
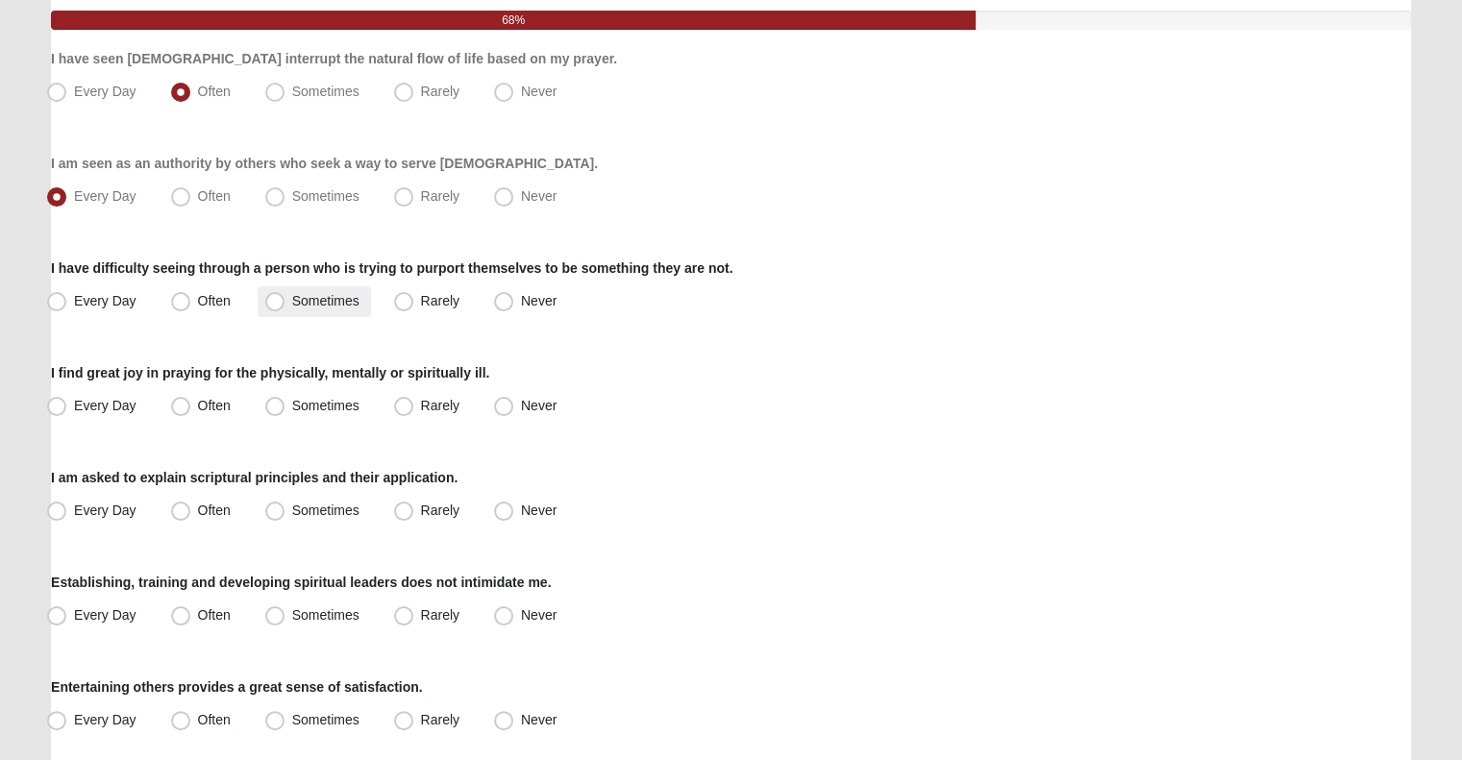
click at [311, 293] on span "Sometimes" at bounding box center [325, 300] width 67 height 15
click at [285, 295] on input "Sometimes" at bounding box center [279, 301] width 12 height 12
radio input "true"
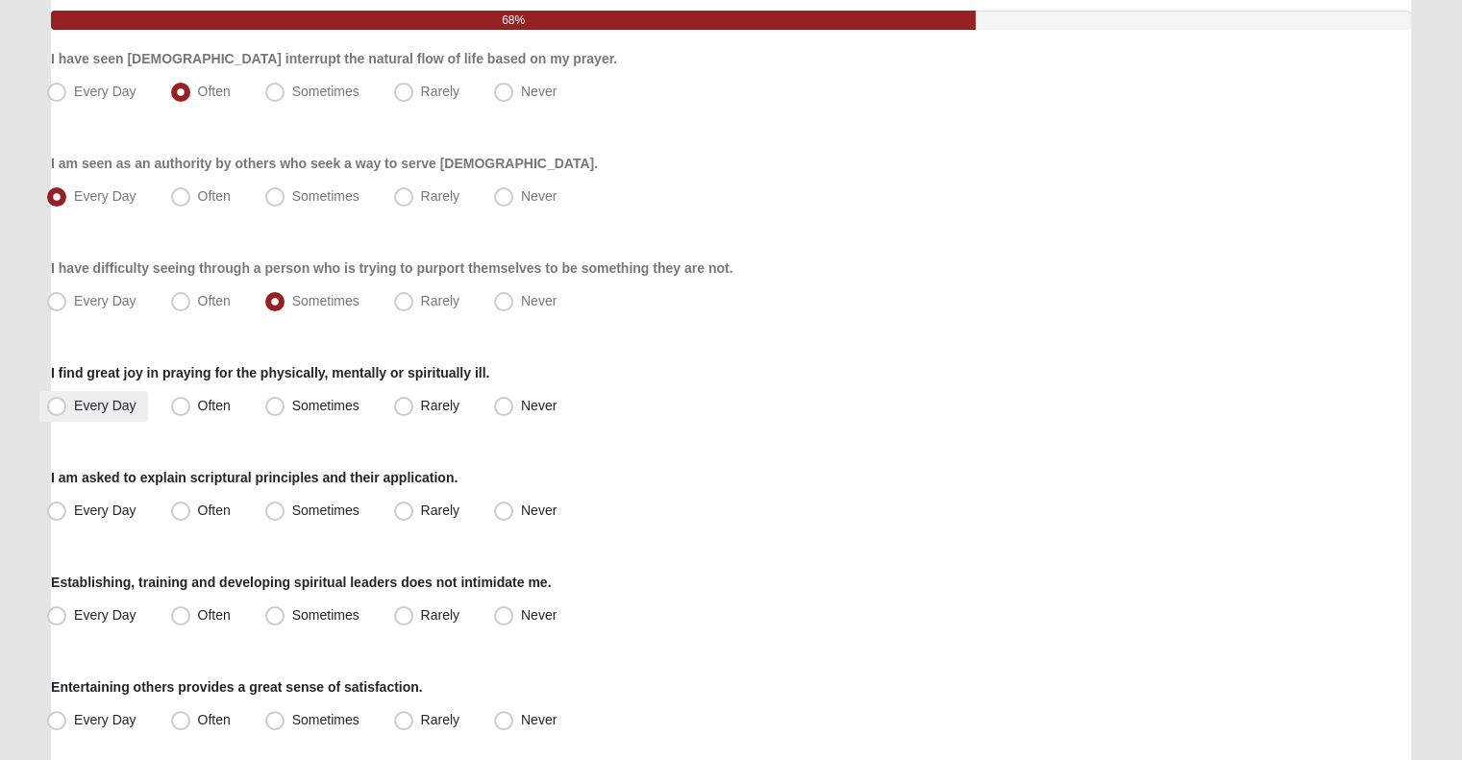
click at [126, 415] on label "Every Day" at bounding box center [93, 406] width 109 height 31
click at [67, 412] on input "Every Day" at bounding box center [61, 406] width 12 height 12
radio input "true"
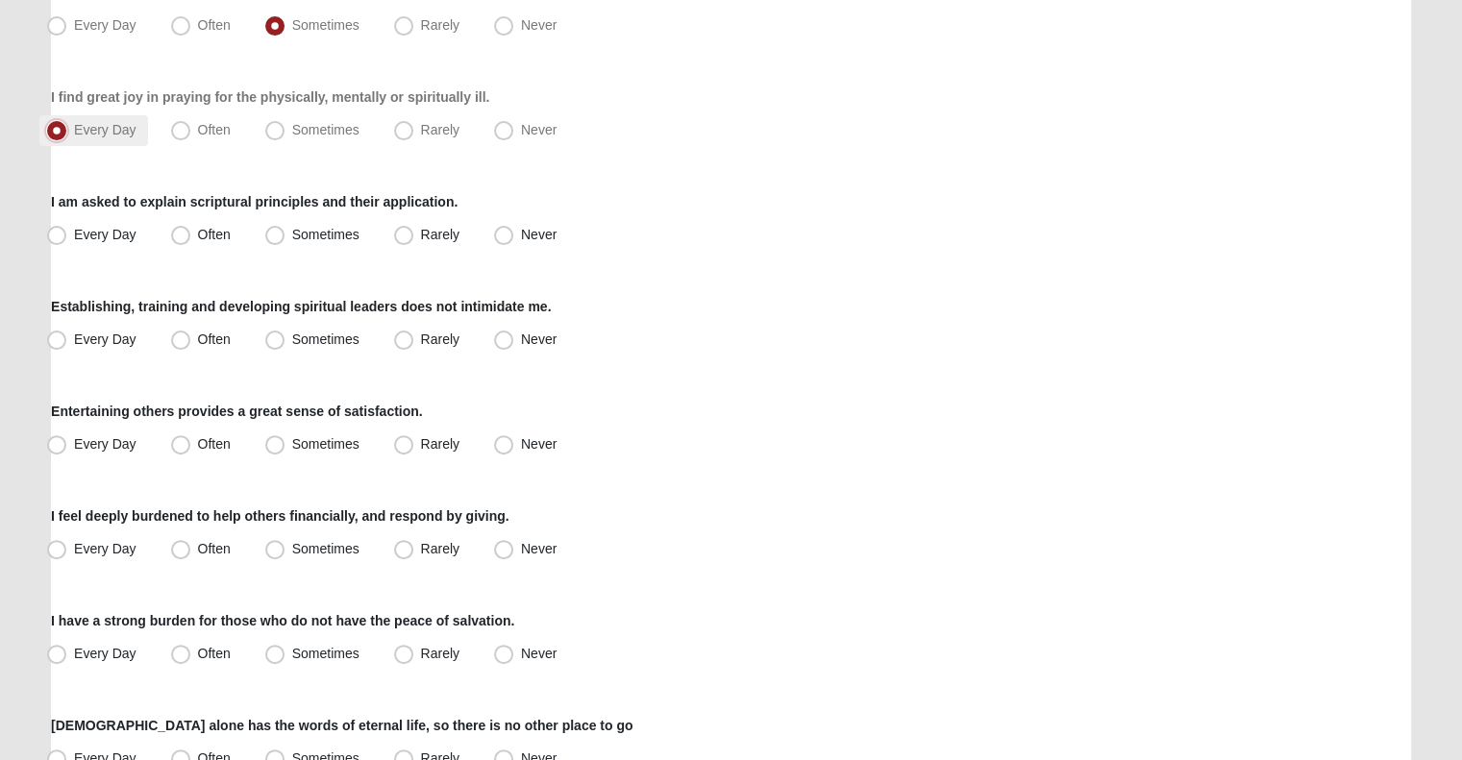
scroll to position [492, 0]
click at [109, 223] on label "Every Day" at bounding box center [93, 234] width 109 height 31
click at [67, 228] on input "Every Day" at bounding box center [61, 234] width 12 height 12
radio input "true"
click at [108, 333] on span "Every Day" at bounding box center [105, 338] width 62 height 15
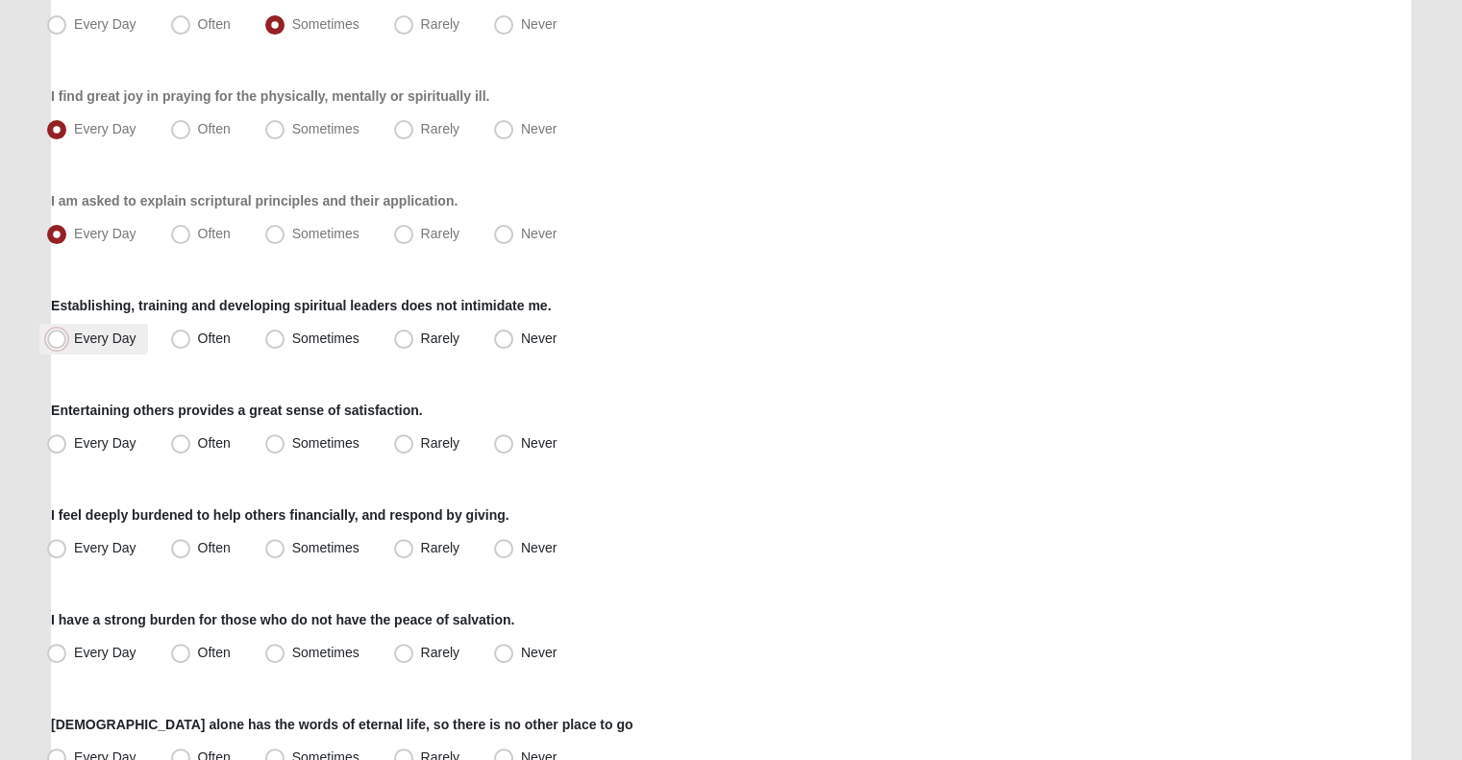
click at [67, 333] on input "Every Day" at bounding box center [61, 339] width 12 height 12
radio input "true"
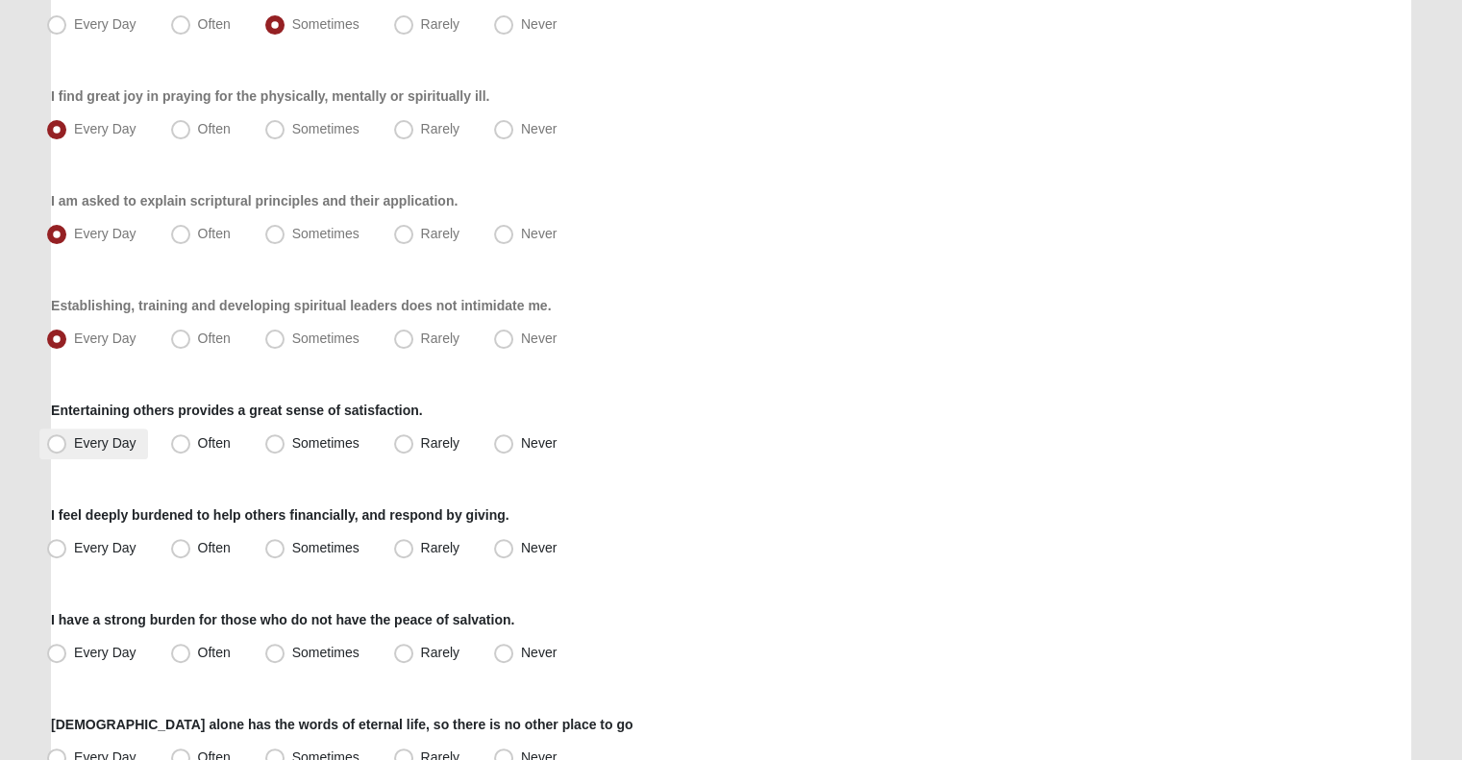
click at [92, 431] on label "Every Day" at bounding box center [93, 444] width 109 height 31
click at [67, 437] on input "Every Day" at bounding box center [61, 443] width 12 height 12
radio input "true"
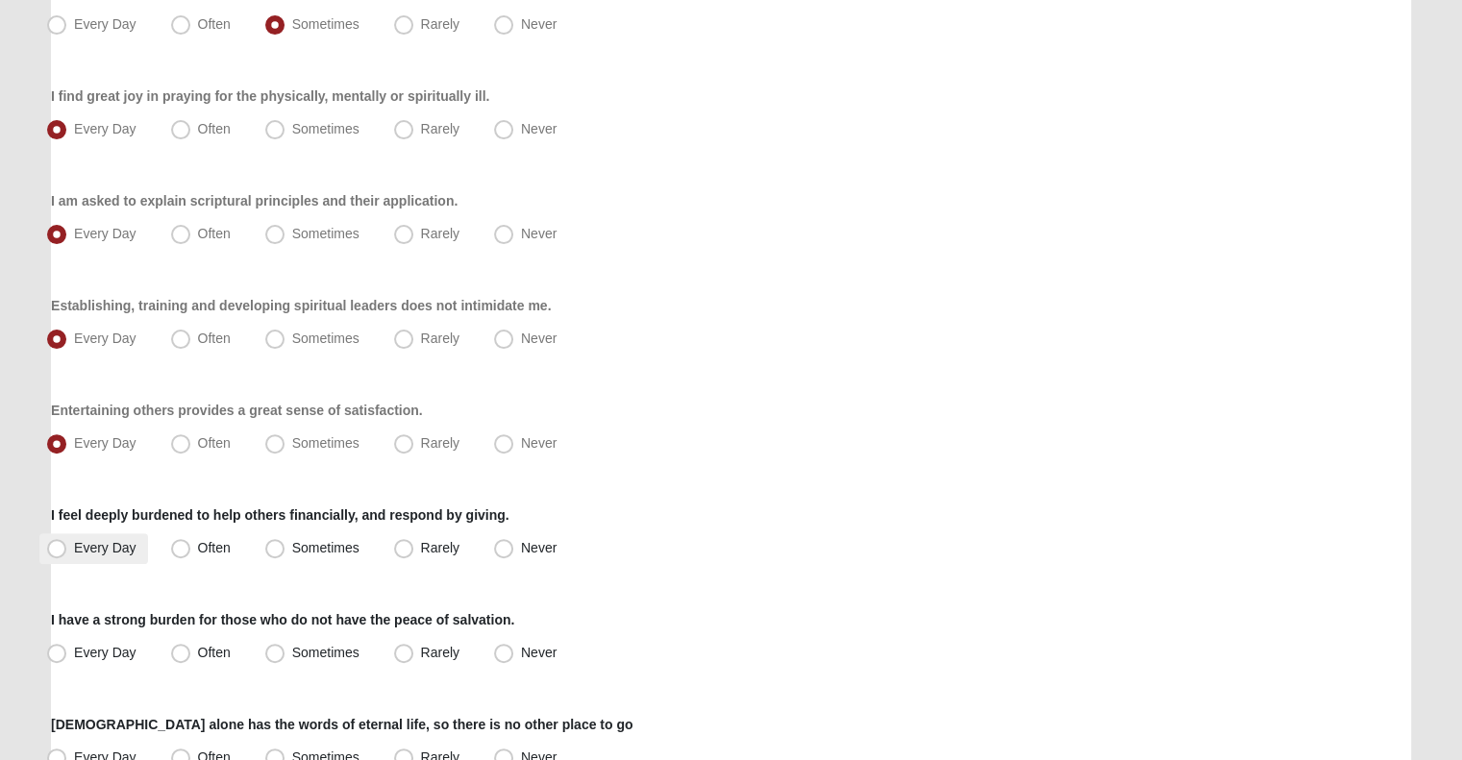
click at [99, 541] on span "Every Day" at bounding box center [105, 547] width 62 height 15
click at [67, 542] on input "Every Day" at bounding box center [61, 548] width 12 height 12
radio input "true"
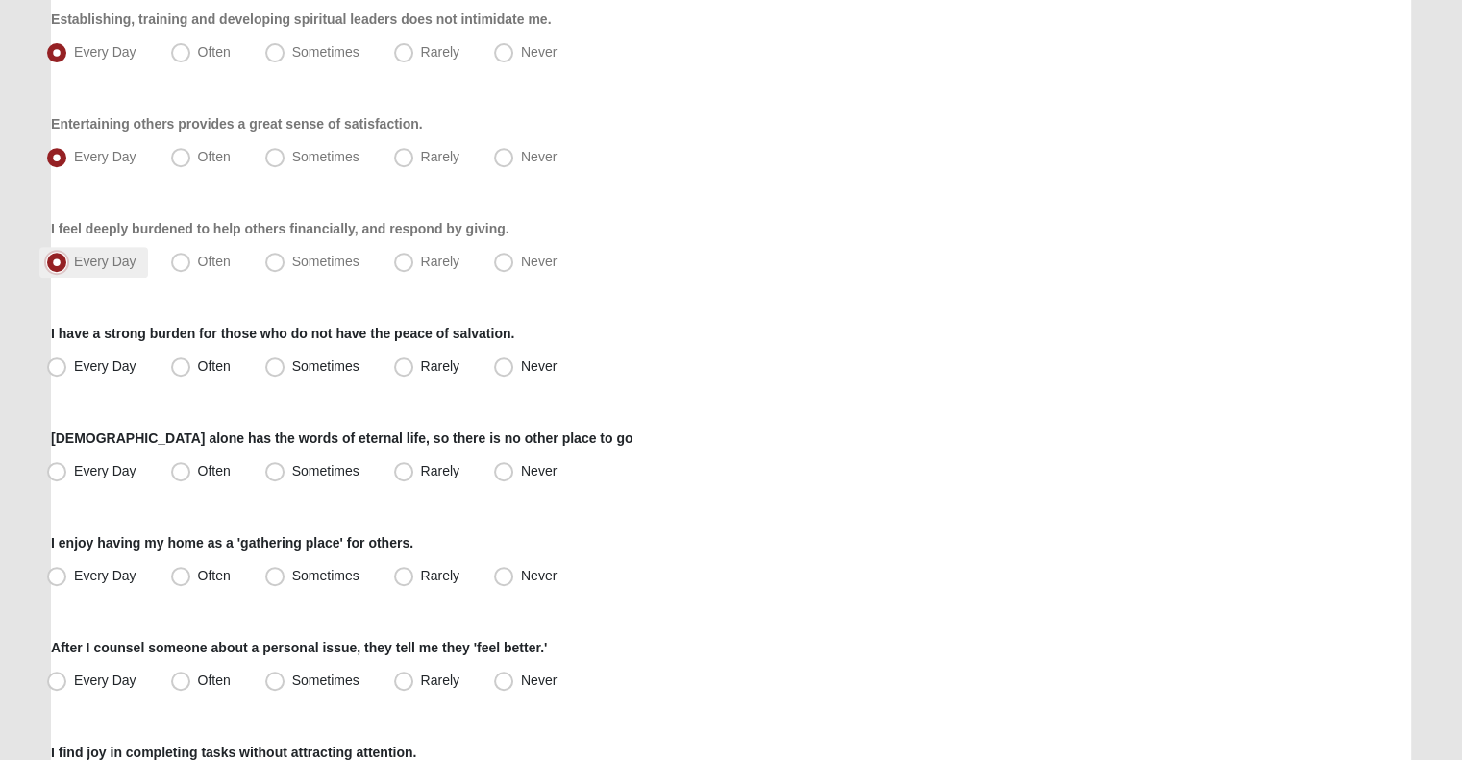
scroll to position [779, 0]
click at [100, 368] on span "Every Day" at bounding box center [105, 364] width 62 height 15
click at [67, 368] on input "Every Day" at bounding box center [61, 365] width 12 height 12
radio input "true"
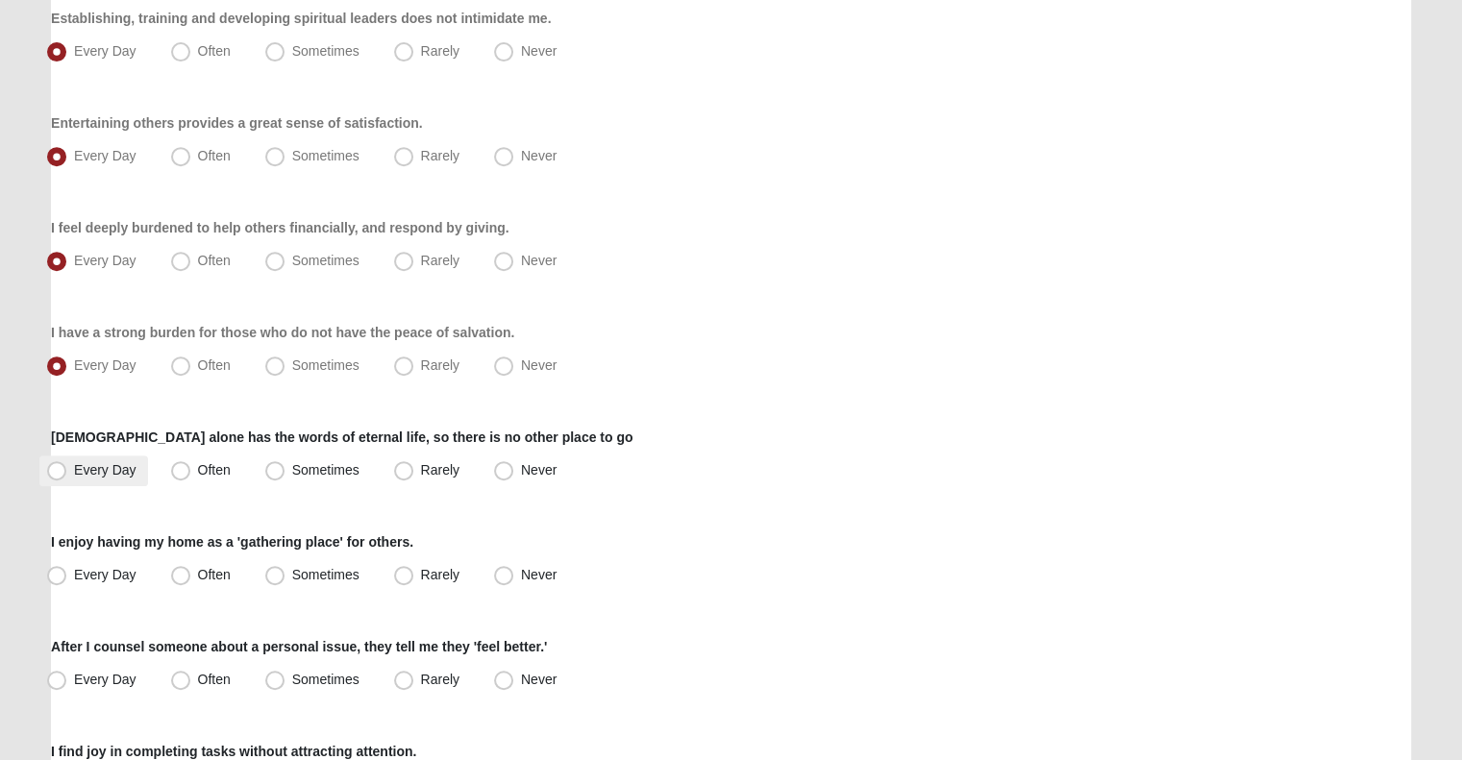
click at [104, 462] on span "Every Day" at bounding box center [105, 469] width 62 height 15
click at [67, 464] on input "Every Day" at bounding box center [61, 470] width 12 height 12
radio input "true"
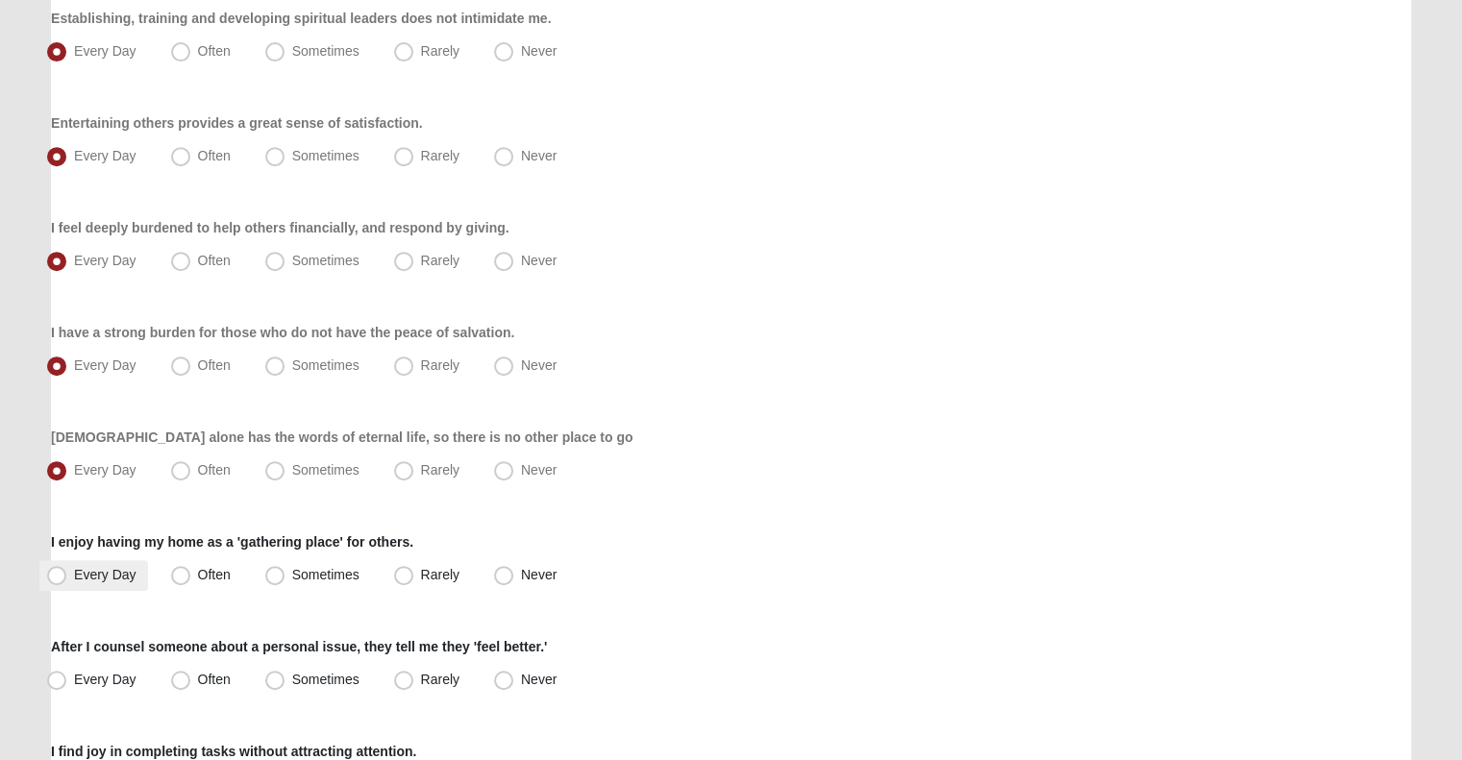
click at [99, 579] on span "Every Day" at bounding box center [105, 574] width 62 height 15
click at [67, 579] on input "Every Day" at bounding box center [61, 575] width 12 height 12
radio input "true"
click at [200, 581] on label "Often" at bounding box center [202, 575] width 79 height 31
click at [191, 581] on input "Often" at bounding box center [185, 575] width 12 height 12
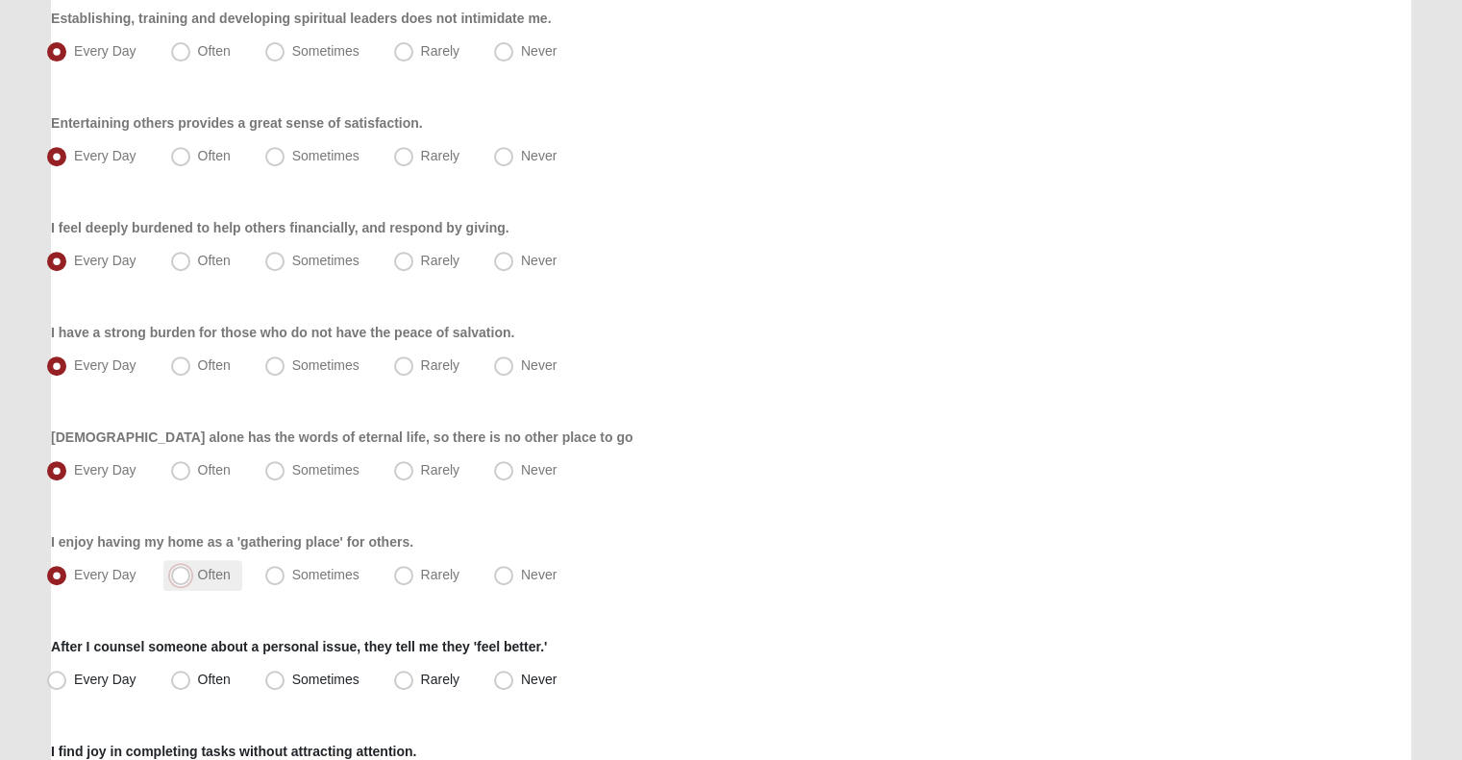
radio input "true"
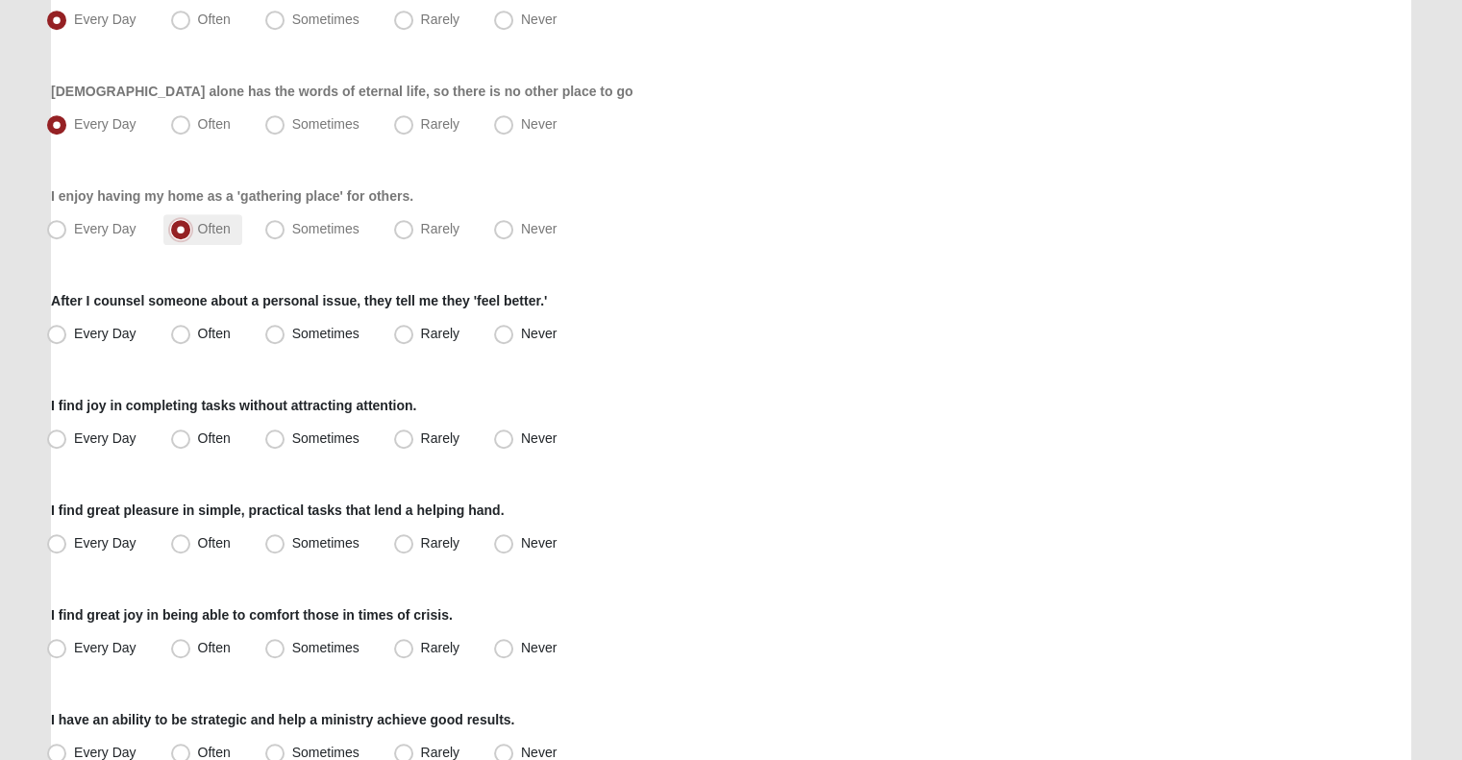
scroll to position [1149, 0]
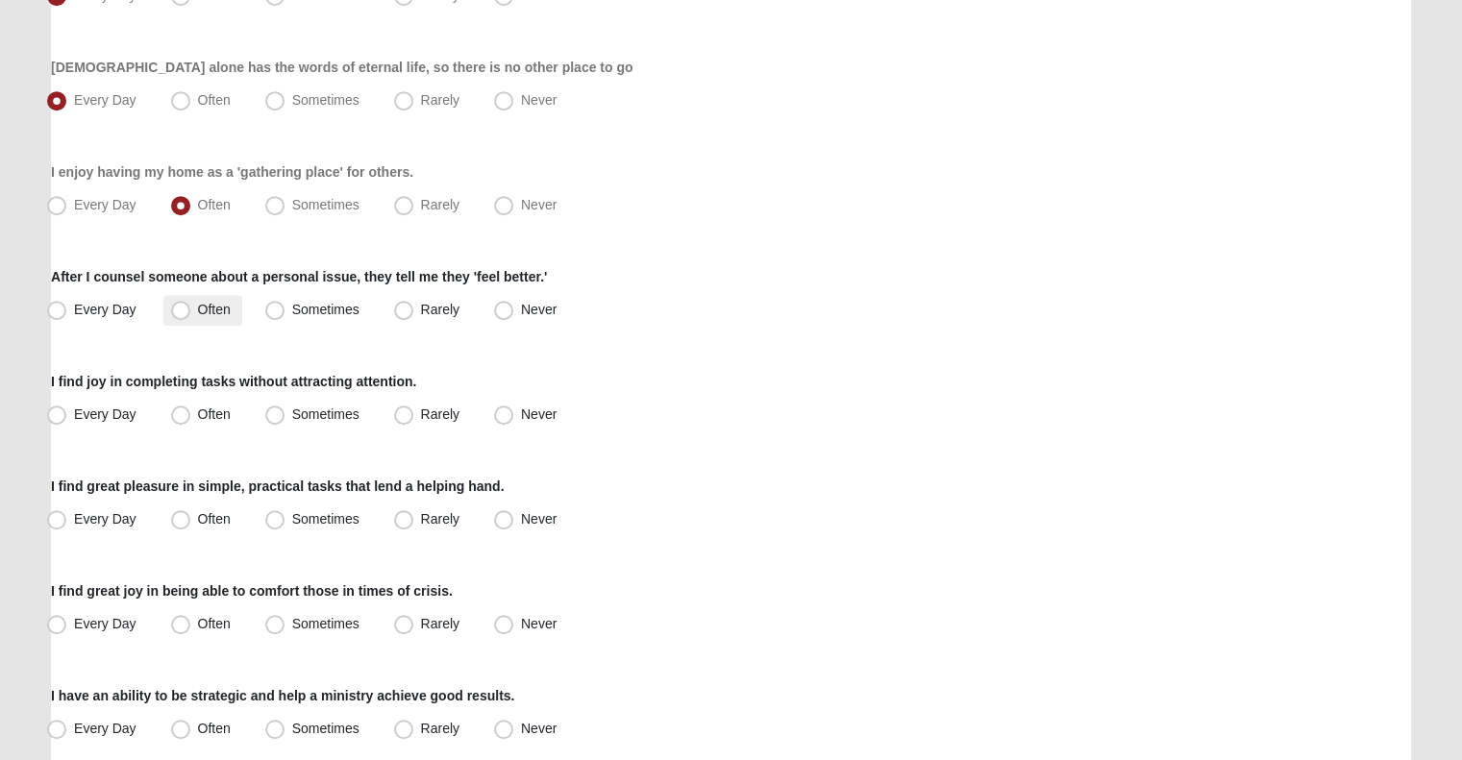
click at [200, 314] on span "Often" at bounding box center [214, 309] width 33 height 15
click at [191, 314] on input "Often" at bounding box center [185, 310] width 12 height 12
radio input "true"
click at [115, 421] on span "Every Day" at bounding box center [105, 414] width 62 height 15
click at [67, 421] on input "Every Day" at bounding box center [61, 414] width 12 height 12
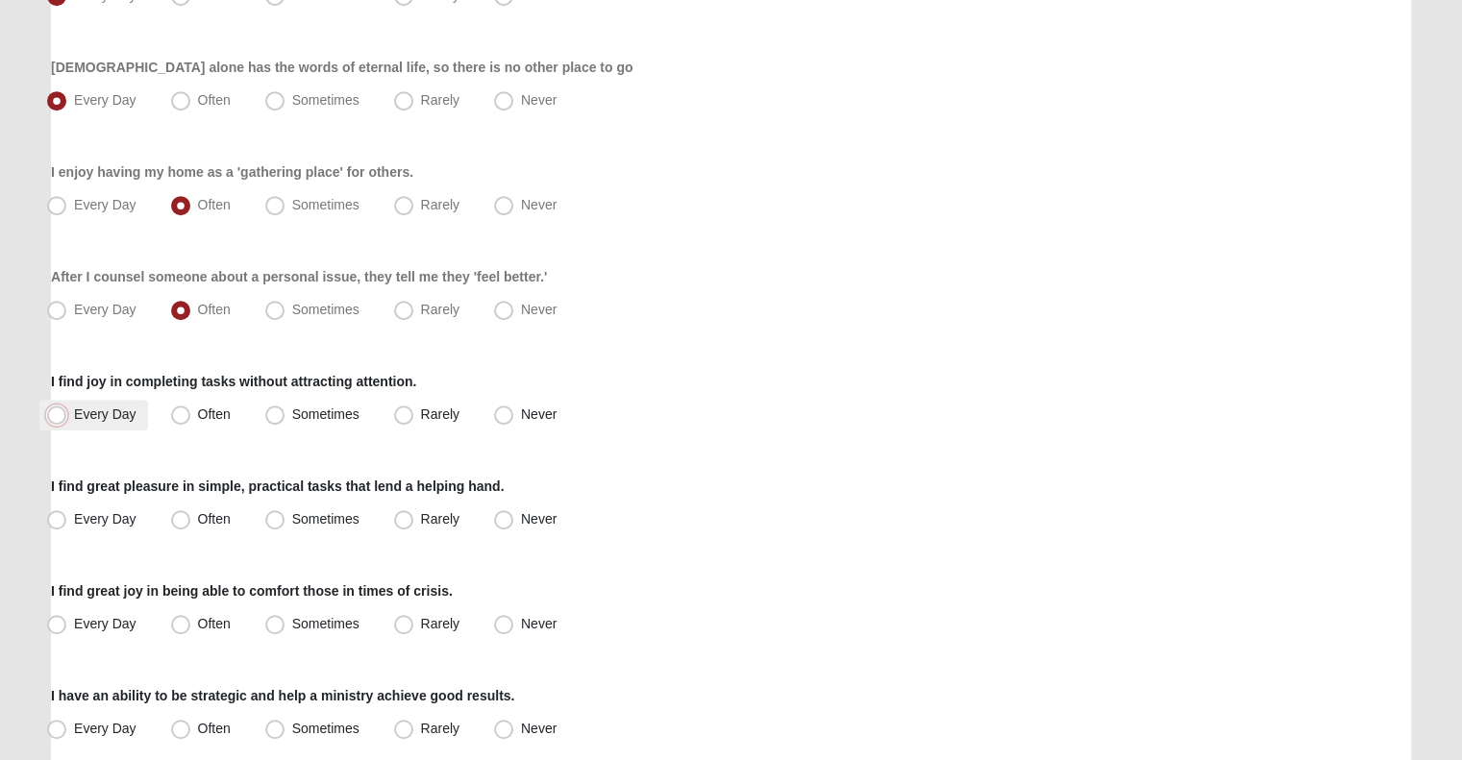
radio input "true"
click at [107, 511] on span "Every Day" at bounding box center [105, 518] width 62 height 15
click at [67, 513] on input "Every Day" at bounding box center [61, 519] width 12 height 12
radio input "true"
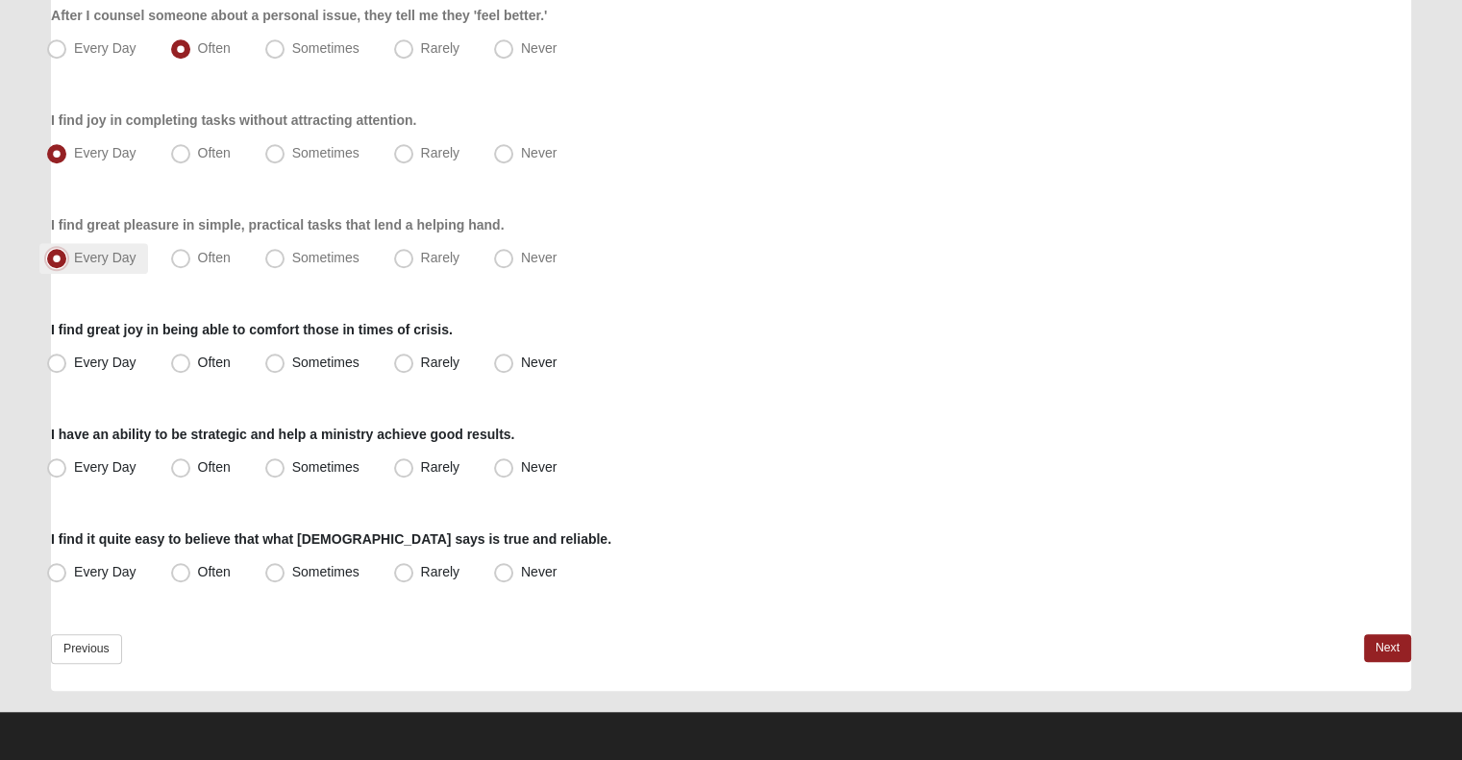
scroll to position [1411, 0]
click at [223, 351] on label "Often" at bounding box center [202, 363] width 79 height 31
click at [191, 357] on input "Often" at bounding box center [185, 363] width 12 height 12
radio input "true"
click at [136, 471] on label "Every Day" at bounding box center [93, 468] width 109 height 31
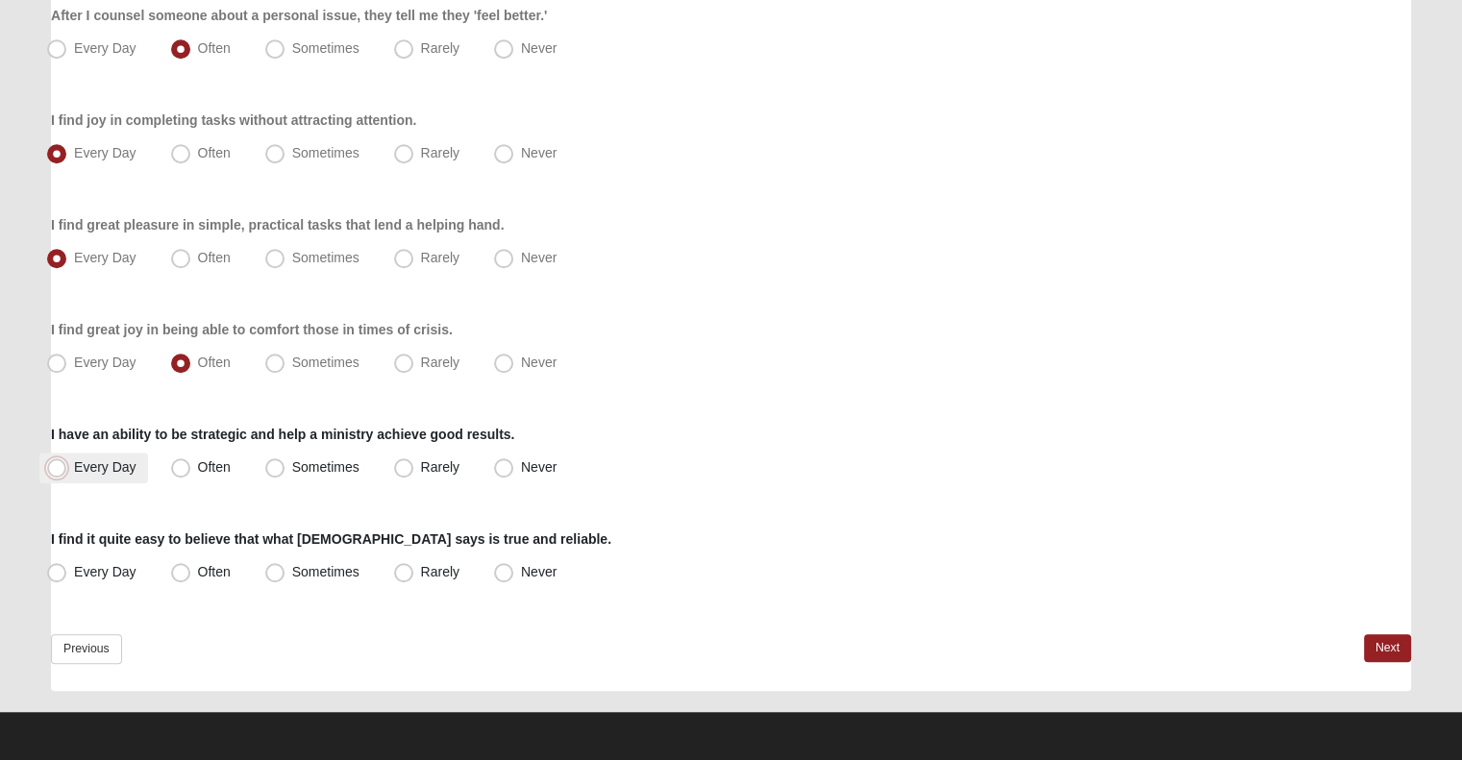
click at [67, 471] on input "Every Day" at bounding box center [61, 467] width 12 height 12
radio input "true"
click at [107, 572] on span "Every Day" at bounding box center [105, 571] width 62 height 15
click at [67, 572] on input "Every Day" at bounding box center [61, 572] width 12 height 12
radio input "true"
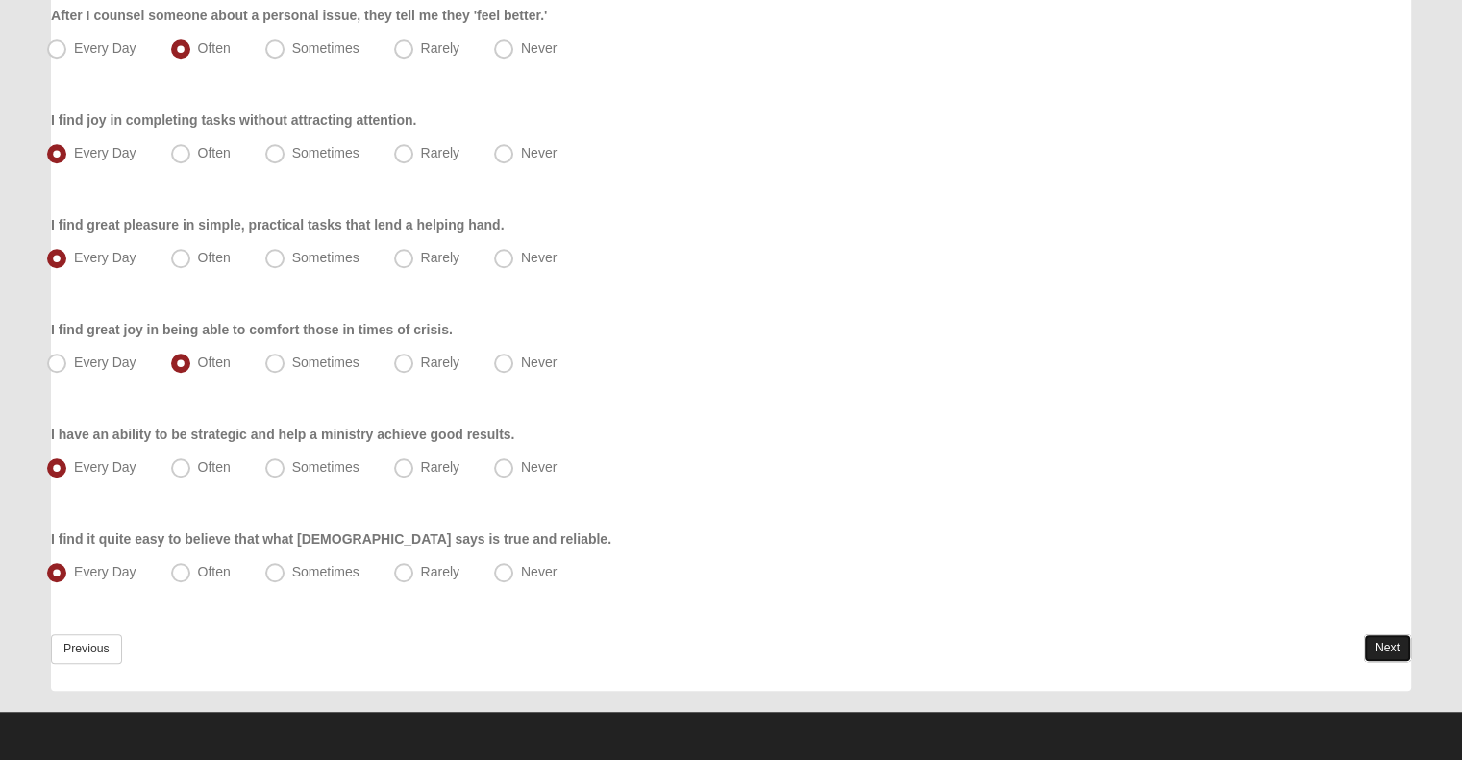
click at [1376, 642] on link "Next" at bounding box center [1387, 648] width 47 height 28
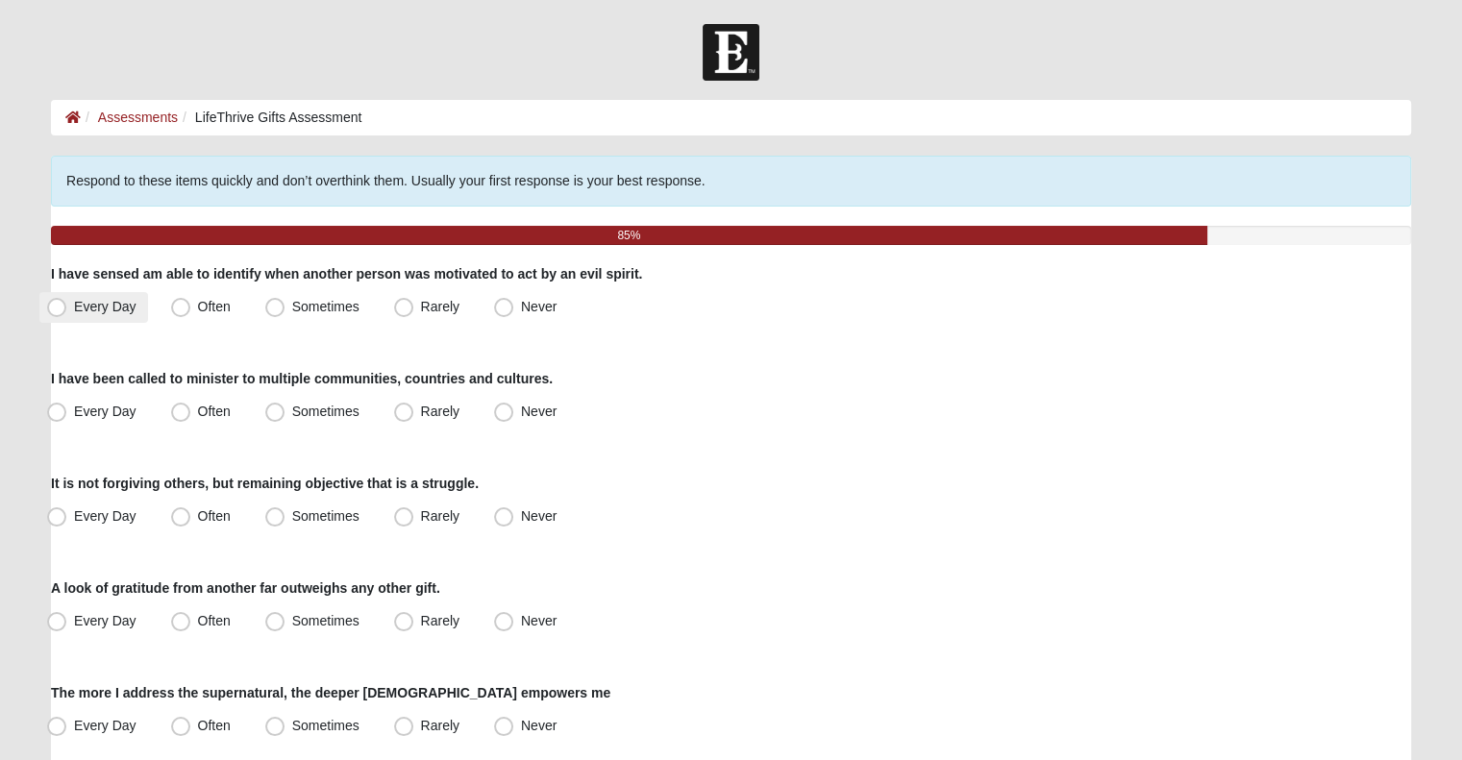
click at [113, 314] on label "Every Day" at bounding box center [93, 307] width 109 height 31
click at [67, 313] on input "Every Day" at bounding box center [61, 307] width 12 height 12
radio input "true"
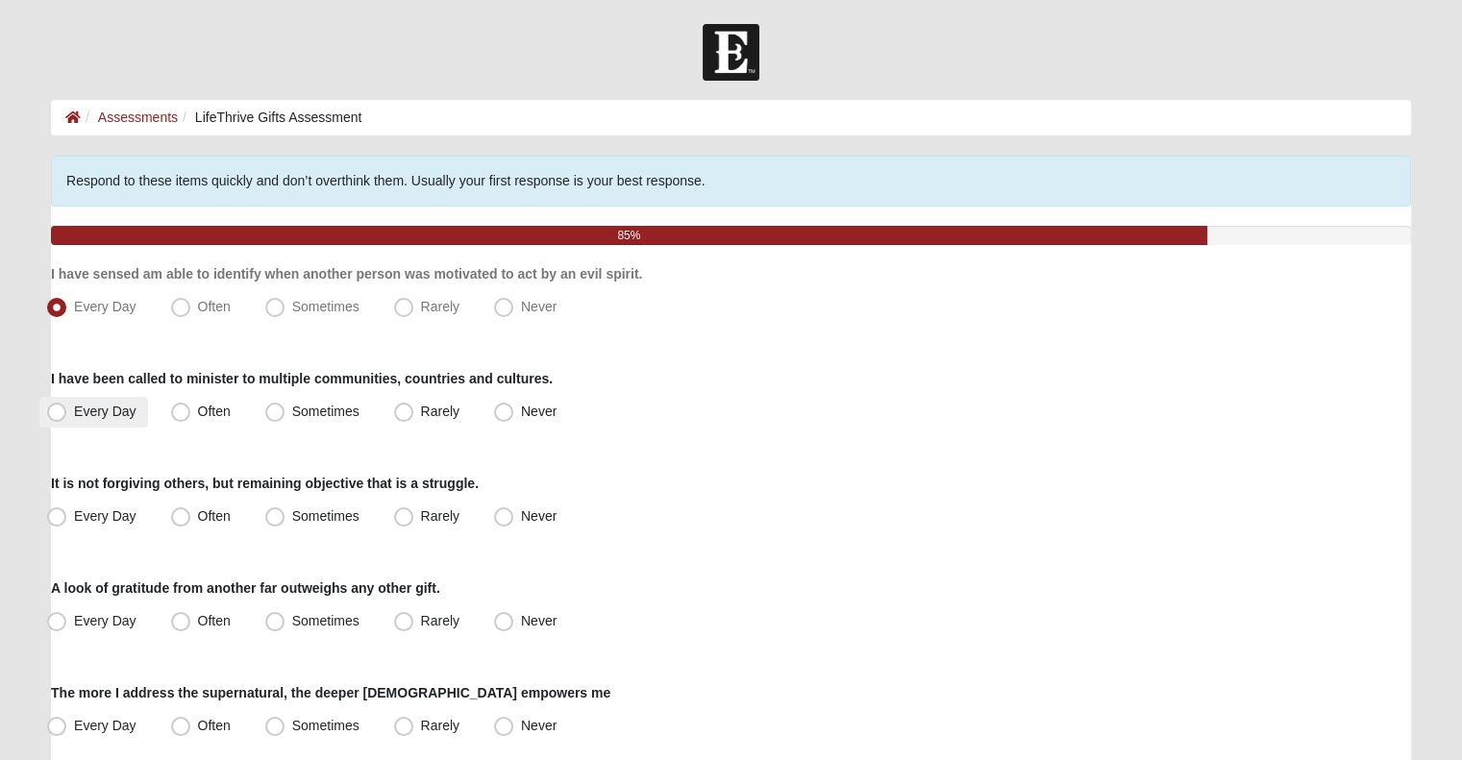
click at [115, 417] on span "Every Day" at bounding box center [105, 411] width 62 height 15
click at [67, 417] on input "Every Day" at bounding box center [61, 412] width 12 height 12
radio input "true"
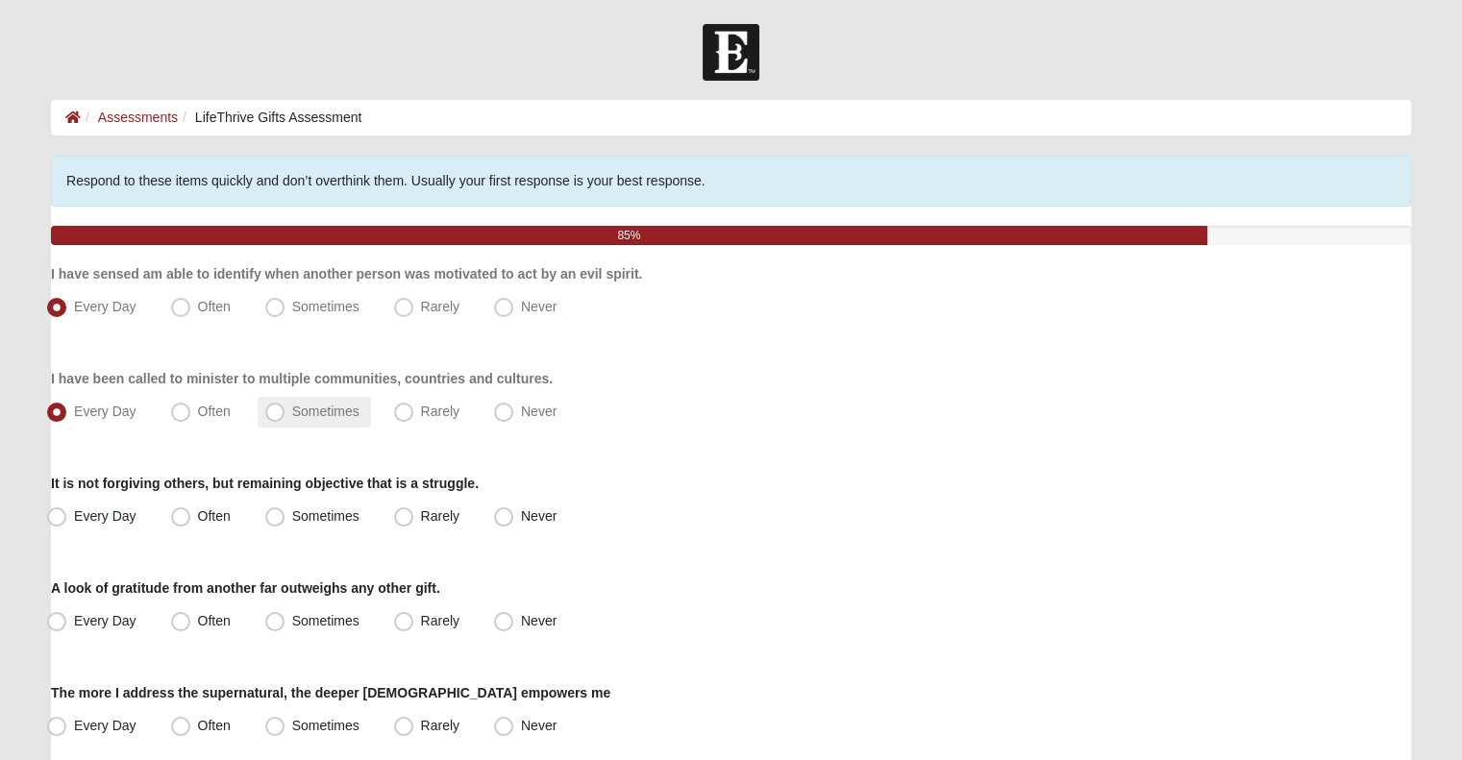
click at [319, 410] on span "Sometimes" at bounding box center [325, 411] width 67 height 15
click at [285, 410] on input "Sometimes" at bounding box center [279, 412] width 12 height 12
radio input "true"
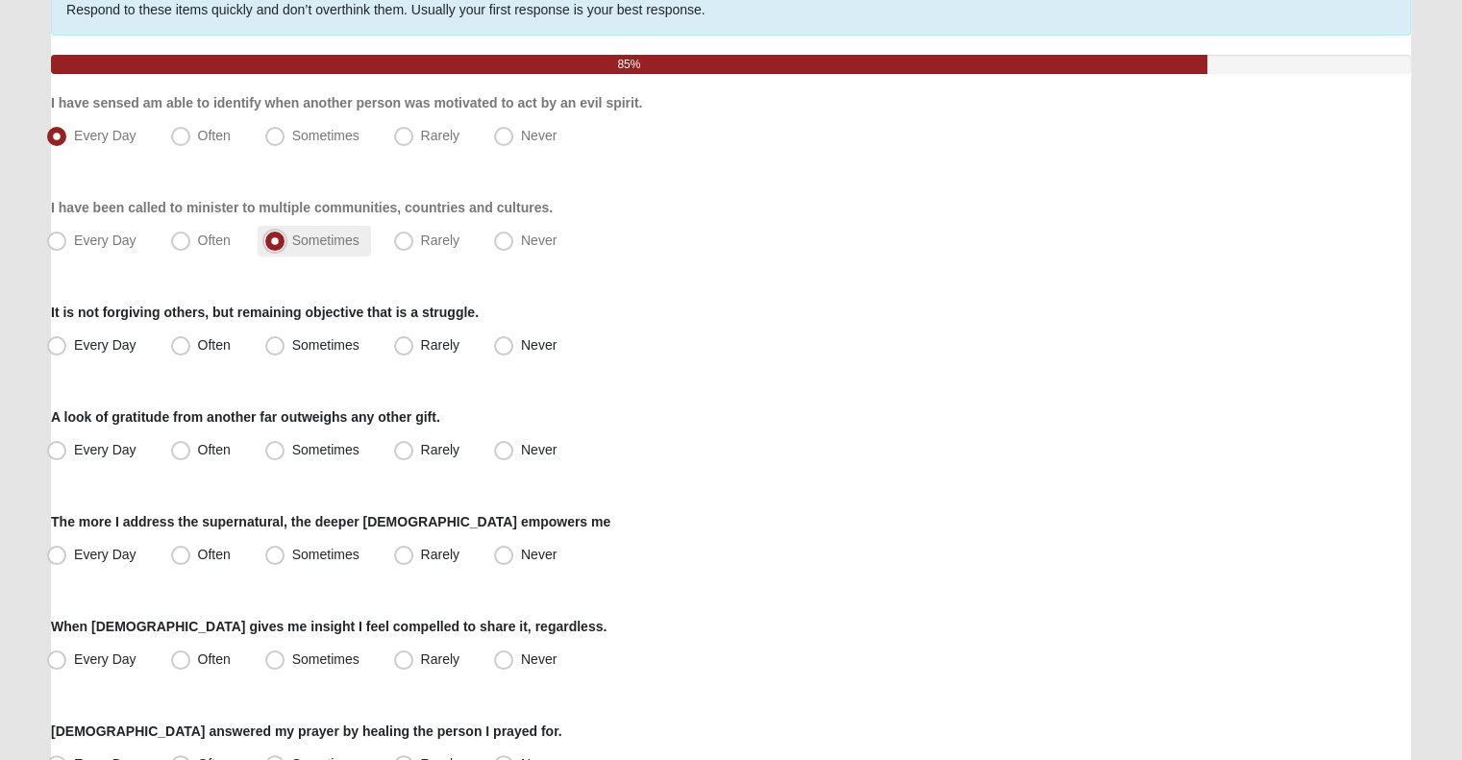
scroll to position [172, 0]
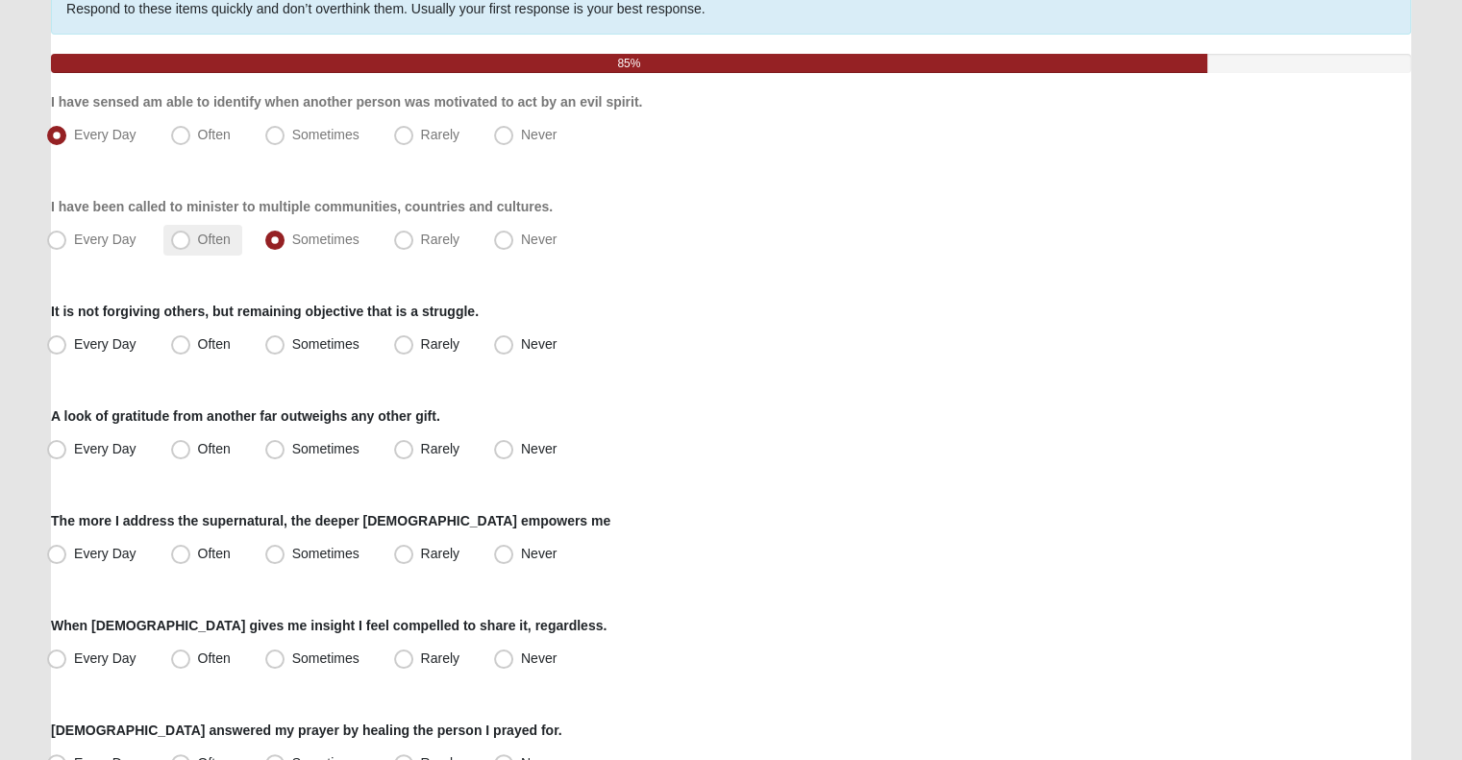
click at [200, 234] on span "Often" at bounding box center [214, 239] width 33 height 15
click at [191, 234] on input "Often" at bounding box center [185, 240] width 12 height 12
radio input "true"
click at [429, 346] on span "Rarely" at bounding box center [440, 343] width 38 height 15
click at [414, 346] on input "Rarely" at bounding box center [408, 344] width 12 height 12
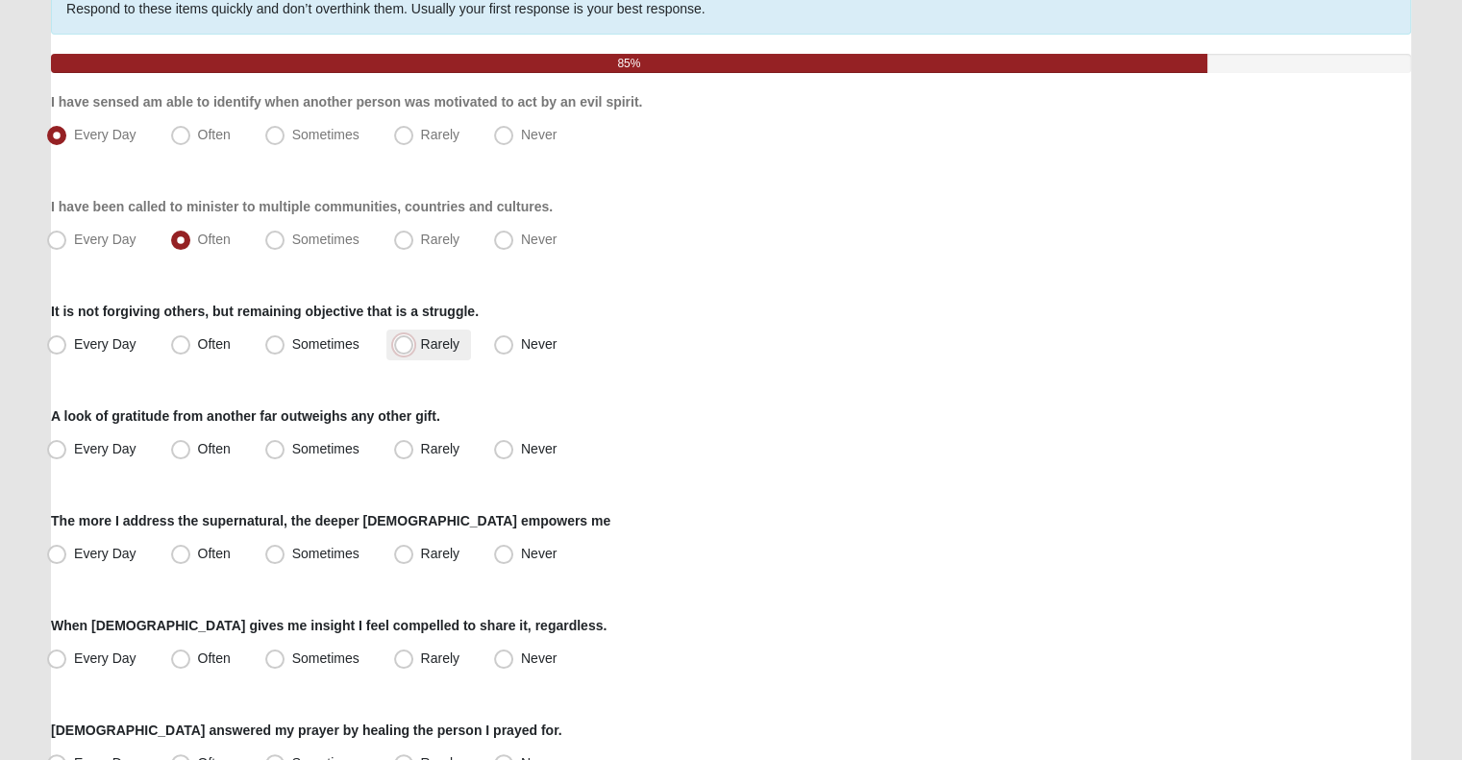
radio input "true"
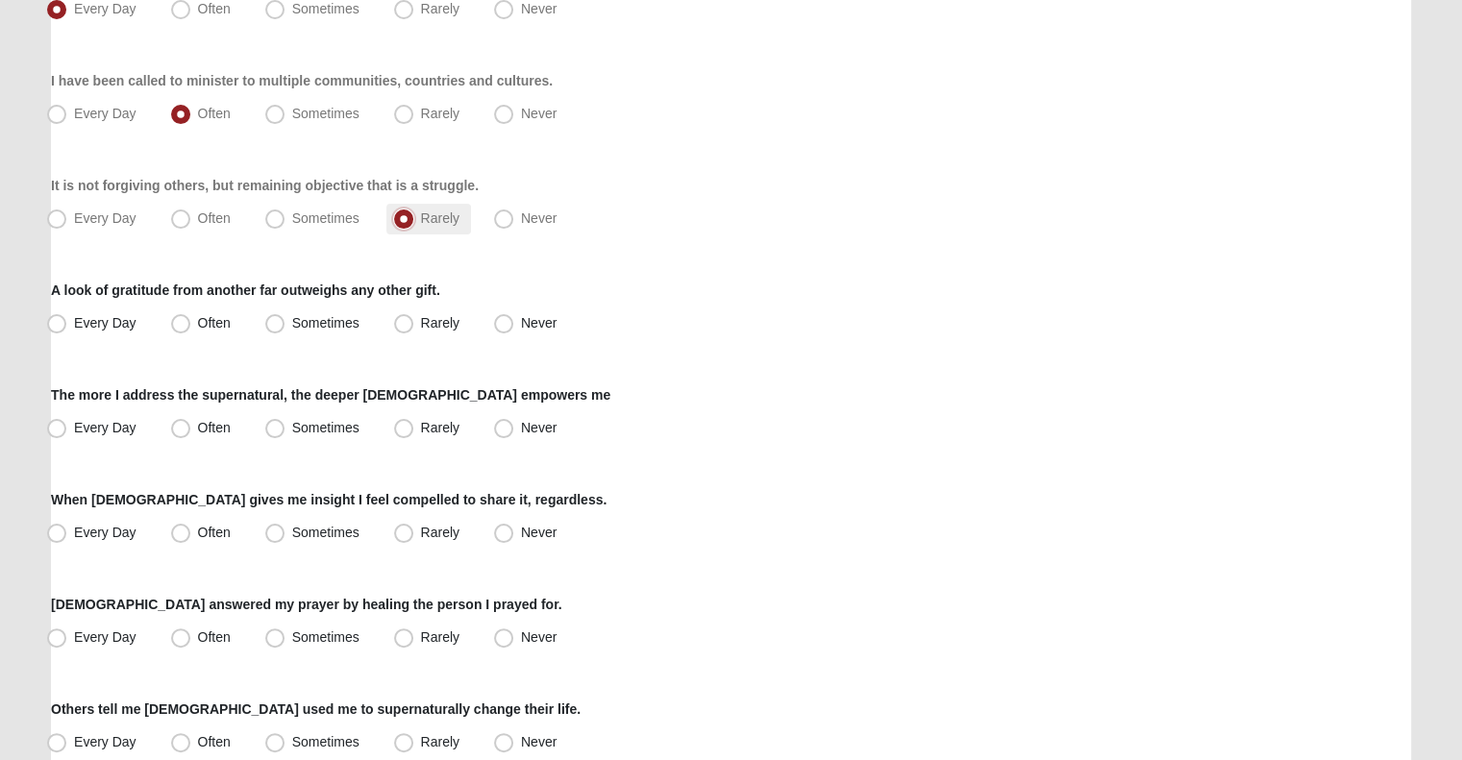
scroll to position [350, 0]
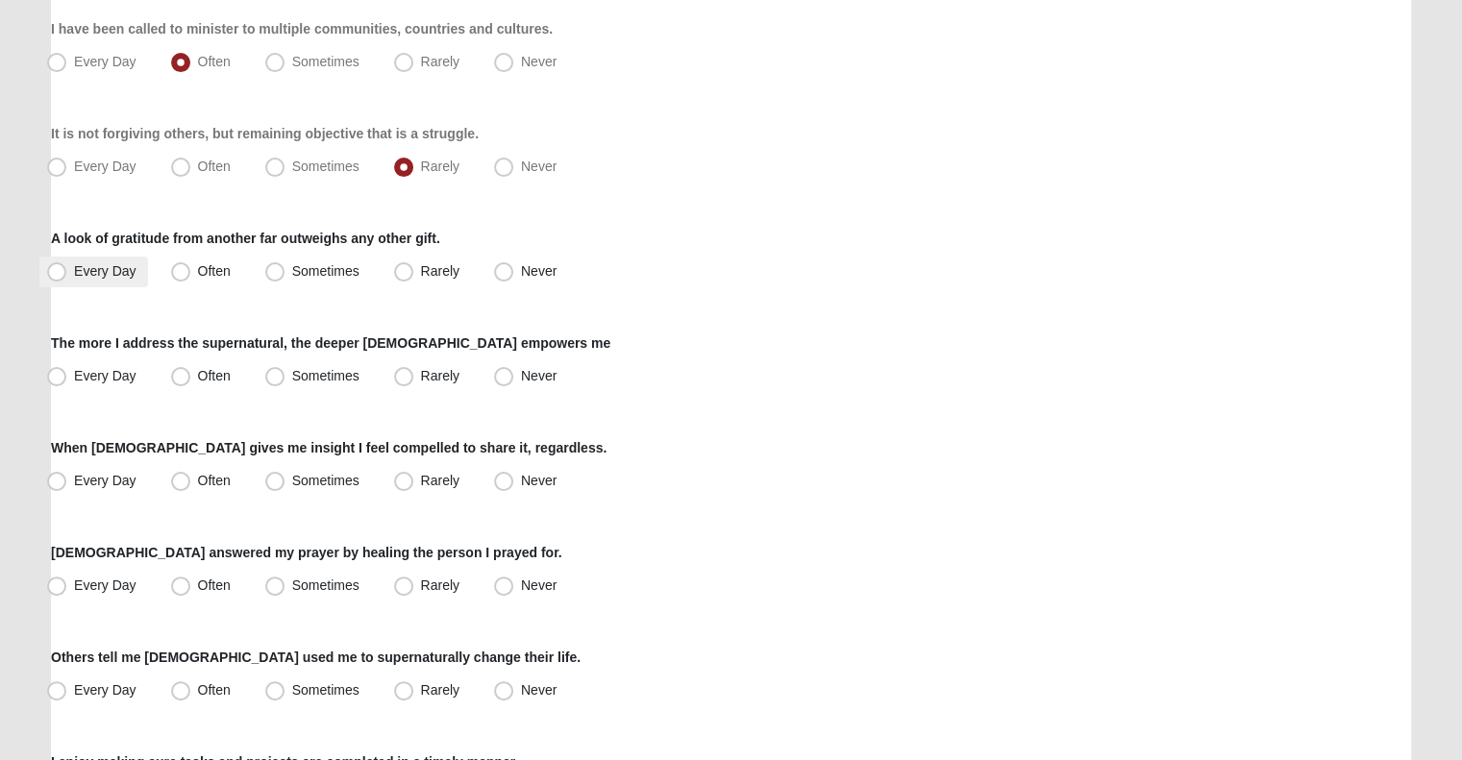
click at [104, 263] on span "Every Day" at bounding box center [105, 270] width 62 height 15
click at [67, 265] on input "Every Day" at bounding box center [61, 271] width 12 height 12
radio input "true"
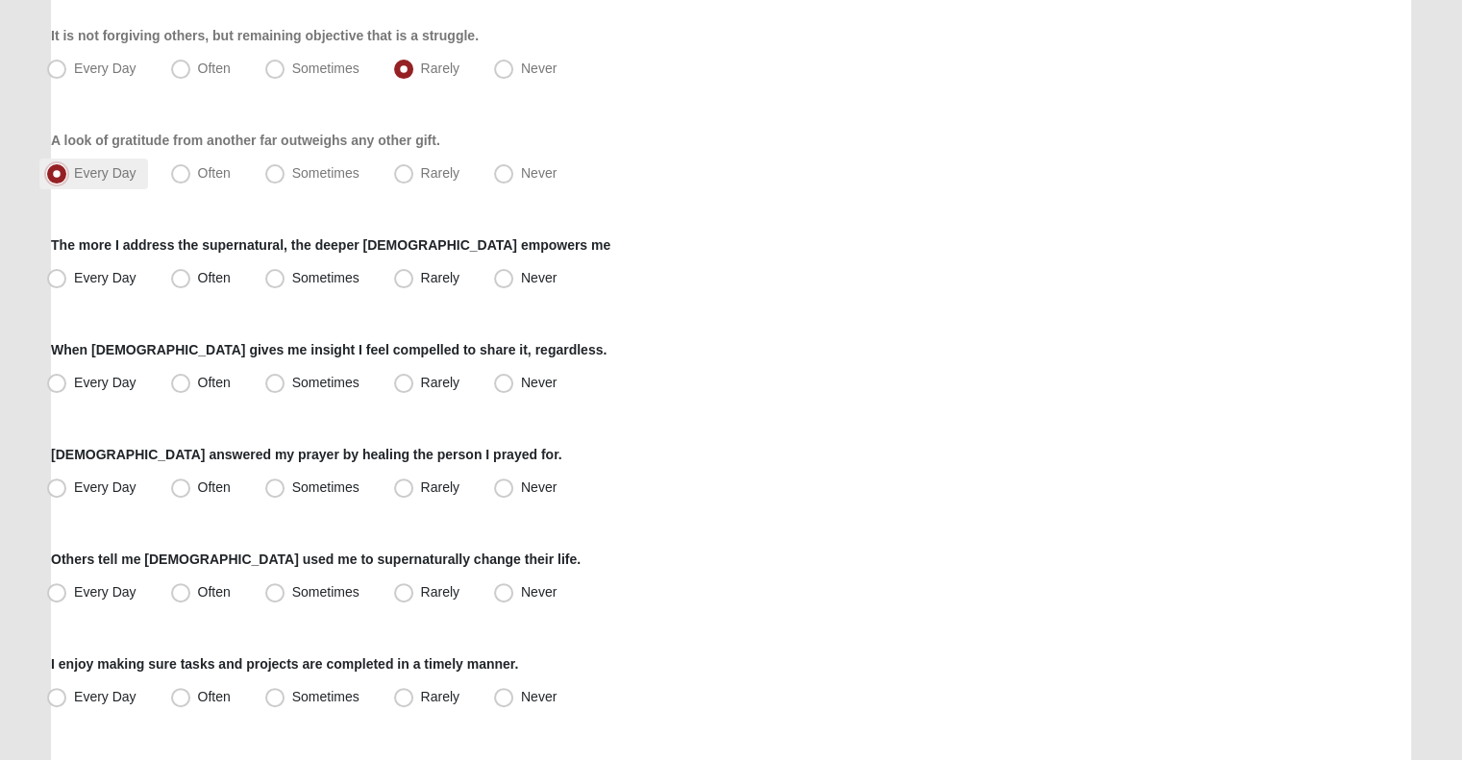
scroll to position [463, 0]
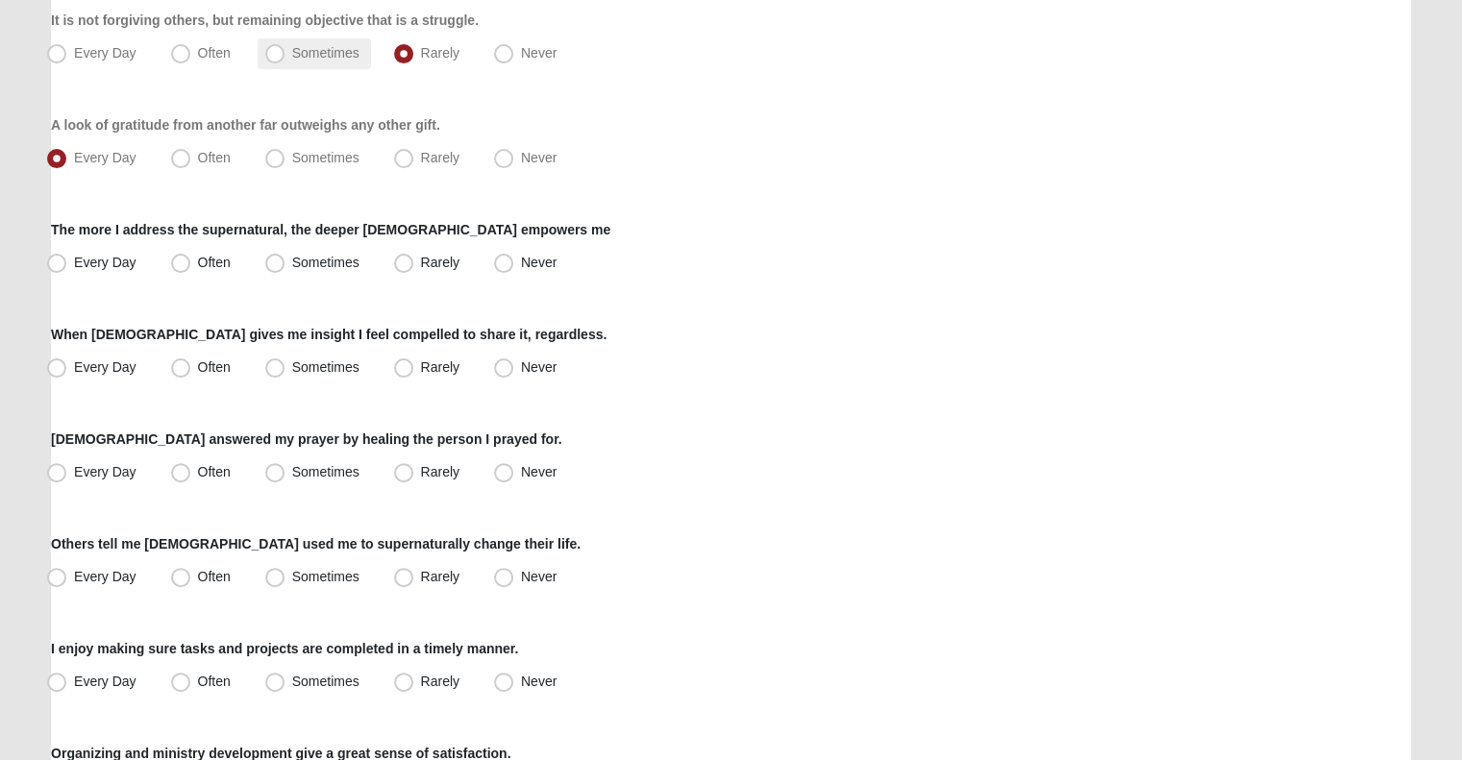
click at [294, 68] on label "Sometimes" at bounding box center [314, 53] width 113 height 31
click at [285, 60] on input "Sometimes" at bounding box center [279, 53] width 12 height 12
radio input "true"
click at [113, 272] on label "Every Day" at bounding box center [93, 263] width 109 height 31
click at [67, 269] on input "Every Day" at bounding box center [61, 263] width 12 height 12
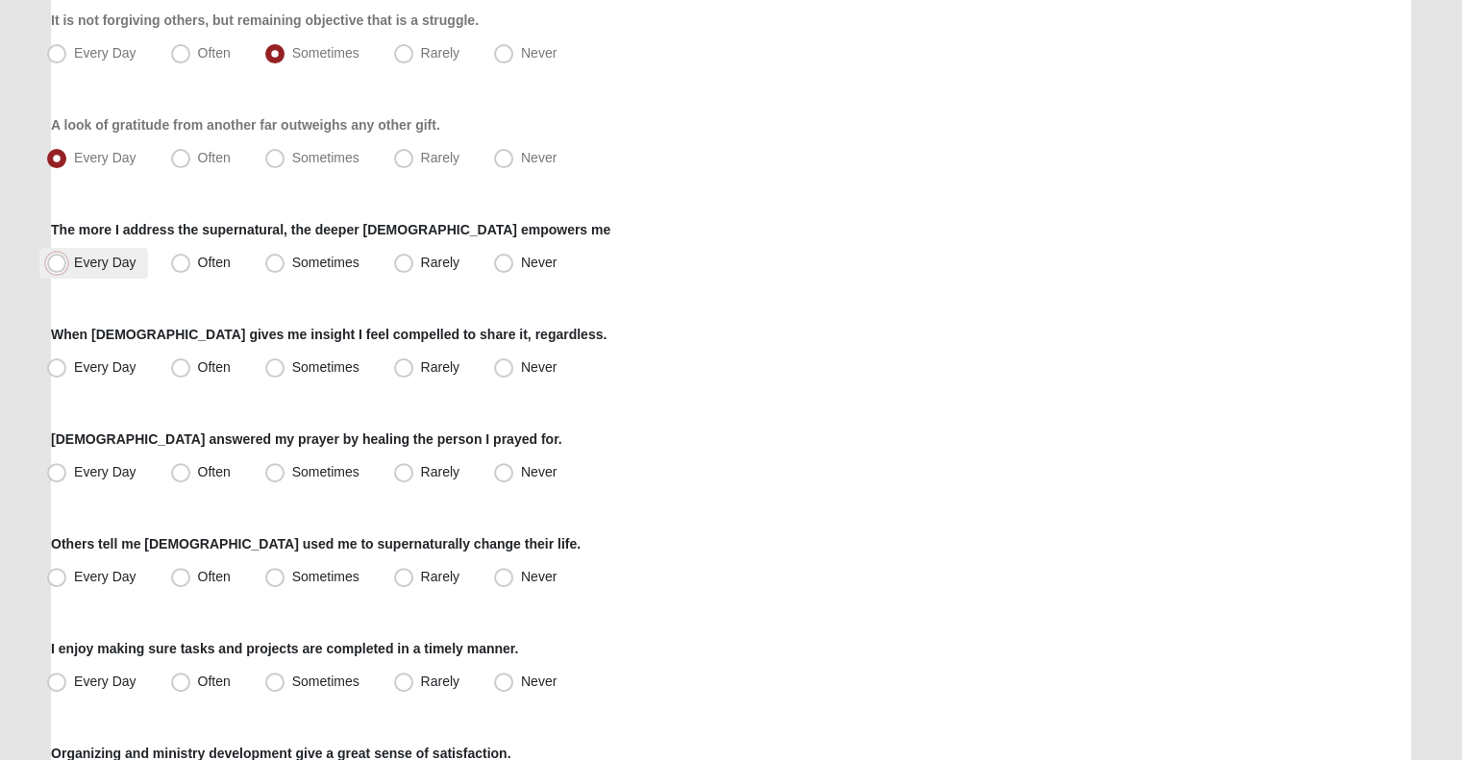
radio input "true"
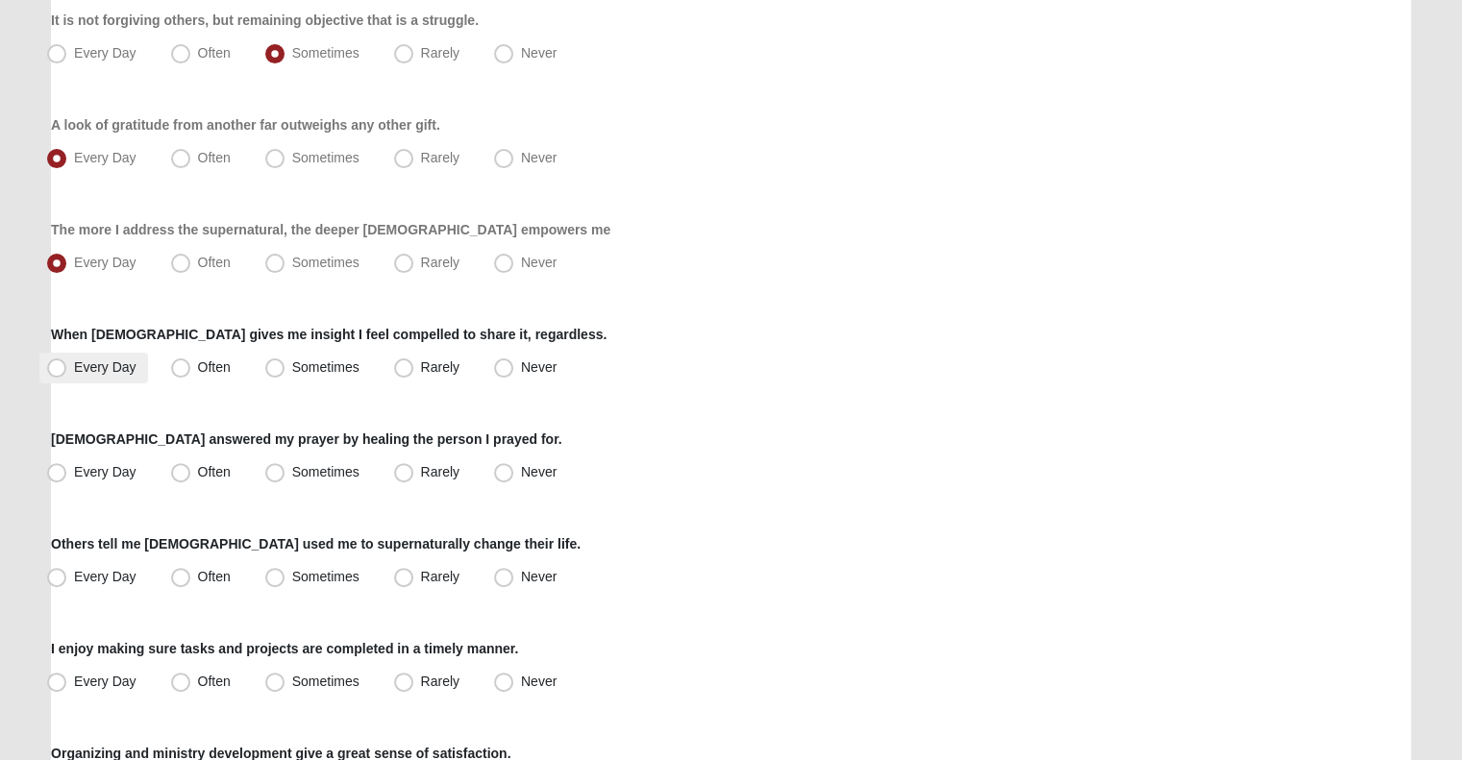
click at [104, 372] on span "Every Day" at bounding box center [105, 366] width 62 height 15
click at [67, 372] on input "Every Day" at bounding box center [61, 367] width 12 height 12
radio input "true"
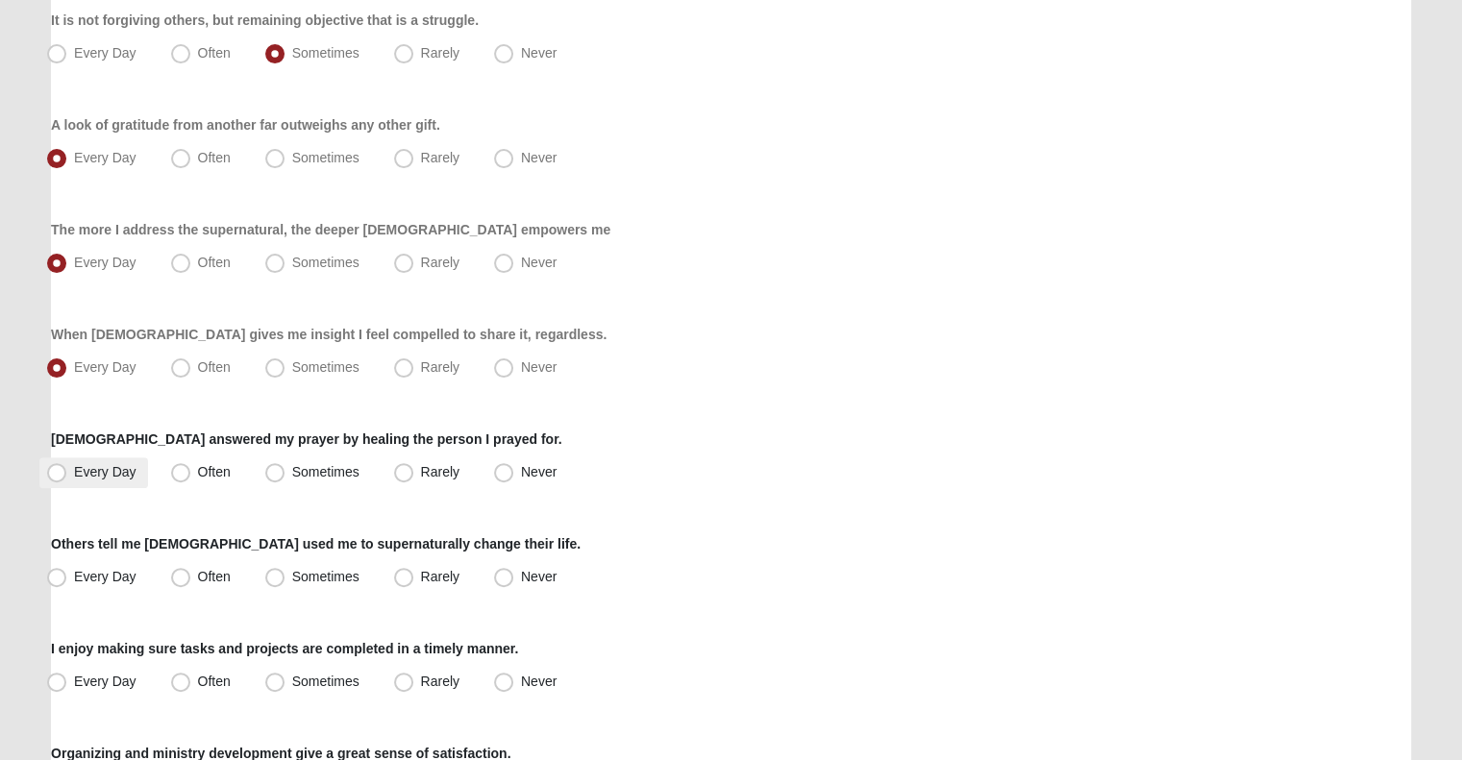
click at [112, 465] on span "Every Day" at bounding box center [105, 471] width 62 height 15
click at [67, 466] on input "Every Day" at bounding box center [61, 472] width 12 height 12
radio input "true"
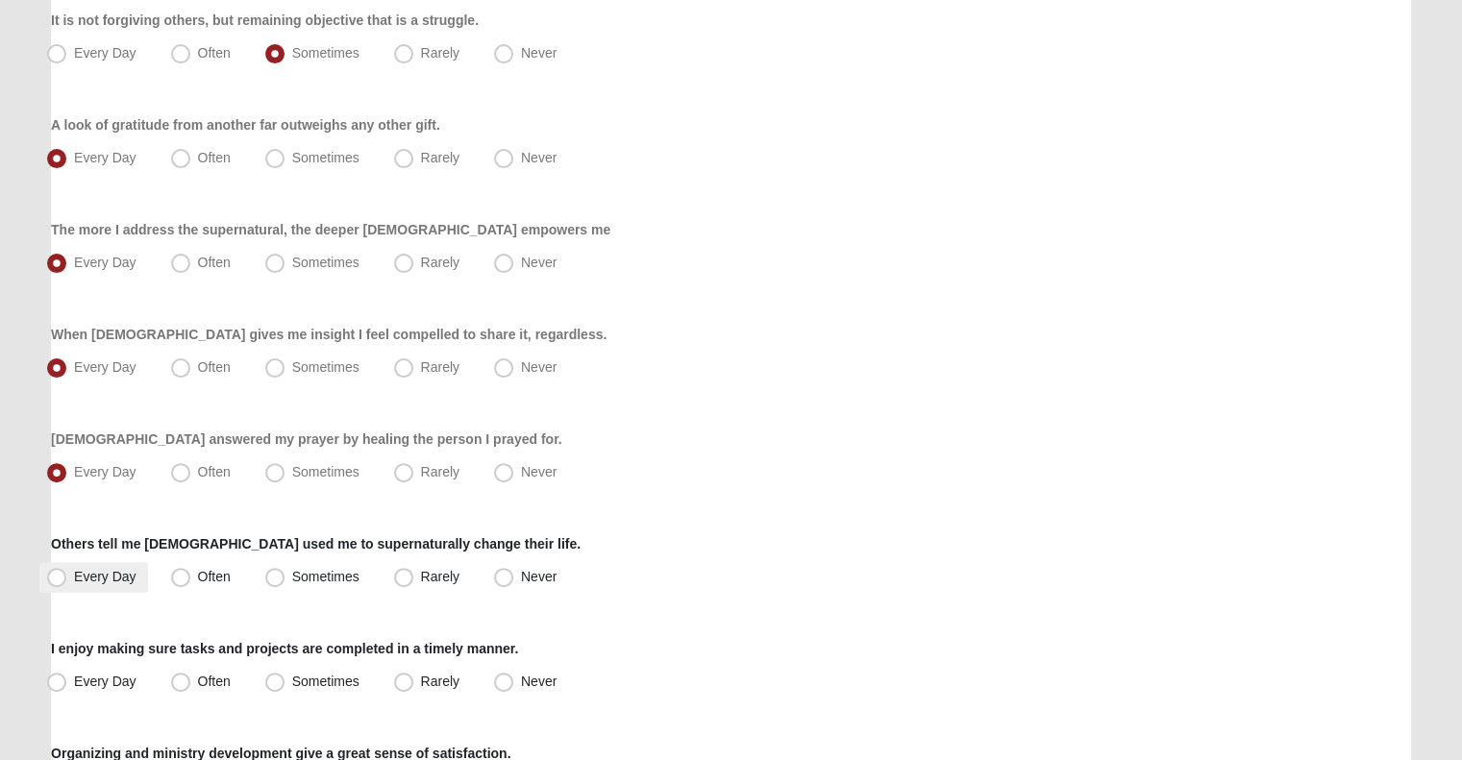
click at [104, 575] on span "Every Day" at bounding box center [105, 576] width 62 height 15
click at [67, 575] on input "Every Day" at bounding box center [61, 577] width 12 height 12
radio input "true"
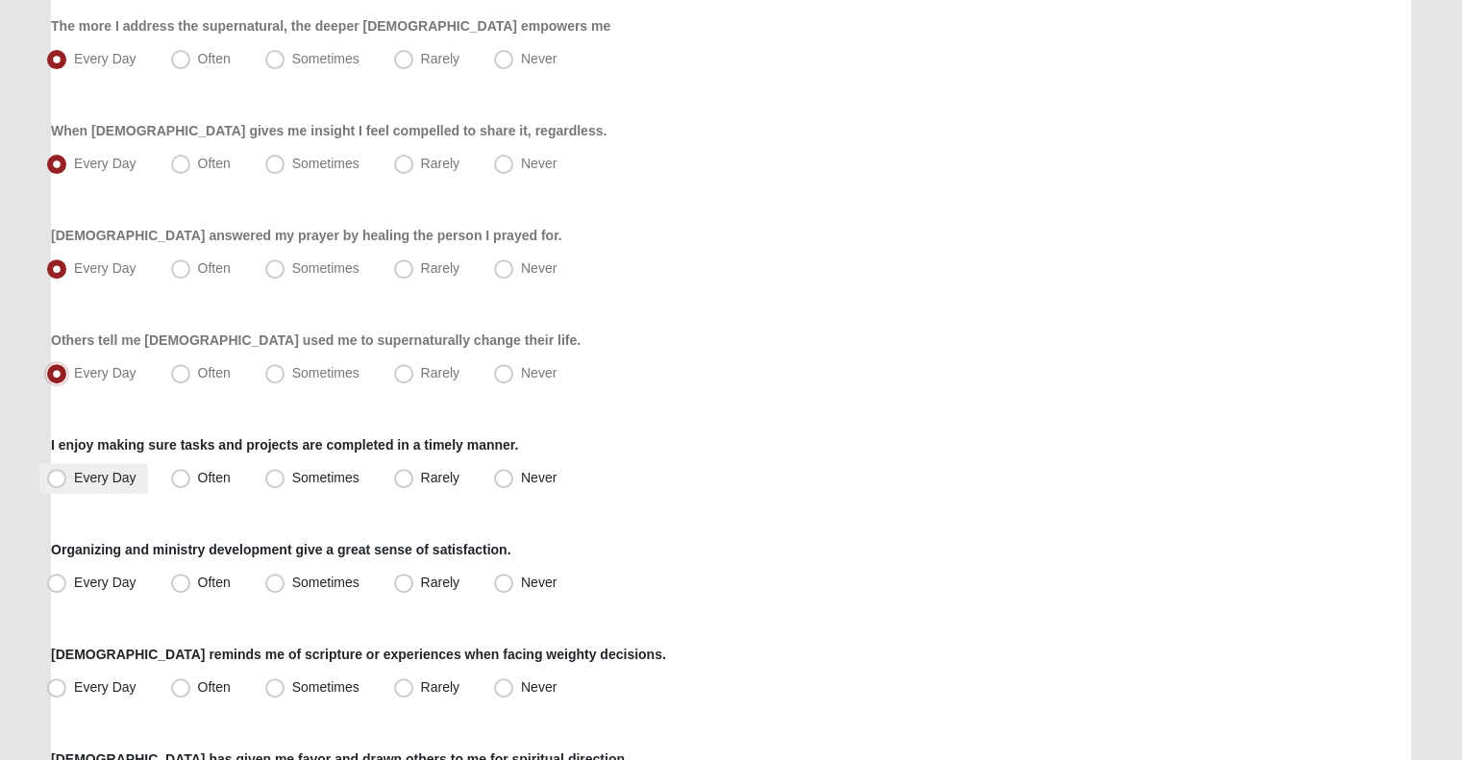
scroll to position [710, 0]
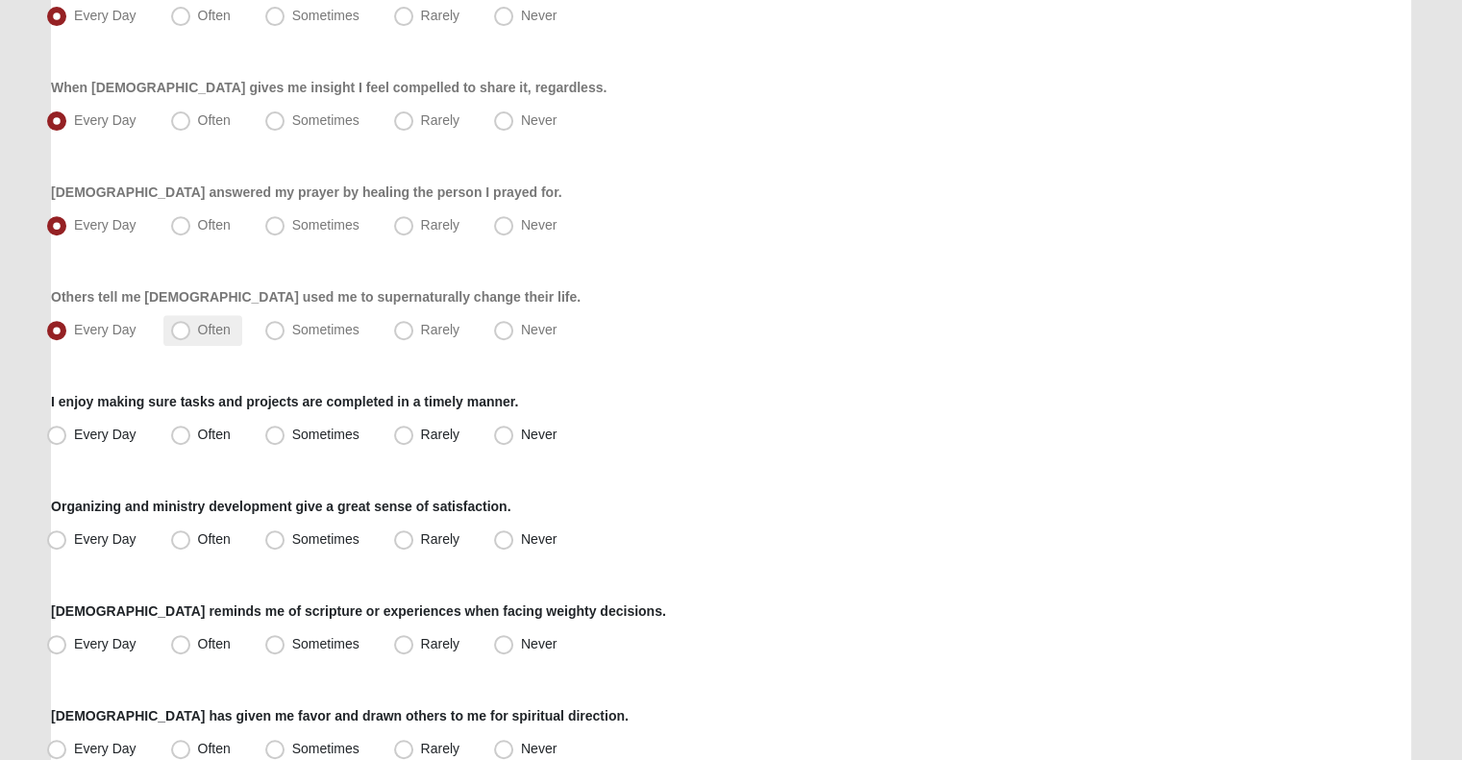
click at [204, 337] on label "Often" at bounding box center [202, 330] width 79 height 31
click at [191, 336] on input "Often" at bounding box center [185, 330] width 12 height 12
radio input "true"
click at [106, 431] on span "Every Day" at bounding box center [105, 434] width 62 height 15
click at [67, 431] on input "Every Day" at bounding box center [61, 435] width 12 height 12
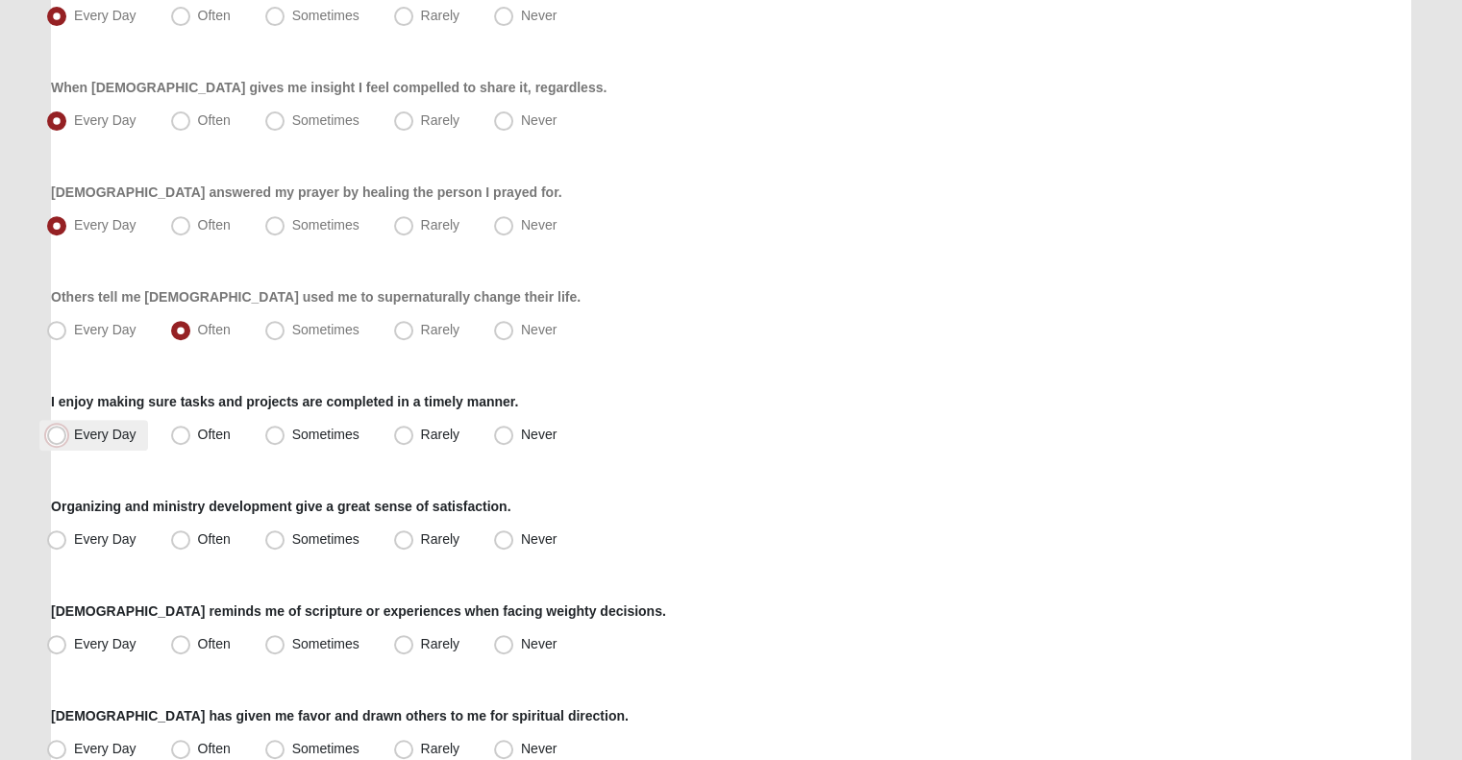
radio input "true"
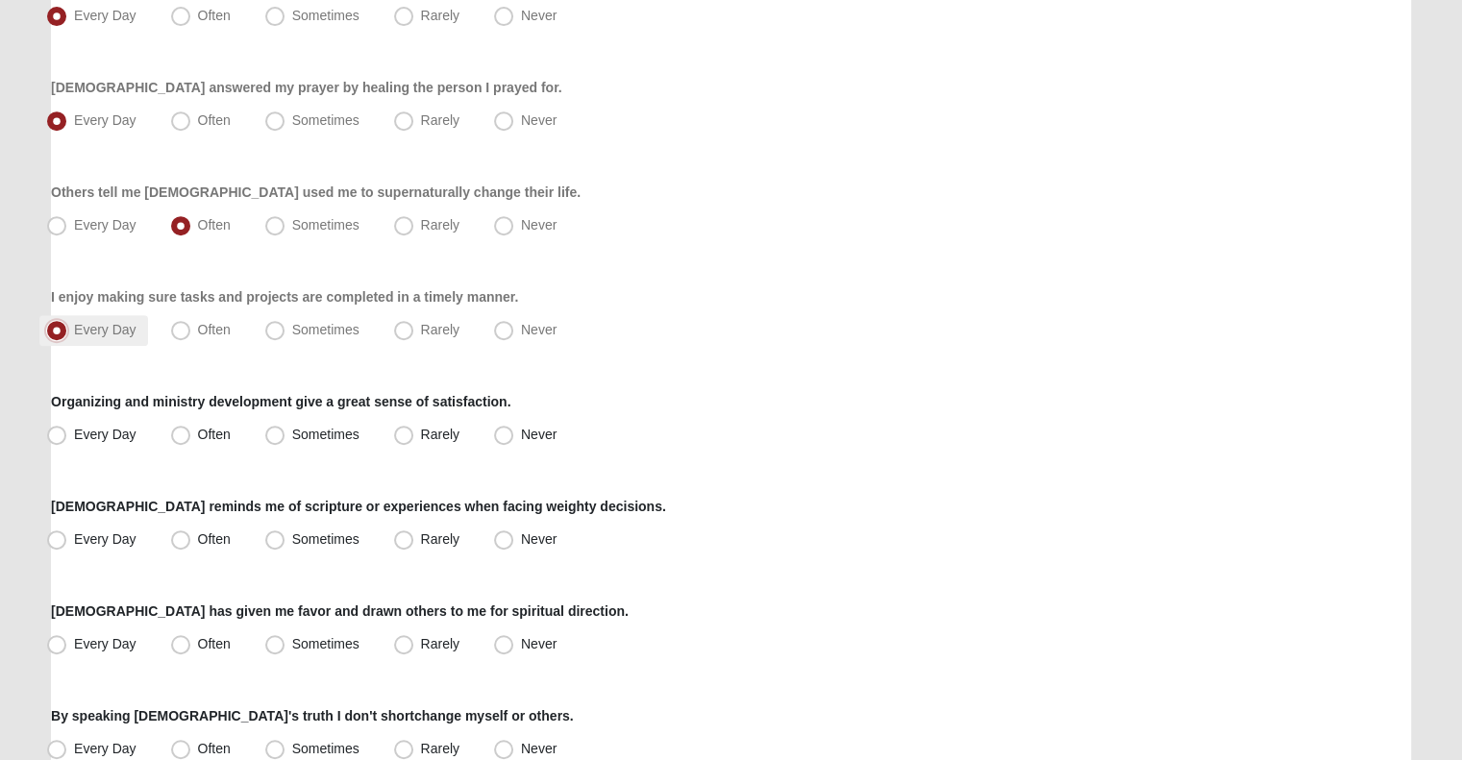
scroll to position [833, 0]
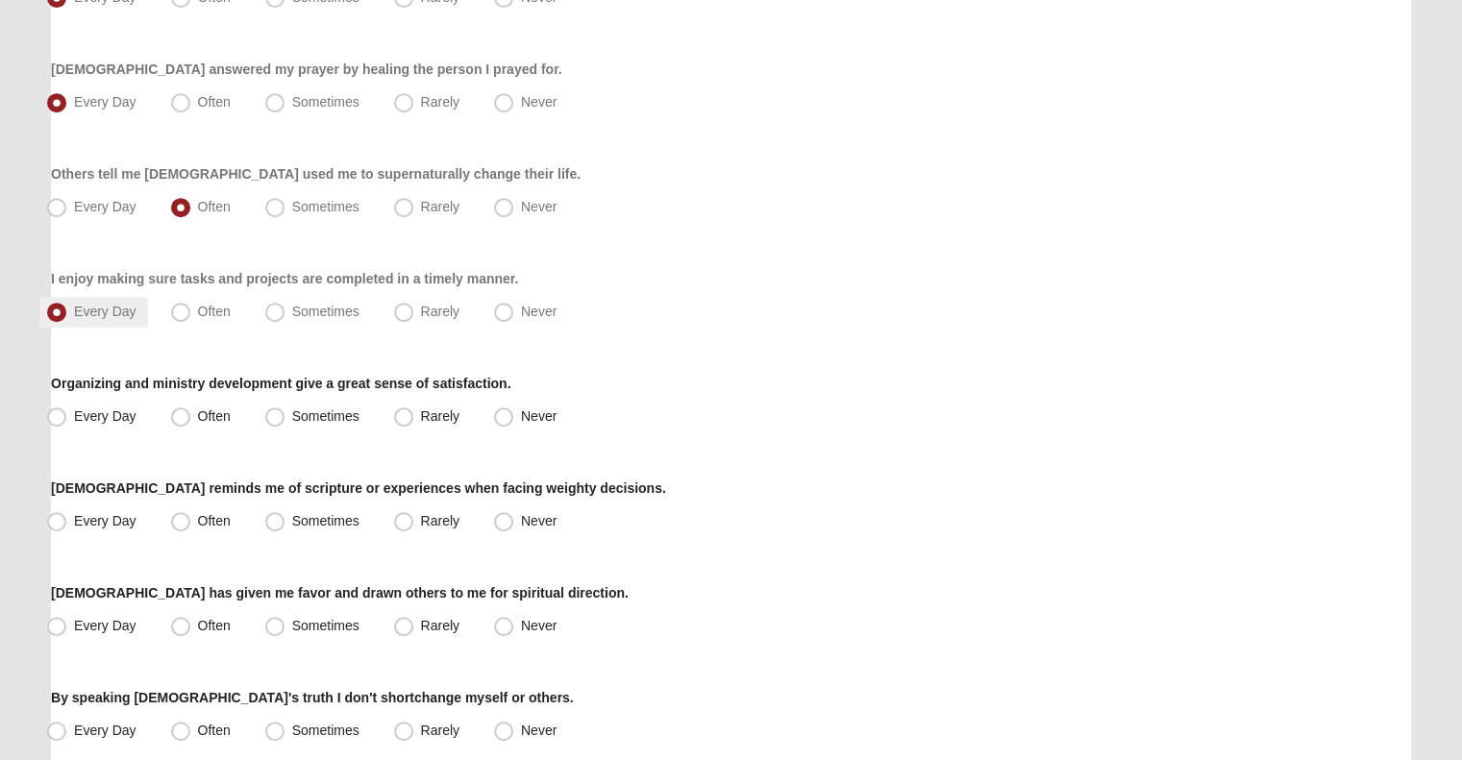
click at [106, 431] on label "Every Day" at bounding box center [93, 417] width 109 height 31
click at [67, 423] on input "Every Day" at bounding box center [61, 416] width 12 height 12
radio input "true"
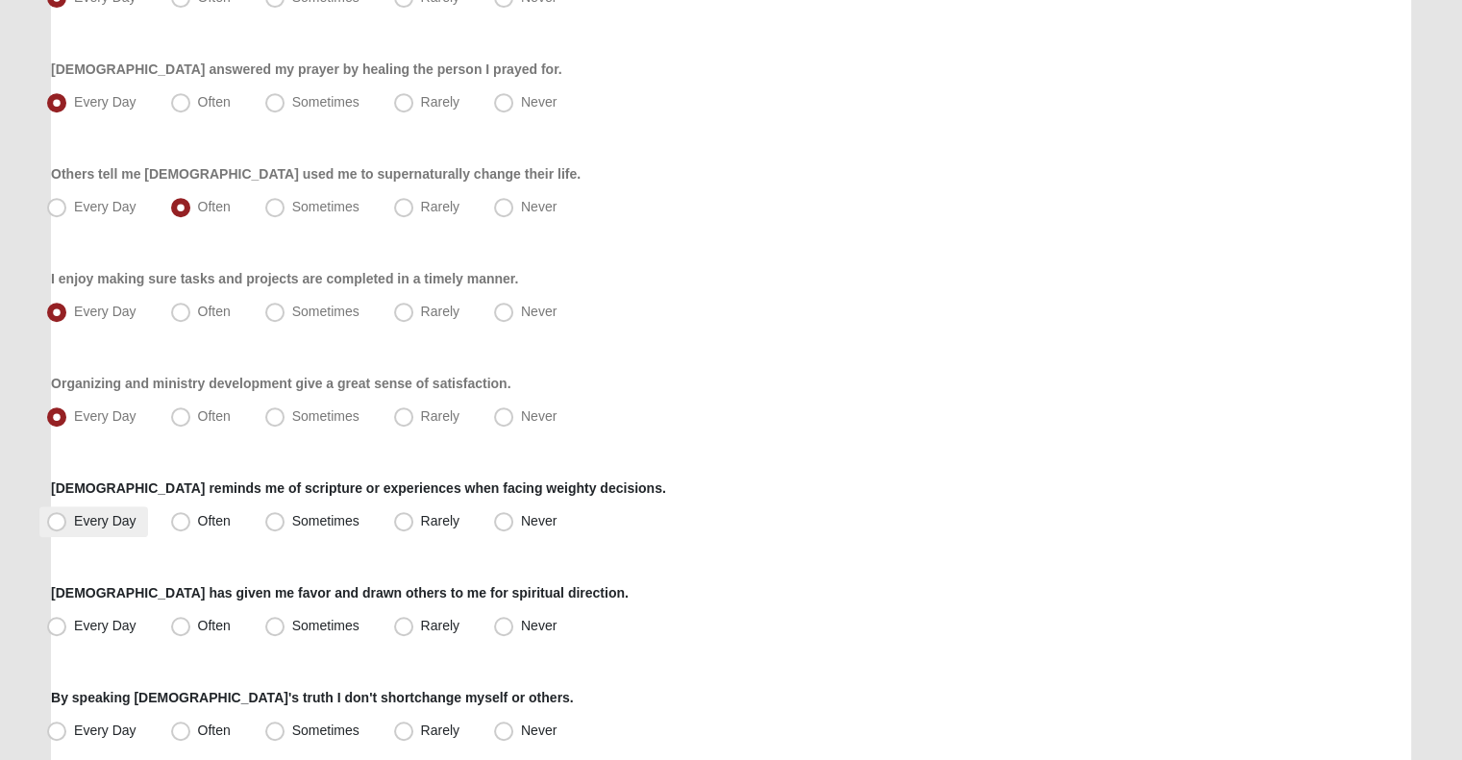
click at [101, 508] on label "Every Day" at bounding box center [93, 521] width 109 height 31
click at [67, 515] on input "Every Day" at bounding box center [61, 521] width 12 height 12
radio input "true"
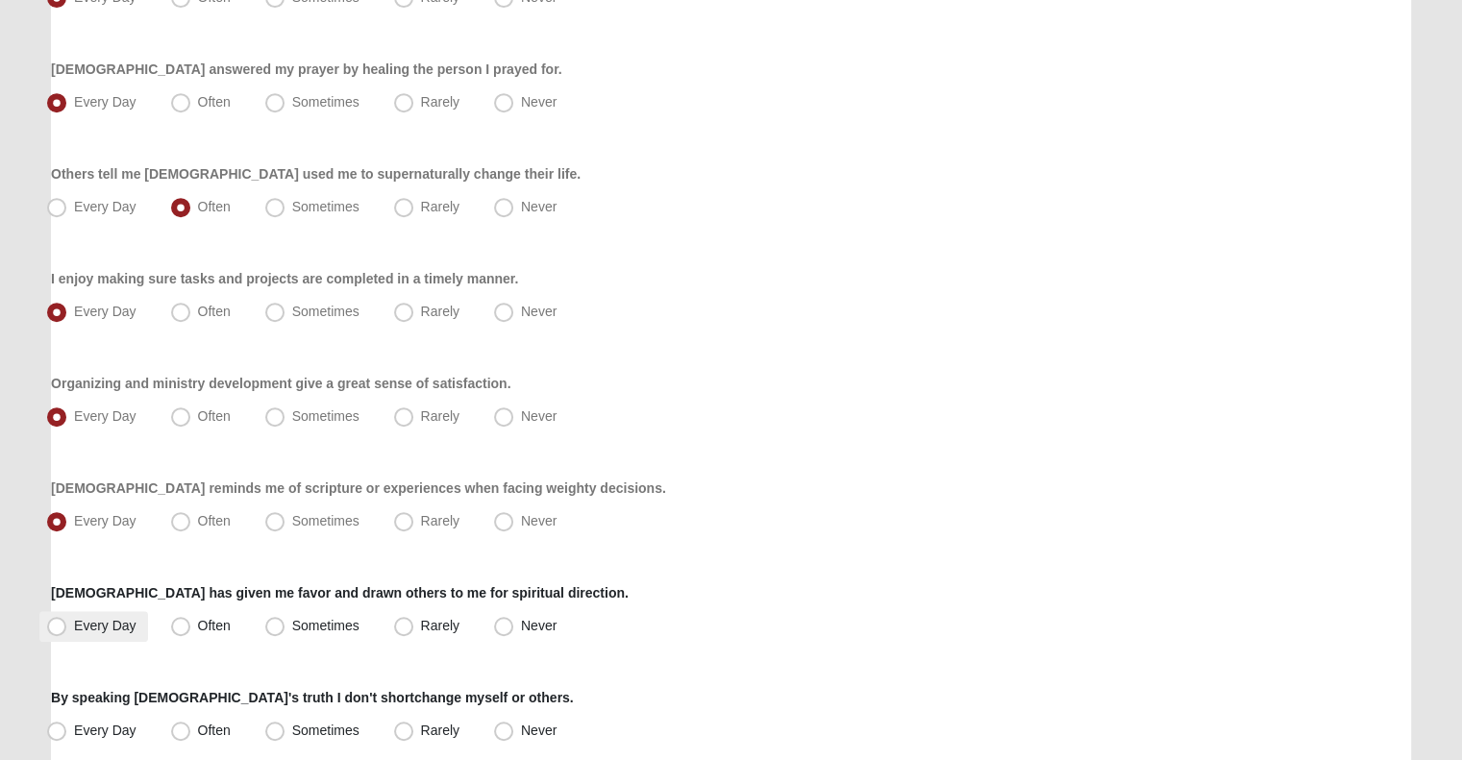
click at [108, 631] on span "Every Day" at bounding box center [105, 625] width 62 height 15
click at [67, 631] on input "Every Day" at bounding box center [61, 626] width 12 height 12
radio input "true"
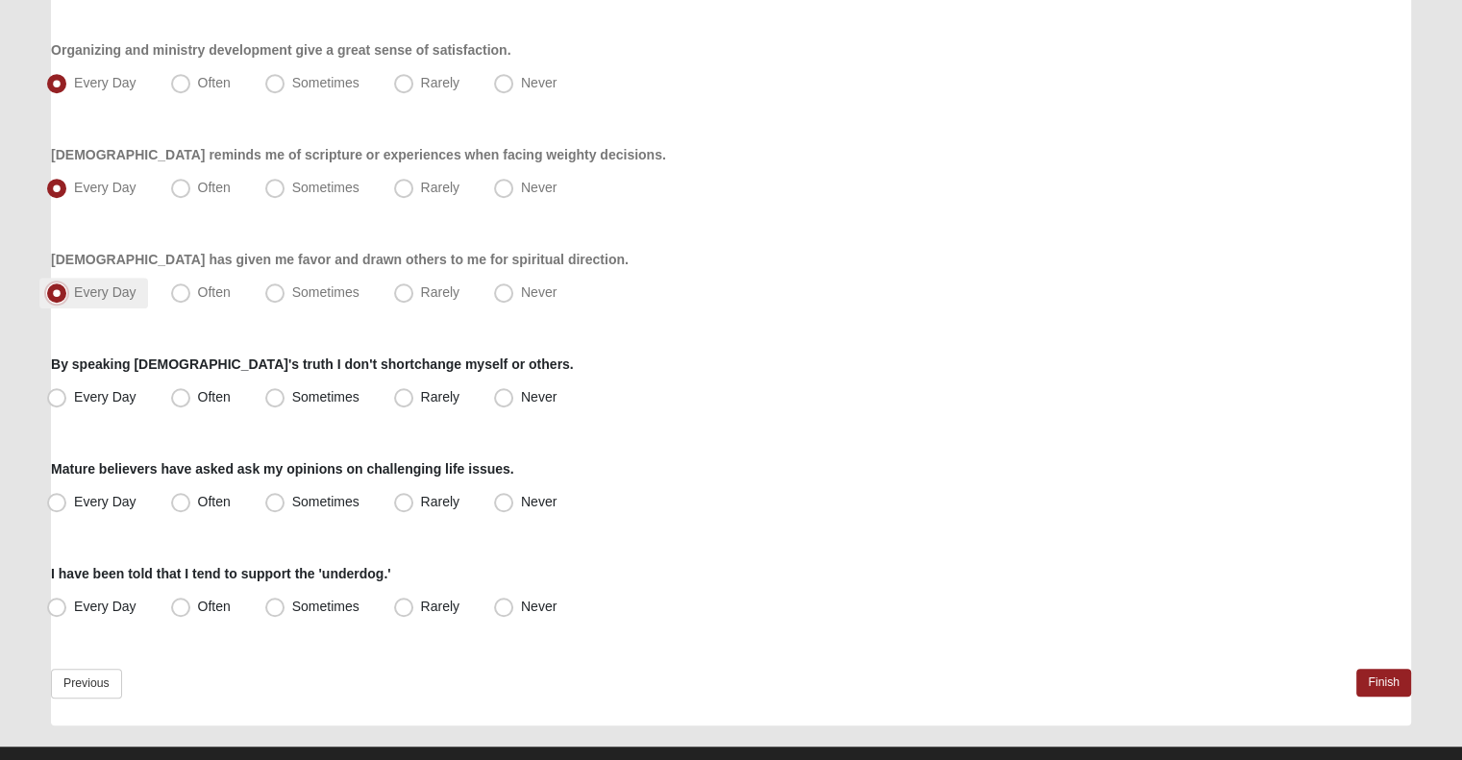
scroll to position [1168, 0]
click at [123, 396] on span "Every Day" at bounding box center [105, 395] width 62 height 15
click at [67, 396] on input "Every Day" at bounding box center [61, 396] width 12 height 12
radio input "true"
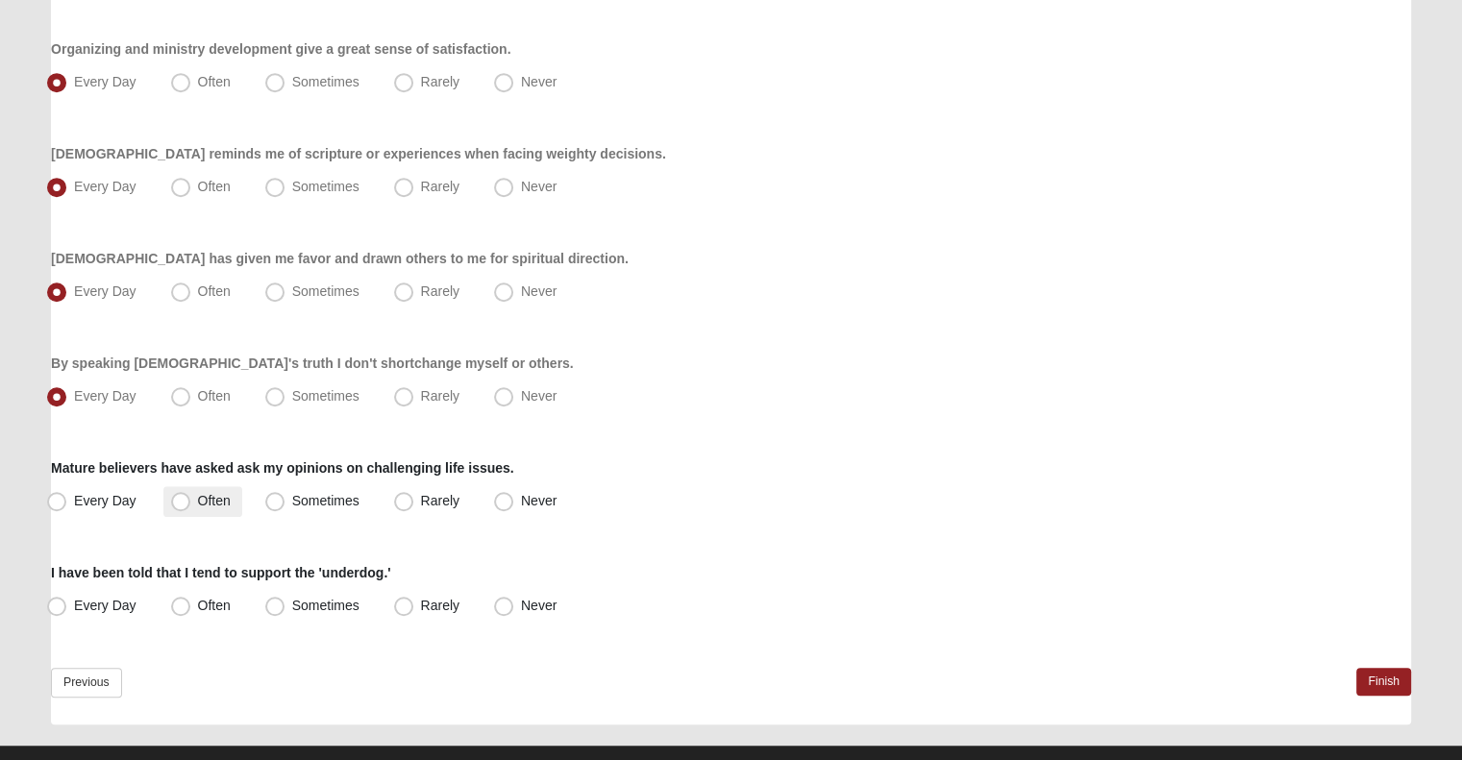
click at [198, 497] on span "Often" at bounding box center [214, 500] width 33 height 15
click at [191, 497] on input "Often" at bounding box center [185, 501] width 12 height 12
radio input "true"
click at [205, 604] on span "Often" at bounding box center [214, 605] width 33 height 15
click at [191, 604] on input "Often" at bounding box center [185, 606] width 12 height 12
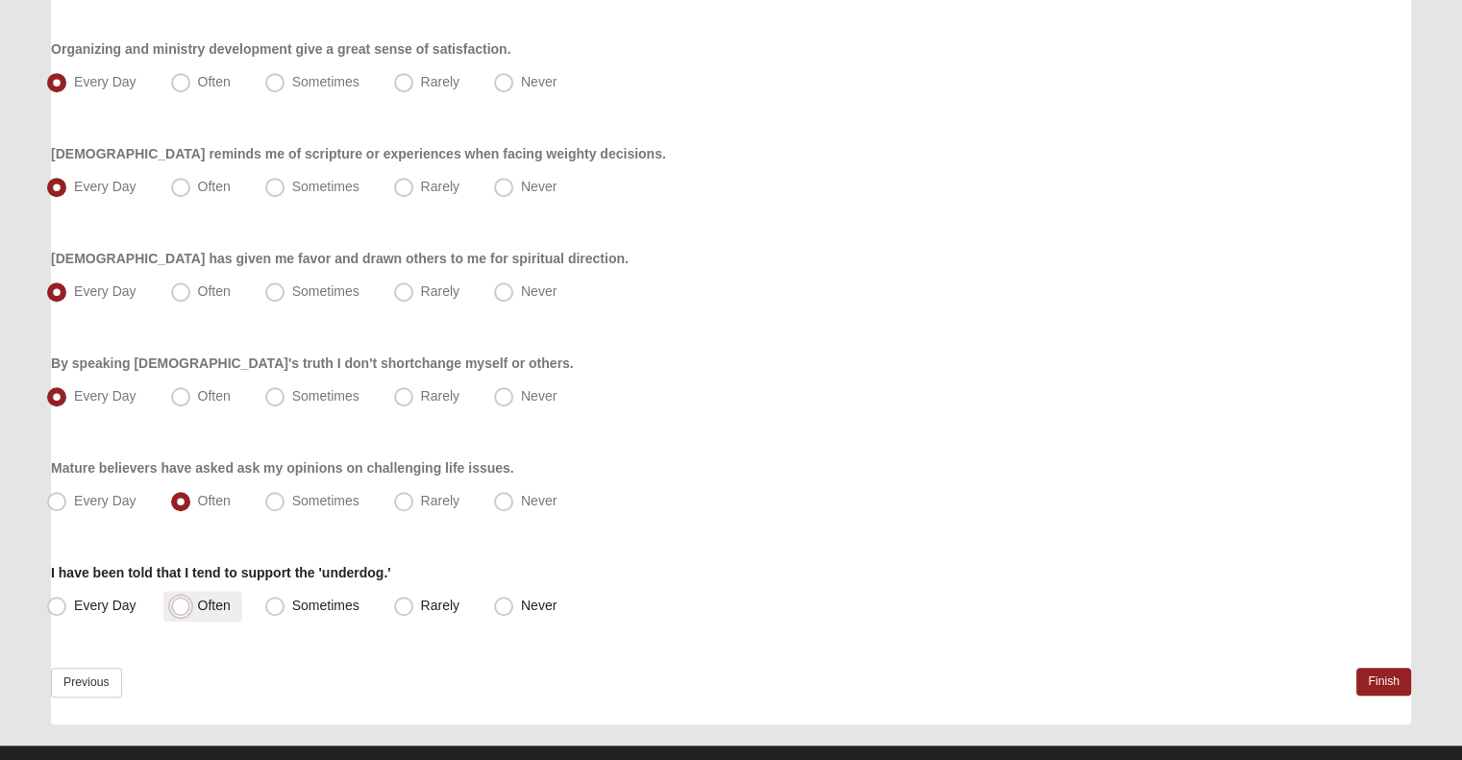
radio input "true"
click at [1357, 668] on link "Finish" at bounding box center [1383, 682] width 55 height 28
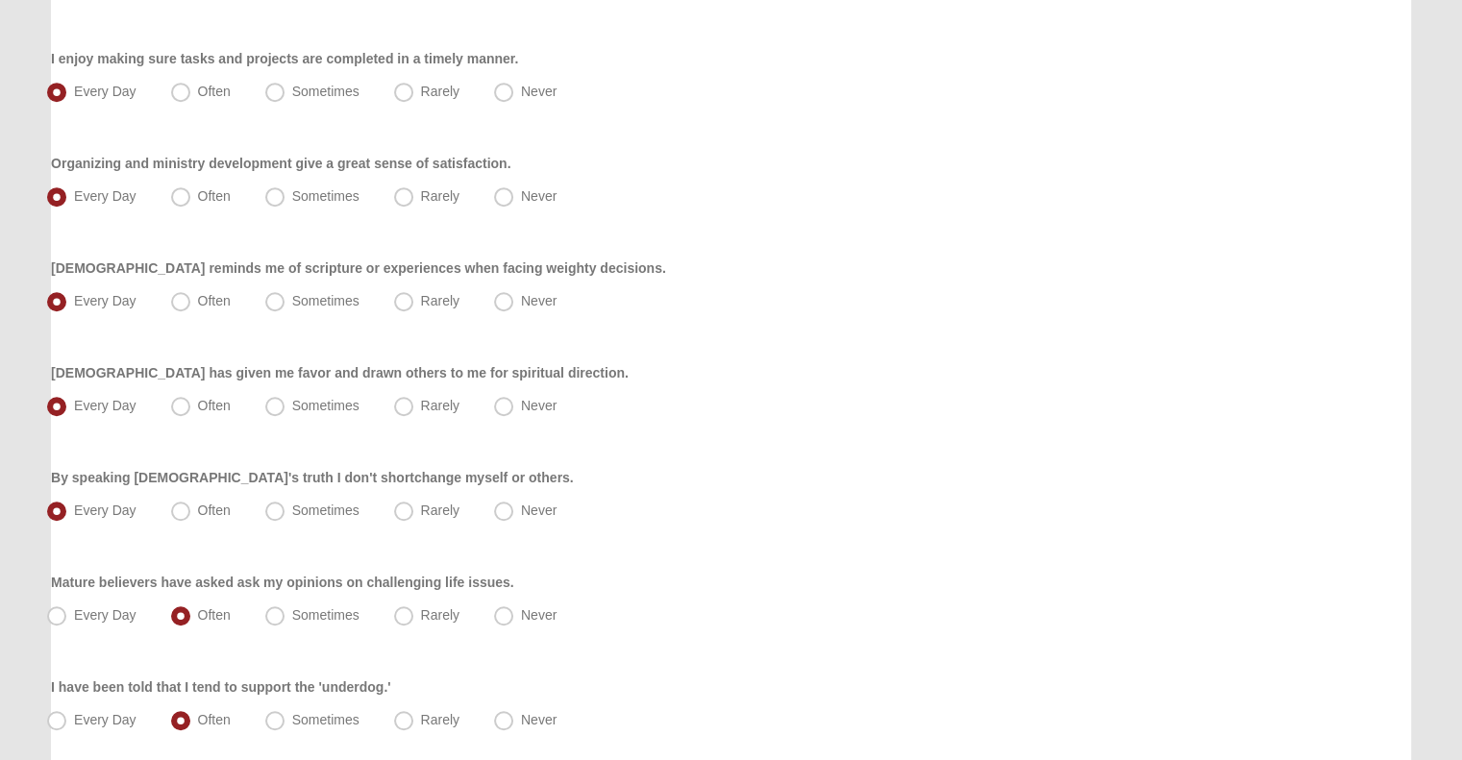
scroll to position [1292, 0]
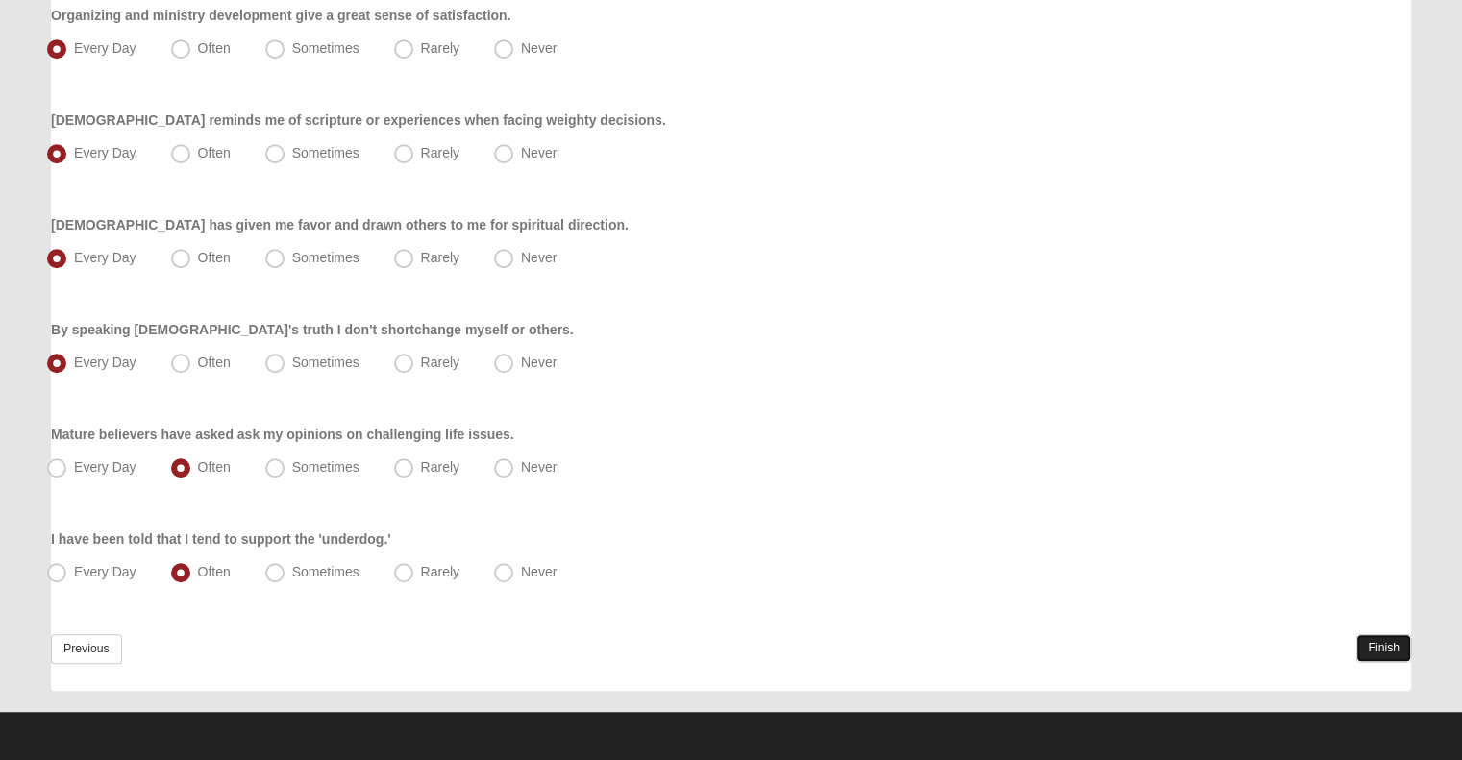
click at [1391, 653] on link "Finish" at bounding box center [1383, 648] width 55 height 28
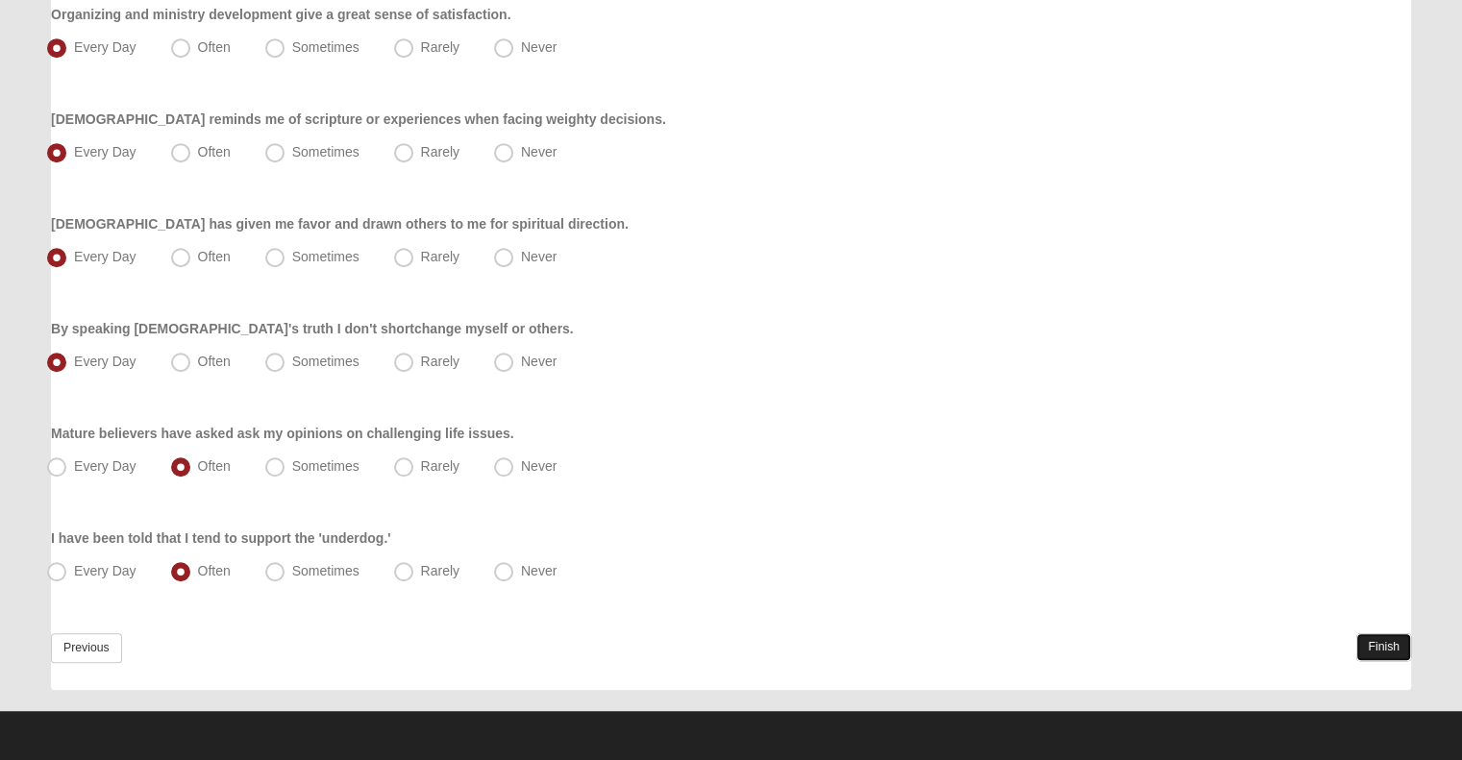
scroll to position [0, 0]
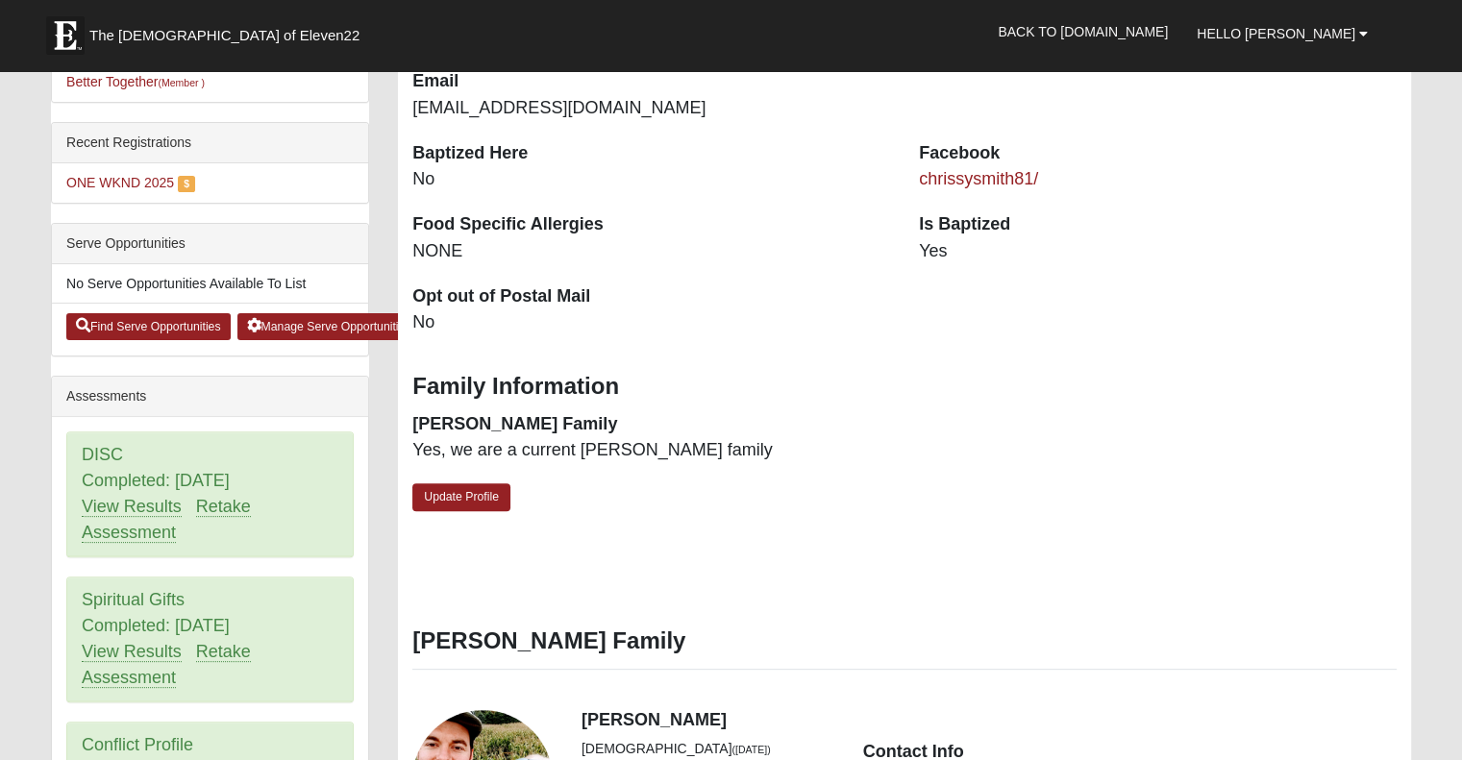
scroll to position [511, 0]
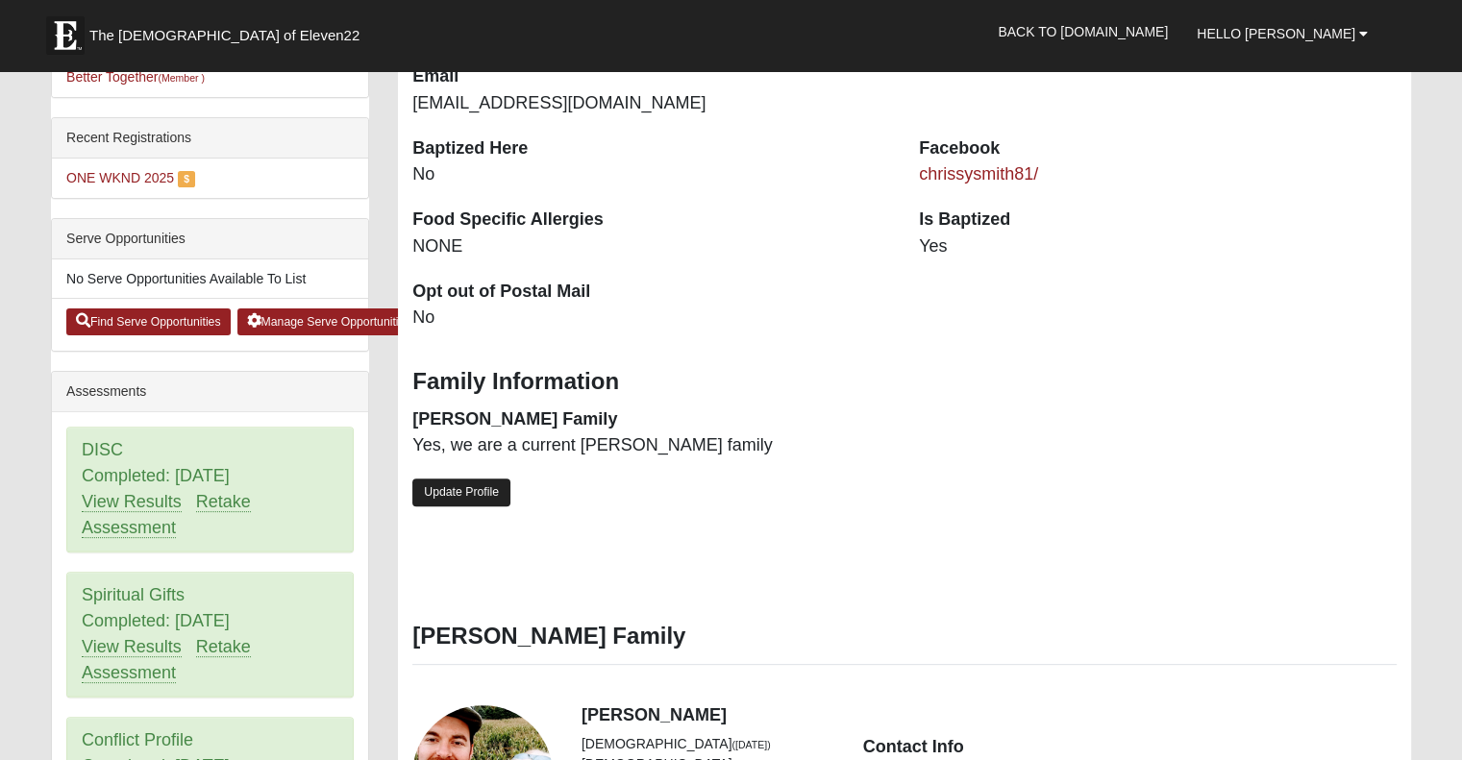
click at [479, 494] on link "Update Profile" at bounding box center [461, 493] width 98 height 28
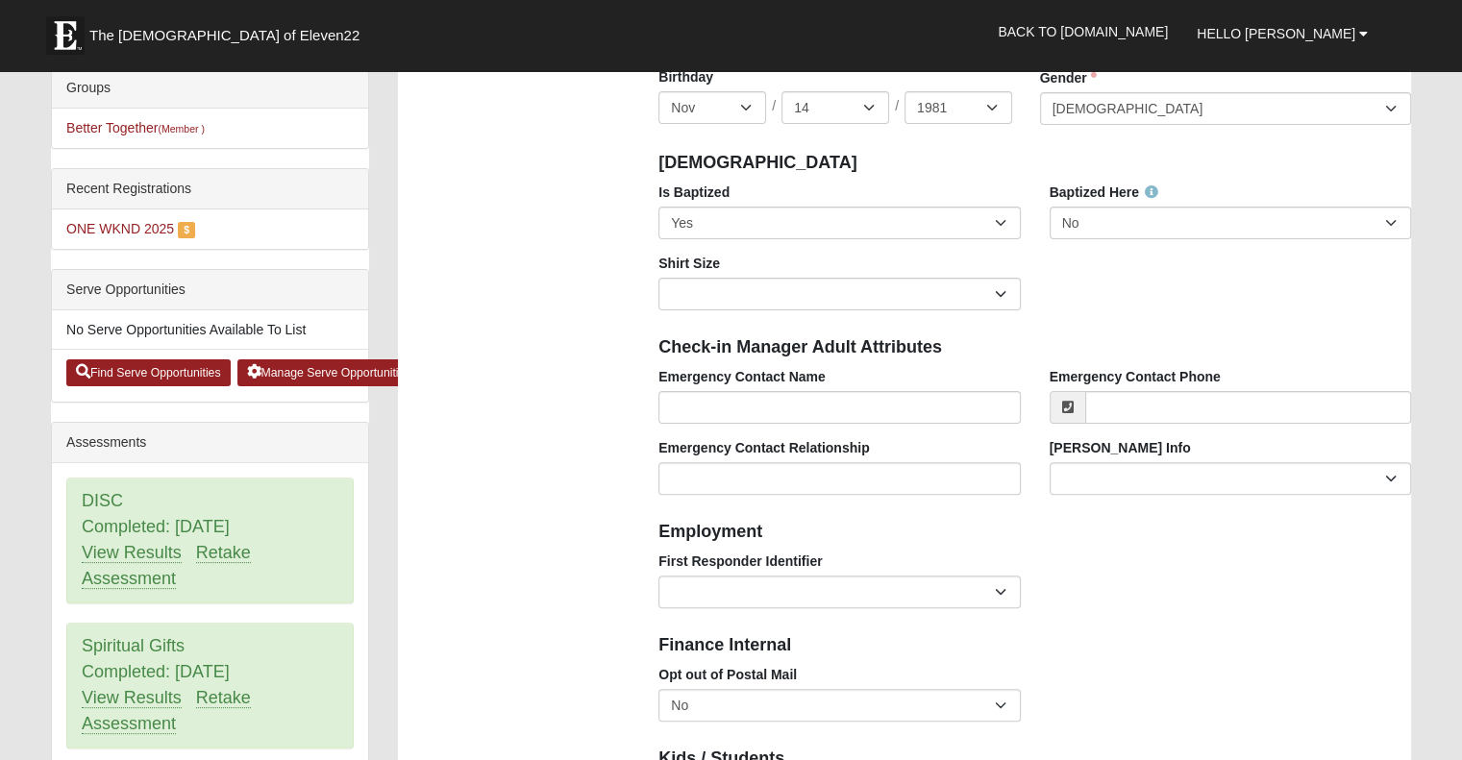
scroll to position [461, 0]
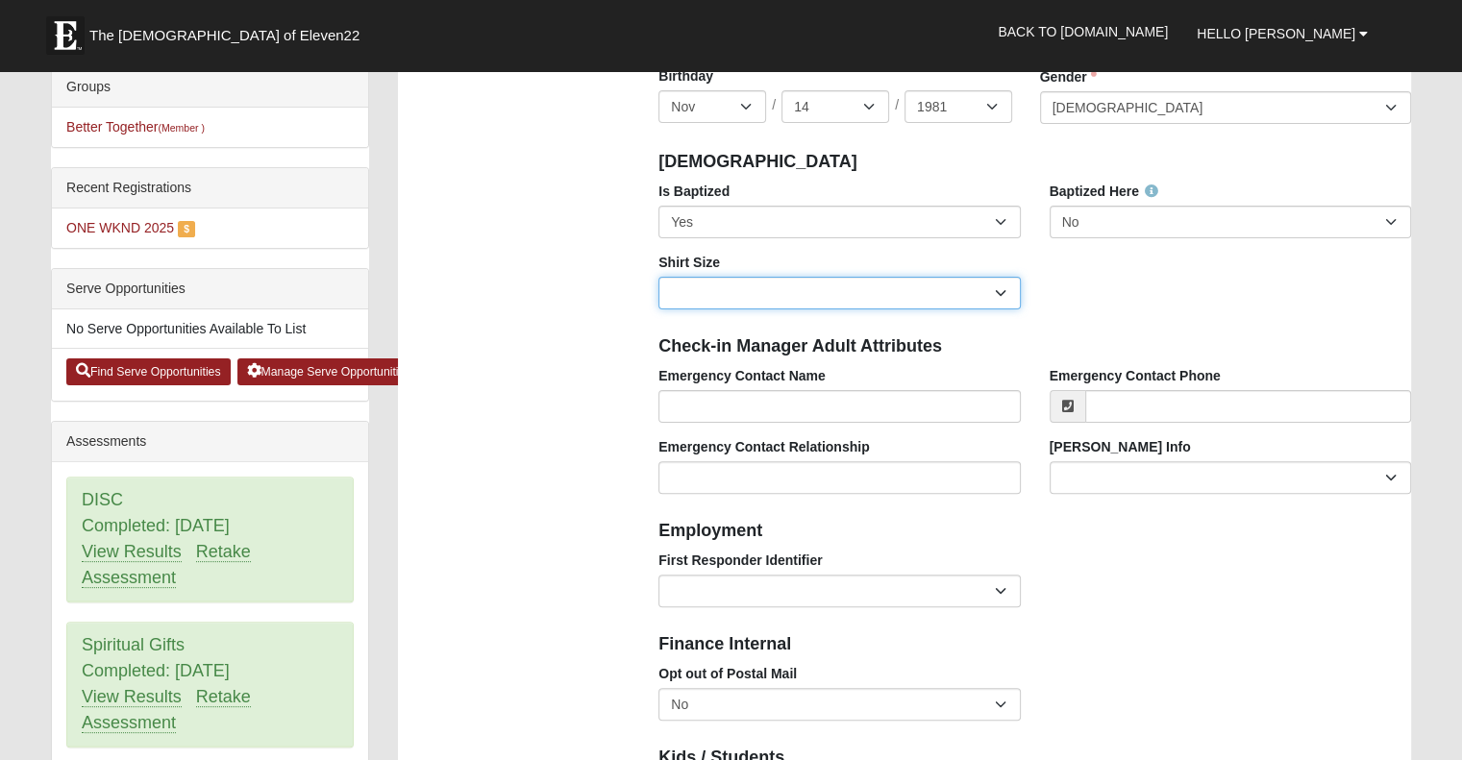
click at [999, 291] on select "Adult Small Adult Medium Adult Large Adult XL Adult XXL Adult 3XL Adult 4XL You…" at bounding box center [838, 293] width 361 height 33
select select "Adult Medium"
click at [658, 277] on select "Adult Small Adult Medium Adult Large Adult XL Adult XXL Adult 3XL Adult 4XL You…" at bounding box center [838, 293] width 361 height 33
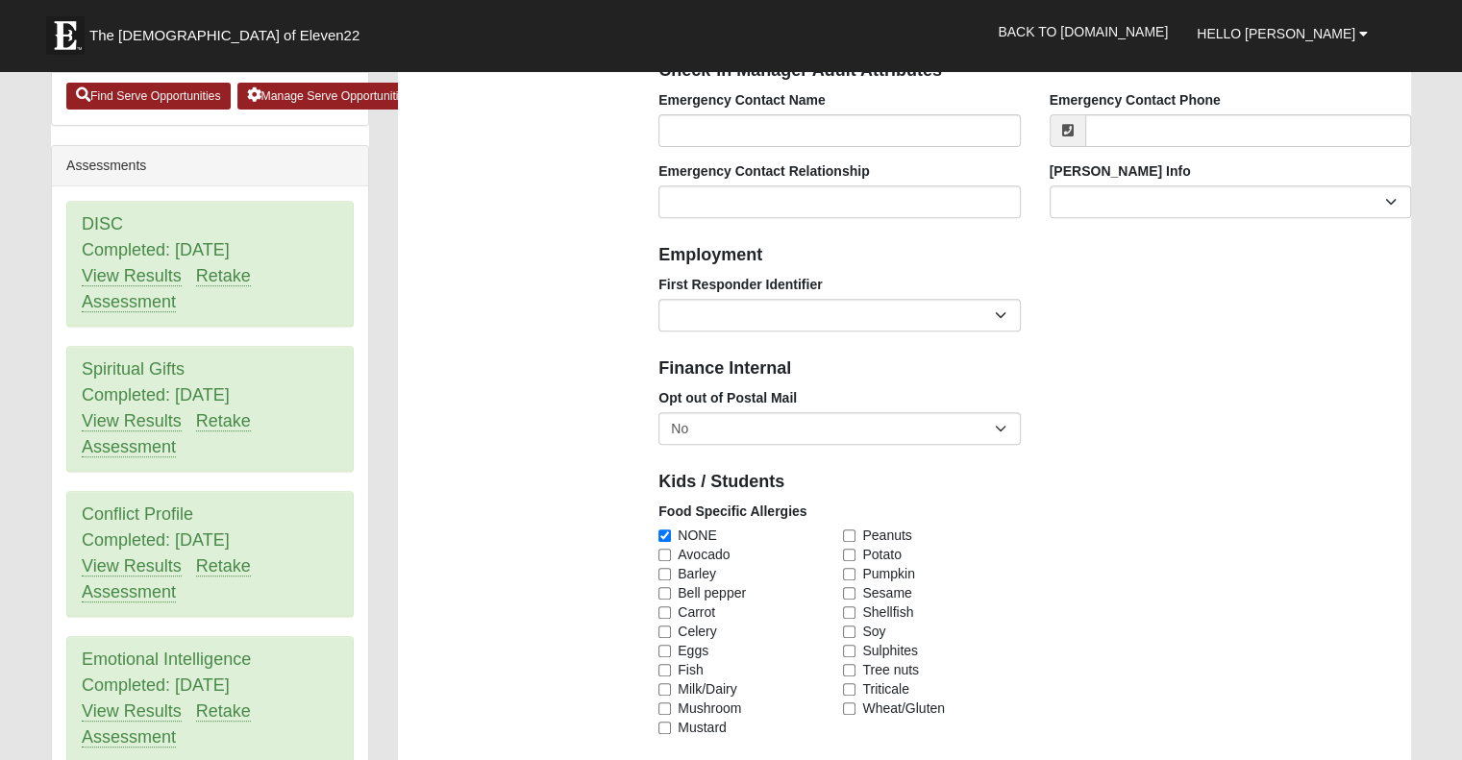
scroll to position [755, 0]
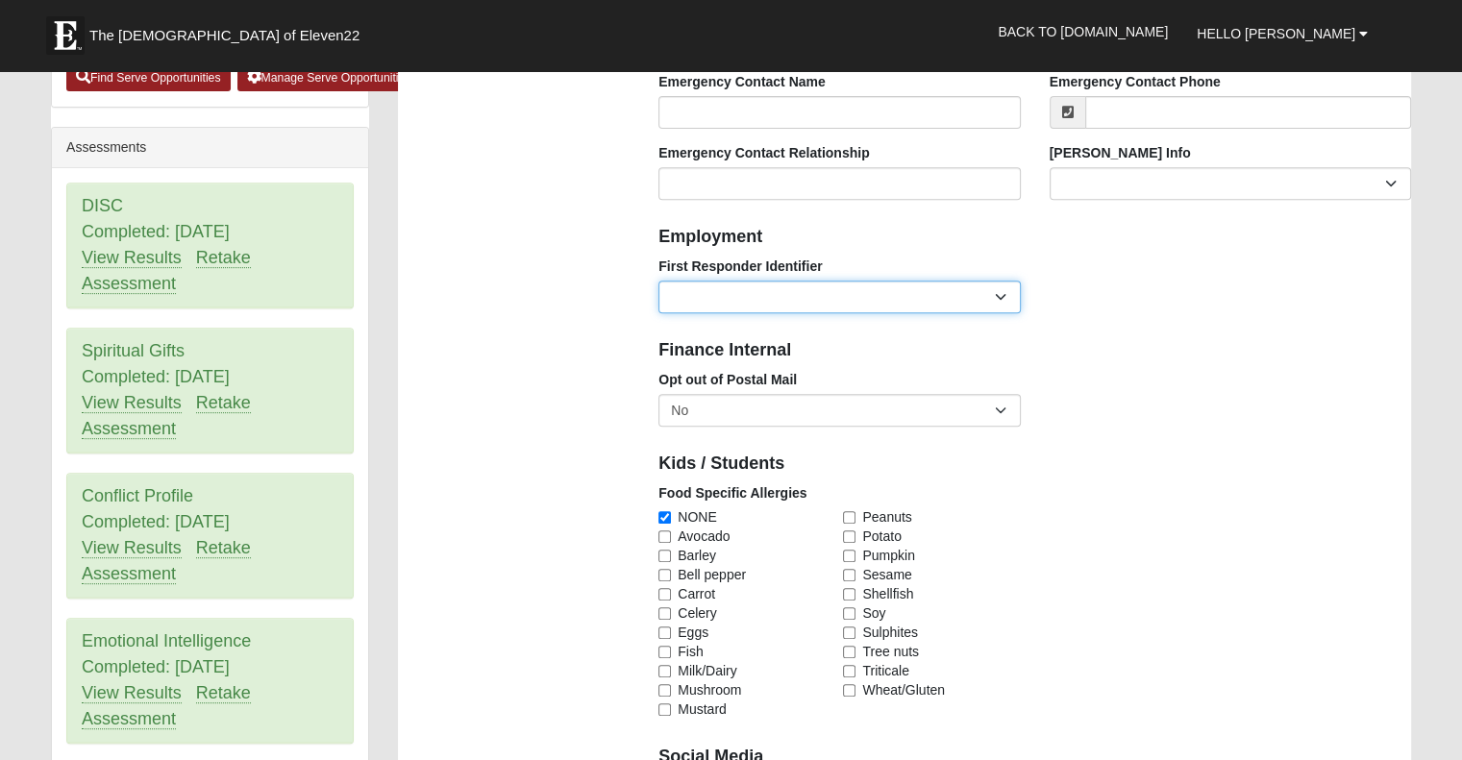
click at [1005, 287] on select "EMT | Paramedic | Medical Firefighter | Fire Department Police Officer | Sherif…" at bounding box center [838, 297] width 361 height 33
click at [1243, 329] on div "Finance Internal" at bounding box center [1034, 349] width 781 height 42
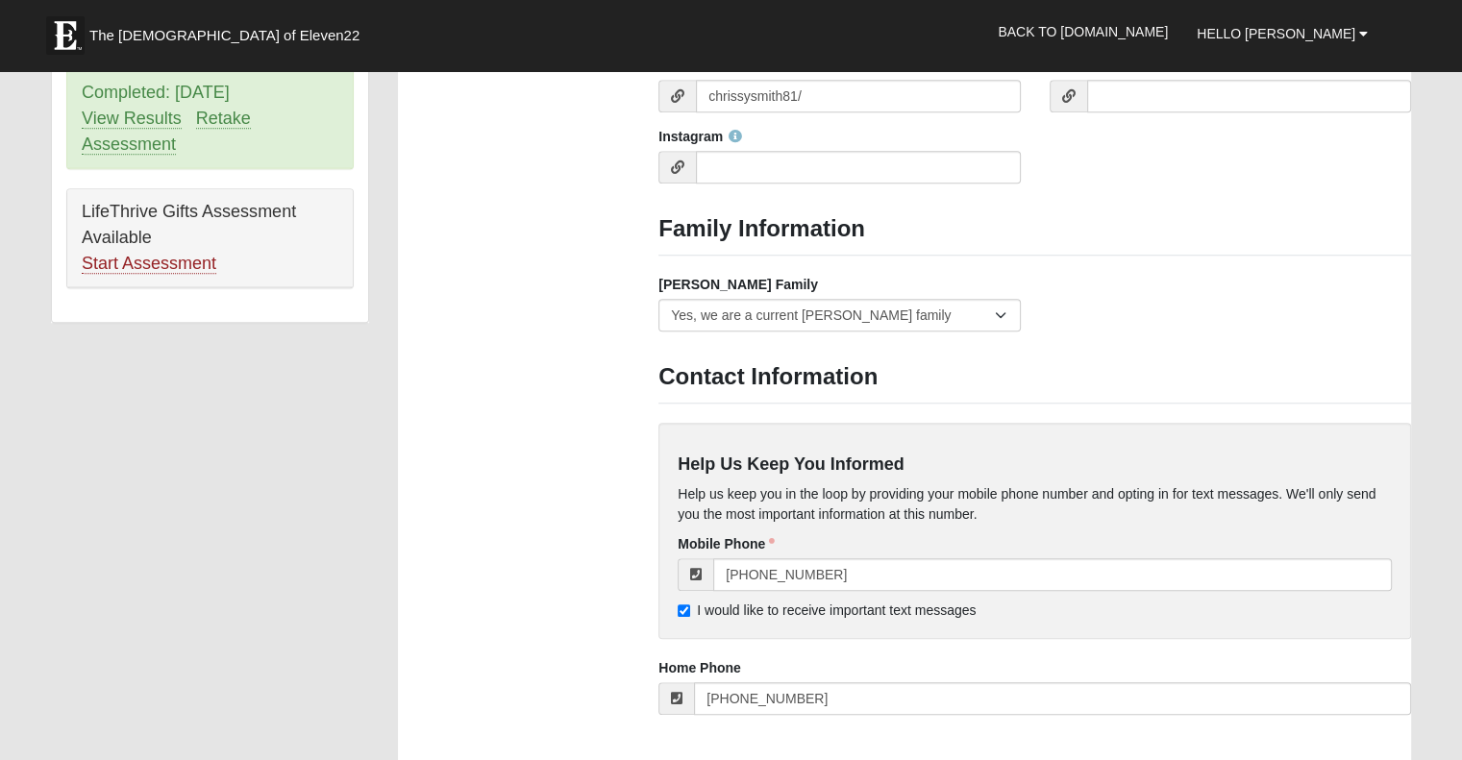
scroll to position [1476, 0]
click at [1007, 314] on select "Yes, we are a current foster family No, we are a former foster family No, we ha…" at bounding box center [838, 314] width 361 height 33
select select "2890"
click at [658, 298] on select "Yes, we are a current foster family No, we are a former foster family No, we ha…" at bounding box center [838, 314] width 361 height 33
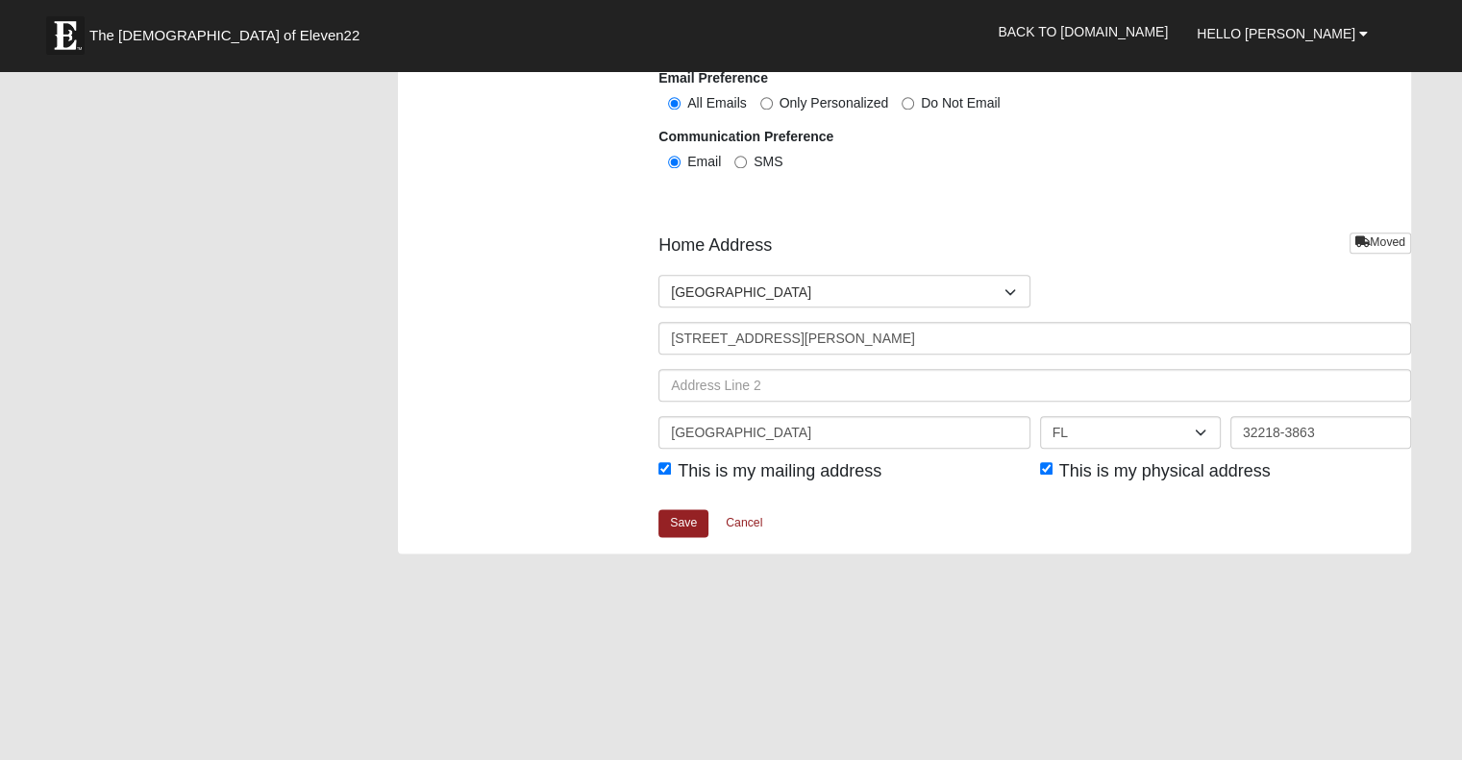
scroll to position [2272, 0]
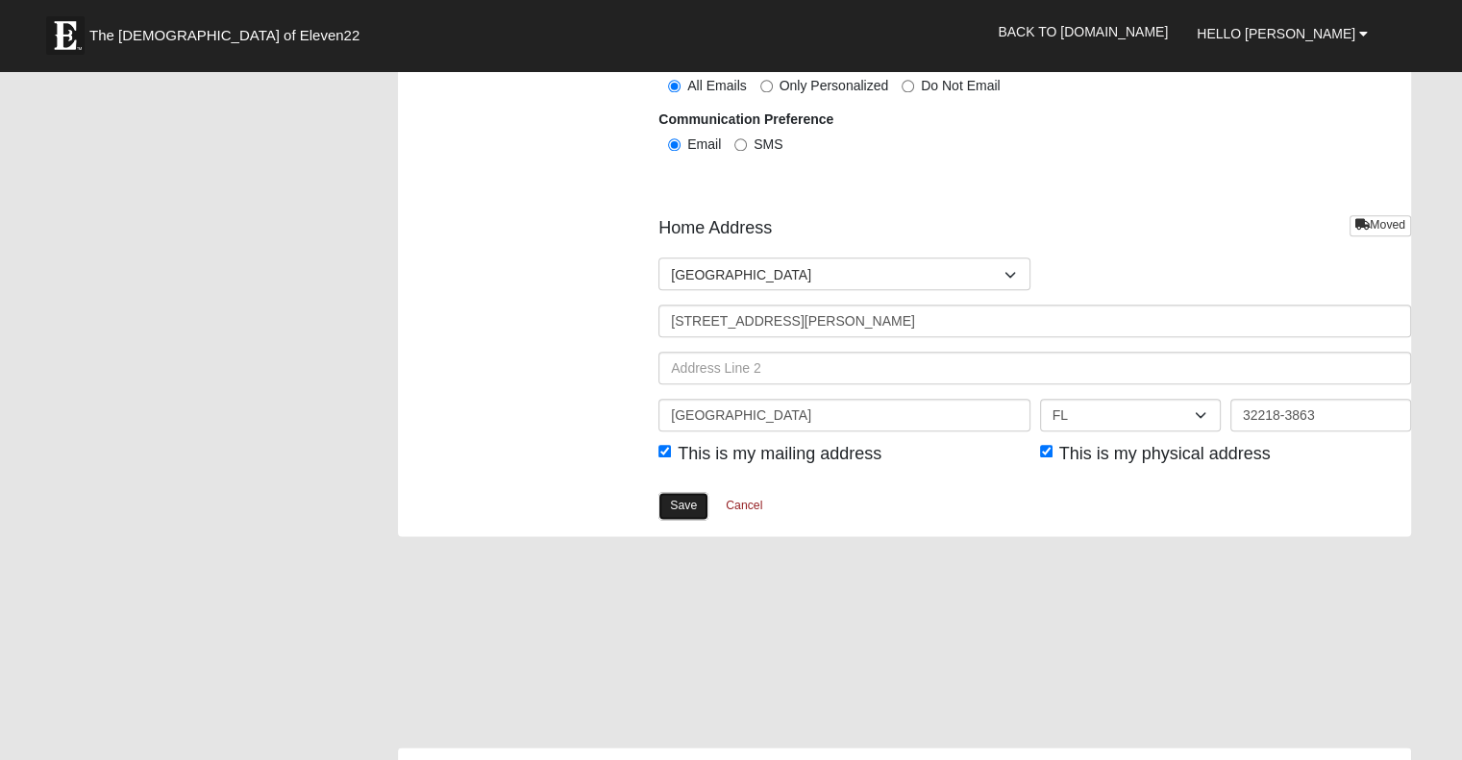
click at [690, 500] on link "Save" at bounding box center [683, 506] width 50 height 28
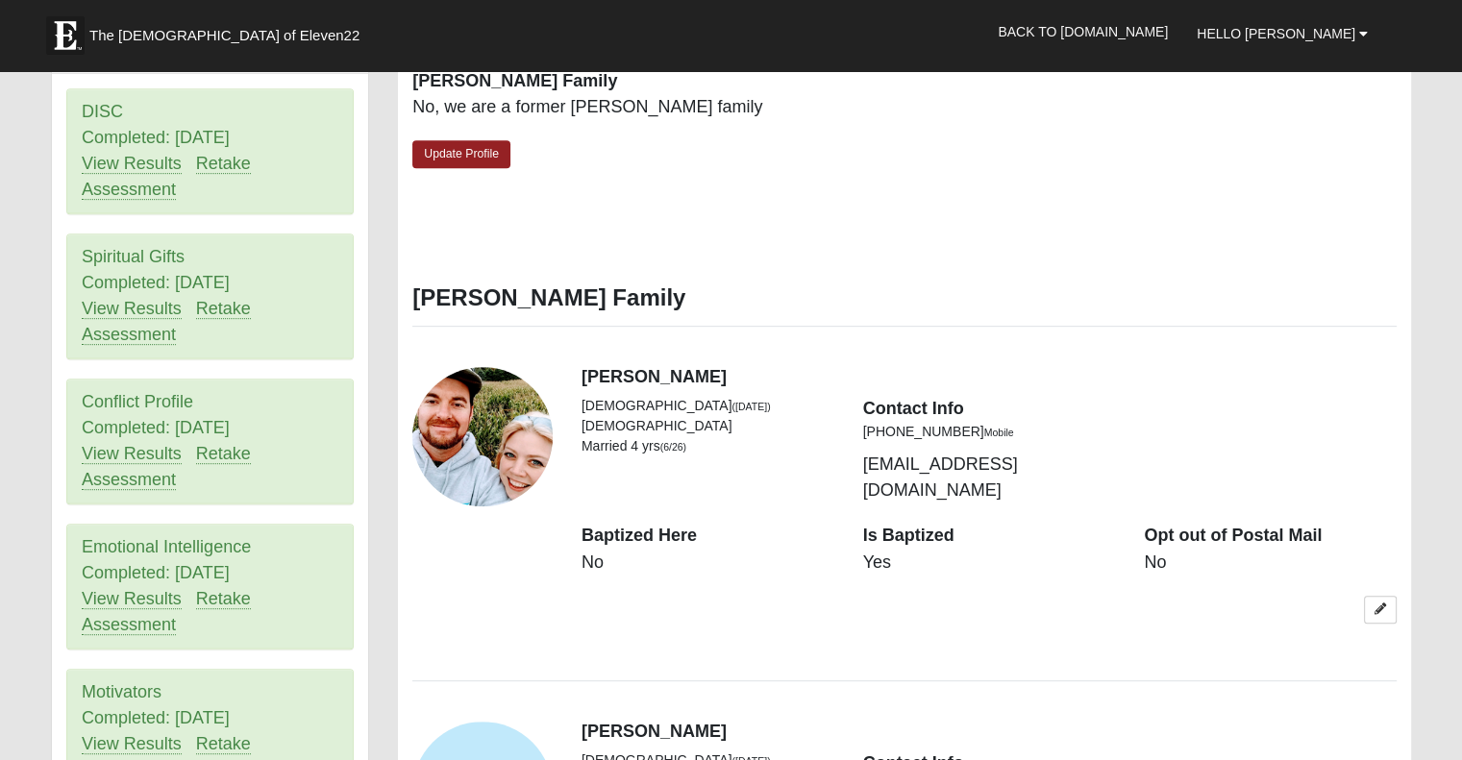
scroll to position [727, 0]
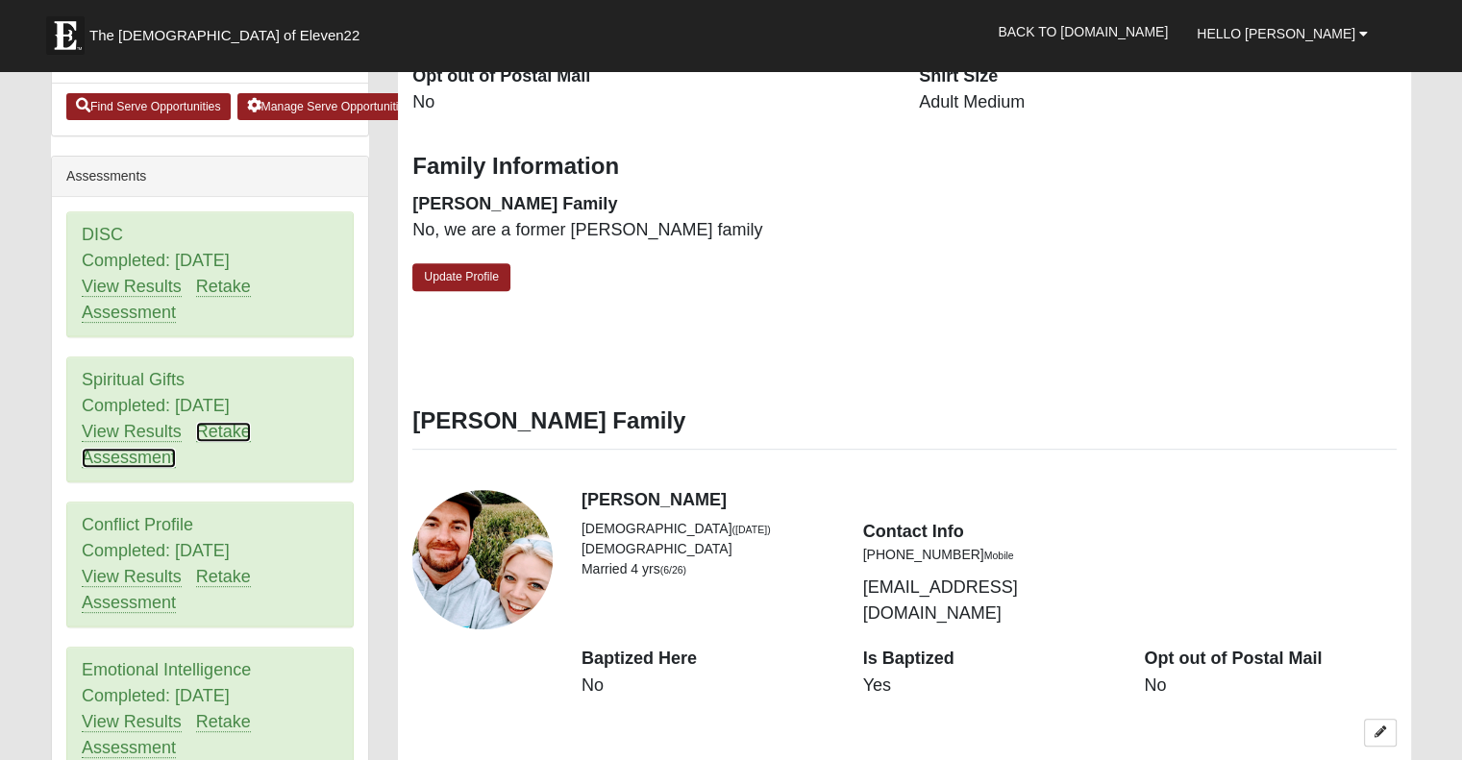
click at [223, 431] on link "Retake Assessment" at bounding box center [166, 445] width 169 height 46
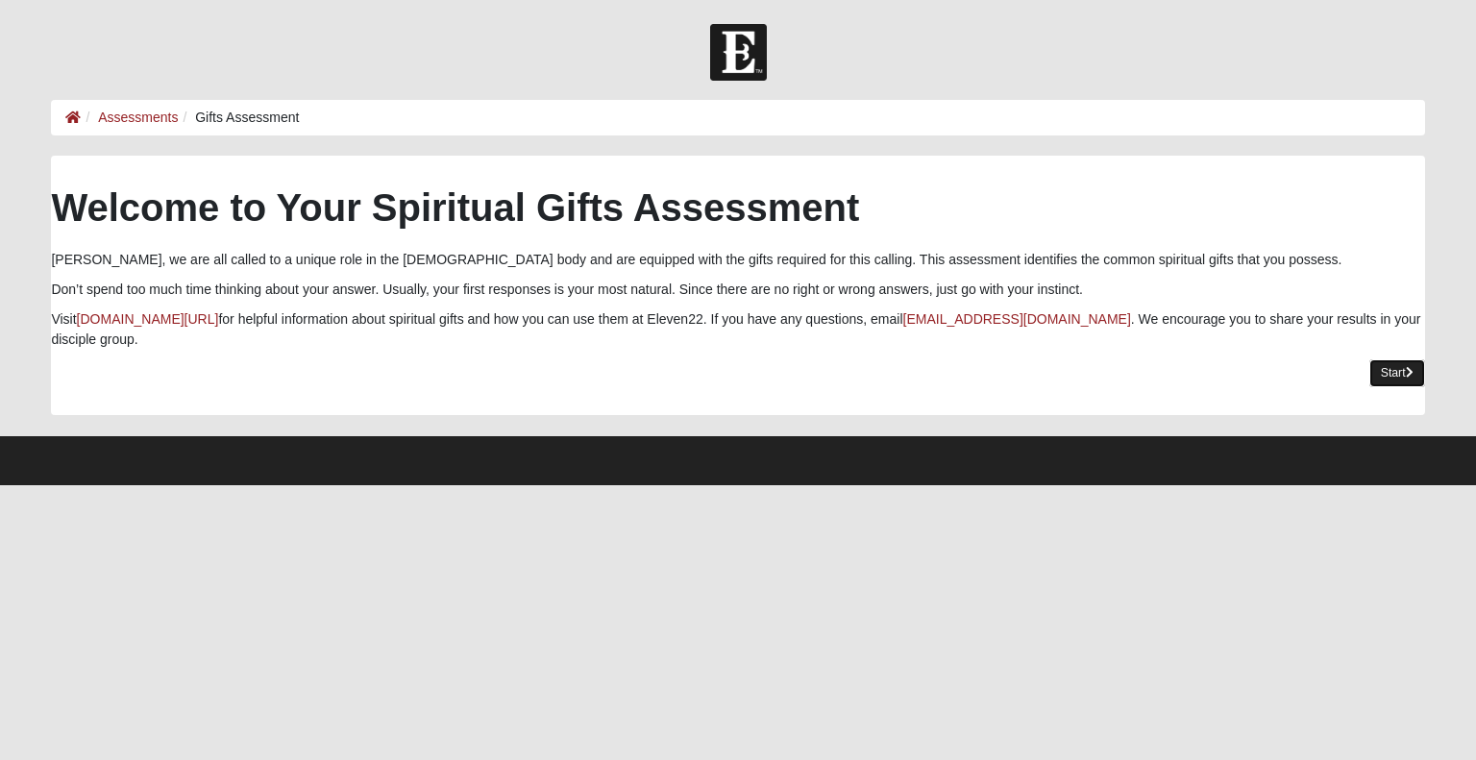
click at [1384, 363] on link "Start" at bounding box center [1397, 373] width 56 height 28
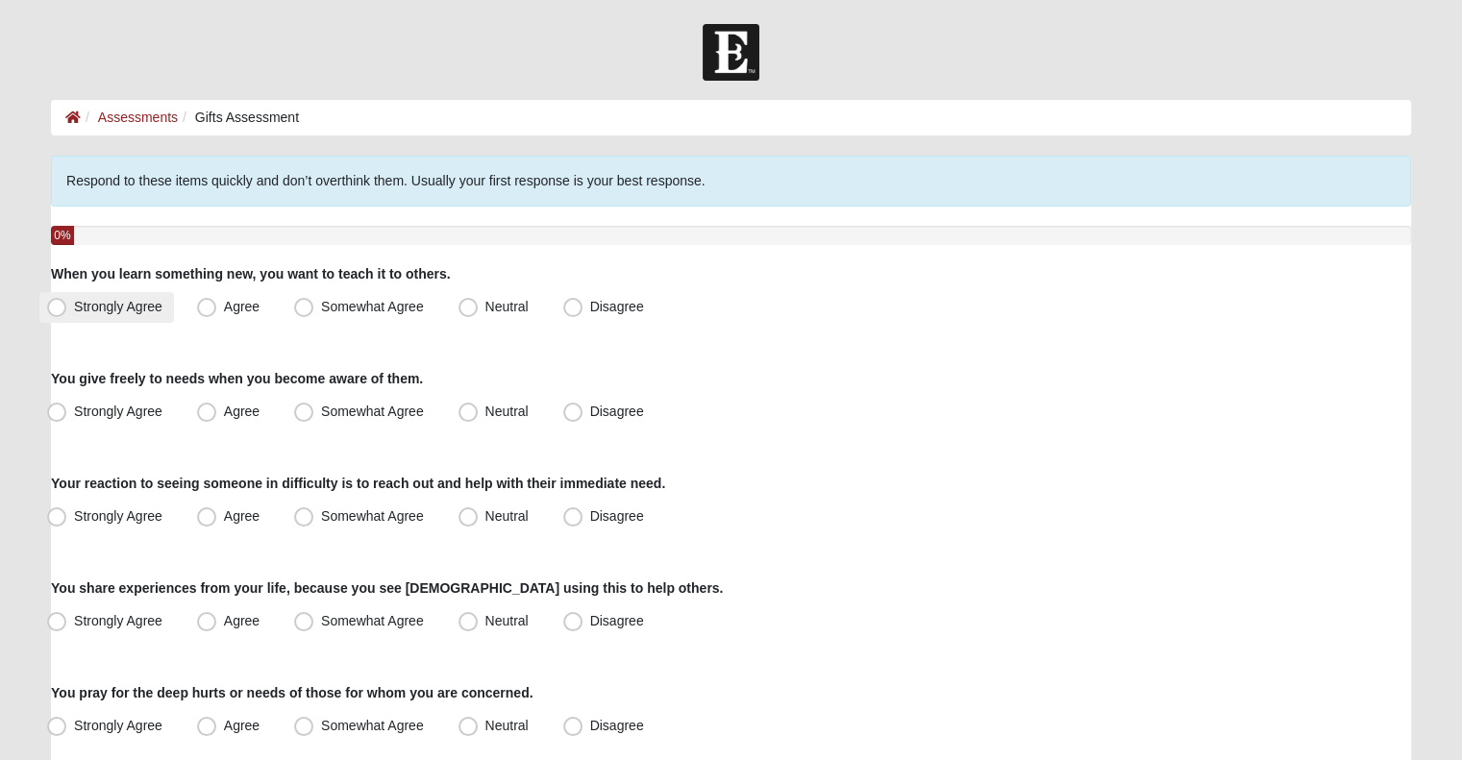
click at [127, 319] on label "Strongly Agree" at bounding box center [106, 307] width 135 height 31
click at [67, 313] on input "Strongly Agree" at bounding box center [61, 307] width 12 height 12
radio input "true"
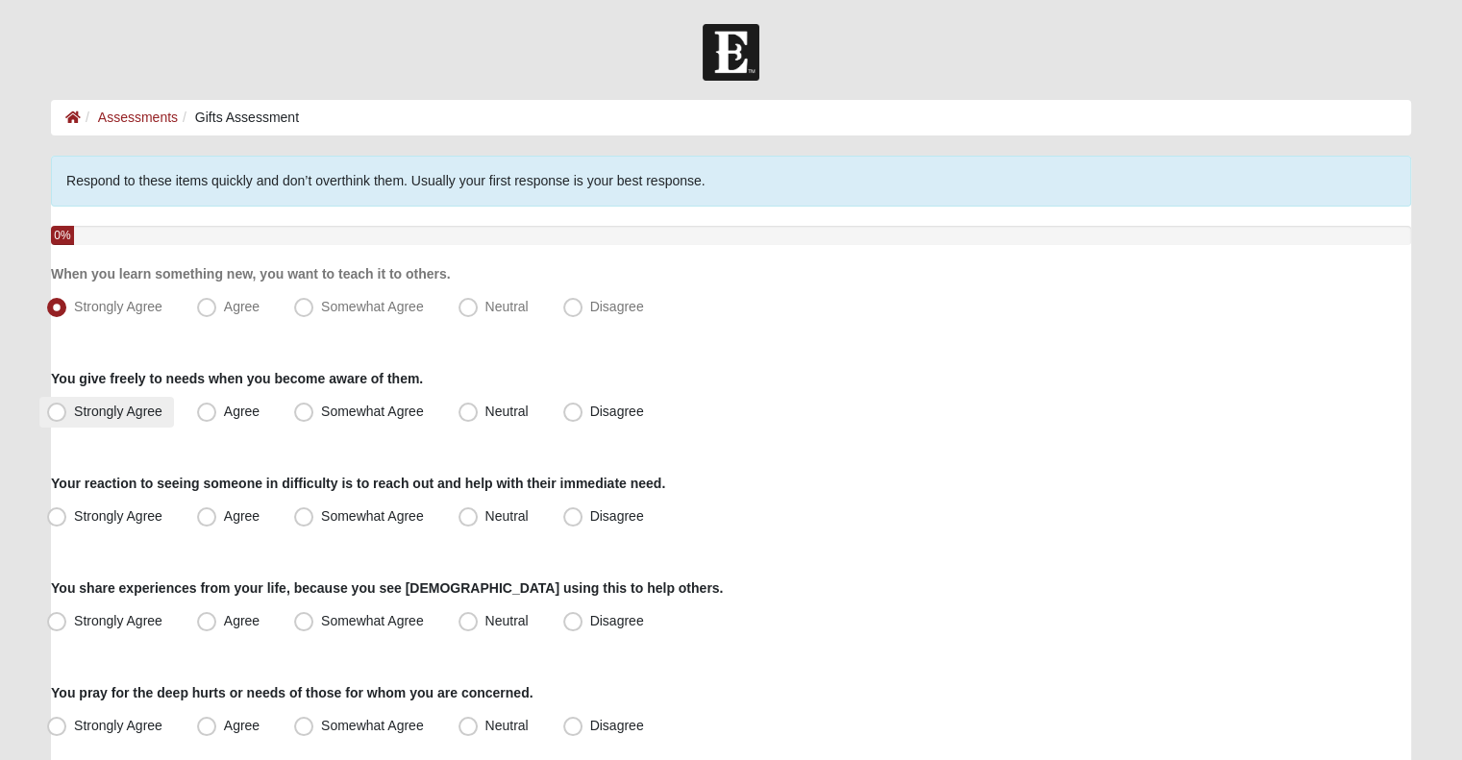
click at [102, 419] on label "Strongly Agree" at bounding box center [106, 412] width 135 height 31
click at [67, 418] on input "Strongly Agree" at bounding box center [61, 412] width 12 height 12
radio input "true"
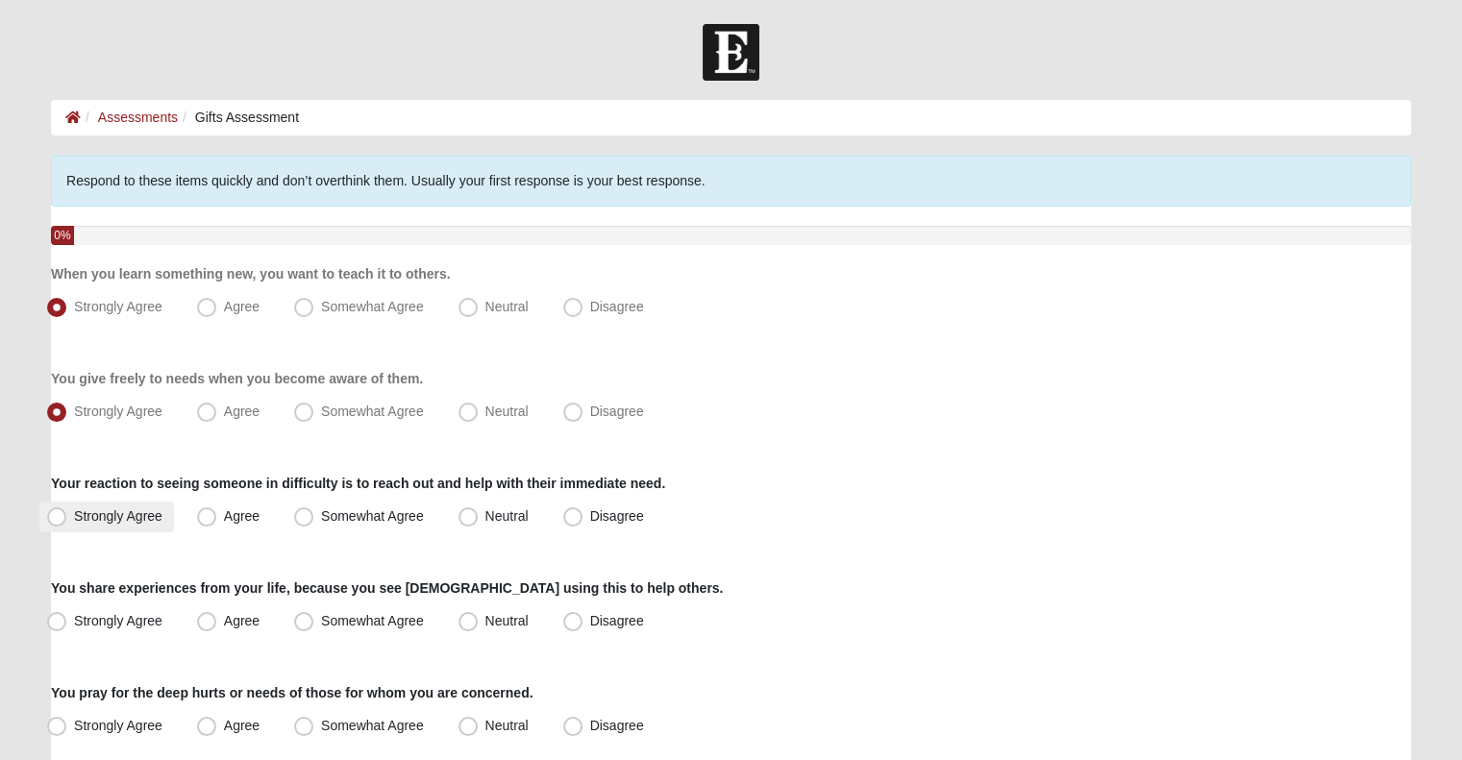
click at [132, 510] on span "Strongly Agree" at bounding box center [118, 515] width 88 height 15
click at [67, 510] on input "Strongly Agree" at bounding box center [61, 516] width 12 height 12
radio input "true"
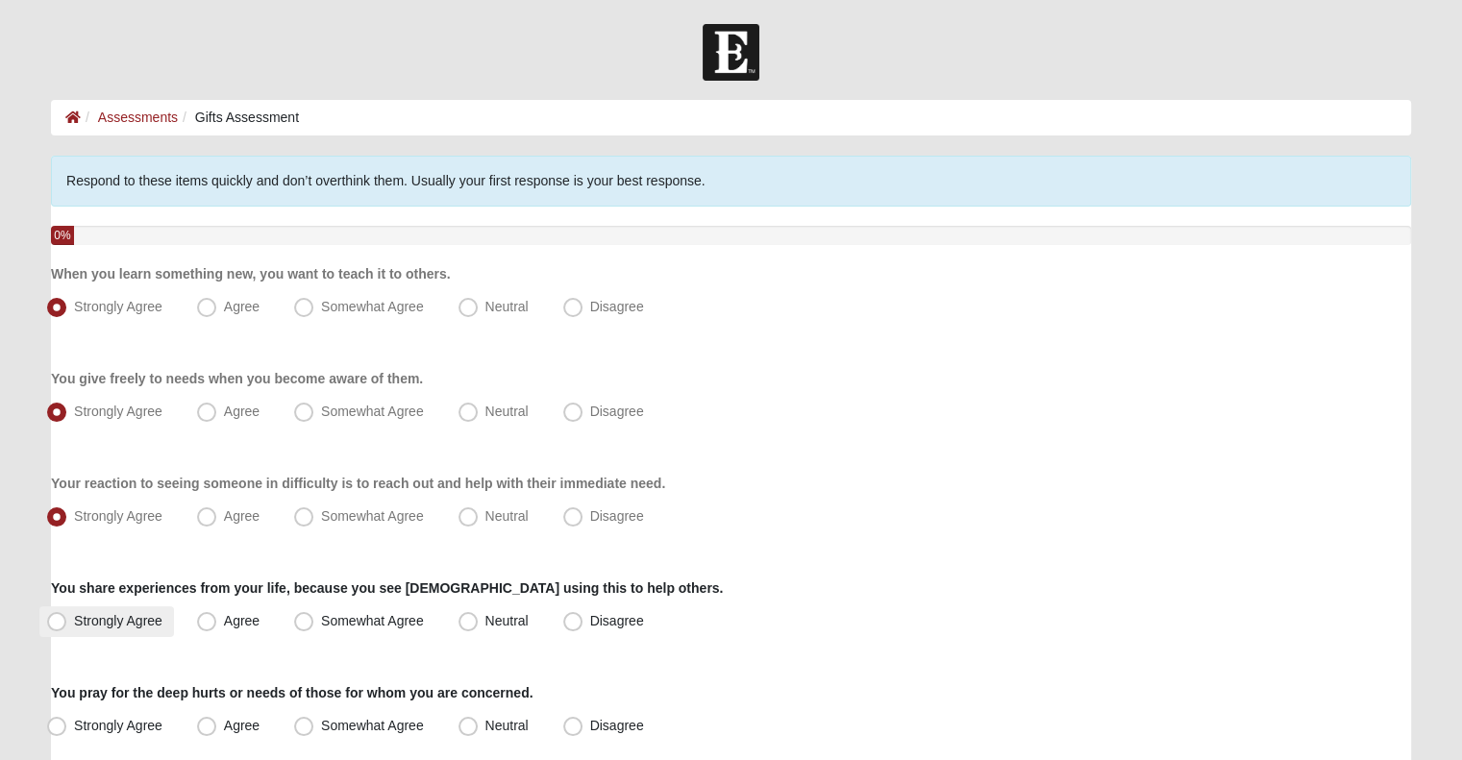
click at [115, 633] on label "Strongly Agree" at bounding box center [106, 621] width 135 height 31
click at [67, 628] on input "Strongly Agree" at bounding box center [61, 621] width 12 height 12
radio input "true"
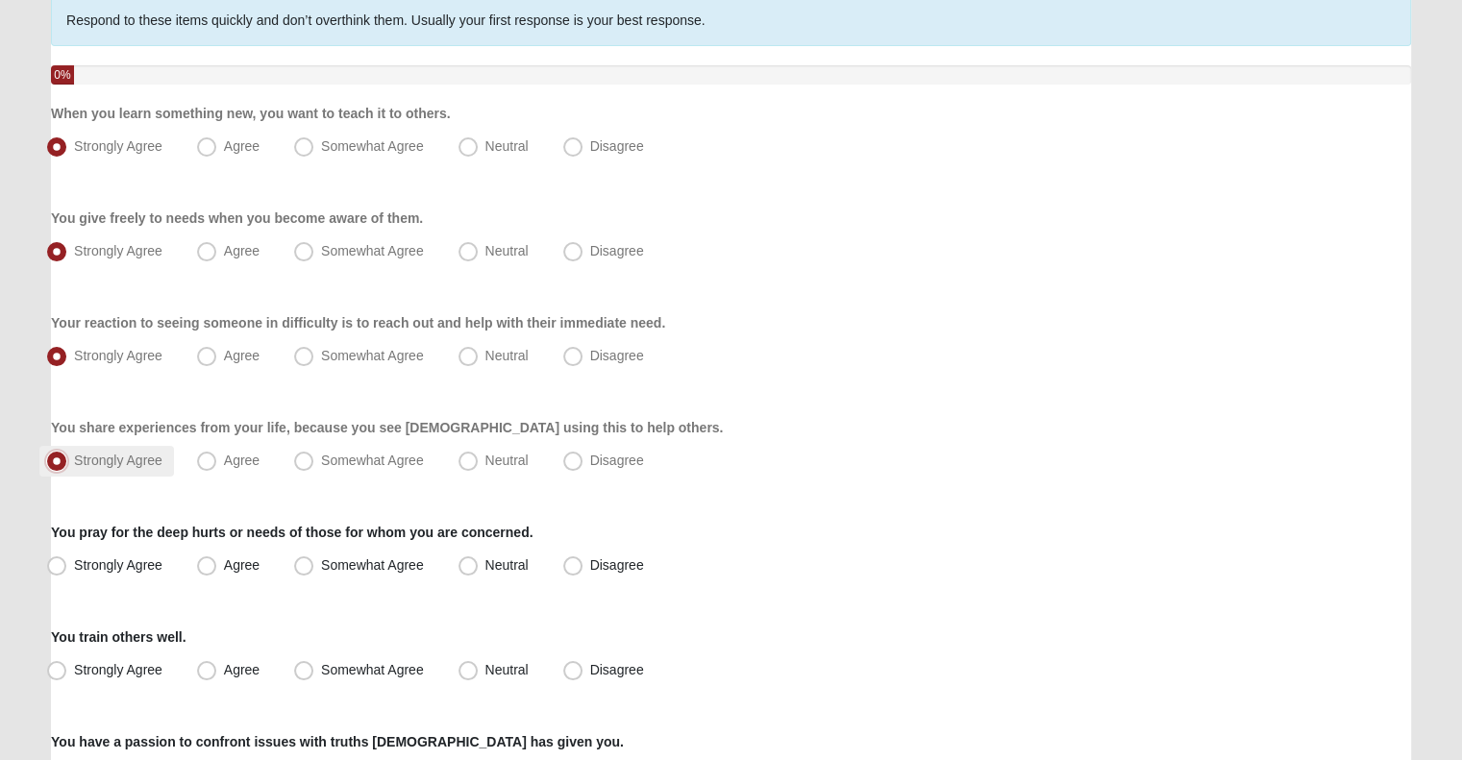
scroll to position [161, 0]
click at [123, 576] on label "Strongly Agree" at bounding box center [106, 565] width 135 height 31
click at [67, 571] on input "Strongly Agree" at bounding box center [61, 564] width 12 height 12
radio input "true"
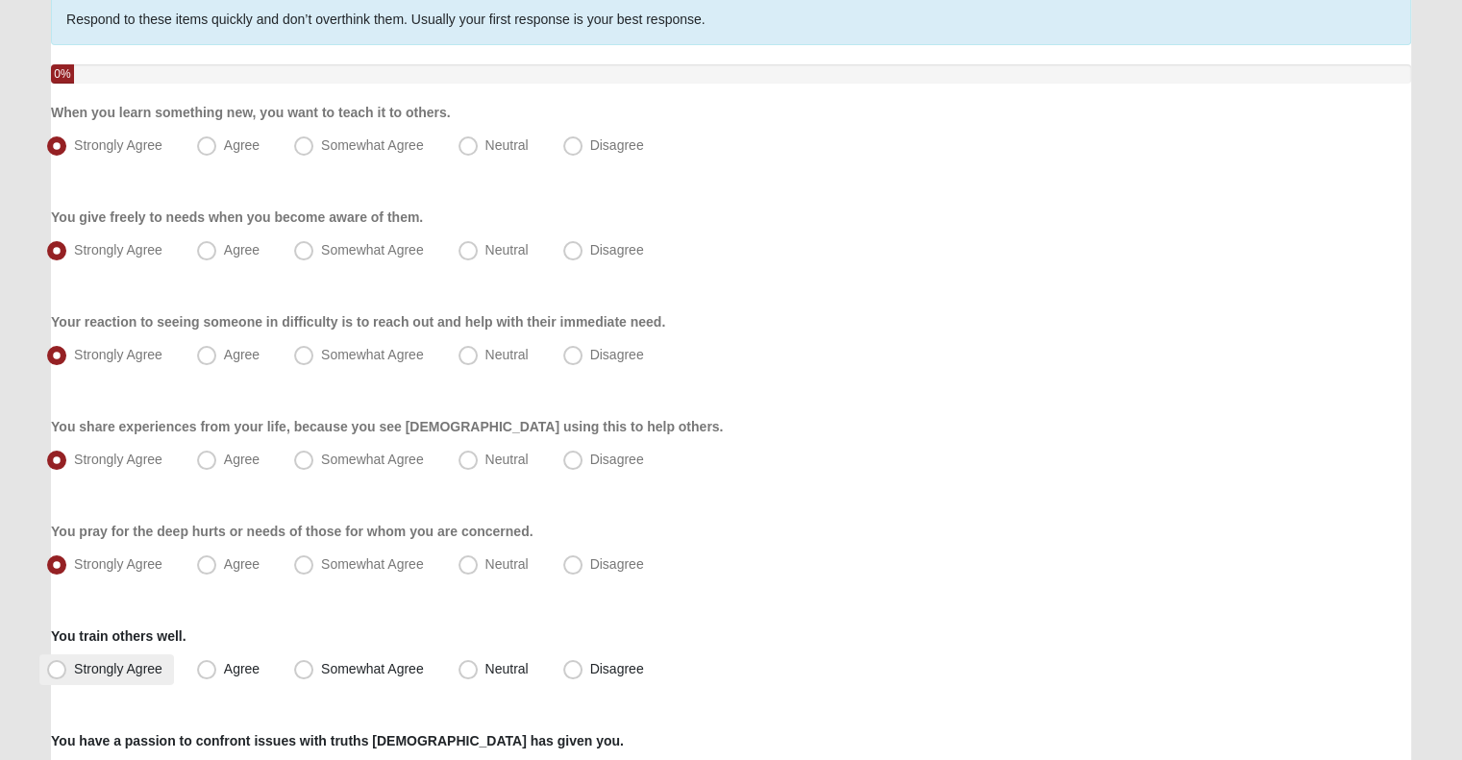
click at [108, 664] on span "Strongly Agree" at bounding box center [118, 668] width 88 height 15
click at [67, 664] on input "Strongly Agree" at bounding box center [61, 669] width 12 height 12
radio input "true"
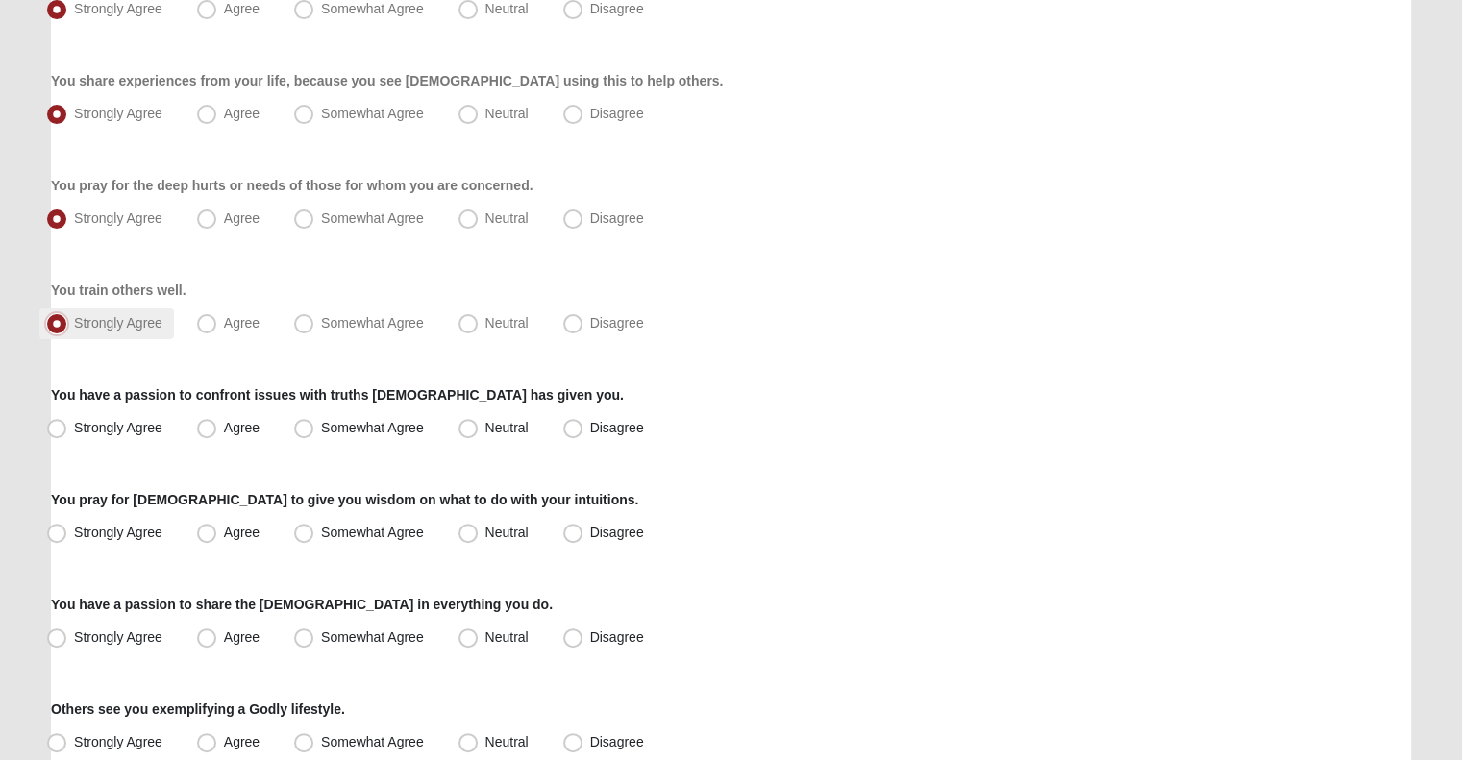
scroll to position [507, 0]
click at [119, 414] on label "Strongly Agree" at bounding box center [106, 428] width 135 height 31
click at [67, 422] on input "Strongly Agree" at bounding box center [61, 428] width 12 height 12
radio input "true"
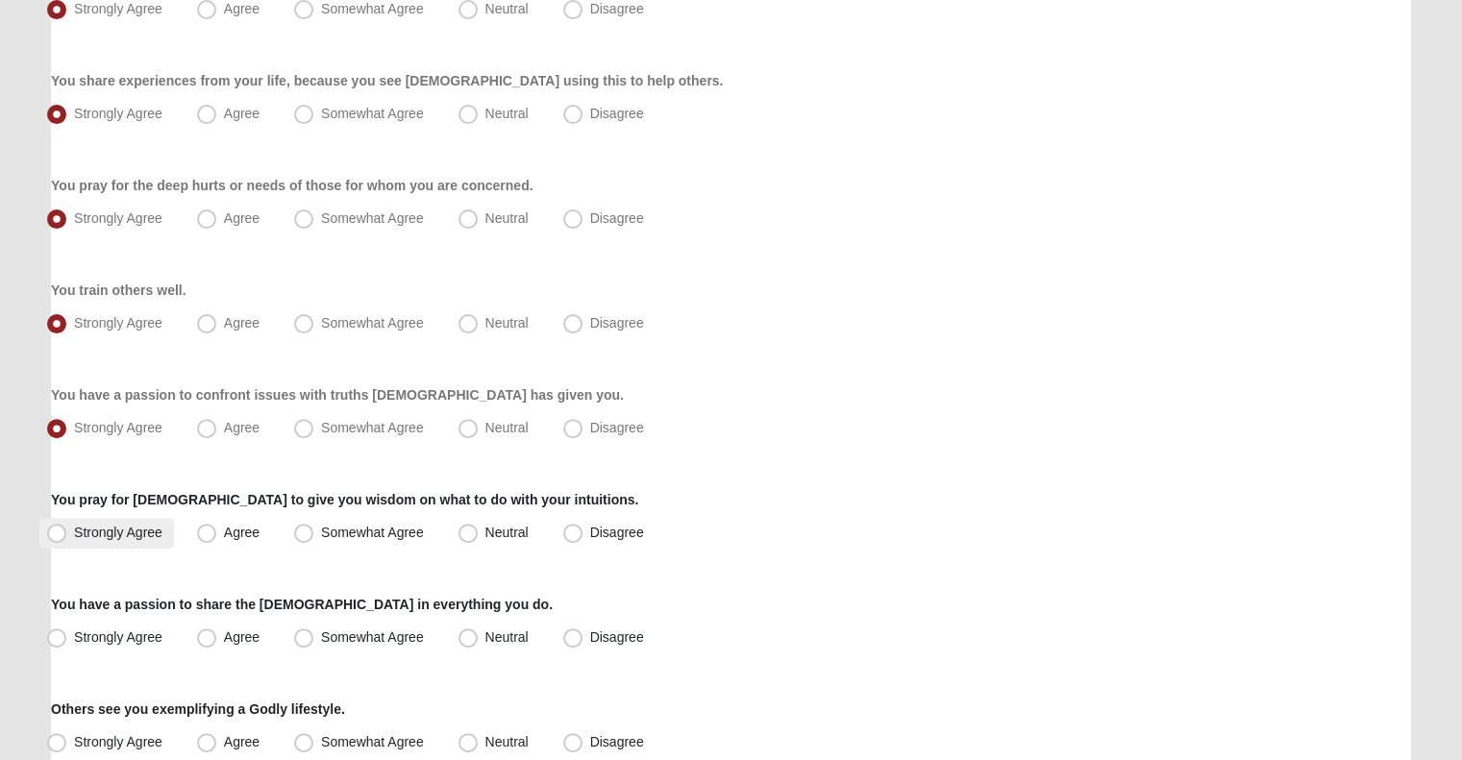
click at [100, 546] on label "Strongly Agree" at bounding box center [106, 533] width 135 height 31
click at [67, 539] on input "Strongly Agree" at bounding box center [61, 533] width 12 height 12
radio input "true"
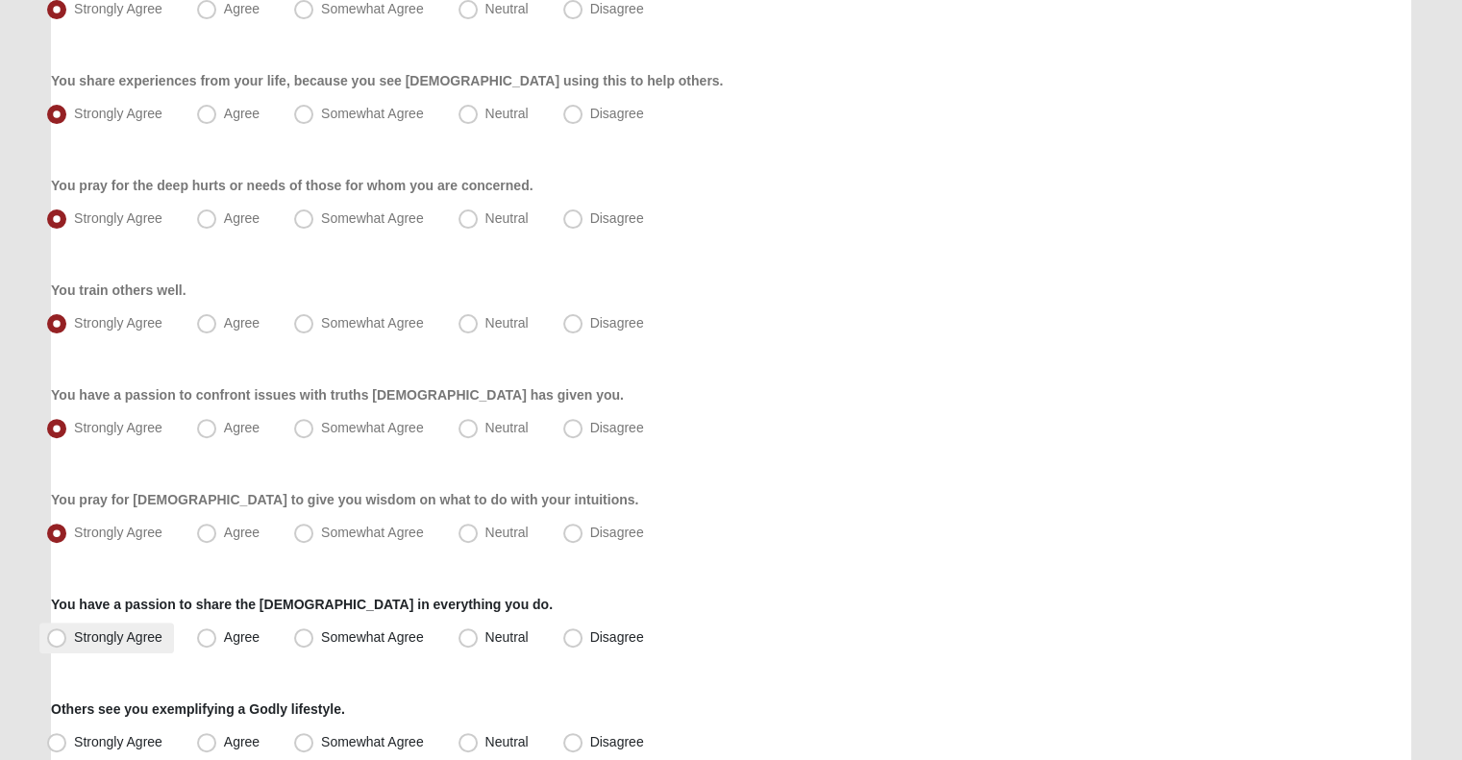
click at [97, 638] on span "Strongly Agree" at bounding box center [118, 636] width 88 height 15
click at [67, 638] on input "Strongly Agree" at bounding box center [61, 637] width 12 height 12
radio input "true"
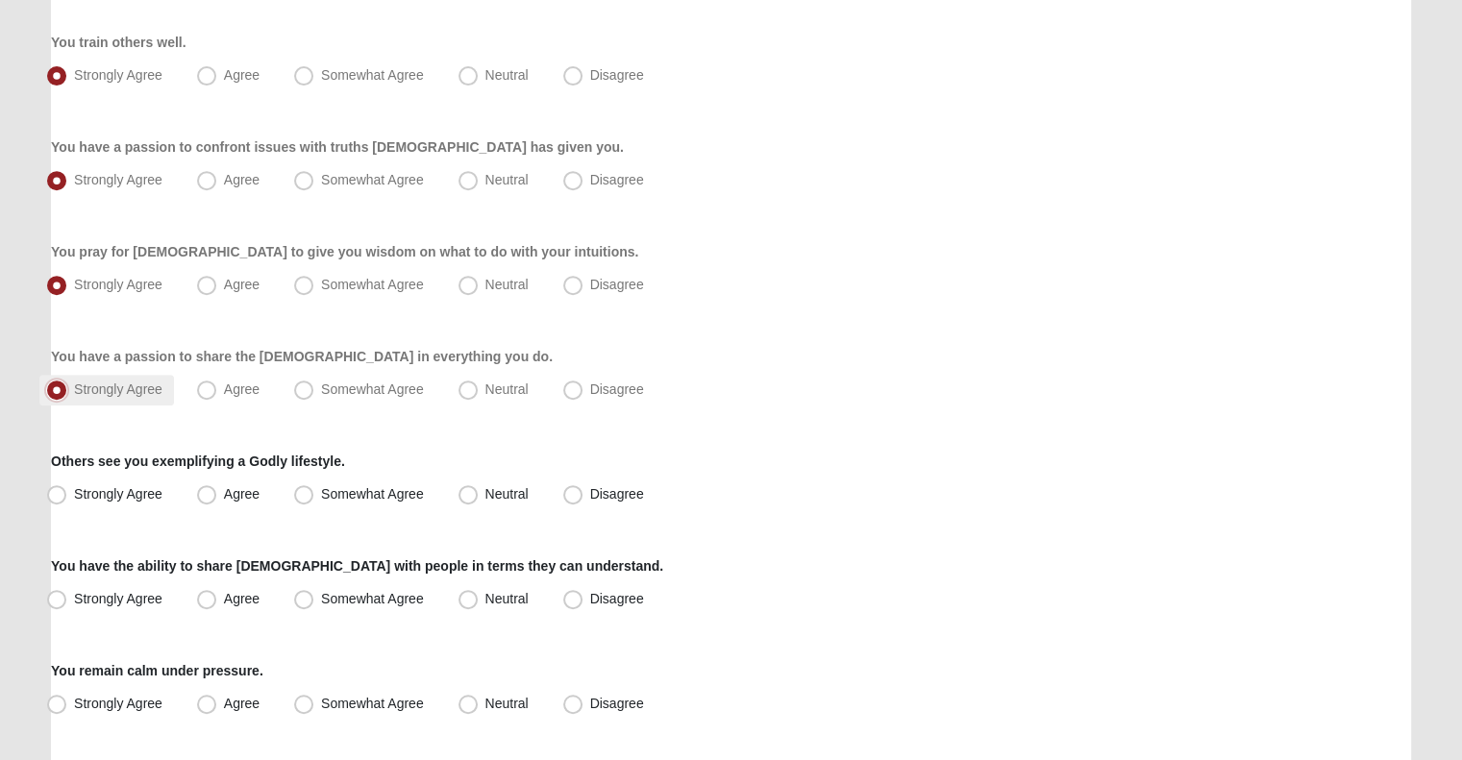
scroll to position [757, 0]
click at [118, 499] on span "Strongly Agree" at bounding box center [118, 491] width 88 height 15
click at [67, 499] on input "Strongly Agree" at bounding box center [61, 492] width 12 height 12
radio input "true"
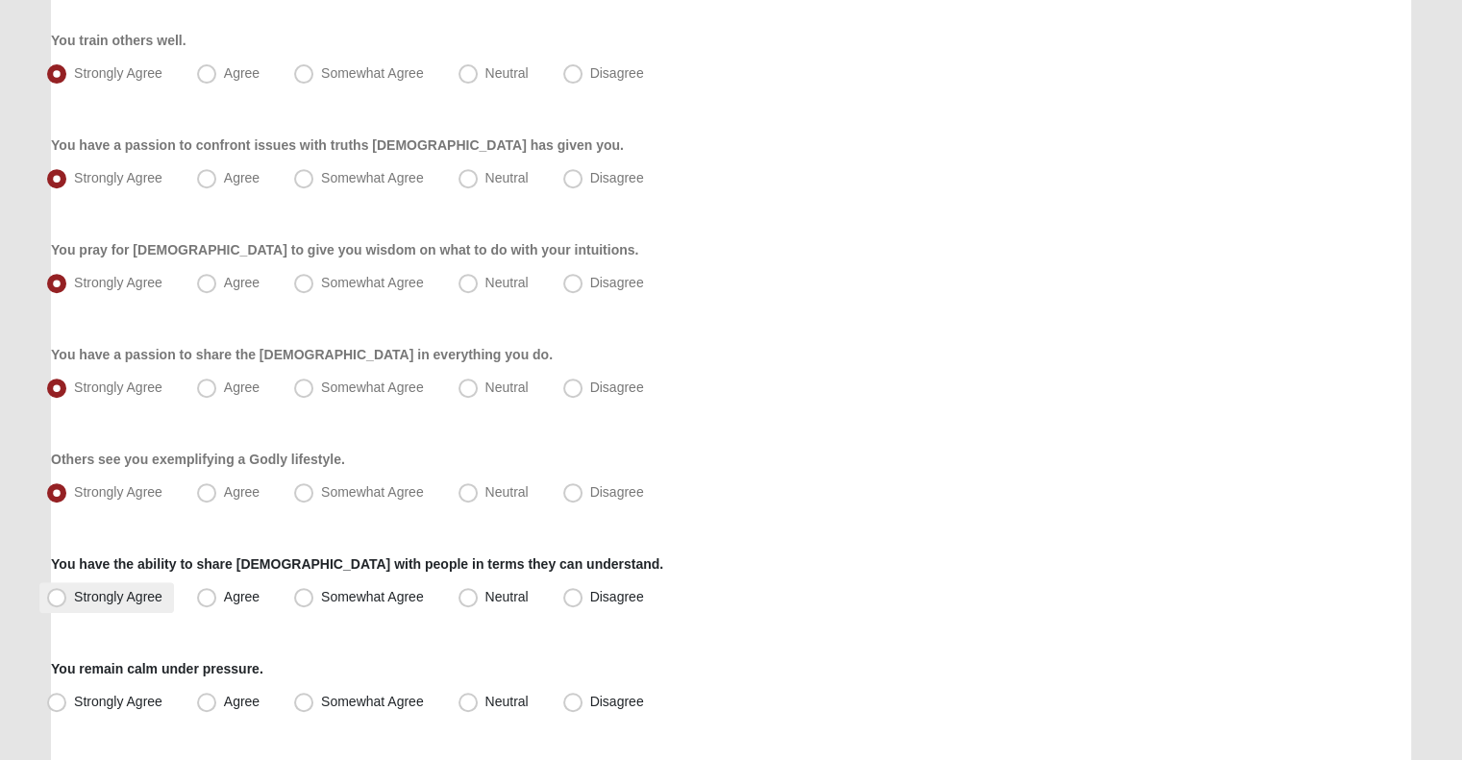
click at [111, 602] on span "Strongly Agree" at bounding box center [118, 596] width 88 height 15
click at [67, 602] on input "Strongly Agree" at bounding box center [61, 597] width 12 height 12
radio input "true"
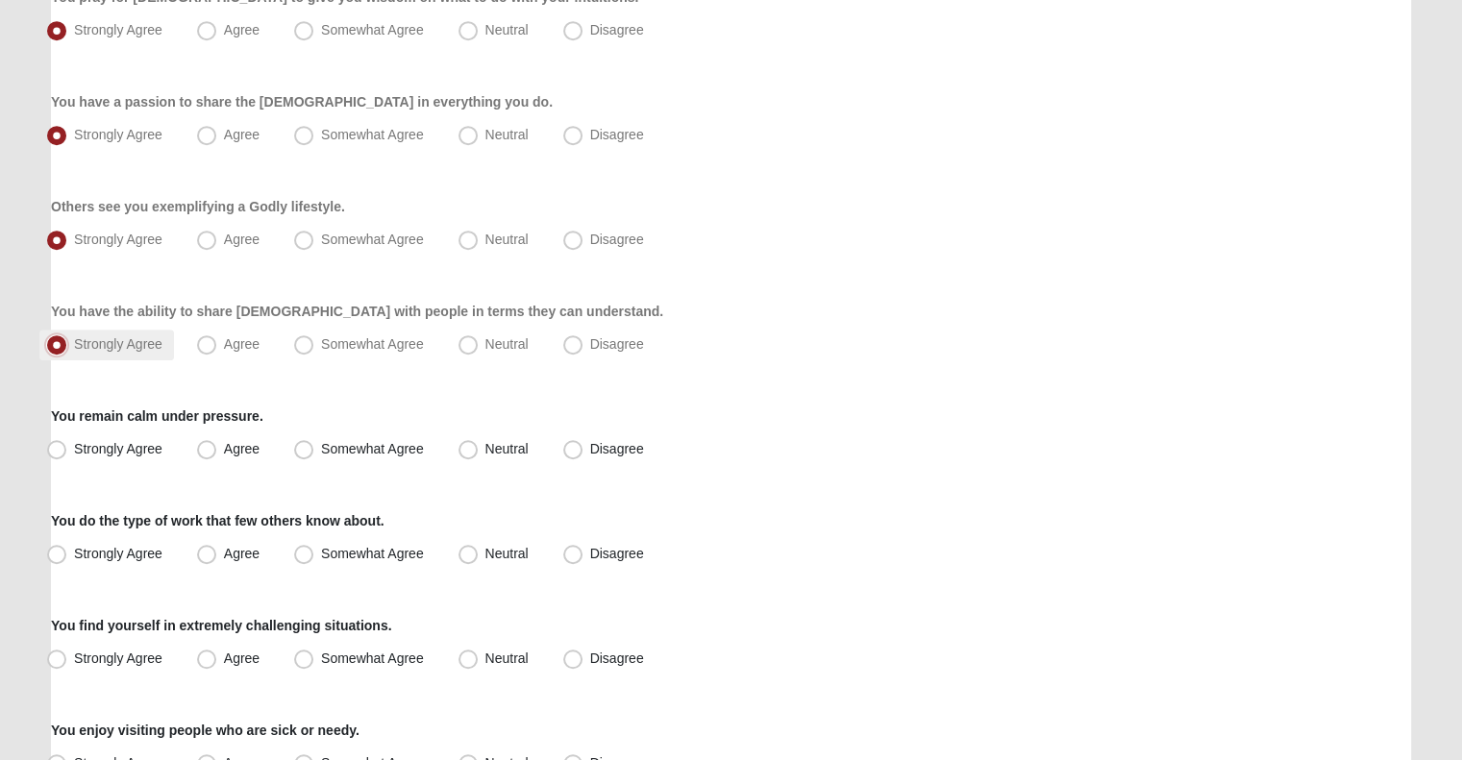
scroll to position [1015, 0]
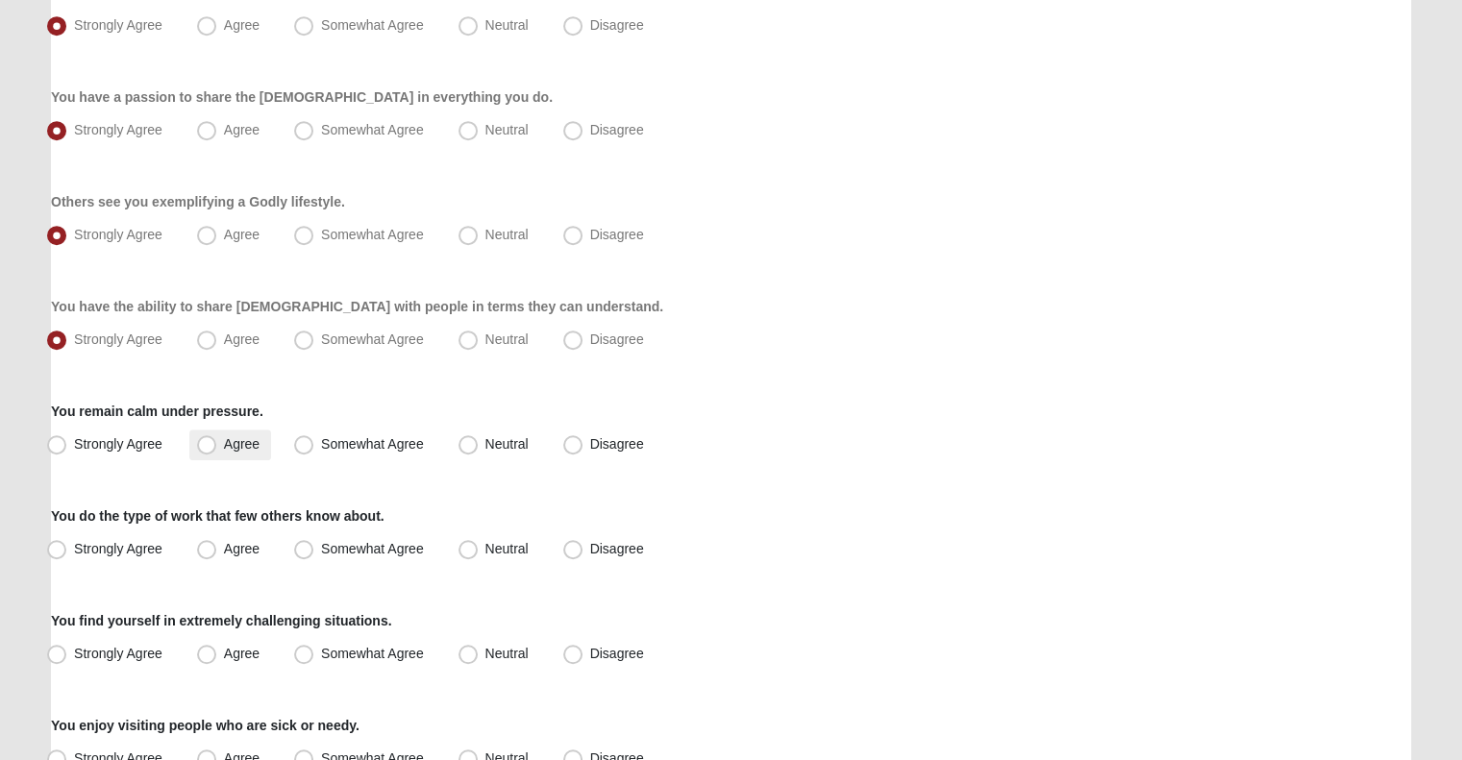
click at [224, 450] on span "Agree" at bounding box center [242, 443] width 36 height 15
click at [206, 450] on input "Agree" at bounding box center [211, 444] width 12 height 12
radio input "true"
click at [144, 548] on span "Strongly Agree" at bounding box center [118, 548] width 88 height 15
click at [67, 548] on input "Strongly Agree" at bounding box center [61, 549] width 12 height 12
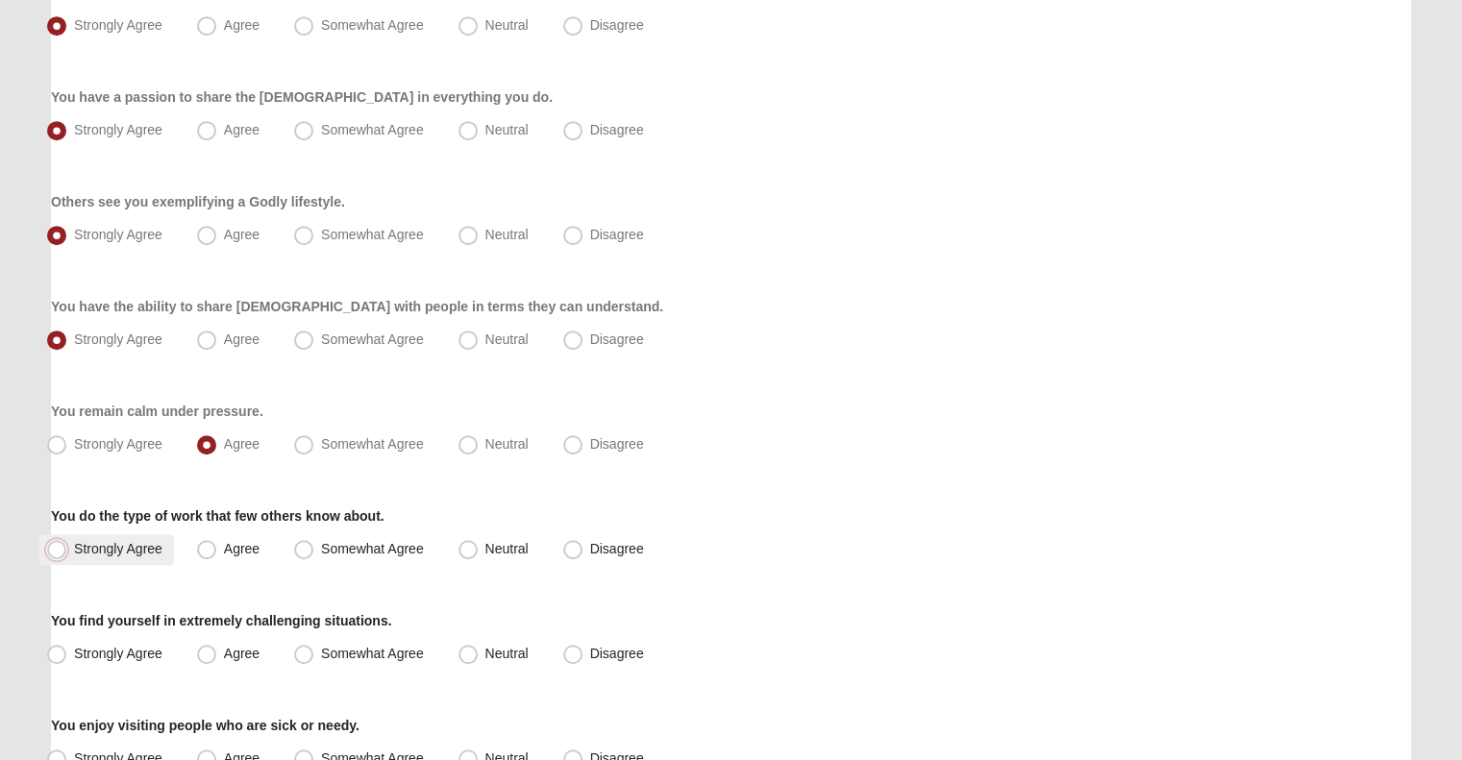
radio input "true"
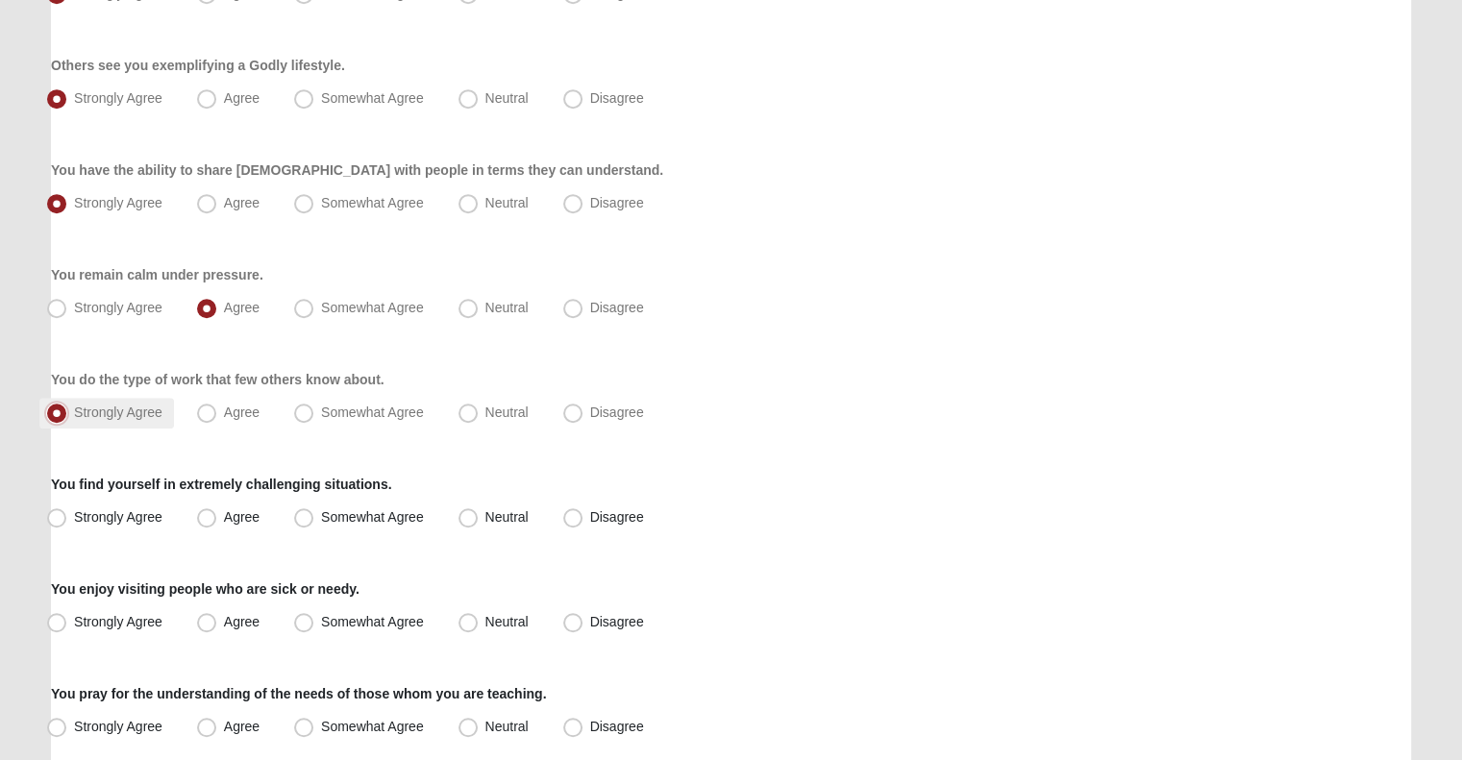
scroll to position [1152, 0]
click at [135, 513] on span "Strongly Agree" at bounding box center [118, 515] width 88 height 15
click at [67, 513] on input "Strongly Agree" at bounding box center [61, 516] width 12 height 12
radio input "true"
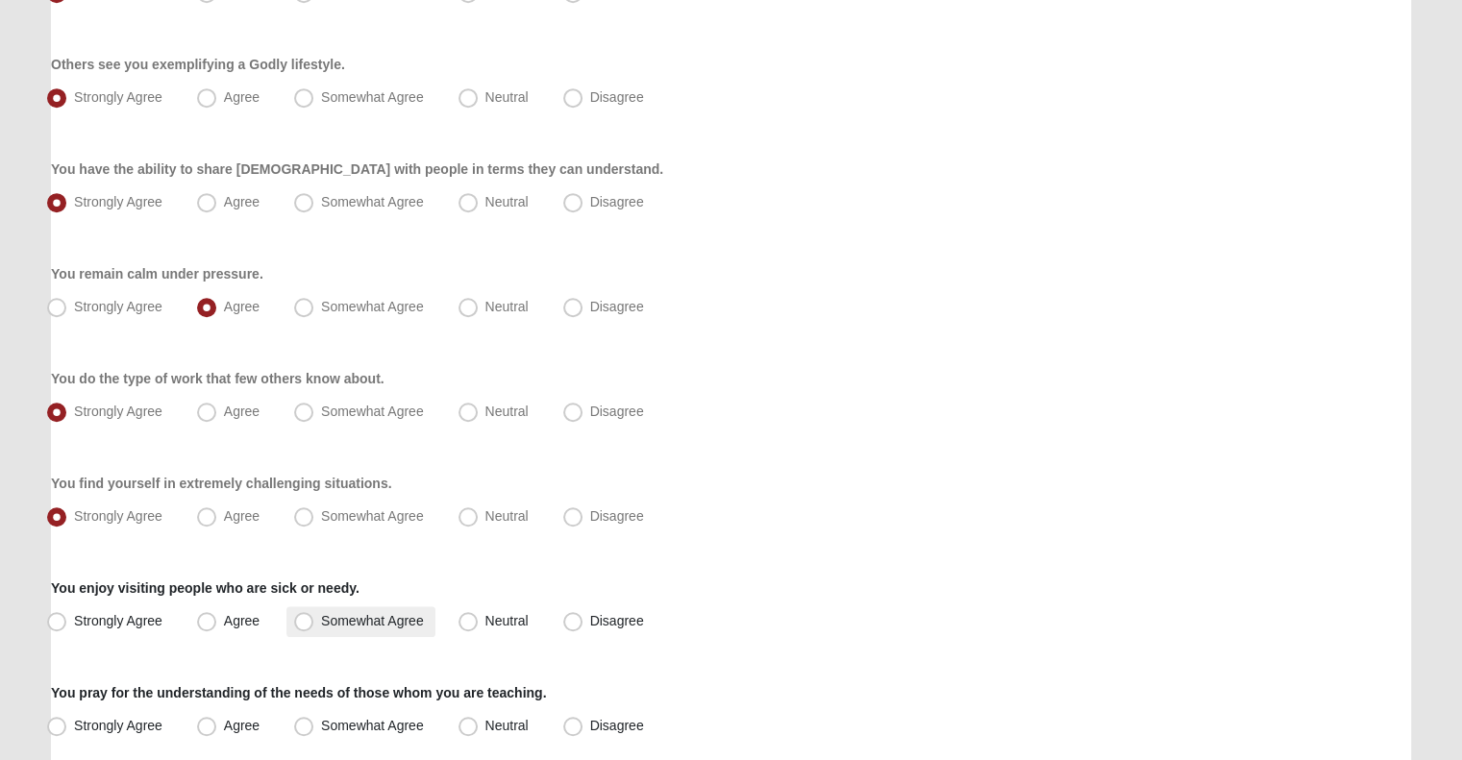
click at [373, 618] on span "Somewhat Agree" at bounding box center [372, 620] width 103 height 15
click at [314, 618] on input "Somewhat Agree" at bounding box center [308, 621] width 12 height 12
radio input "true"
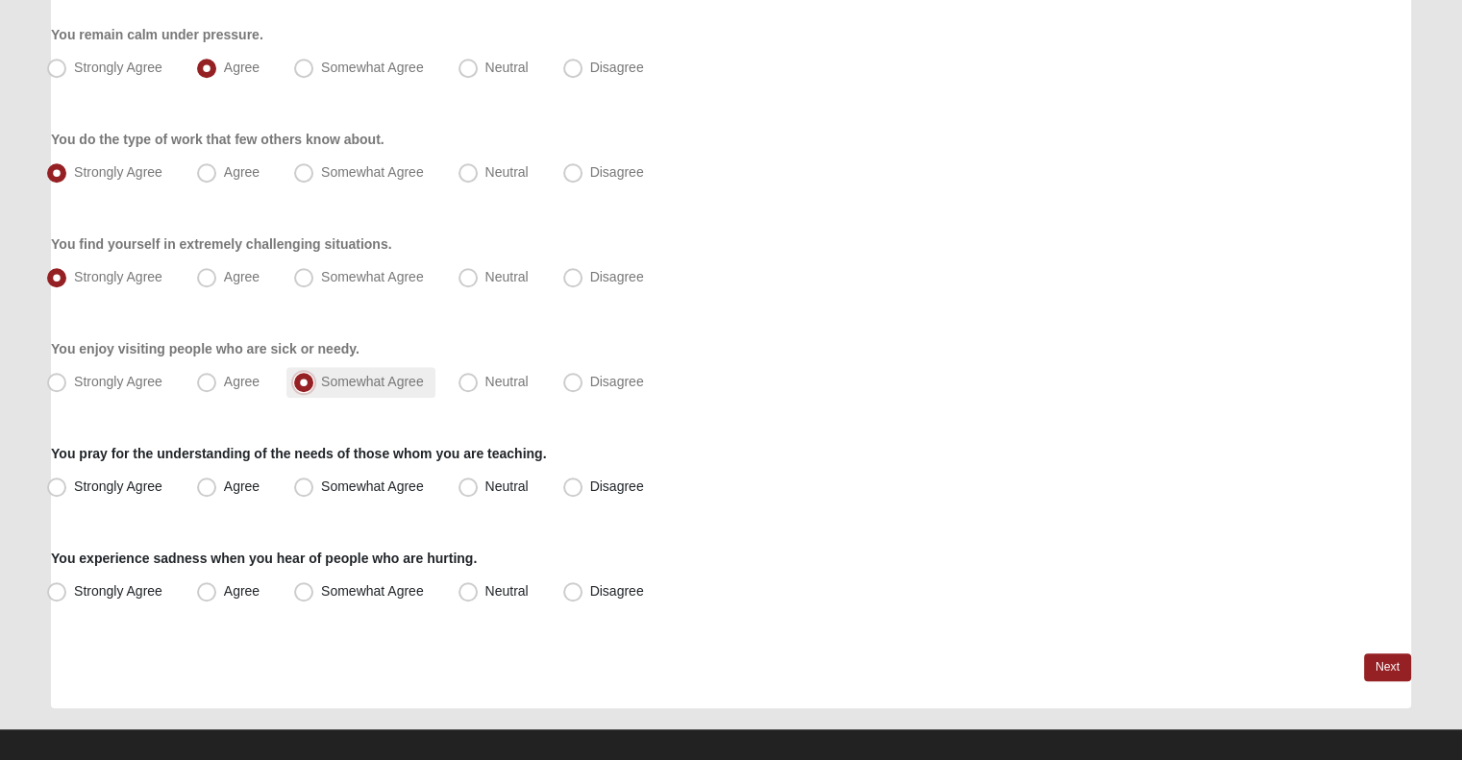
scroll to position [1410, 0]
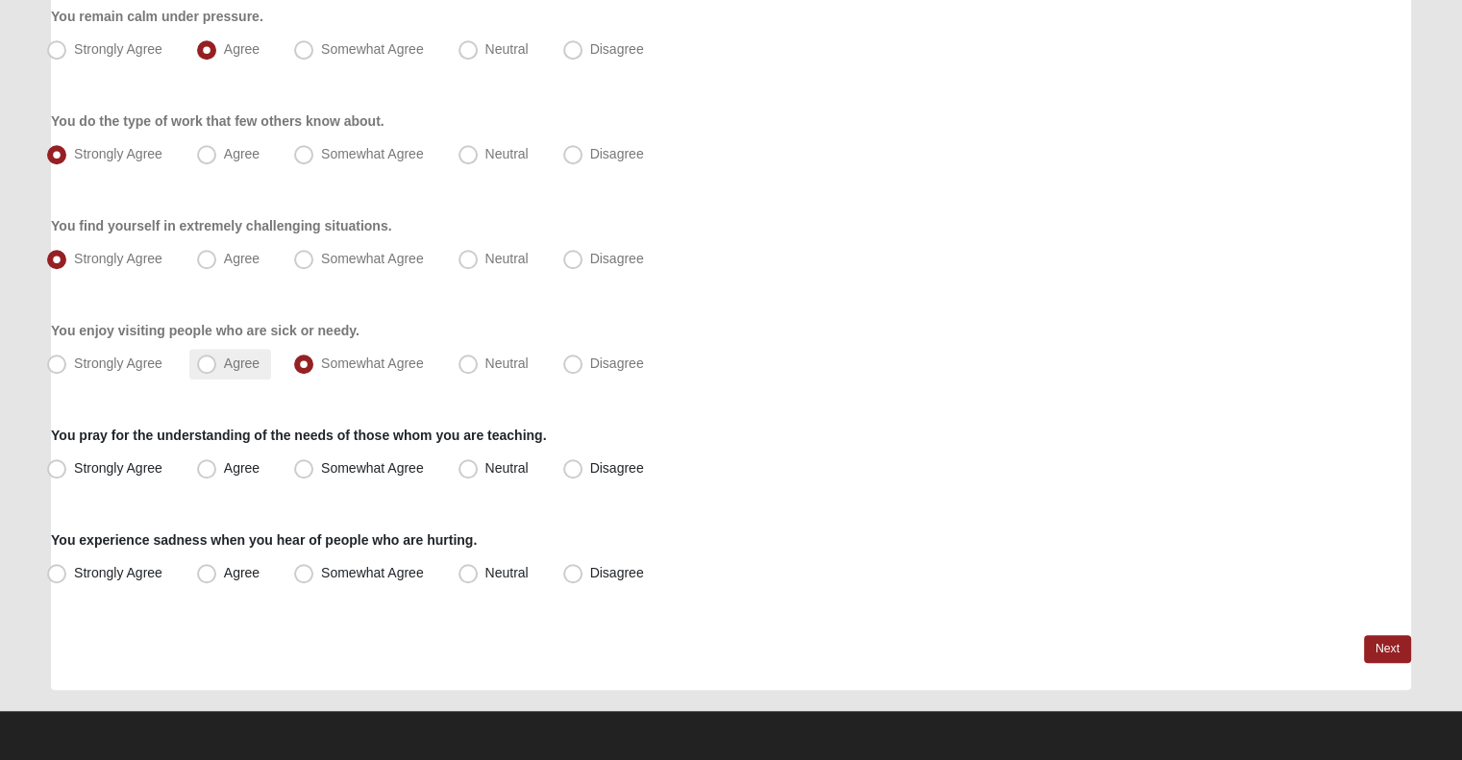
click at [239, 360] on span "Agree" at bounding box center [242, 363] width 36 height 15
click at [217, 360] on input "Agree" at bounding box center [211, 363] width 12 height 12
radio input "true"
click at [162, 360] on label "Strongly Agree" at bounding box center [106, 364] width 135 height 31
click at [67, 360] on input "Strongly Agree" at bounding box center [61, 363] width 12 height 12
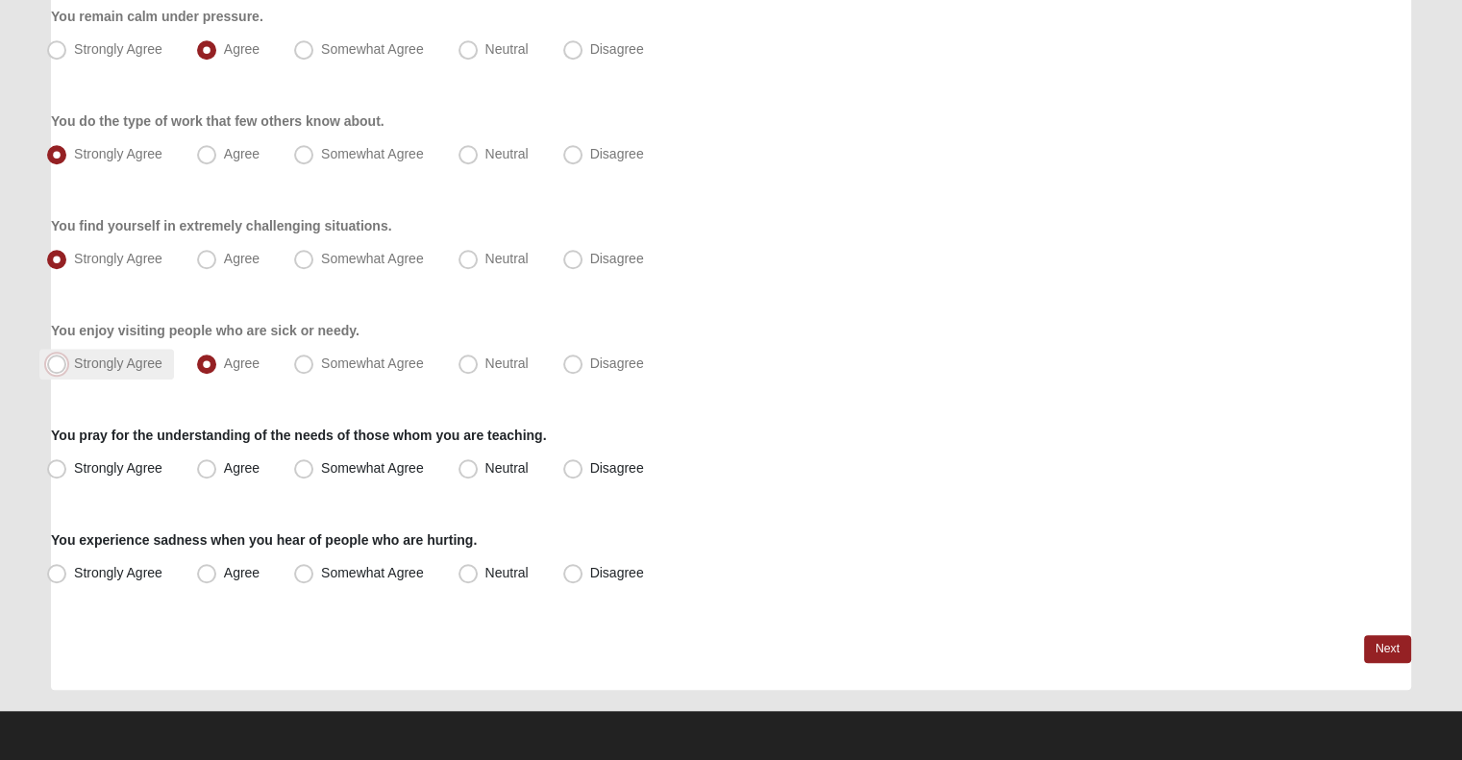
radio input "true"
click at [161, 480] on label "Strongly Agree" at bounding box center [106, 469] width 135 height 31
click at [67, 475] on input "Strongly Agree" at bounding box center [61, 468] width 12 height 12
radio input "true"
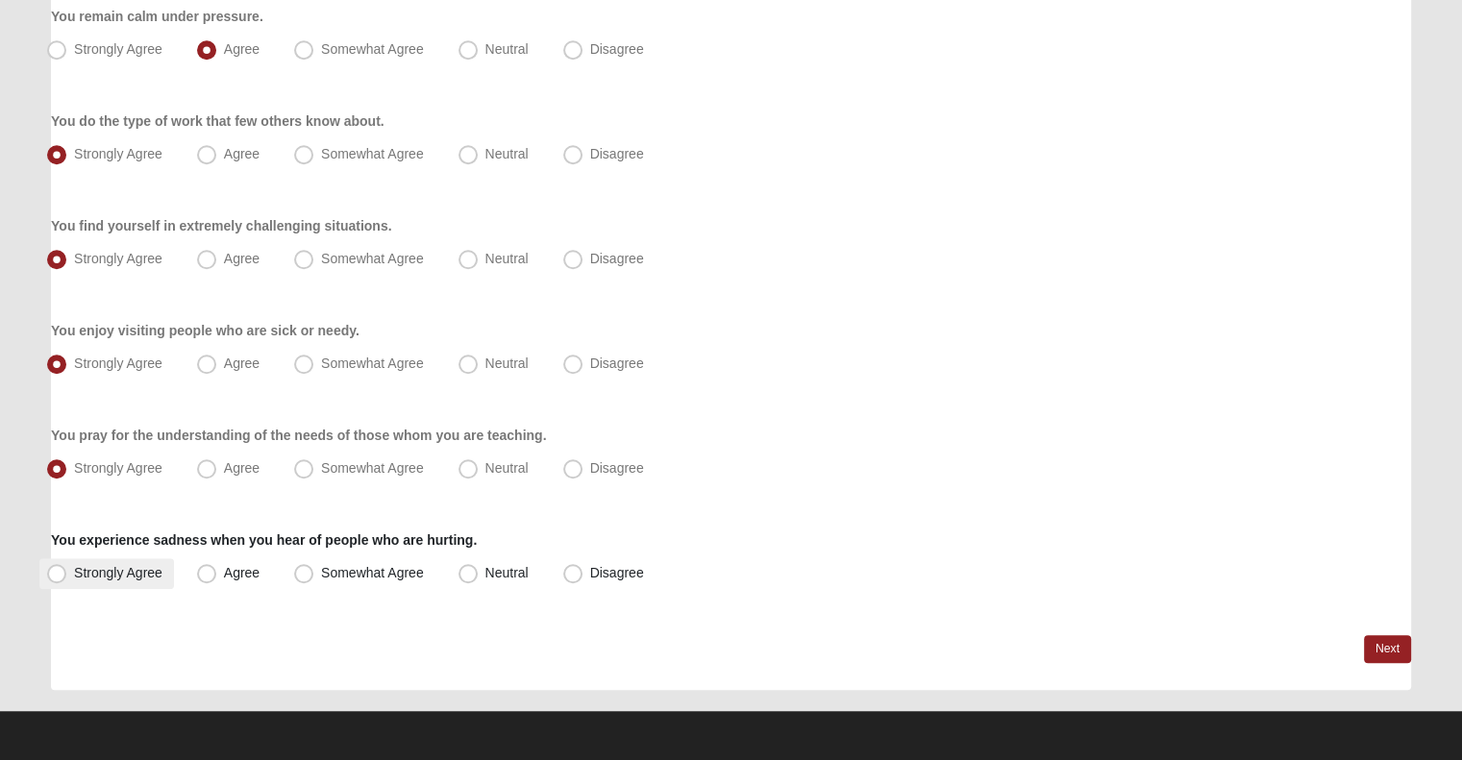
click at [132, 577] on span "Strongly Agree" at bounding box center [118, 572] width 88 height 15
click at [67, 577] on input "Strongly Agree" at bounding box center [61, 573] width 12 height 12
radio input "true"
click at [1384, 635] on link "Next" at bounding box center [1387, 649] width 47 height 28
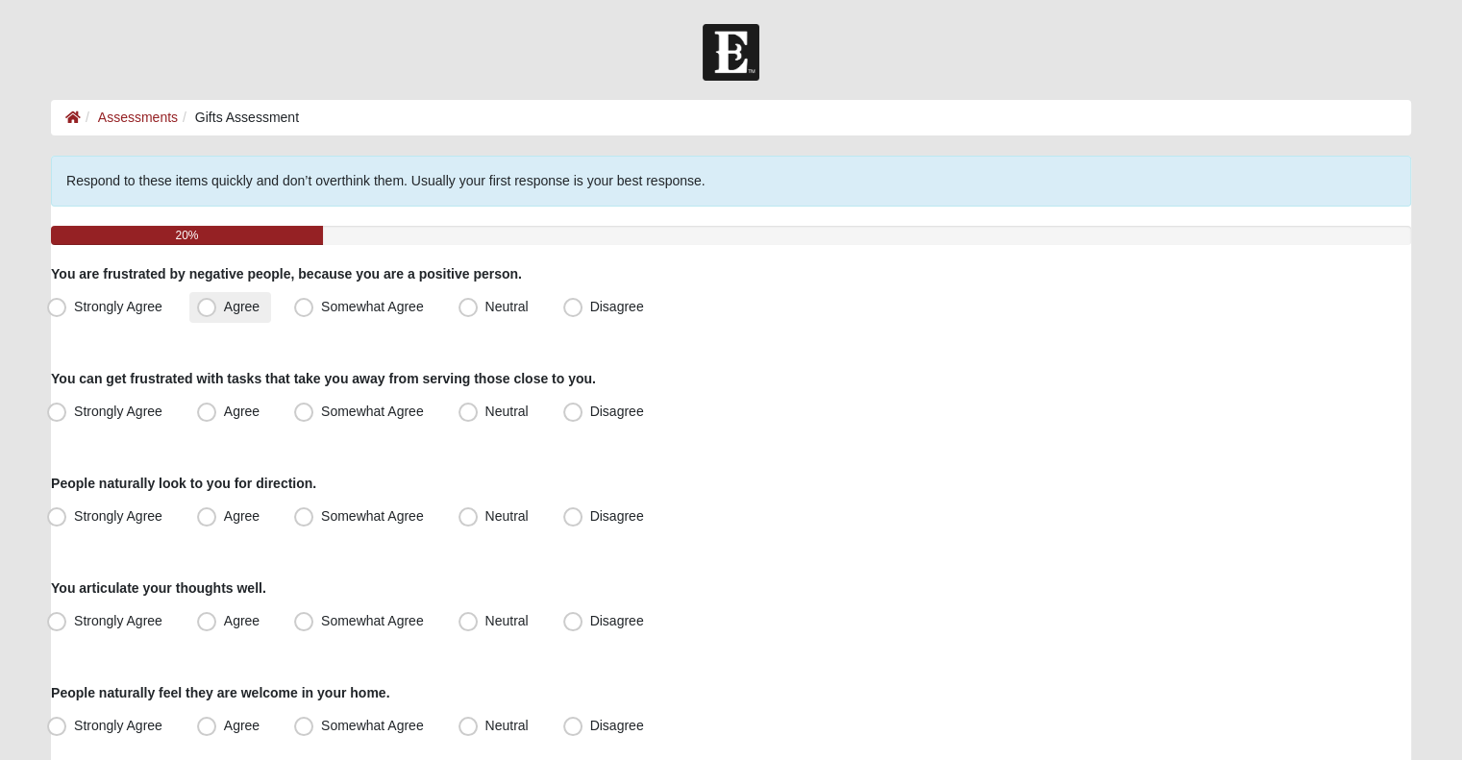
click at [219, 305] on label "Agree" at bounding box center [230, 307] width 82 height 31
click at [217, 305] on input "Agree" at bounding box center [211, 307] width 12 height 12
radio input "true"
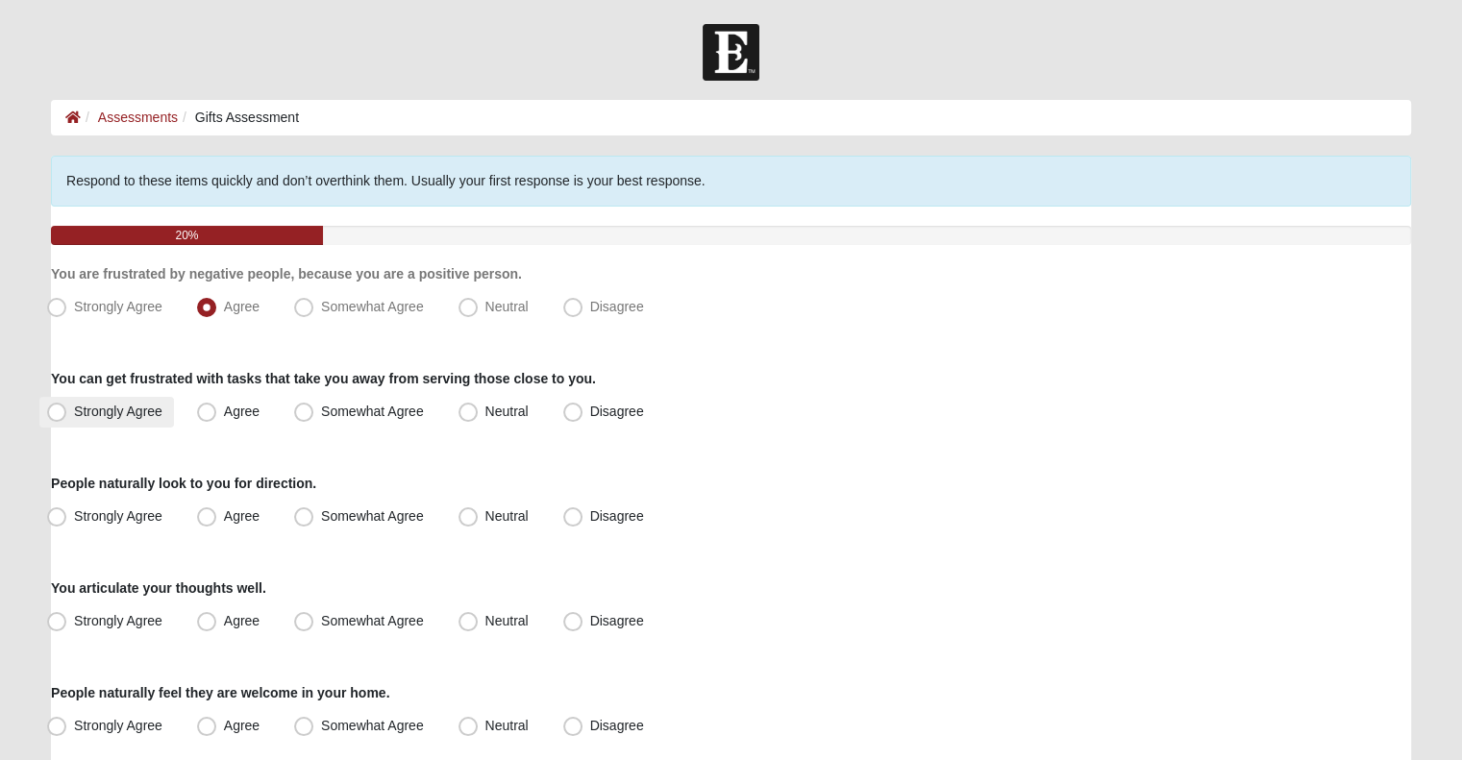
click at [123, 414] on span "Strongly Agree" at bounding box center [118, 411] width 88 height 15
click at [67, 414] on input "Strongly Agree" at bounding box center [61, 412] width 12 height 12
radio input "true"
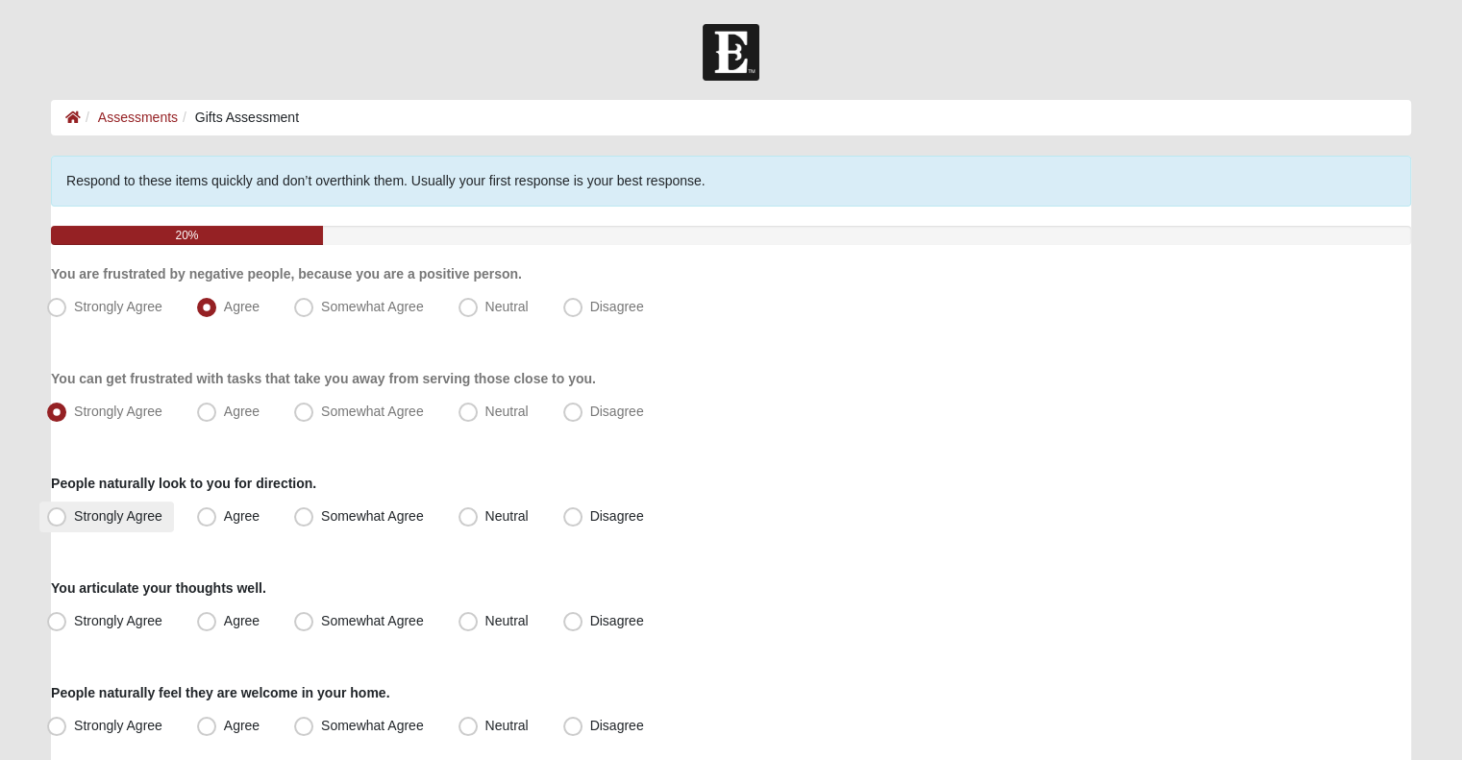
click at [97, 530] on label "Strongly Agree" at bounding box center [106, 517] width 135 height 31
click at [67, 523] on input "Strongly Agree" at bounding box center [61, 516] width 12 height 12
radio input "true"
click at [82, 625] on span "Strongly Agree" at bounding box center [118, 620] width 88 height 15
click at [67, 625] on input "Strongly Agree" at bounding box center [61, 621] width 12 height 12
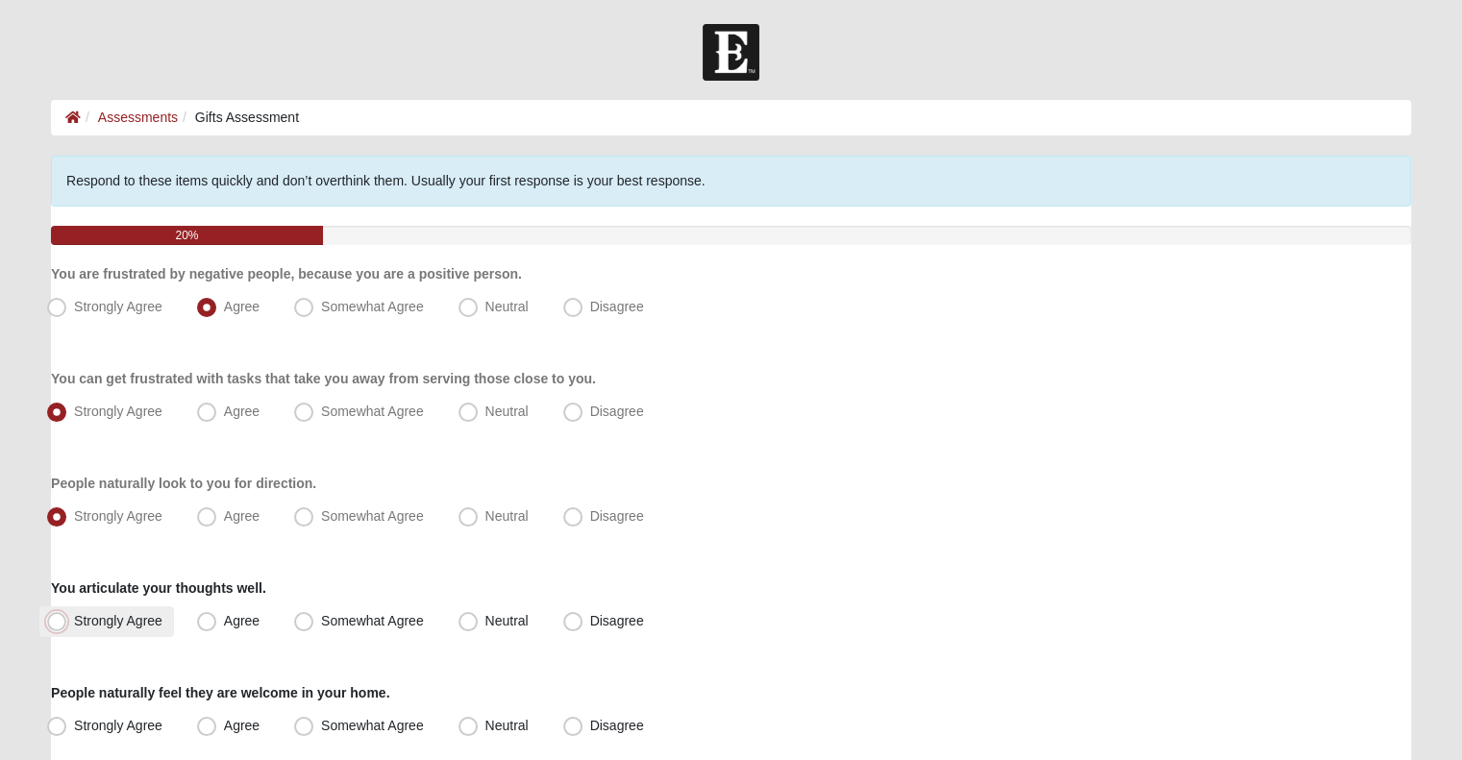
radio input "true"
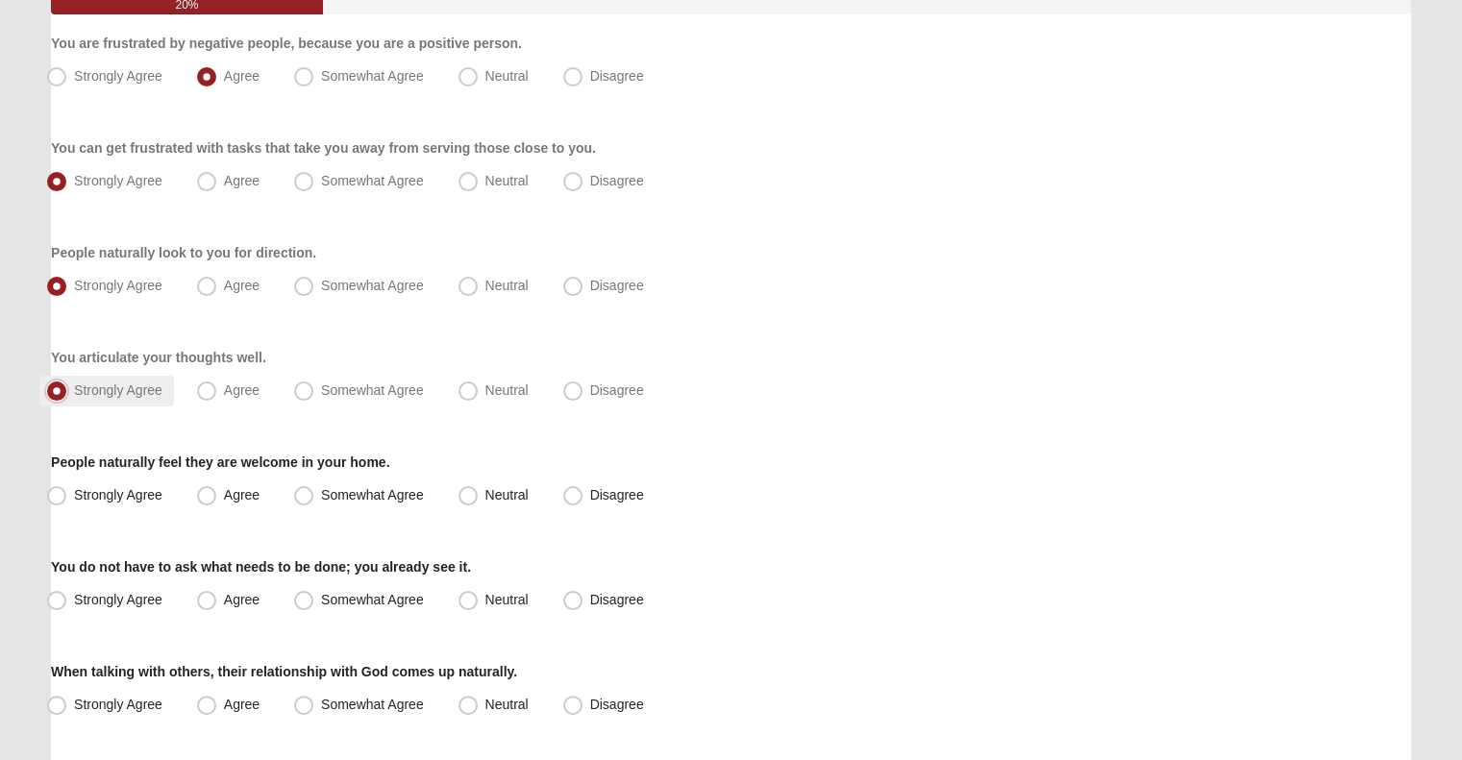
scroll to position [238, 0]
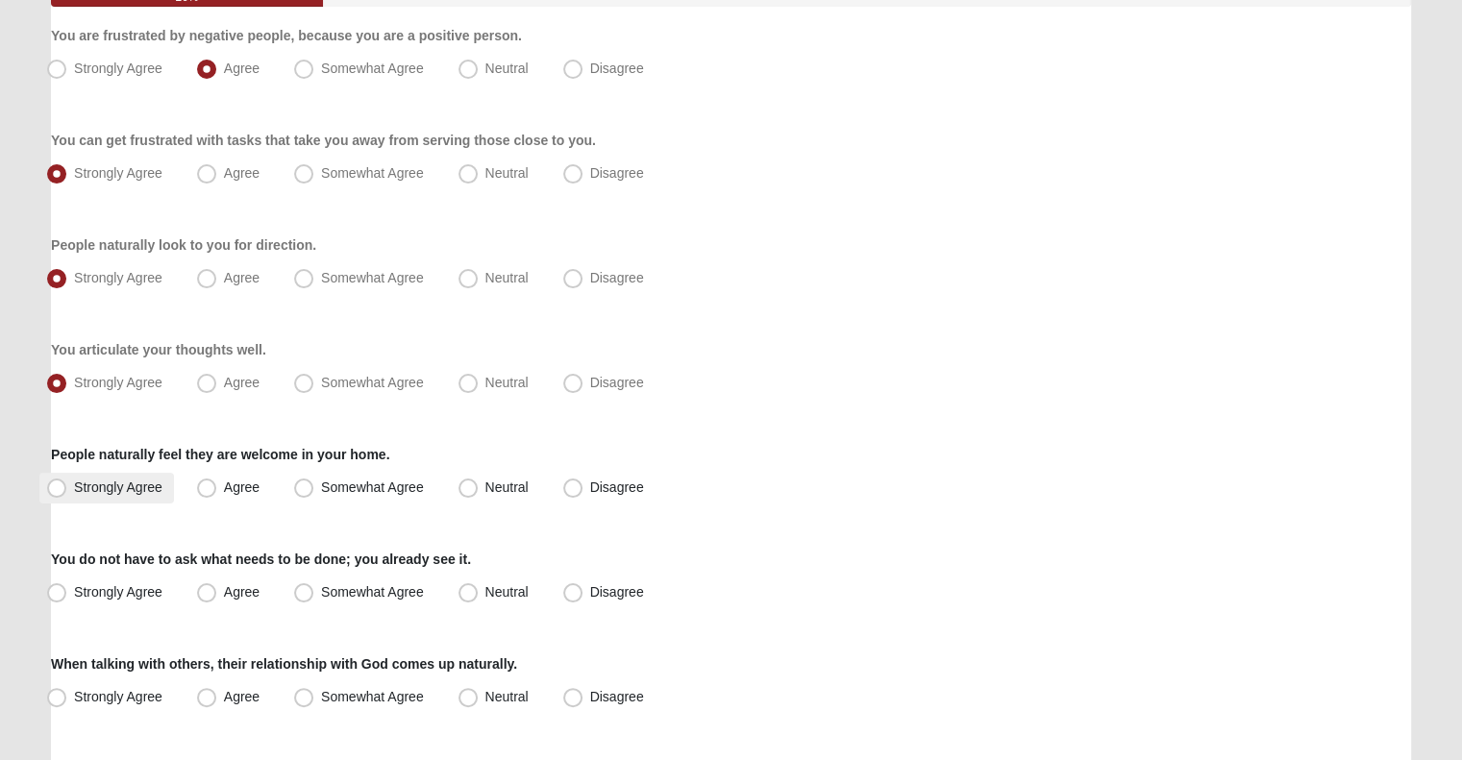
click at [144, 499] on label "Strongly Agree" at bounding box center [106, 488] width 135 height 31
click at [67, 494] on input "Strongly Agree" at bounding box center [61, 487] width 12 height 12
radio input "true"
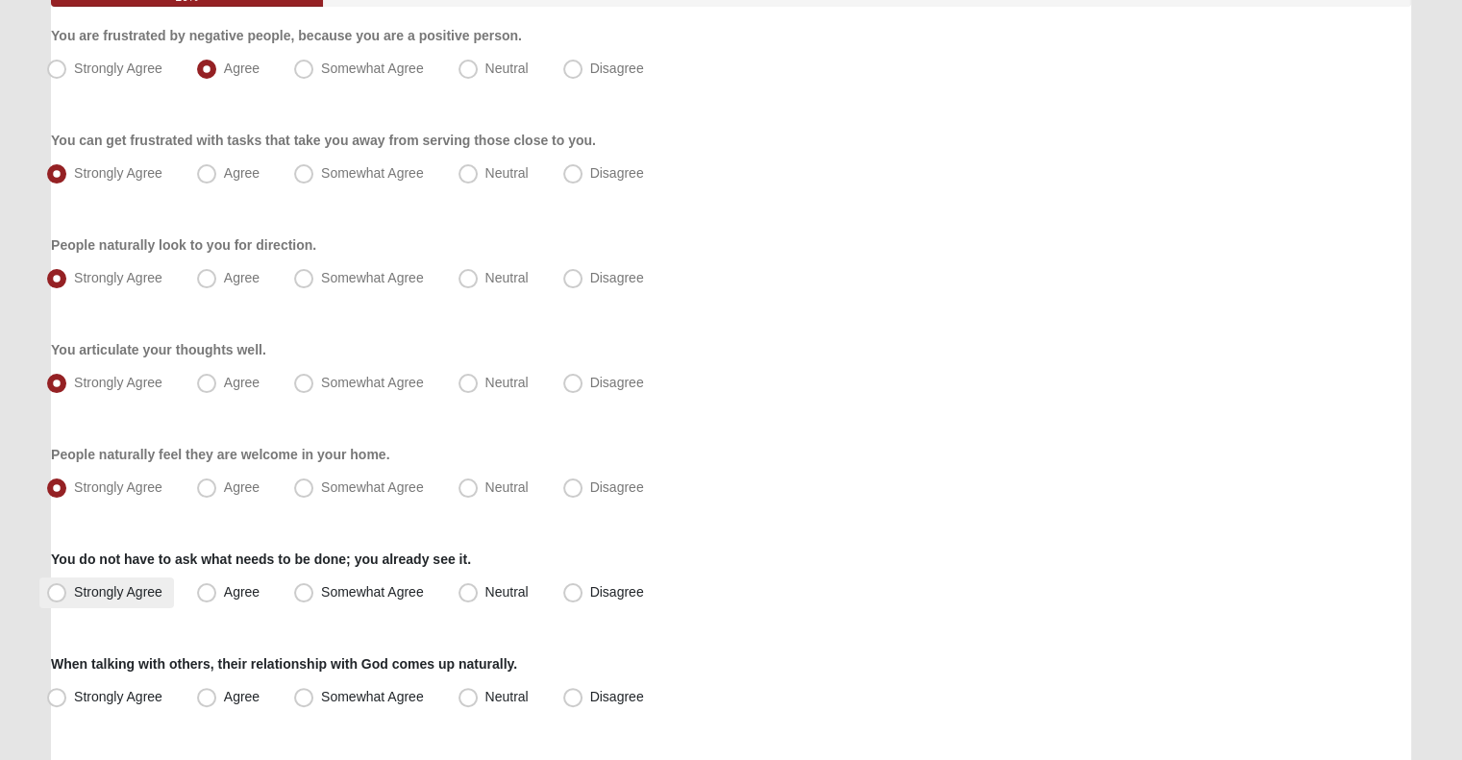
click at [137, 593] on span "Strongly Agree" at bounding box center [118, 591] width 88 height 15
click at [67, 593] on input "Strongly Agree" at bounding box center [61, 592] width 12 height 12
radio input "true"
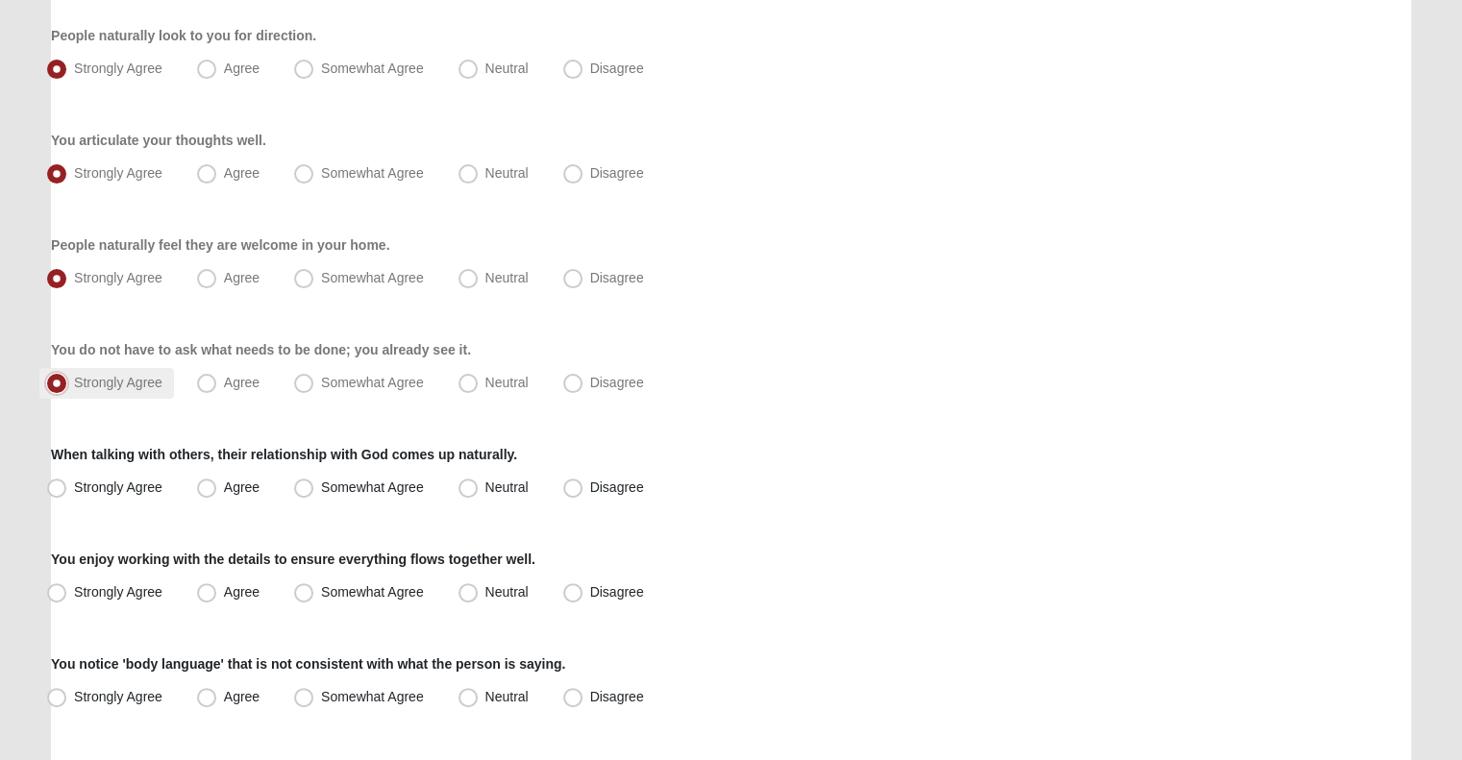
scroll to position [453, 0]
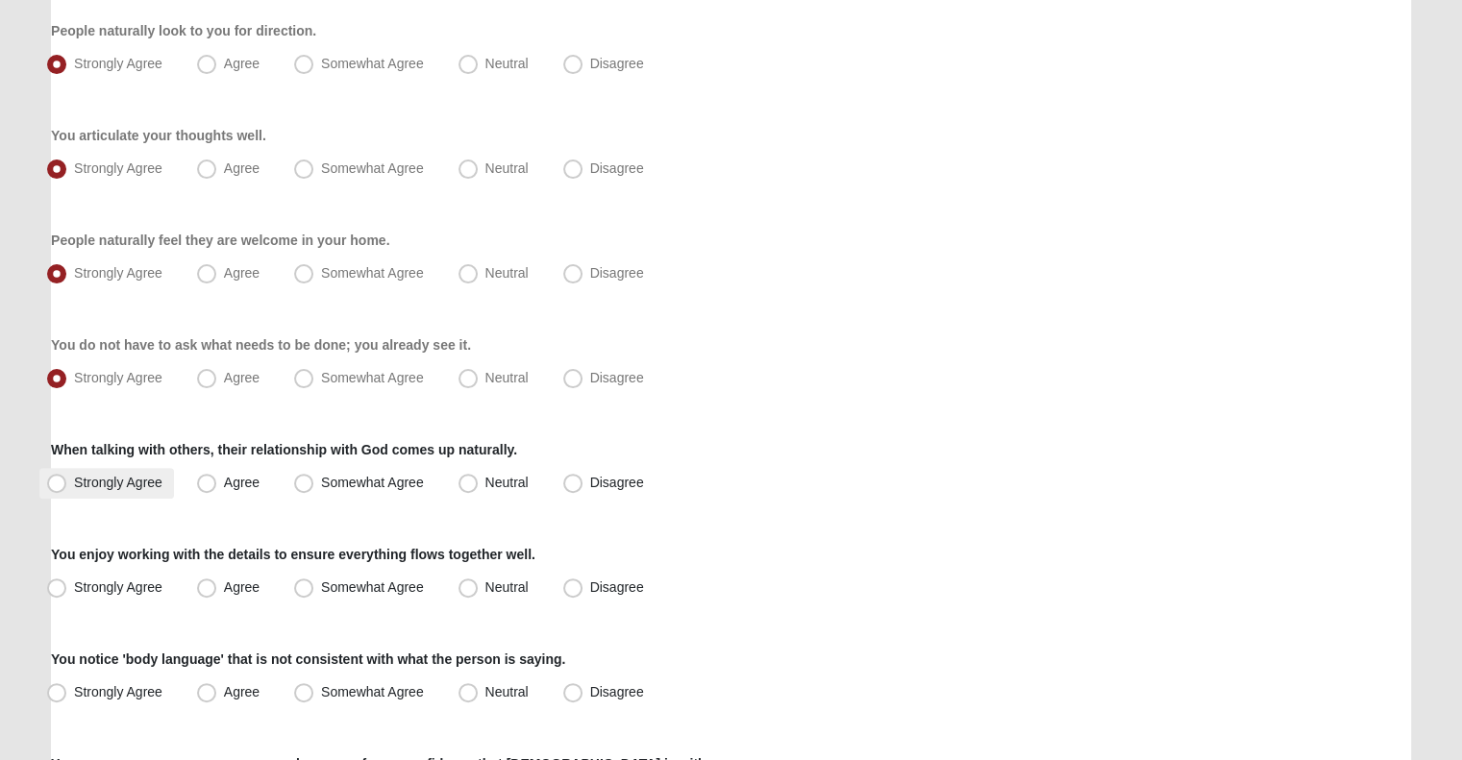
click at [119, 482] on span "Strongly Agree" at bounding box center [118, 482] width 88 height 15
click at [67, 482] on input "Strongly Agree" at bounding box center [61, 483] width 12 height 12
radio input "true"
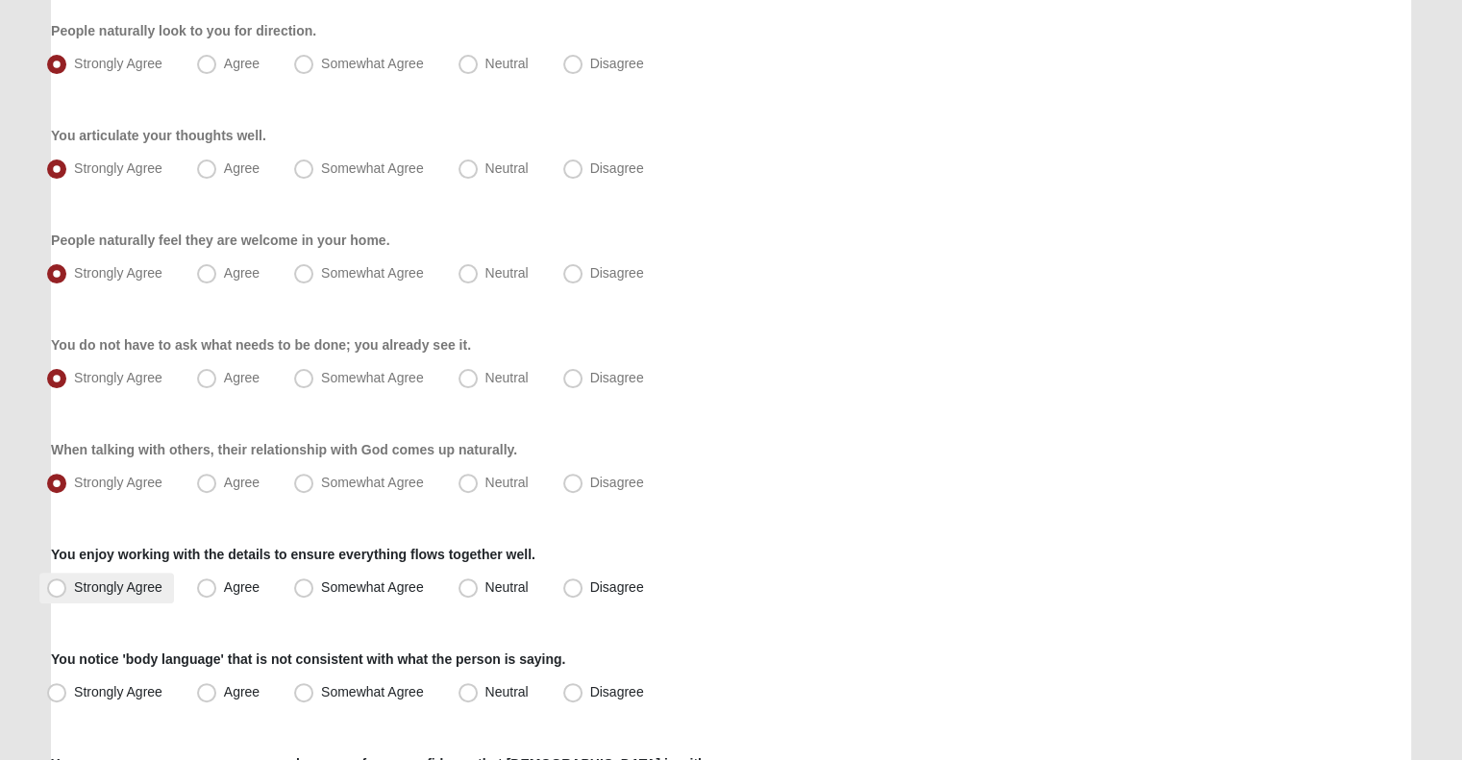
click at [106, 593] on span "Strongly Agree" at bounding box center [118, 586] width 88 height 15
click at [67, 593] on input "Strongly Agree" at bounding box center [61, 587] width 12 height 12
radio input "true"
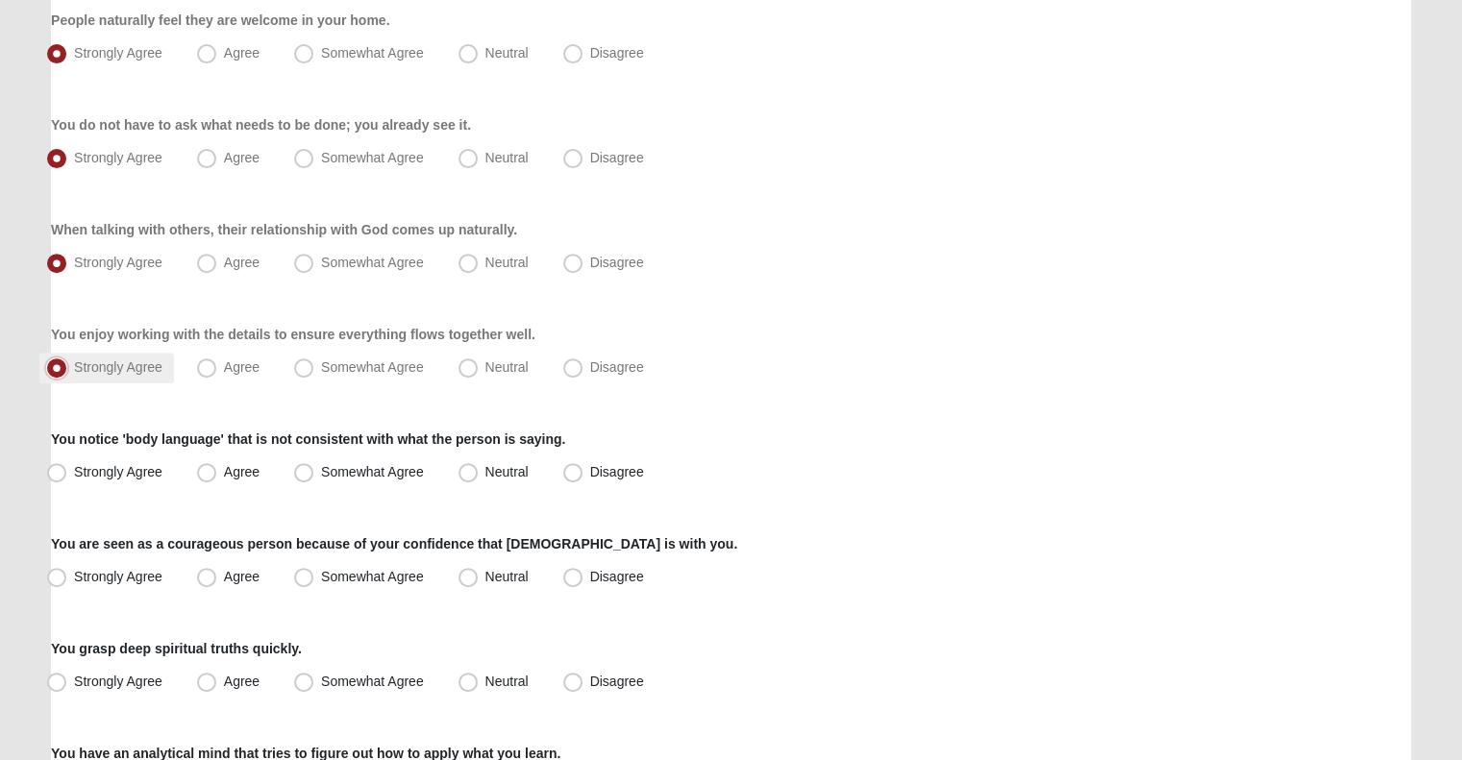
scroll to position [675, 0]
click at [111, 476] on span "Strongly Agree" at bounding box center [118, 469] width 88 height 15
click at [67, 476] on input "Strongly Agree" at bounding box center [61, 470] width 12 height 12
radio input "true"
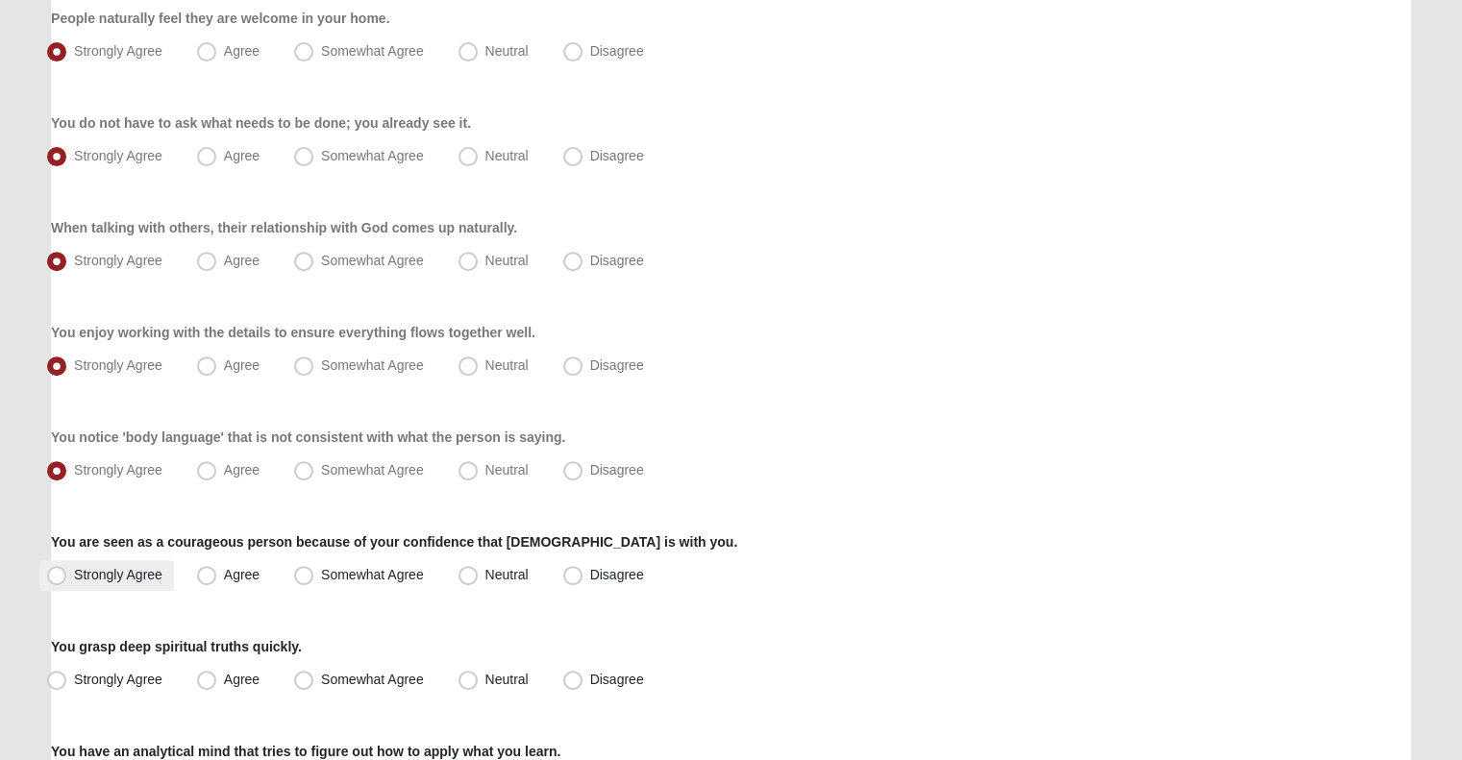
click at [110, 579] on span "Strongly Agree" at bounding box center [118, 574] width 88 height 15
click at [67, 579] on input "Strongly Agree" at bounding box center [61, 575] width 12 height 12
radio input "true"
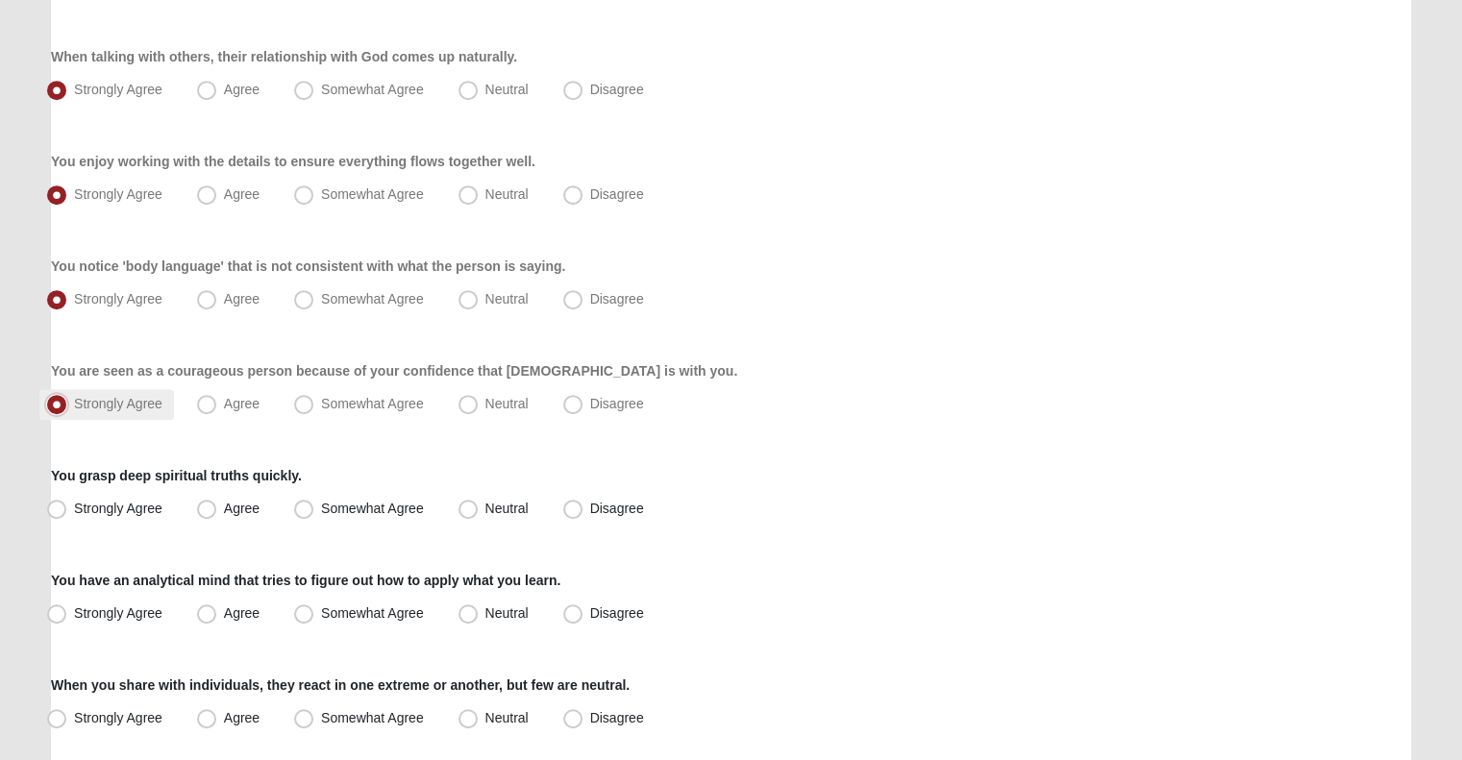
scroll to position [850, 0]
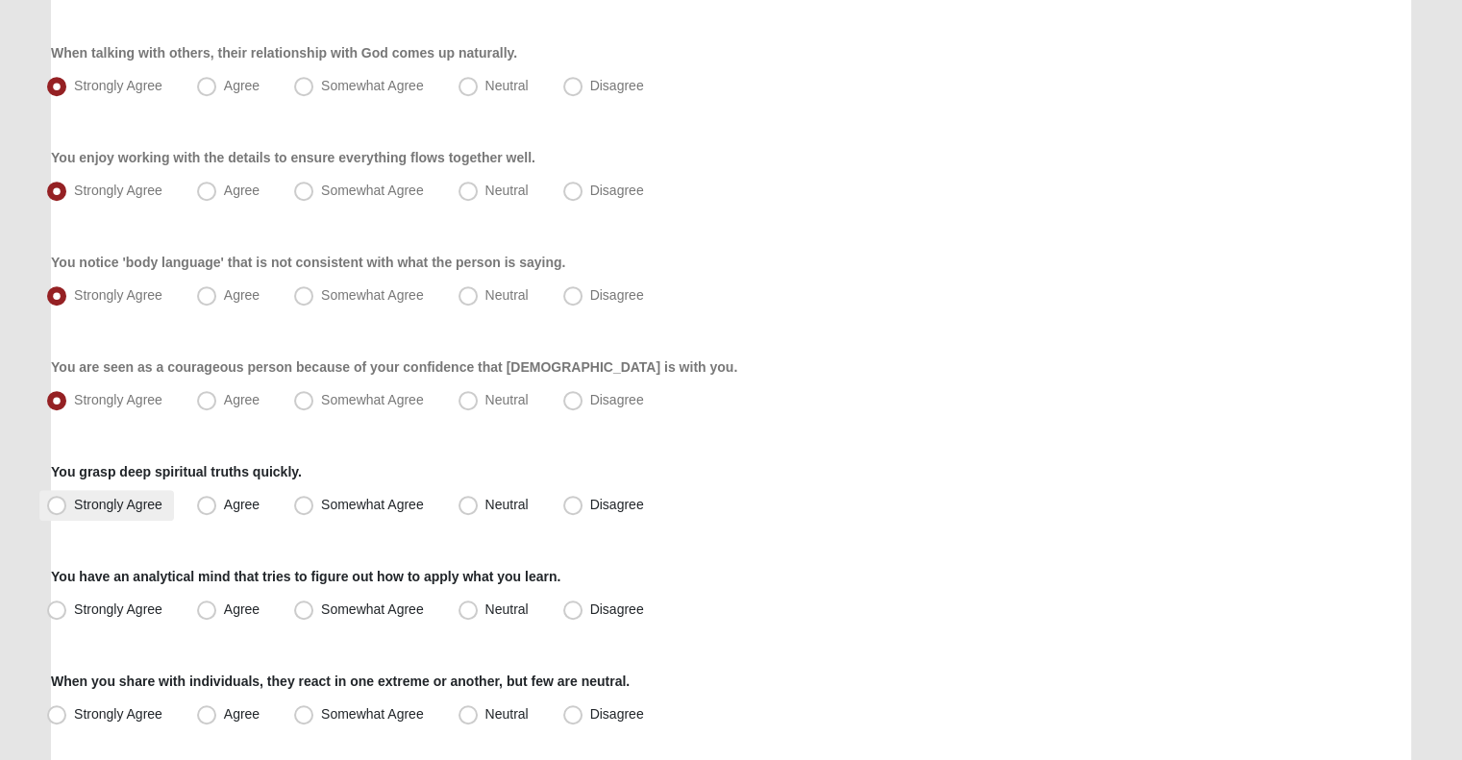
click at [125, 510] on span "Strongly Agree" at bounding box center [118, 504] width 88 height 15
click at [67, 510] on input "Strongly Agree" at bounding box center [61, 505] width 12 height 12
radio input "true"
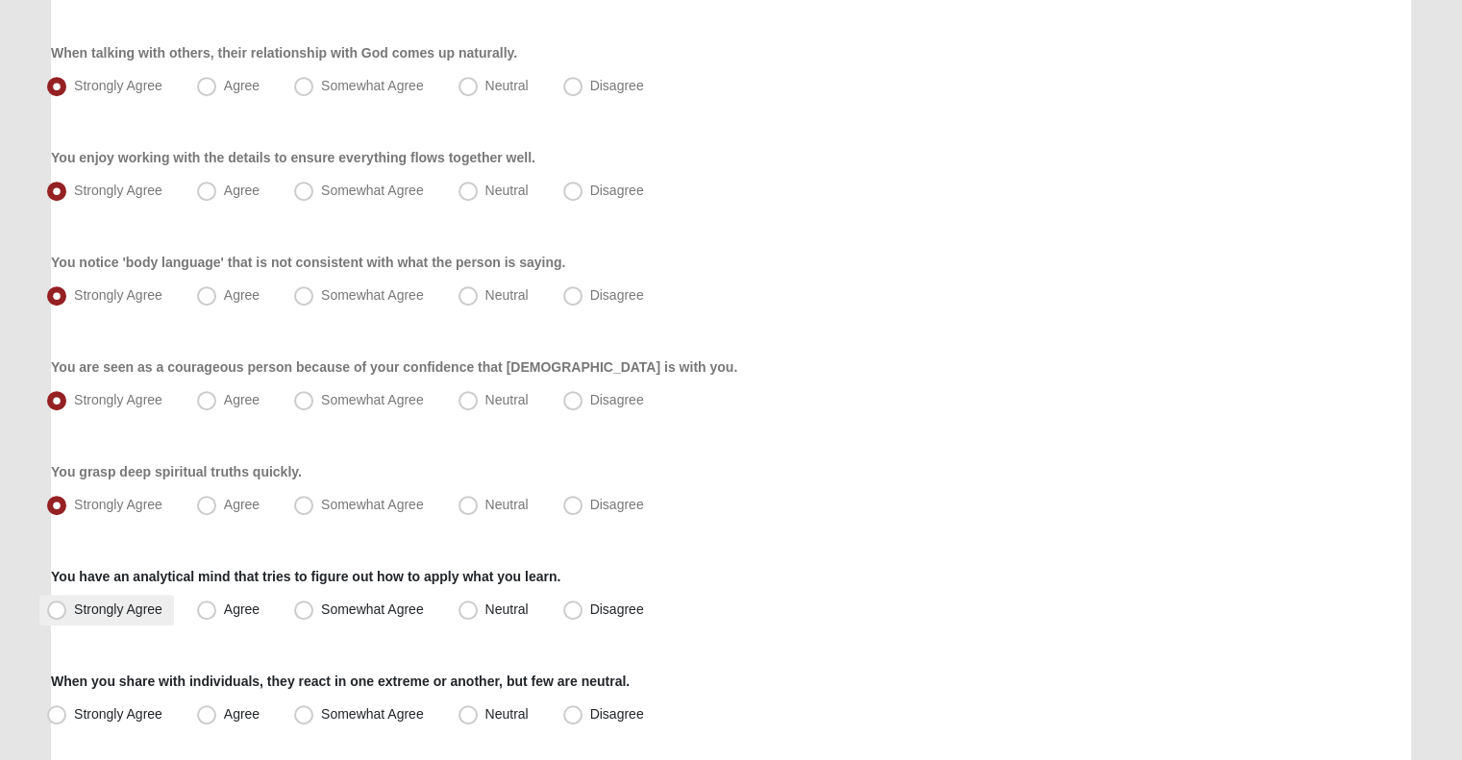
click at [142, 606] on span "Strongly Agree" at bounding box center [118, 609] width 88 height 15
click at [67, 606] on input "Strongly Agree" at bounding box center [61, 610] width 12 height 12
radio input "true"
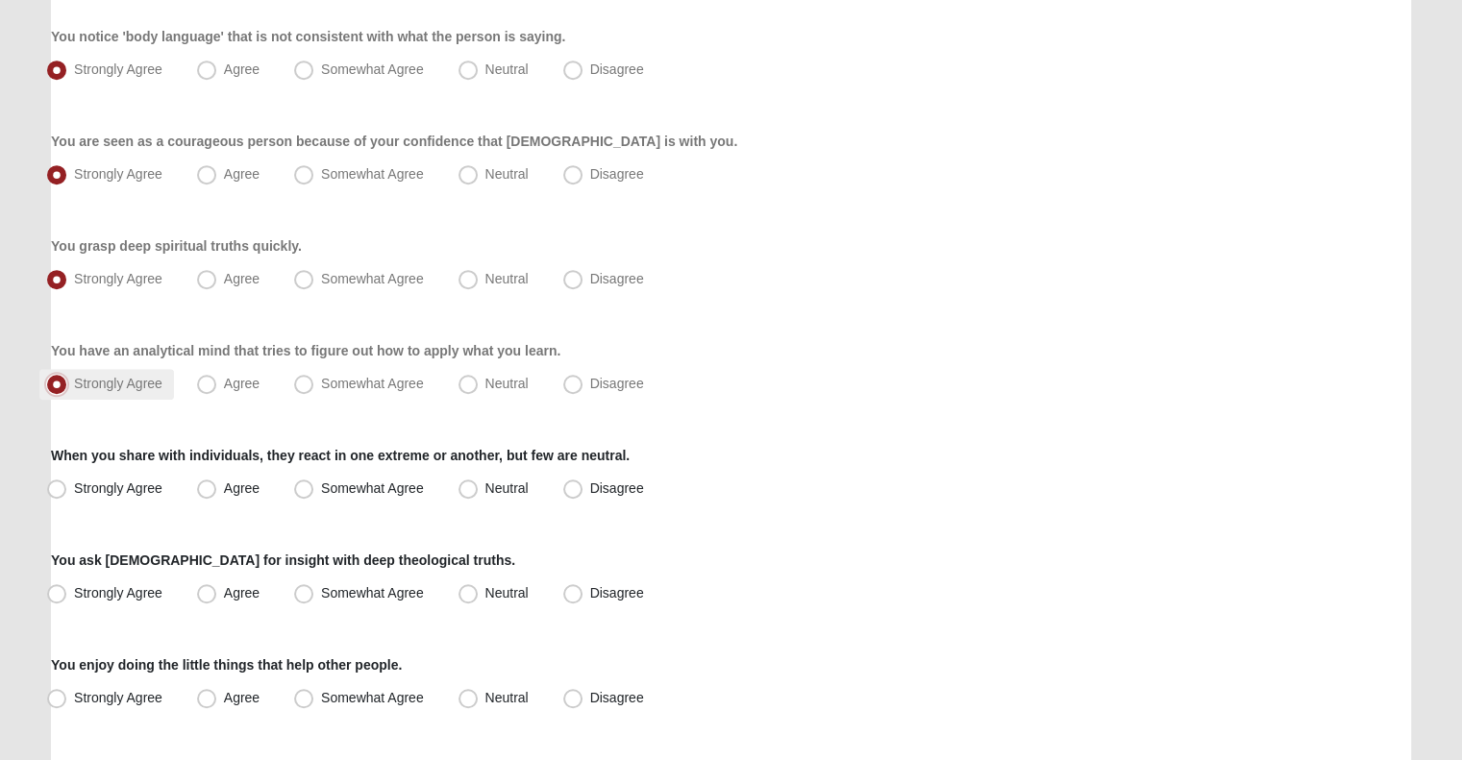
scroll to position [1076, 0]
click at [317, 487] on label "Somewhat Agree" at bounding box center [360, 488] width 149 height 31
click at [314, 487] on input "Somewhat Agree" at bounding box center [308, 487] width 12 height 12
radio input "true"
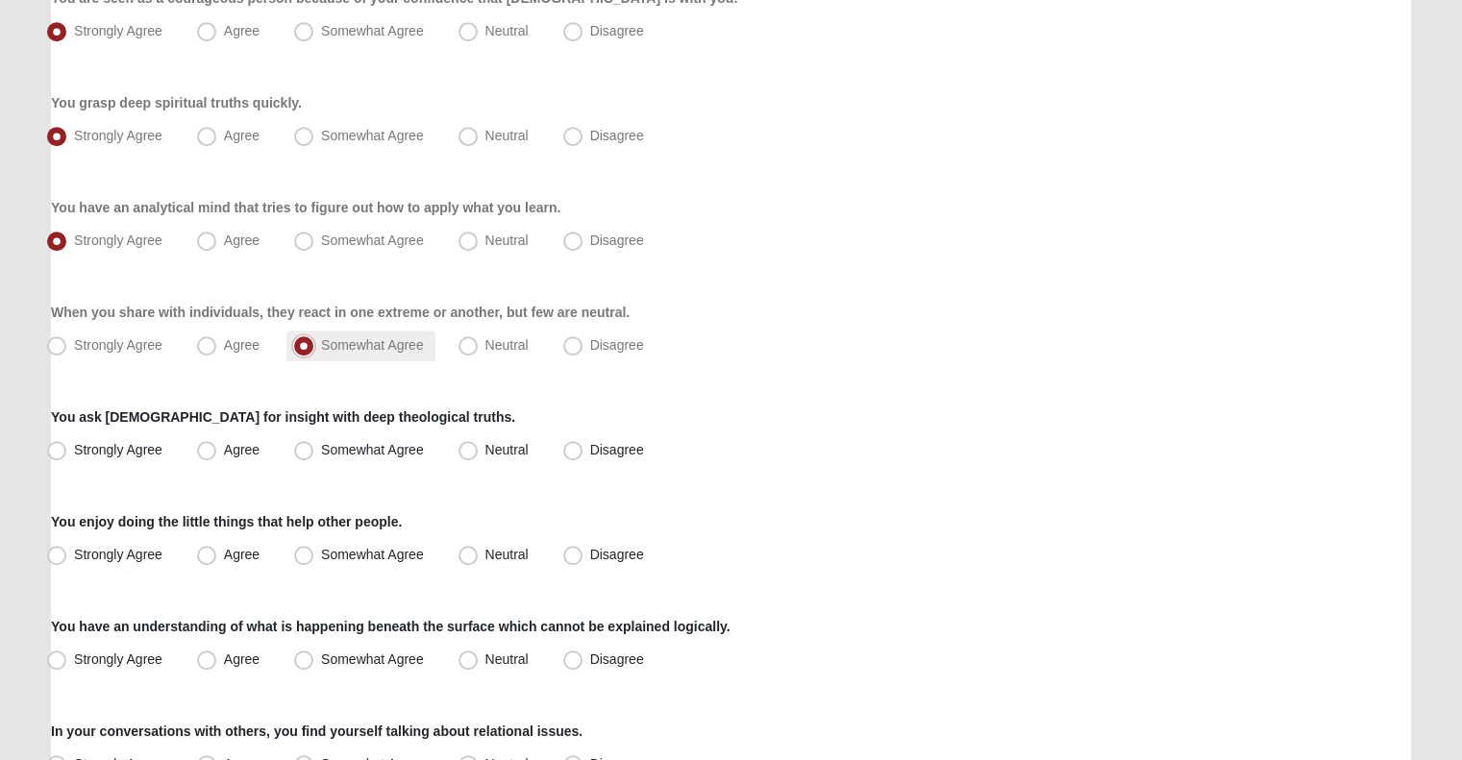
scroll to position [1230, 0]
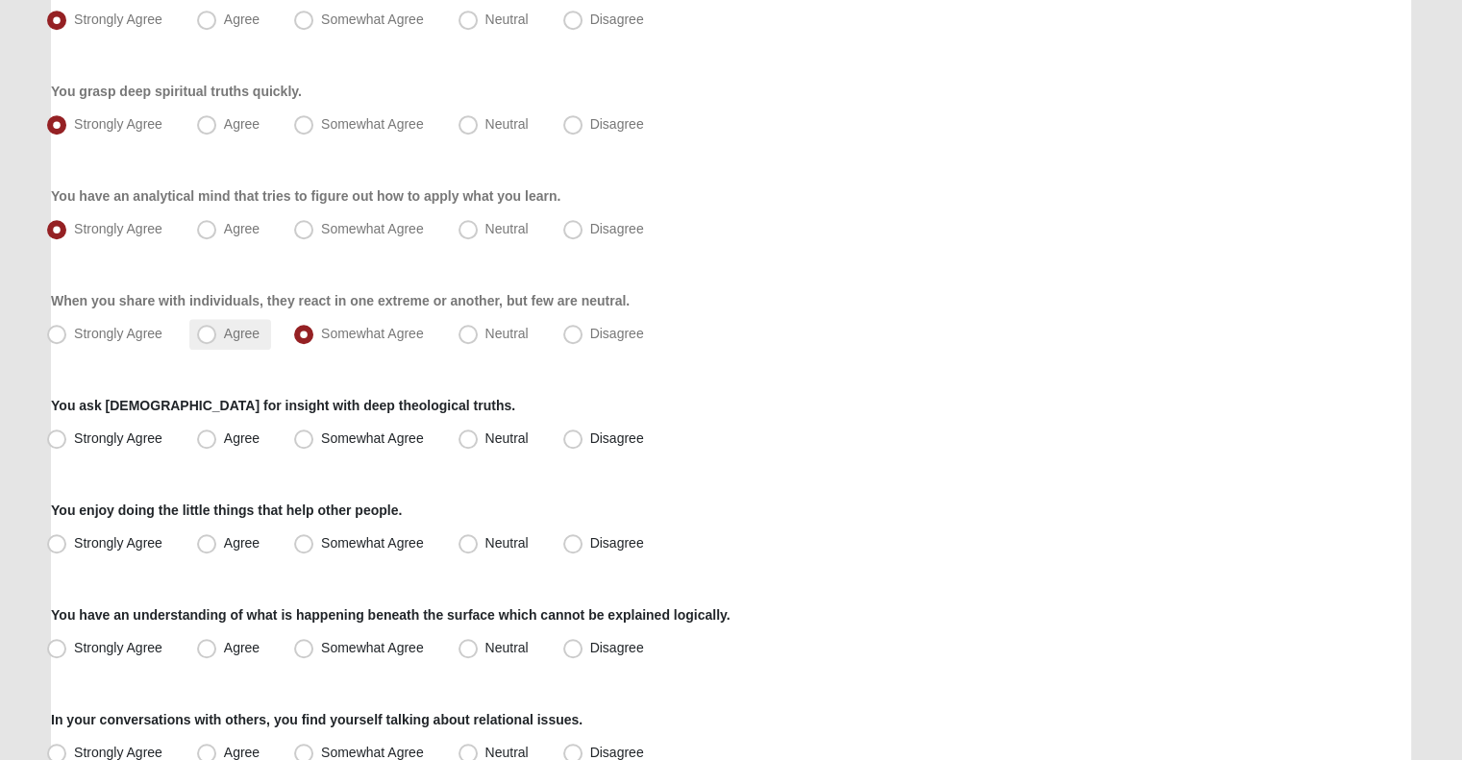
click at [243, 328] on span "Agree" at bounding box center [242, 333] width 36 height 15
click at [217, 328] on input "Agree" at bounding box center [211, 334] width 12 height 12
radio input "true"
click at [153, 448] on label "Strongly Agree" at bounding box center [106, 439] width 135 height 31
click at [67, 445] on input "Strongly Agree" at bounding box center [61, 438] width 12 height 12
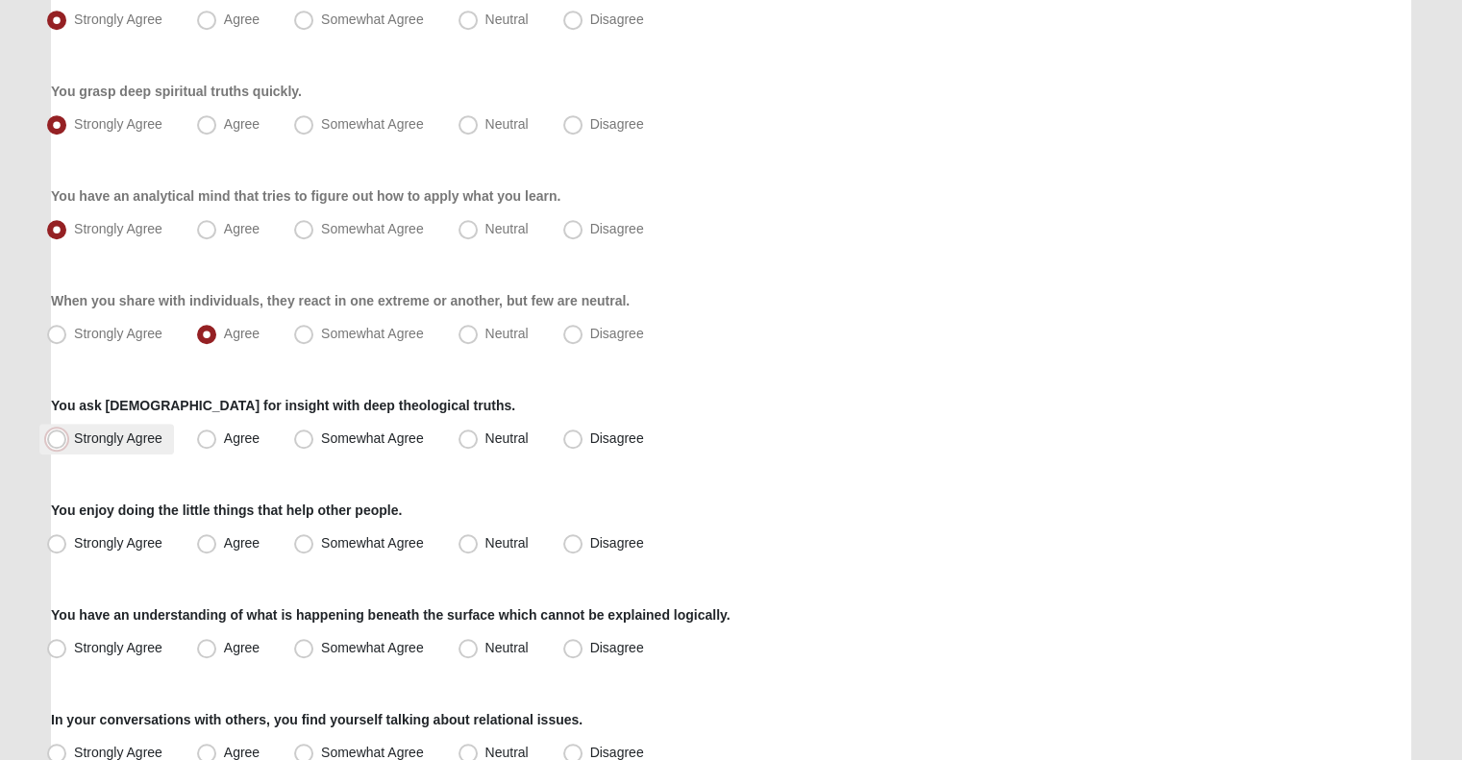
radio input "true"
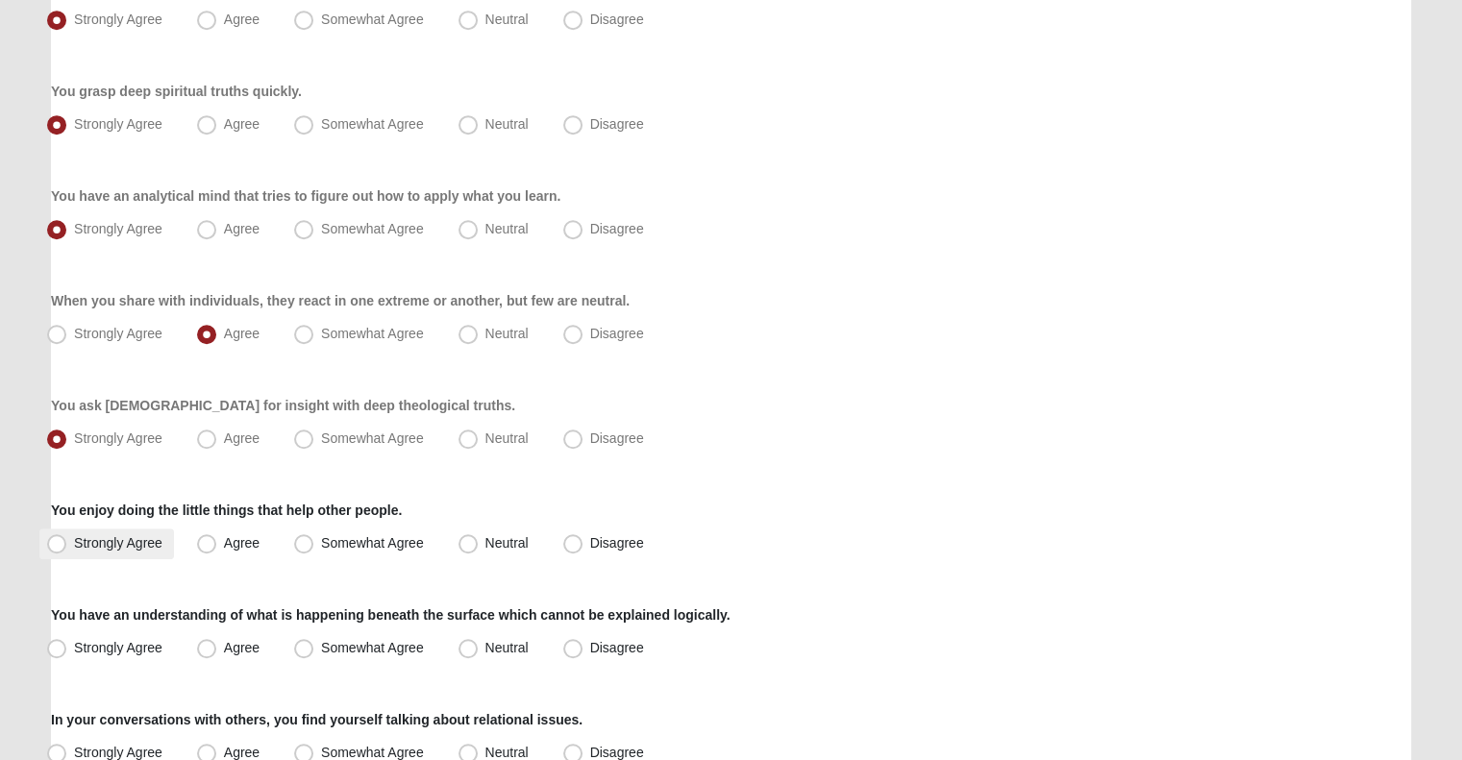
click at [136, 535] on span "Strongly Agree" at bounding box center [118, 542] width 88 height 15
click at [67, 537] on input "Strongly Agree" at bounding box center [61, 543] width 12 height 12
radio input "true"
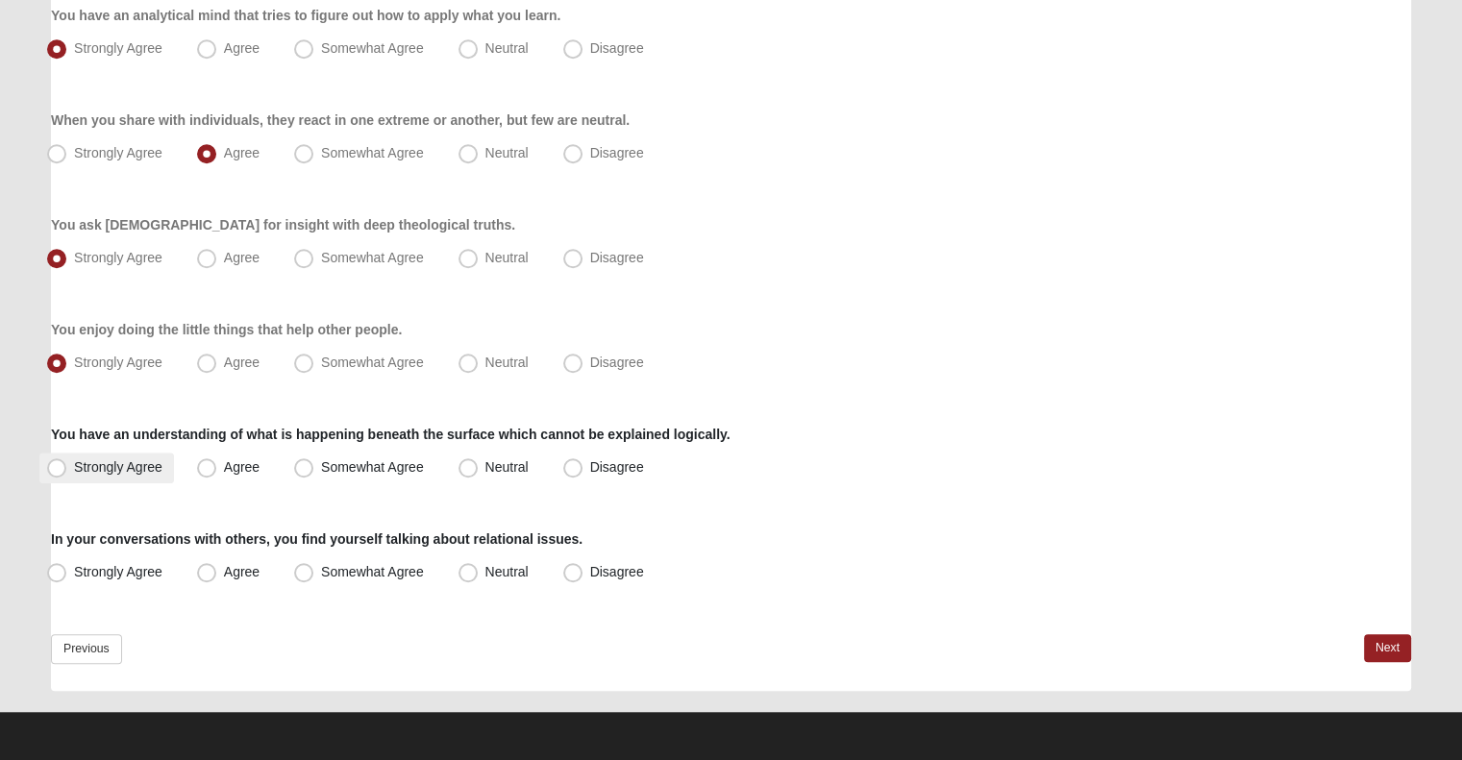
click at [130, 475] on label "Strongly Agree" at bounding box center [106, 468] width 135 height 31
click at [67, 474] on input "Strongly Agree" at bounding box center [61, 467] width 12 height 12
radio input "true"
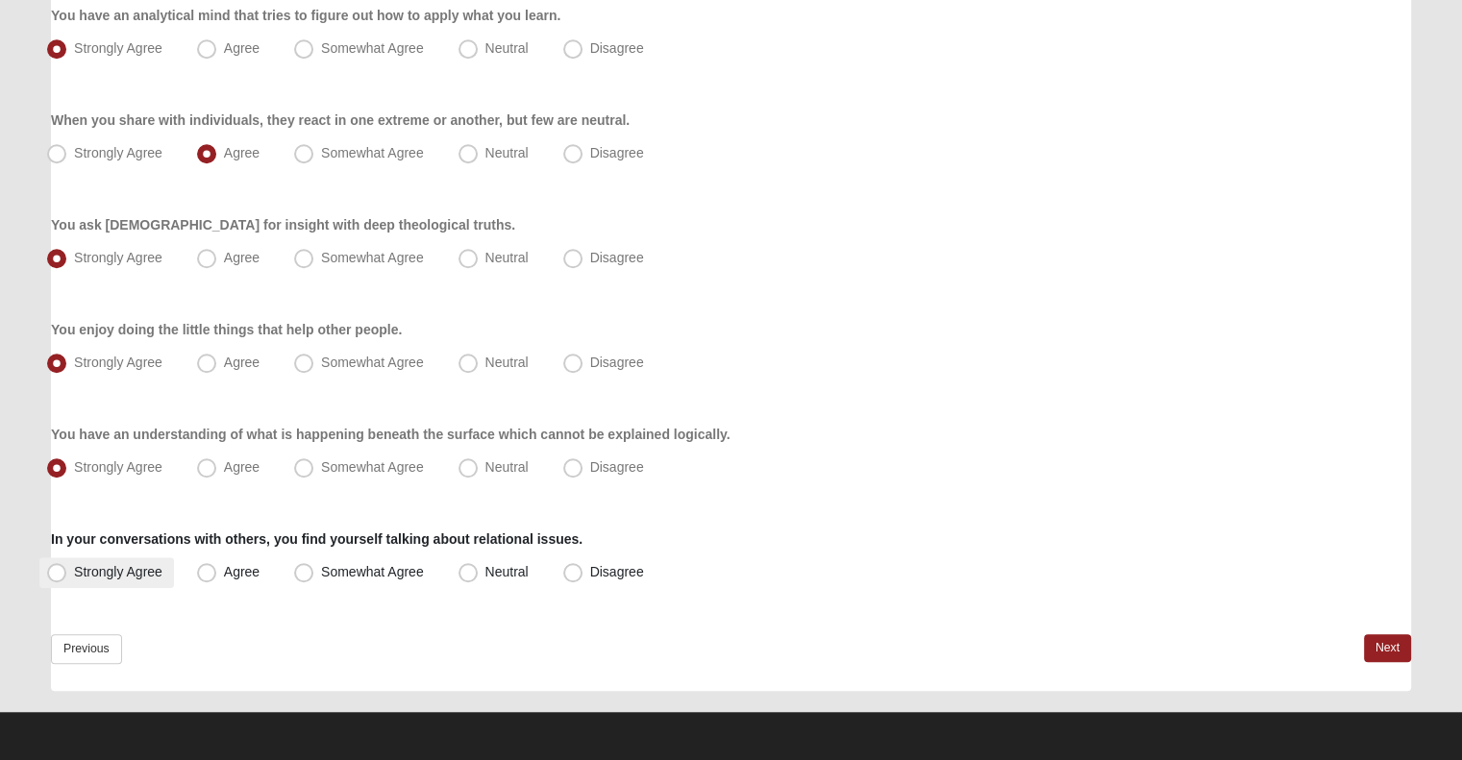
click at [140, 568] on span "Strongly Agree" at bounding box center [118, 571] width 88 height 15
click at [67, 568] on input "Strongly Agree" at bounding box center [61, 572] width 12 height 12
radio input "true"
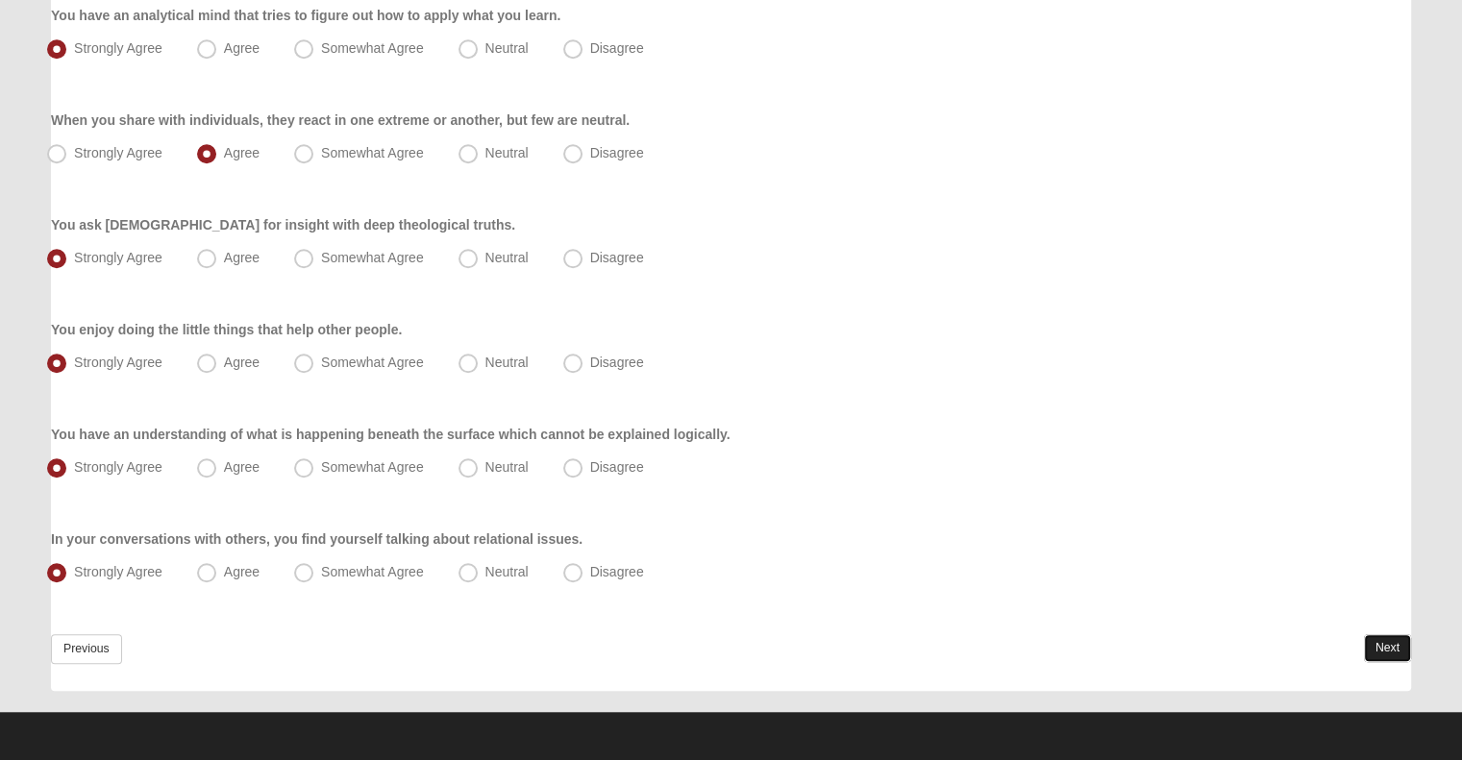
click at [1365, 646] on link "Next" at bounding box center [1387, 648] width 47 height 28
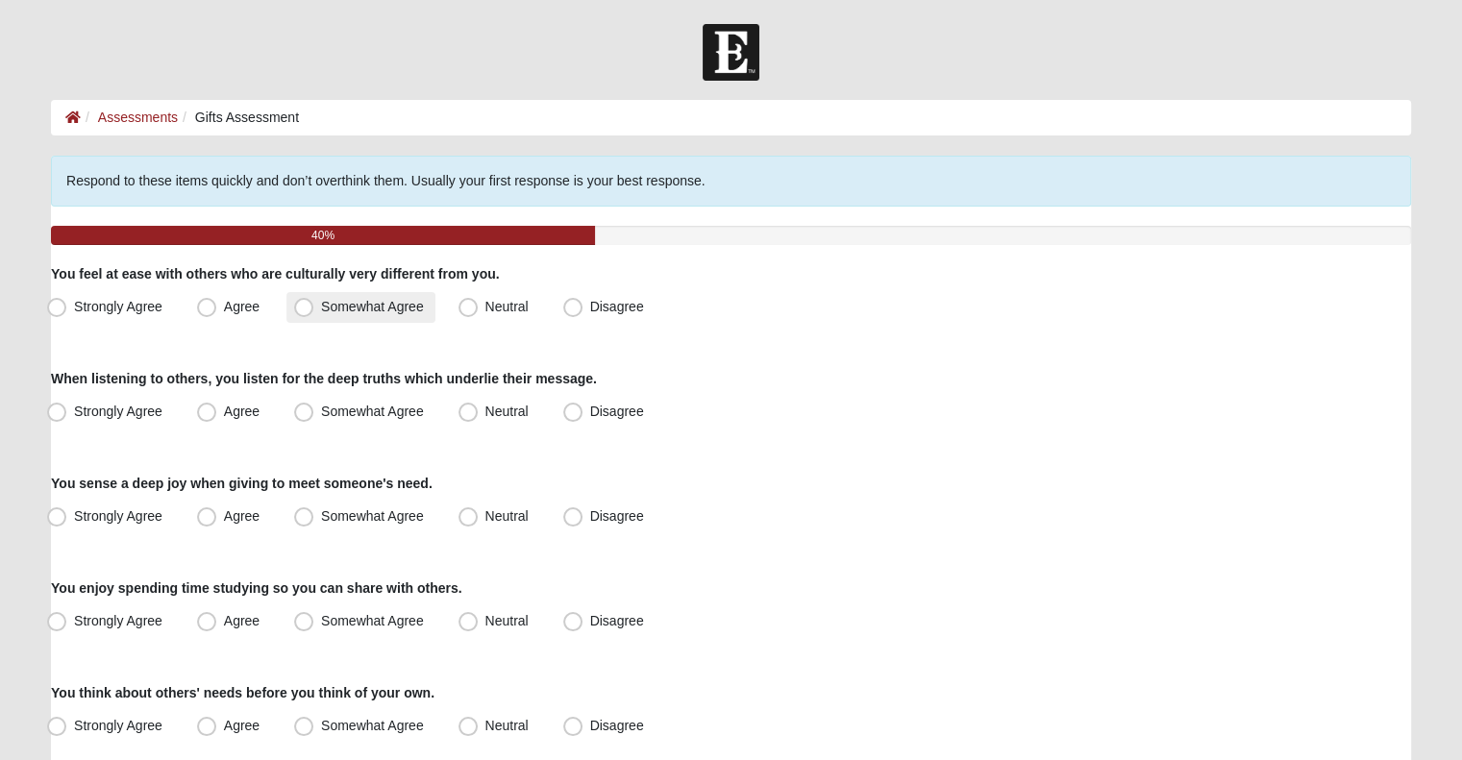
click at [323, 306] on span "Somewhat Agree" at bounding box center [372, 306] width 103 height 15
click at [314, 306] on input "Somewhat Agree" at bounding box center [308, 307] width 12 height 12
radio input "true"
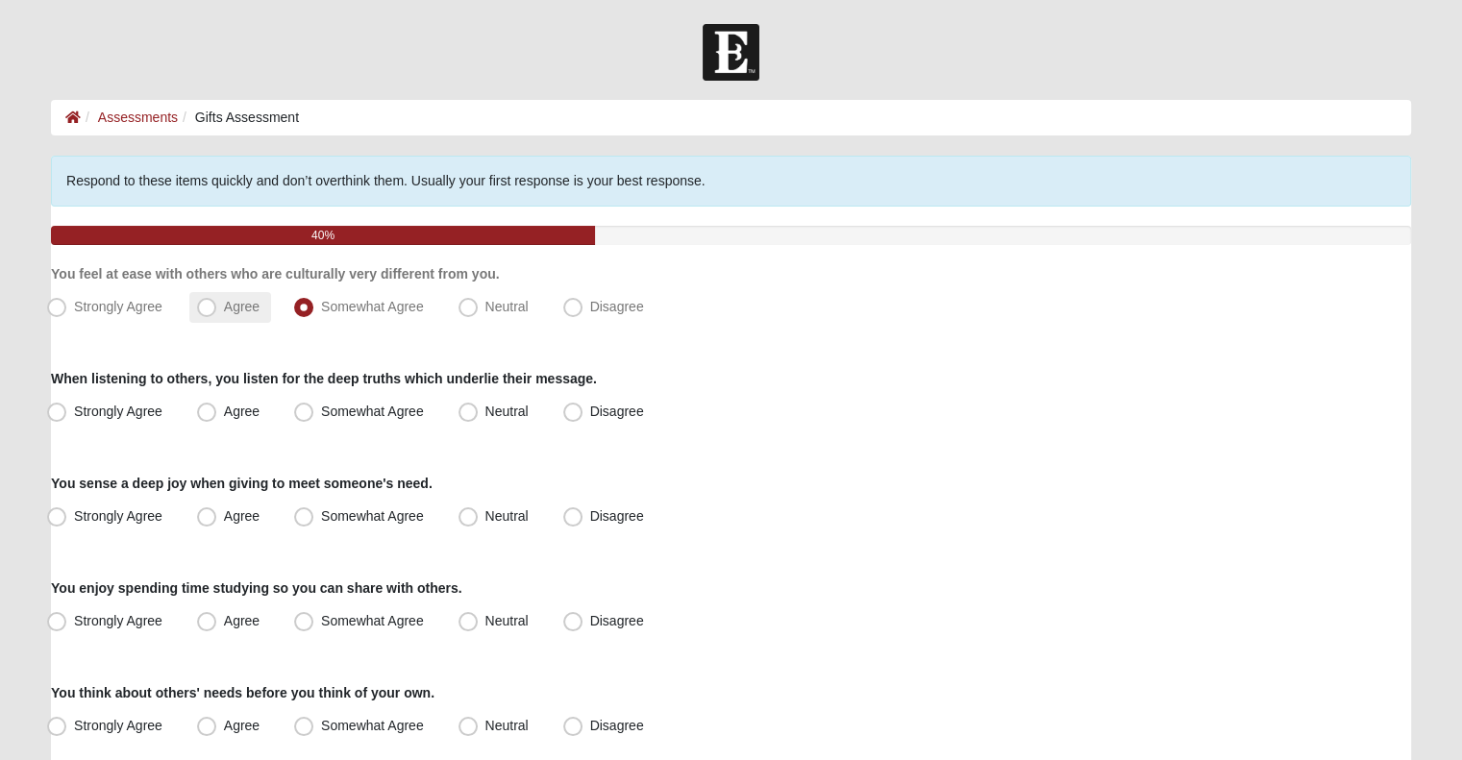
click at [239, 310] on span "Agree" at bounding box center [242, 306] width 36 height 15
click at [217, 310] on input "Agree" at bounding box center [211, 307] width 12 height 12
radio input "true"
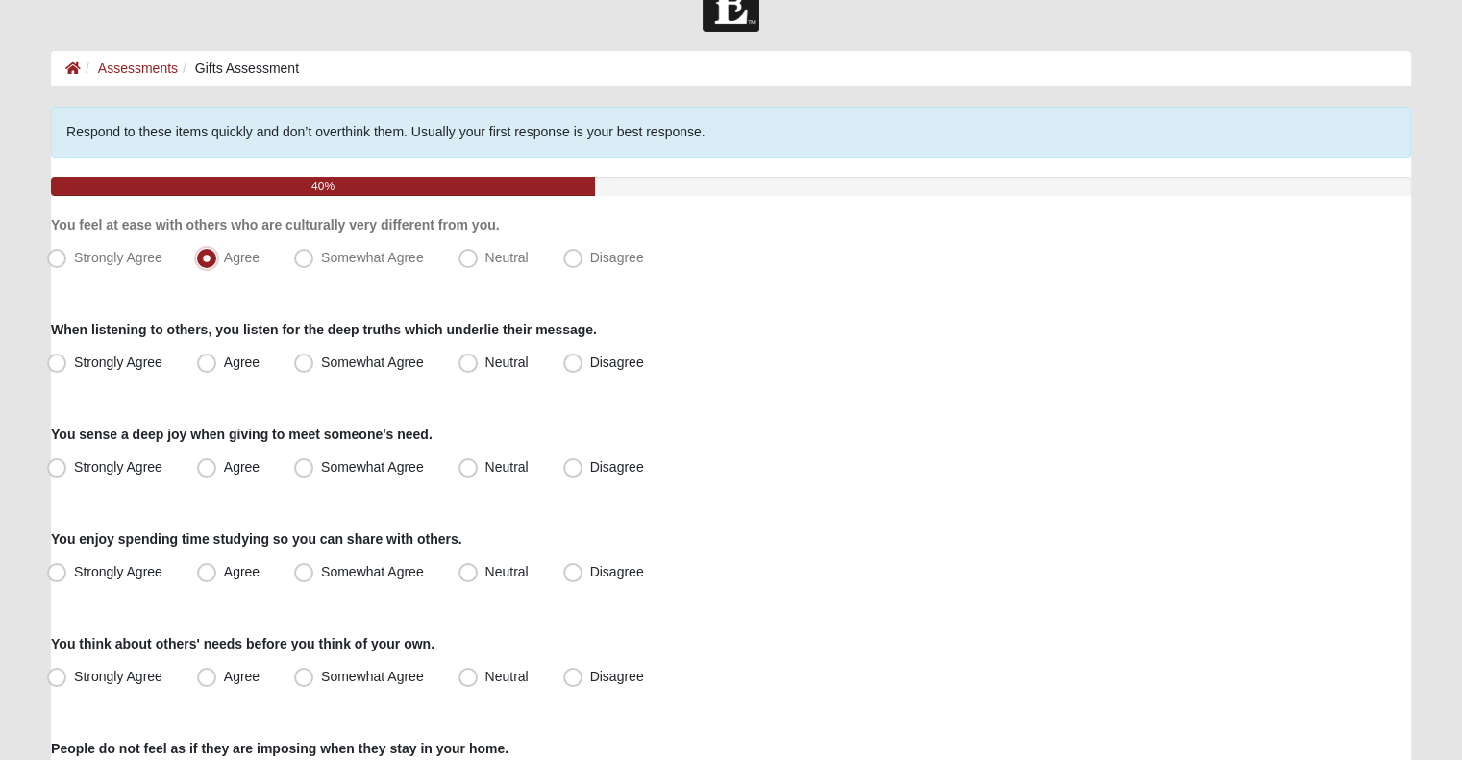
scroll to position [50, 0]
click at [168, 355] on label "Strongly Agree" at bounding box center [106, 362] width 135 height 31
click at [67, 356] on input "Strongly Agree" at bounding box center [61, 362] width 12 height 12
radio input "true"
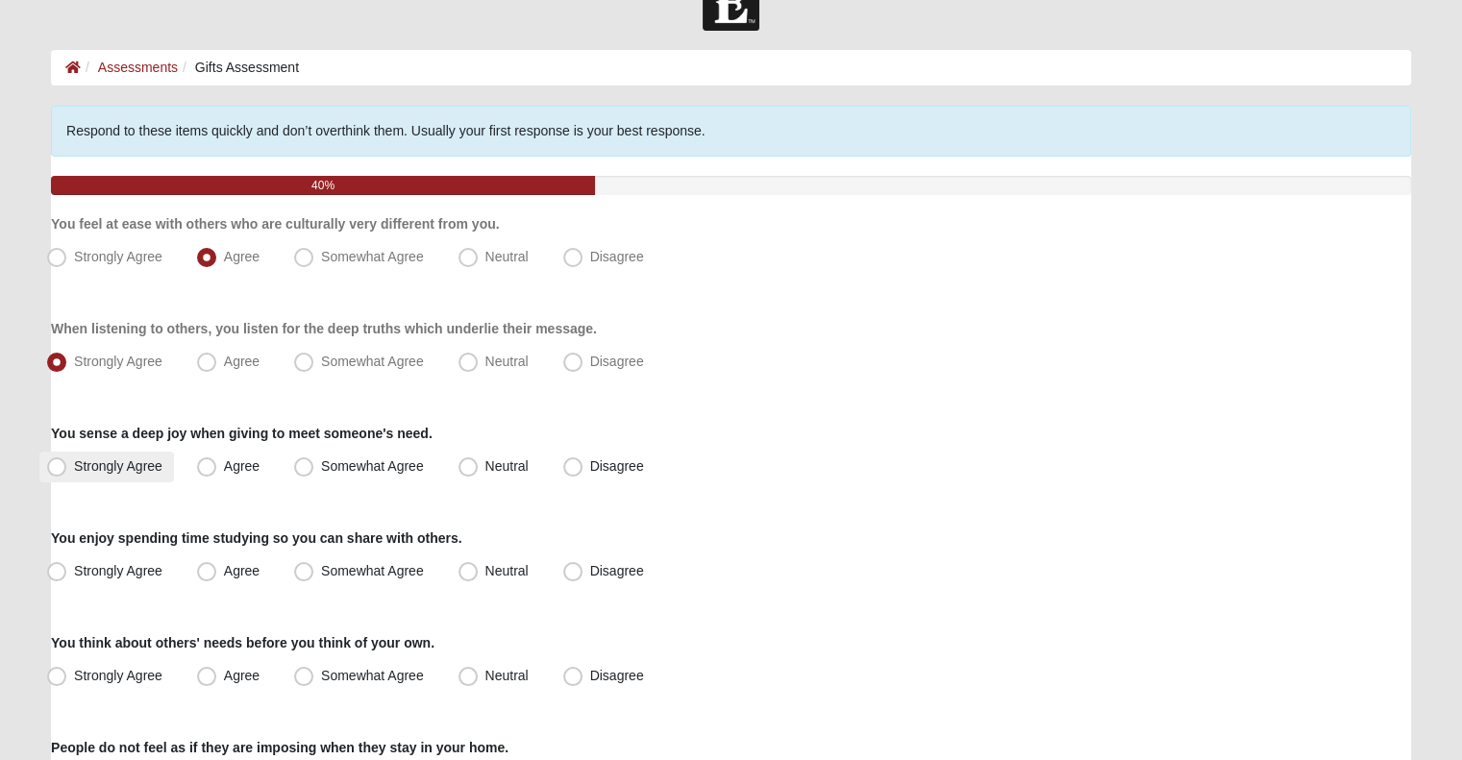
click at [119, 458] on span "Strongly Agree" at bounding box center [118, 465] width 88 height 15
click at [67, 460] on input "Strongly Agree" at bounding box center [61, 466] width 12 height 12
radio input "true"
click at [96, 568] on span "Strongly Agree" at bounding box center [118, 570] width 88 height 15
click at [67, 568] on input "Strongly Agree" at bounding box center [61, 571] width 12 height 12
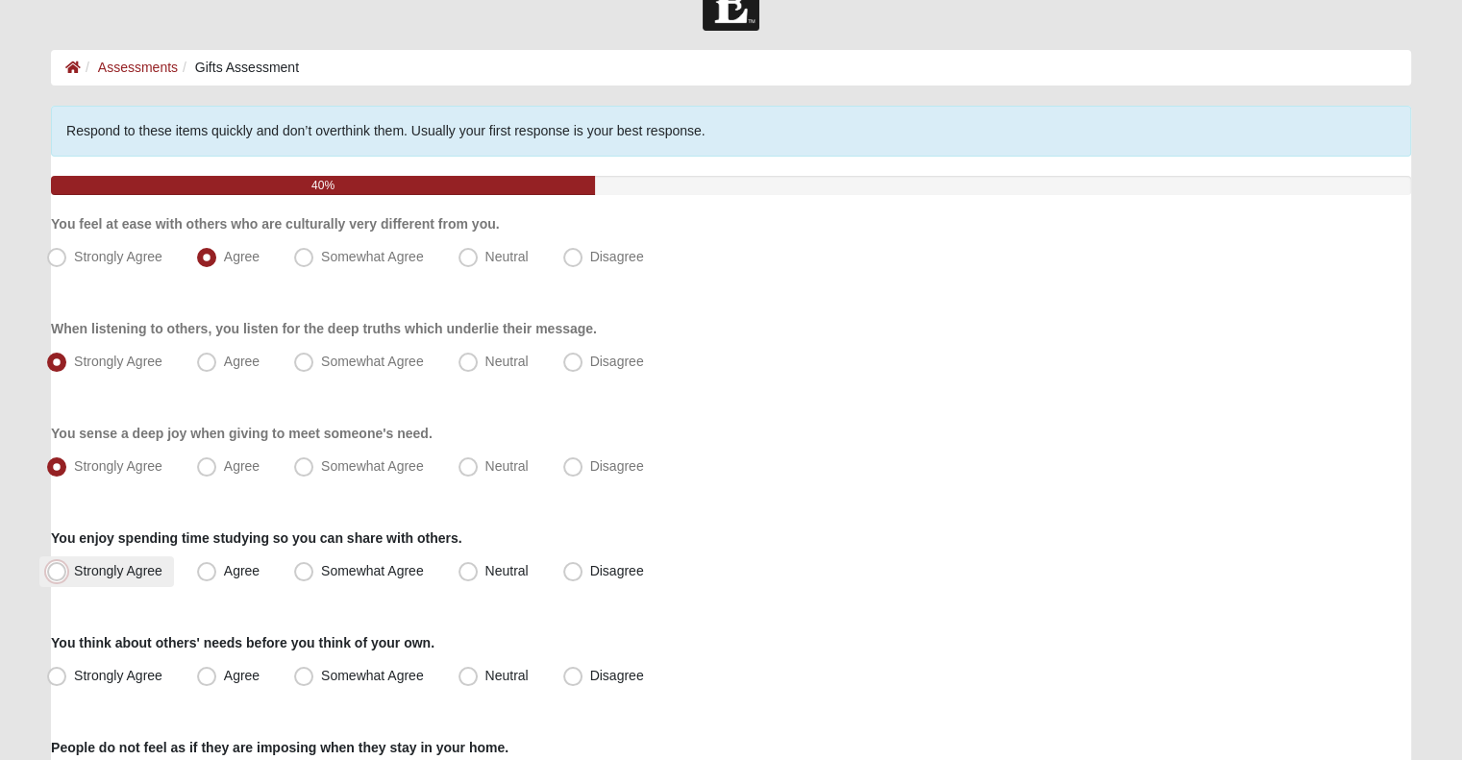
radio input "true"
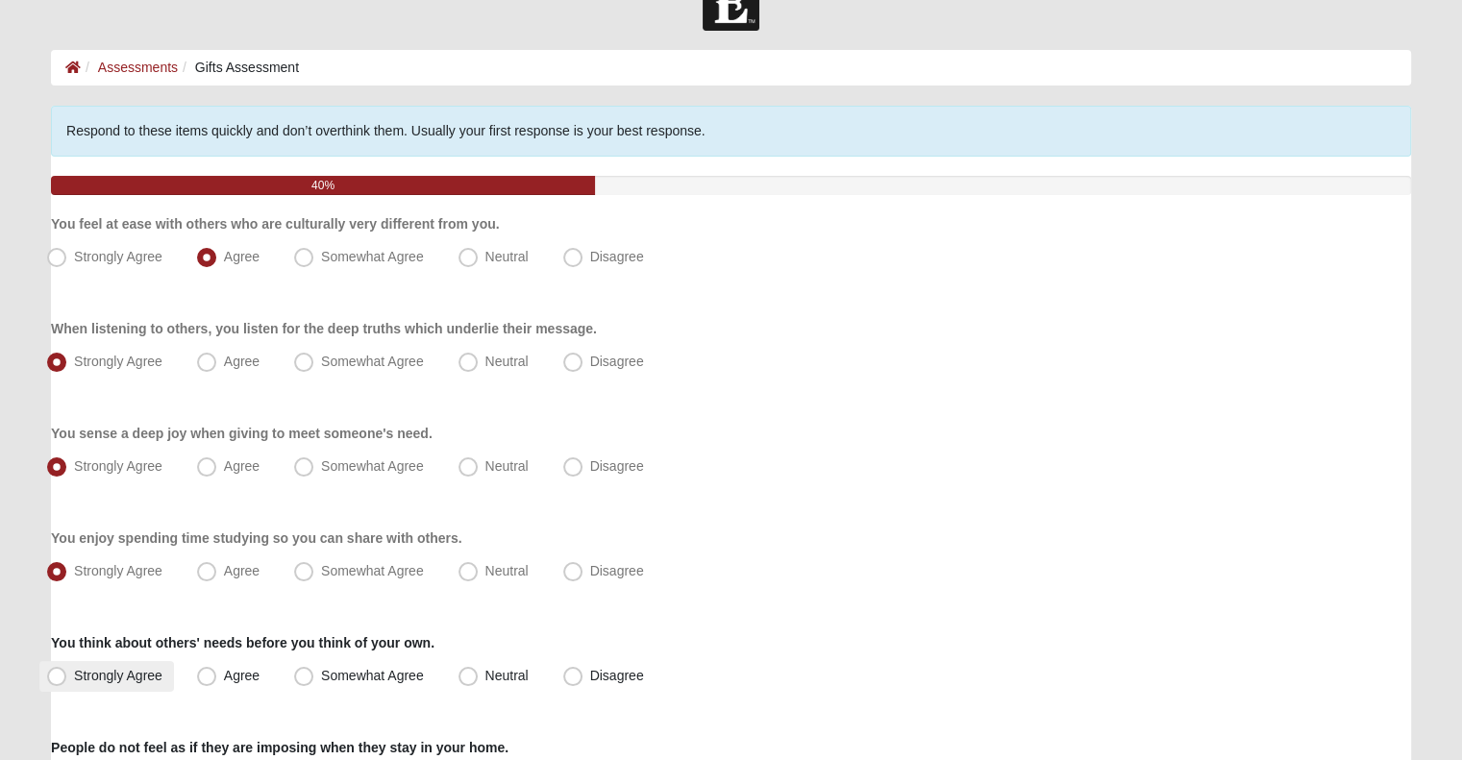
click at [105, 673] on span "Strongly Agree" at bounding box center [118, 675] width 88 height 15
click at [67, 673] on input "Strongly Agree" at bounding box center [61, 676] width 12 height 12
radio input "true"
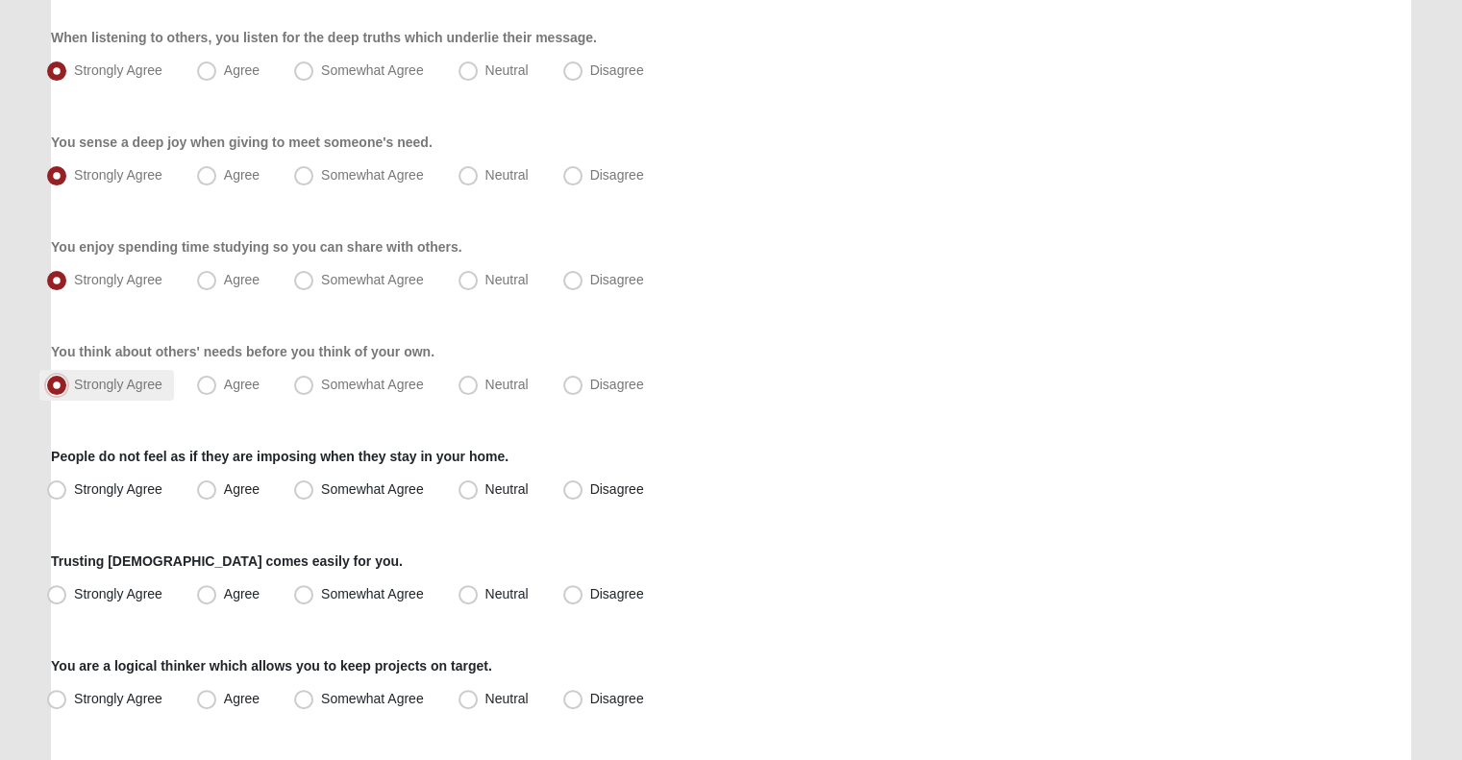
scroll to position [342, 0]
click at [208, 398] on label "Agree" at bounding box center [230, 384] width 82 height 31
click at [208, 390] on input "Agree" at bounding box center [211, 384] width 12 height 12
radio input "true"
click at [119, 377] on span "Strongly Agree" at bounding box center [118, 383] width 88 height 15
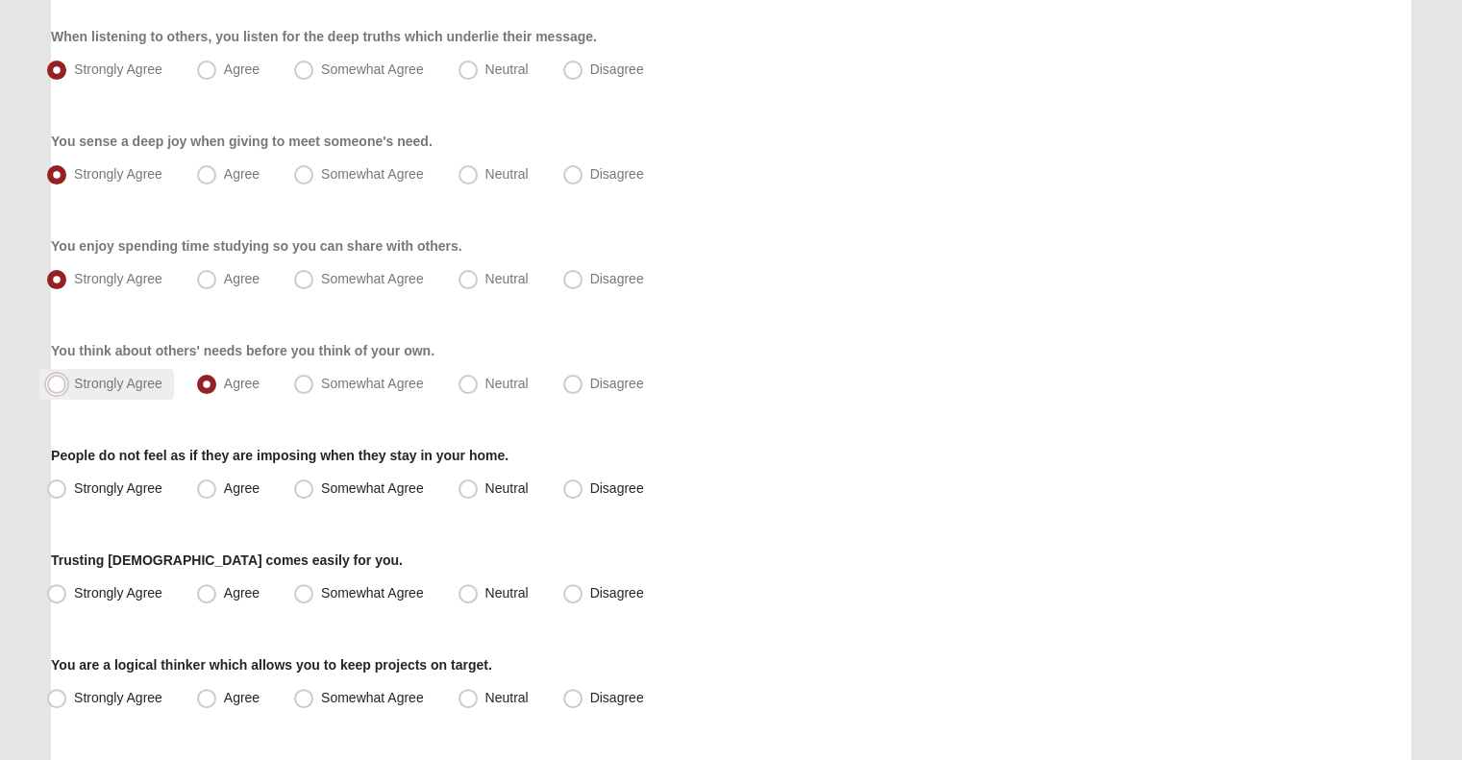
click at [67, 378] on input "Strongly Agree" at bounding box center [61, 384] width 12 height 12
radio input "true"
click at [130, 500] on label "Strongly Agree" at bounding box center [106, 489] width 135 height 31
click at [67, 495] on input "Strongly Agree" at bounding box center [61, 488] width 12 height 12
radio input "true"
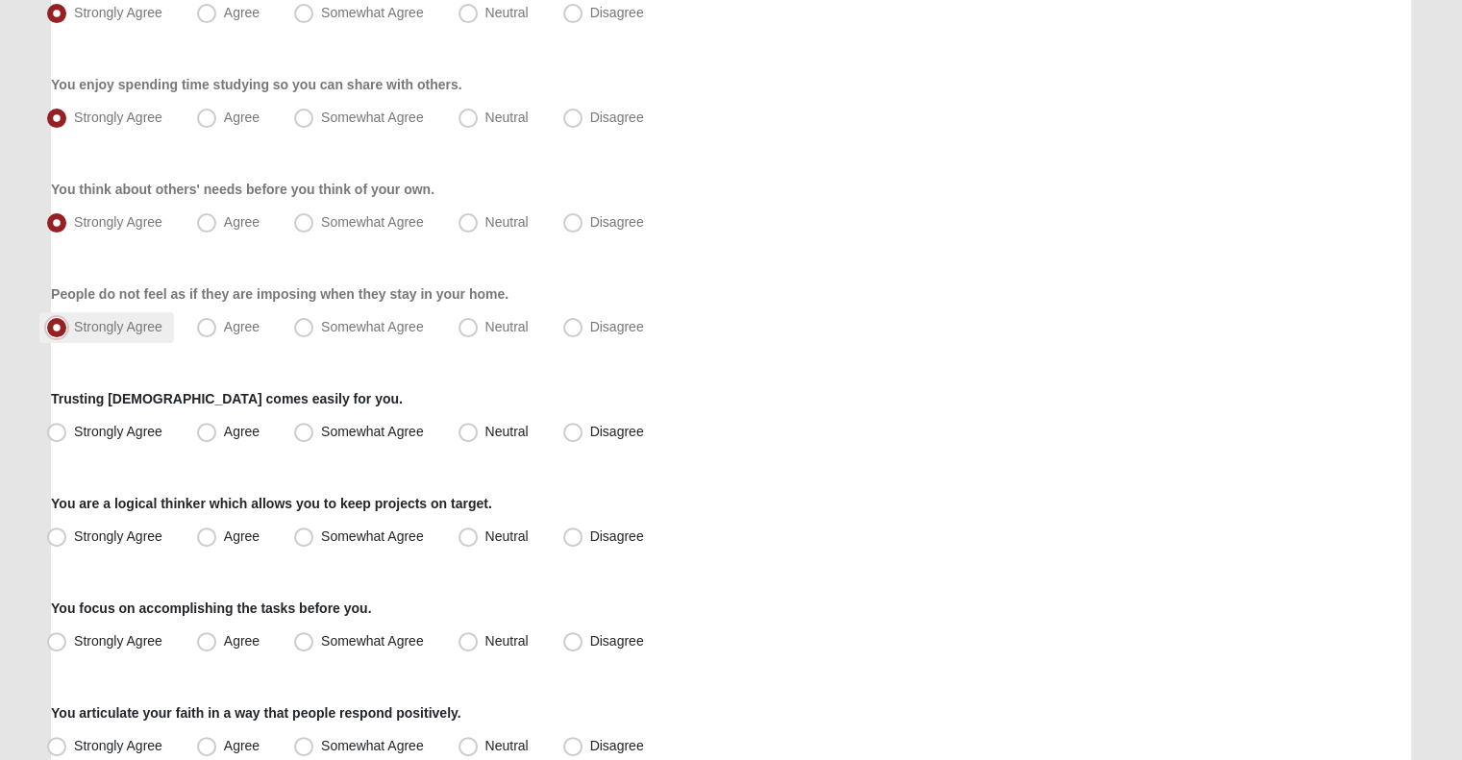
scroll to position [506, 0]
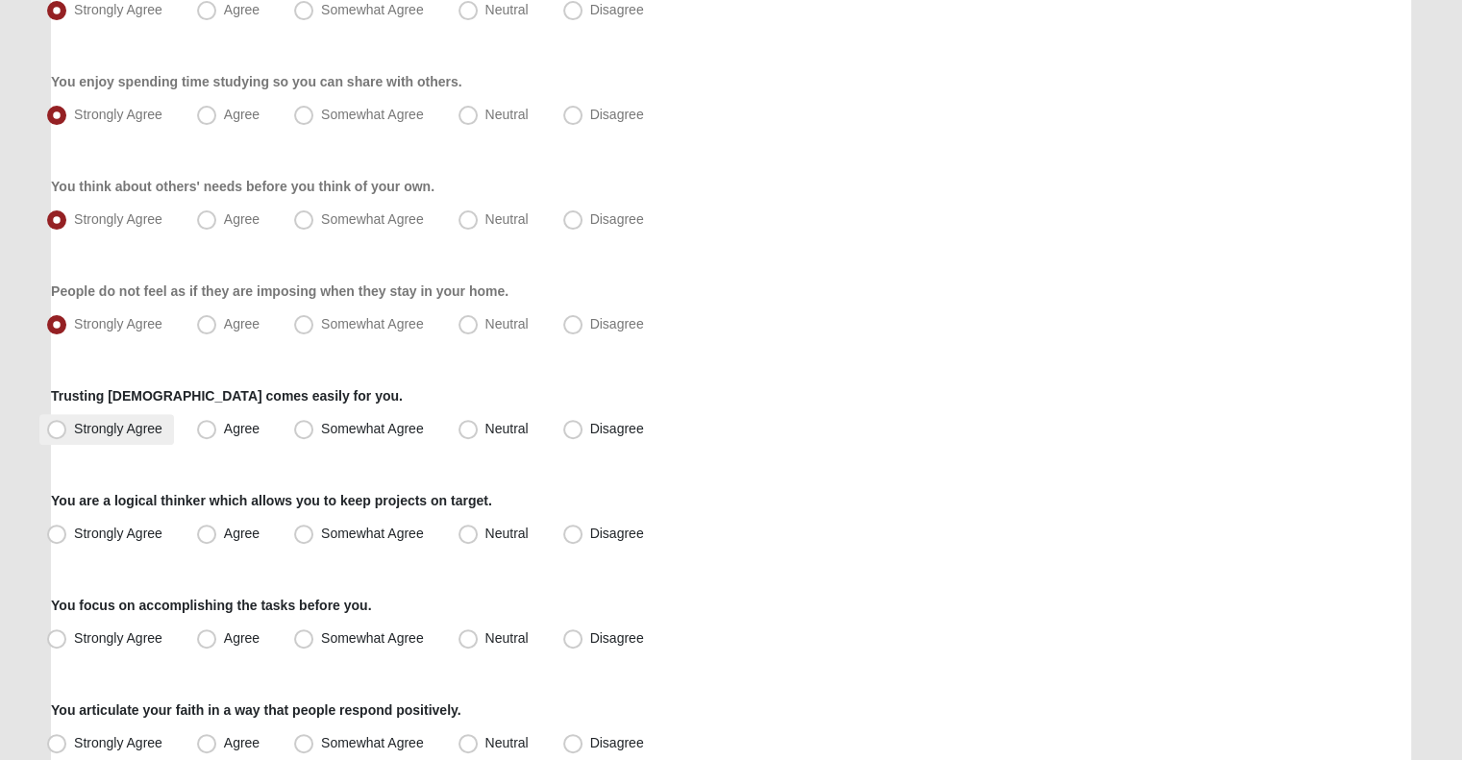
click at [127, 431] on span "Strongly Agree" at bounding box center [118, 428] width 88 height 15
click at [67, 431] on input "Strongly Agree" at bounding box center [61, 429] width 12 height 12
radio input "true"
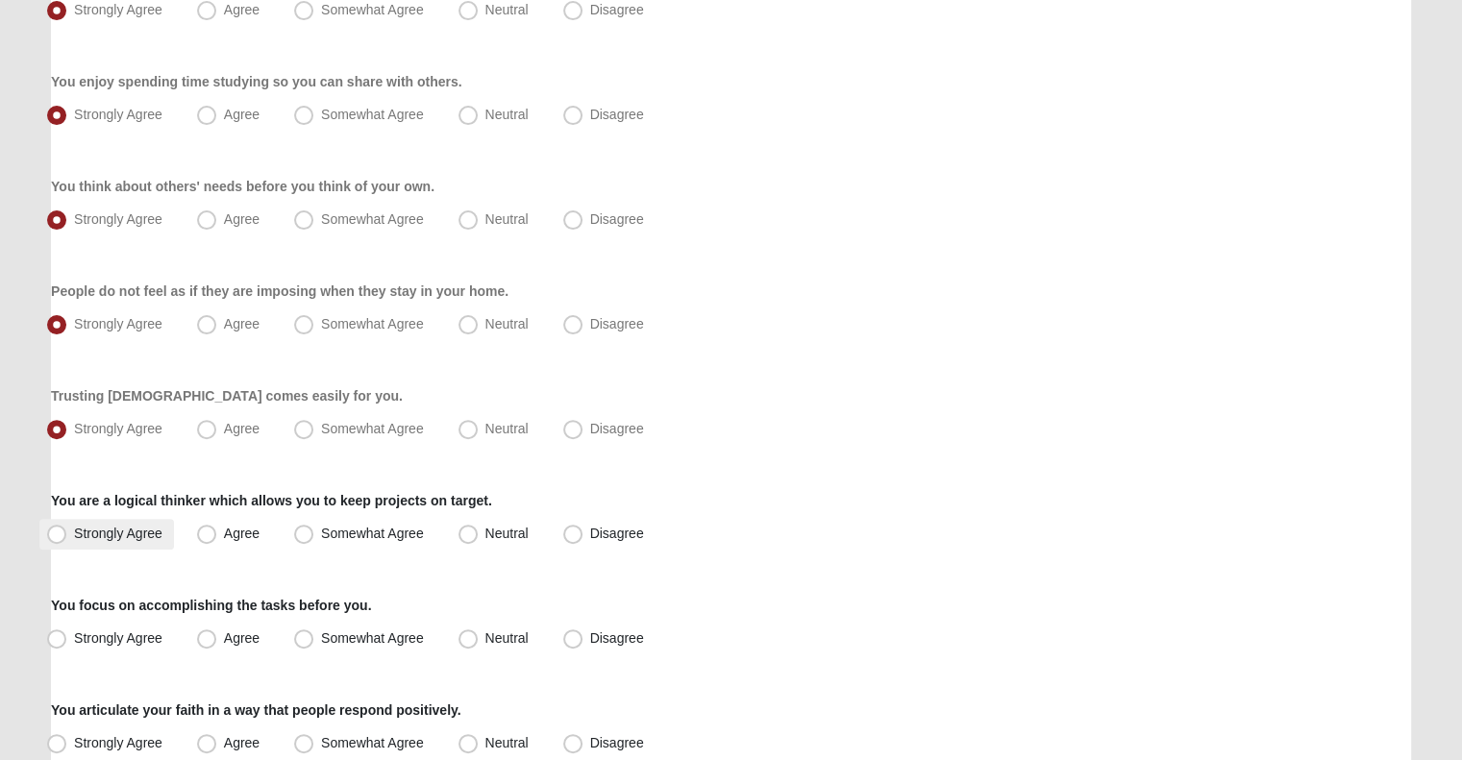
click at [110, 530] on span "Strongly Agree" at bounding box center [118, 533] width 88 height 15
click at [67, 530] on input "Strongly Agree" at bounding box center [61, 534] width 12 height 12
radio input "true"
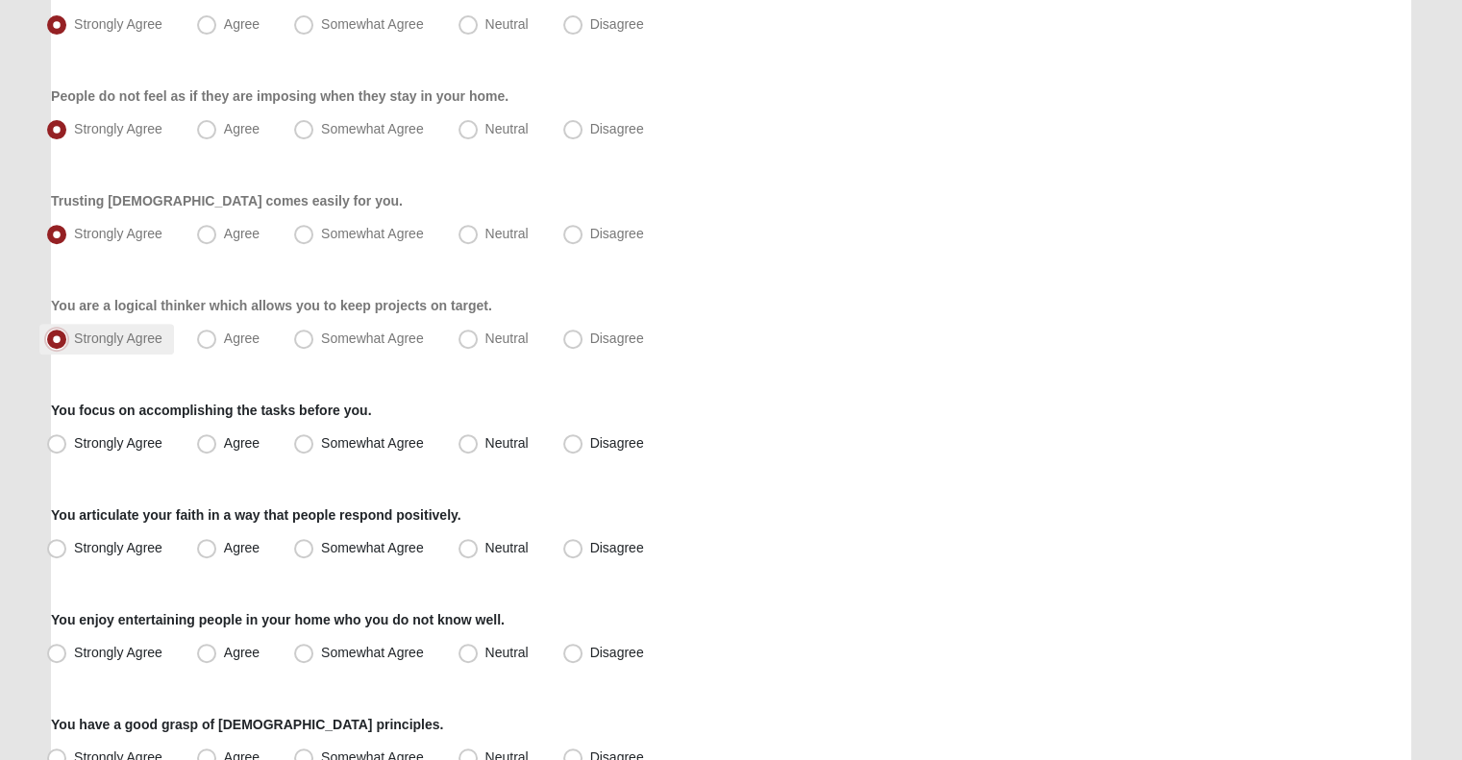
scroll to position [702, 0]
click at [124, 431] on label "Strongly Agree" at bounding box center [106, 443] width 135 height 31
click at [67, 436] on input "Strongly Agree" at bounding box center [61, 442] width 12 height 12
radio input "true"
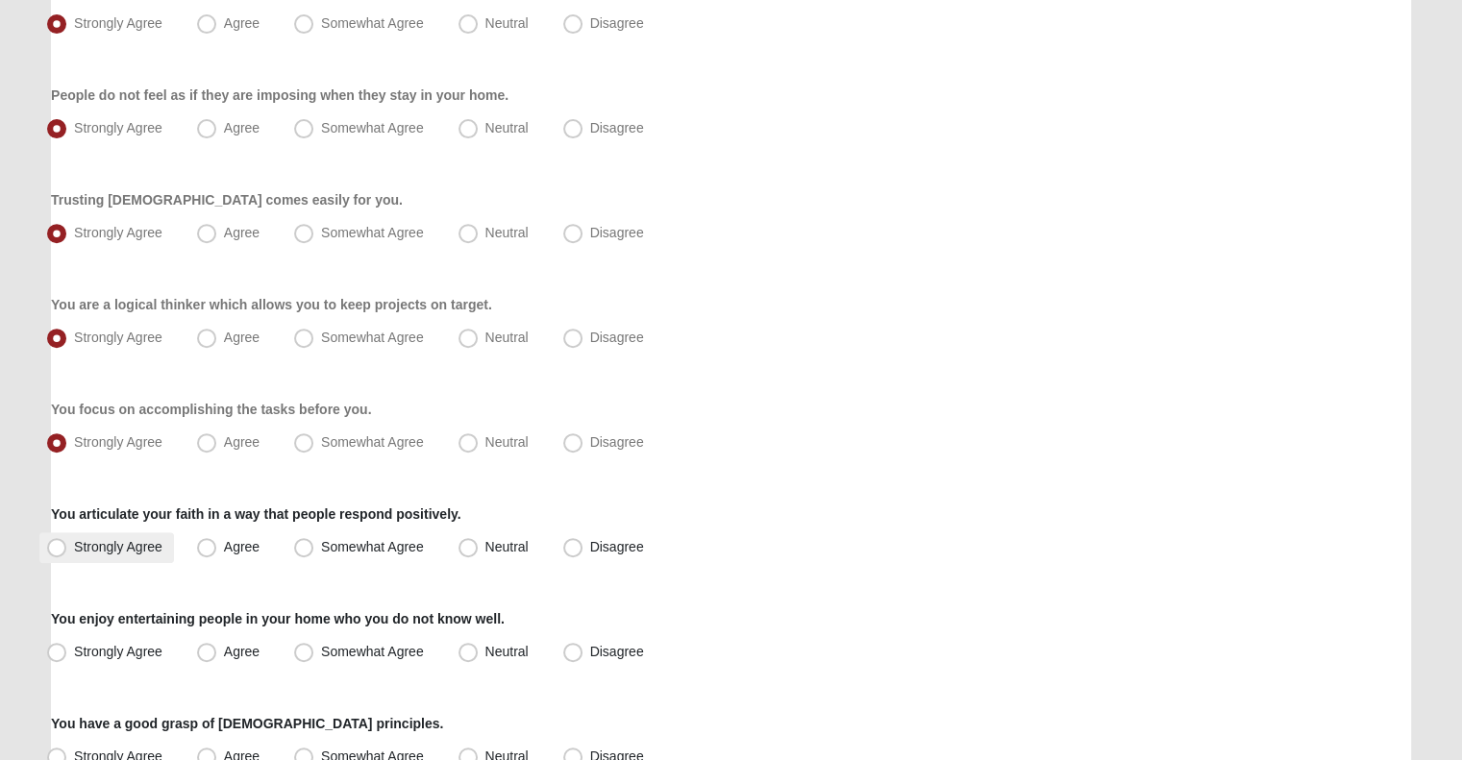
click at [115, 541] on span "Strongly Agree" at bounding box center [118, 546] width 88 height 15
click at [67, 541] on input "Strongly Agree" at bounding box center [61, 547] width 12 height 12
radio input "true"
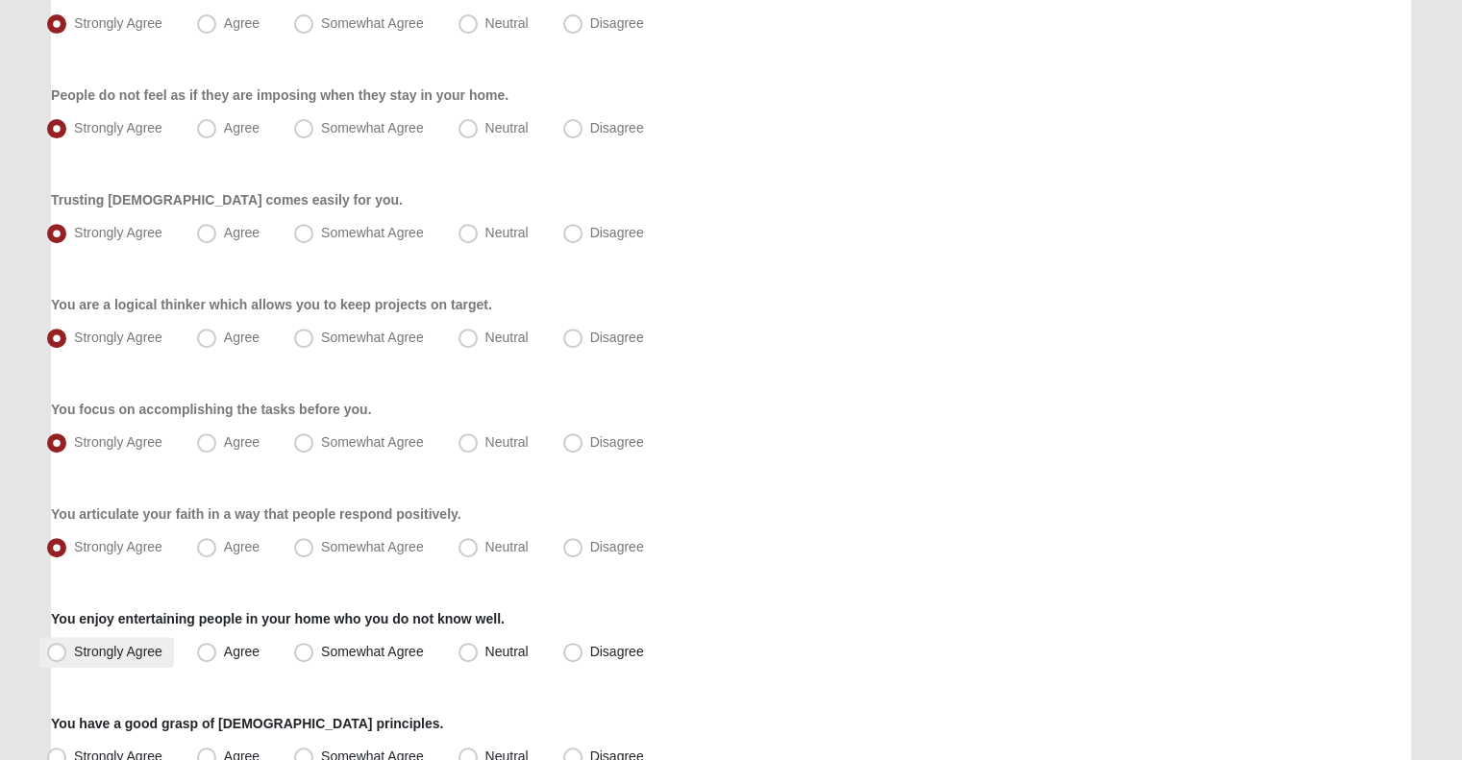
click at [109, 641] on label "Strongly Agree" at bounding box center [106, 652] width 135 height 31
click at [67, 646] on input "Strongly Agree" at bounding box center [61, 652] width 12 height 12
radio input "true"
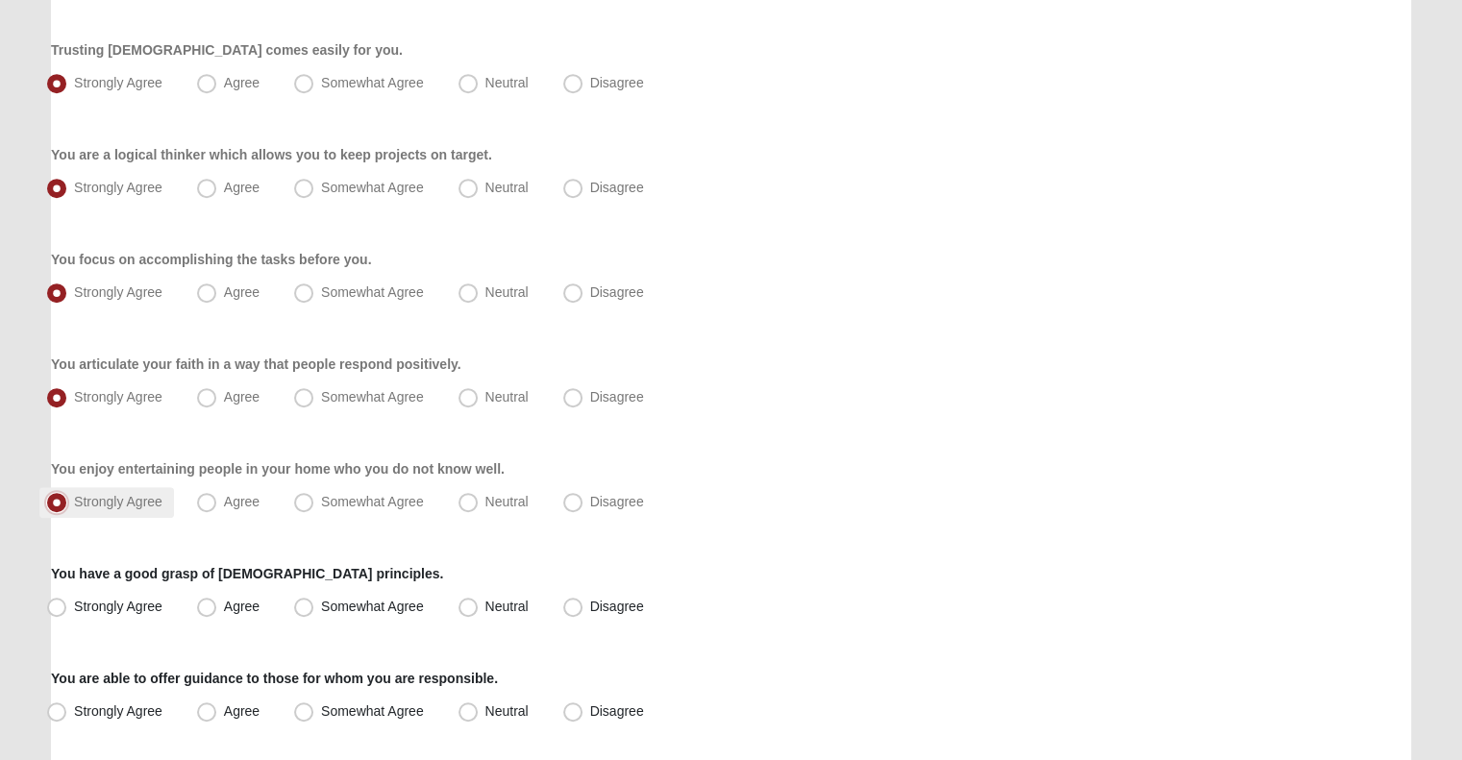
scroll to position [880, 0]
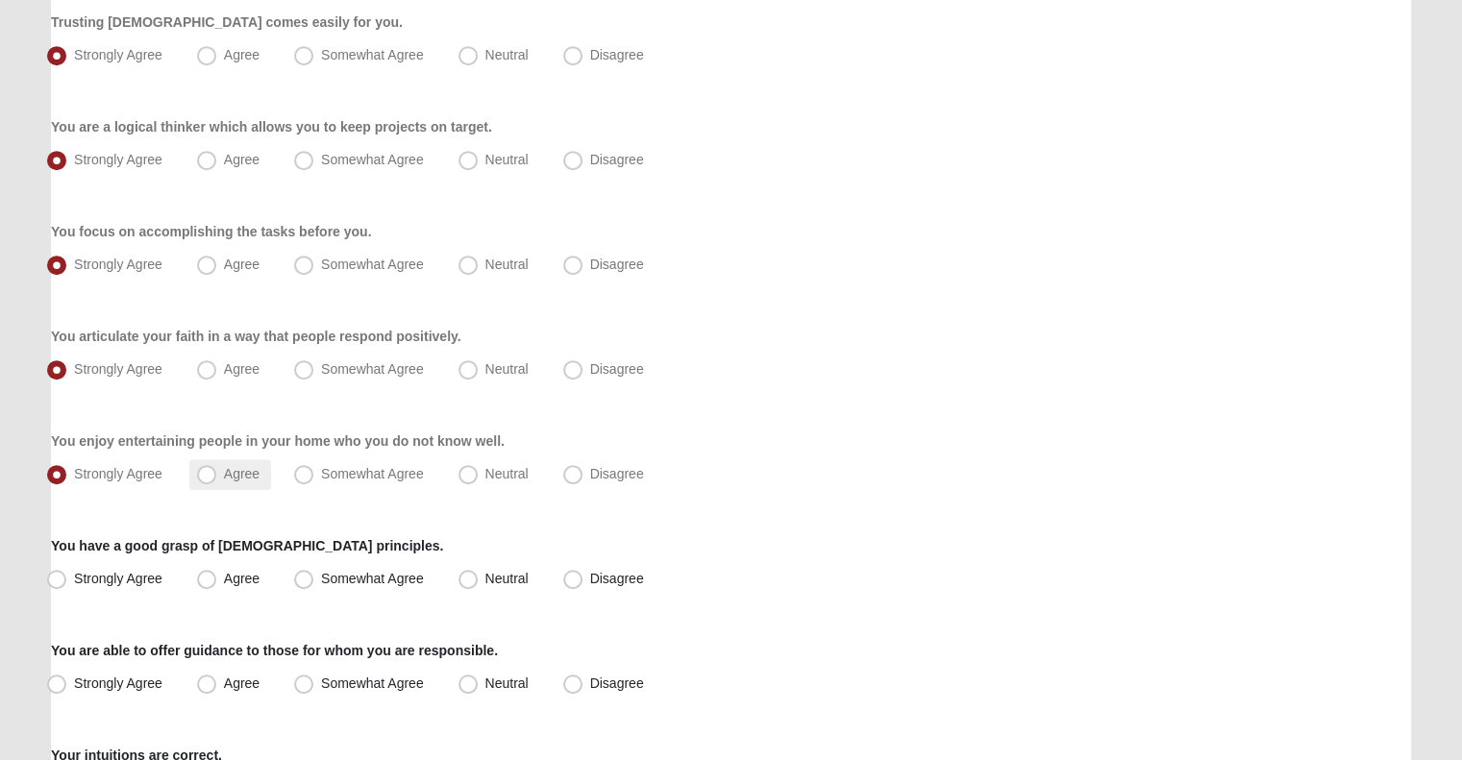
click at [224, 478] on span "Agree" at bounding box center [242, 473] width 36 height 15
click at [209, 478] on input "Agree" at bounding box center [211, 474] width 12 height 12
radio input "true"
click at [321, 473] on span "Somewhat Agree" at bounding box center [372, 473] width 103 height 15
click at [302, 473] on input "Somewhat Agree" at bounding box center [308, 474] width 12 height 12
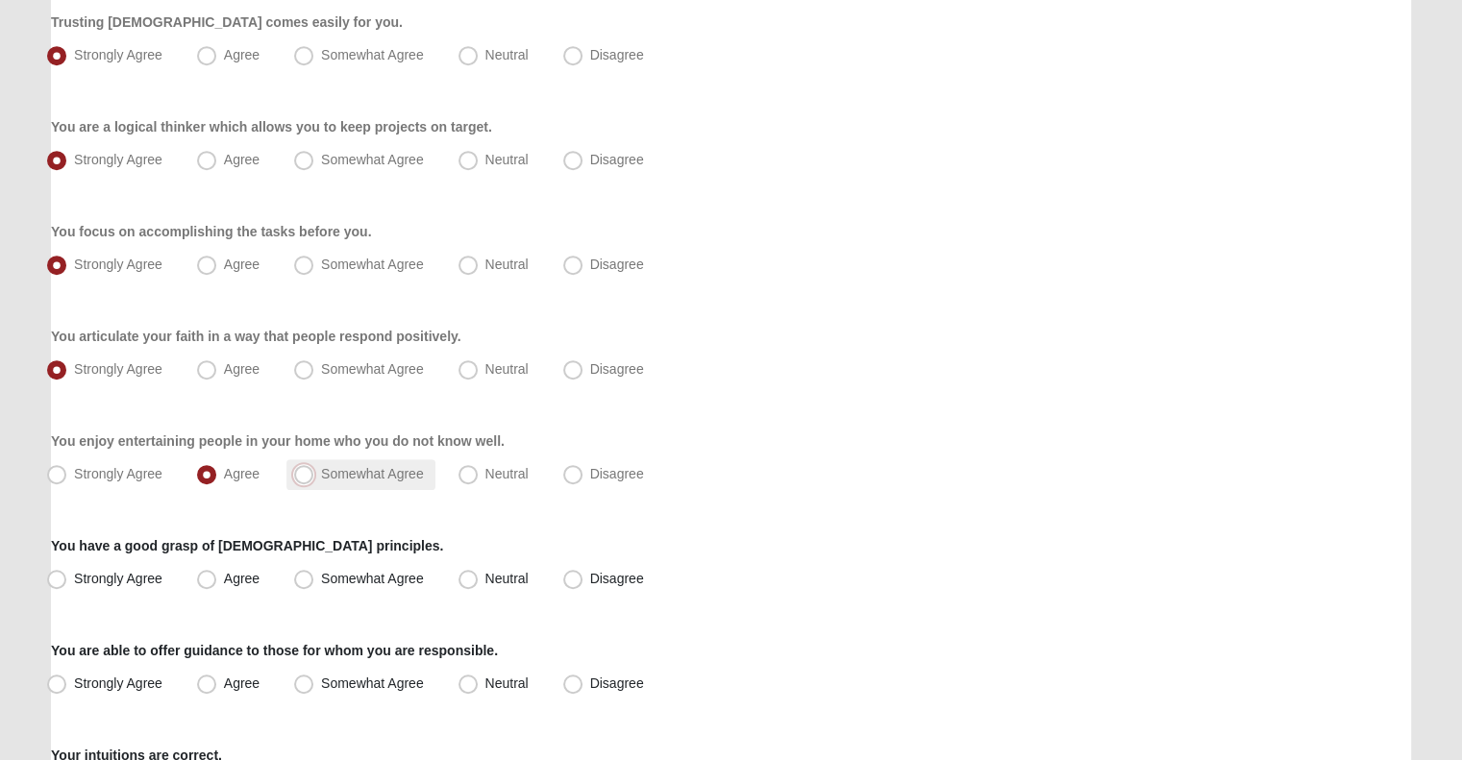
radio input "true"
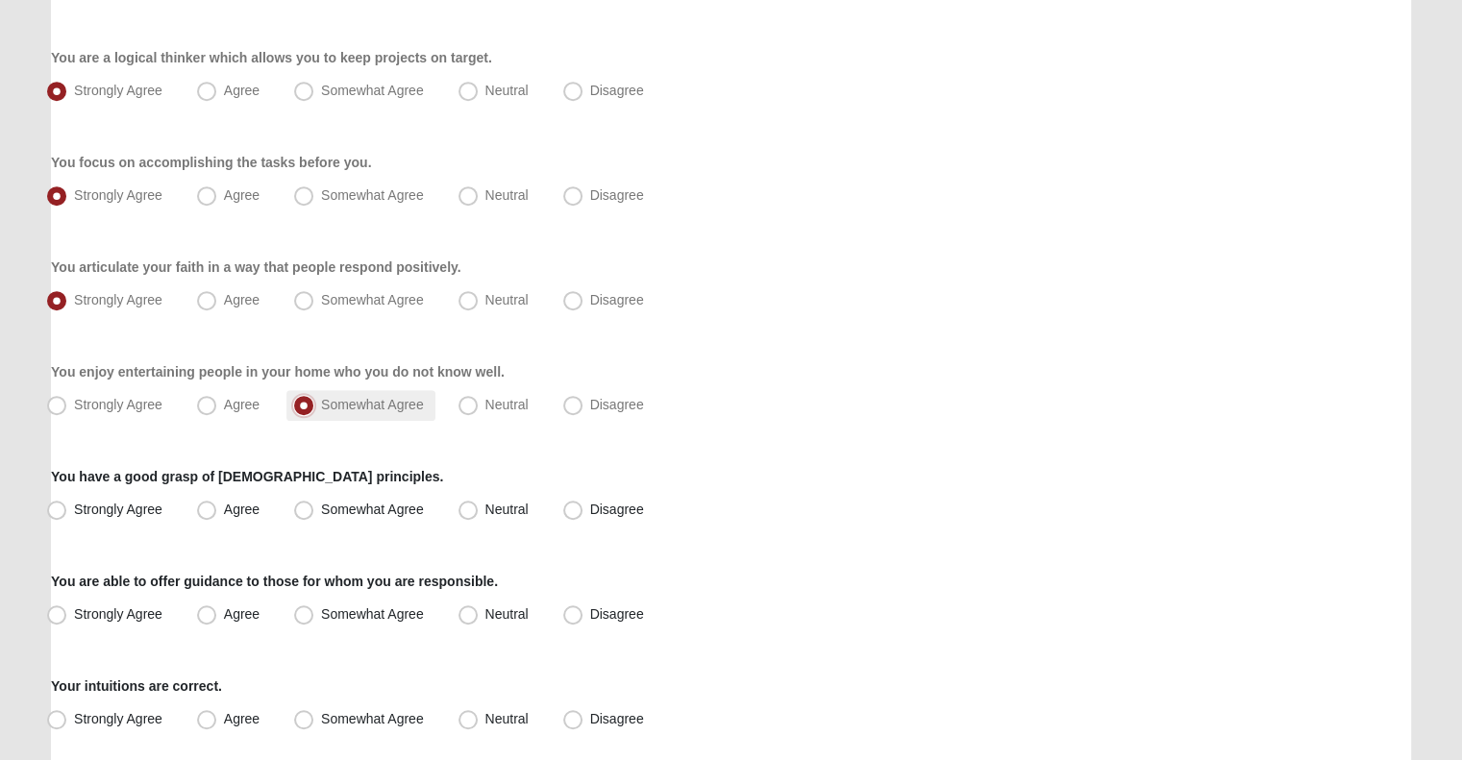
scroll to position [955, 0]
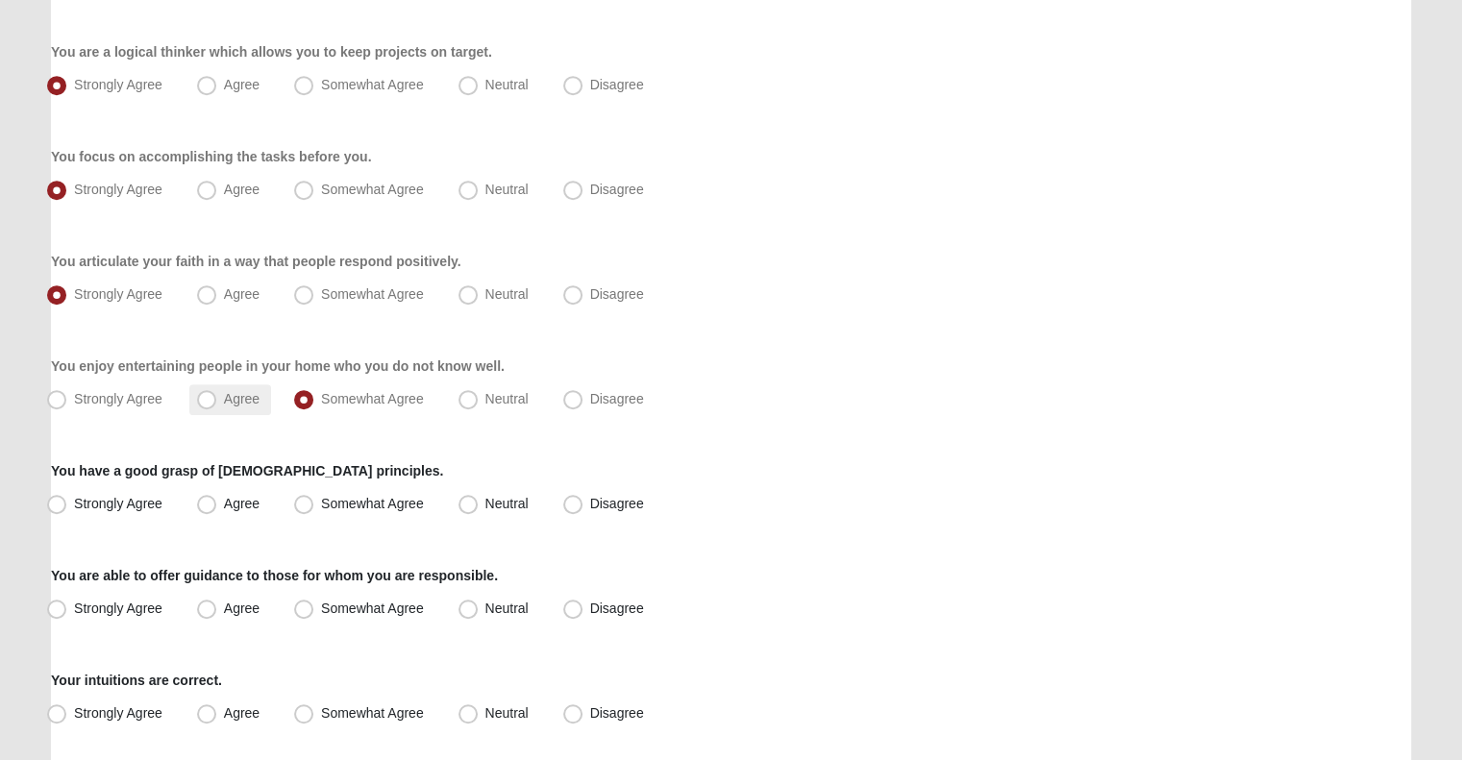
click at [240, 384] on label "Agree" at bounding box center [230, 399] width 82 height 31
click at [217, 393] on input "Agree" at bounding box center [211, 399] width 12 height 12
radio input "true"
click at [102, 499] on span "Strongly Agree" at bounding box center [118, 503] width 88 height 15
click at [67, 499] on input "Strongly Agree" at bounding box center [61, 504] width 12 height 12
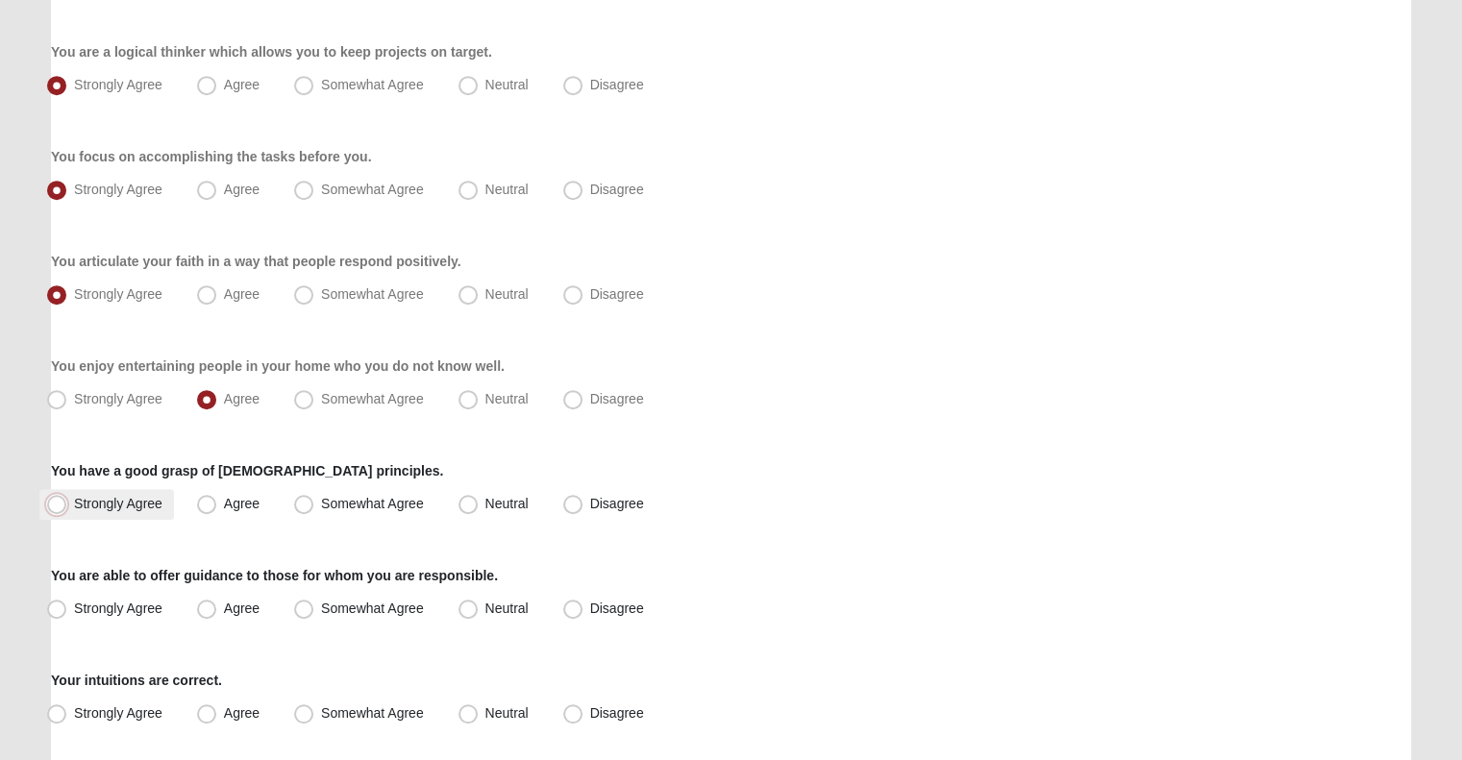
radio input "true"
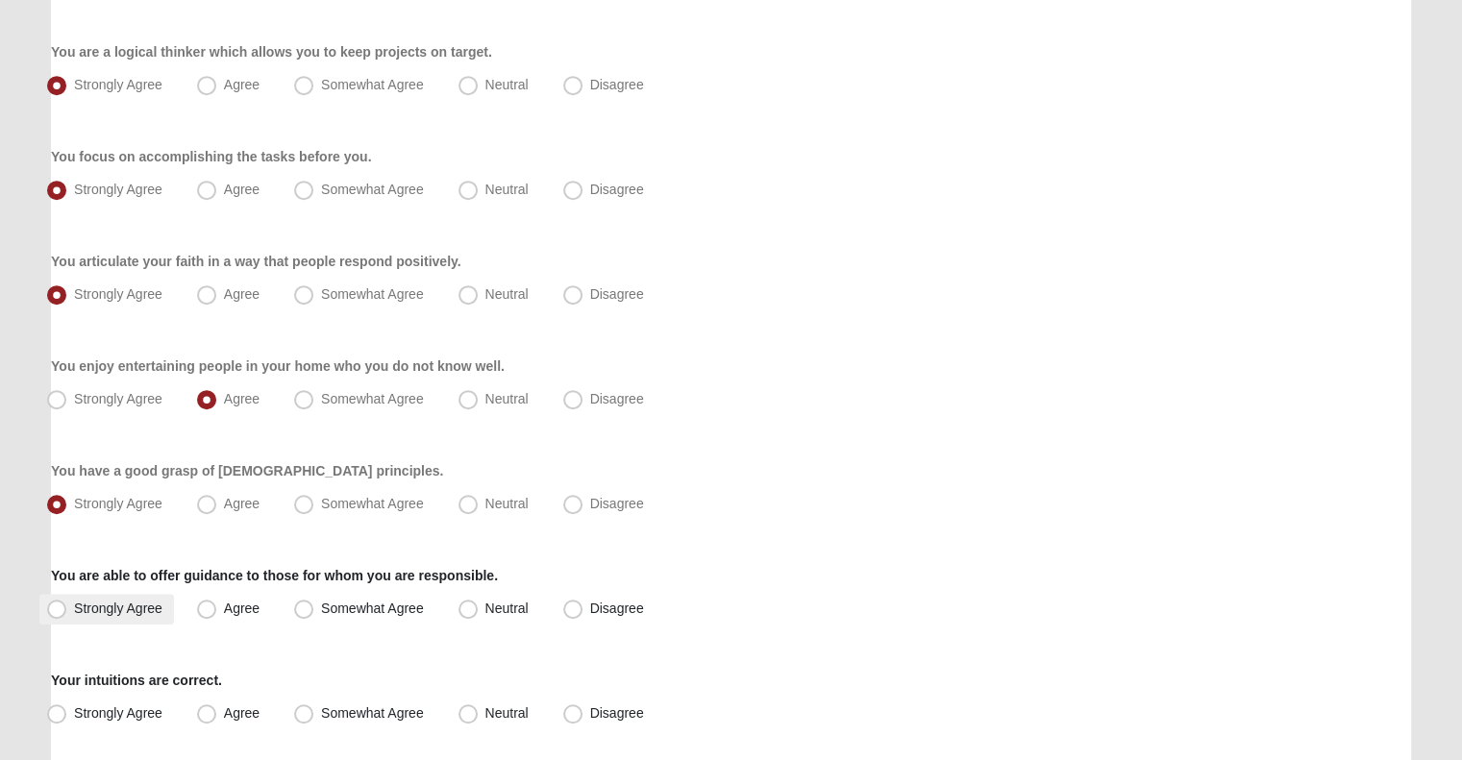
click at [101, 595] on label "Strongly Agree" at bounding box center [106, 609] width 135 height 31
click at [67, 603] on input "Strongly Agree" at bounding box center [61, 609] width 12 height 12
radio input "true"
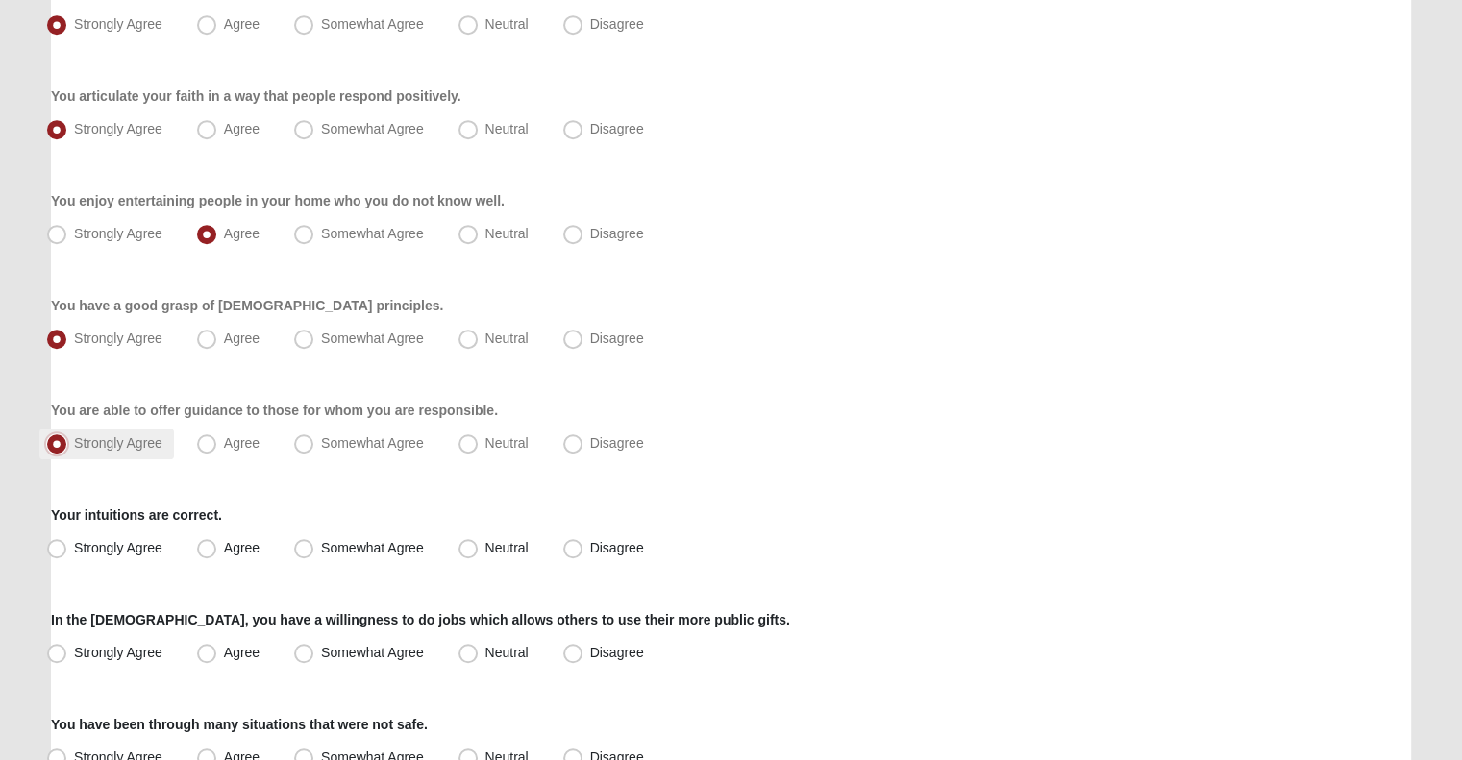
scroll to position [1146, 0]
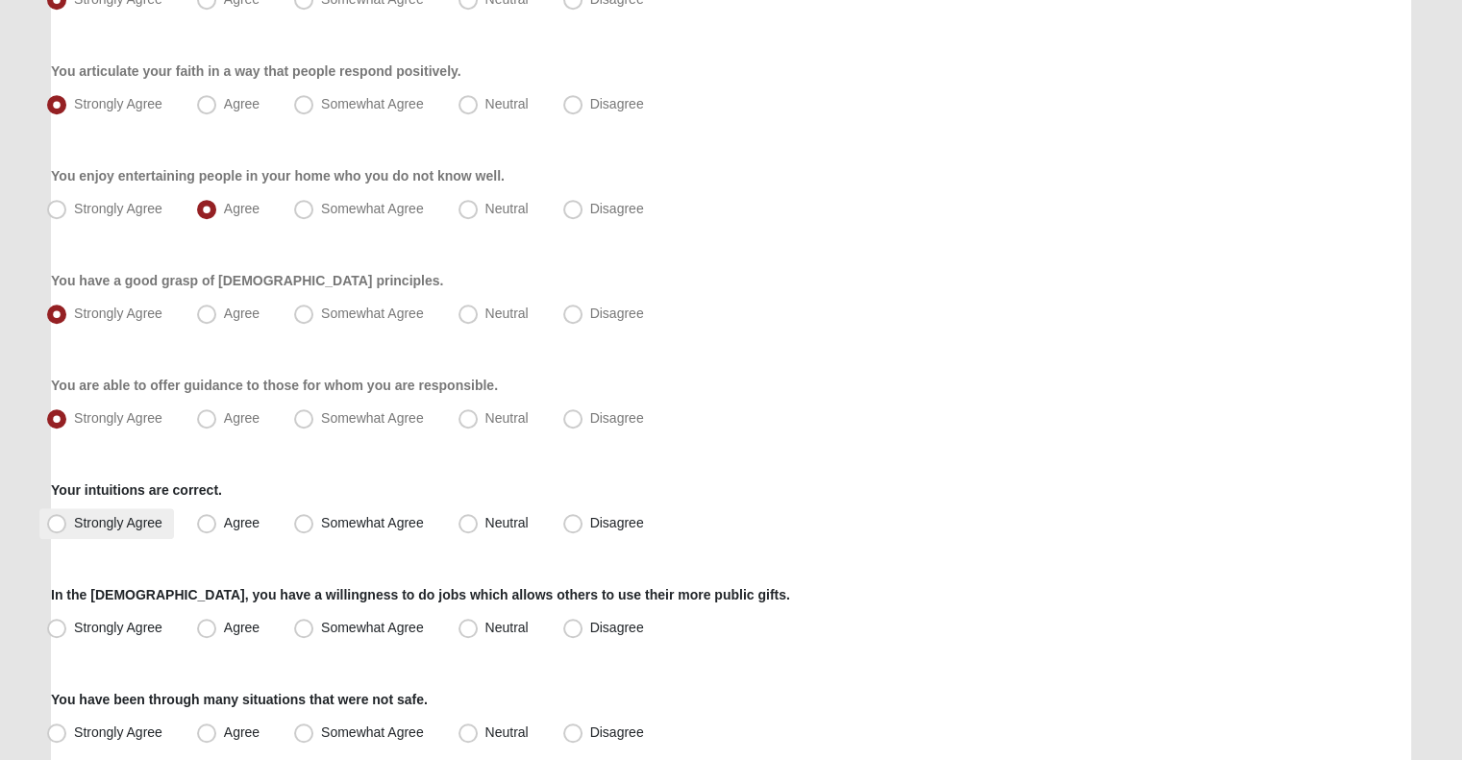
click at [122, 525] on span "Strongly Agree" at bounding box center [118, 522] width 88 height 15
click at [67, 525] on input "Strongly Agree" at bounding box center [61, 523] width 12 height 12
radio input "true"
click at [127, 620] on span "Strongly Agree" at bounding box center [118, 627] width 88 height 15
click at [67, 622] on input "Strongly Agree" at bounding box center [61, 628] width 12 height 12
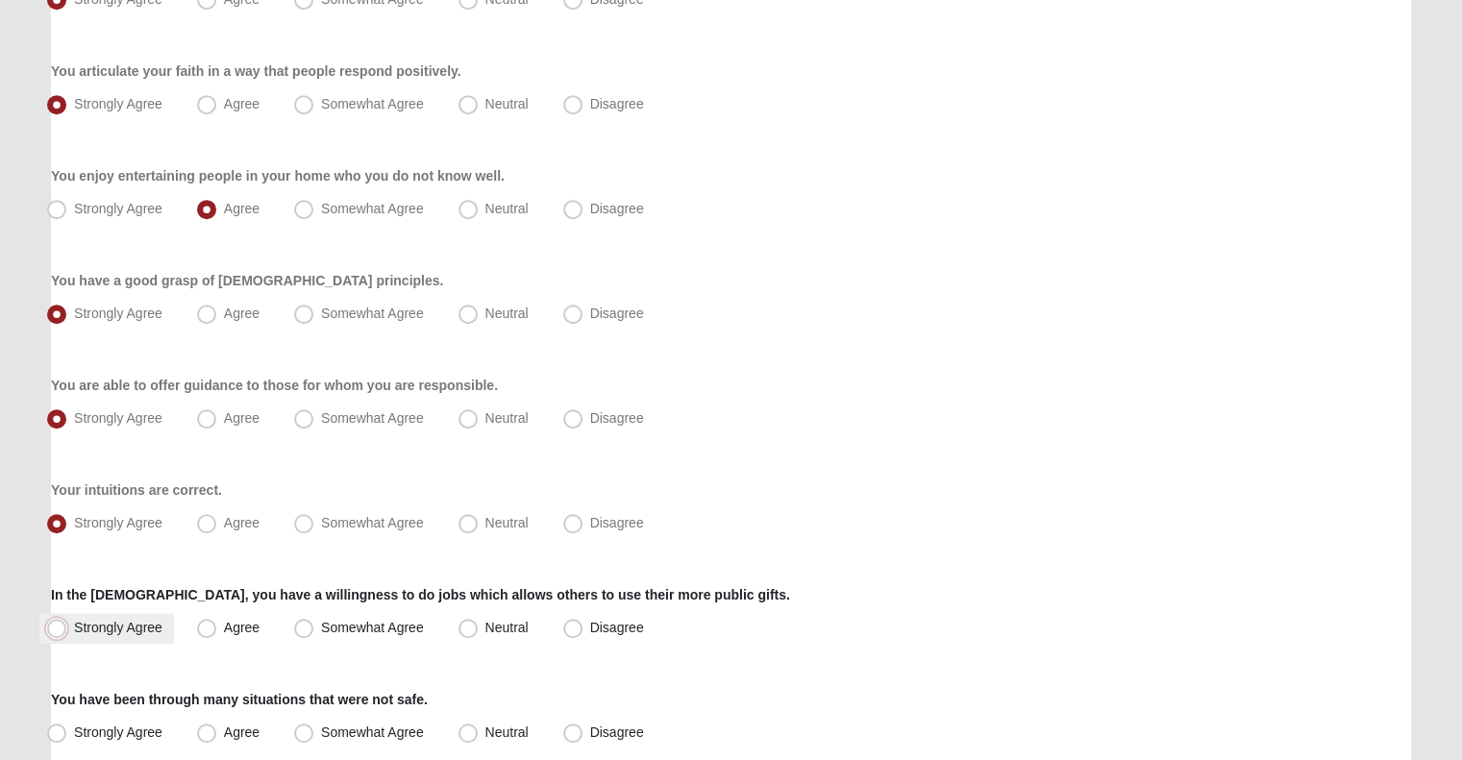
radio input "true"
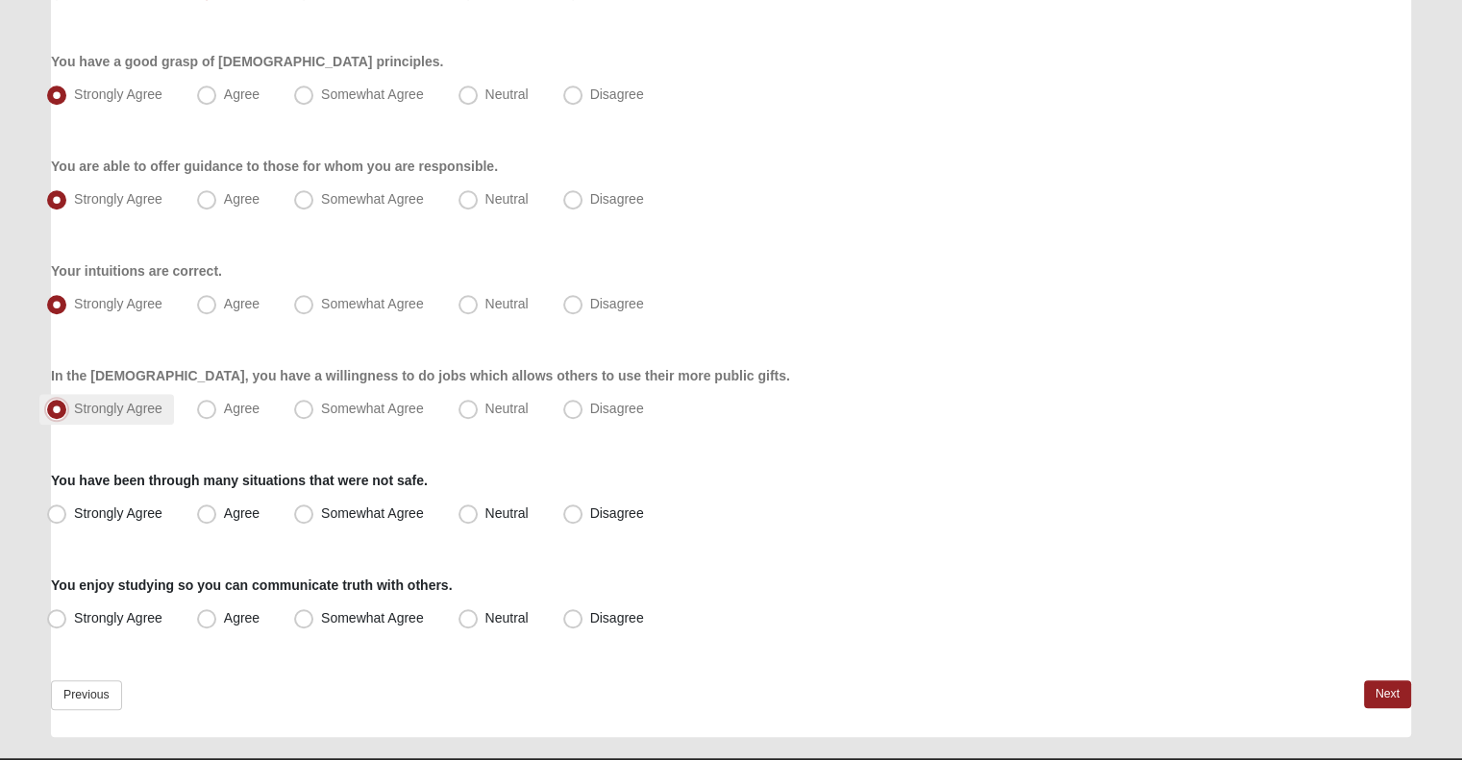
scroll to position [1368, 0]
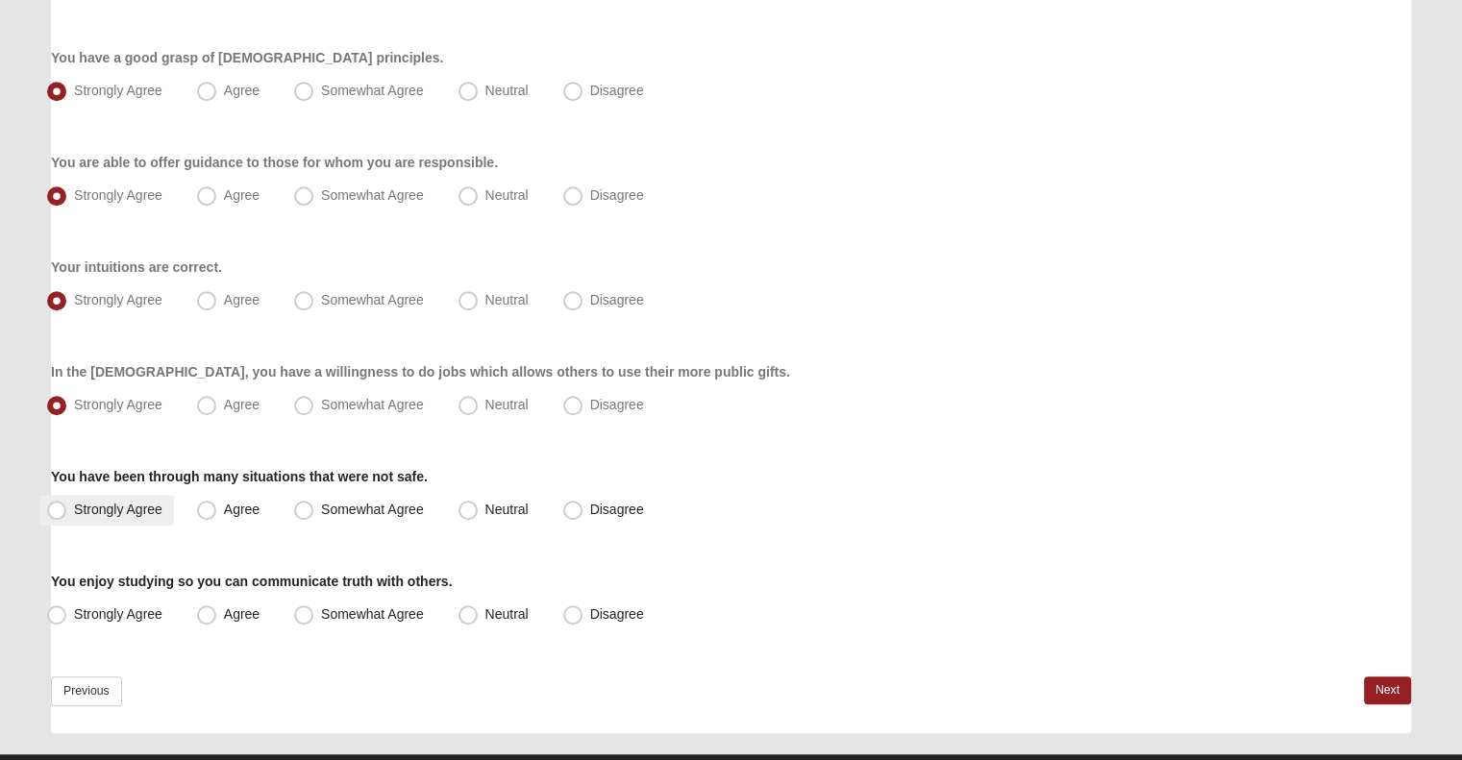
click at [138, 522] on label "Strongly Agree" at bounding box center [106, 510] width 135 height 31
click at [67, 516] on input "Strongly Agree" at bounding box center [61, 510] width 12 height 12
radio input "true"
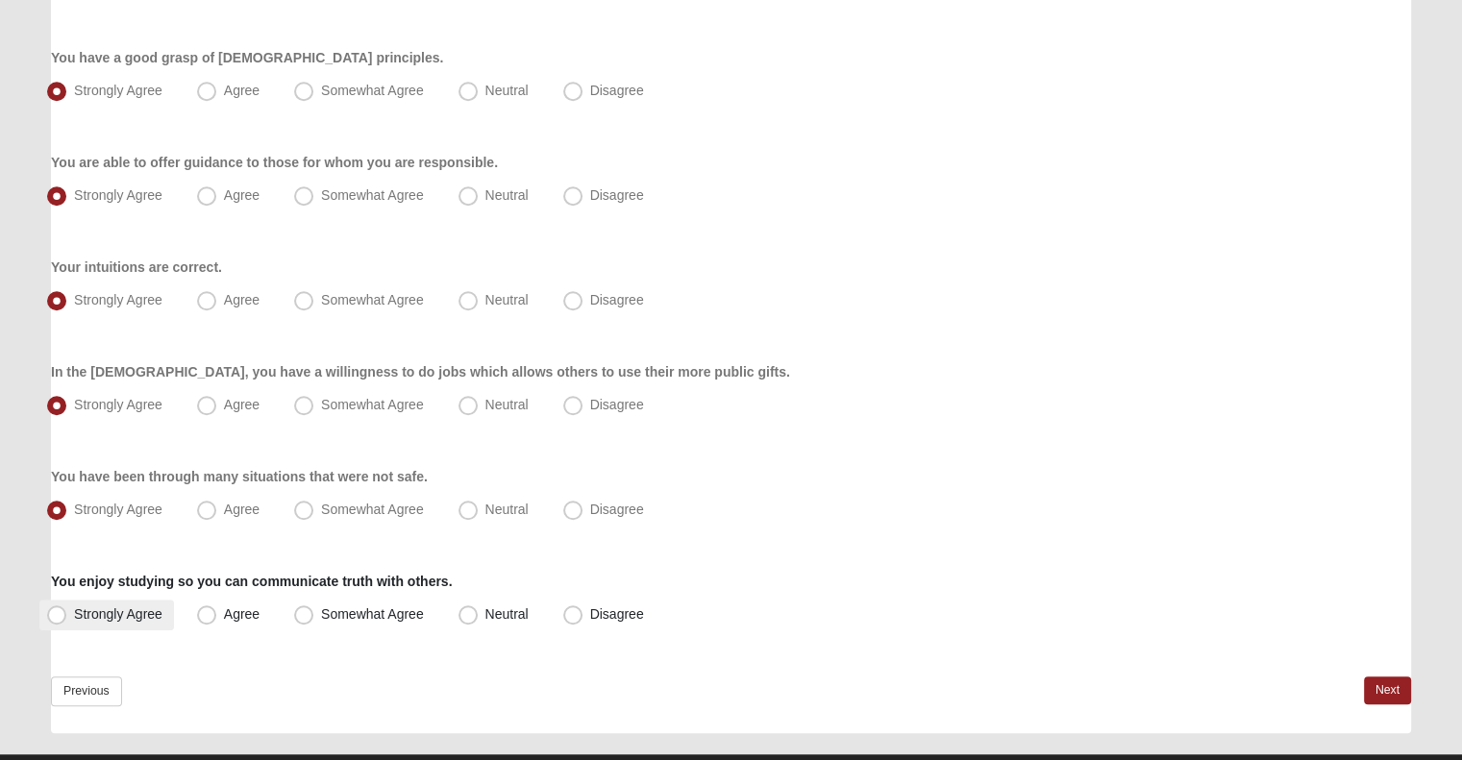
click at [122, 610] on span "Strongly Agree" at bounding box center [118, 613] width 88 height 15
click at [67, 610] on input "Strongly Agree" at bounding box center [61, 614] width 12 height 12
radio input "true"
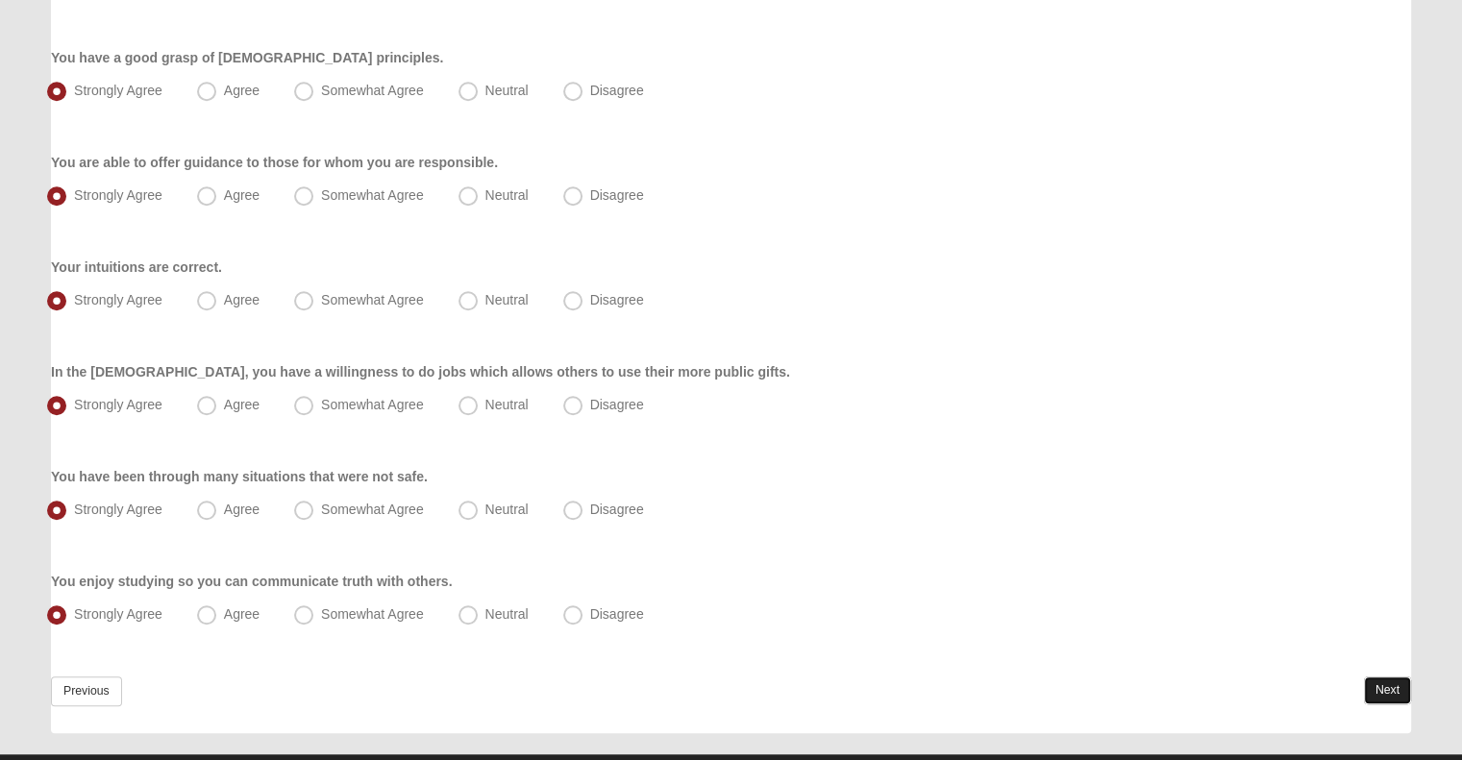
click at [1372, 682] on link "Next" at bounding box center [1387, 691] width 47 height 28
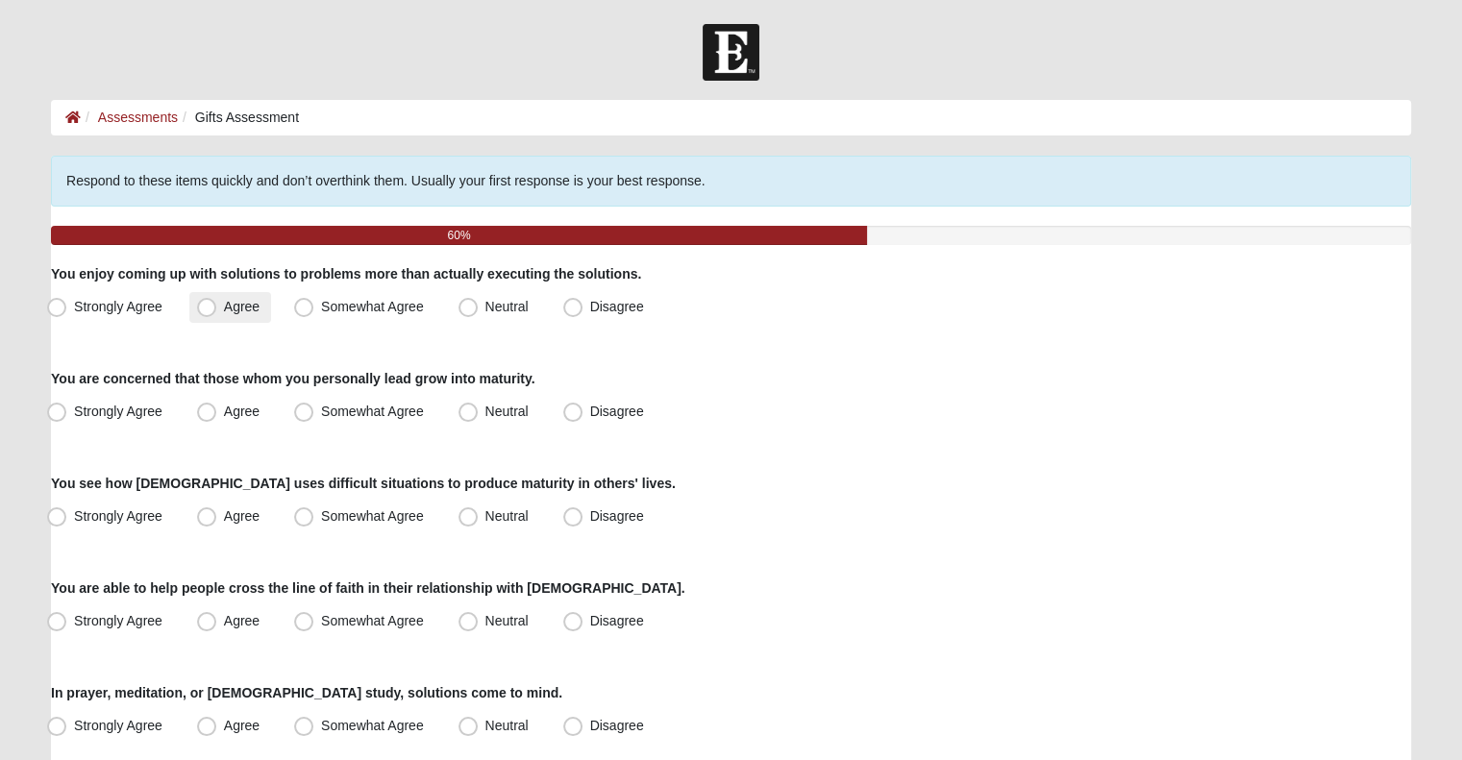
click at [236, 313] on span "Agree" at bounding box center [242, 306] width 36 height 15
click at [217, 313] on input "Agree" at bounding box center [211, 307] width 12 height 12
radio input "true"
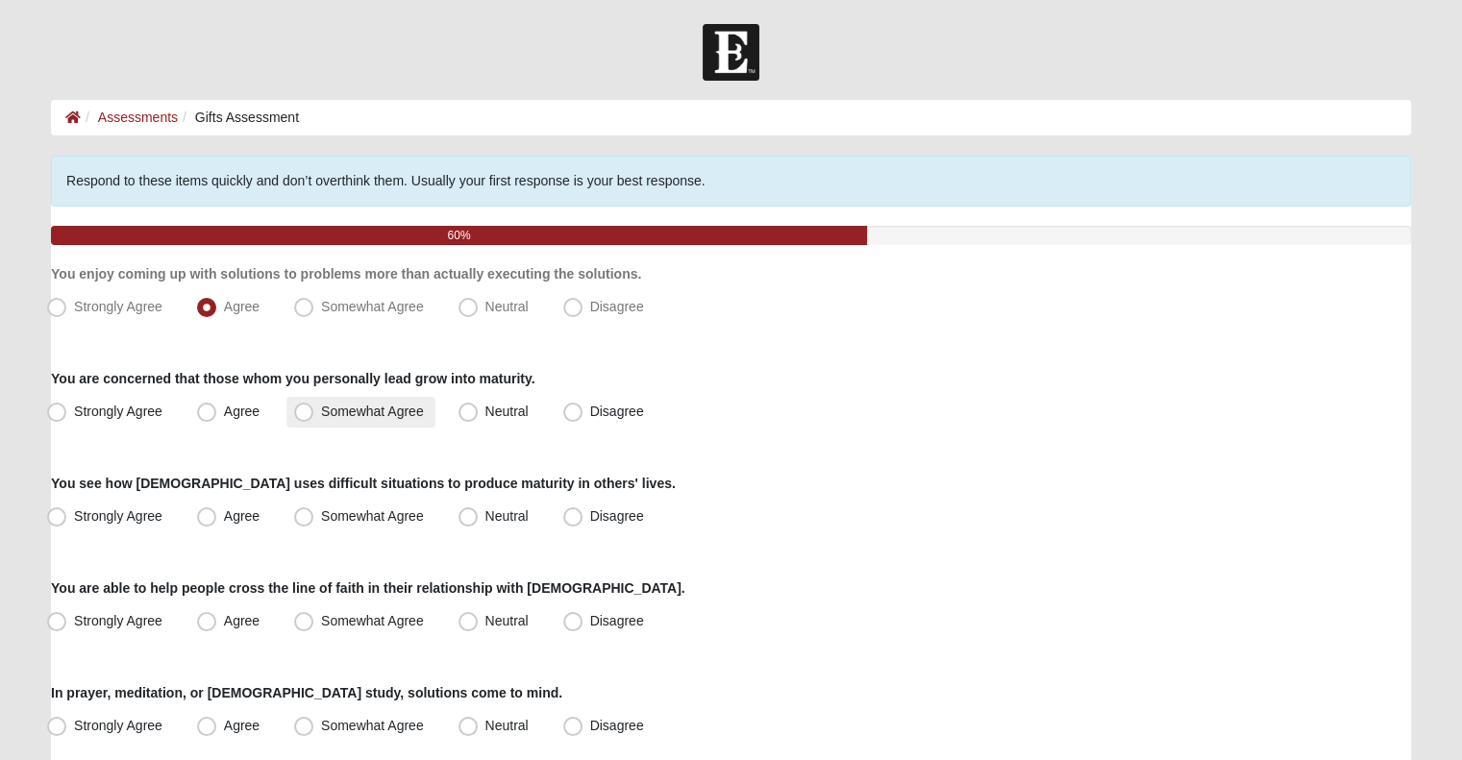
click at [363, 399] on label "Somewhat Agree" at bounding box center [360, 412] width 149 height 31
click at [314, 406] on input "Somewhat Agree" at bounding box center [308, 412] width 12 height 12
radio input "true"
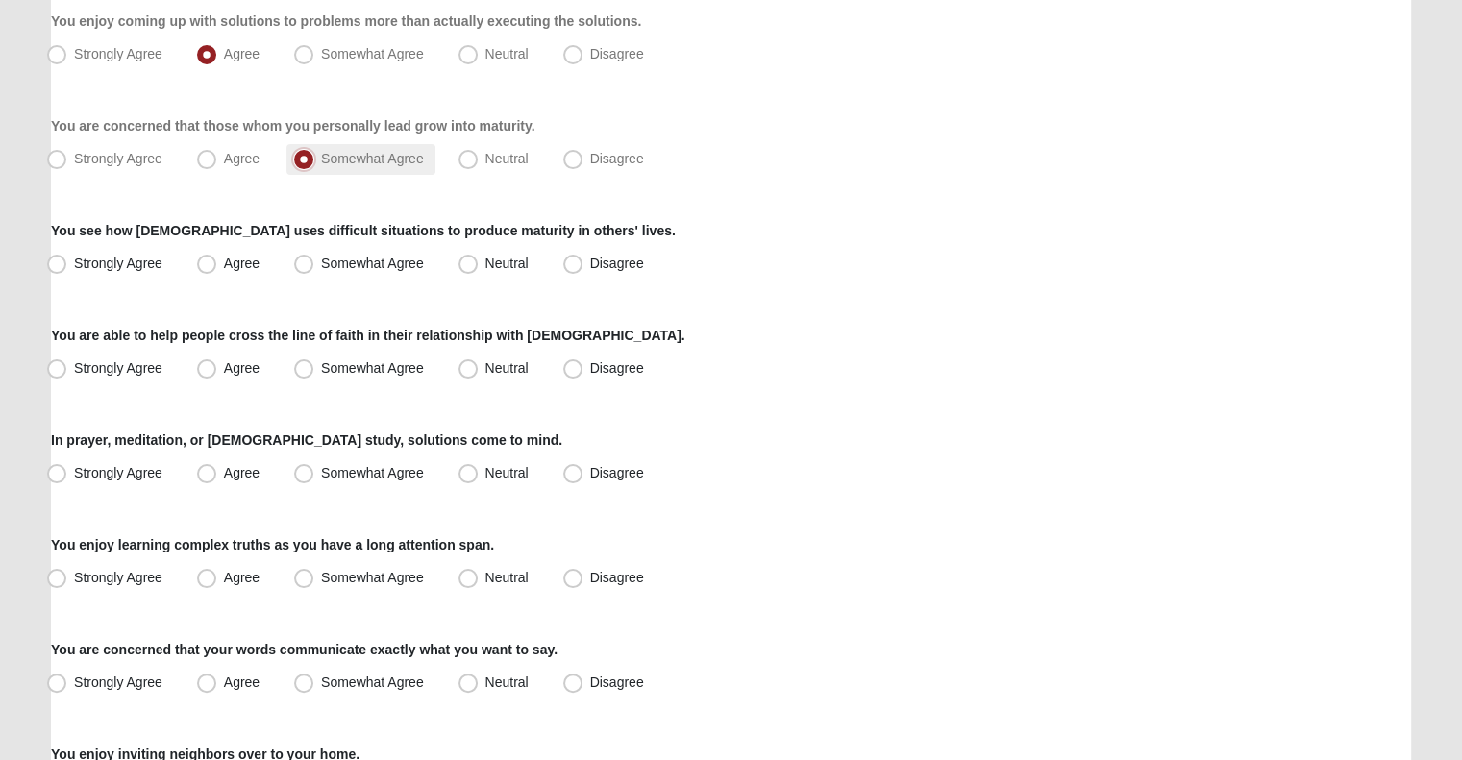
scroll to position [254, 0]
click at [97, 256] on span "Strongly Agree" at bounding box center [118, 262] width 88 height 15
click at [67, 257] on input "Strongly Agree" at bounding box center [61, 263] width 12 height 12
radio input "true"
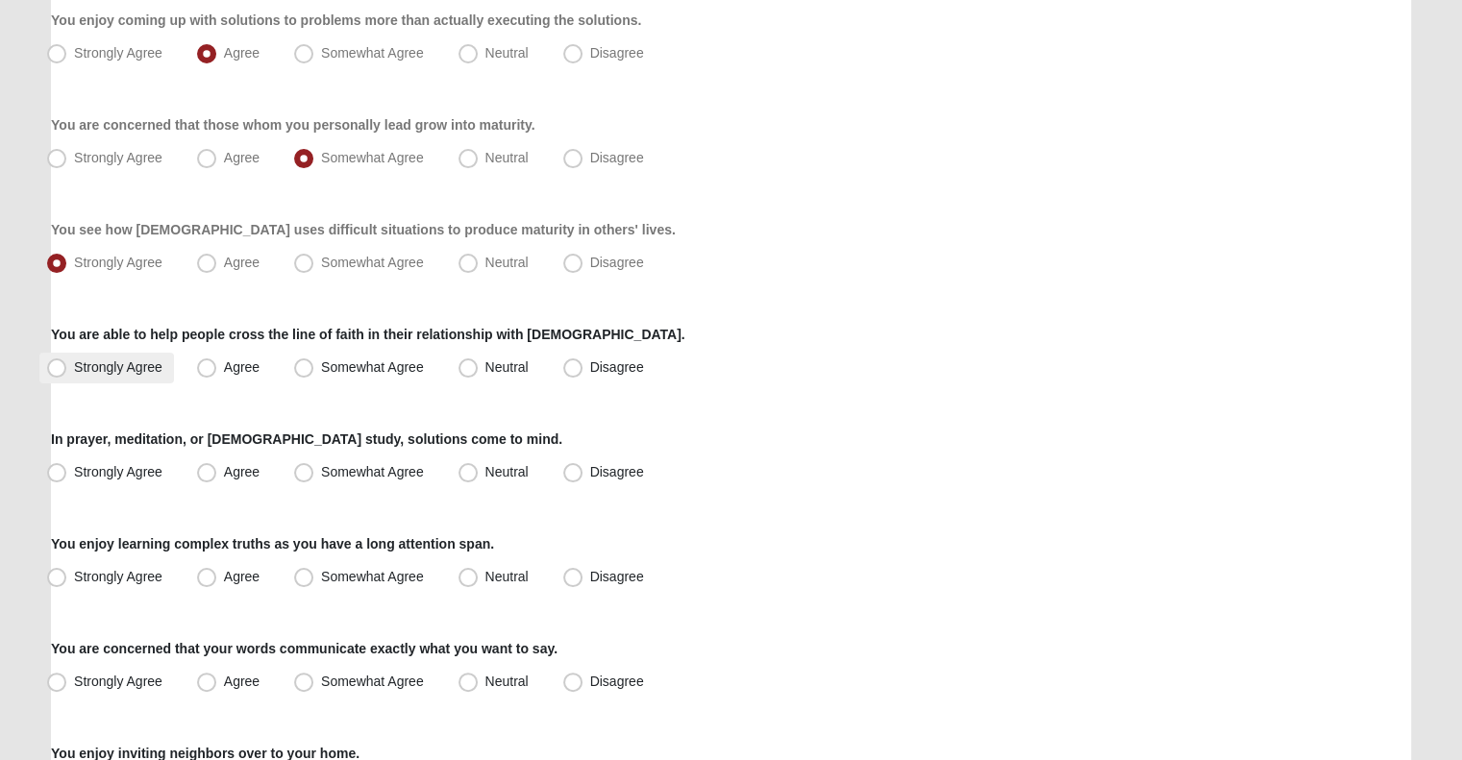
click at [127, 368] on span "Strongly Agree" at bounding box center [118, 366] width 88 height 15
click at [67, 368] on input "Strongly Agree" at bounding box center [61, 367] width 12 height 12
radio input "true"
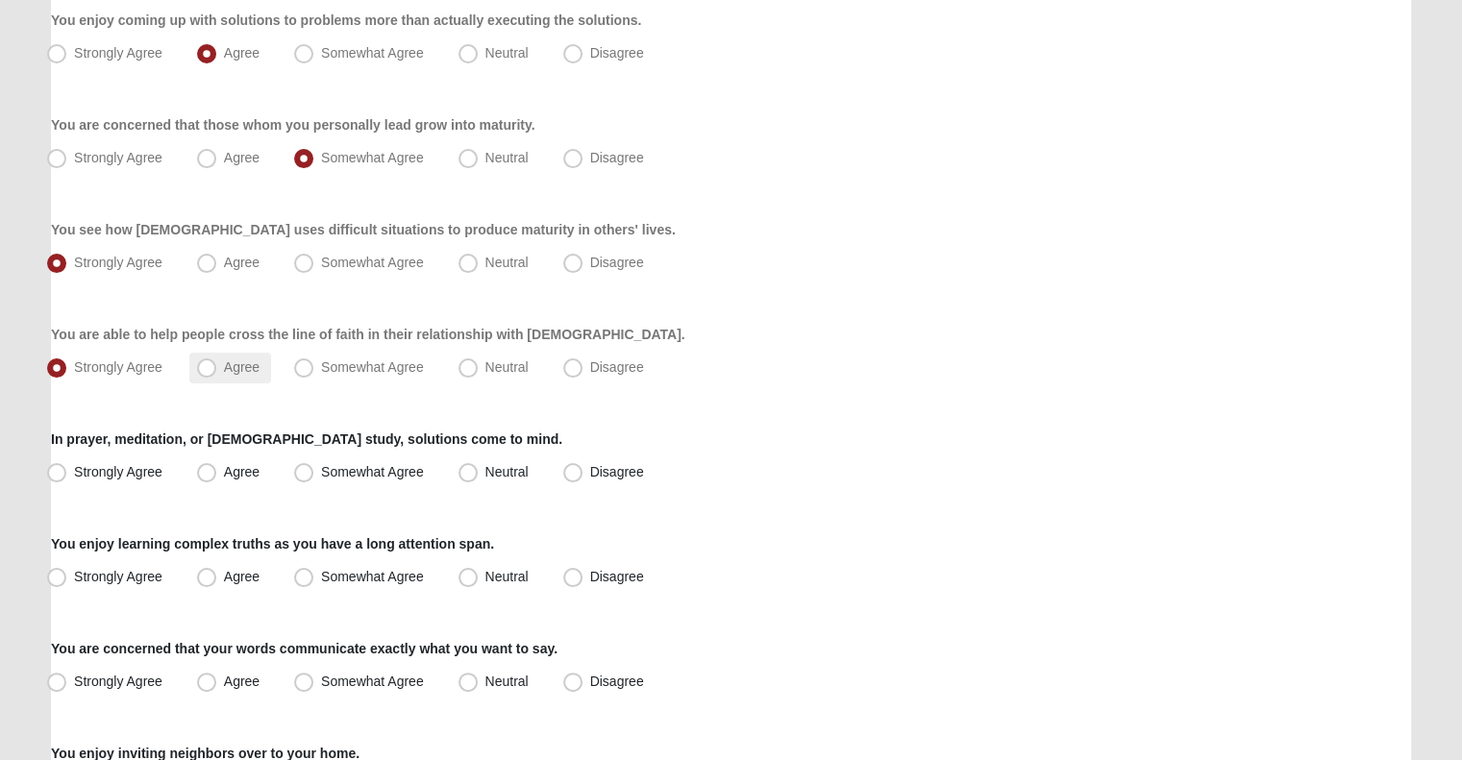
click at [224, 373] on span "Agree" at bounding box center [242, 366] width 36 height 15
click at [215, 373] on input "Agree" at bounding box center [211, 367] width 12 height 12
radio input "true"
click at [125, 476] on span "Strongly Agree" at bounding box center [118, 471] width 88 height 15
click at [67, 476] on input "Strongly Agree" at bounding box center [61, 472] width 12 height 12
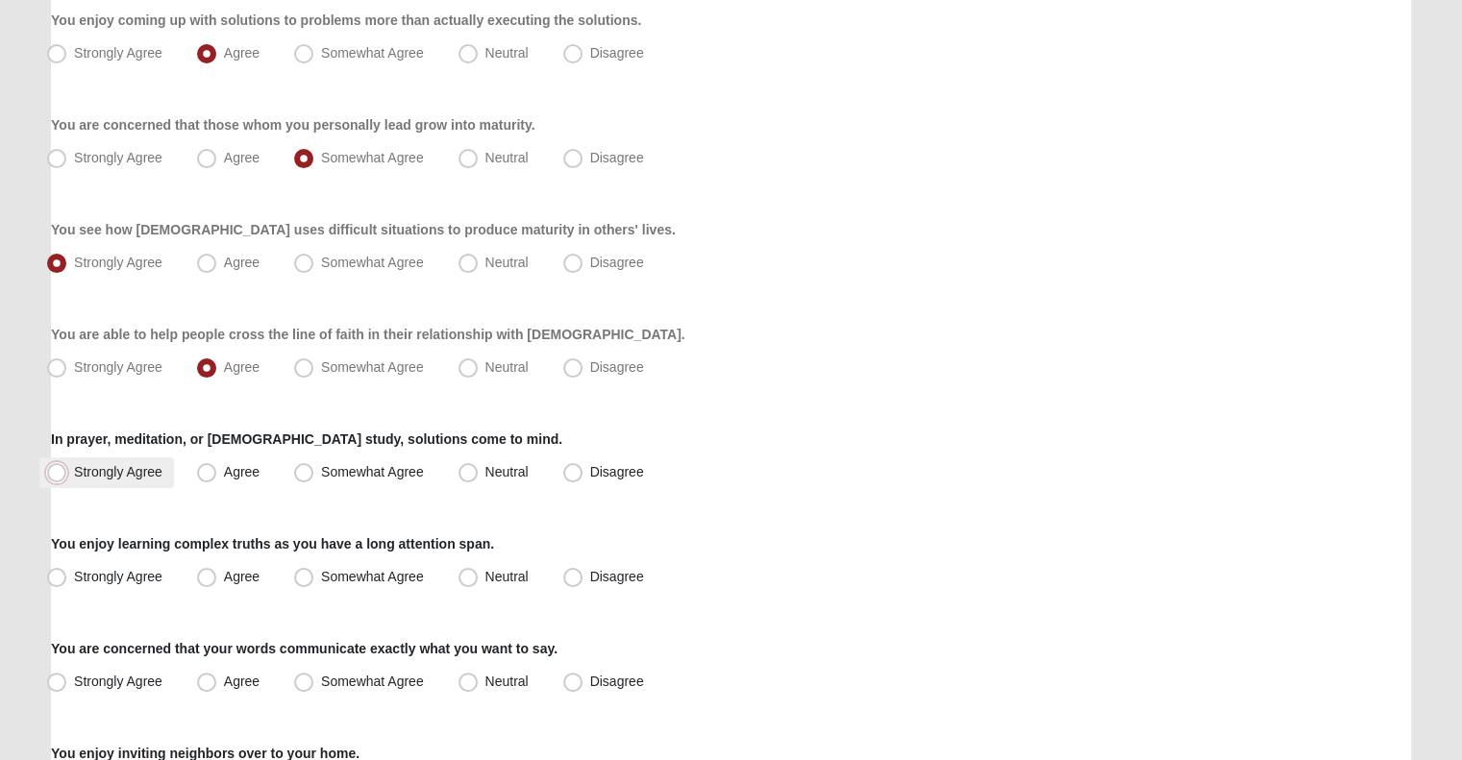
radio input "true"
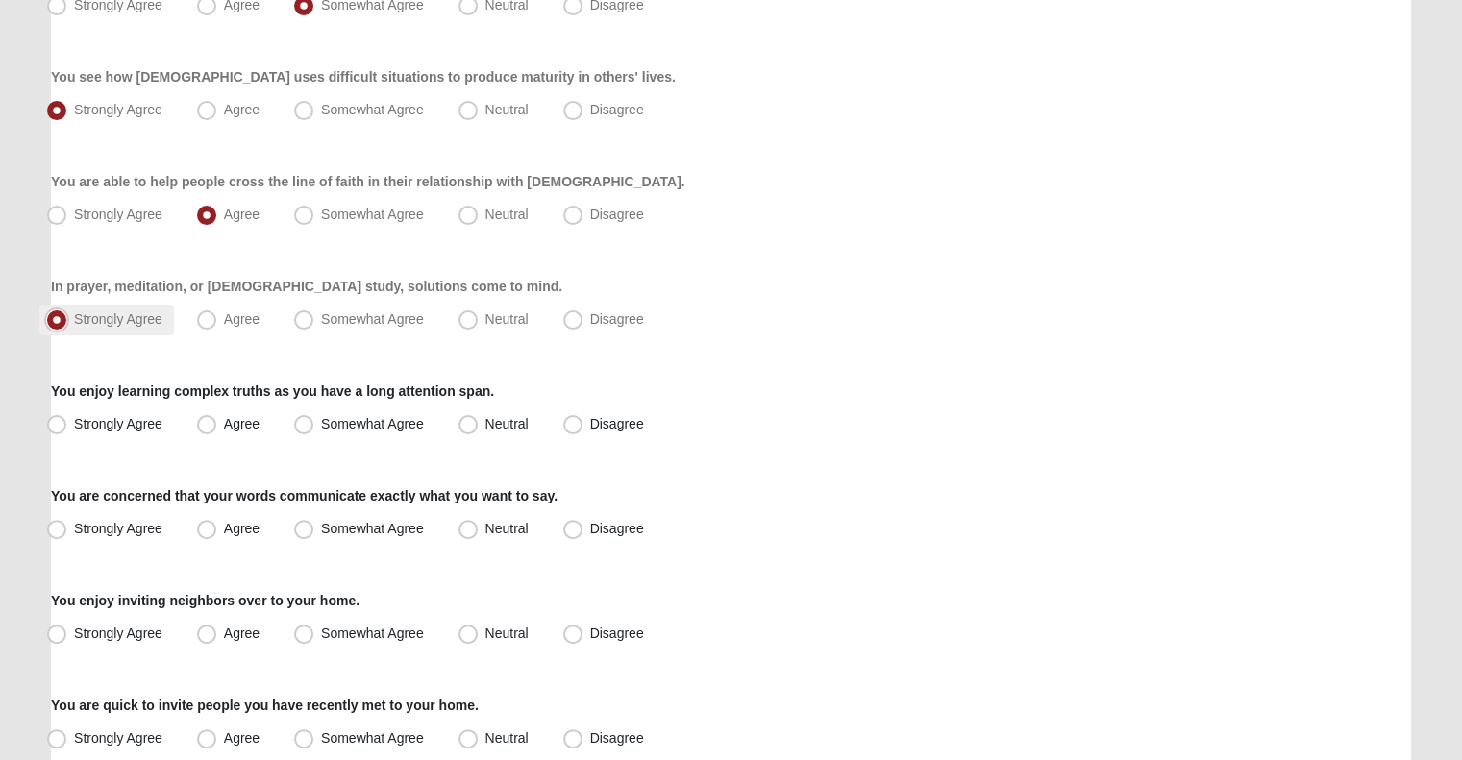
scroll to position [407, 0]
click at [141, 433] on label "Strongly Agree" at bounding box center [106, 423] width 135 height 31
click at [67, 430] on input "Strongly Agree" at bounding box center [61, 423] width 12 height 12
radio input "true"
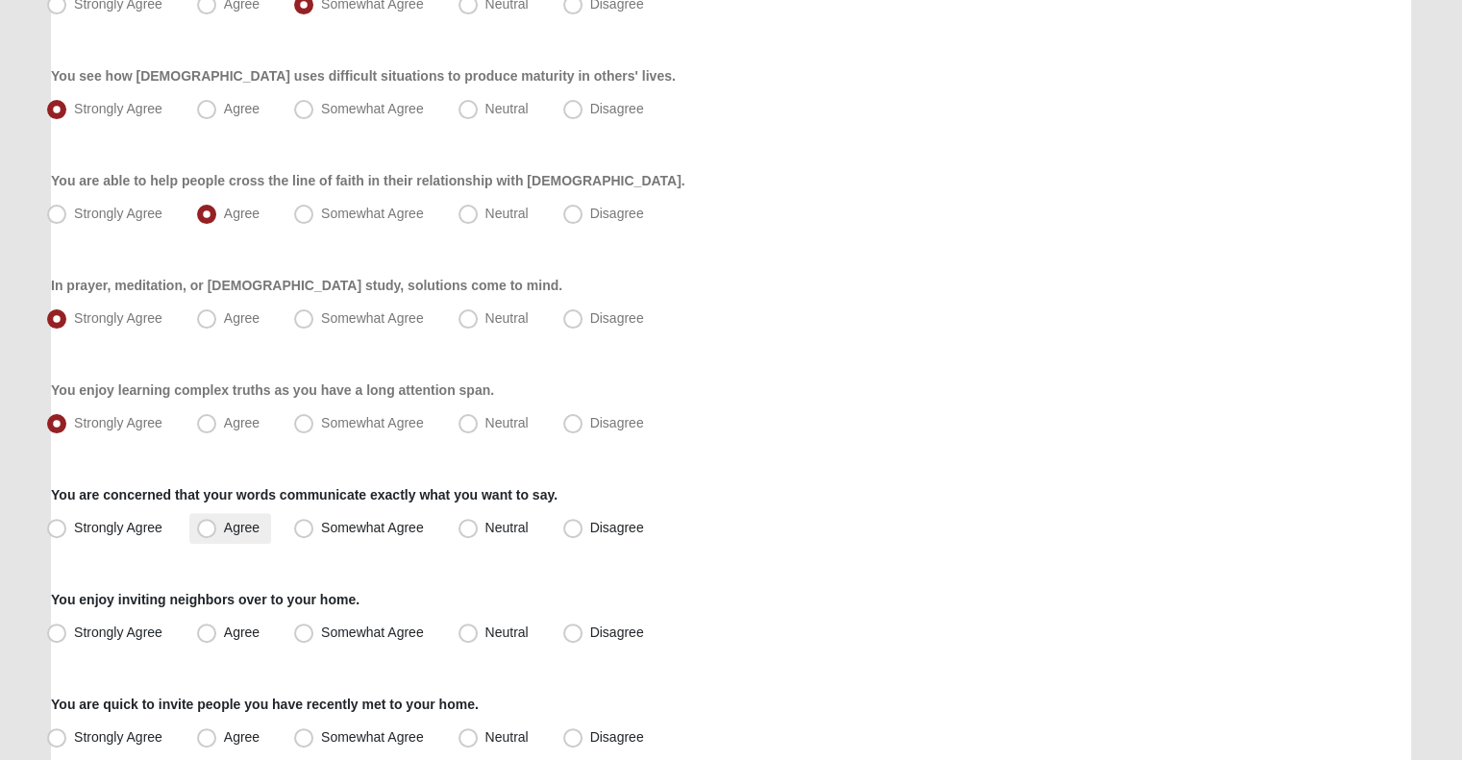
click at [253, 522] on span "Agree" at bounding box center [242, 527] width 36 height 15
click at [217, 522] on input "Agree" at bounding box center [211, 528] width 12 height 12
radio input "true"
click at [366, 530] on span "Somewhat Agree" at bounding box center [372, 527] width 103 height 15
click at [314, 530] on input "Somewhat Agree" at bounding box center [308, 528] width 12 height 12
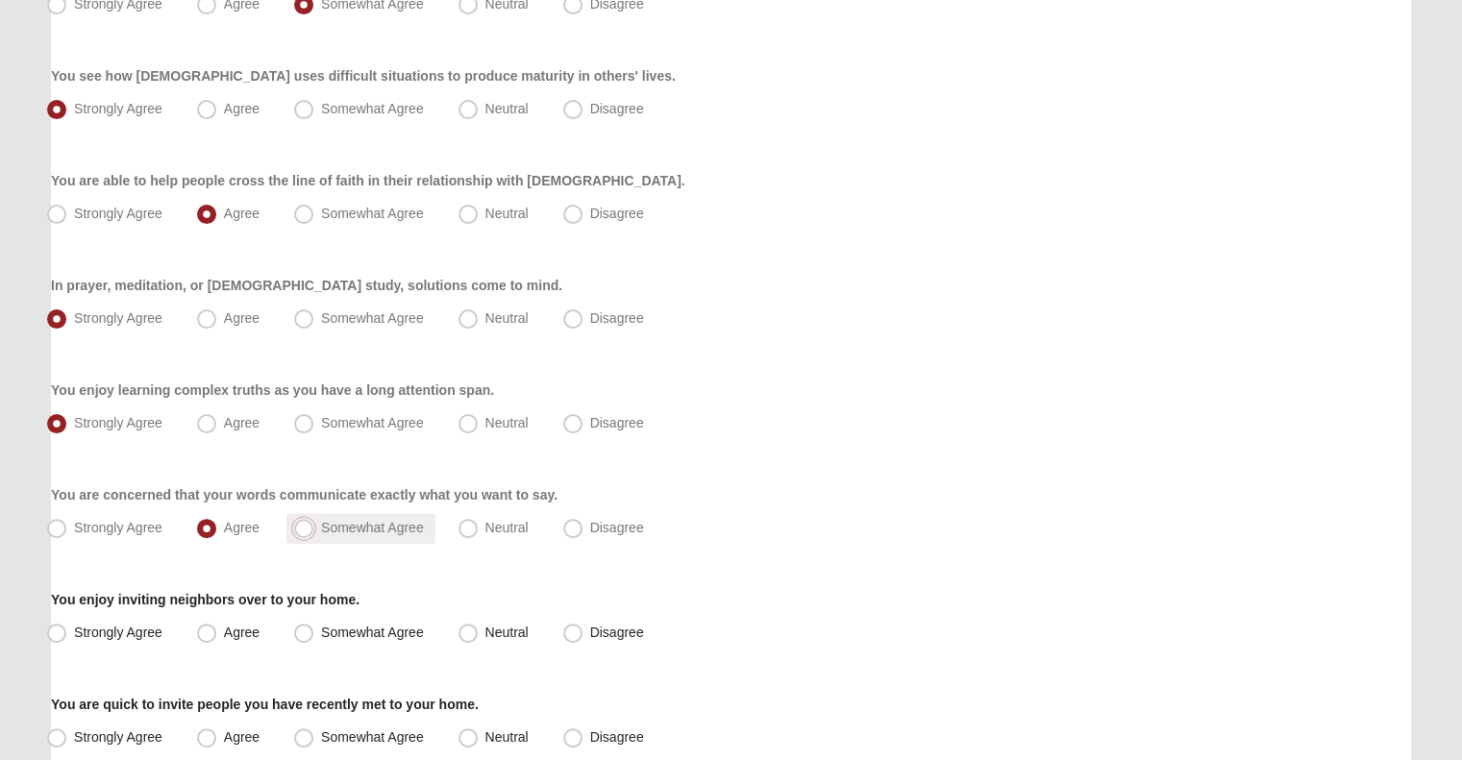
radio input "true"
click at [130, 631] on span "Strongly Agree" at bounding box center [118, 632] width 88 height 15
click at [67, 631] on input "Strongly Agree" at bounding box center [61, 633] width 12 height 12
radio input "true"
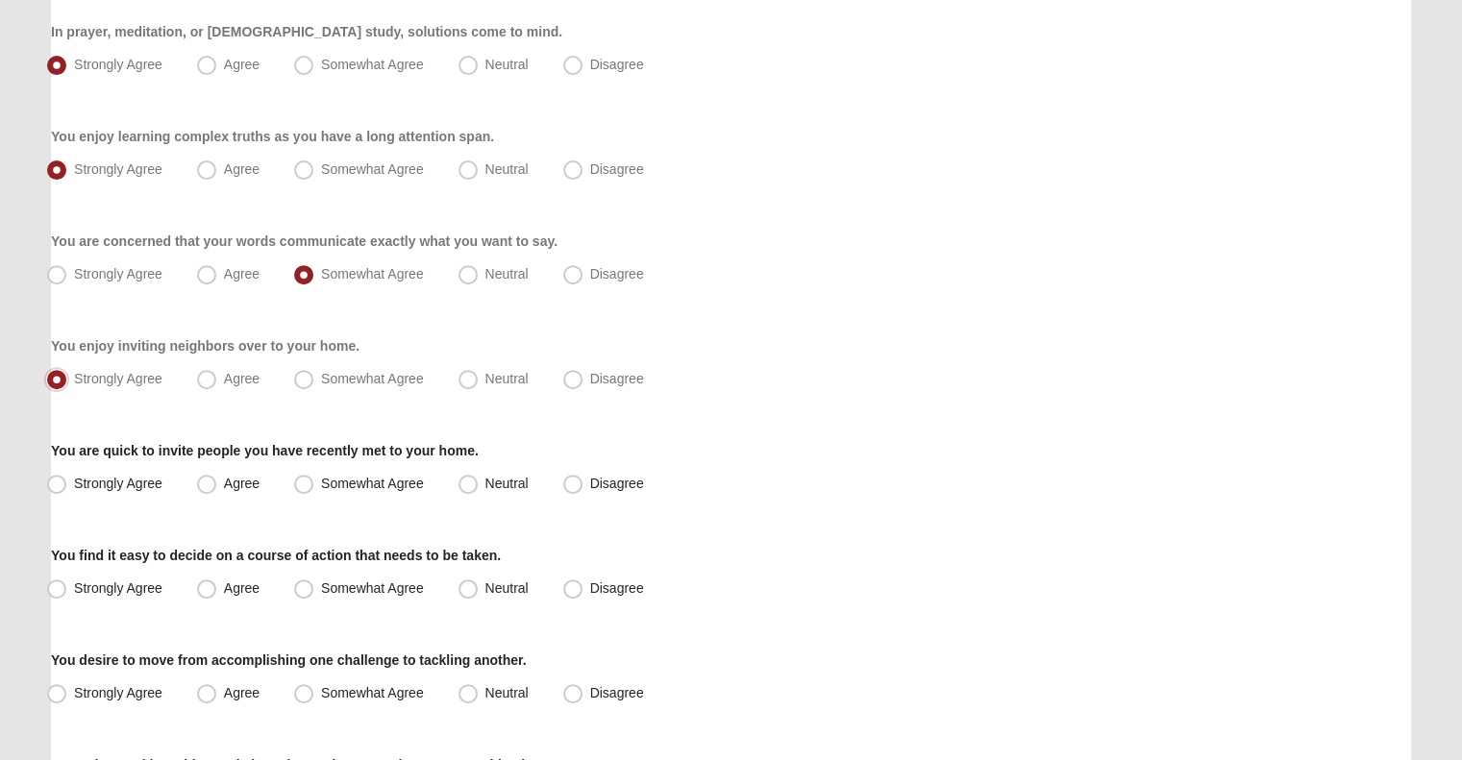
scroll to position [661, 0]
click at [242, 388] on label "Agree" at bounding box center [230, 379] width 82 height 31
click at [217, 385] on input "Agree" at bounding box center [211, 379] width 12 height 12
radio input "true"
click at [221, 489] on label "Agree" at bounding box center [230, 484] width 82 height 31
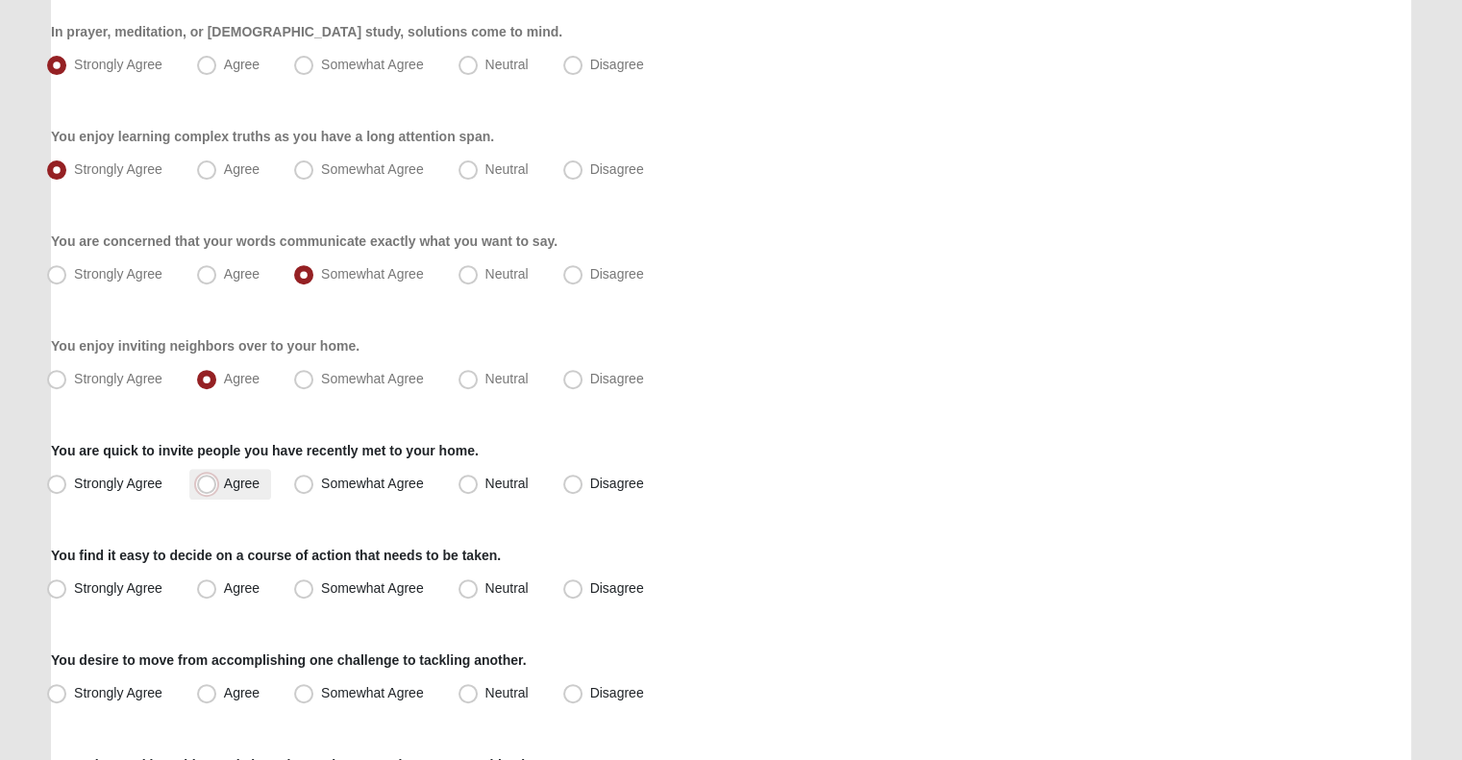
click at [217, 489] on input "Agree" at bounding box center [211, 484] width 12 height 12
radio input "true"
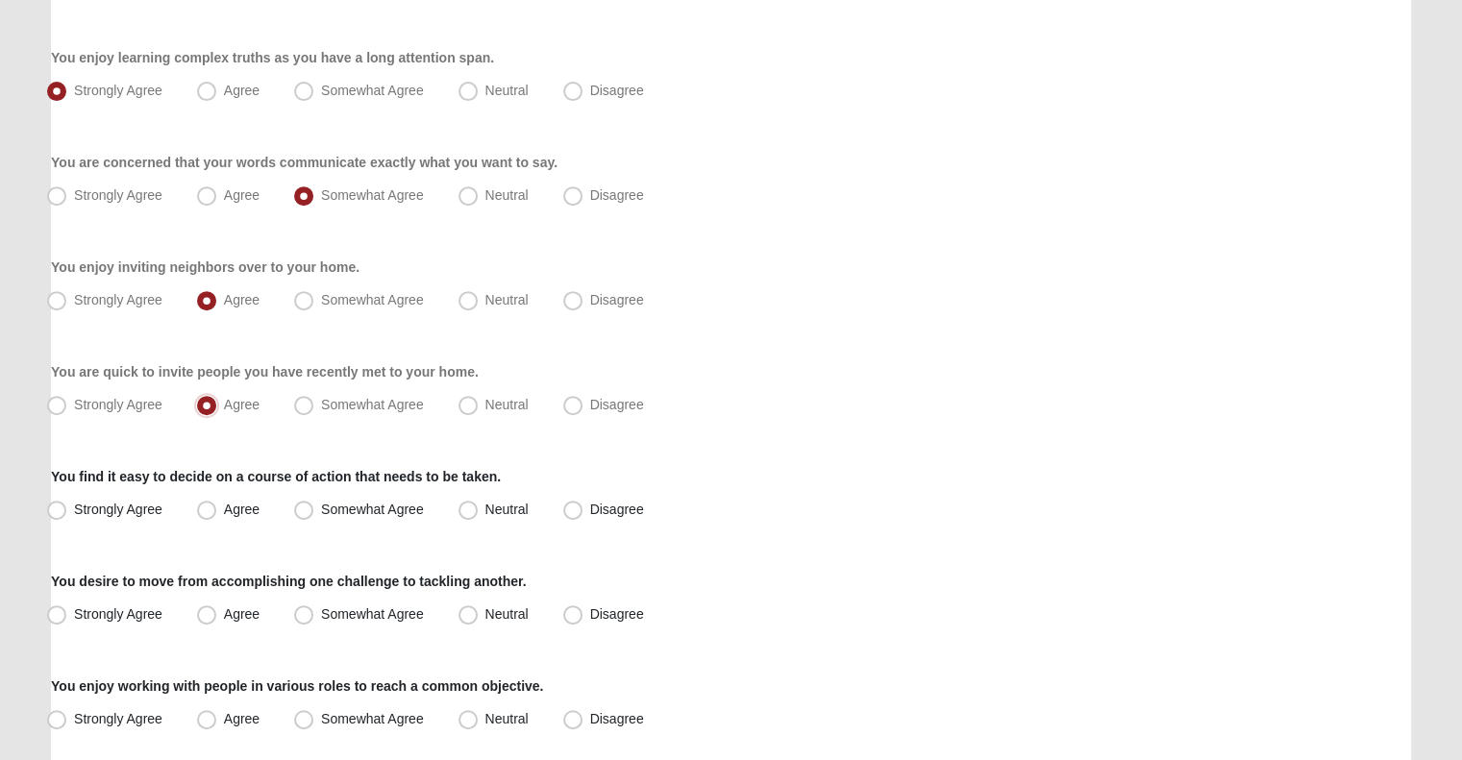
scroll to position [742, 0]
click at [155, 519] on label "Strongly Agree" at bounding box center [106, 508] width 135 height 31
click at [67, 514] on input "Strongly Agree" at bounding box center [61, 508] width 12 height 12
radio input "true"
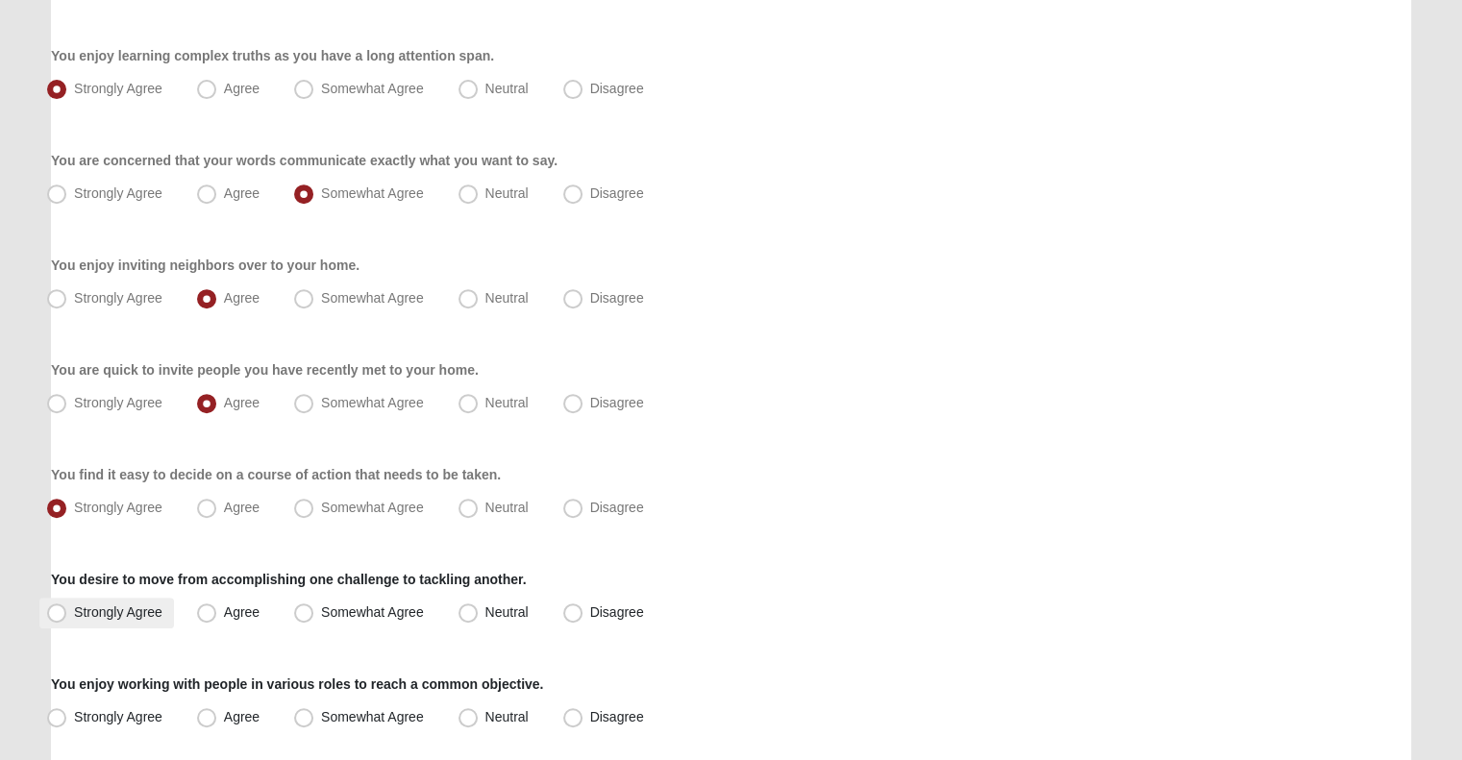
click at [128, 604] on span "Strongly Agree" at bounding box center [118, 611] width 88 height 15
click at [67, 606] on input "Strongly Agree" at bounding box center [61, 612] width 12 height 12
radio input "true"
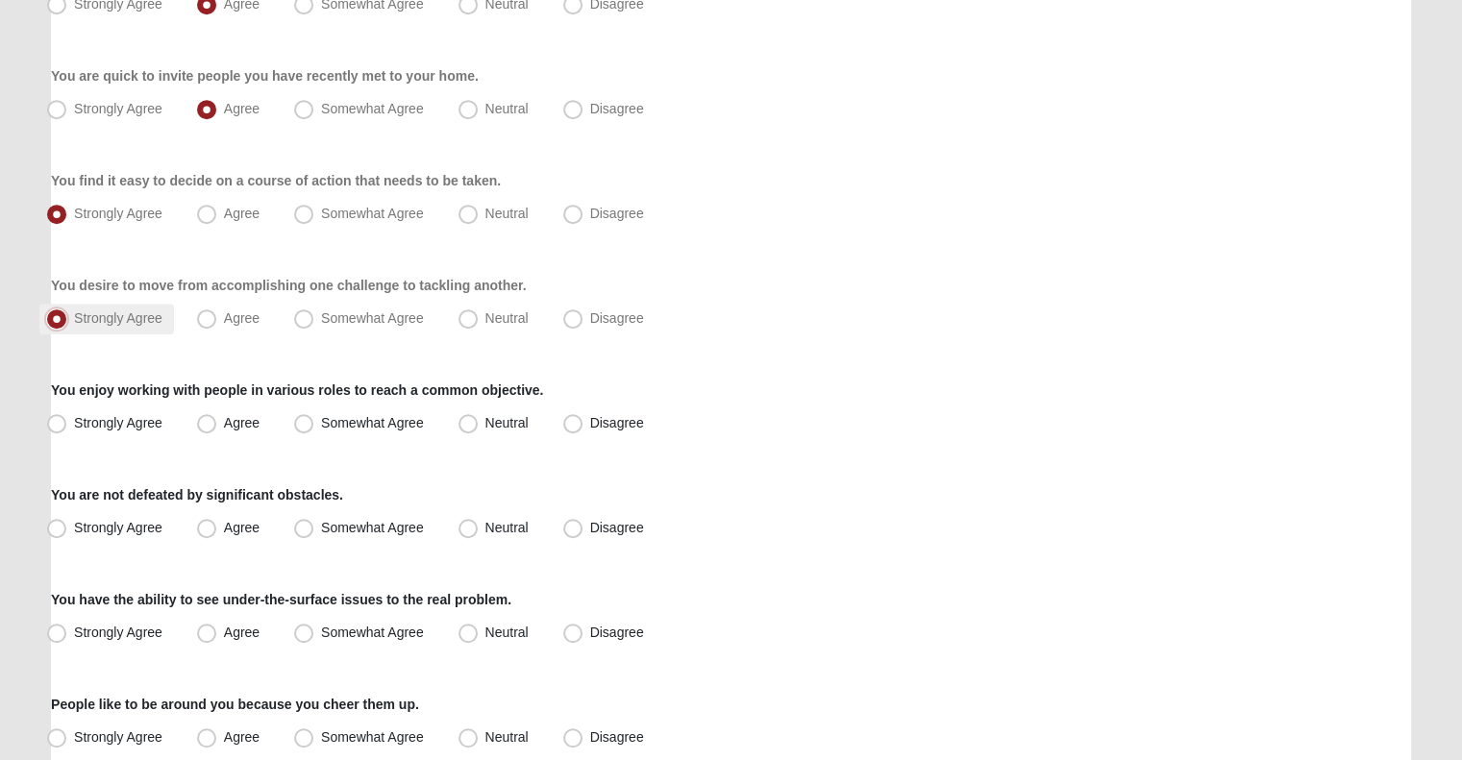
scroll to position [1037, 0]
click at [133, 417] on span "Strongly Agree" at bounding box center [118, 421] width 88 height 15
click at [67, 417] on input "Strongly Agree" at bounding box center [61, 422] width 12 height 12
radio input "true"
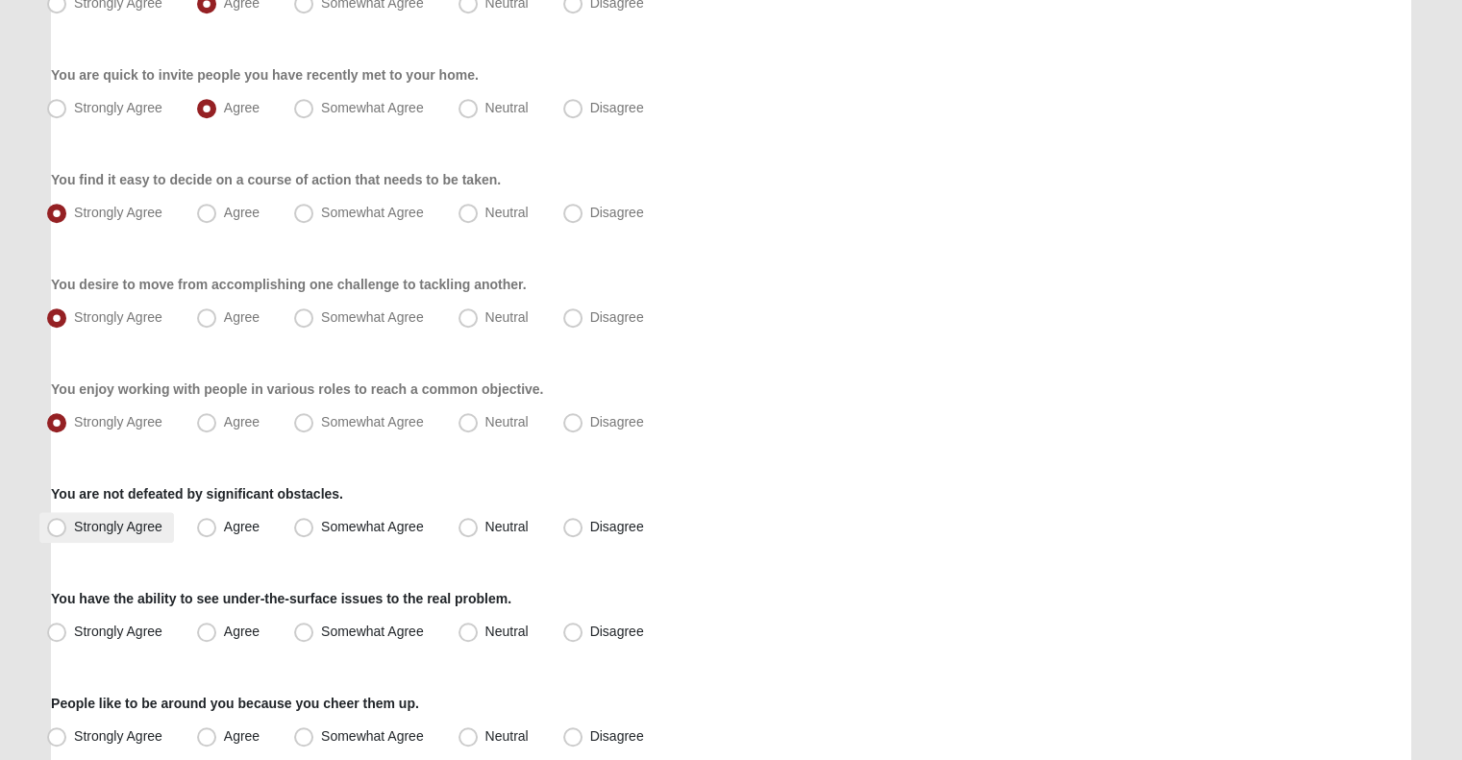
click at [115, 534] on label "Strongly Agree" at bounding box center [106, 527] width 135 height 31
click at [67, 533] on input "Strongly Agree" at bounding box center [61, 527] width 12 height 12
radio input "true"
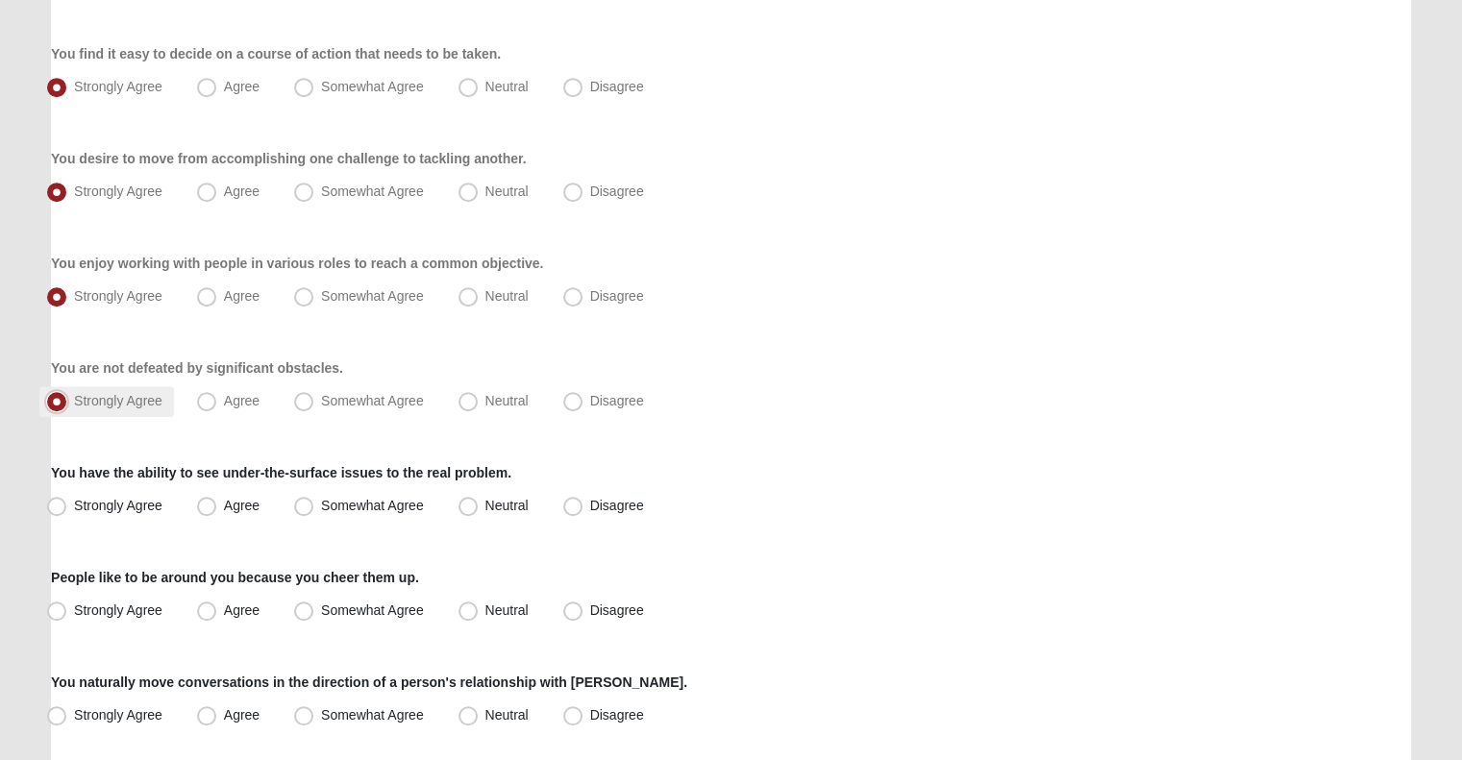
scroll to position [1187, 0]
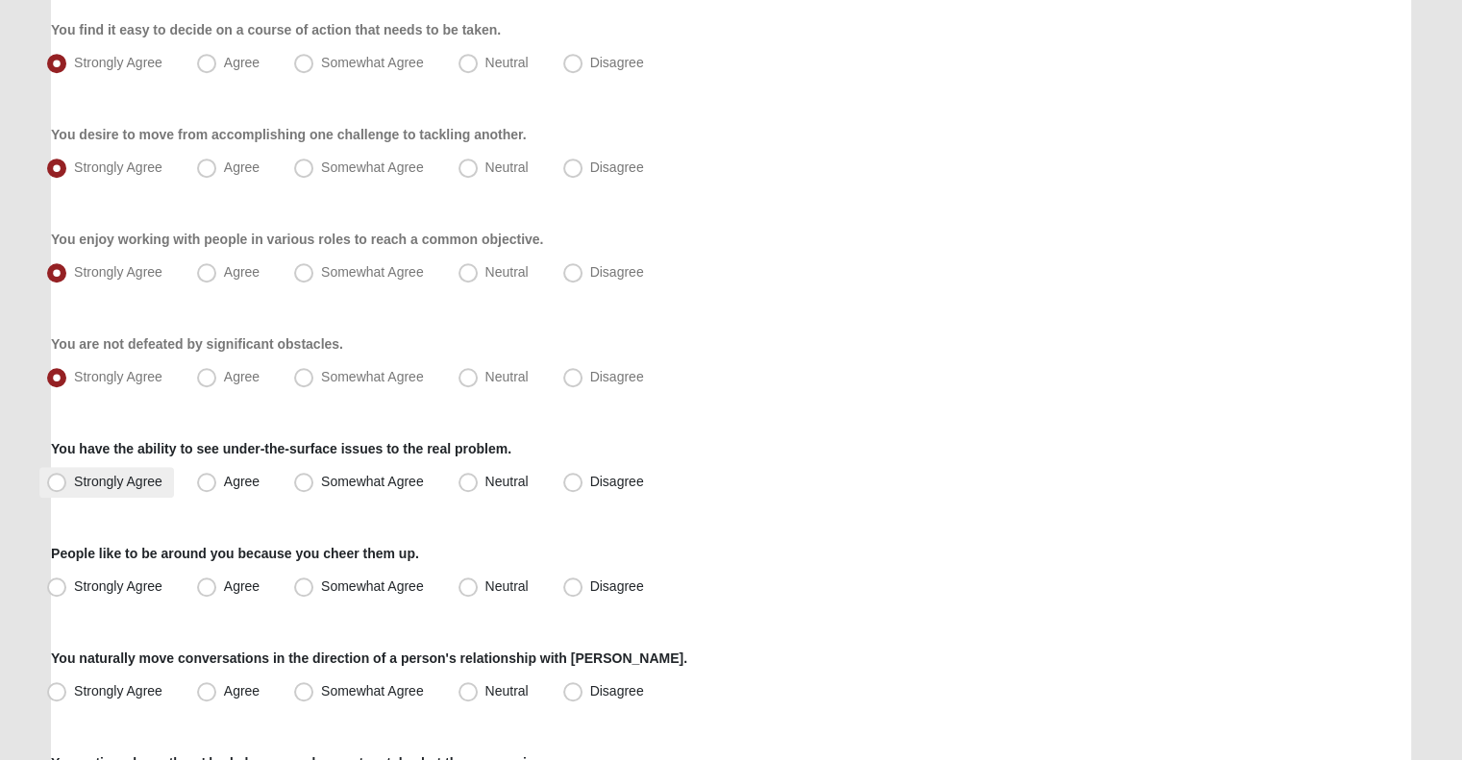
click at [111, 489] on label "Strongly Agree" at bounding box center [106, 482] width 135 height 31
click at [67, 488] on input "Strongly Agree" at bounding box center [61, 482] width 12 height 12
radio input "true"
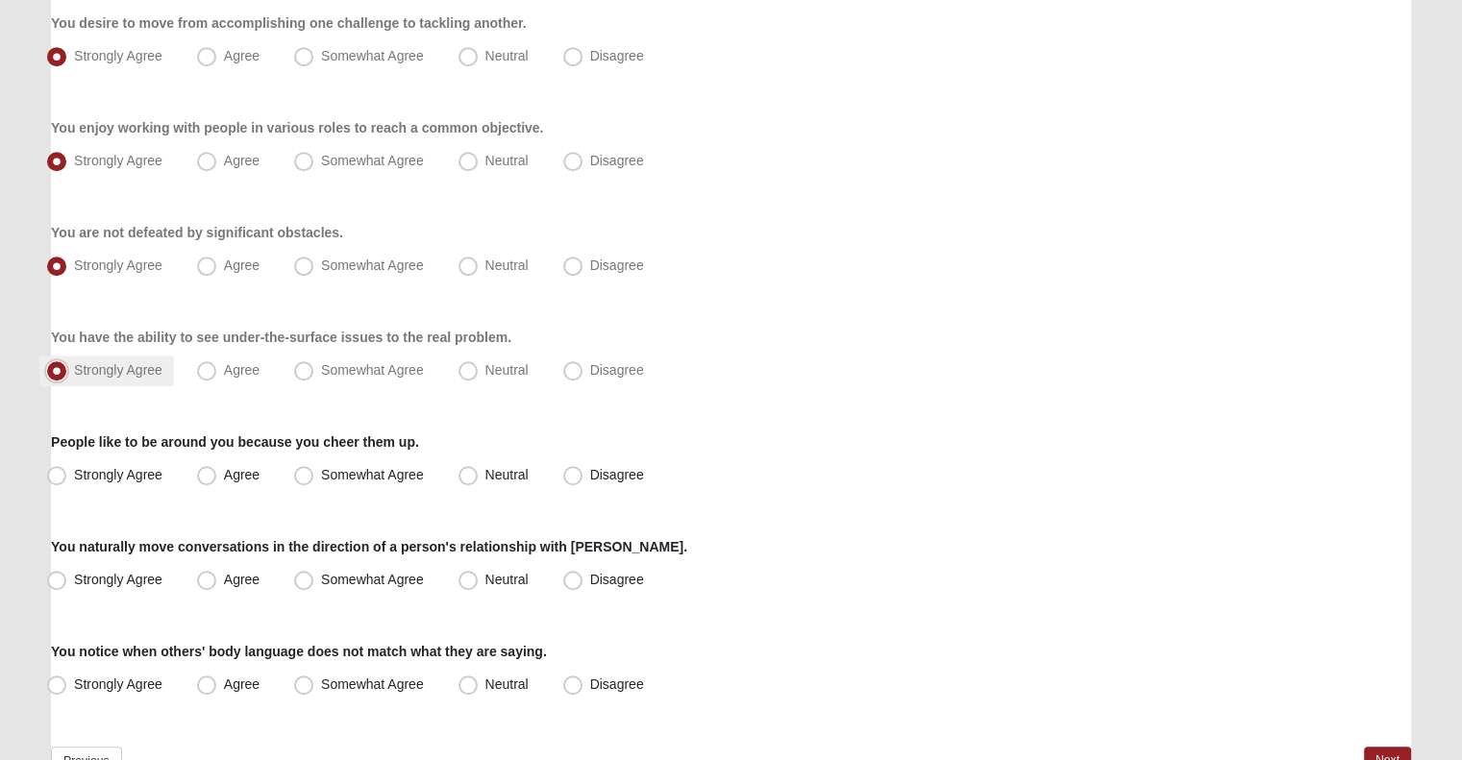
scroll to position [1310, 0]
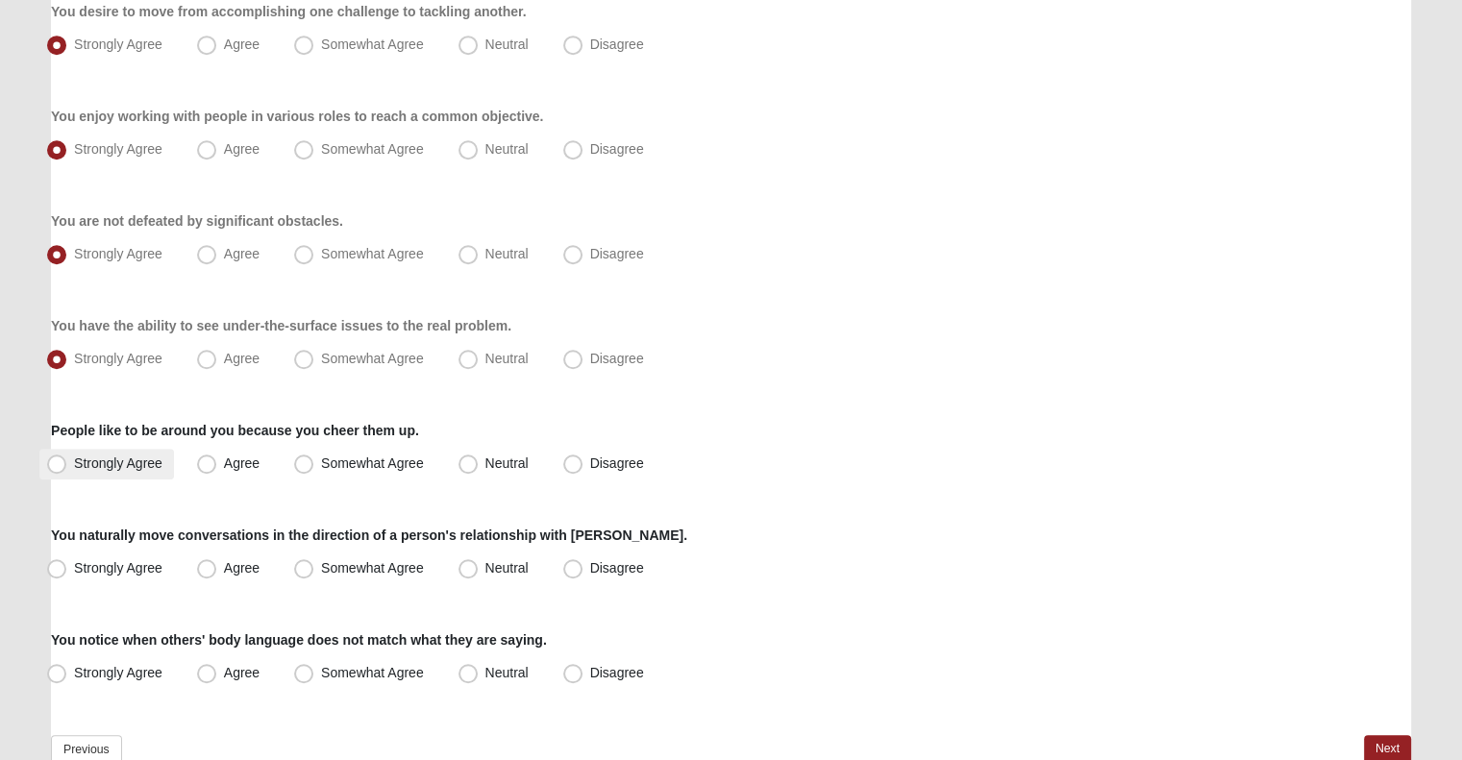
click at [170, 458] on label "Strongly Agree" at bounding box center [106, 464] width 135 height 31
click at [67, 458] on input "Strongly Agree" at bounding box center [61, 463] width 12 height 12
radio input "true"
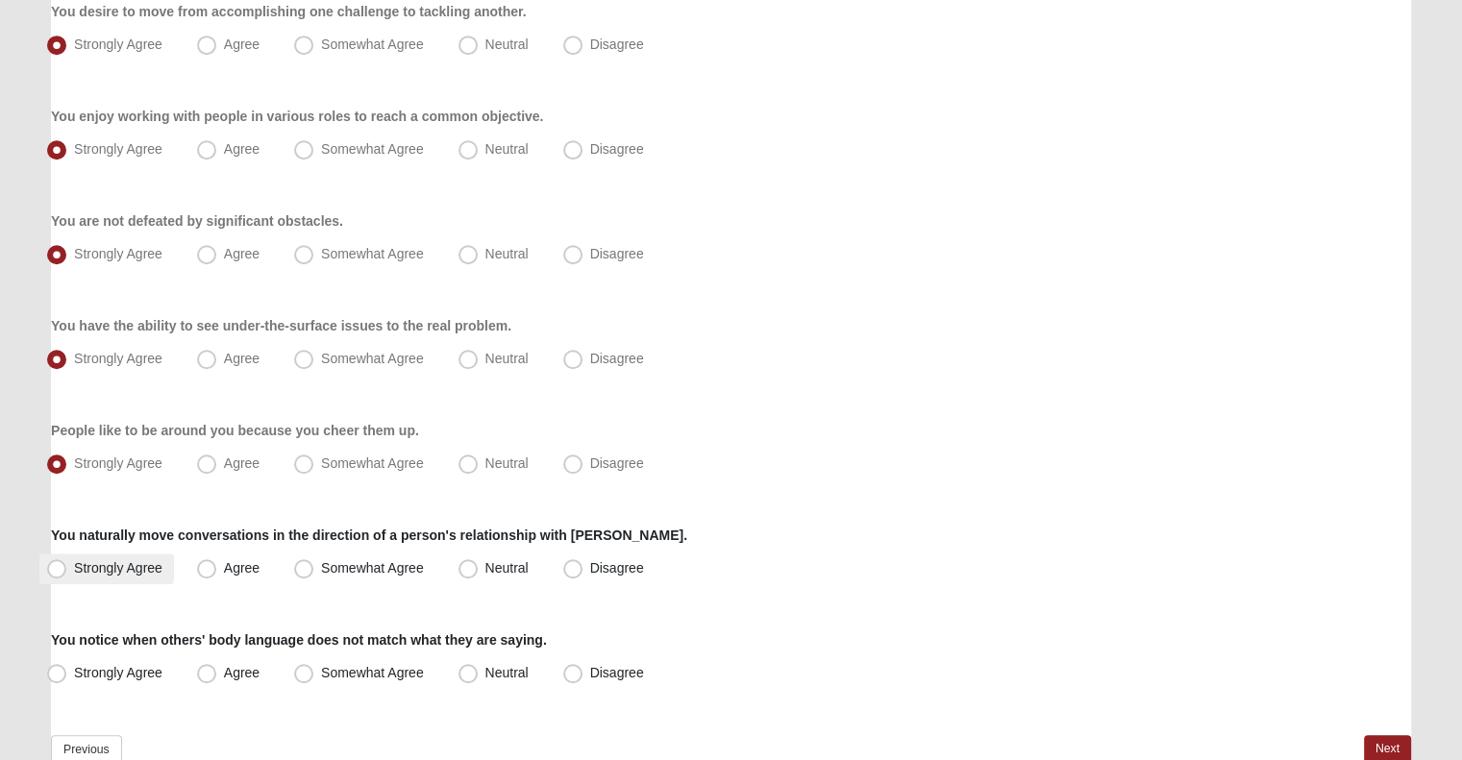
click at [138, 576] on label "Strongly Agree" at bounding box center [106, 569] width 135 height 31
click at [67, 575] on input "Strongly Agree" at bounding box center [61, 568] width 12 height 12
radio input "true"
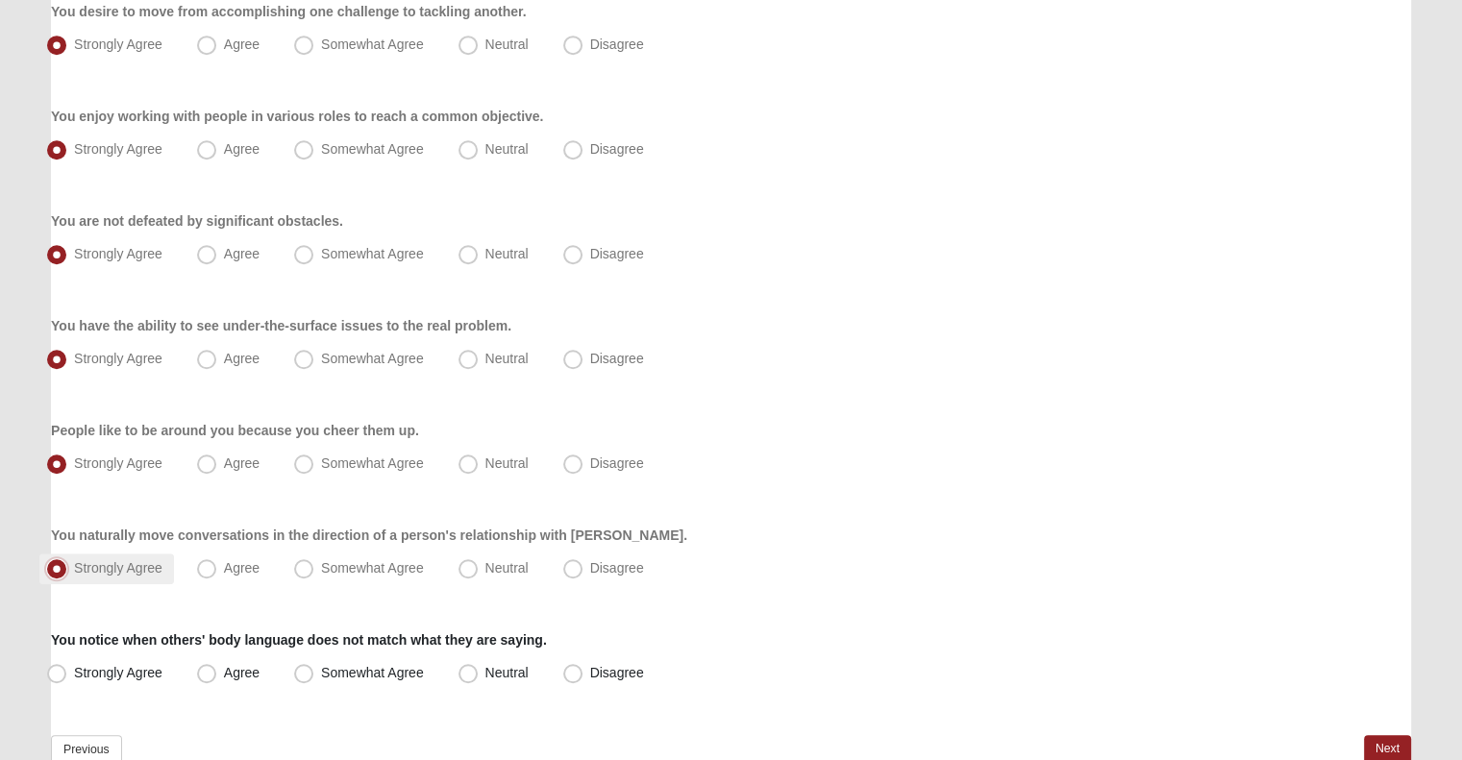
scroll to position [1411, 0]
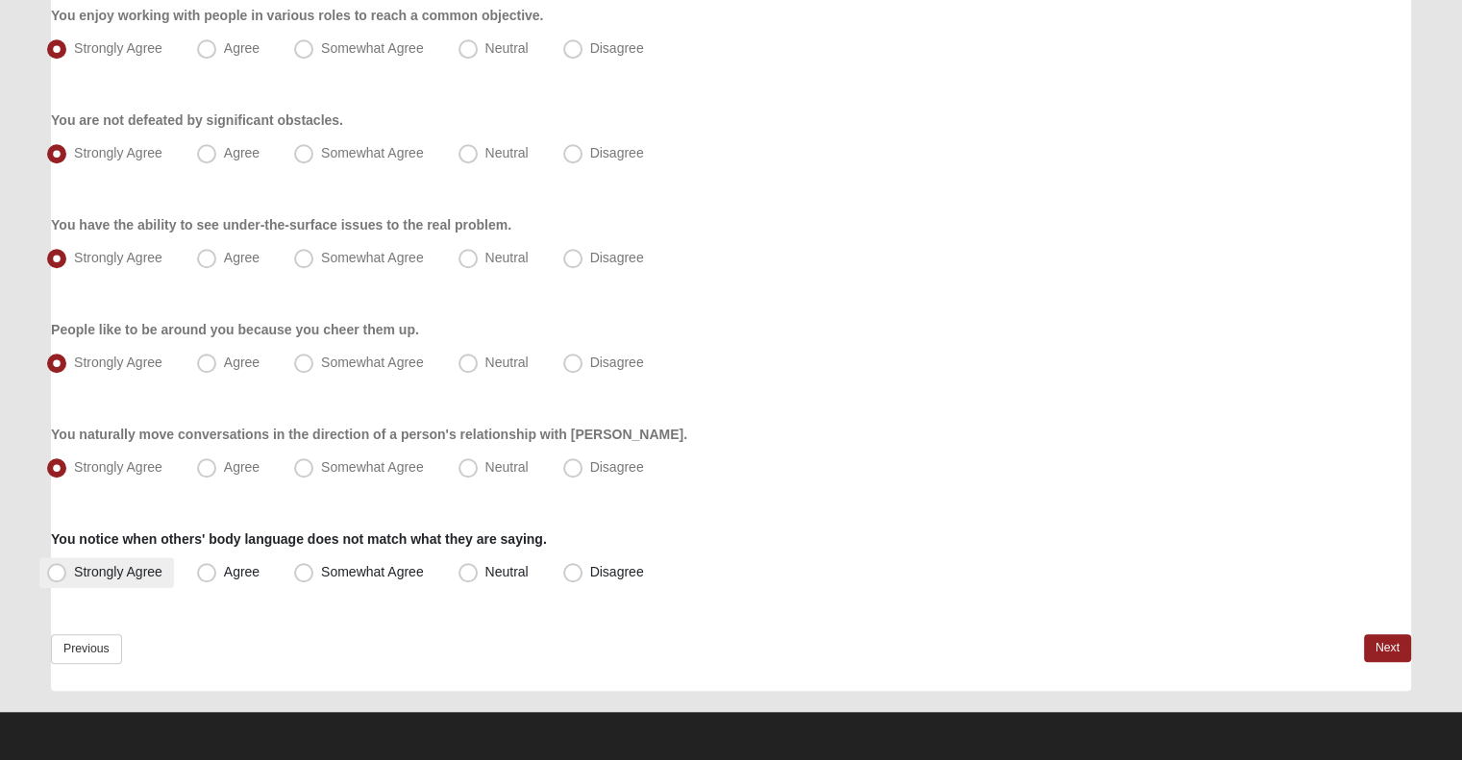
click at [101, 568] on span "Strongly Agree" at bounding box center [118, 571] width 88 height 15
click at [67, 568] on input "Strongly Agree" at bounding box center [61, 572] width 12 height 12
radio input "true"
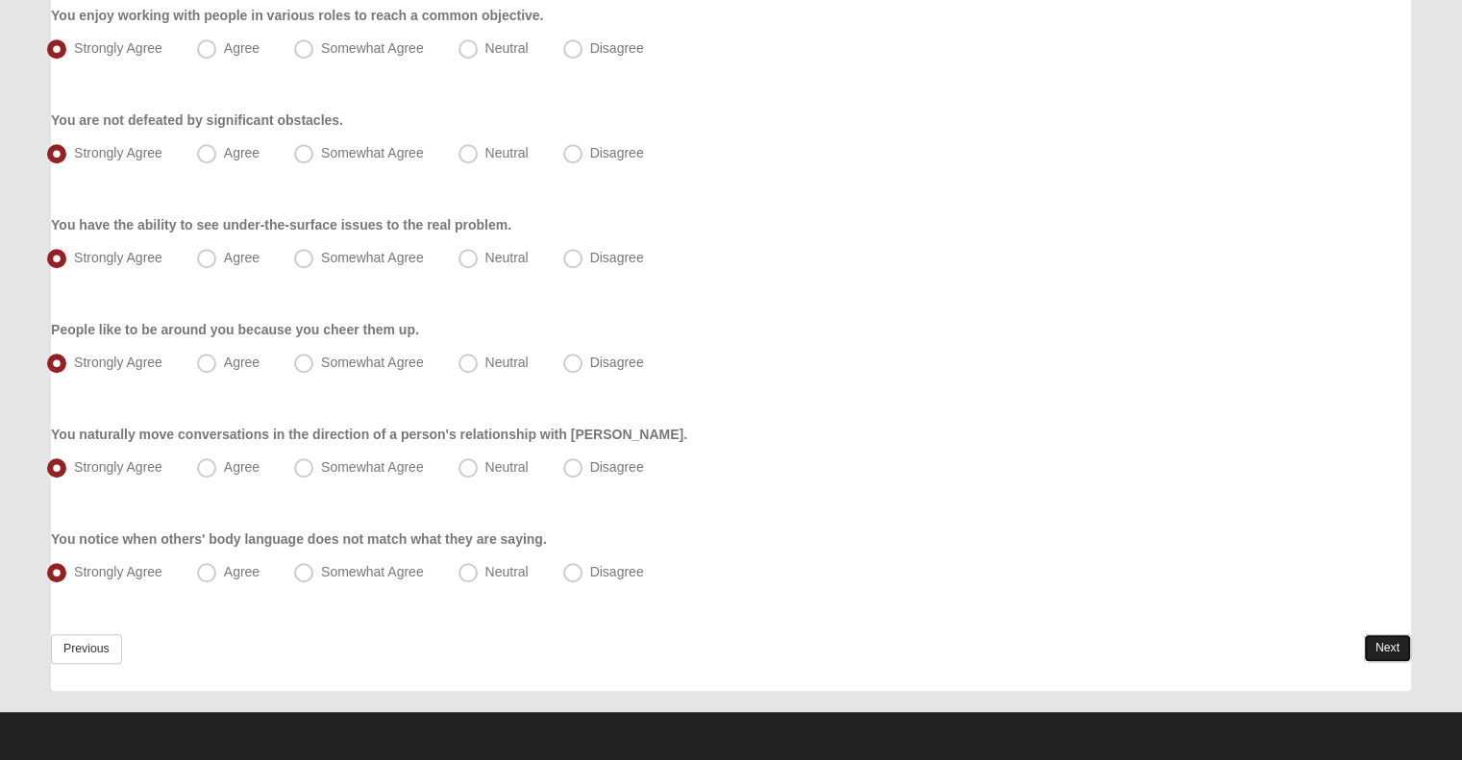
click at [1382, 641] on link "Next" at bounding box center [1387, 648] width 47 height 28
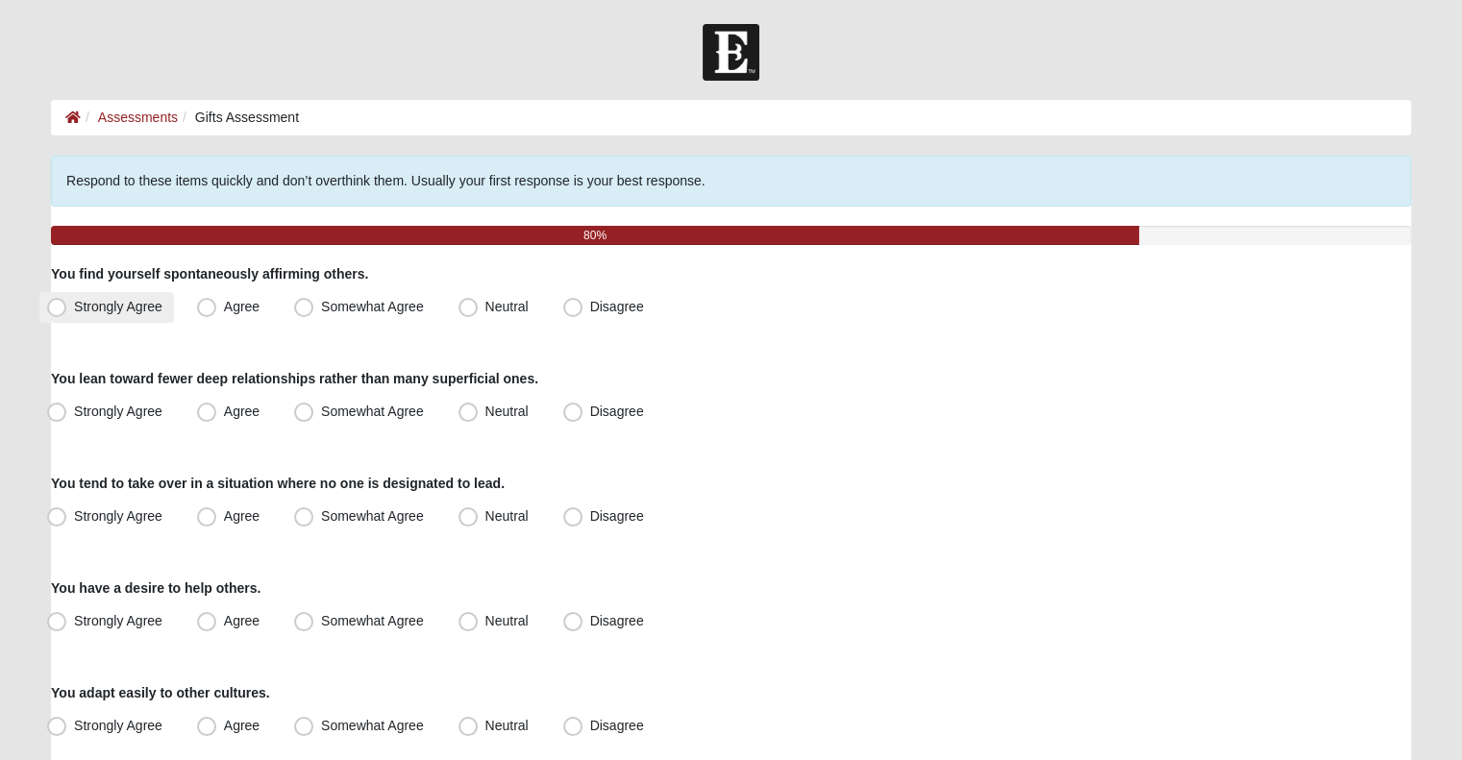
click at [155, 308] on span "Strongly Agree" at bounding box center [118, 306] width 88 height 15
click at [67, 308] on input "Strongly Agree" at bounding box center [61, 307] width 12 height 12
radio input "true"
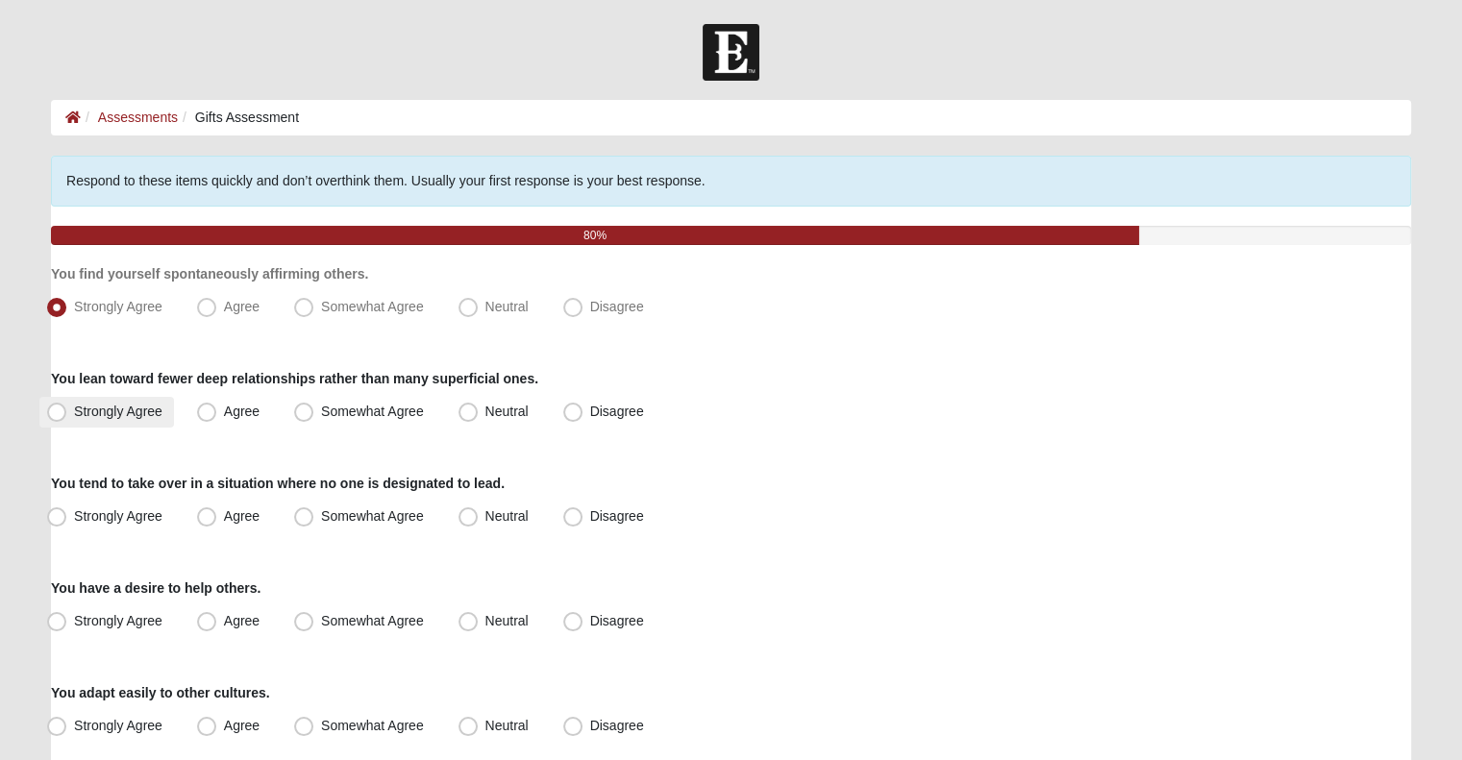
click at [133, 411] on span "Strongly Agree" at bounding box center [118, 411] width 88 height 15
click at [67, 411] on input "Strongly Agree" at bounding box center [61, 412] width 12 height 12
radio input "true"
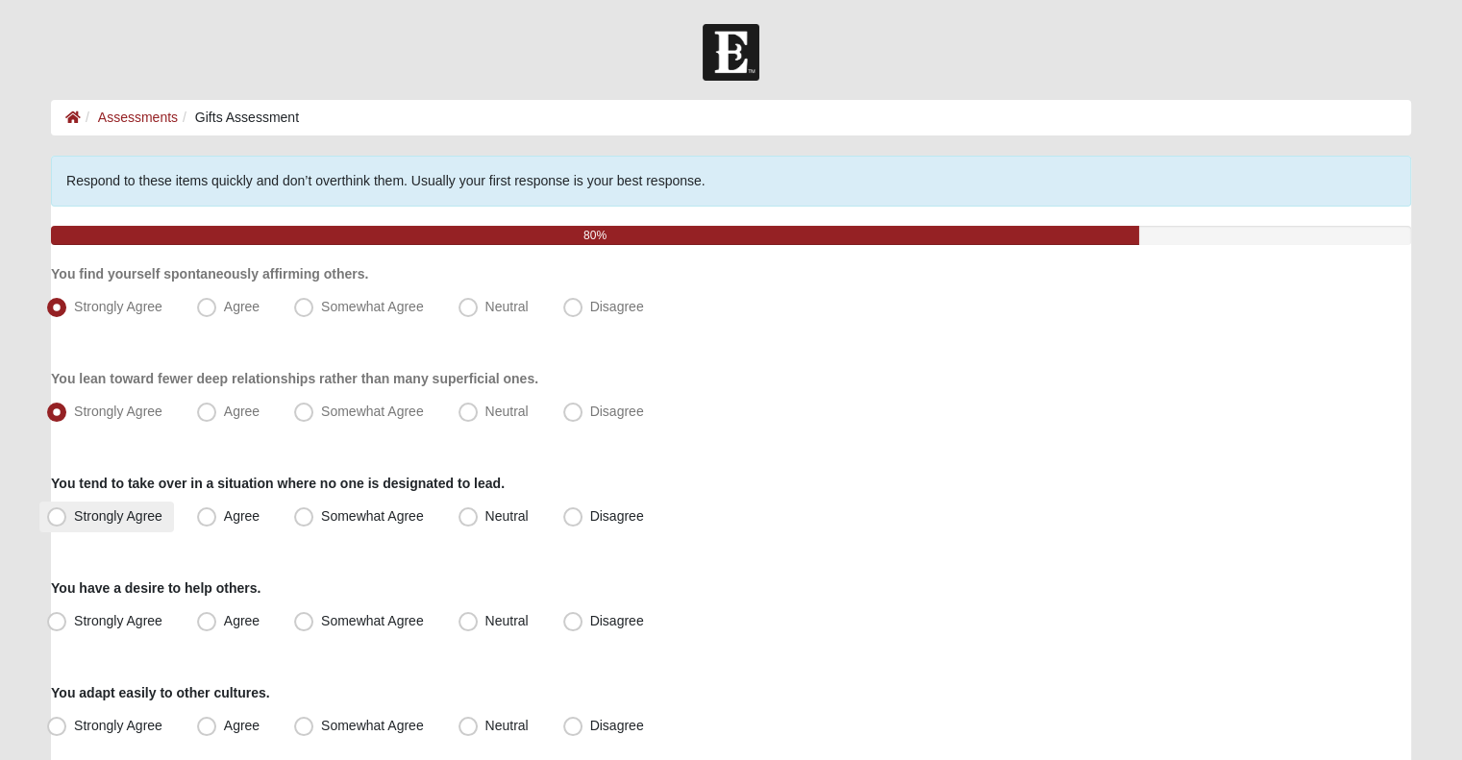
click at [143, 527] on label "Strongly Agree" at bounding box center [106, 517] width 135 height 31
click at [67, 523] on input "Strongly Agree" at bounding box center [61, 516] width 12 height 12
radio input "true"
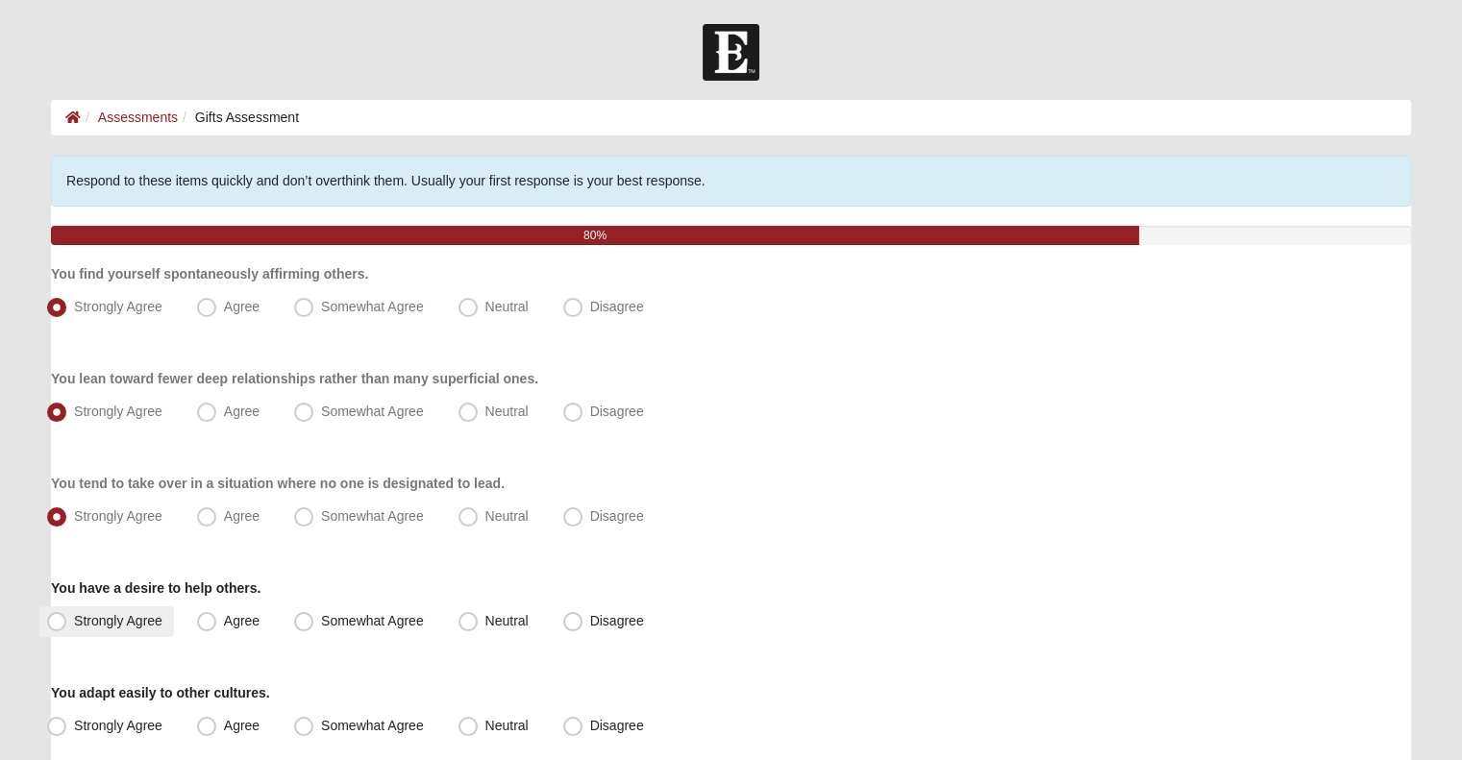
click at [109, 621] on span "Strongly Agree" at bounding box center [118, 620] width 88 height 15
click at [67, 621] on input "Strongly Agree" at bounding box center [61, 621] width 12 height 12
radio input "true"
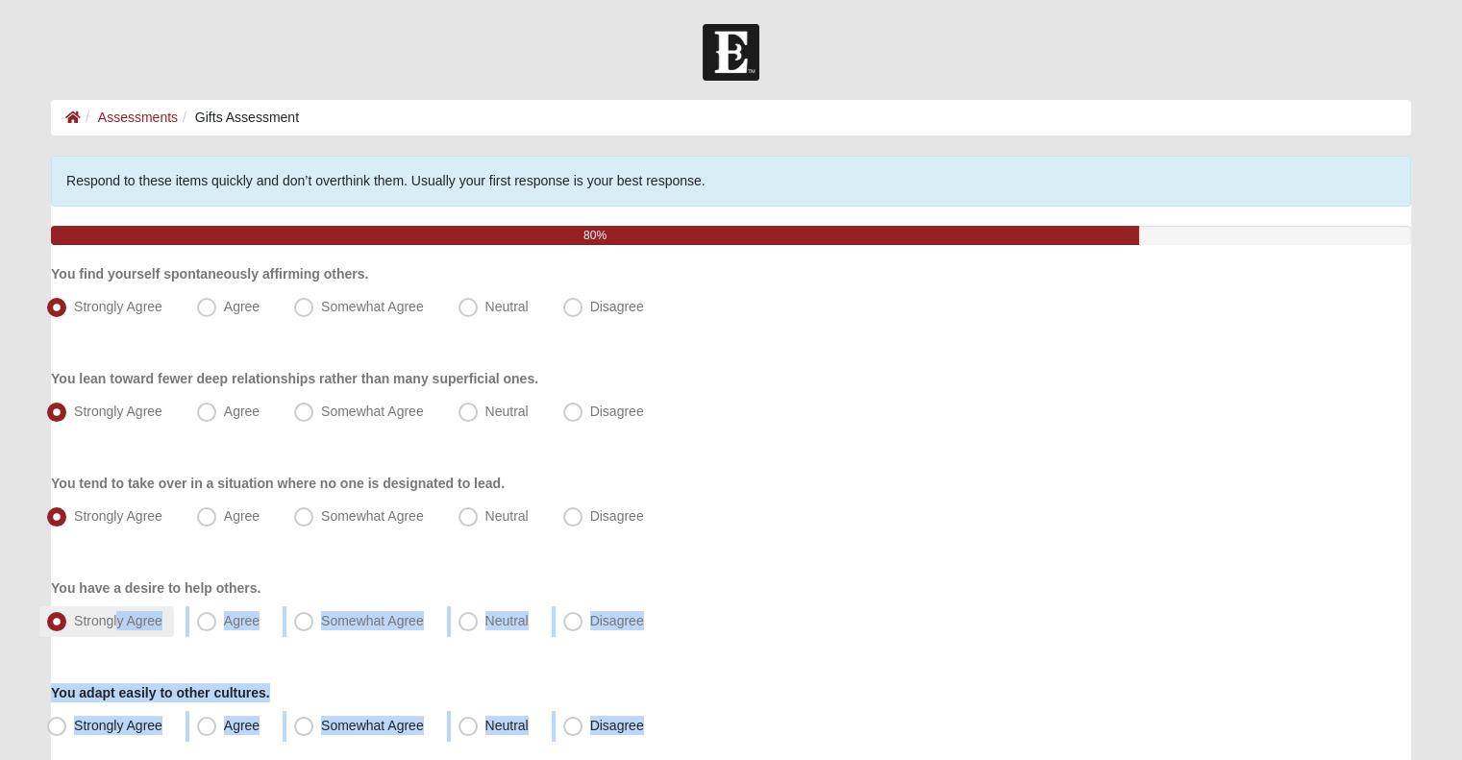
drag, startPoint x: 105, startPoint y: 731, endPoint x: 117, endPoint y: 629, distance: 102.6
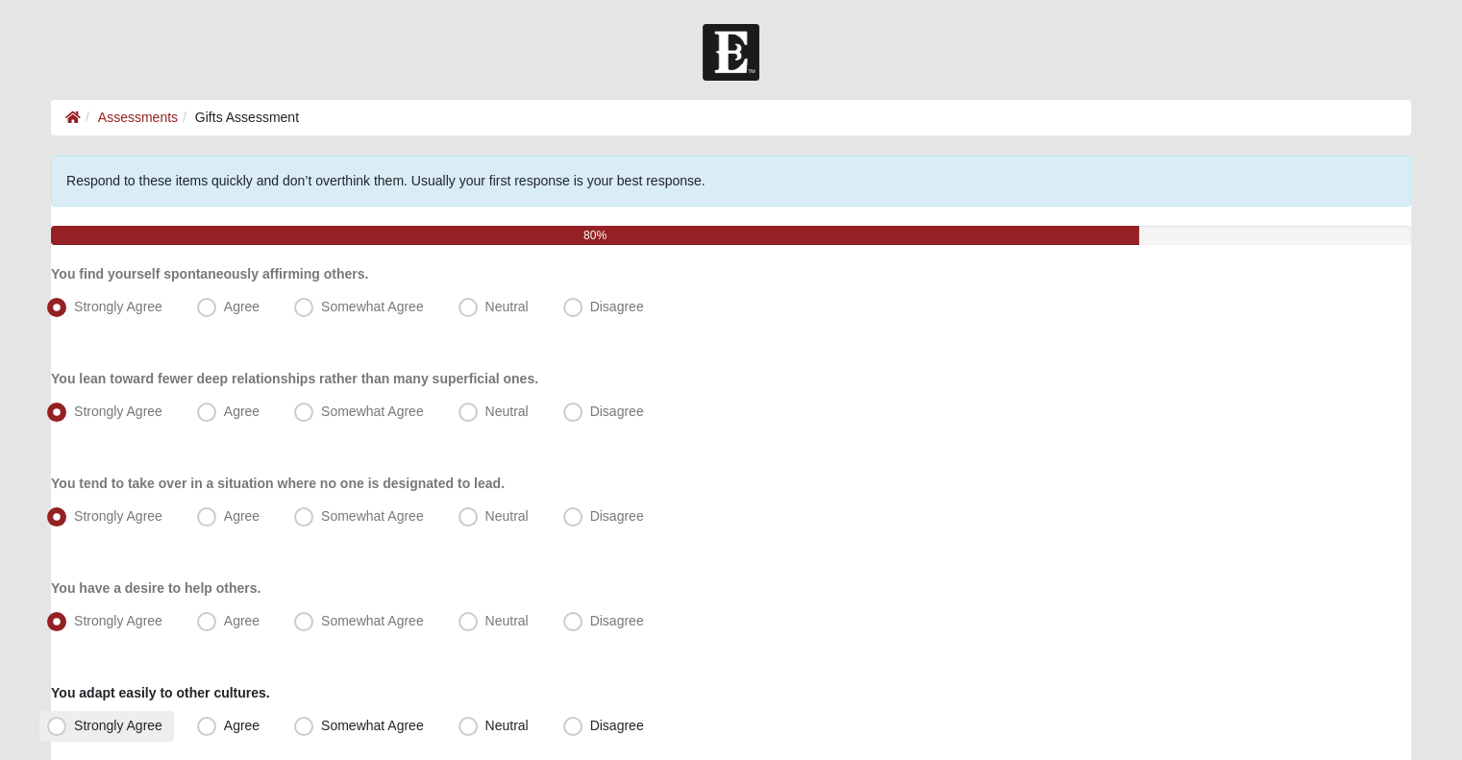
click at [96, 725] on span "Strongly Agree" at bounding box center [118, 725] width 88 height 15
click at [67, 725] on input "Strongly Agree" at bounding box center [61, 726] width 12 height 12
radio input "true"
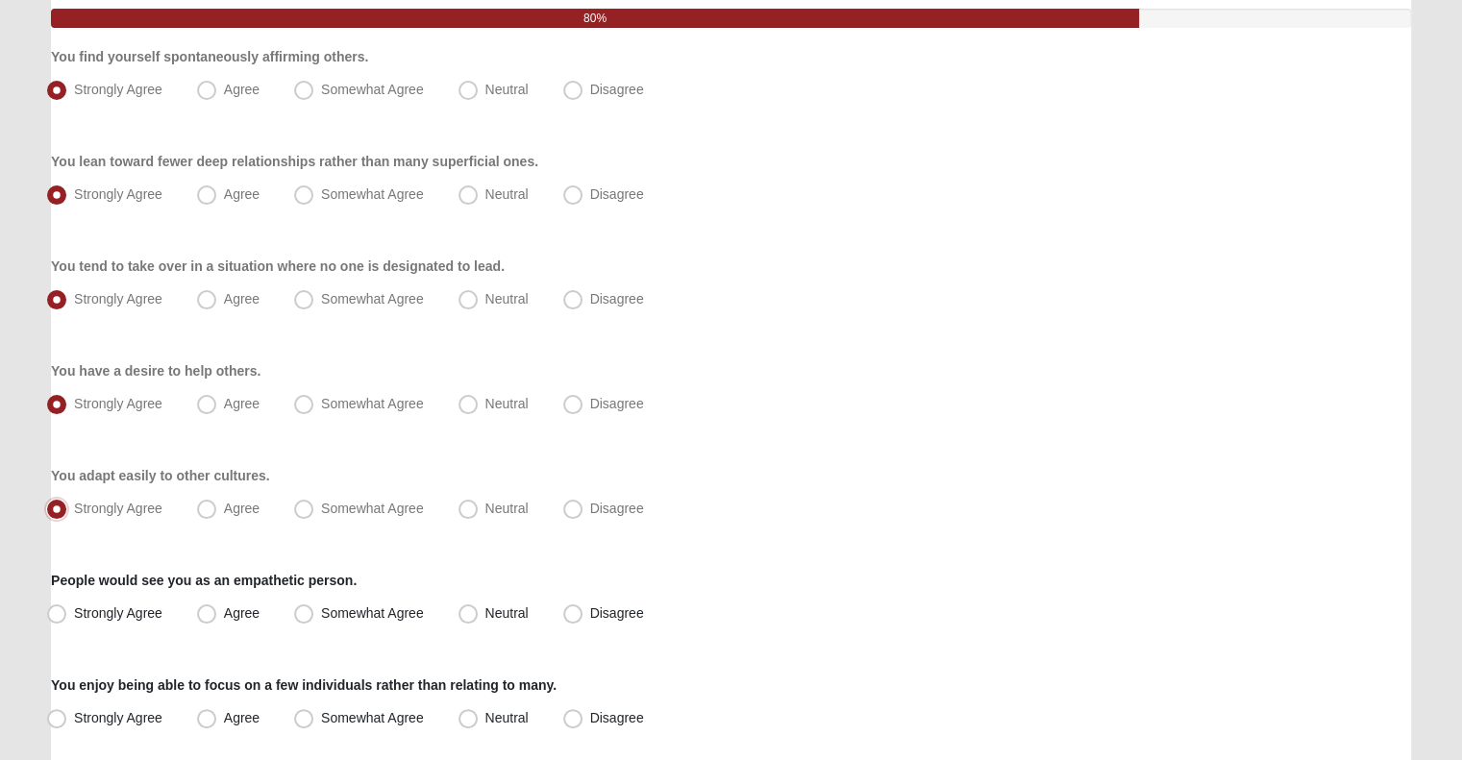
scroll to position [250, 0]
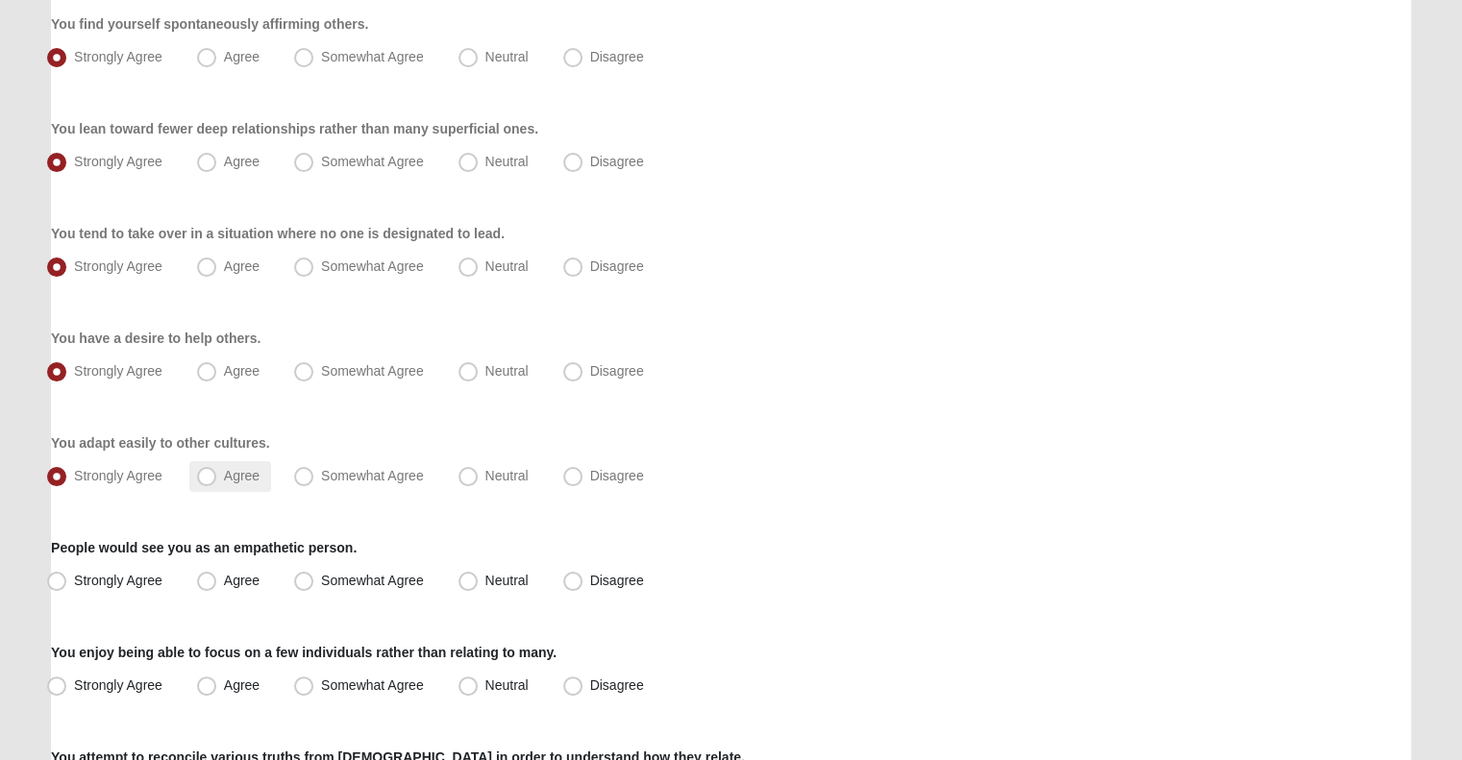
click at [222, 477] on label "Agree" at bounding box center [230, 476] width 82 height 31
click at [217, 477] on input "Agree" at bounding box center [211, 476] width 12 height 12
radio input "true"
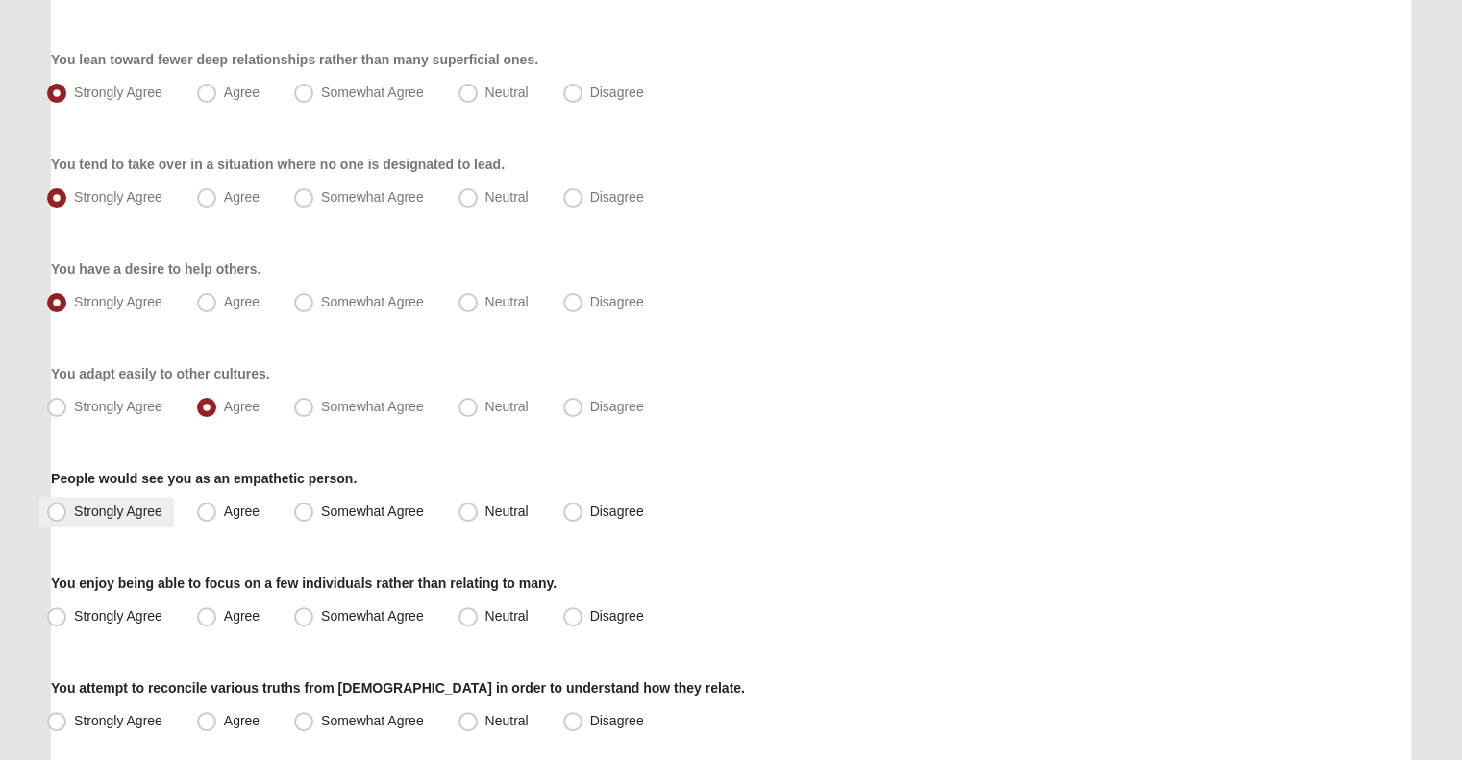
click at [124, 511] on span "Strongly Agree" at bounding box center [118, 511] width 88 height 15
click at [67, 511] on input "Strongly Agree" at bounding box center [61, 511] width 12 height 12
radio input "true"
click at [328, 603] on label "Somewhat Agree" at bounding box center [360, 617] width 149 height 31
click at [314, 610] on input "Somewhat Agree" at bounding box center [308, 616] width 12 height 12
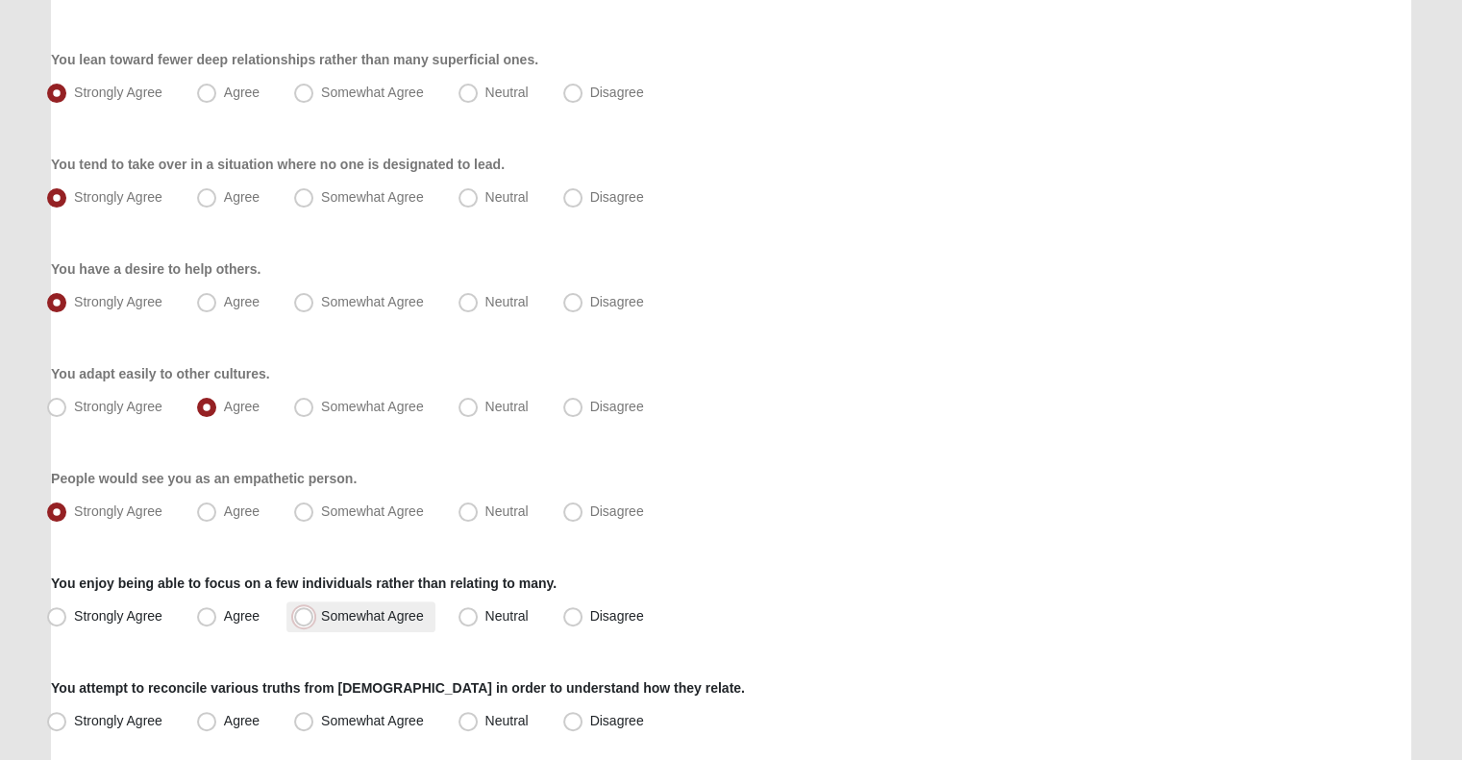
radio input "true"
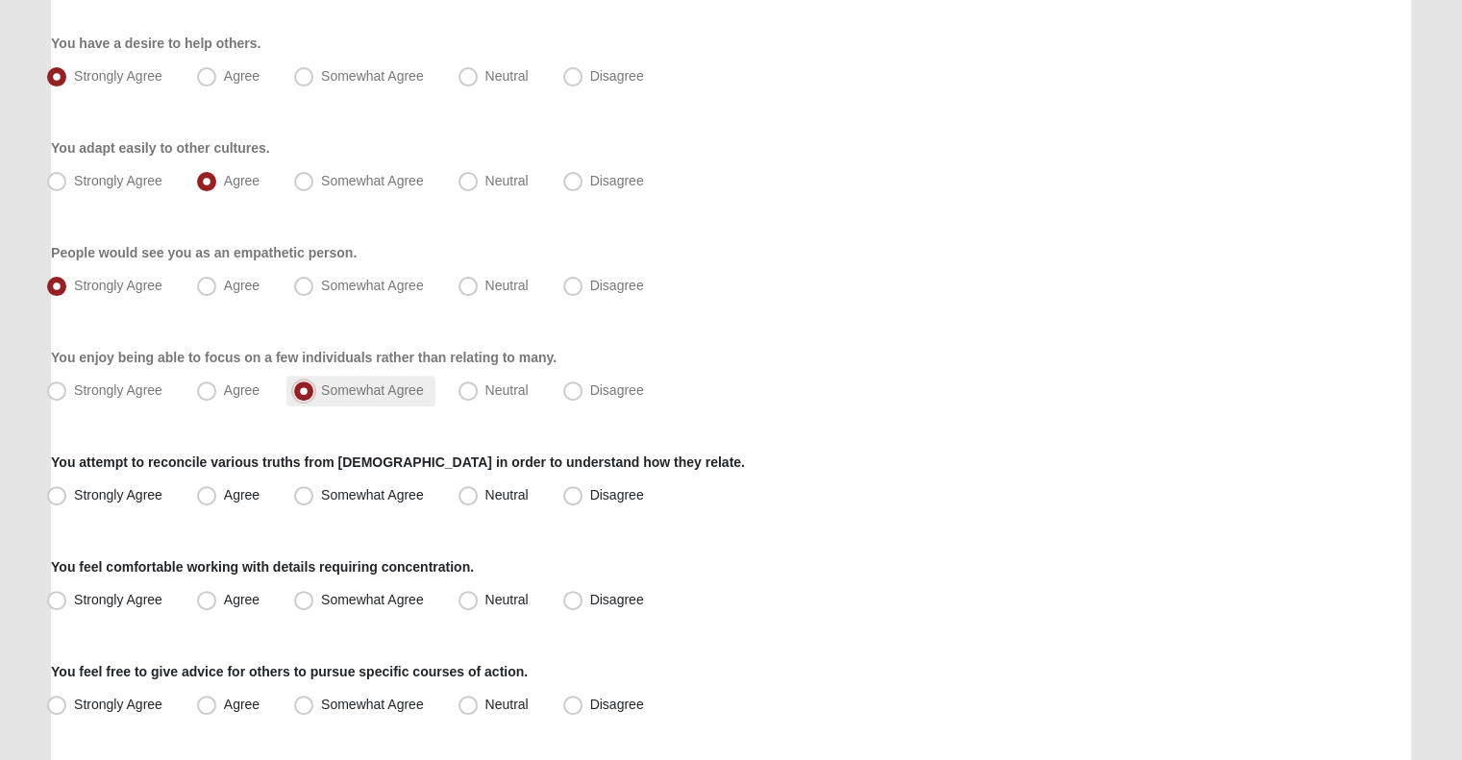
scroll to position [548, 0]
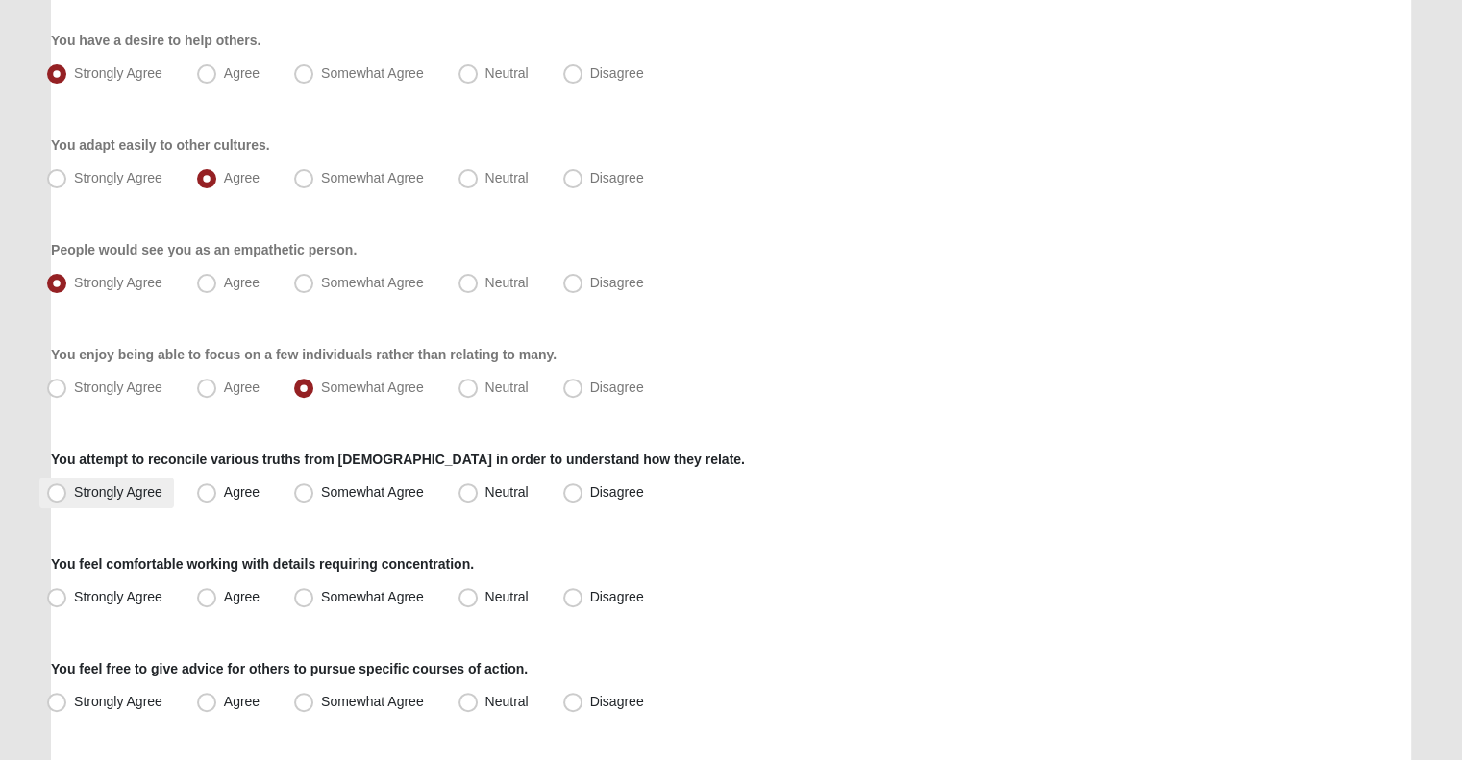
click at [108, 485] on span "Strongly Agree" at bounding box center [118, 491] width 88 height 15
click at [67, 486] on input "Strongly Agree" at bounding box center [61, 492] width 12 height 12
radio input "true"
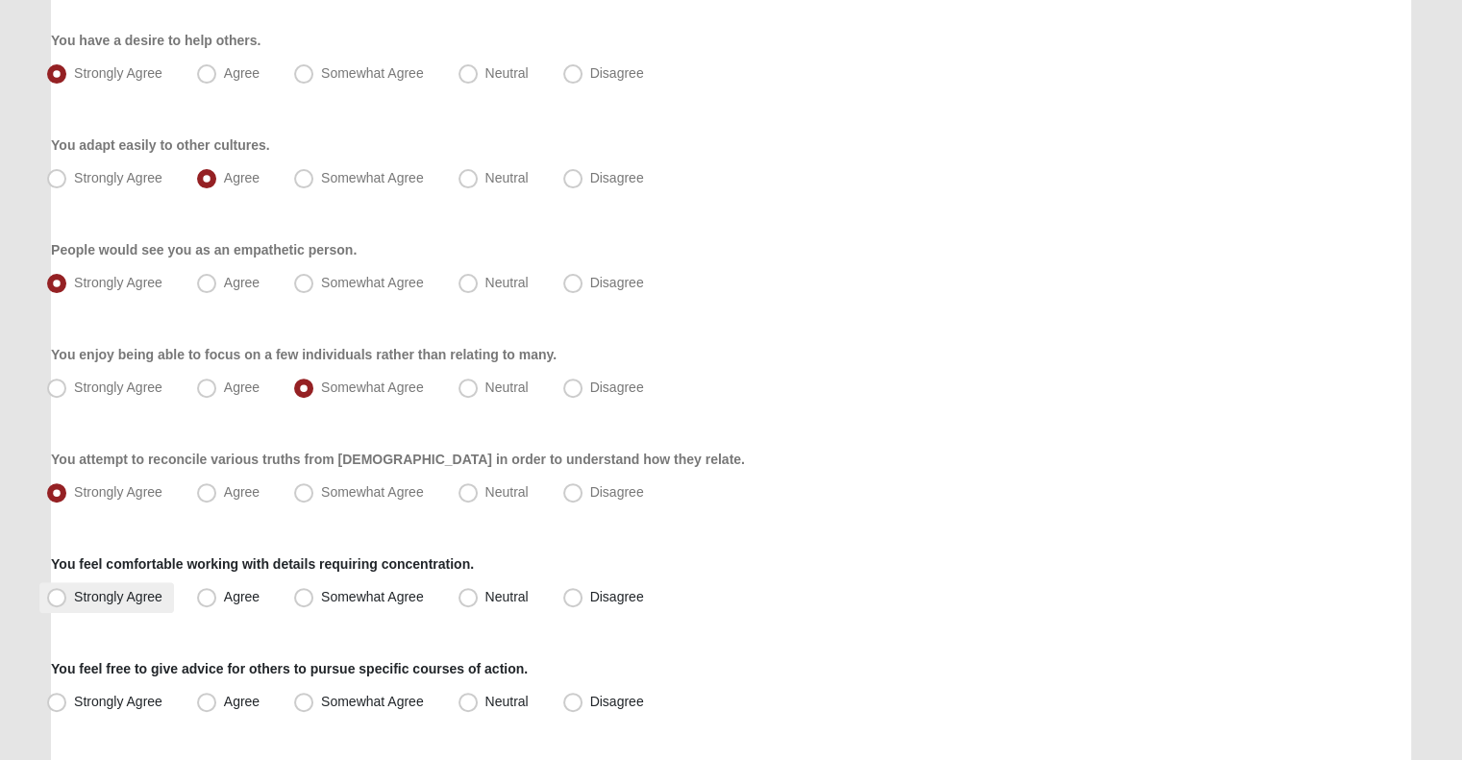
click at [103, 593] on span "Strongly Agree" at bounding box center [118, 596] width 88 height 15
click at [67, 593] on input "Strongly Agree" at bounding box center [61, 597] width 12 height 12
radio input "true"
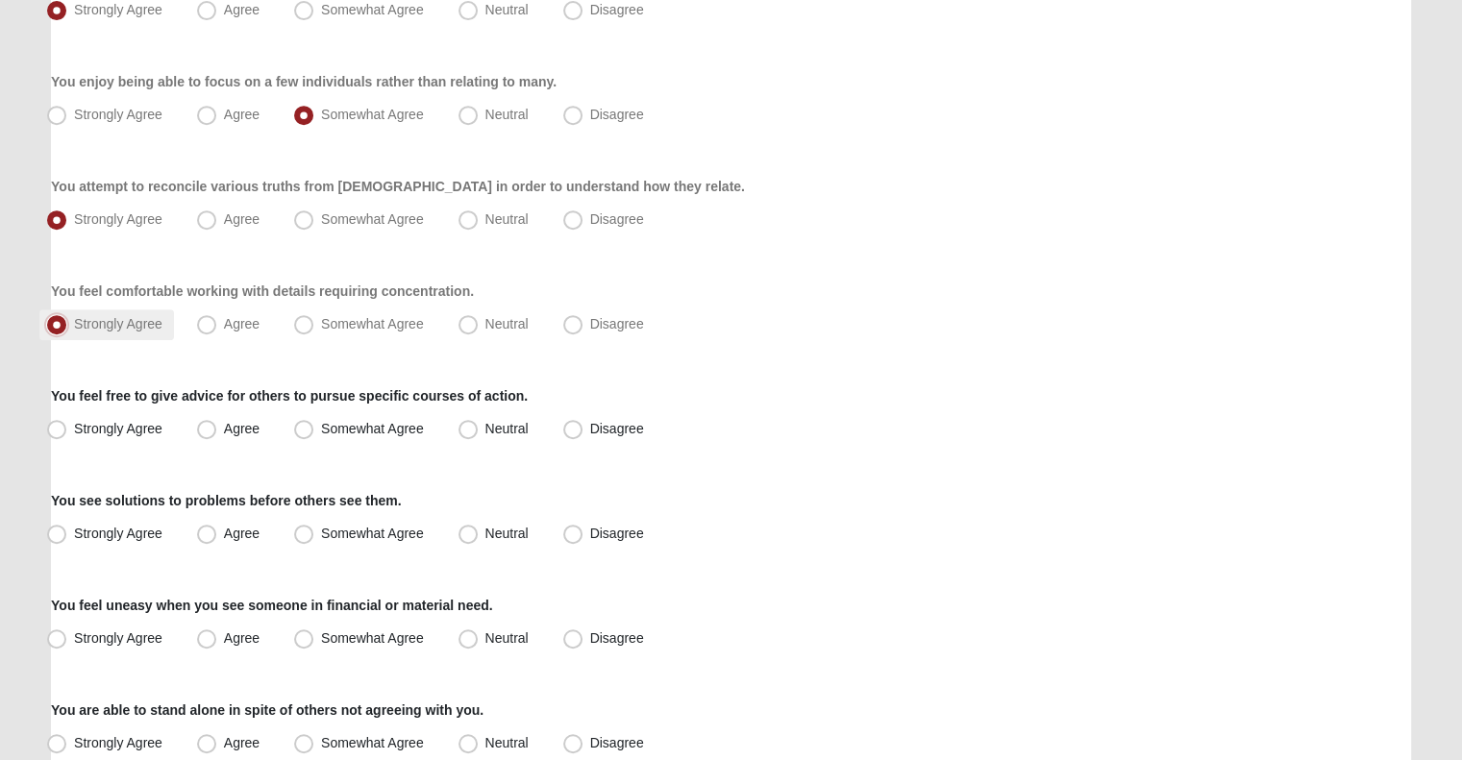
scroll to position [823, 0]
click at [135, 430] on span "Strongly Agree" at bounding box center [118, 426] width 88 height 15
click at [67, 430] on input "Strongly Agree" at bounding box center [61, 427] width 12 height 12
radio input "true"
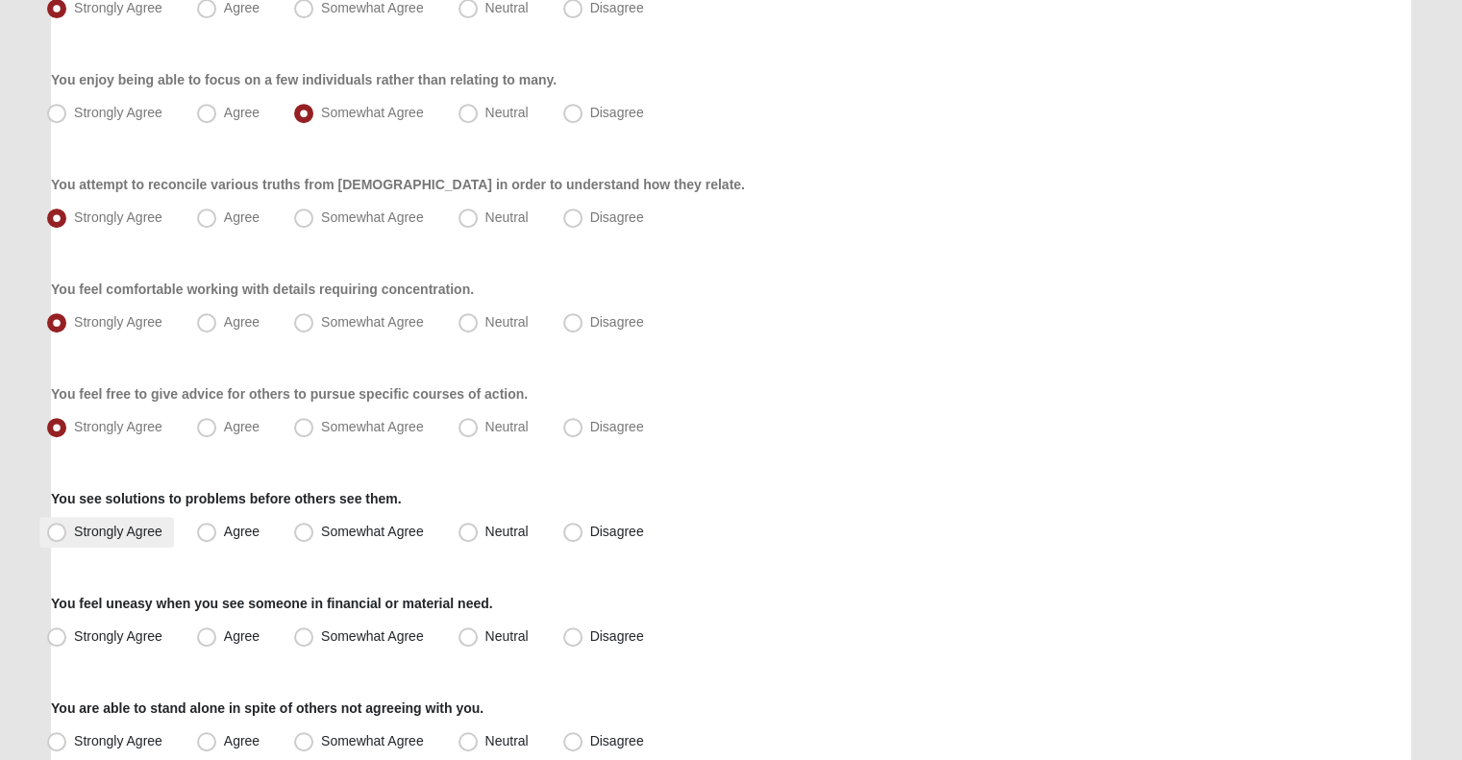
click at [121, 541] on label "Strongly Agree" at bounding box center [106, 532] width 135 height 31
click at [67, 538] on input "Strongly Agree" at bounding box center [61, 532] width 12 height 12
radio input "true"
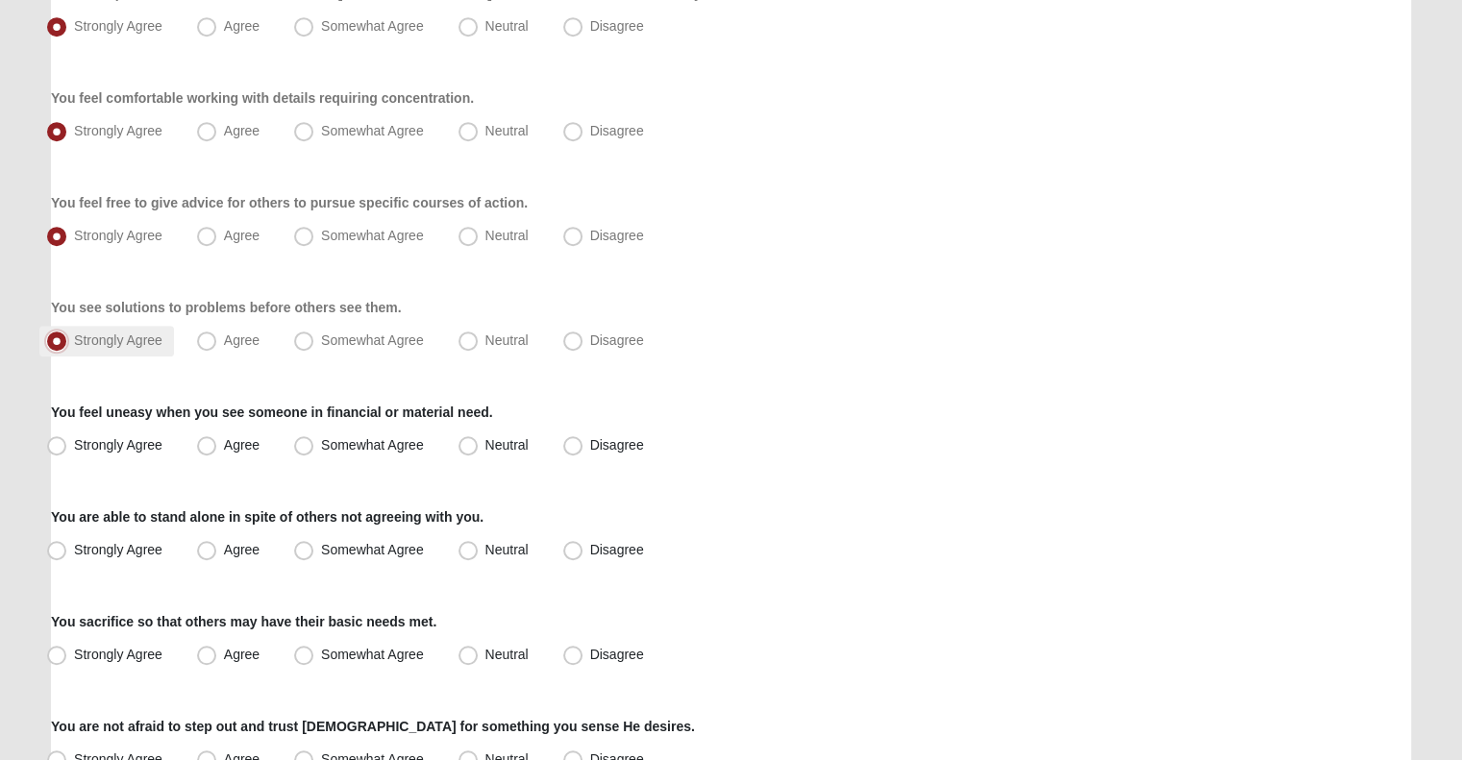
scroll to position [1015, 0]
click at [234, 441] on span "Agree" at bounding box center [242, 443] width 36 height 15
click at [217, 441] on input "Agree" at bounding box center [211, 444] width 12 height 12
radio input "true"
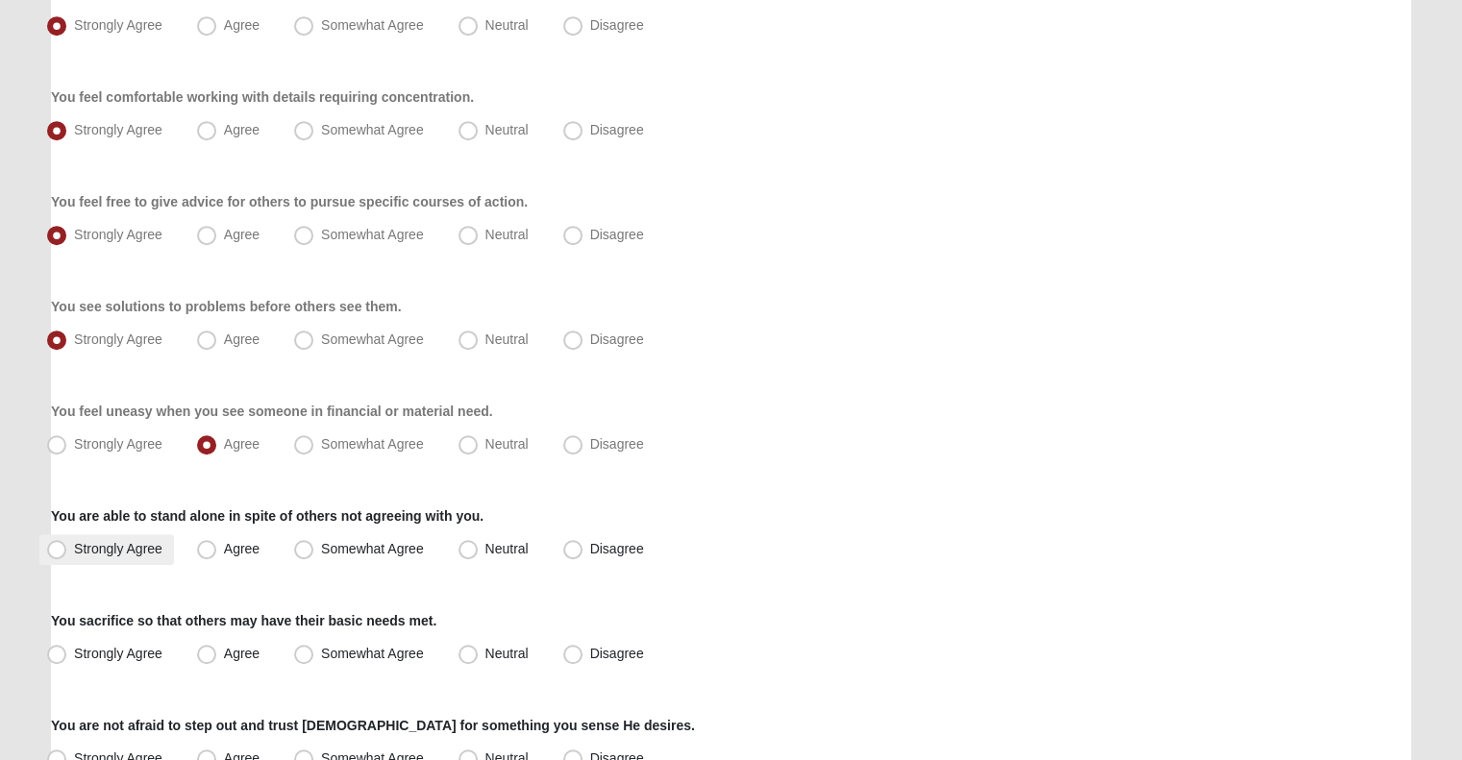
click at [154, 548] on span "Strongly Agree" at bounding box center [118, 548] width 88 height 15
click at [67, 548] on input "Strongly Agree" at bounding box center [61, 549] width 12 height 12
radio input "true"
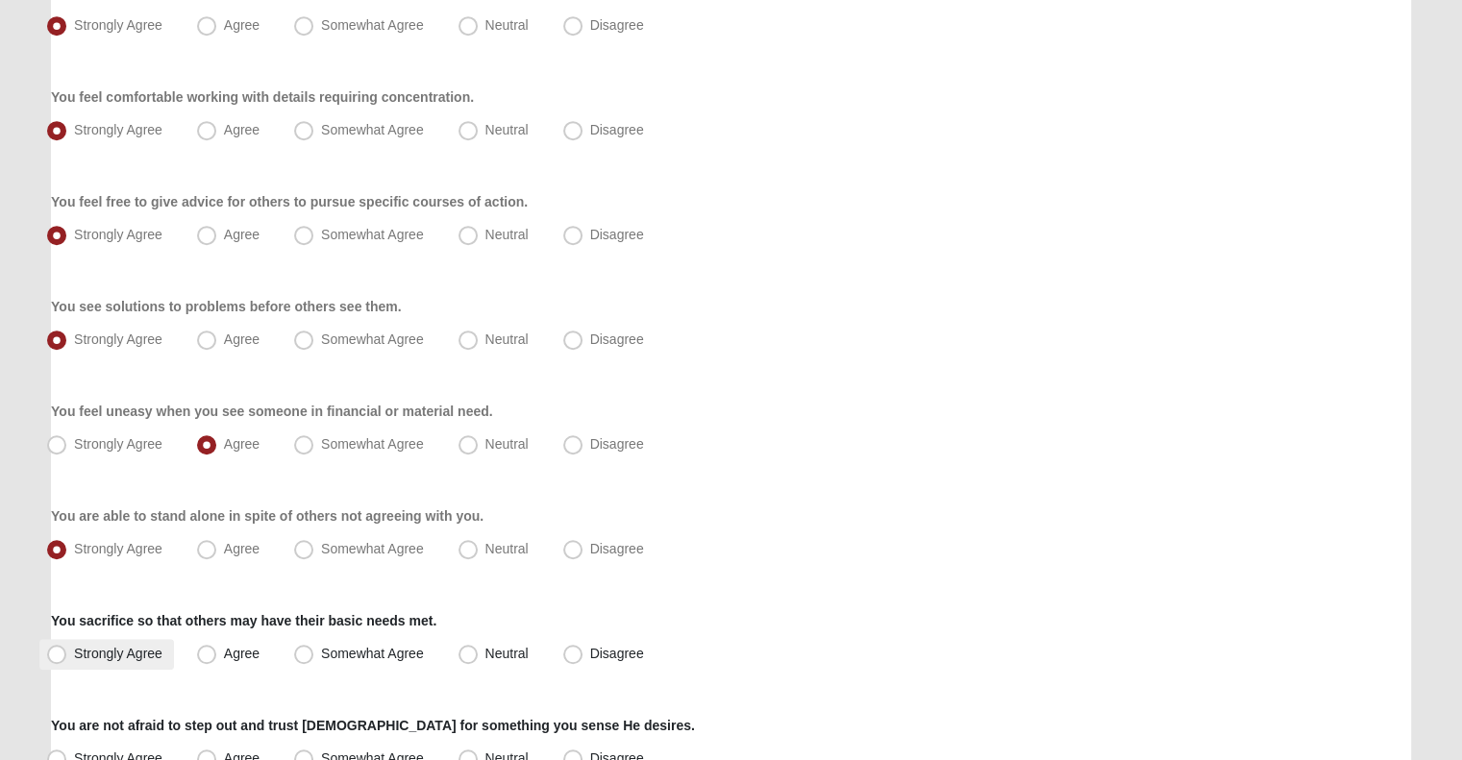
click at [105, 650] on span "Strongly Agree" at bounding box center [118, 653] width 88 height 15
click at [67, 650] on input "Strongly Agree" at bounding box center [61, 654] width 12 height 12
radio input "true"
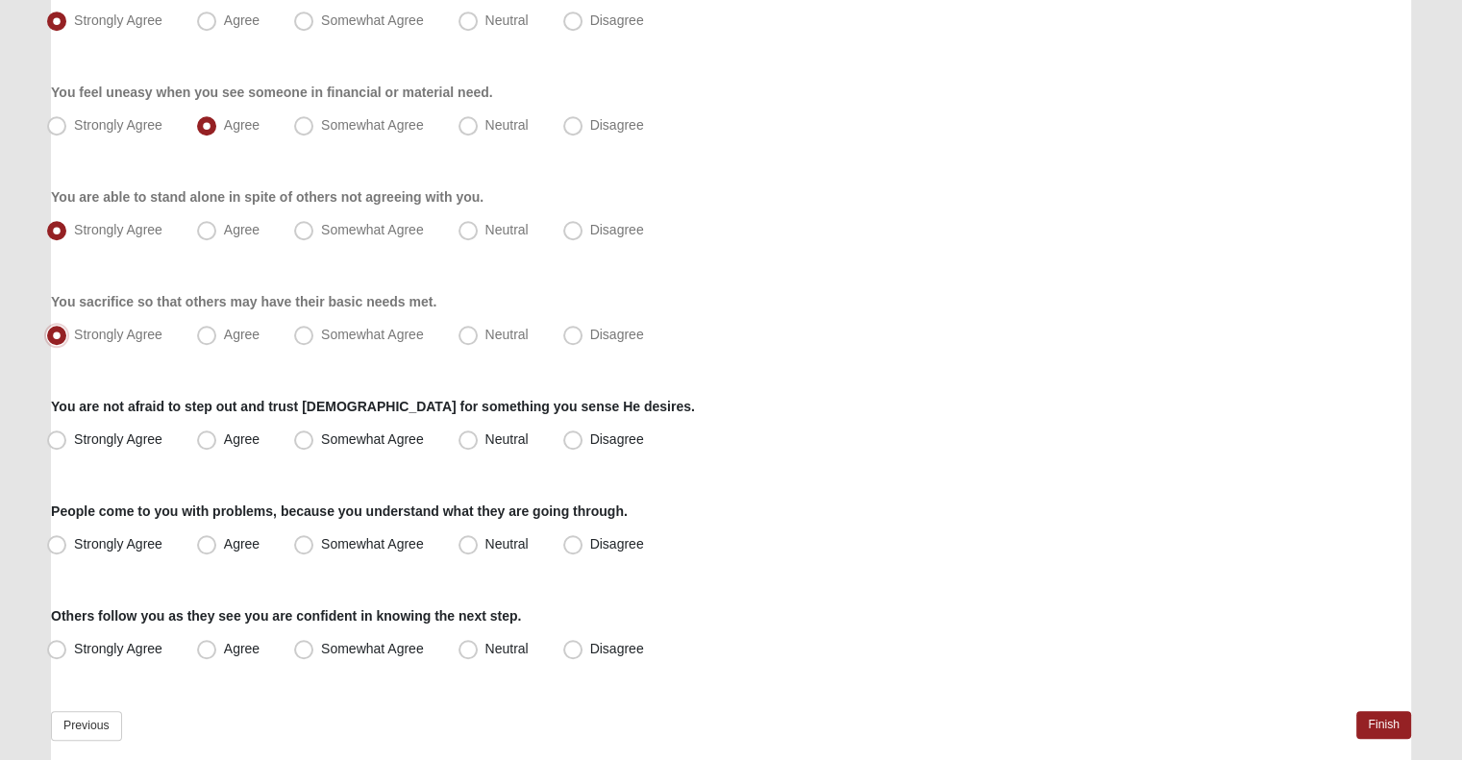
scroll to position [1411, 0]
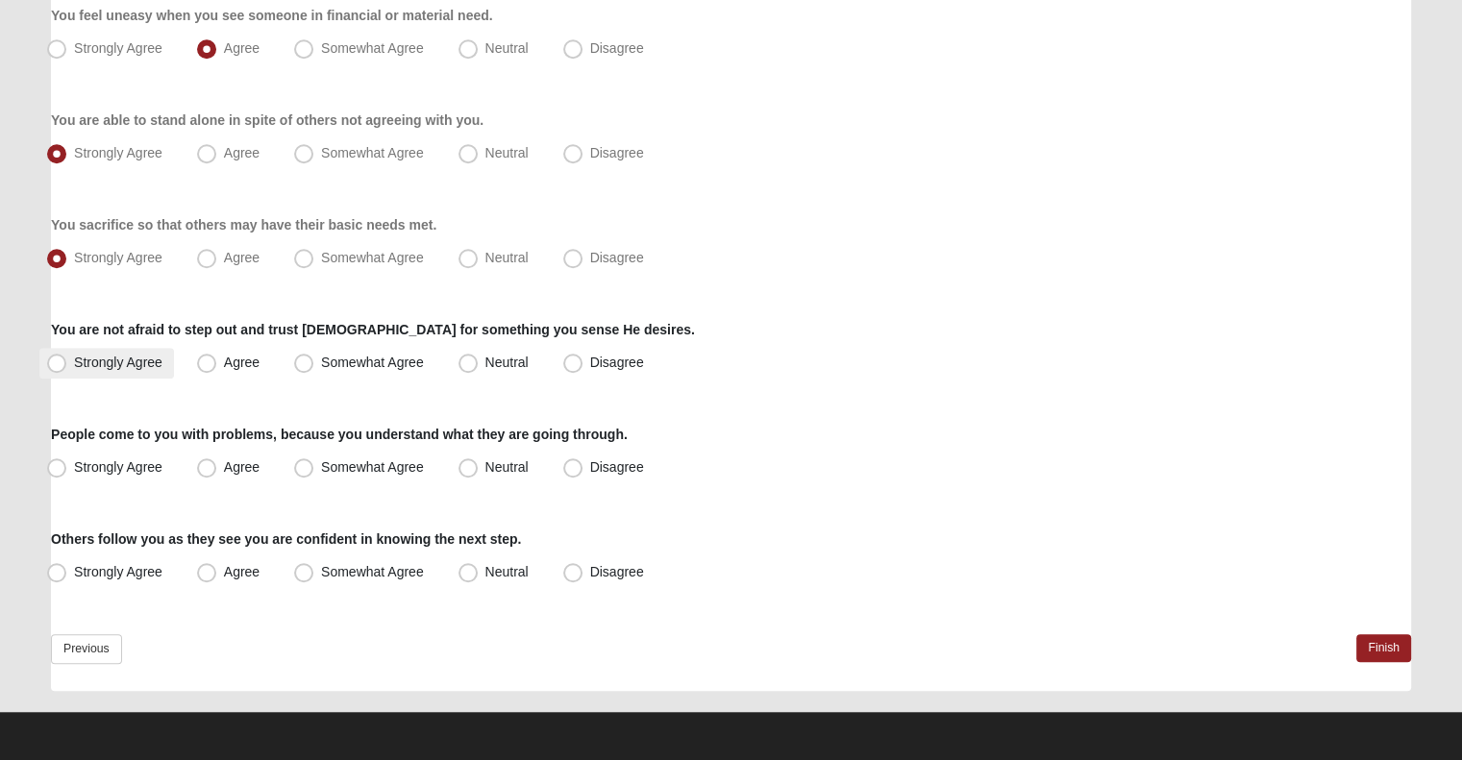
click at [146, 358] on span "Strongly Agree" at bounding box center [118, 362] width 88 height 15
click at [67, 358] on input "Strongly Agree" at bounding box center [61, 363] width 12 height 12
radio input "true"
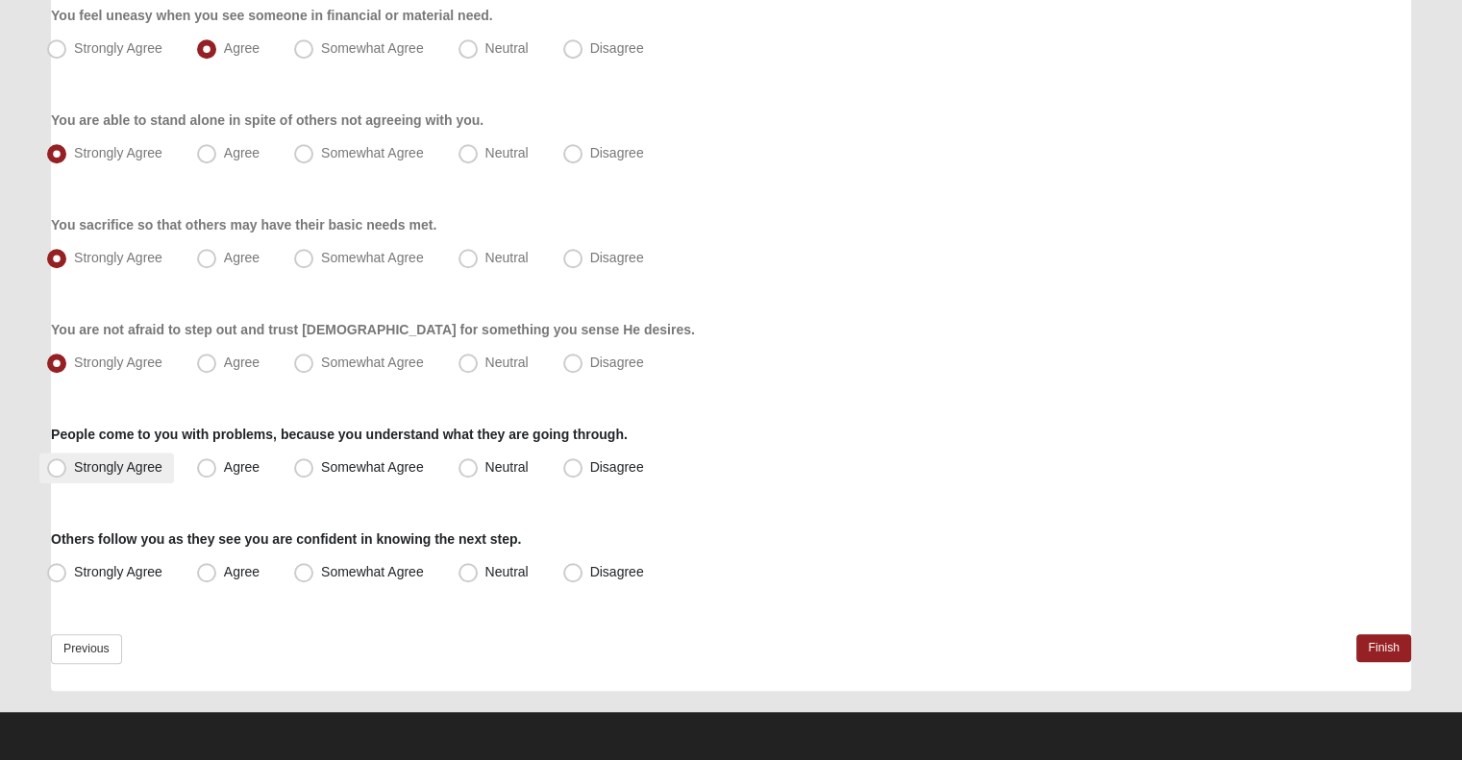
click at [125, 459] on span "Strongly Agree" at bounding box center [118, 466] width 88 height 15
click at [67, 461] on input "Strongly Agree" at bounding box center [61, 467] width 12 height 12
radio input "true"
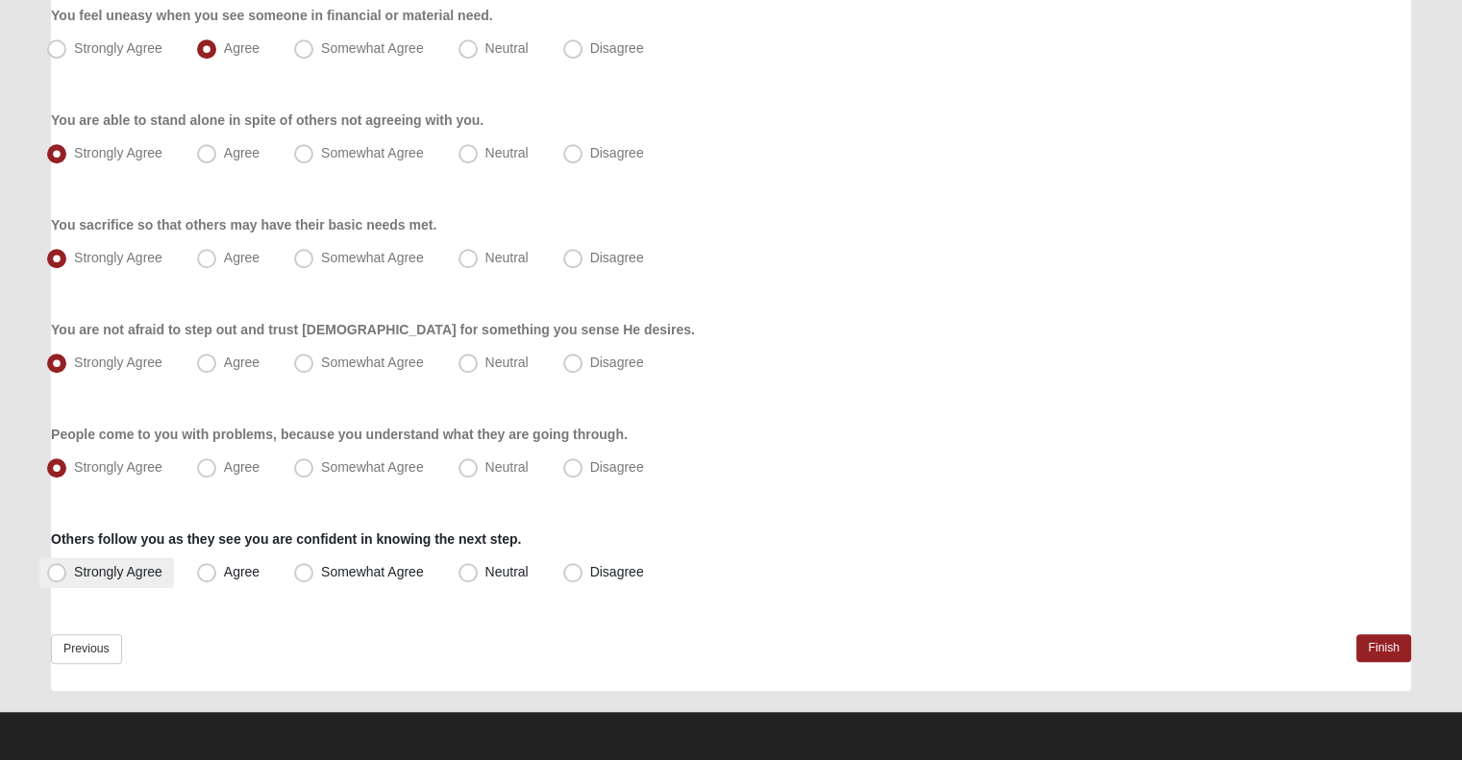
click at [111, 580] on label "Strongly Agree" at bounding box center [106, 572] width 135 height 31
click at [67, 579] on input "Strongly Agree" at bounding box center [61, 572] width 12 height 12
radio input "true"
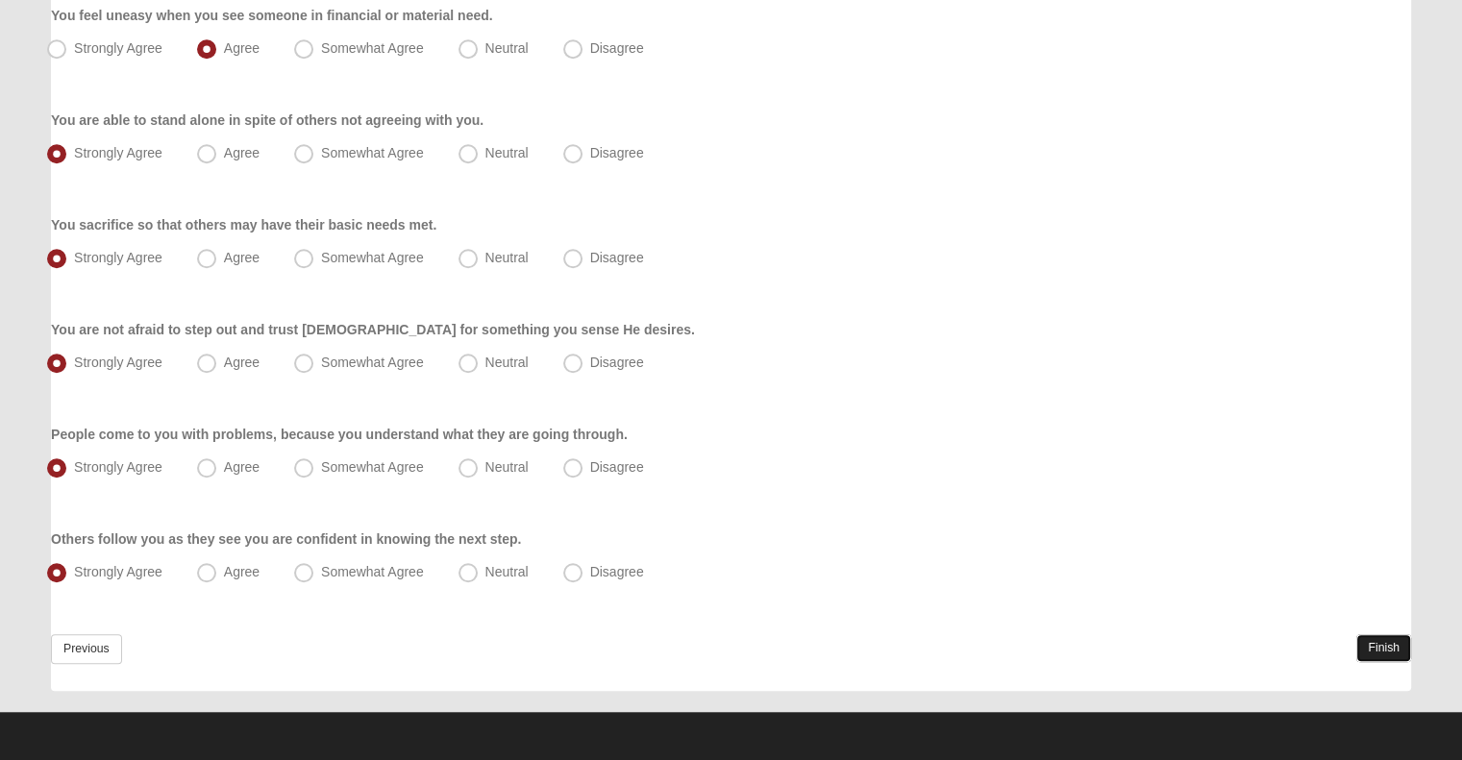
click at [1383, 646] on link "Finish" at bounding box center [1383, 648] width 55 height 28
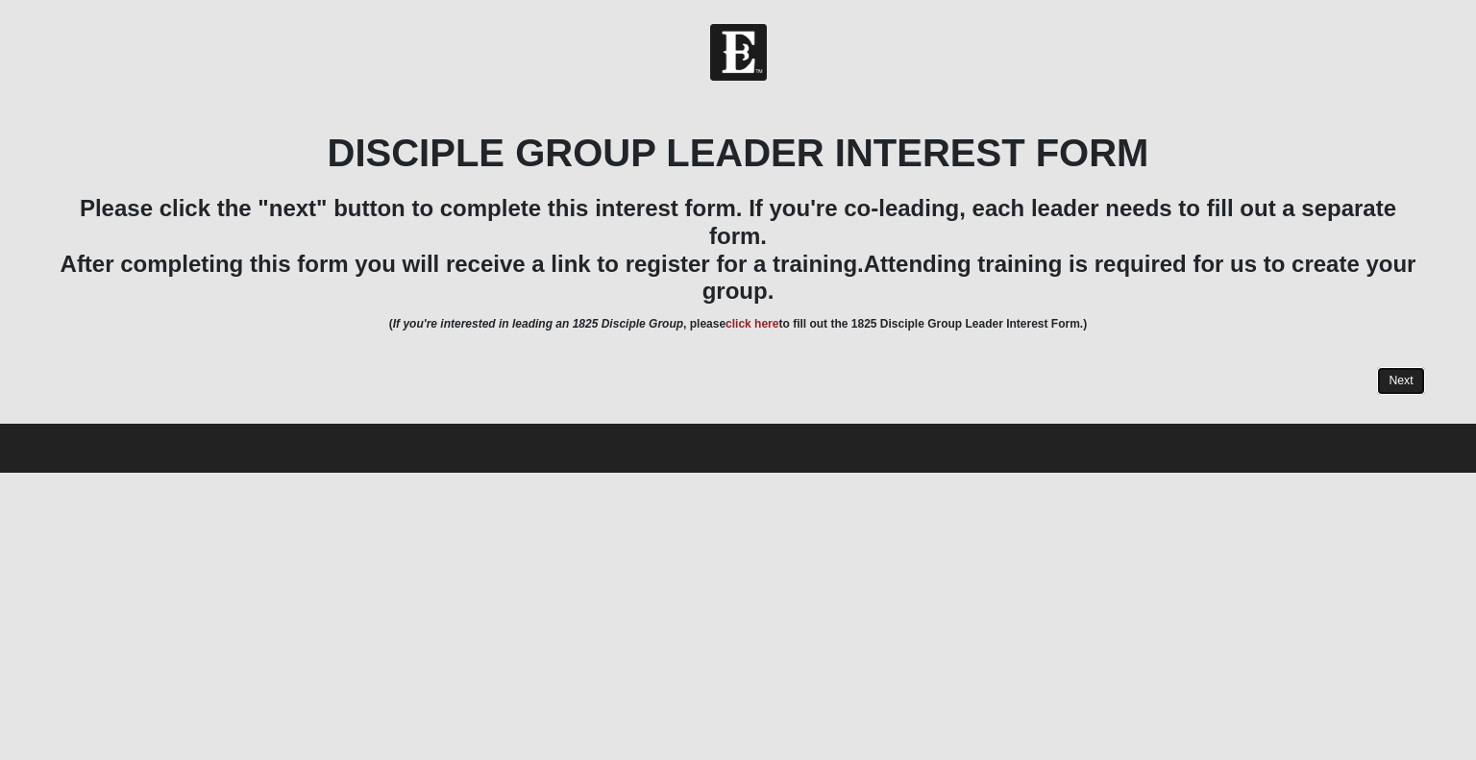
click at [1400, 378] on link "Next" at bounding box center [1400, 381] width 47 height 28
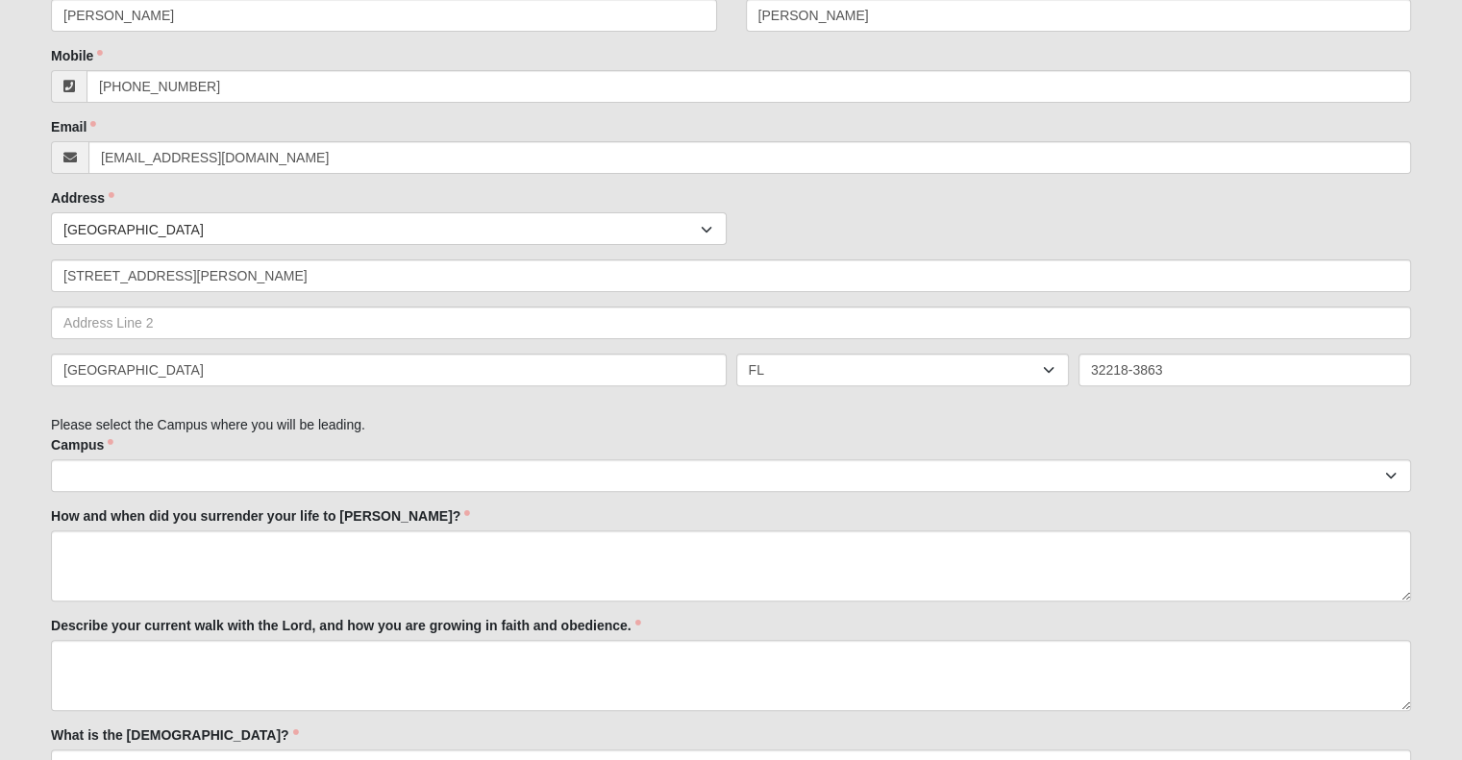
scroll to position [542, 0]
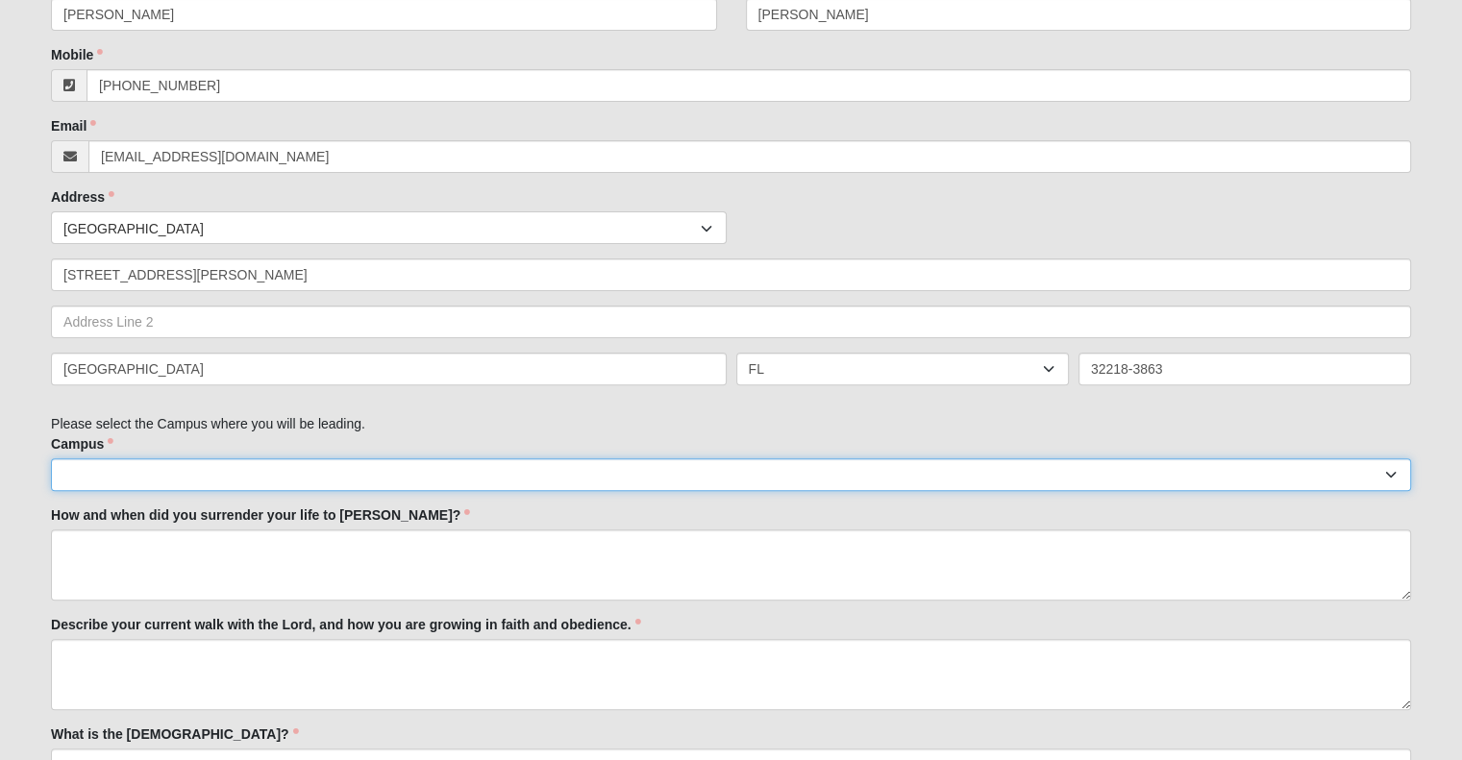
click at [941, 487] on select "Arlington Baymeadows Eleven22 Online [PERSON_NAME][GEOGRAPHIC_DATA] Jesup [GEOG…" at bounding box center [731, 474] width 1360 height 33
select select "15"
click at [51, 458] on select "Arlington Baymeadows Eleven22 Online [PERSON_NAME][GEOGRAPHIC_DATA] Jesup [GEOG…" at bounding box center [731, 474] width 1360 height 33
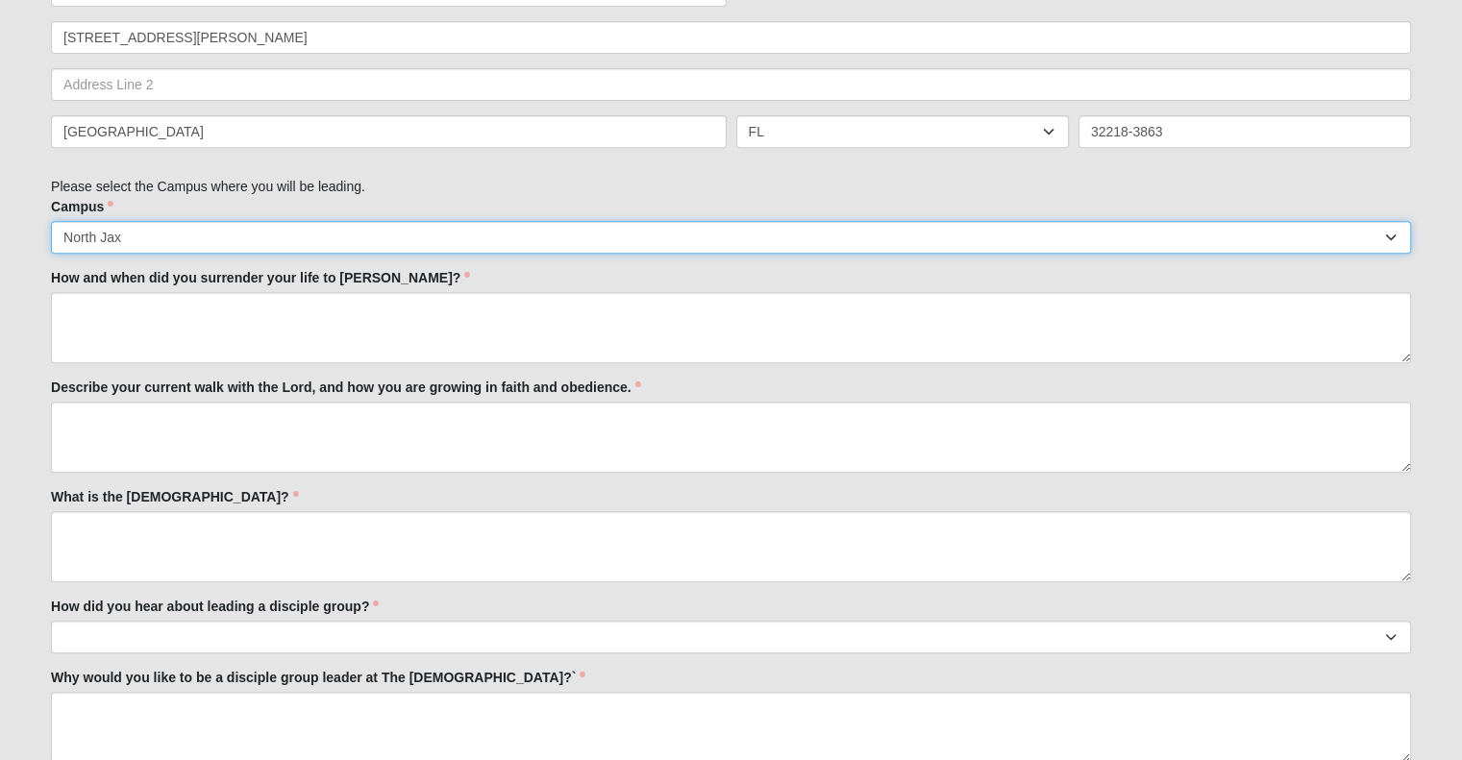
scroll to position [780, 0]
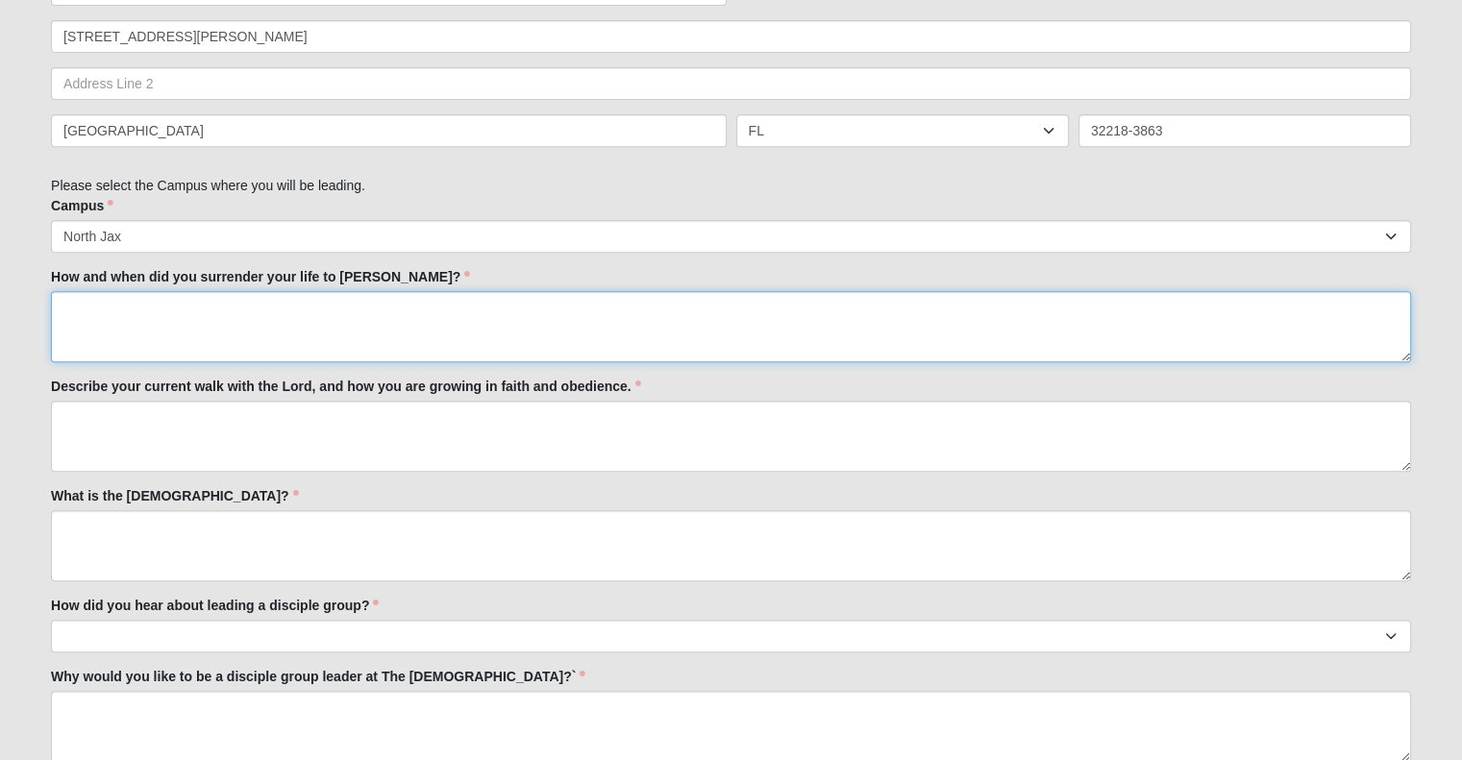
click at [365, 331] on textarea "How and when did you surrender your life to [PERSON_NAME]?" at bounding box center [731, 326] width 1360 height 71
type textarea "See previously submitted answers (former DG leaders)."
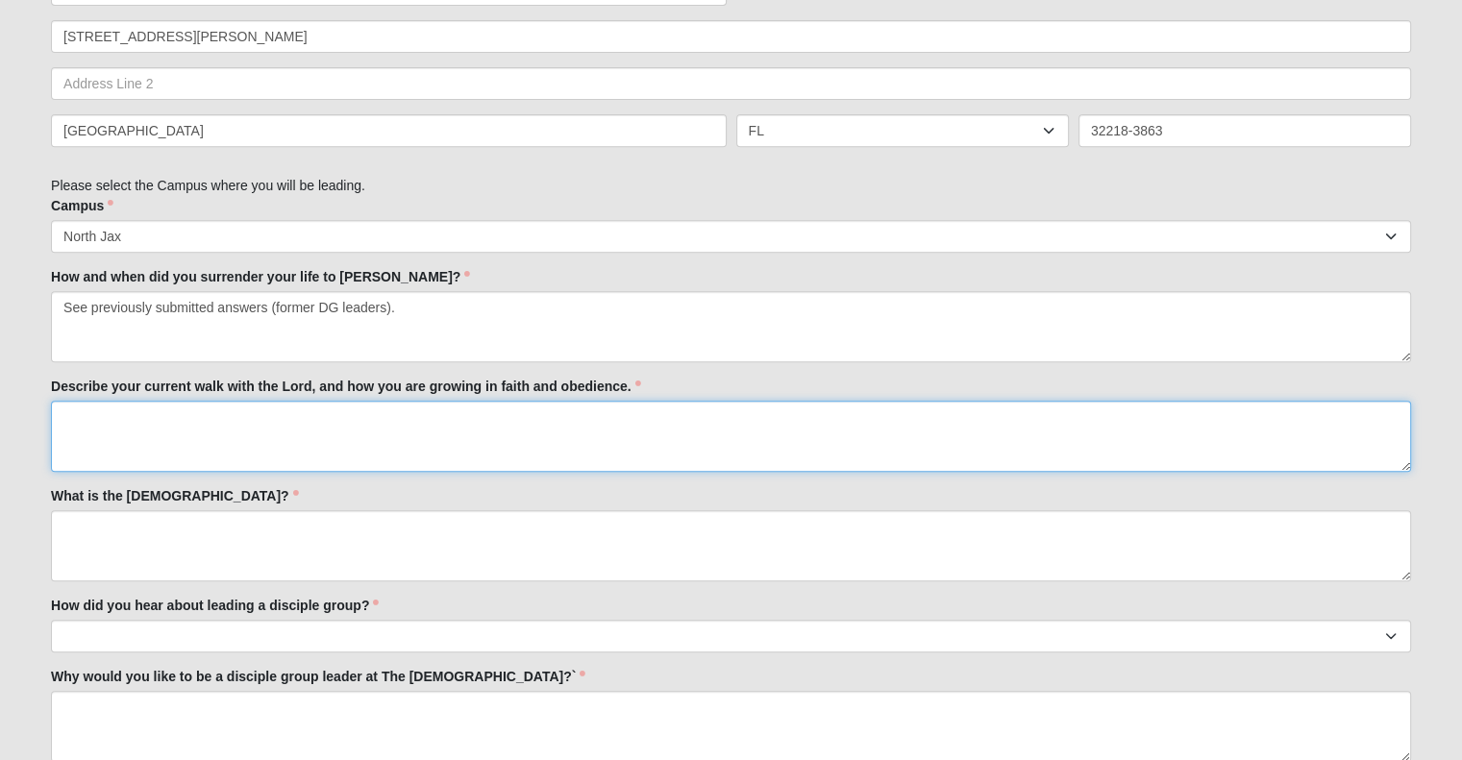
paste textarea "See previously submitted answers (former DG leaders)."
type textarea "See previously submitted answers (former DG leaders)."
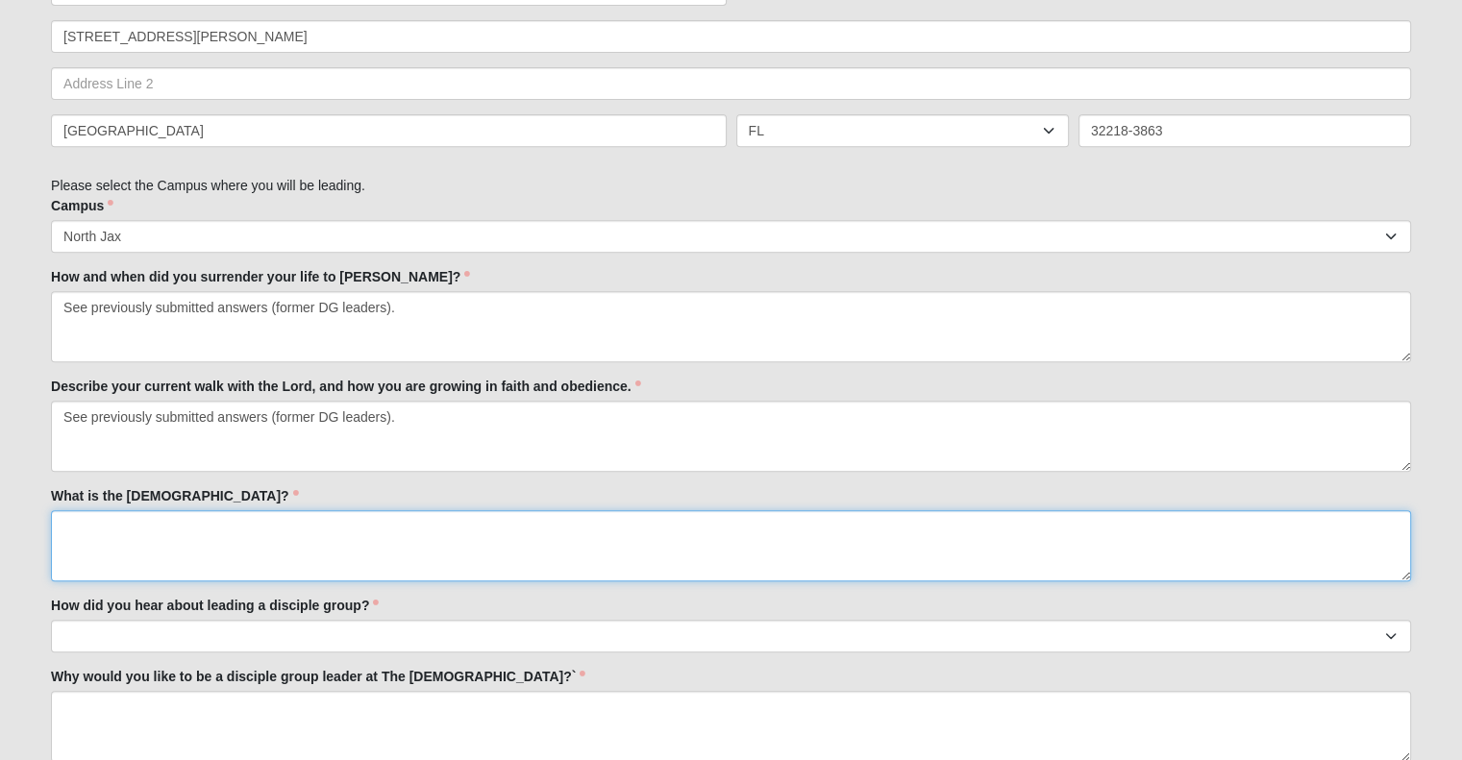
paste textarea "See previously submitted answers (former DG leaders)."
type textarea "See previously submitted answers (former DG leaders)."
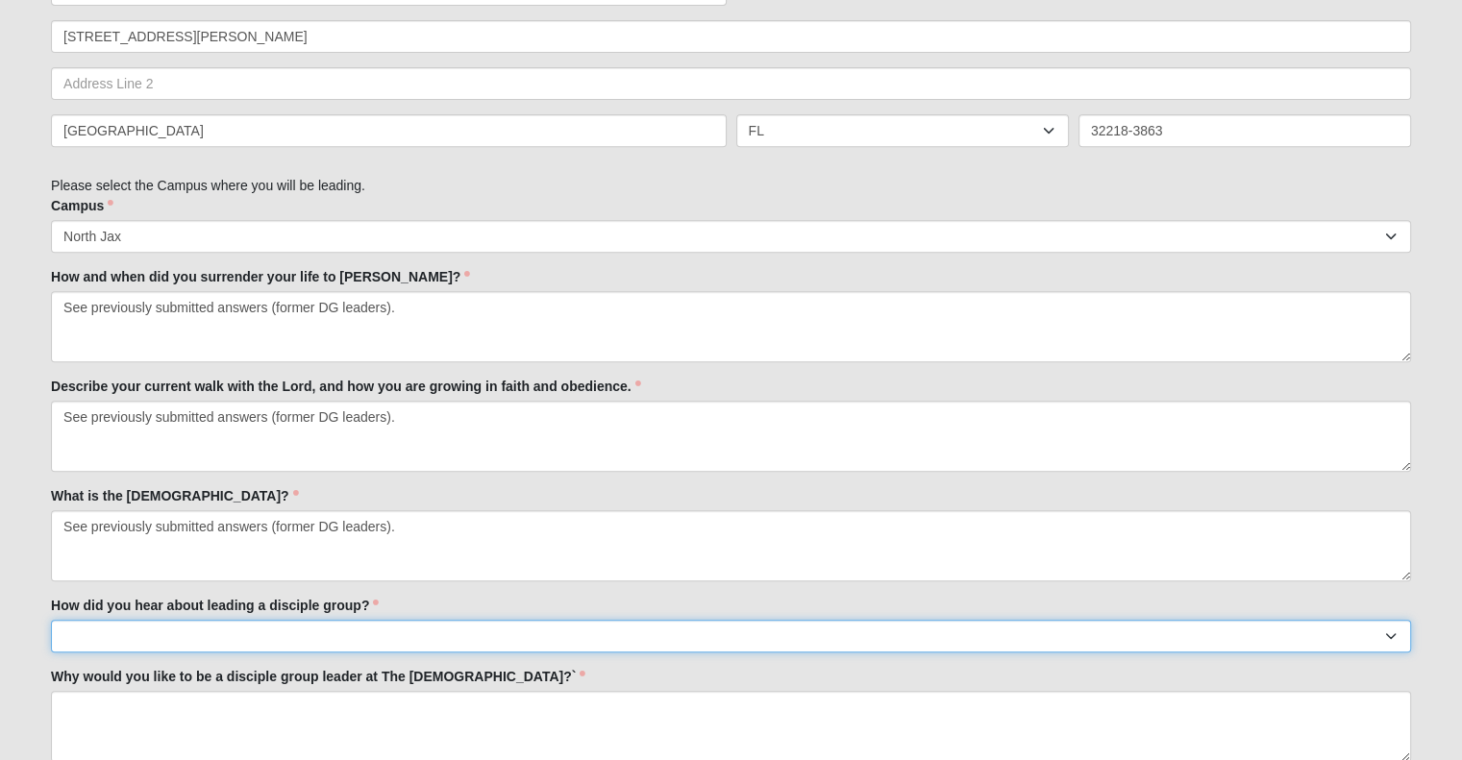
click at [326, 639] on select "Worship Guide [DEMOGRAPHIC_DATA]/In-service announcement Website Social Media E…" at bounding box center [731, 636] width 1360 height 33
select select "Other"
click at [51, 620] on select "Worship Guide [DEMOGRAPHIC_DATA]/In-service announcement Website Social Media E…" at bounding box center [731, 636] width 1360 height 33
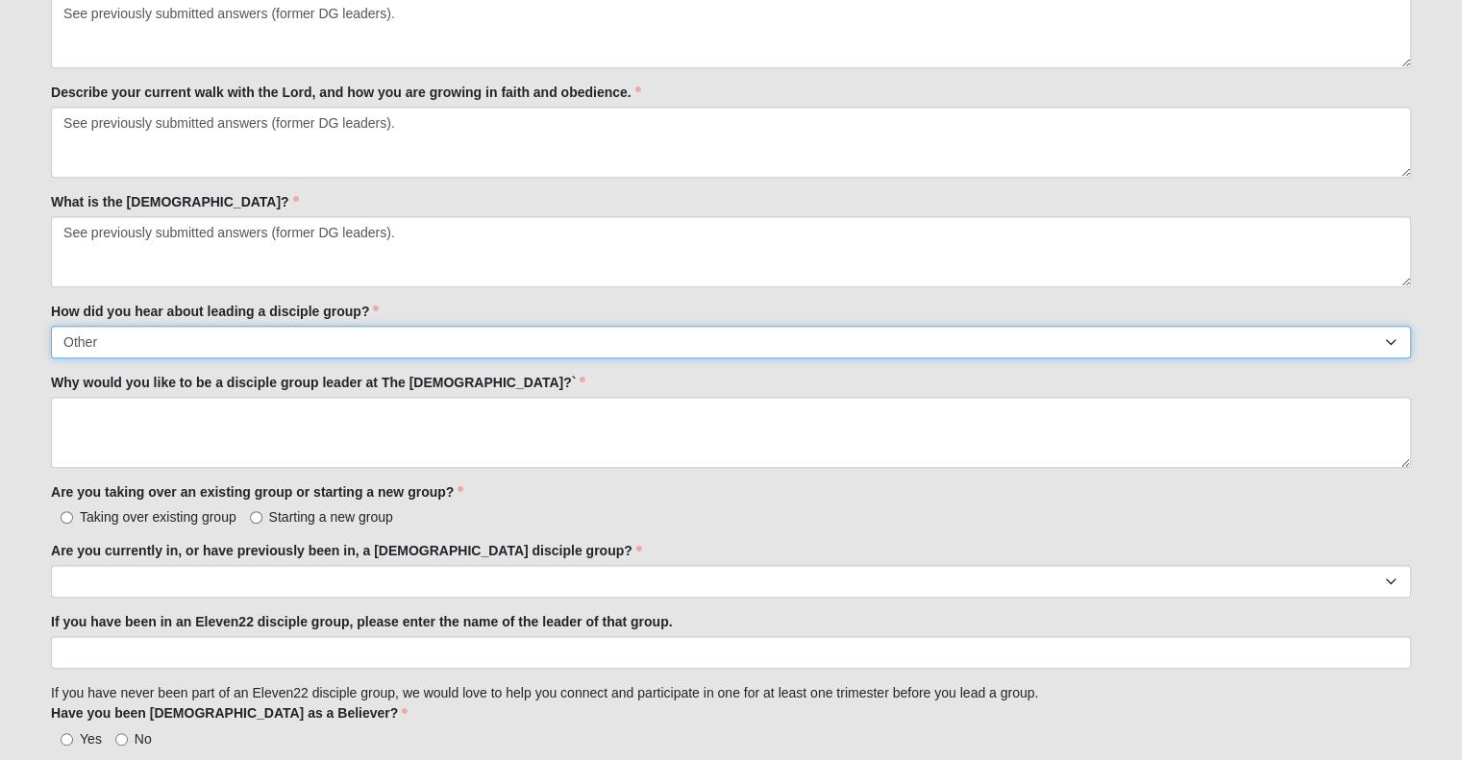
scroll to position [1076, 0]
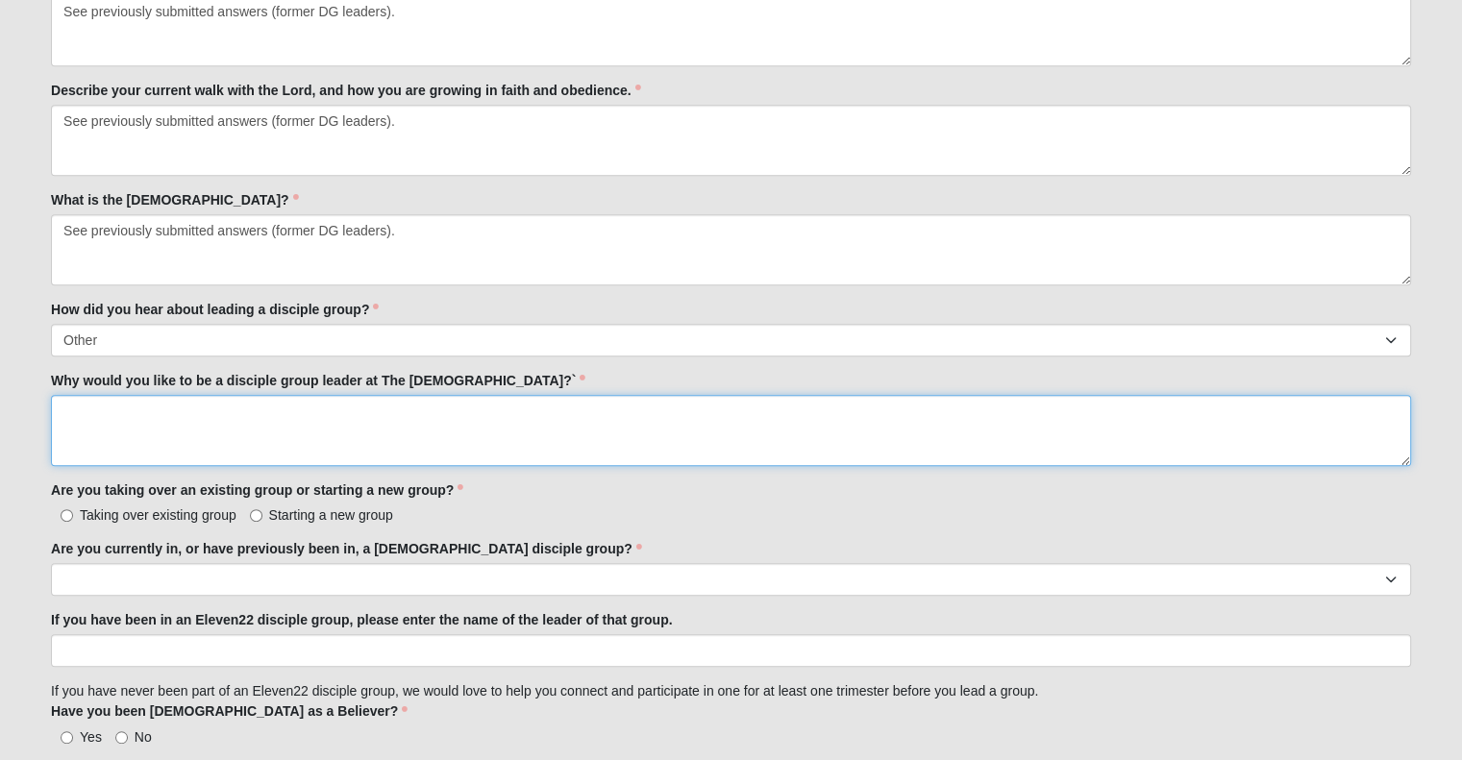
click at [280, 420] on textarea "Why would you like to be a disciple group leader at The [DEMOGRAPHIC_DATA]?`" at bounding box center [731, 430] width 1360 height 71
paste textarea "See previously submitted answers (former DG leaders)."
type textarea "See previously submitted answers (former DG leaders)."
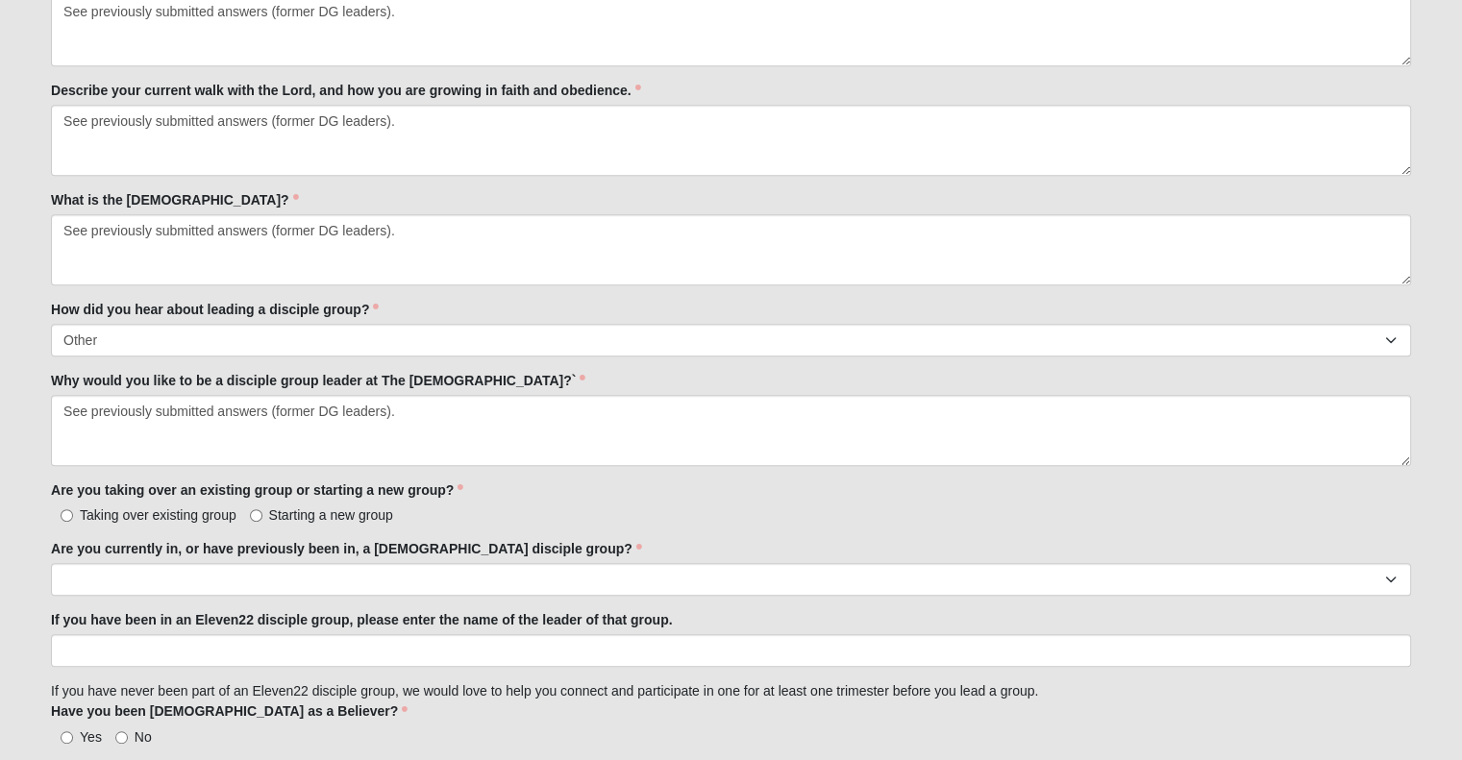
click at [300, 514] on span "Starting a new group" at bounding box center [331, 514] width 124 height 15
click at [262, 514] on input "Starting a new group" at bounding box center [256, 515] width 12 height 12
radio input "true"
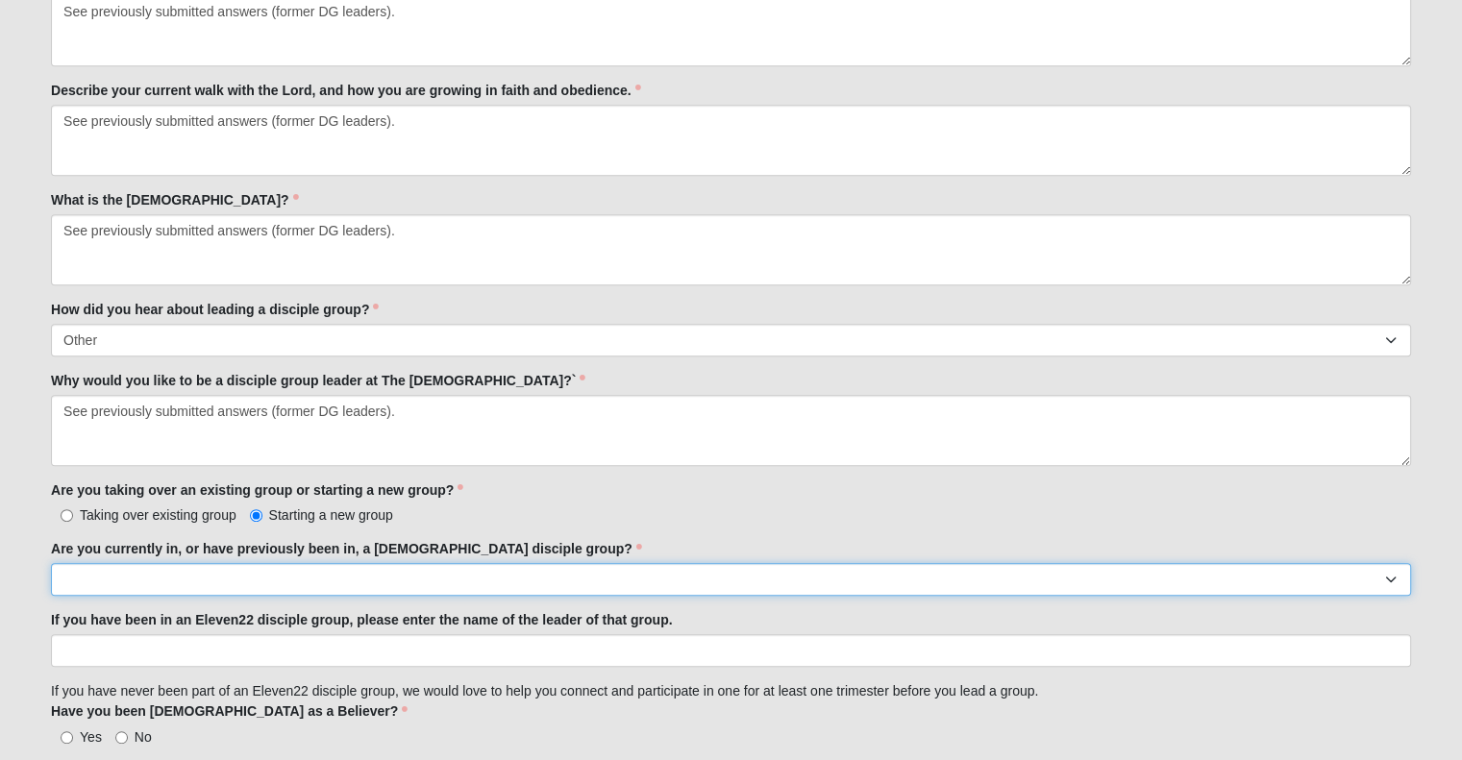
click at [289, 580] on select "Yes No" at bounding box center [731, 579] width 1360 height 33
select select "Yes"
click at [51, 563] on select "Yes No" at bounding box center [731, 579] width 1360 height 33
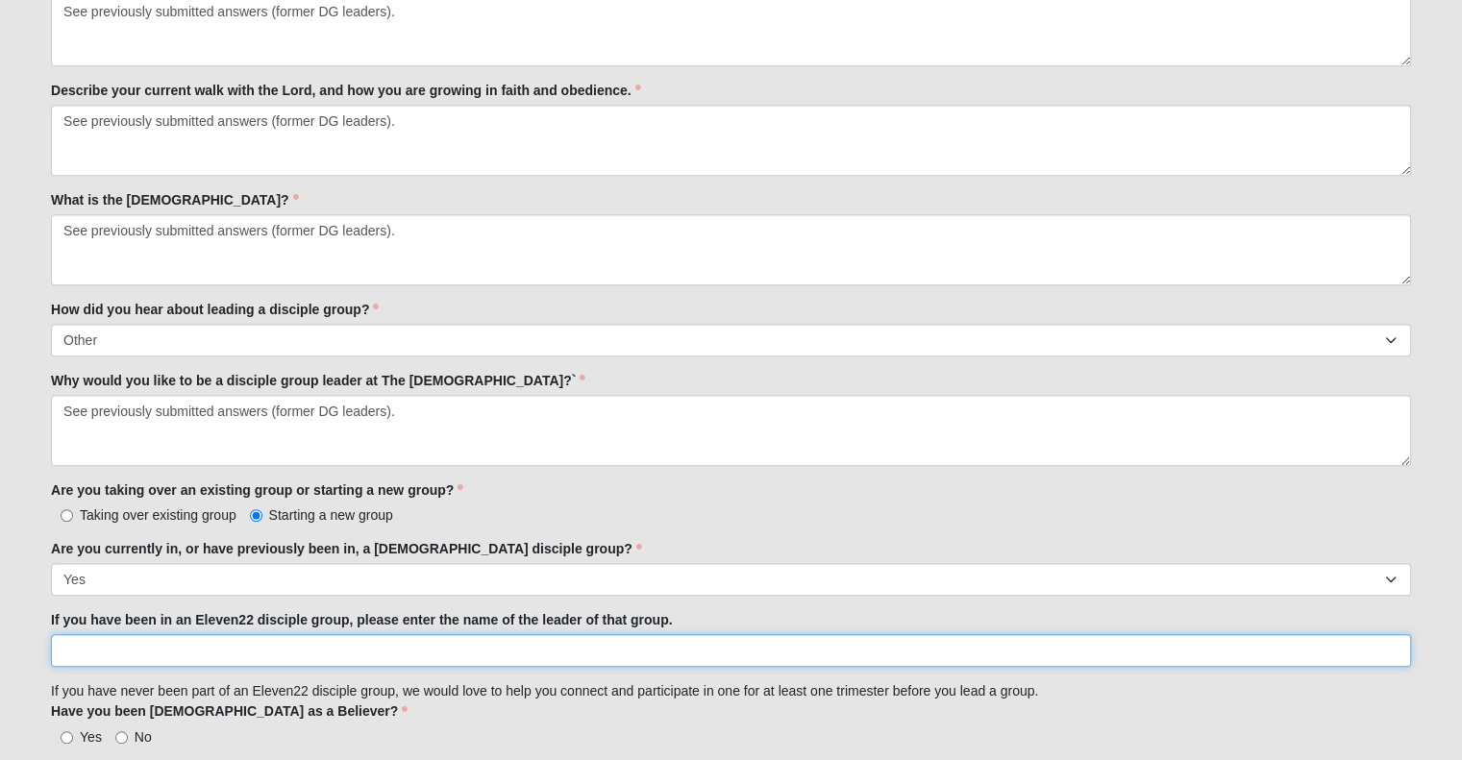
click at [260, 656] on input "If you have been in an Eleven22 disciple group, please enter the name of the le…" at bounding box center [731, 650] width 1360 height 33
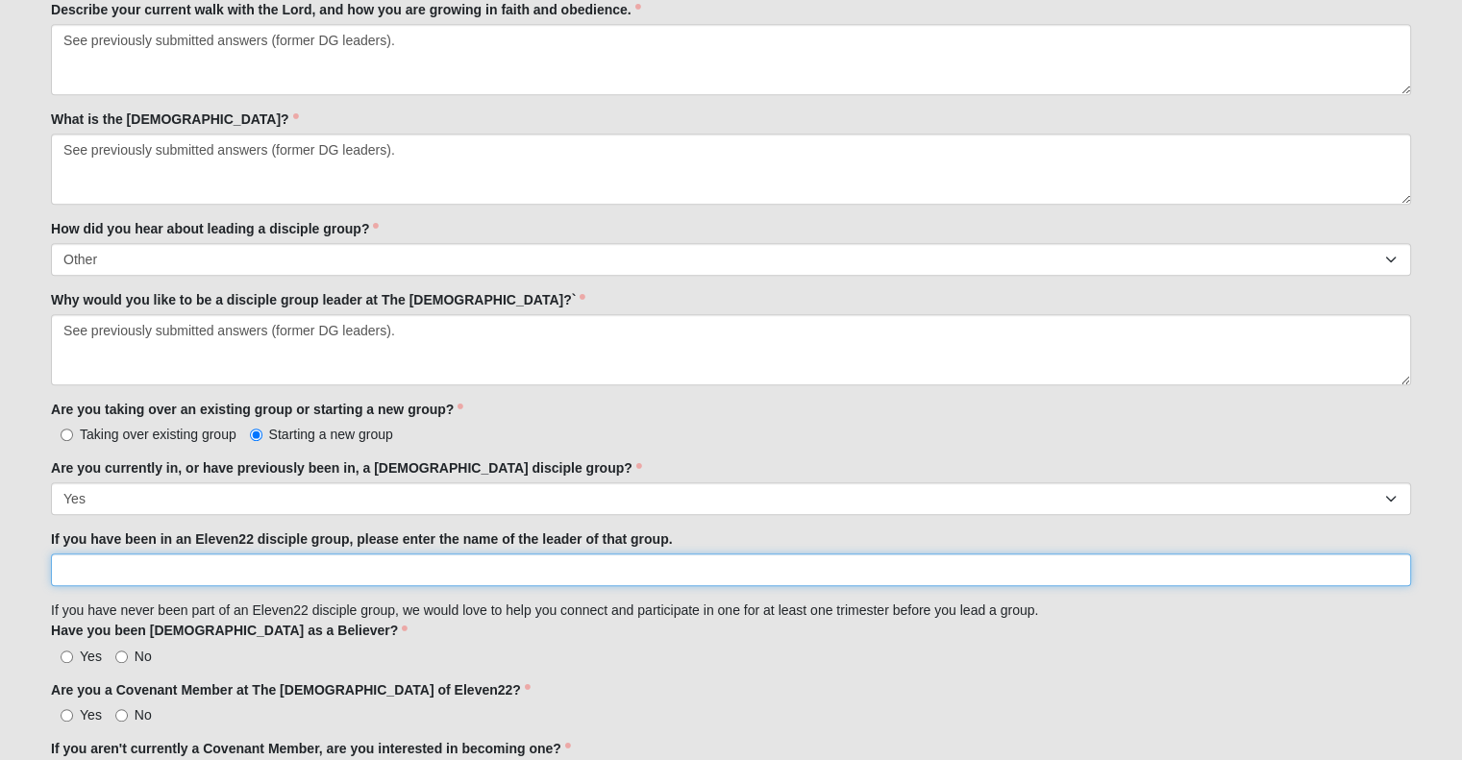
scroll to position [1161, 0]
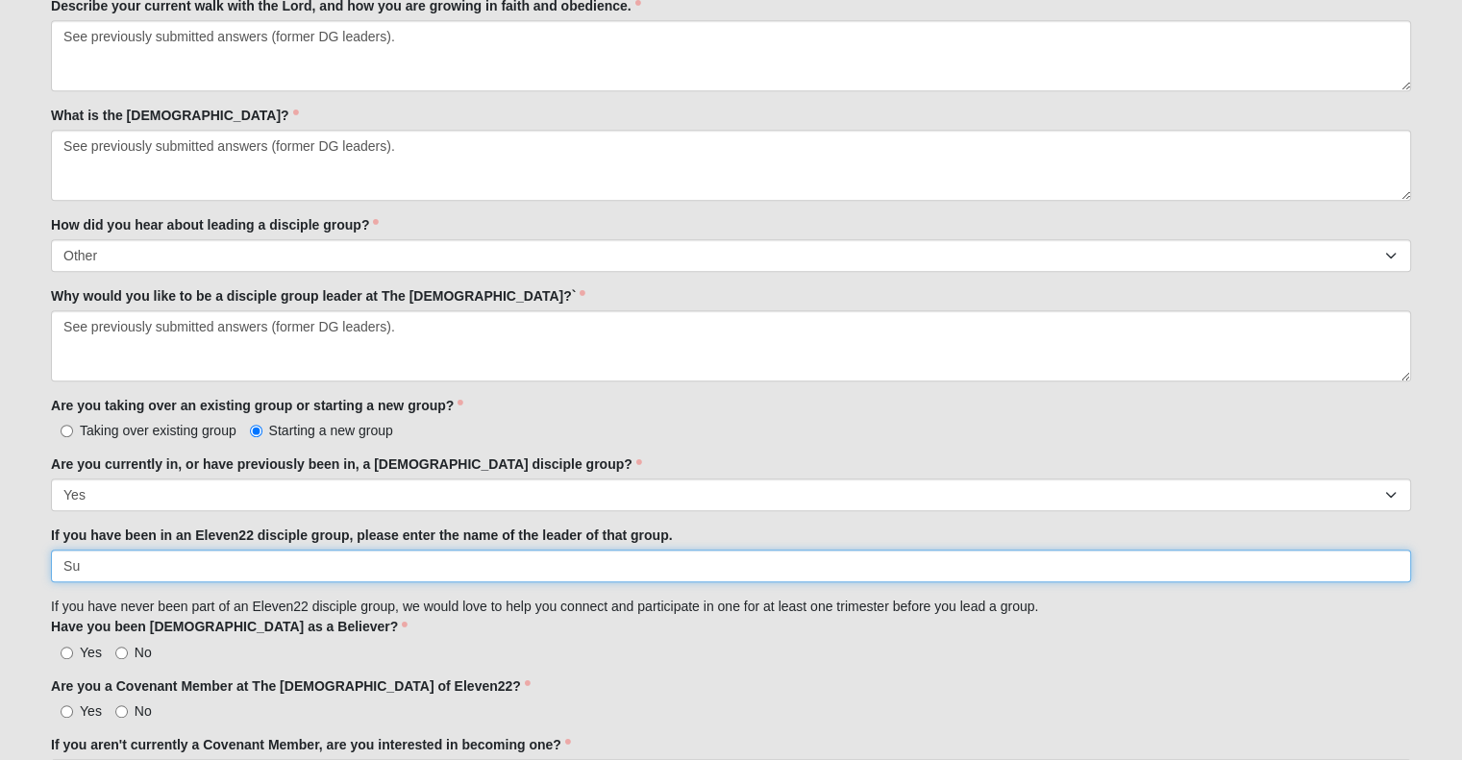
type input "S"
type input "Self"
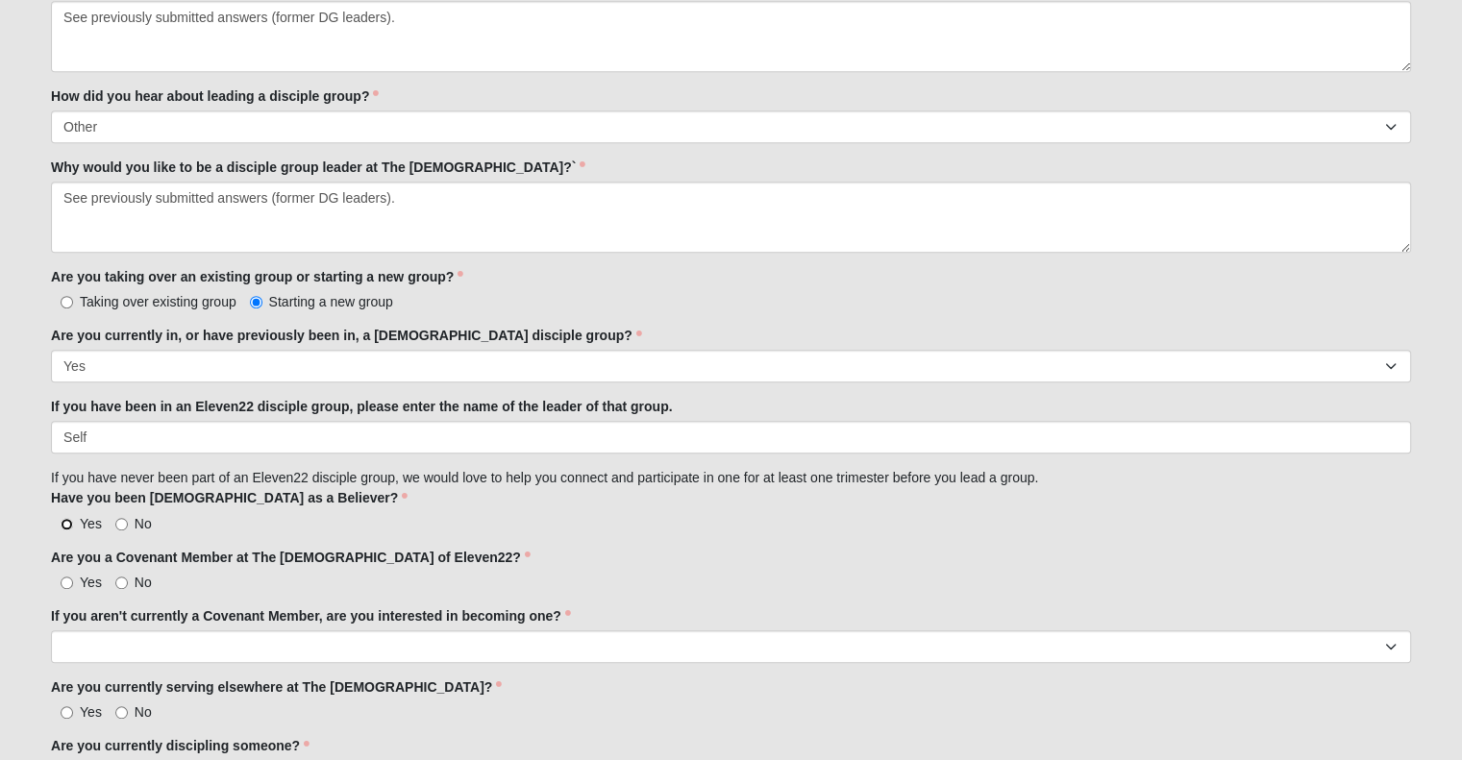
scroll to position [1294, 0]
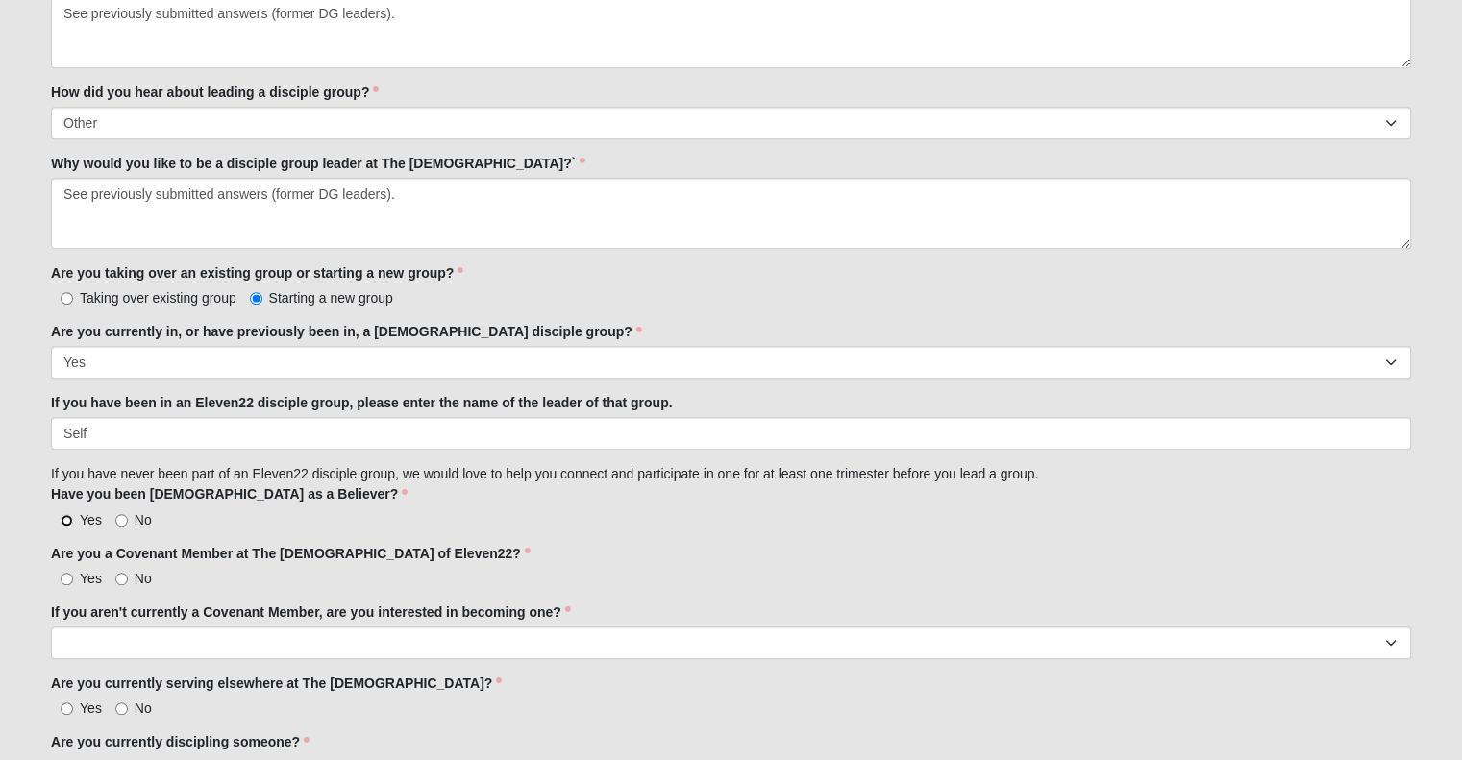
click at [66, 522] on input "Yes" at bounding box center [67, 520] width 12 height 12
radio input "true"
click at [72, 573] on input "Yes" at bounding box center [67, 579] width 12 height 12
radio input "true"
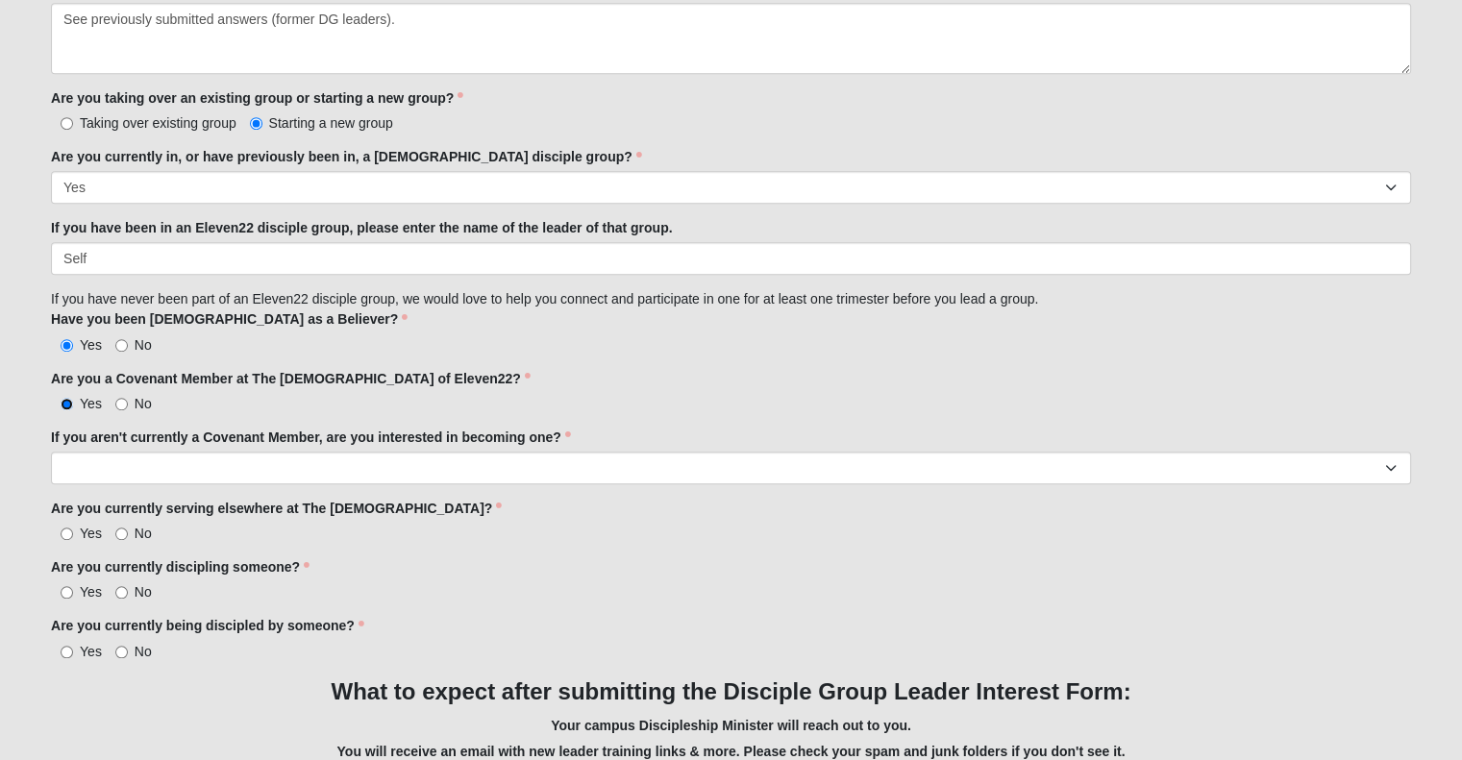
scroll to position [1469, 0]
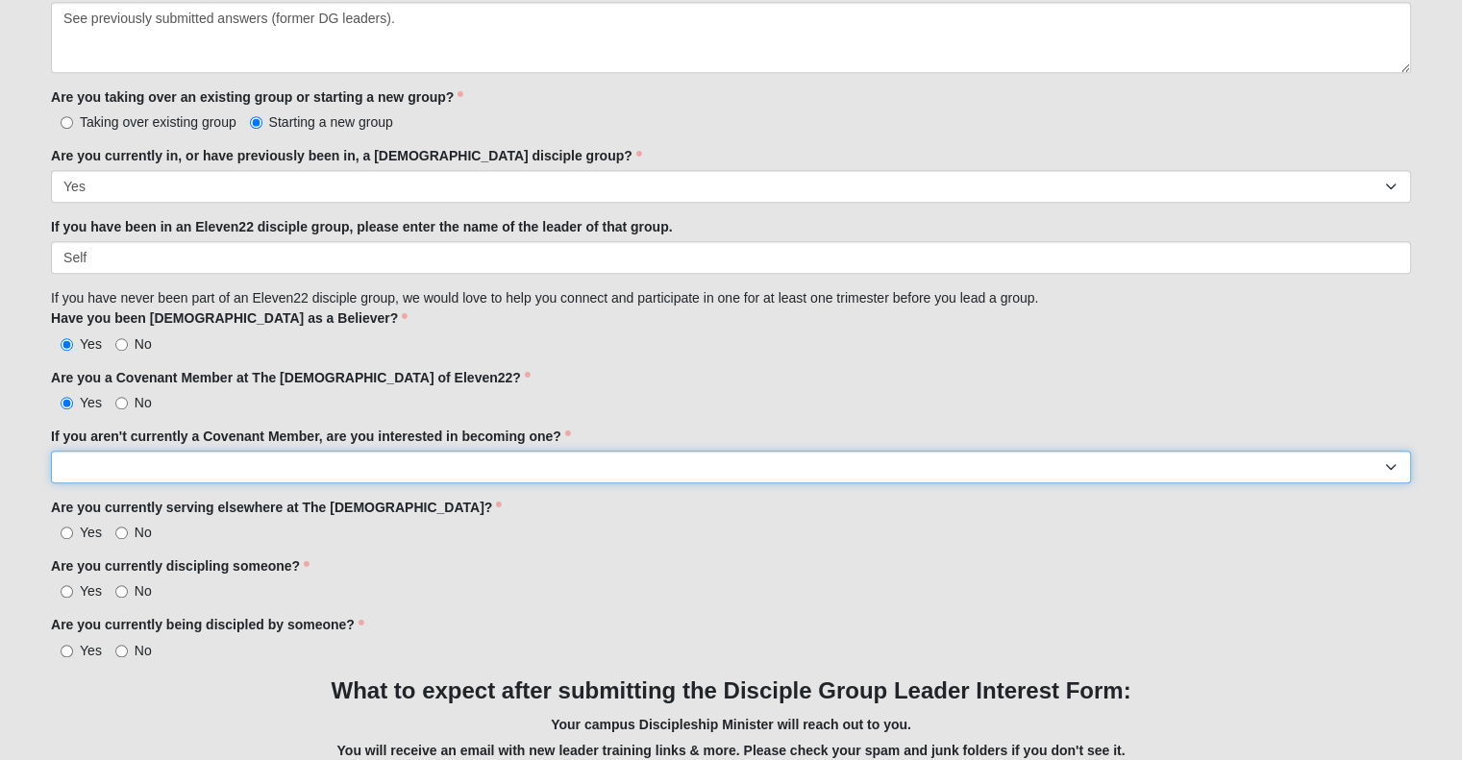
click at [113, 460] on select "Yes No I'm already a Covenant Member" at bounding box center [731, 467] width 1360 height 33
select select "I'm already a Covenant Member"
click at [51, 451] on select "Yes No I'm already a Covenant Member" at bounding box center [731, 467] width 1360 height 33
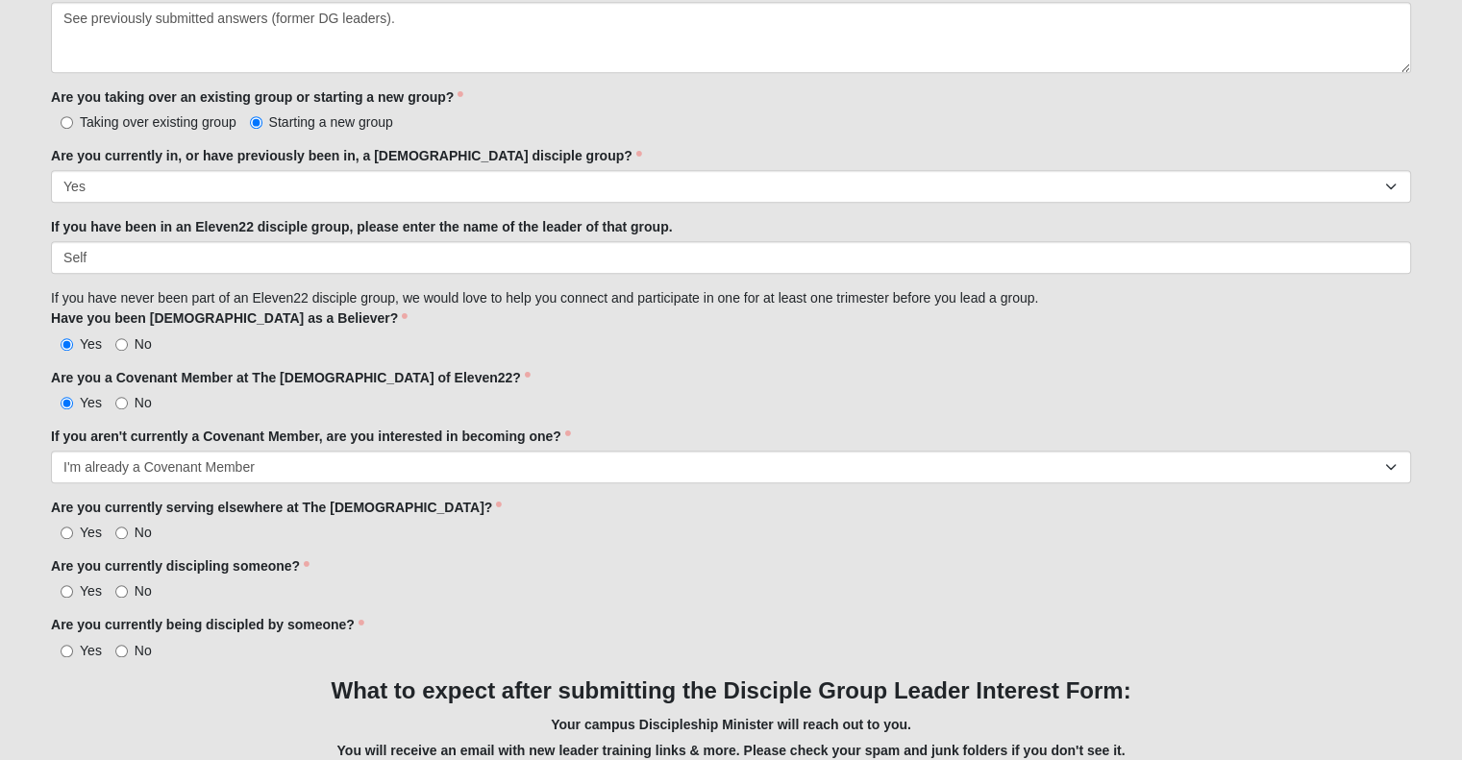
click at [136, 525] on span "No" at bounding box center [143, 532] width 17 height 15
click at [128, 527] on input "No" at bounding box center [121, 533] width 12 height 12
radio input "true"
click at [72, 592] on input "Yes" at bounding box center [67, 591] width 12 height 12
radio input "true"
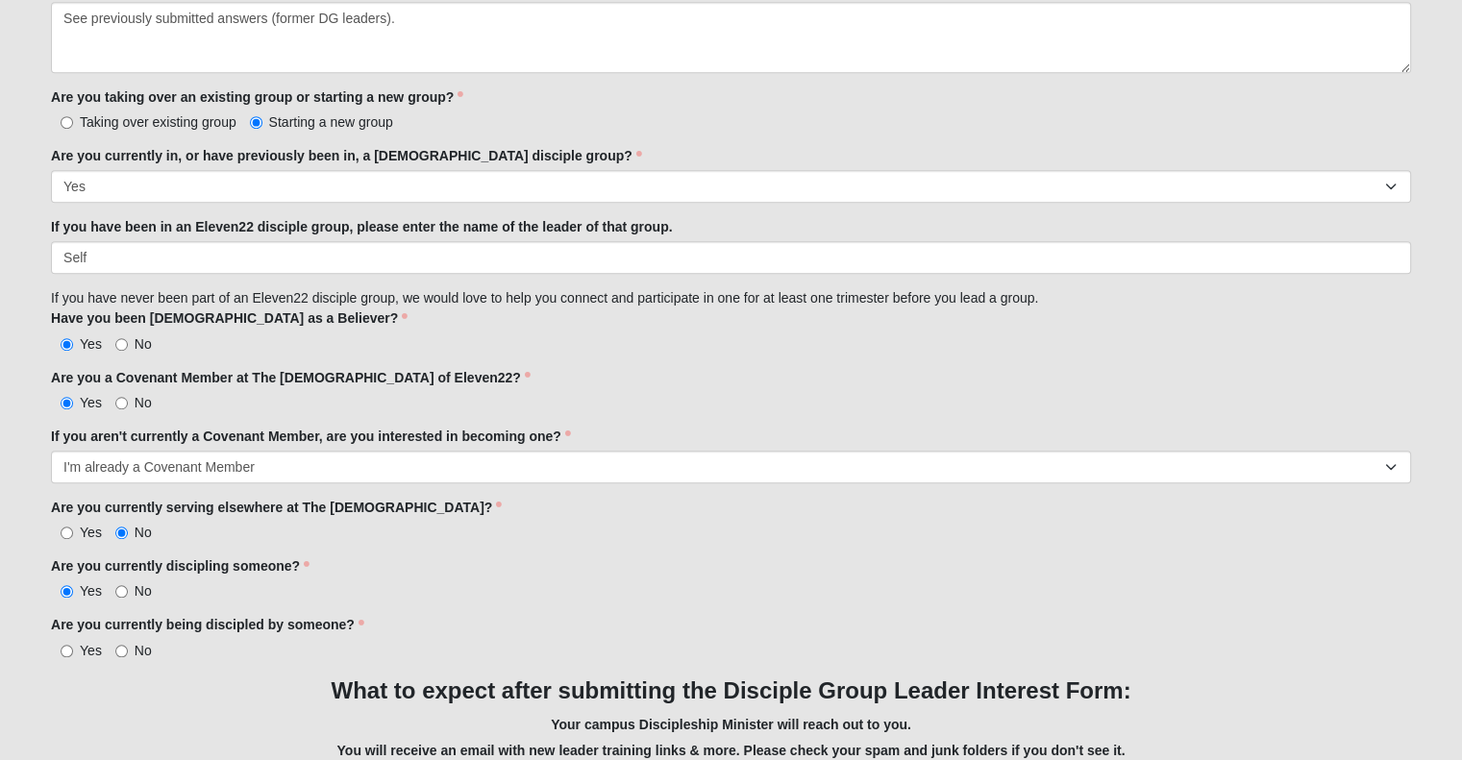
click at [73, 641] on label "Yes" at bounding box center [76, 650] width 51 height 19
click at [73, 645] on input "Yes" at bounding box center [67, 651] width 12 height 12
radio input "true"
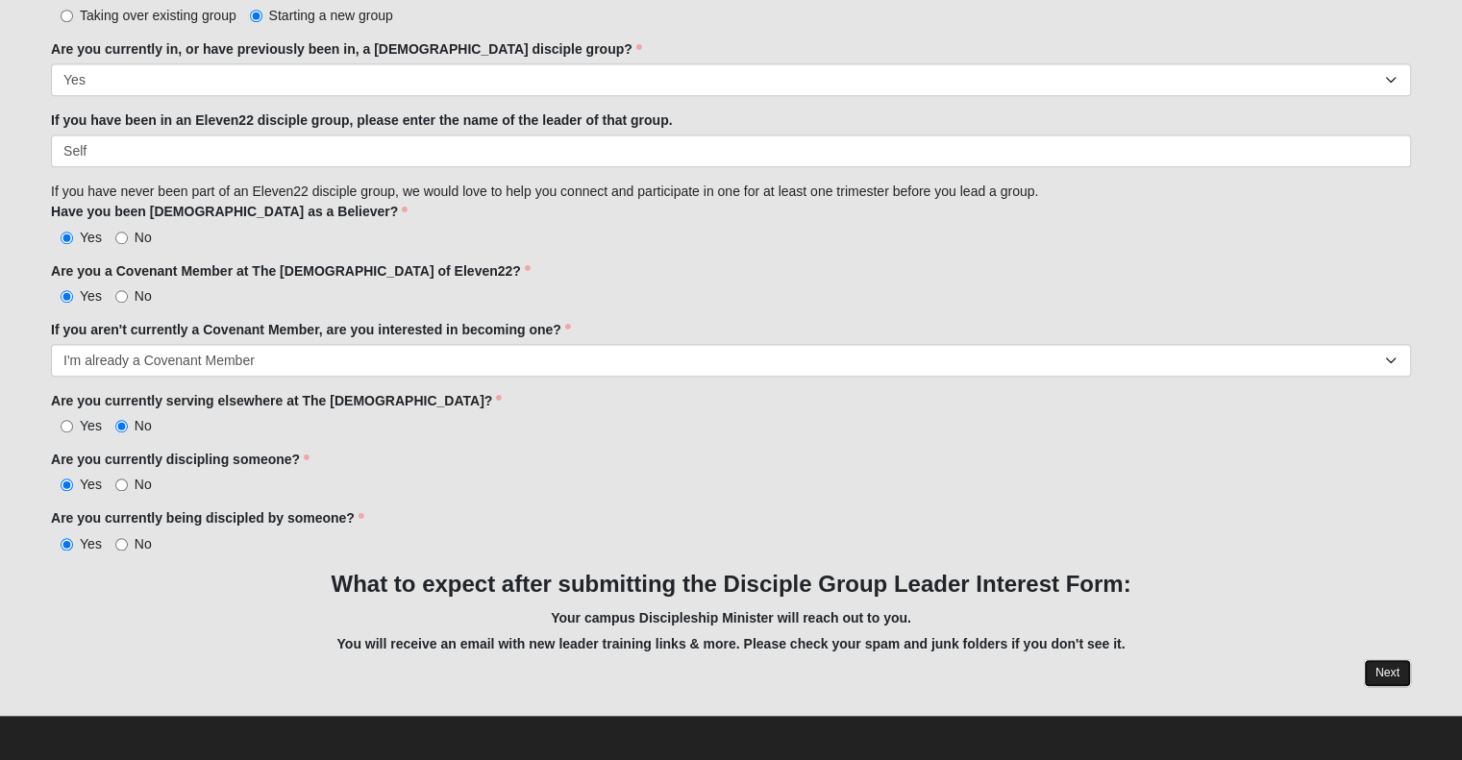
click at [1375, 671] on link "Next" at bounding box center [1387, 673] width 47 height 28
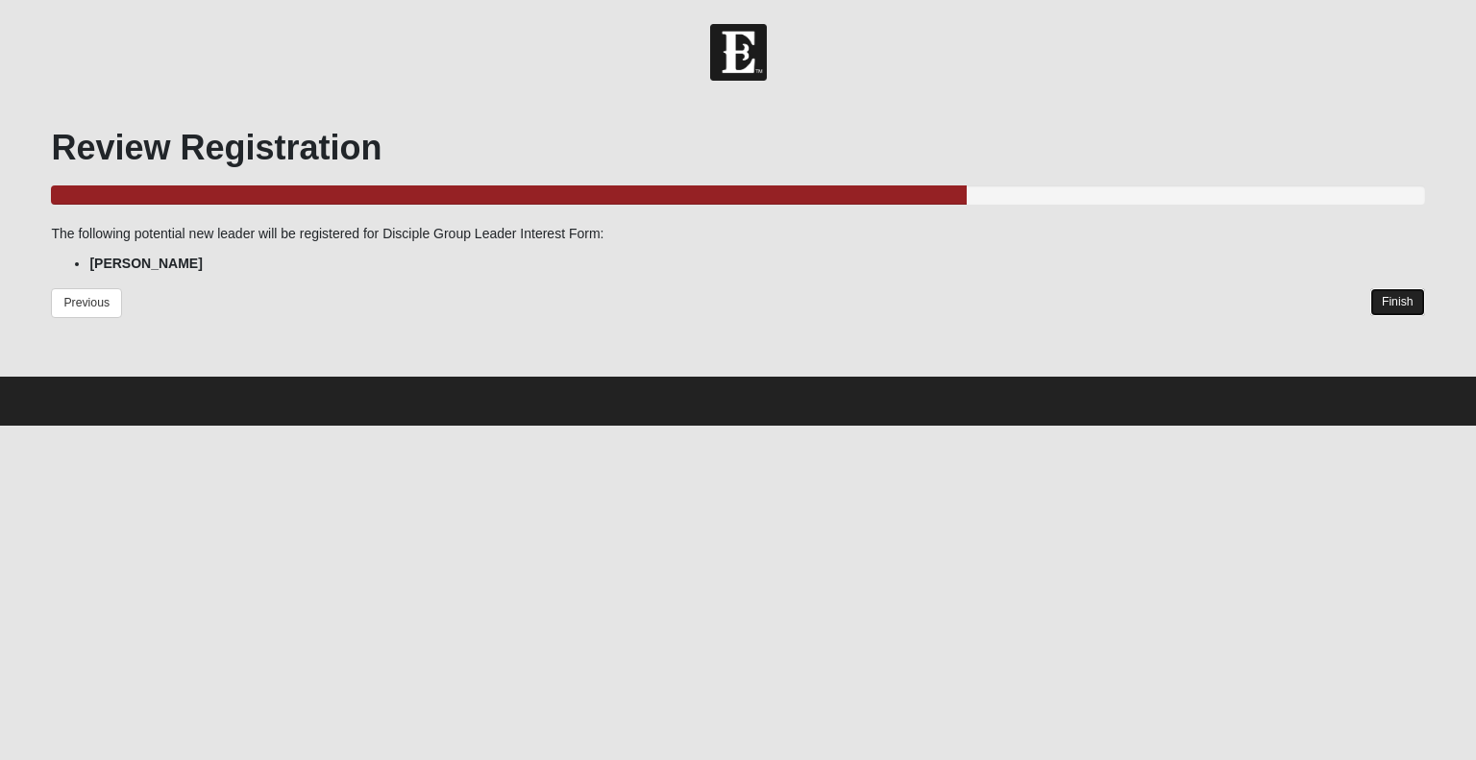
click at [1403, 304] on link "Finish" at bounding box center [1397, 302] width 55 height 28
